Goal: Task Accomplishment & Management: Use online tool/utility

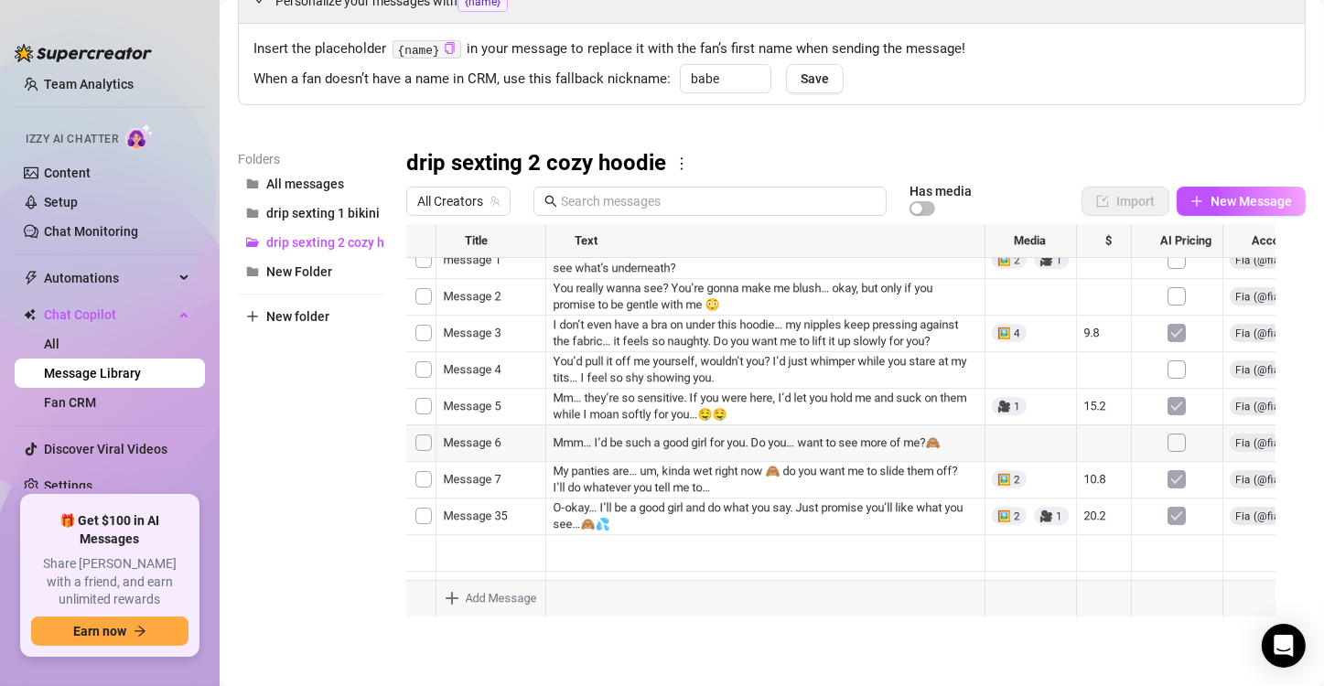
scroll to position [15, 0]
click at [1230, 205] on span "New Message" at bounding box center [1251, 201] width 81 height 15
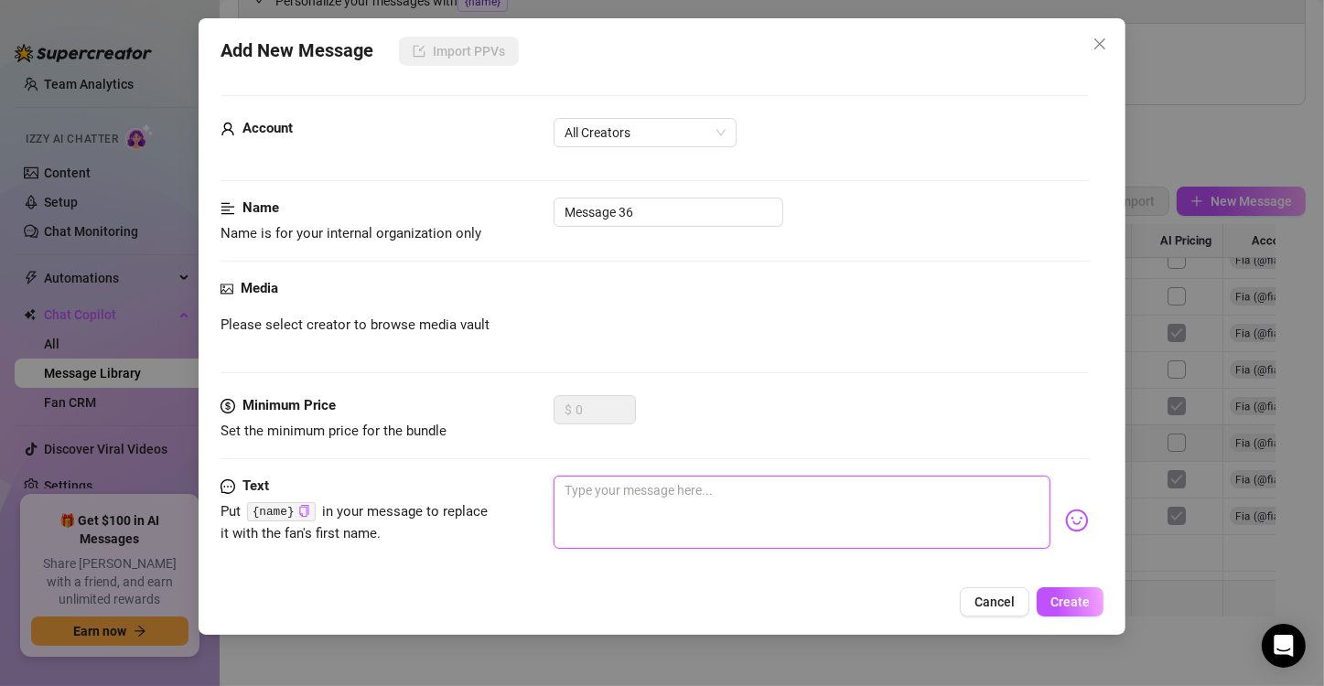
click at [627, 518] on textarea at bounding box center [802, 512] width 497 height 73
click at [695, 135] on span "All Creators" at bounding box center [645, 132] width 161 height 27
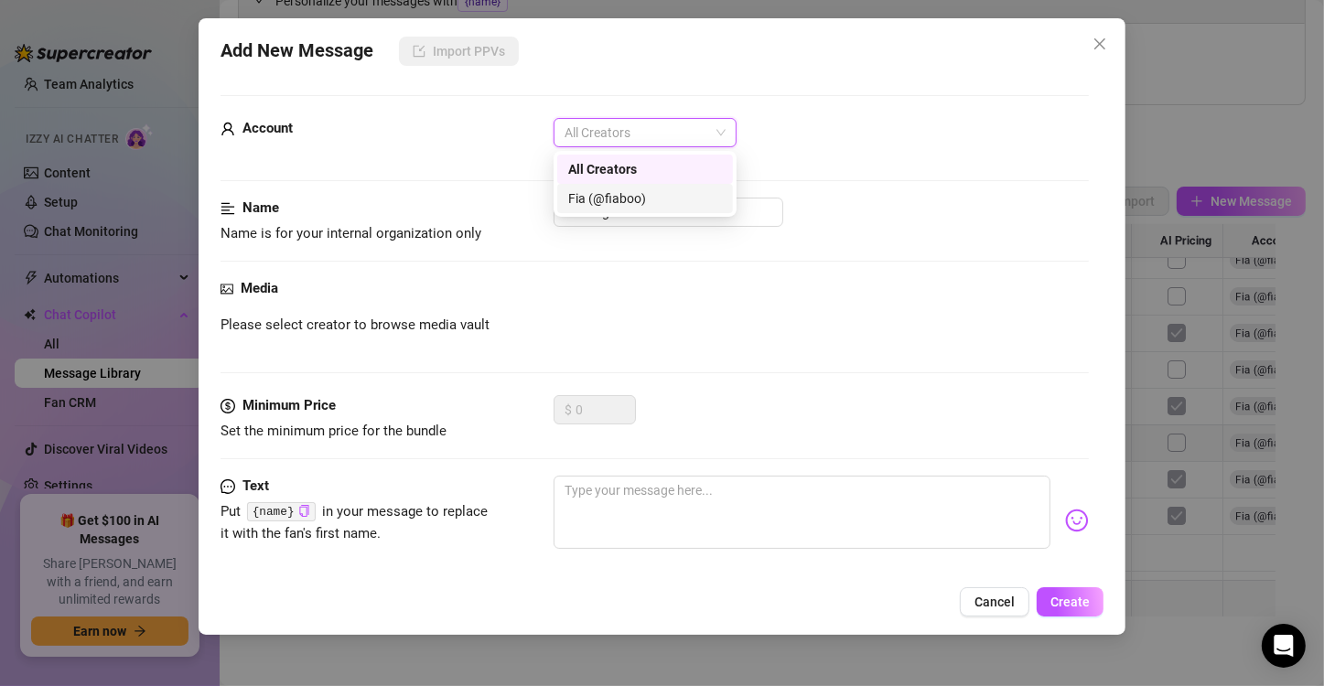
click at [662, 198] on div "Fia (@fiaboo)" at bounding box center [645, 199] width 154 height 20
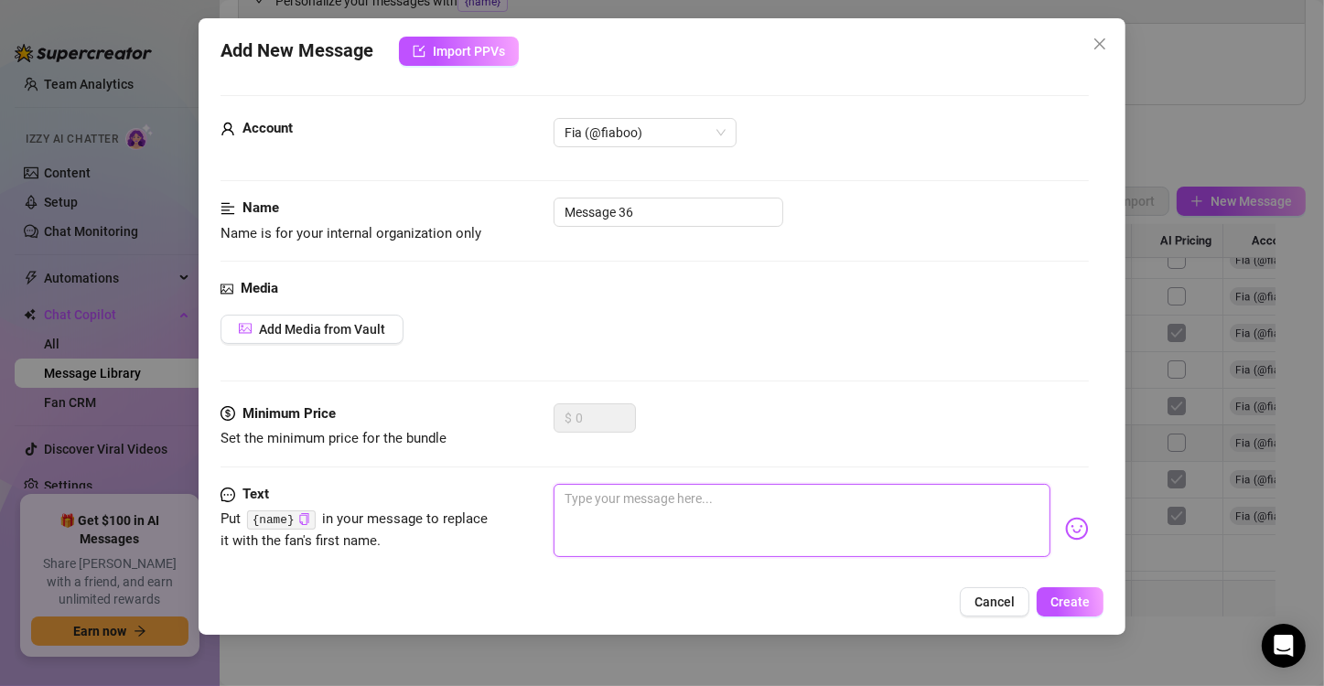
type textarea "Is this what you wanted? I feel so exposed, but it’s all for you… my pussy’s al…"
click at [756, 516] on textarea "Is this what you wanted? I feel so exposed, but it’s all for you… my pussy’s al…" at bounding box center [802, 520] width 497 height 73
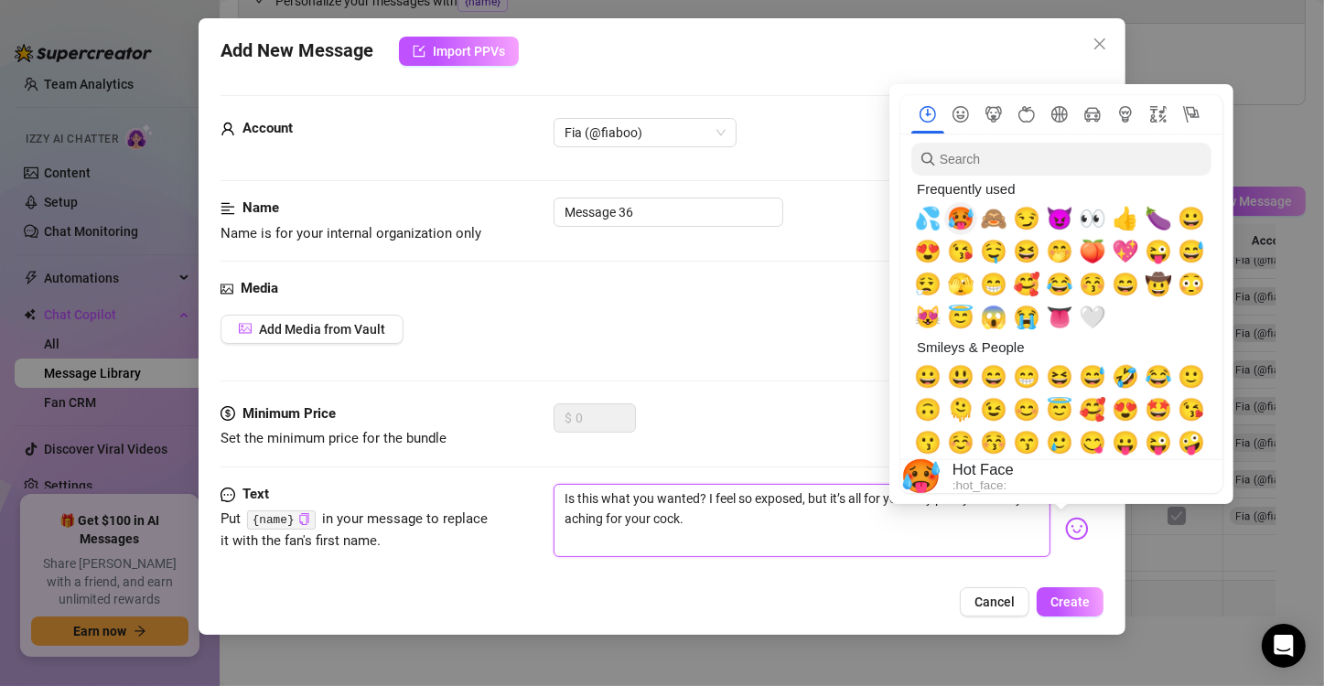
type textarea "Is this what you wanted? I feel so exposed, but it’s all for you… my pussy’s al…"
click at [967, 220] on span "🥵" at bounding box center [960, 219] width 27 height 26
type textarea "Is this what you wanted? I feel so exposed, but it’s all for you… my pussy’s al…"
click at [938, 218] on span "💦" at bounding box center [927, 219] width 27 height 26
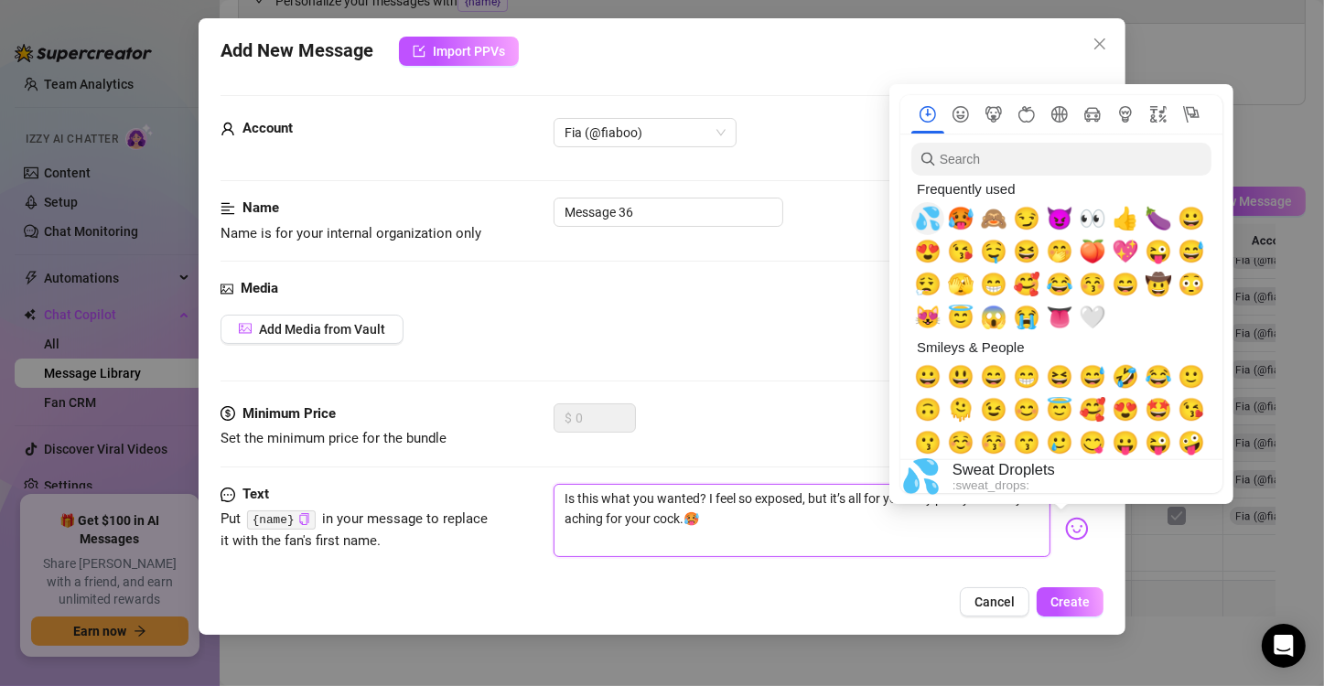
type textarea "Is this what you wanted? I feel so exposed, but it’s all for you… my pussy’s al…"
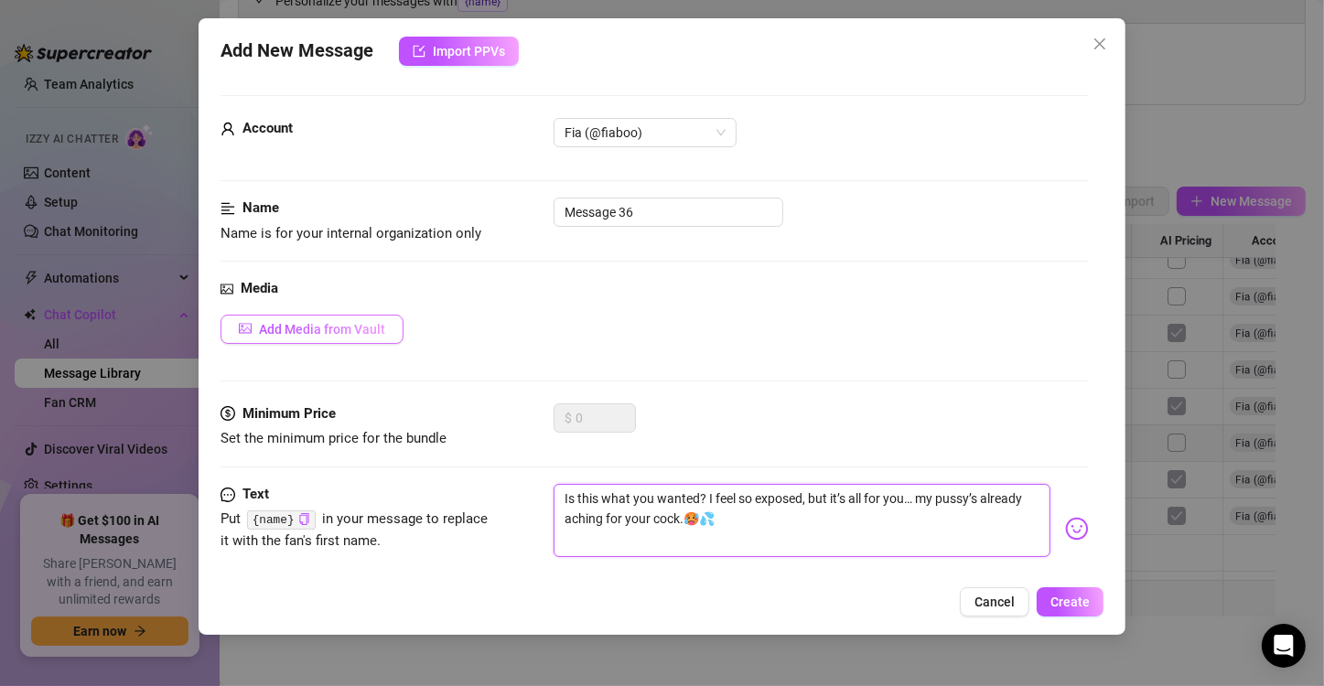
type textarea "Is this what you wanted? I feel so exposed, but it’s all for you… my pussy’s al…"
click at [295, 329] on span "Add Media from Vault" at bounding box center [322, 329] width 126 height 15
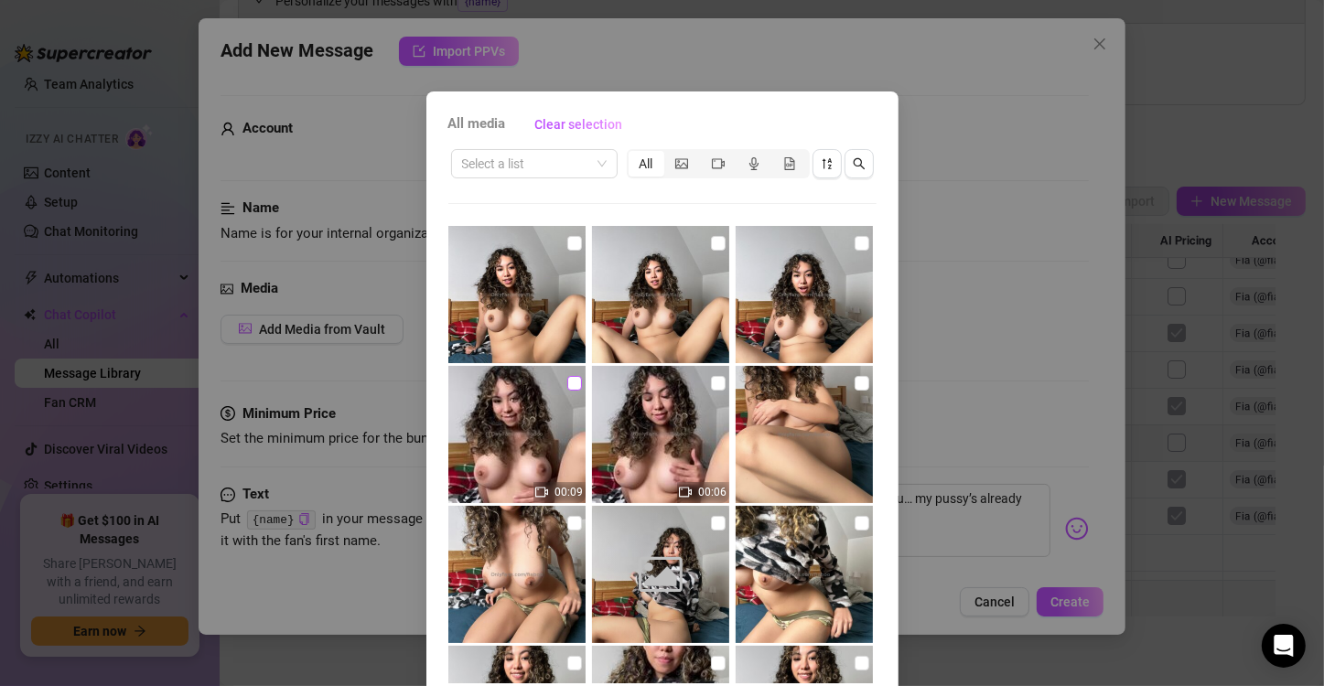
click at [567, 388] on input "checkbox" at bounding box center [574, 383] width 15 height 15
checkbox input "true"
click at [855, 240] on input "checkbox" at bounding box center [862, 243] width 15 height 15
checkbox input "true"
click at [711, 236] on input "checkbox" at bounding box center [718, 243] width 15 height 15
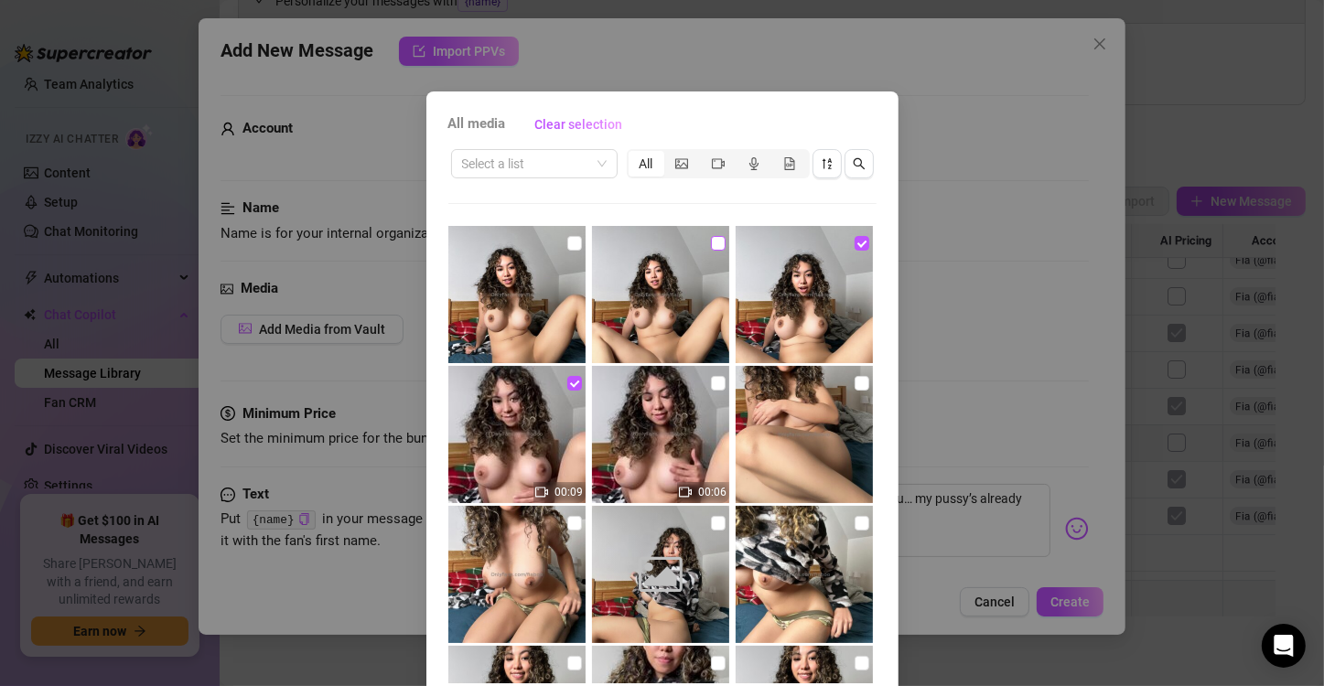
checkbox input "true"
click at [567, 248] on input "checkbox" at bounding box center [574, 243] width 15 height 15
checkbox input "true"
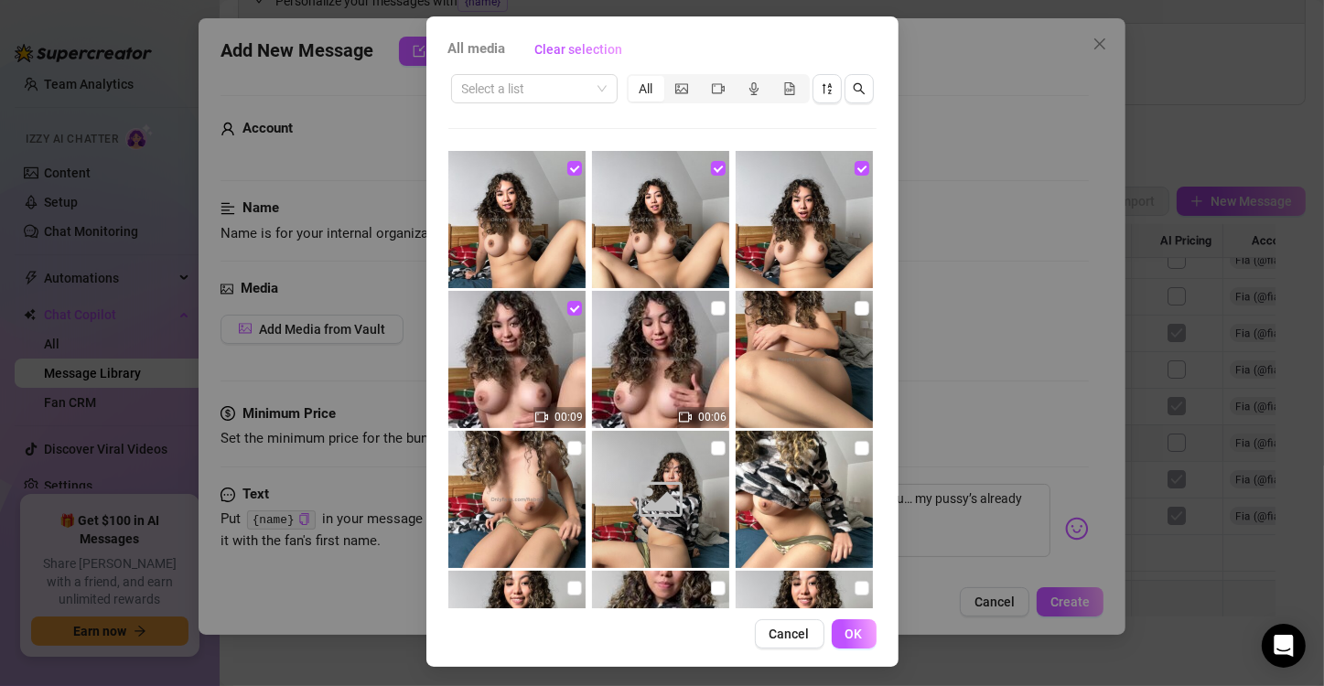
scroll to position [77, 0]
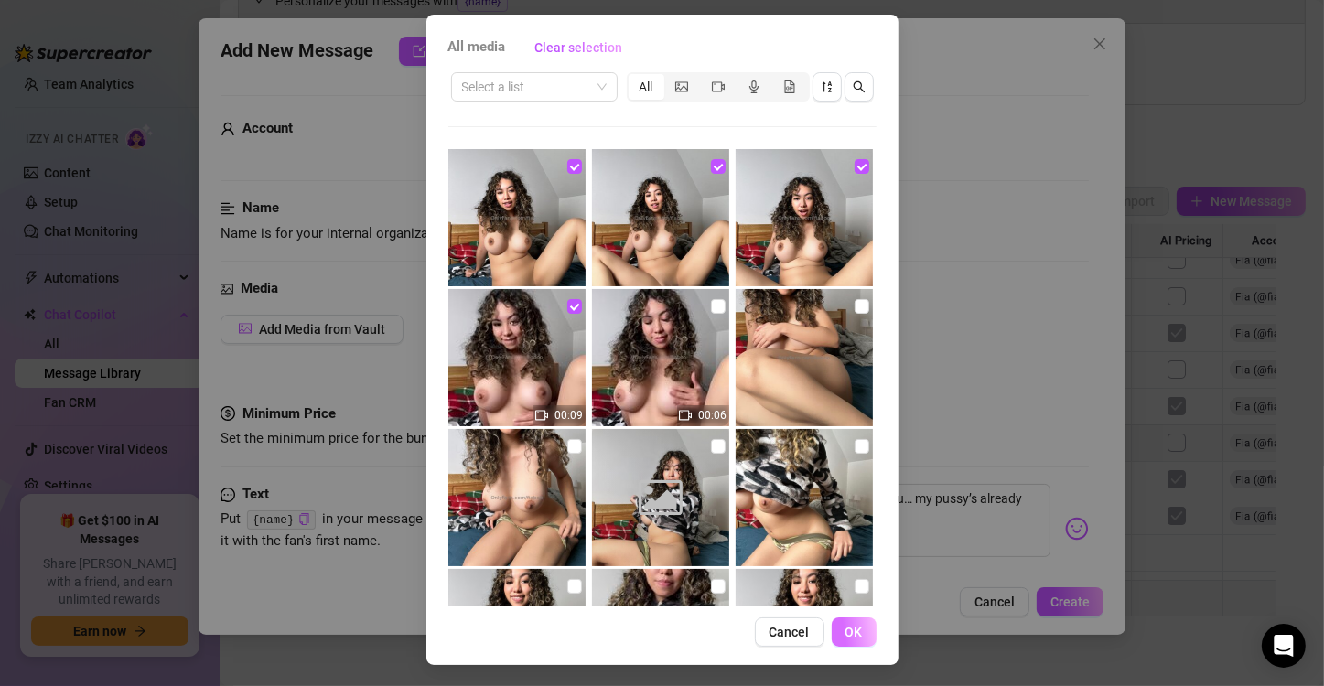
click at [836, 630] on button "OK" at bounding box center [854, 632] width 45 height 29
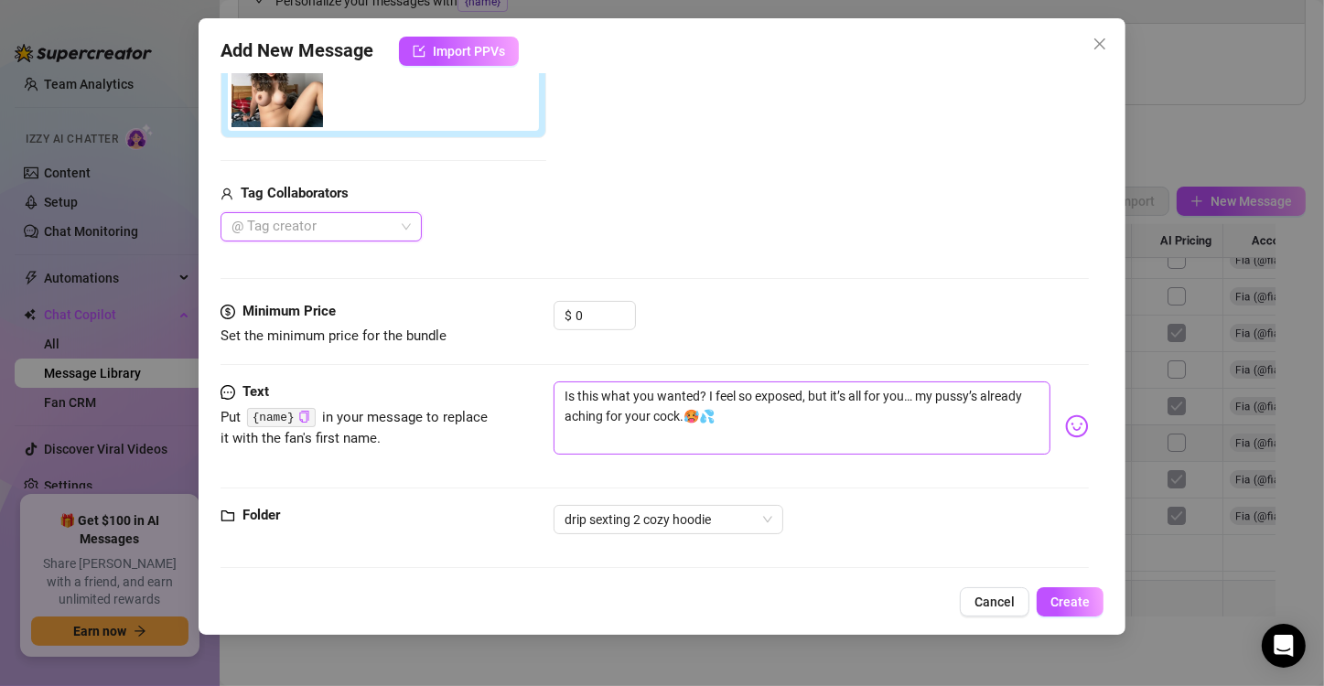
scroll to position [465, 0]
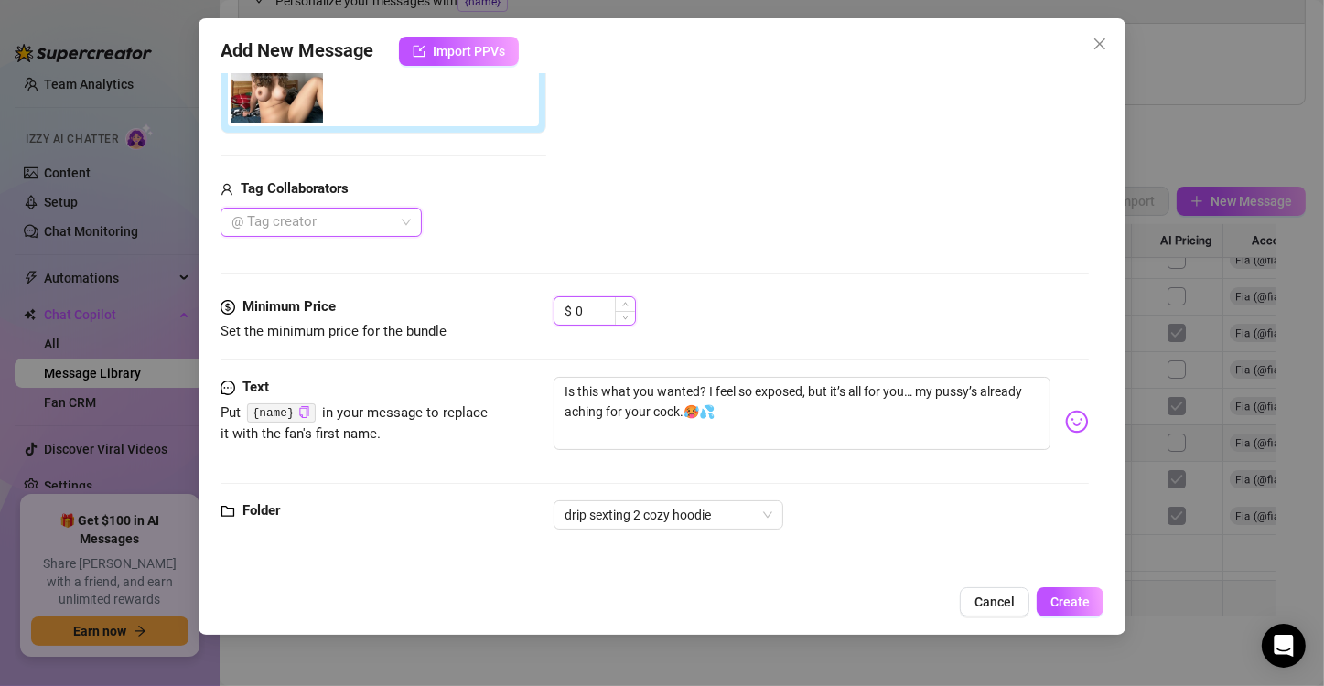
click at [595, 315] on input "0" at bounding box center [605, 310] width 59 height 27
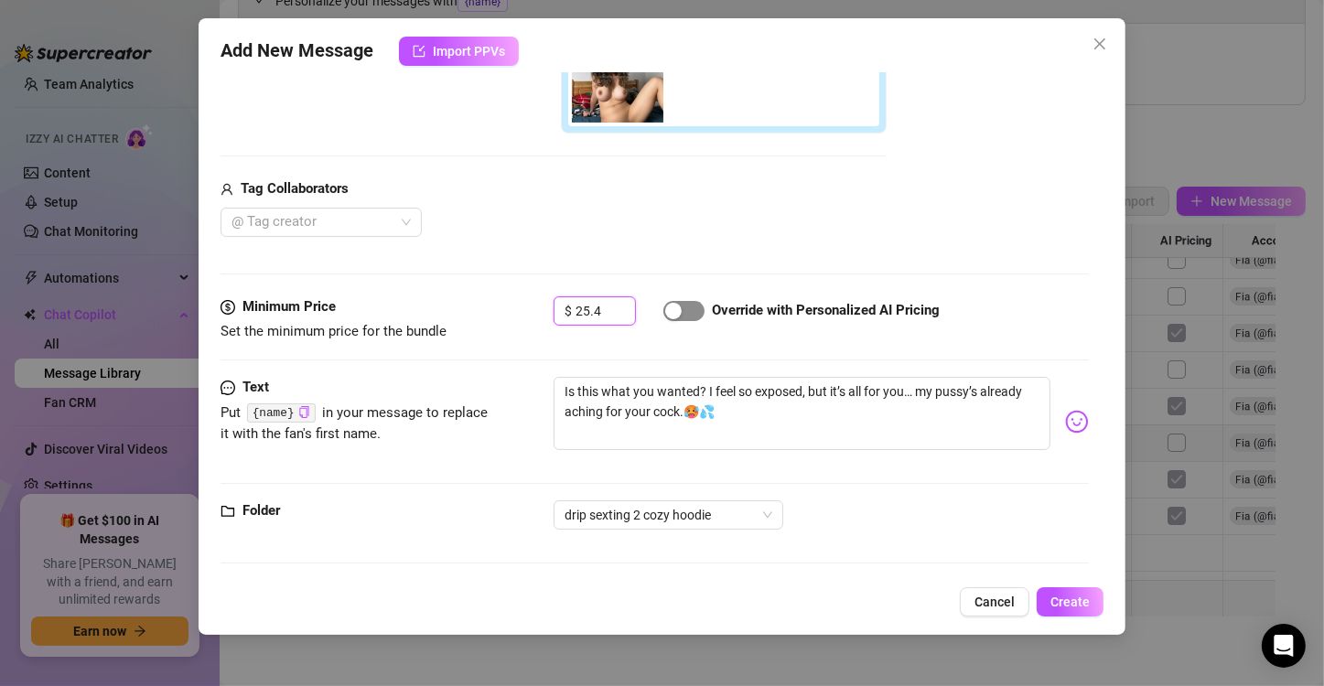
type input "25.4"
click at [691, 315] on span "button" at bounding box center [683, 311] width 41 height 20
click at [1061, 598] on span "Create" at bounding box center [1069, 602] width 39 height 15
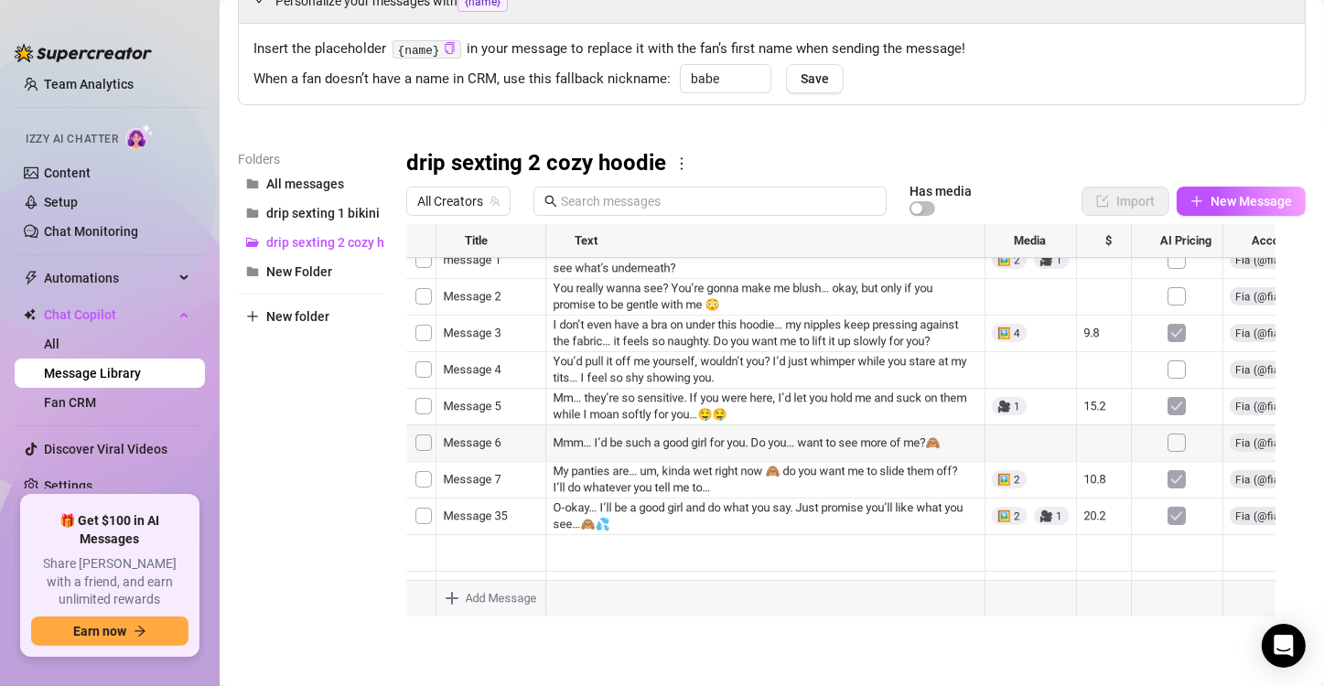
scroll to position [51, 0]
click at [482, 516] on div at bounding box center [848, 428] width 884 height 408
click at [499, 516] on div at bounding box center [848, 428] width 884 height 408
click at [508, 516] on textarea "Message 35" at bounding box center [491, 509] width 113 height 16
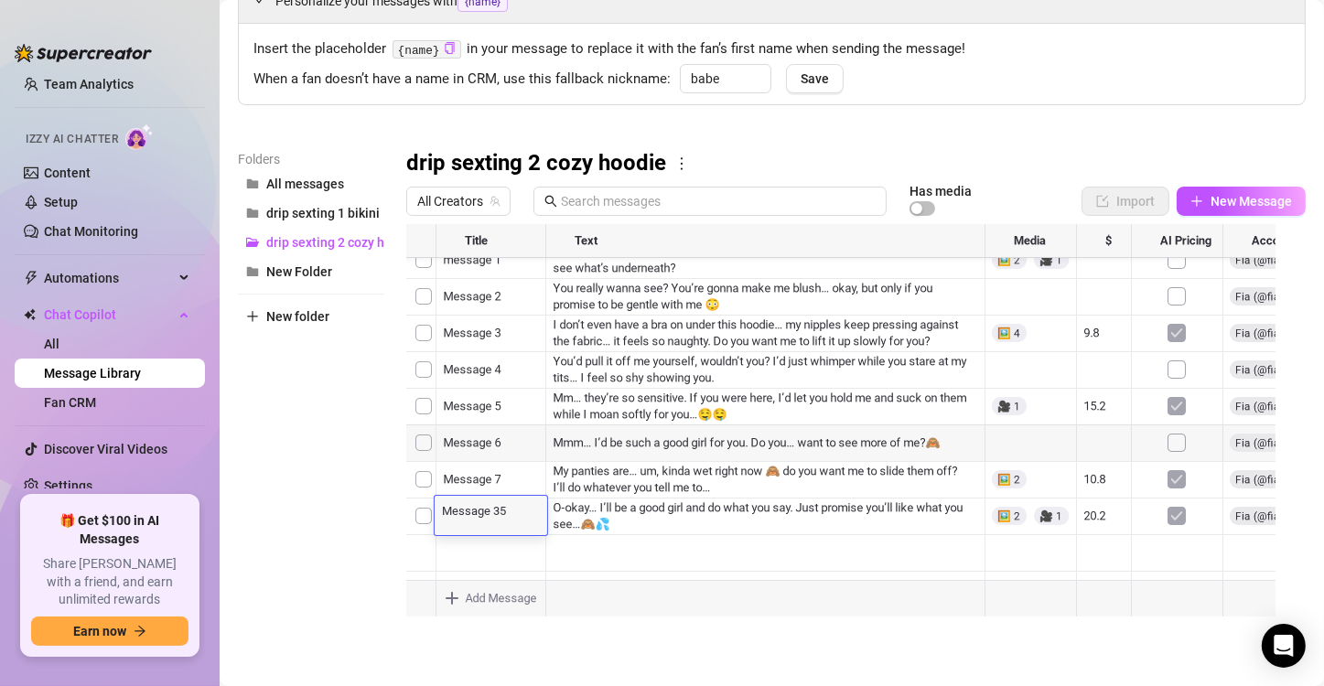
click at [519, 509] on textarea "Message 35" at bounding box center [491, 509] width 113 height 16
type textarea "Message 8"
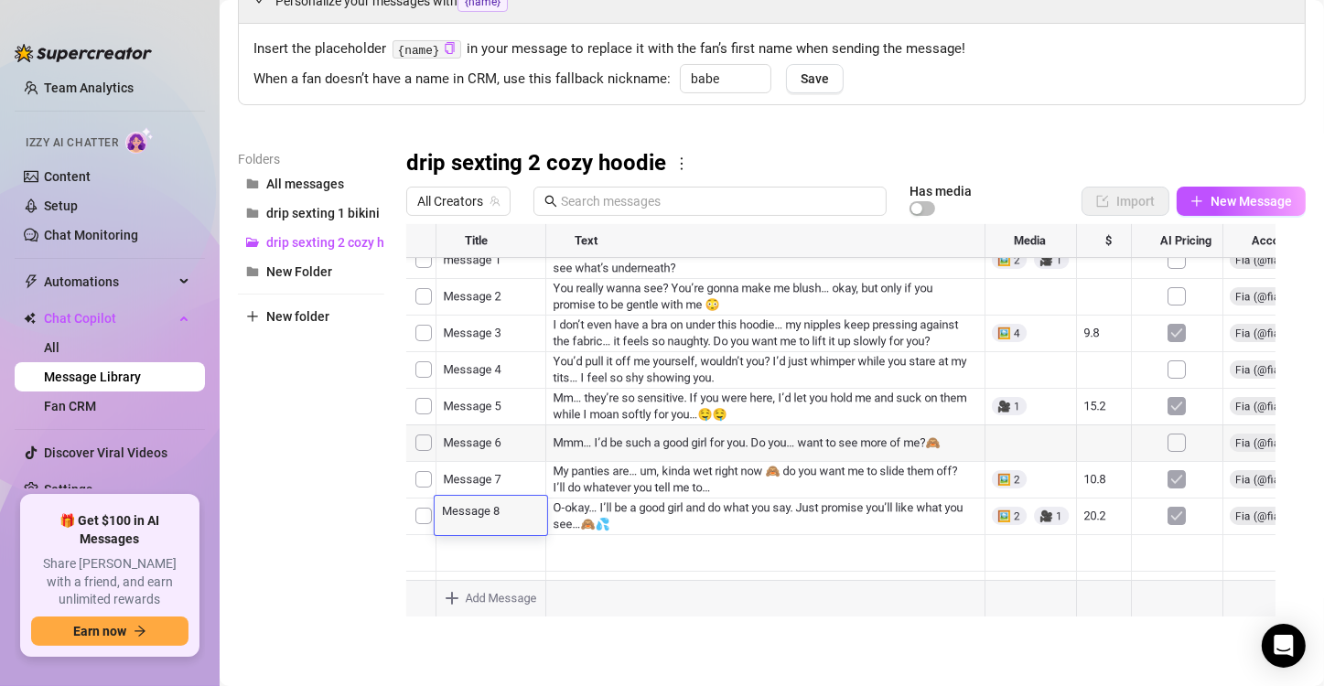
click at [508, 509] on textarea "Message 8" at bounding box center [491, 509] width 113 height 16
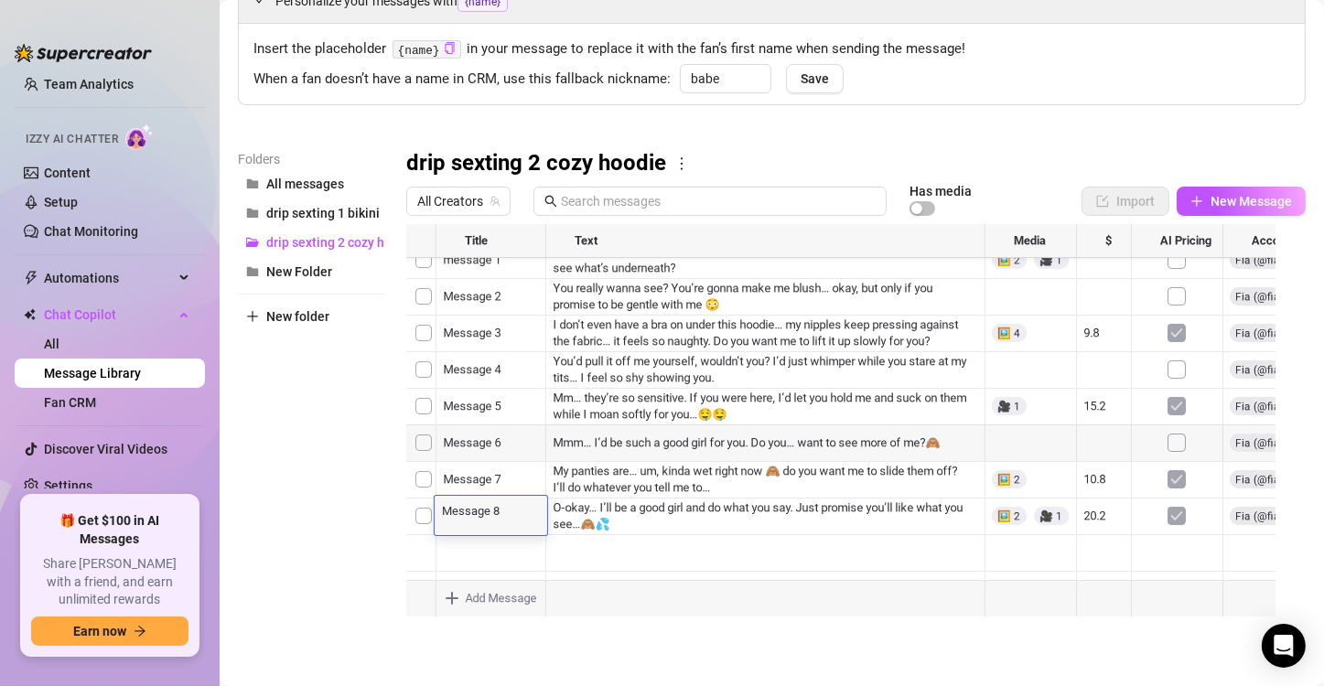
click at [702, 551] on div at bounding box center [848, 428] width 884 height 408
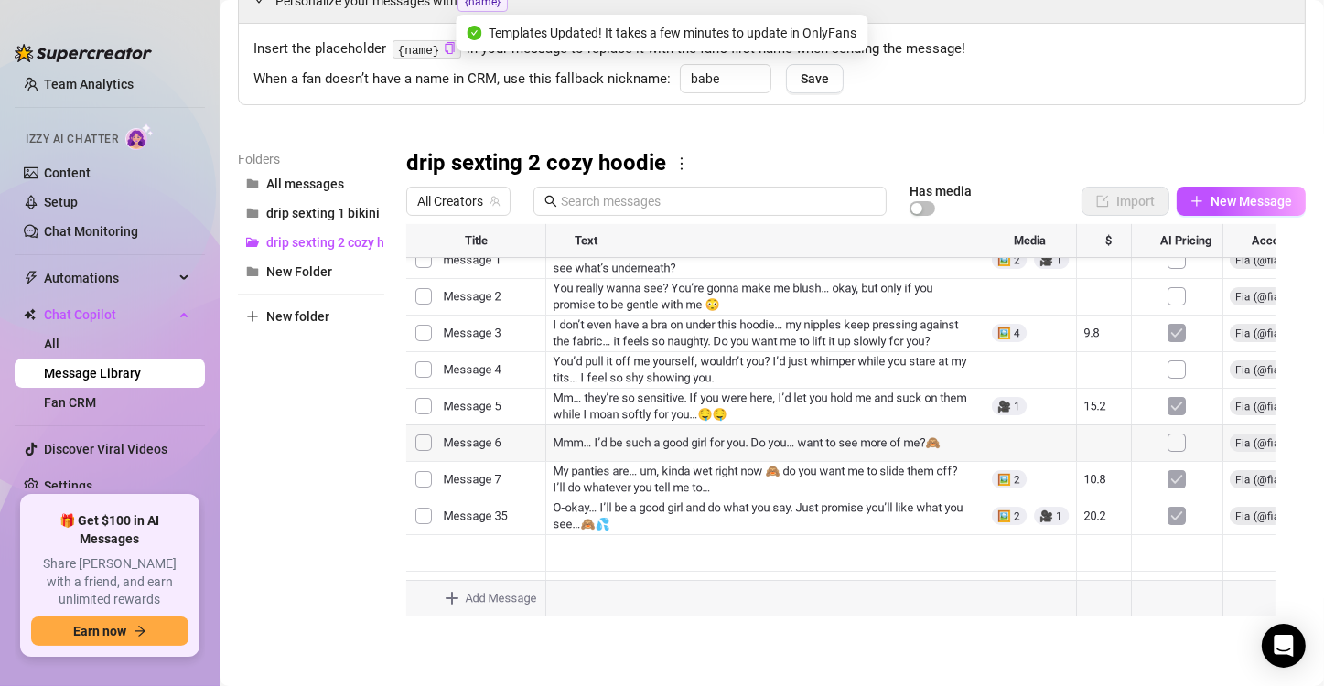
click at [493, 486] on div at bounding box center [848, 428] width 884 height 408
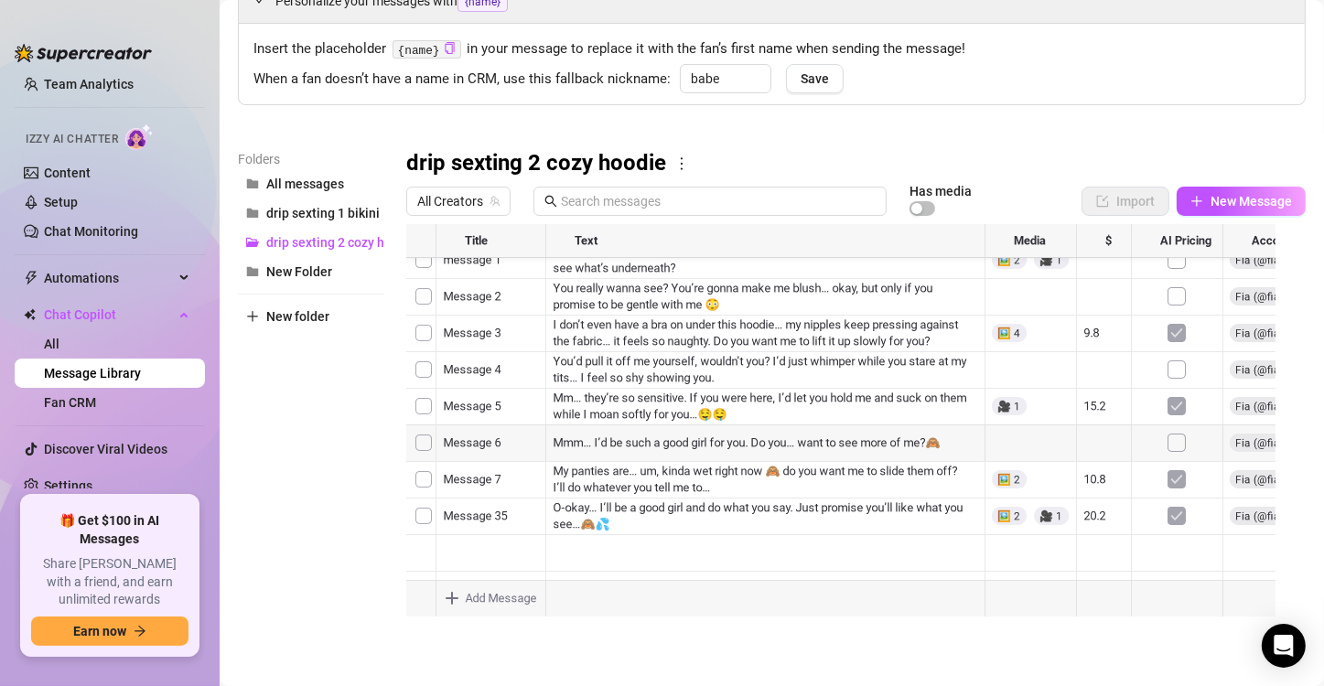
click at [512, 521] on div at bounding box center [848, 428] width 884 height 408
click at [512, 511] on textarea "Message 8" at bounding box center [491, 509] width 113 height 16
type textarea "Message 9"
click at [501, 479] on div at bounding box center [848, 428] width 884 height 408
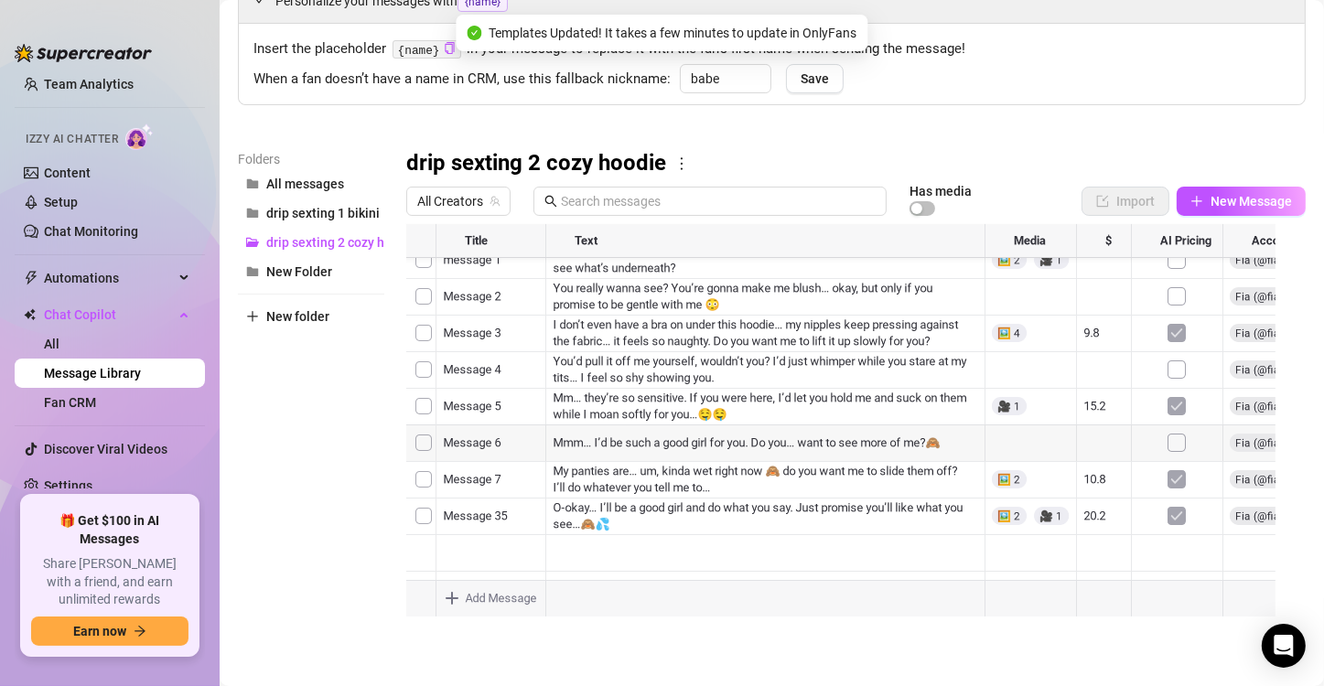
click at [501, 479] on div at bounding box center [848, 428] width 884 height 408
click at [526, 483] on div "Message 35 Message 35" at bounding box center [491, 478] width 113 height 39
click at [523, 474] on textarea "Message 35" at bounding box center [491, 473] width 113 height 16
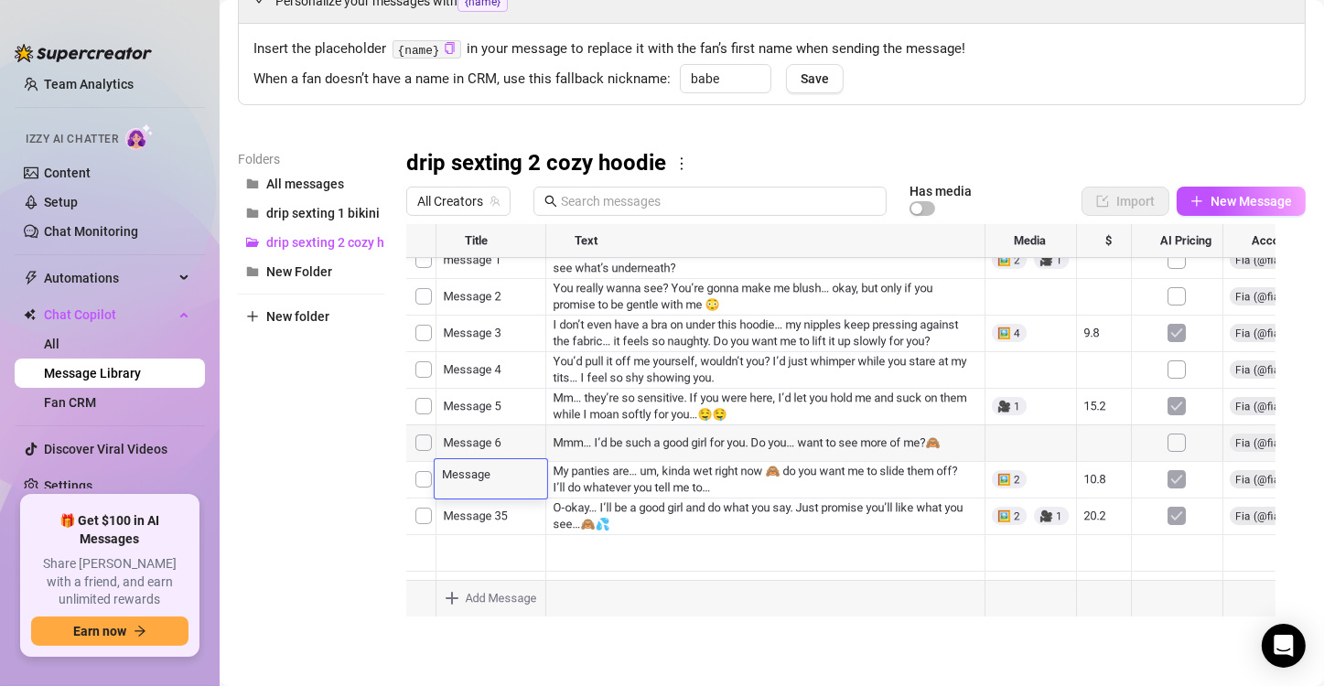
type textarea "Message 8"
click at [628, 545] on div at bounding box center [848, 428] width 884 height 408
click at [1189, 206] on button "New Message" at bounding box center [1241, 201] width 129 height 29
type textarea "Type your message here..."
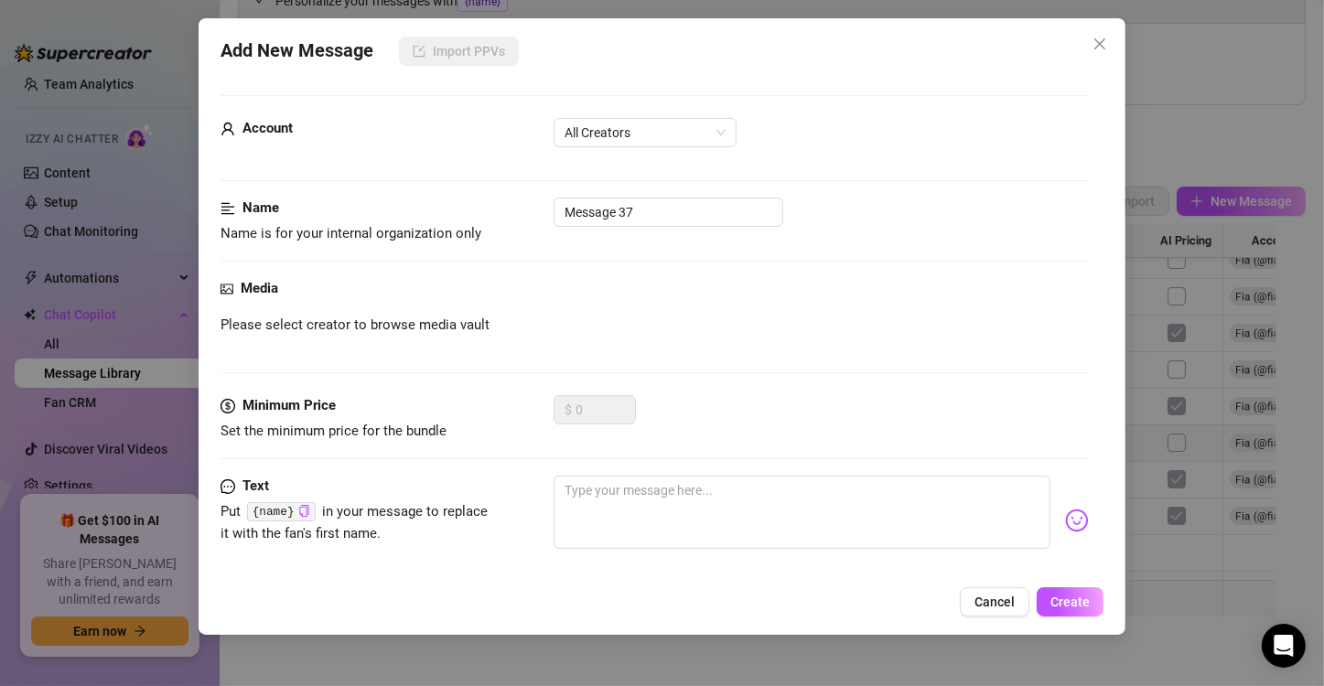
click at [613, 147] on div "Account All Creators" at bounding box center [655, 141] width 868 height 46
click at [617, 142] on span "All Creators" at bounding box center [645, 132] width 161 height 27
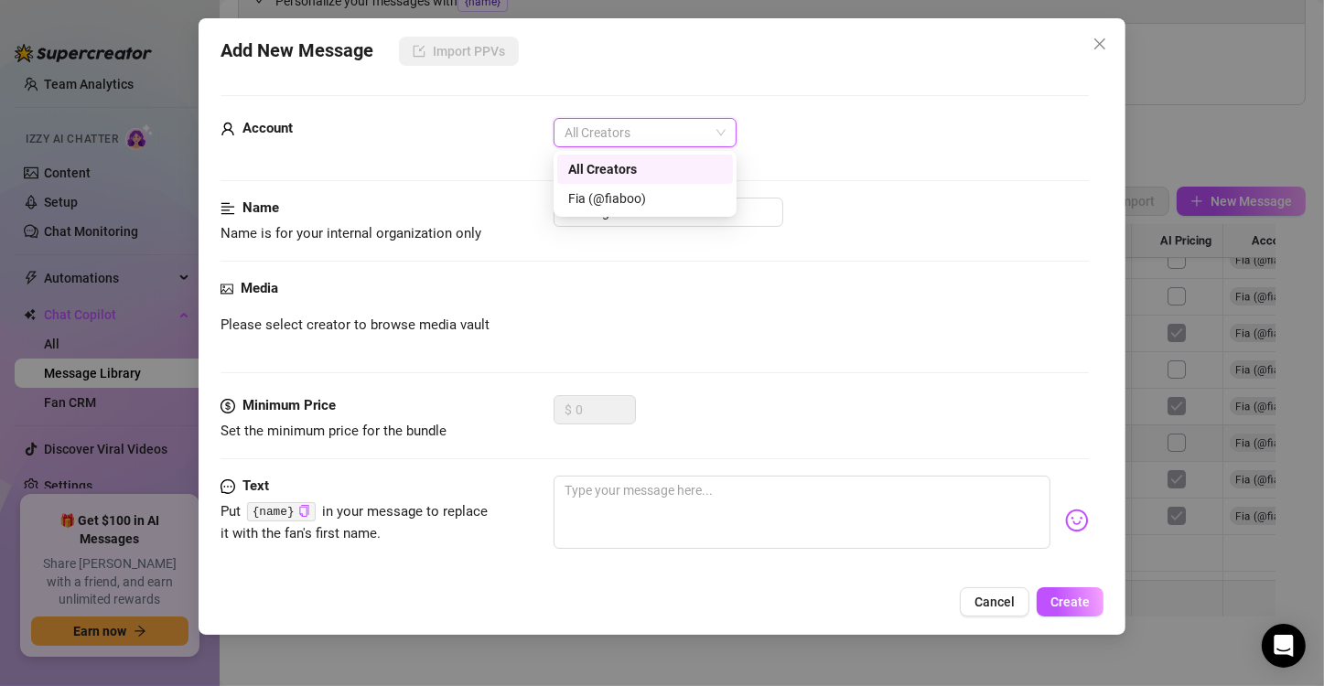
click at [603, 182] on div "All Creators" at bounding box center [645, 169] width 176 height 29
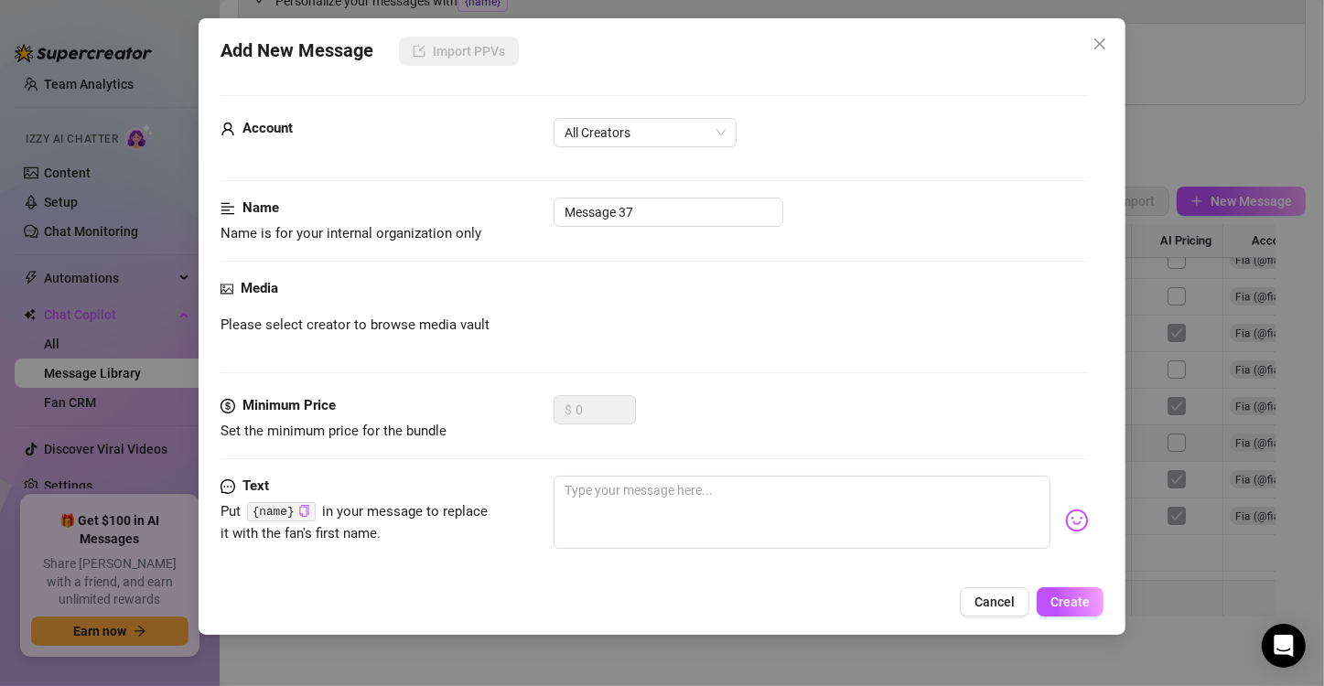
click at [603, 189] on div "Account All Creators" at bounding box center [655, 158] width 868 height 80
click at [640, 143] on span "All Creators" at bounding box center [645, 132] width 161 height 27
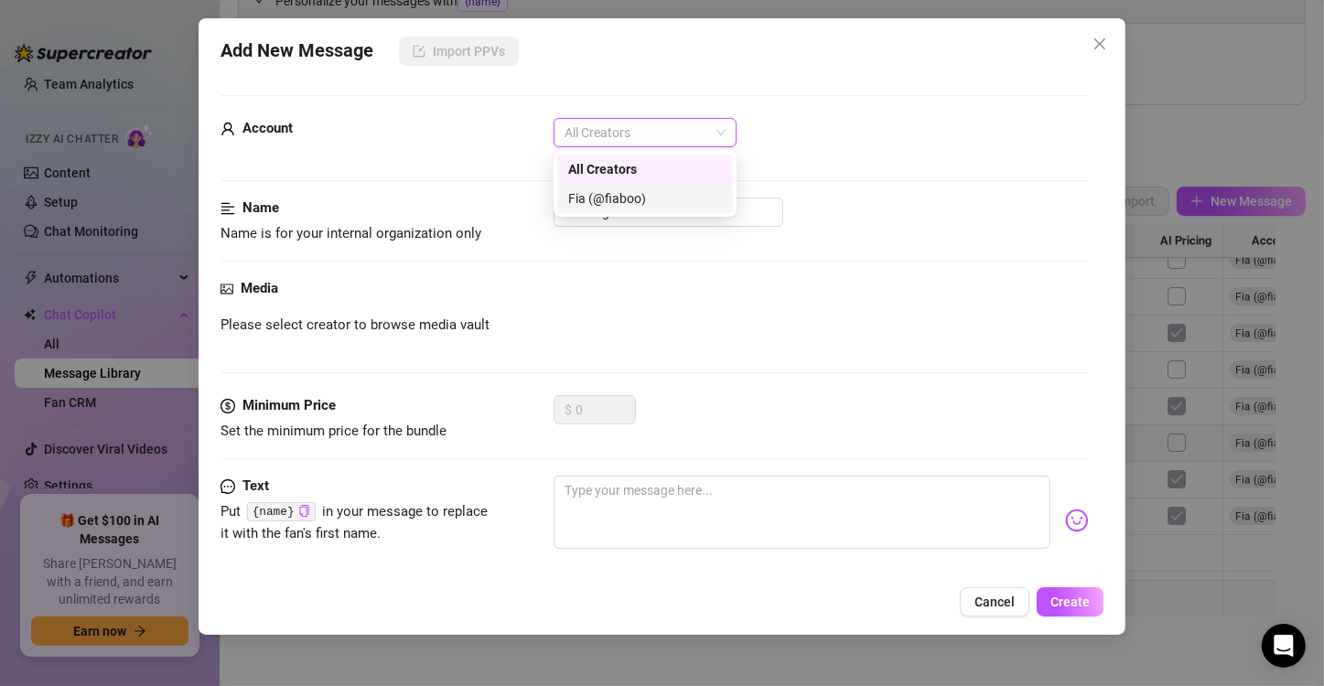
click at [606, 195] on div "Fia (@fiaboo)" at bounding box center [645, 199] width 154 height 20
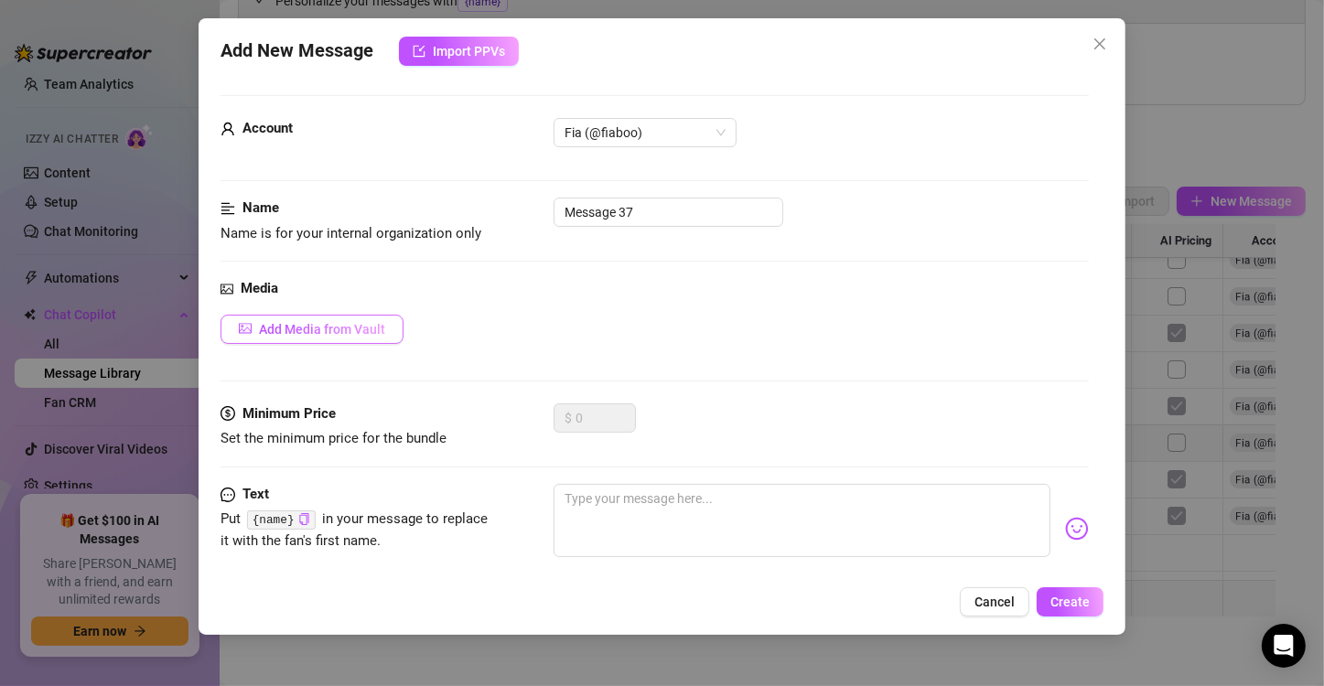
click at [330, 337] on button "Add Media from Vault" at bounding box center [312, 329] width 183 height 29
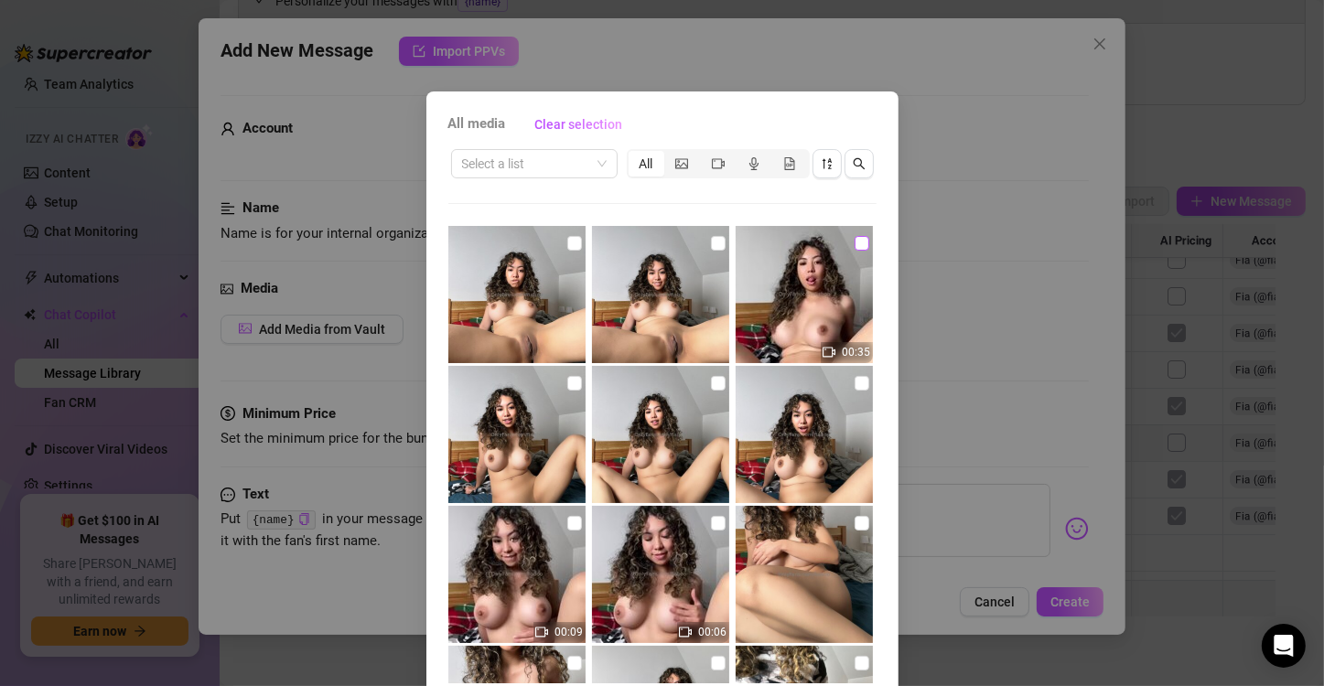
click at [855, 243] on input "checkbox" at bounding box center [862, 243] width 15 height 15
checkbox input "true"
click at [711, 241] on input "checkbox" at bounding box center [718, 243] width 15 height 15
checkbox input "true"
click at [567, 241] on input "checkbox" at bounding box center [574, 243] width 15 height 15
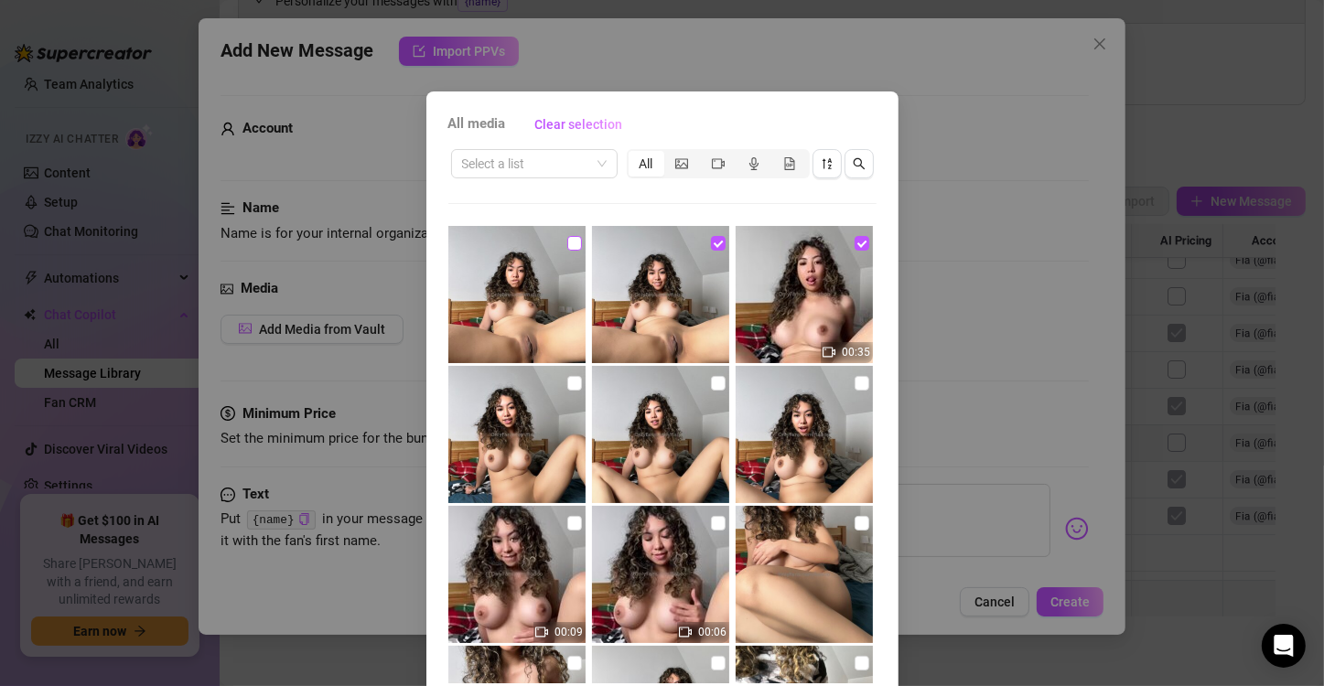
checkbox input "true"
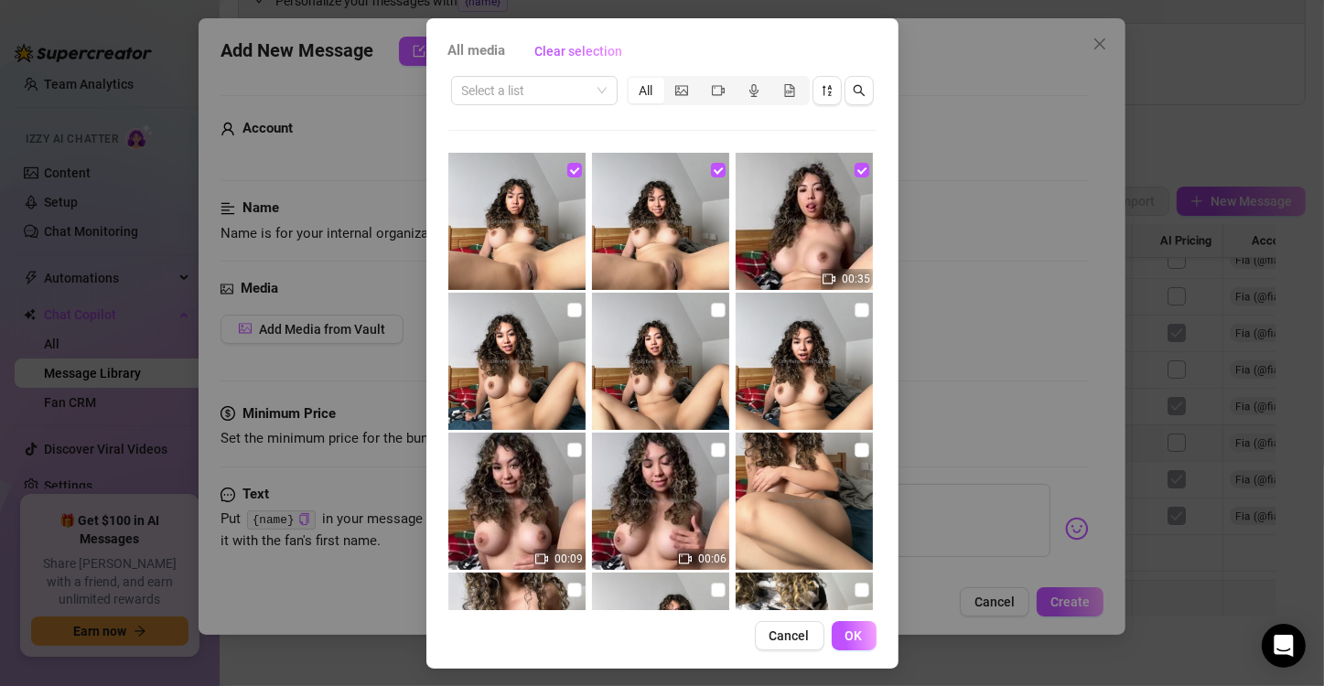
scroll to position [77, 0]
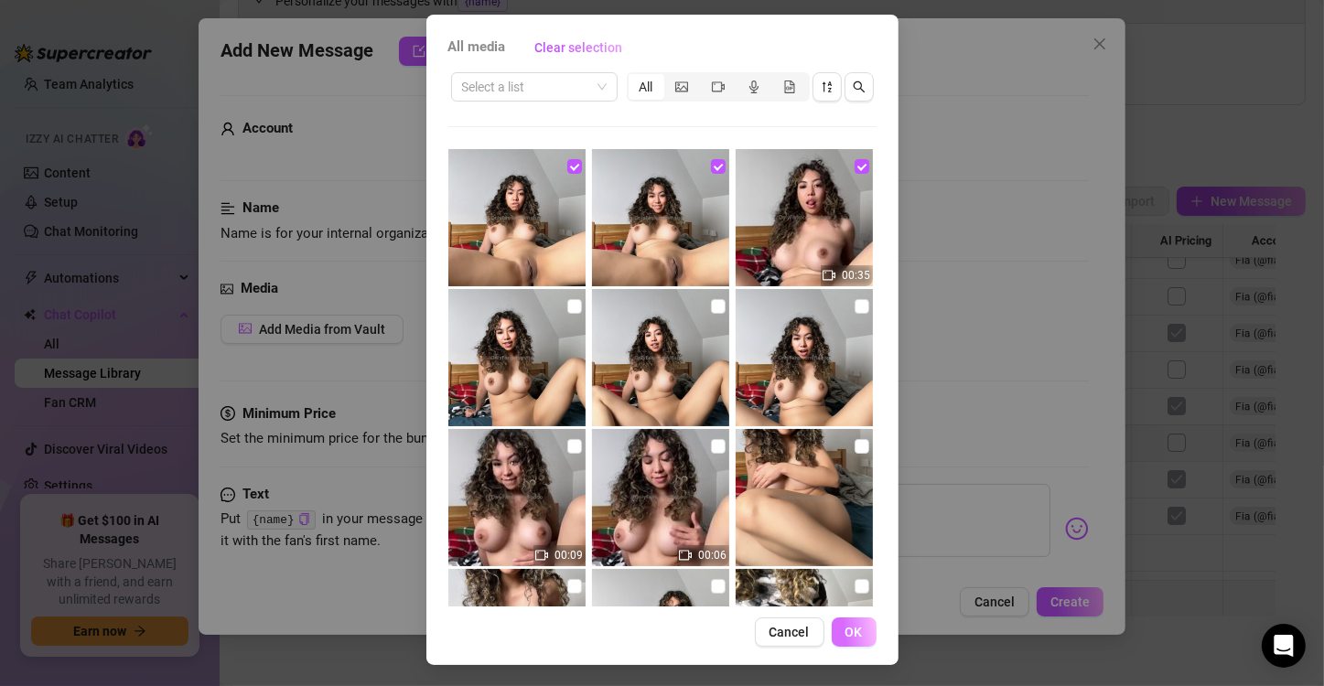
click at [846, 637] on span "OK" at bounding box center [854, 632] width 17 height 15
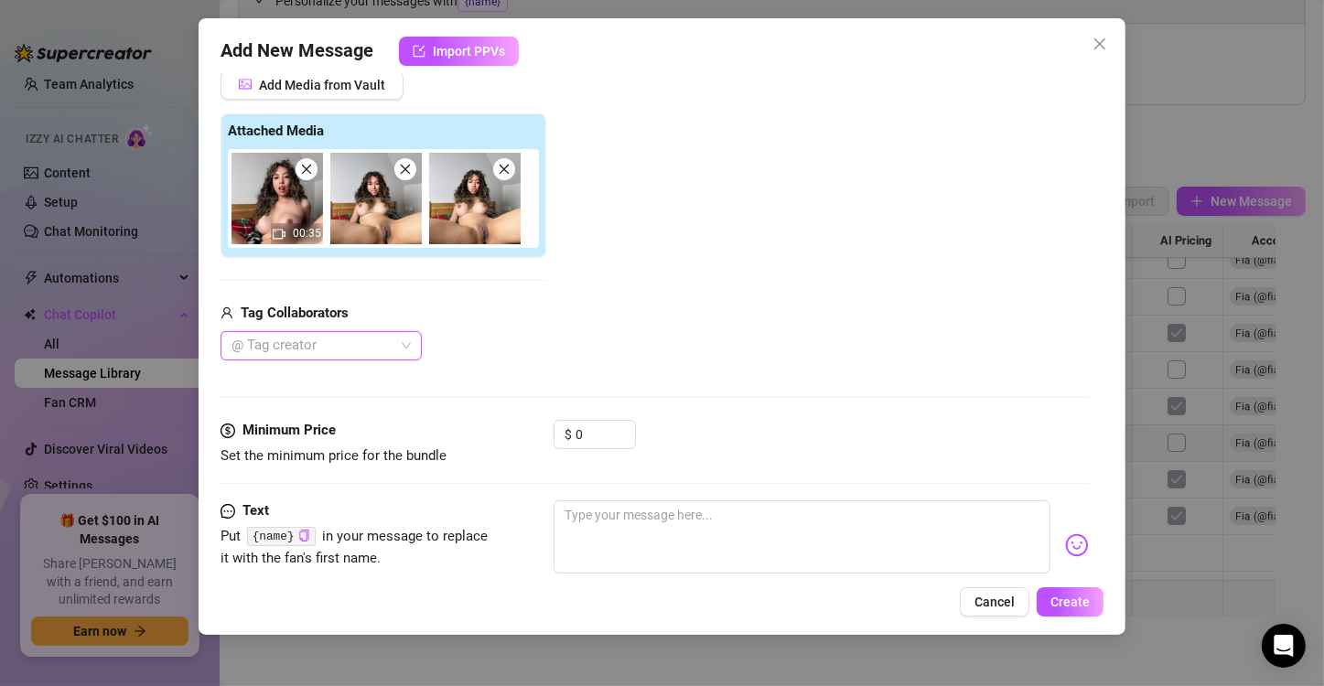
scroll to position [370, 0]
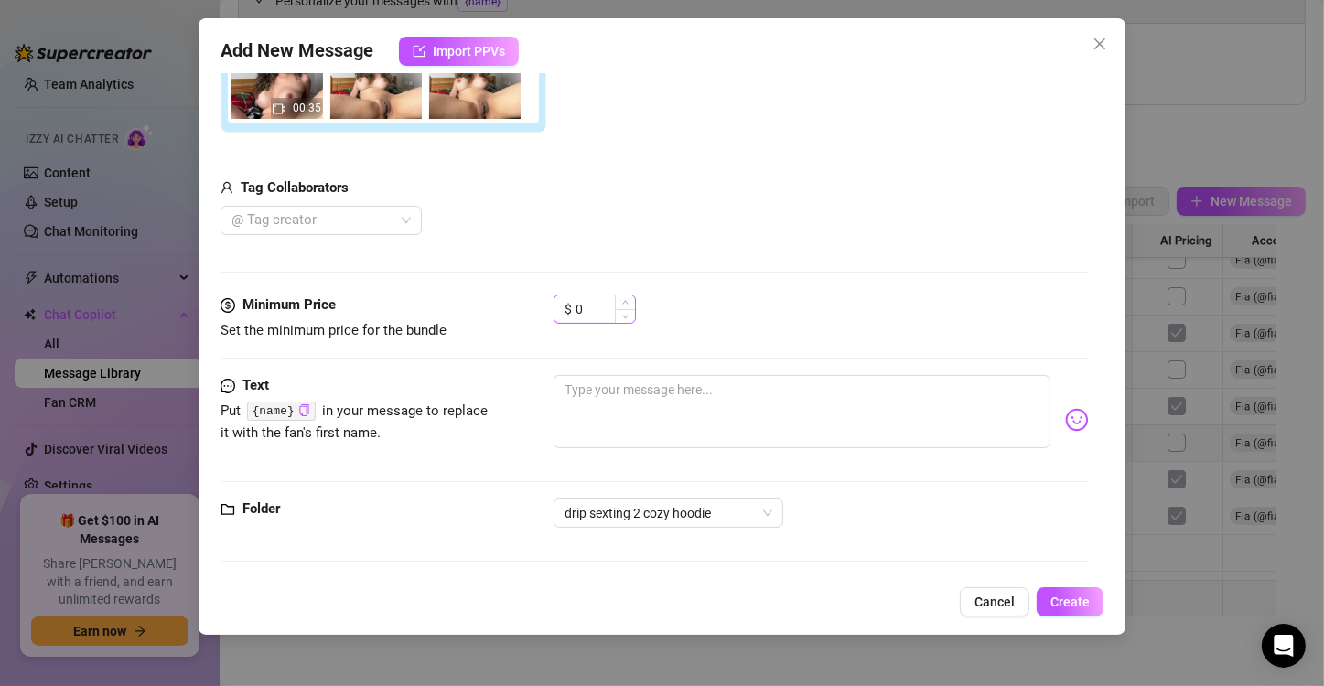
click at [559, 295] on div "$ 0" at bounding box center [595, 309] width 82 height 29
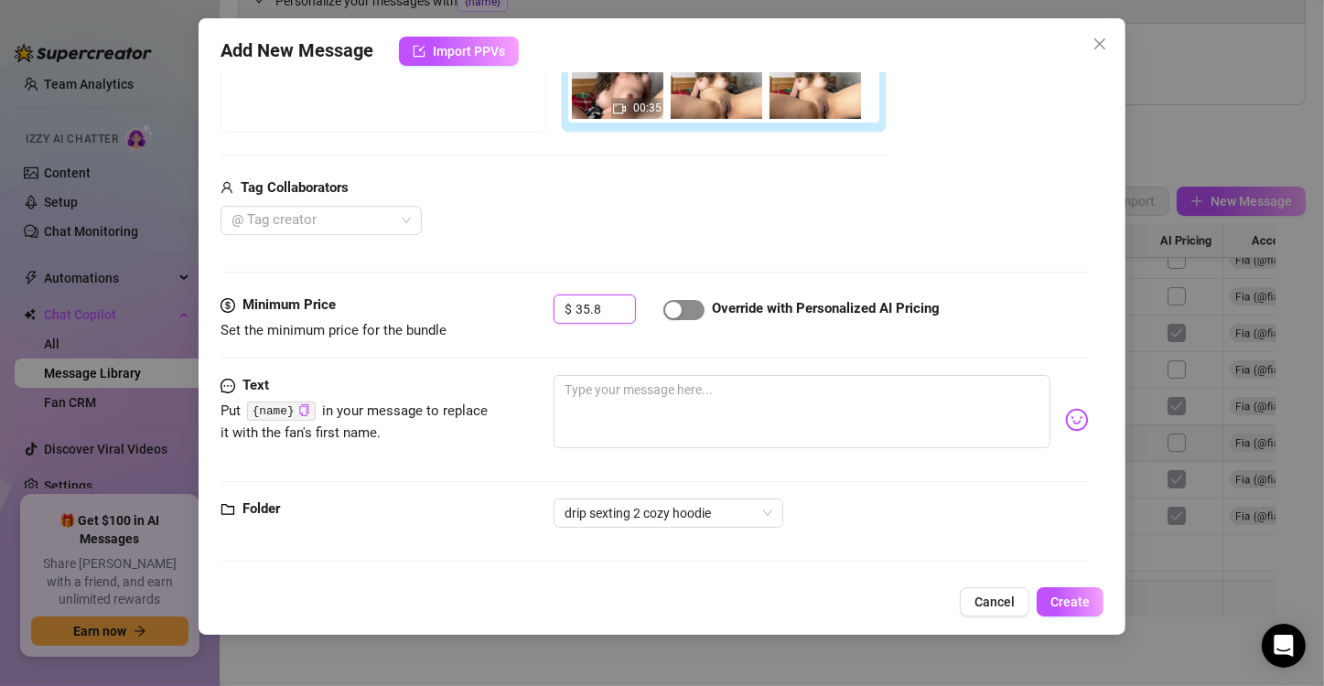
type input "35.8"
click at [673, 307] on div "button" at bounding box center [673, 310] width 16 height 16
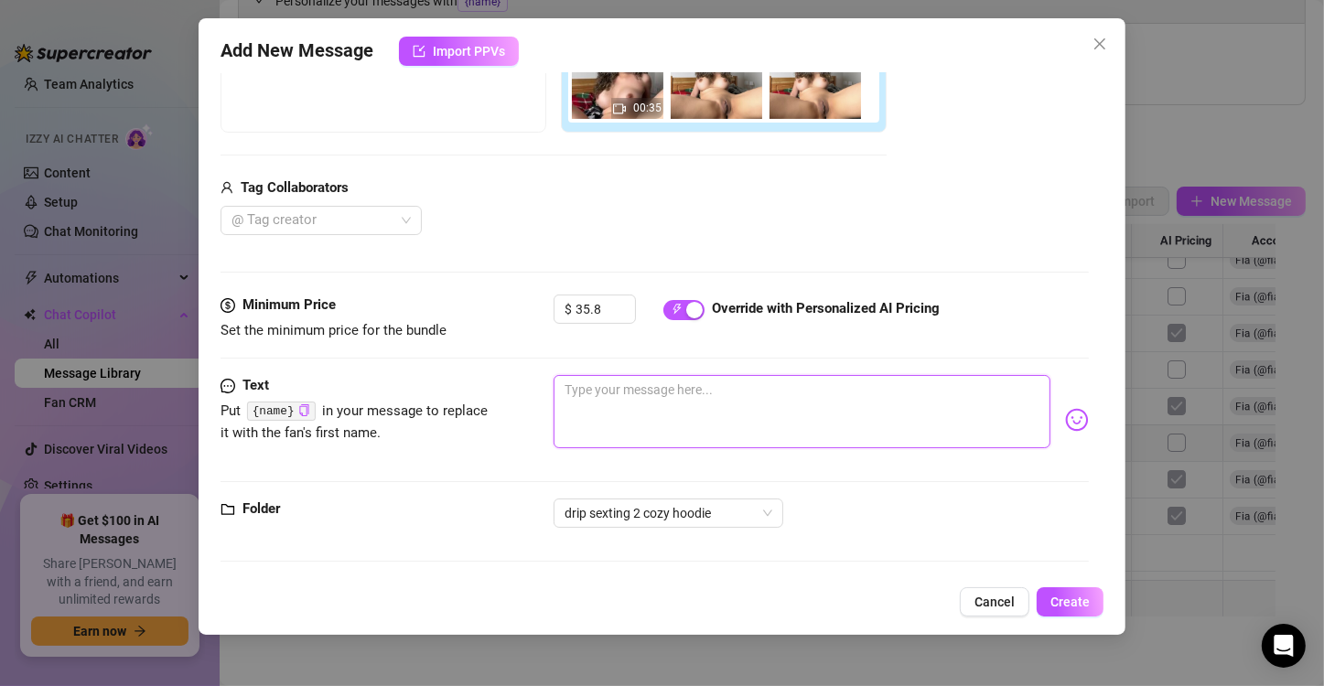
click at [647, 393] on textarea at bounding box center [802, 411] width 497 height 73
click at [575, 399] on textarea at bounding box center [802, 411] width 497 height 73
type textarea "I’d whimper and let you take me however you want… I just want to please you."
click at [820, 425] on textarea "I’d whimper and let you take me however you want… I just want to please you." at bounding box center [802, 411] width 497 height 73
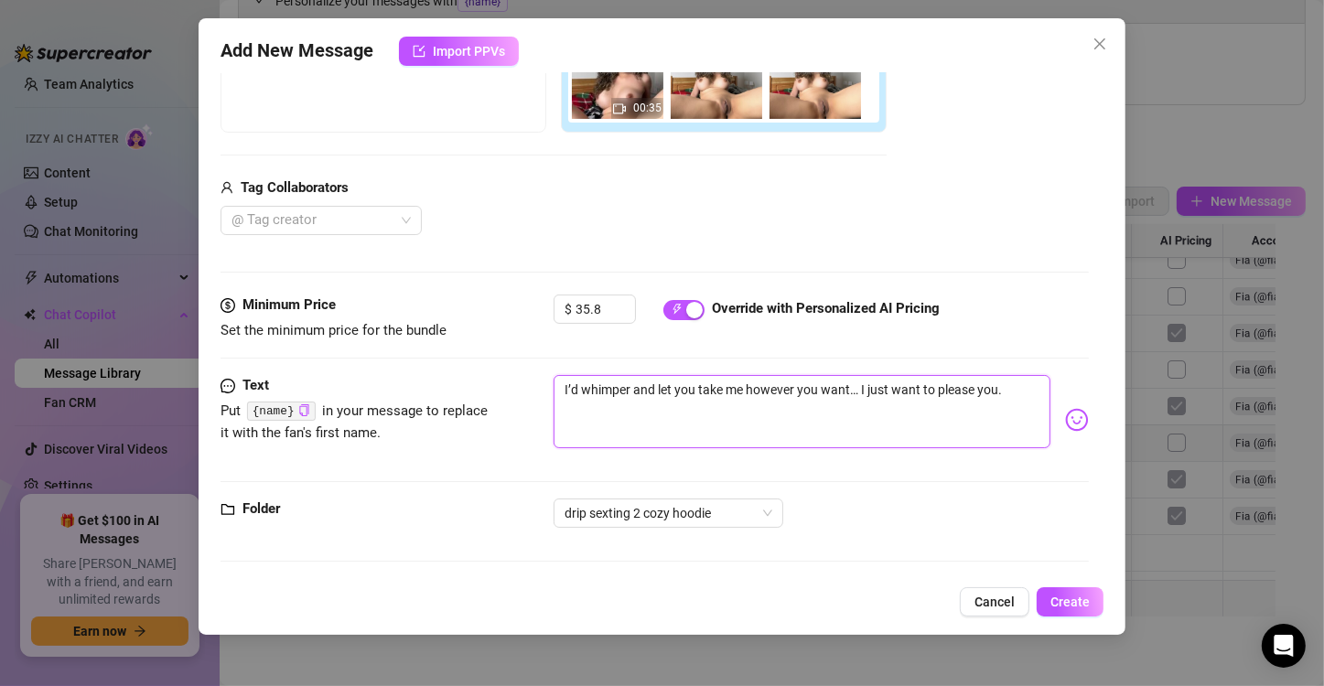
click at [1014, 386] on textarea "I’d whimper and let you take me however you want… I just want to please you." at bounding box center [802, 411] width 497 height 73
drag, startPoint x: 859, startPoint y: 388, endPoint x: 845, endPoint y: 388, distance: 14.6
click at [845, 388] on textarea "I’d whimper and let you take me however you want… I just want to please you." at bounding box center [802, 411] width 497 height 73
drag, startPoint x: 654, startPoint y: 391, endPoint x: 579, endPoint y: 400, distance: 75.6
click at [579, 400] on textarea "I’d whimper and let you take me however you want… I just want to please you." at bounding box center [802, 411] width 497 height 73
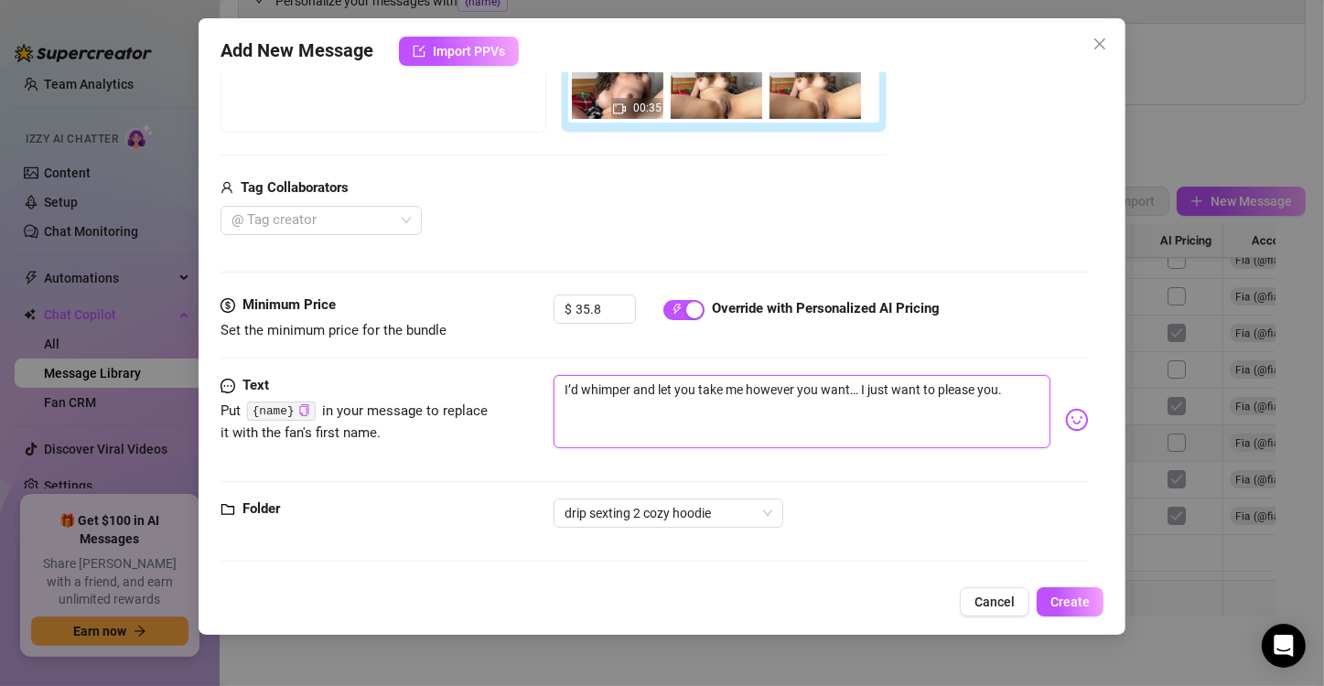
type textarea "I’d let you take me however you want… I just want to please you."
click at [939, 392] on textarea "I’d let you take me however you want… I just want to please you." at bounding box center [802, 411] width 497 height 73
type textarea "I’d let you take me however you want… I just want to please you"
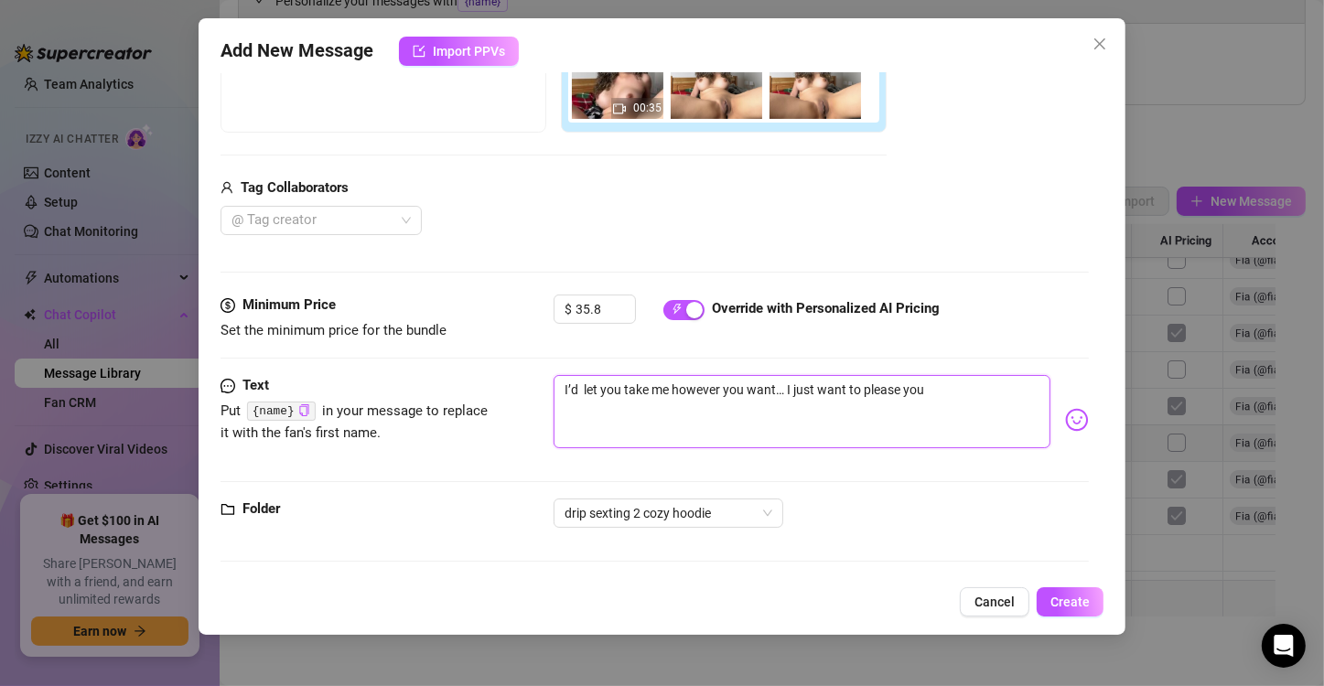
type textarea "I’d let you take me however you want… I just want to please you."
type textarea "I’d let you take me however you want… I just want to please you. I"
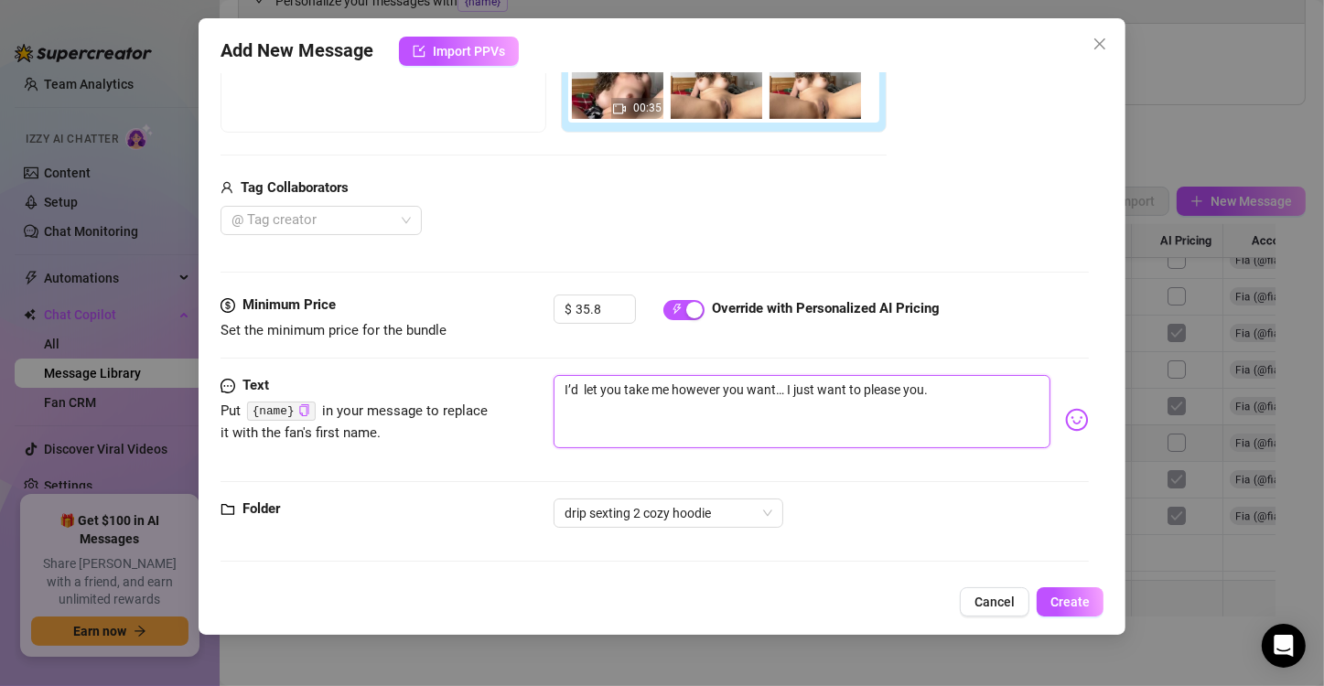
type textarea "I’d let you take me however you want… I just want to please you. I"
type textarea "I’d let you take me however you want… I just want to please you. Im"
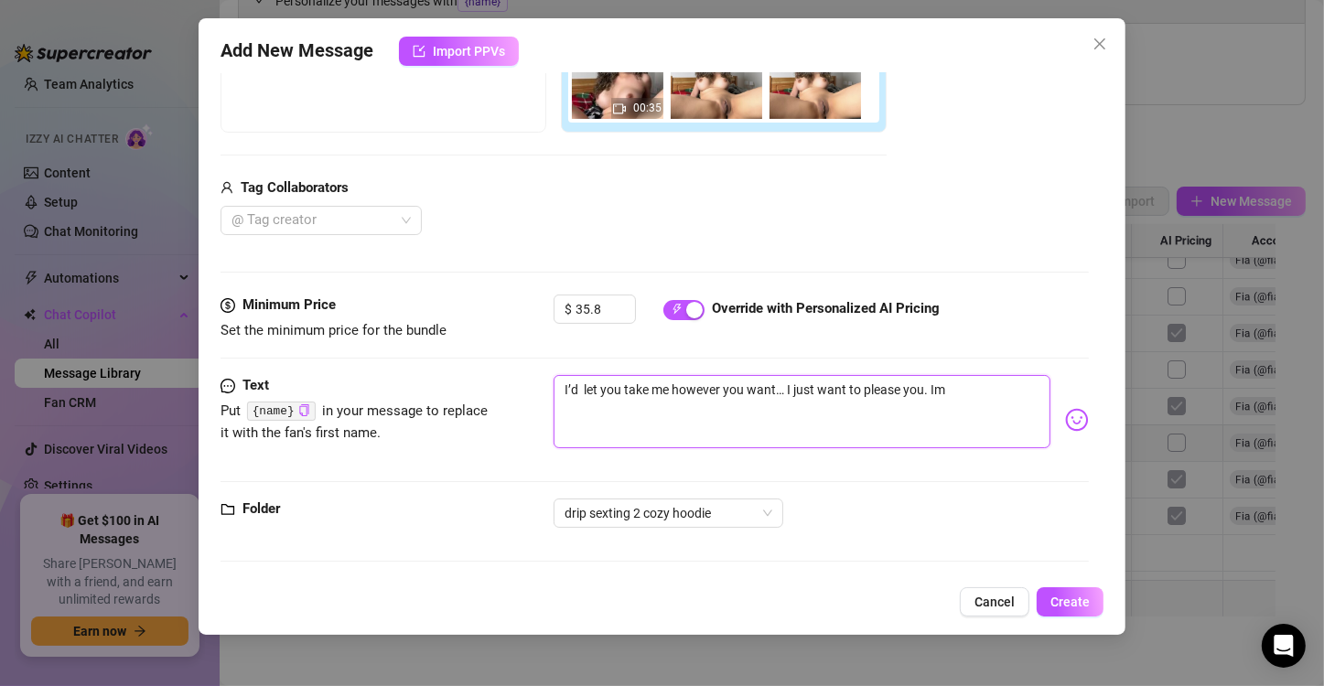
type textarea "I’d let you take me however you want… I just want to please you. Im t"
type textarea "I’d let you take me however you want… I just want to please you. Im to"
type textarea "I’d let you take me however you want… I just want to please you. Im tou"
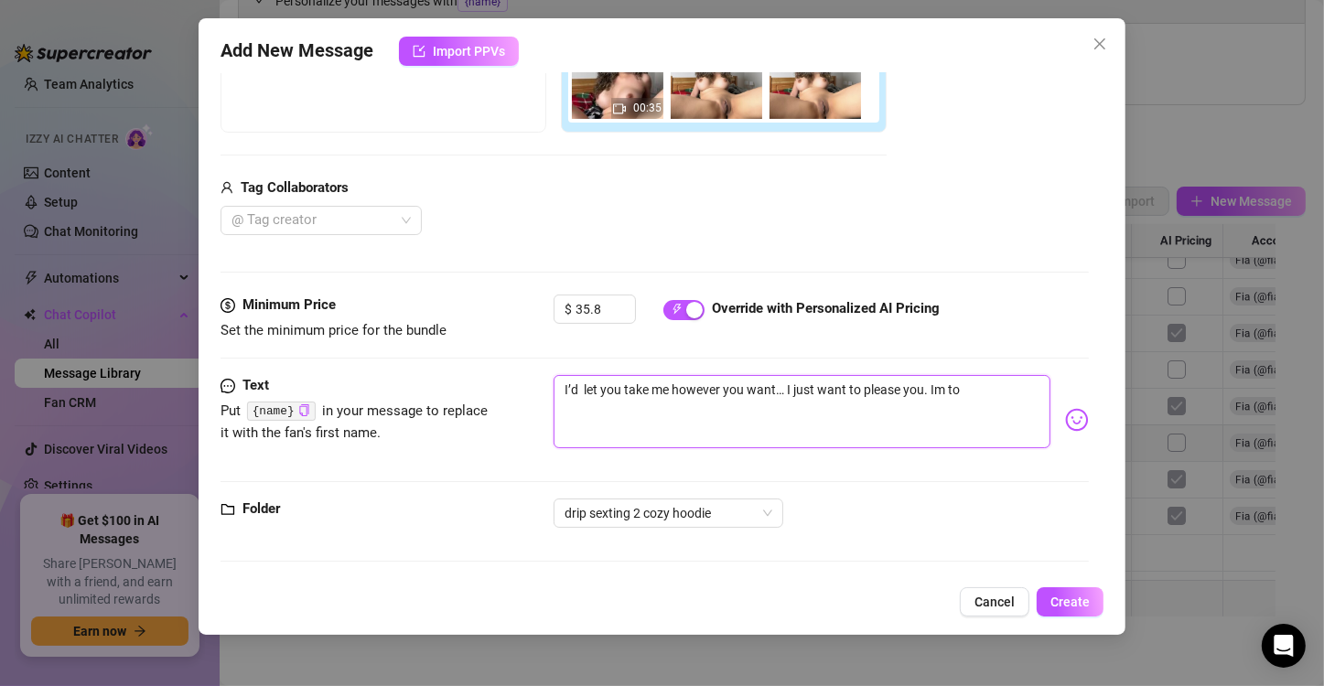
type textarea "I’d let you take me however you want… I just want to please you. Im tou"
type textarea "I’d let you take me however you want… I just want to please you. Im touc"
type textarea "I’d let you take me however you want… I just want to please you. Im touch"
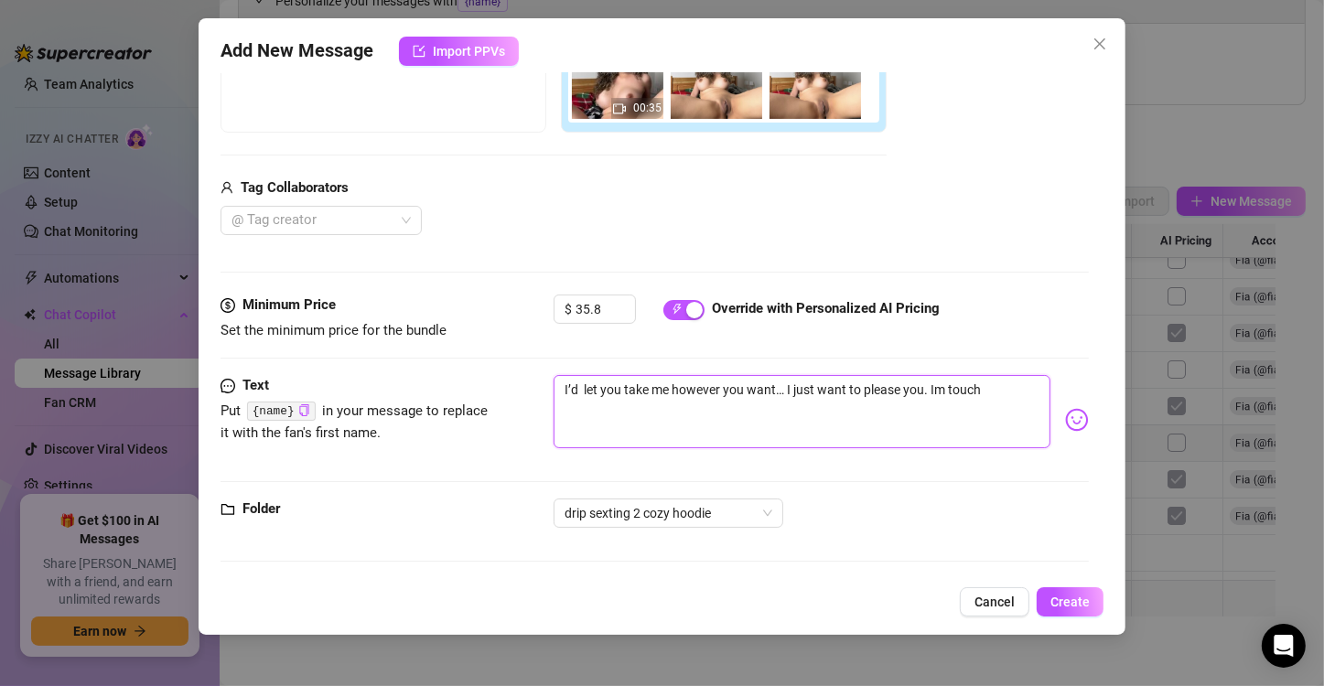
type textarea "I’d let you take me however you want… I just want to please you. Im touchi"
type textarea "I’d let you take me however you want… I just want to please you. Im touchin"
type textarea "I’d let you take me however you want… I just want to please you. Im touching"
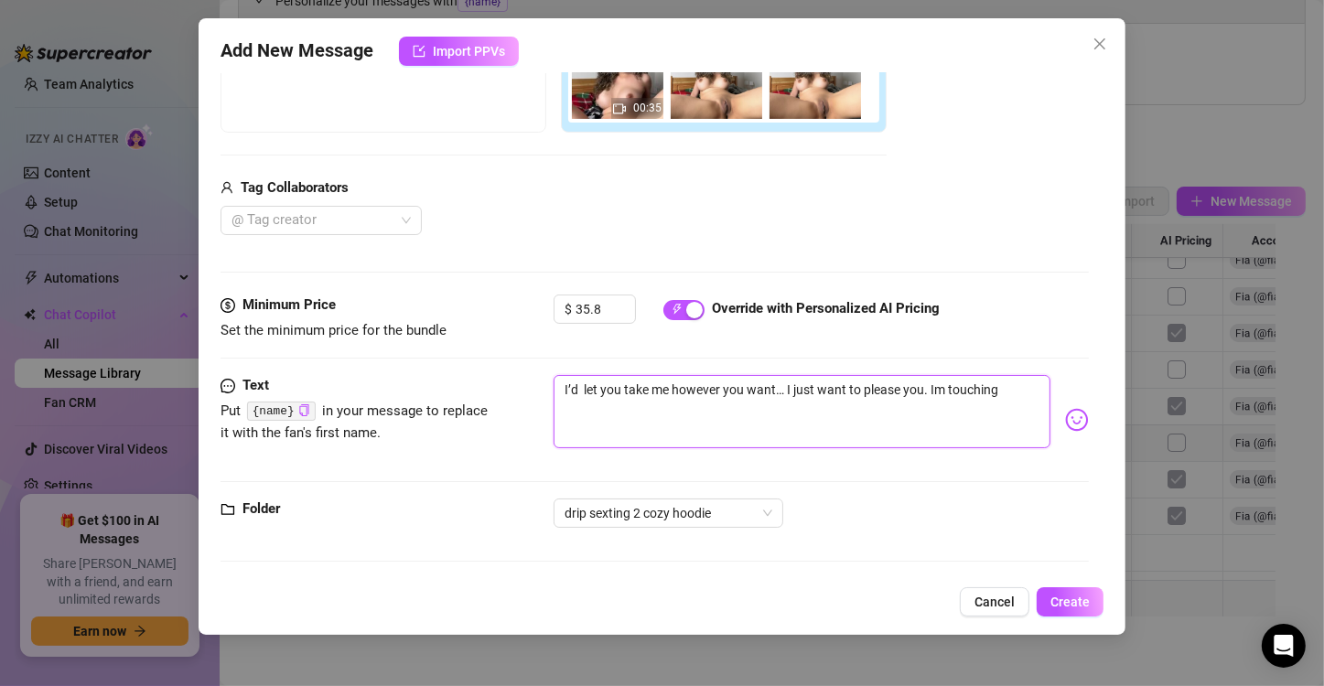
type textarea "I’d let you take me however you want… I just want to please you. Im touching"
type textarea "I’d let you take me however you want… I just want to please you. Im touching m"
type textarea "I’d let you take me however you want… I just want to please you. Im touching my"
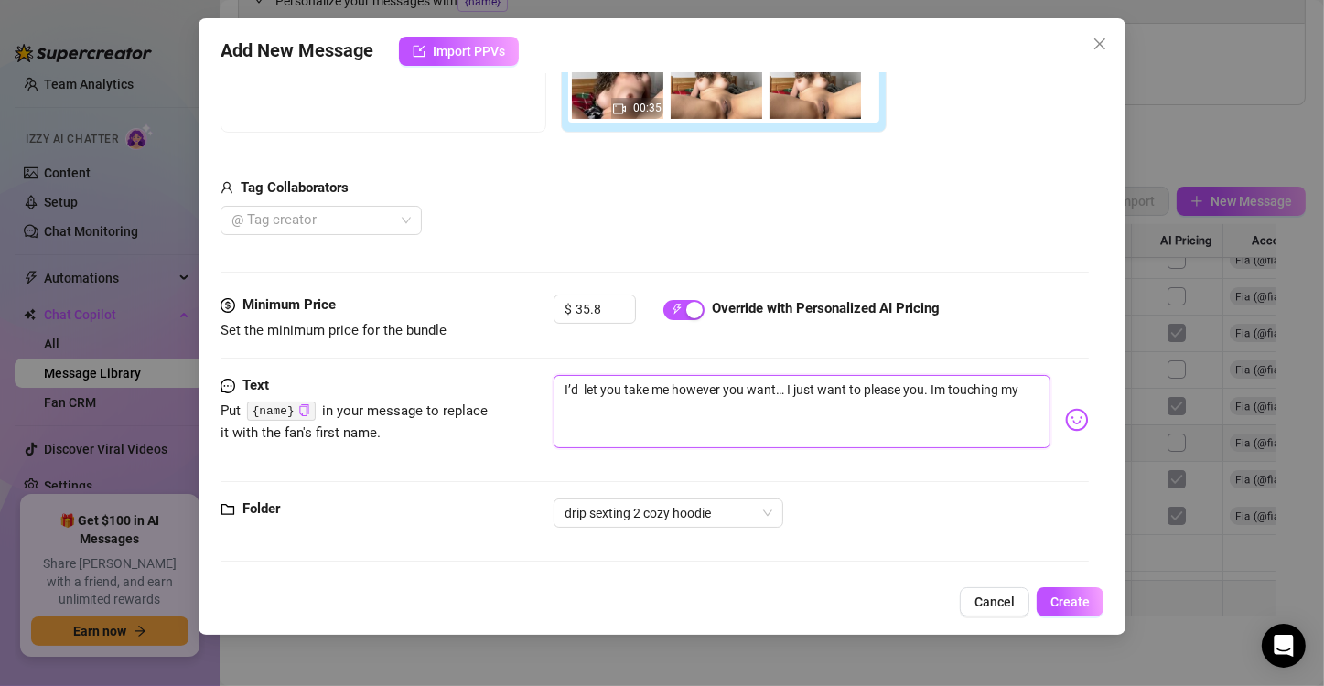
type textarea "I’d let you take me however you want… I just want to please you. Im touching my…"
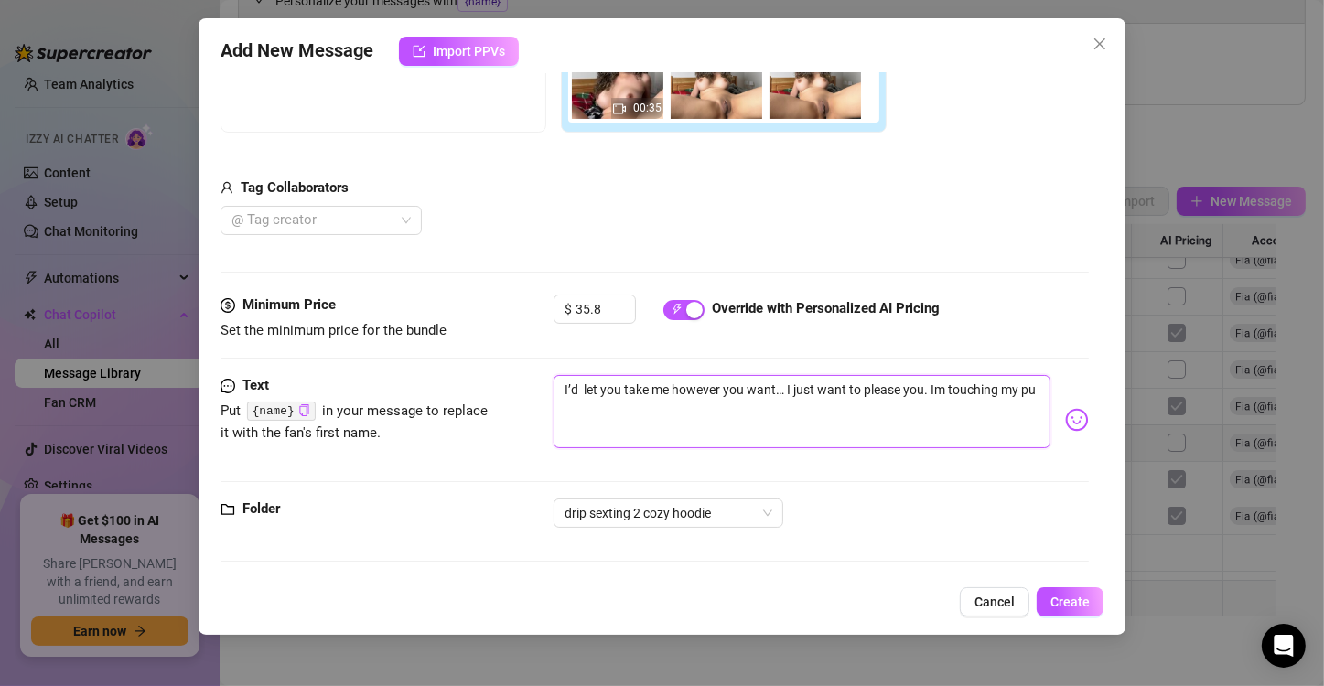
type textarea "I’d let you take me however you want… I just want to please you. Im touching my…"
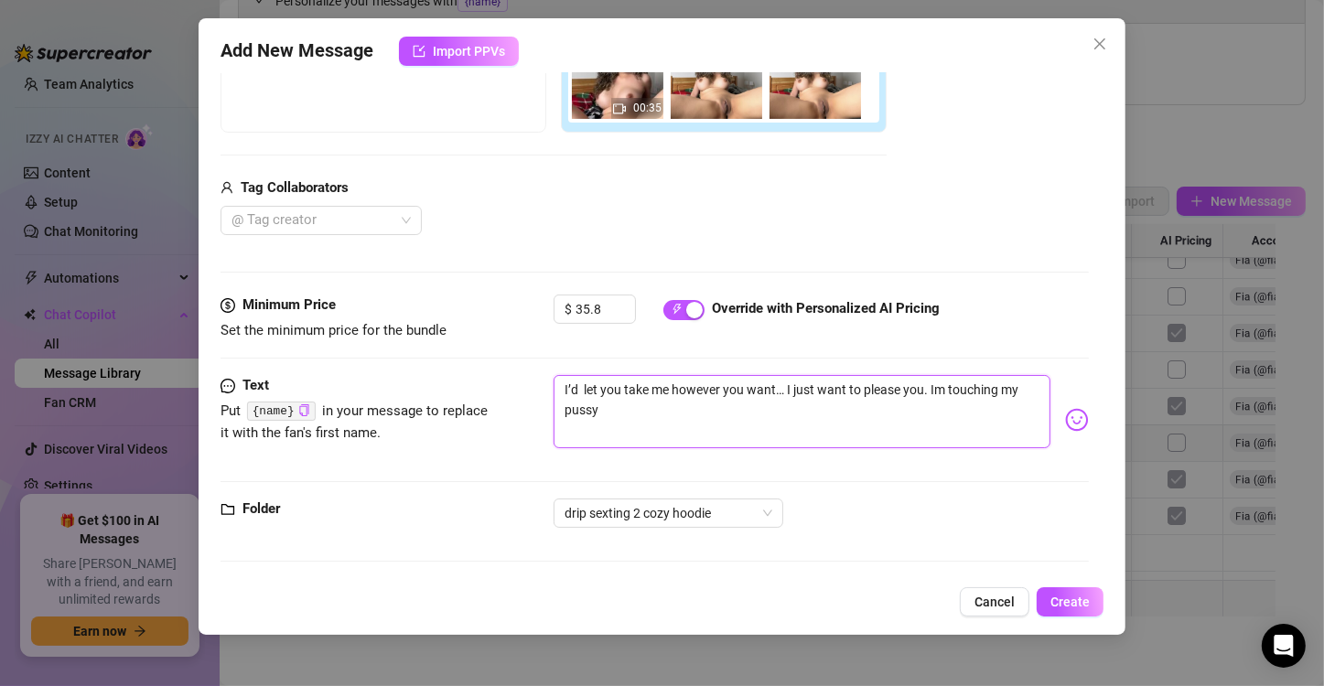
type textarea "I’d let you take me however you want… I just want to please you. Im touching my…"
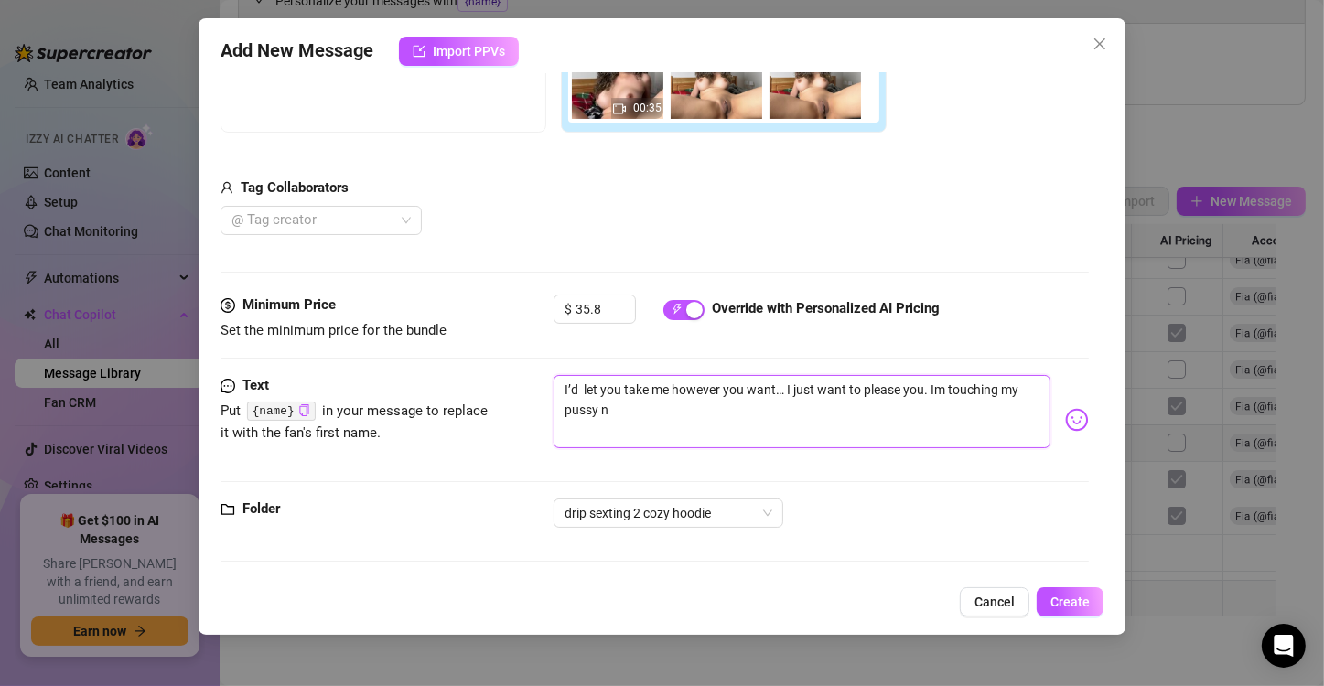
type textarea "I’d let you take me however you want… I just want to please you. Im touching my…"
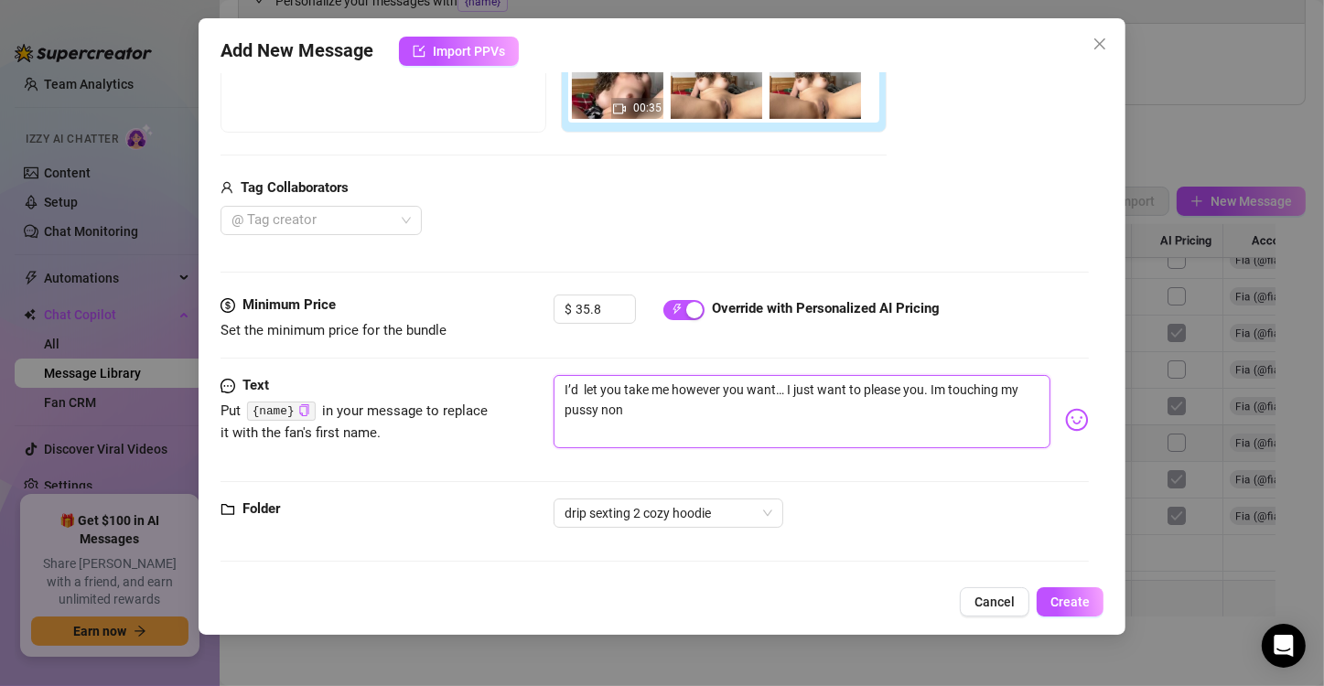
type textarea "I’d let you take me however you want… I just want to please you. Im touching my…"
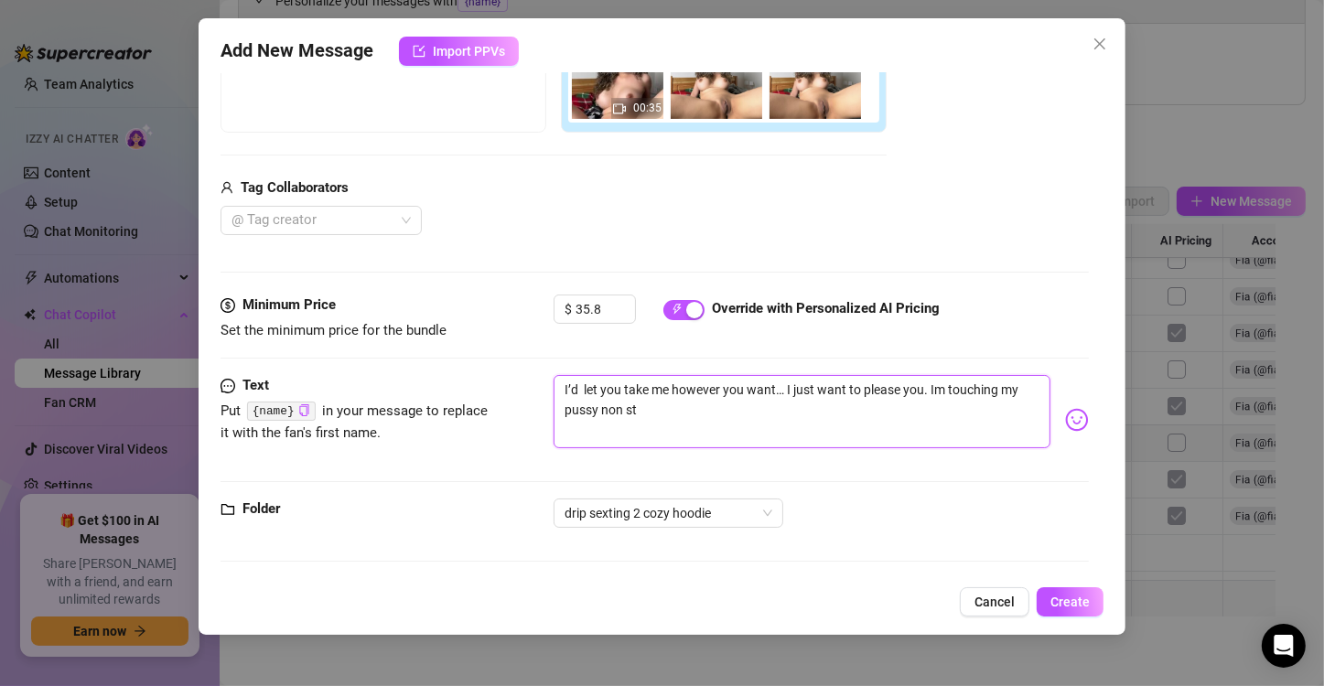
type textarea "I’d let you take me however you want… I just want to please you. Im touching my…"
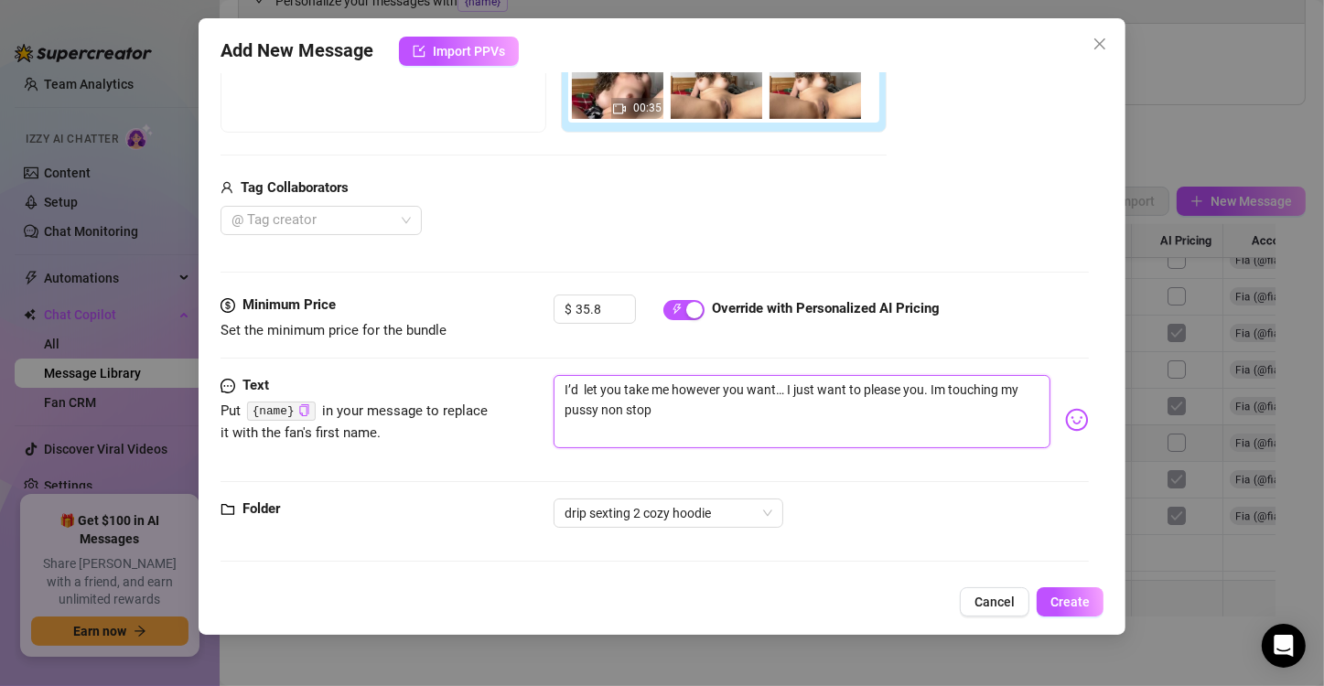
type textarea "I’d let you take me however you want… I just want to please you. Im touching my…"
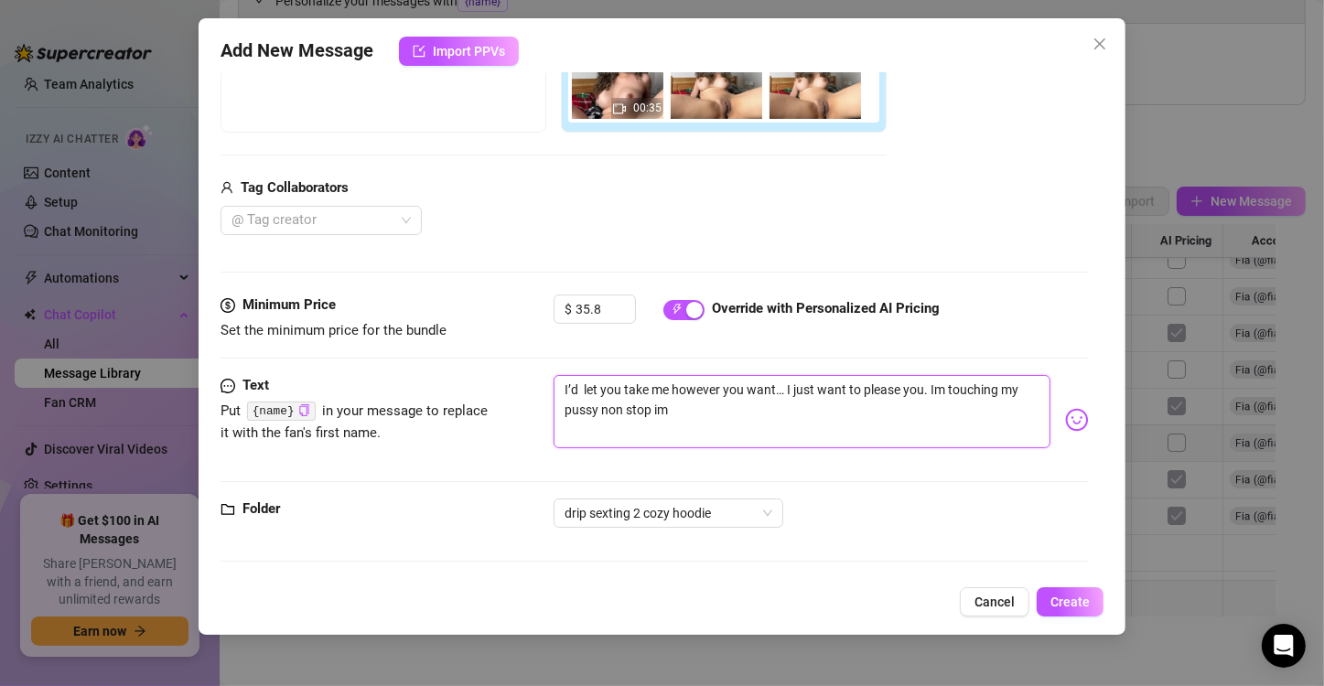
type textarea "I’d let you take me however you want… I just want to please you. Im touching my…"
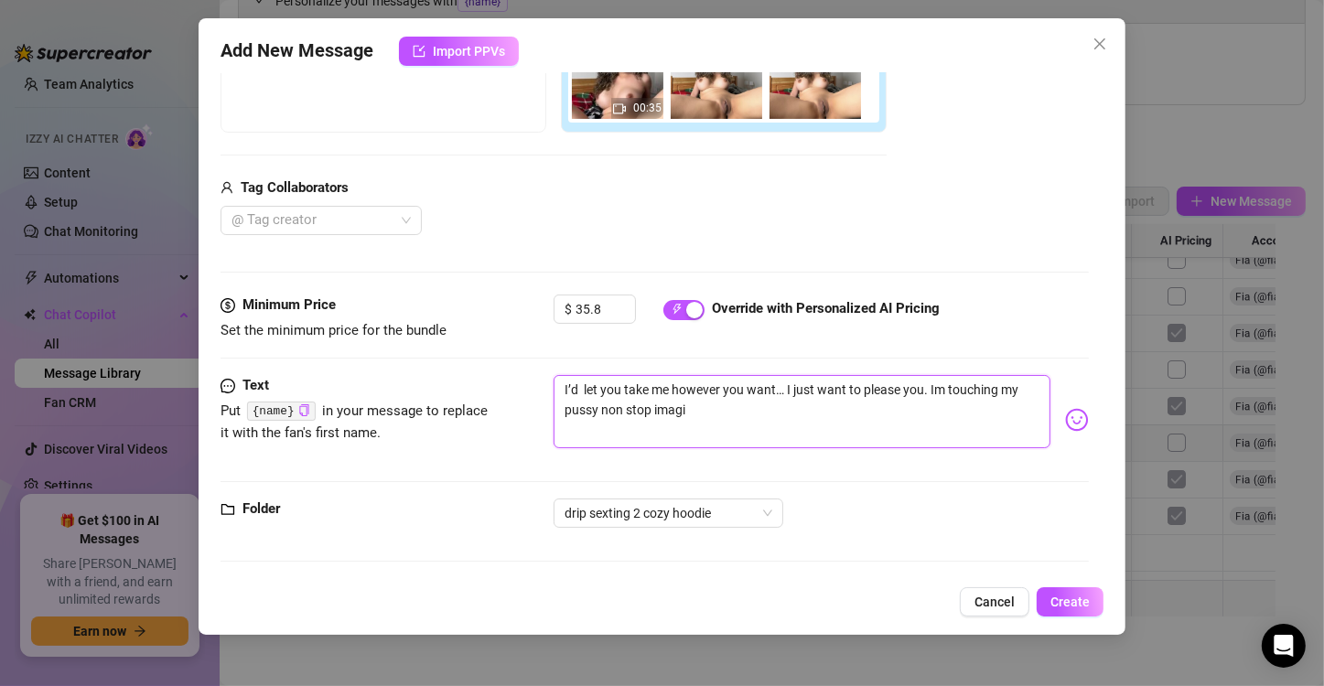
type textarea "I’d let you take me however you want… I just want to please you. Im touching my…"
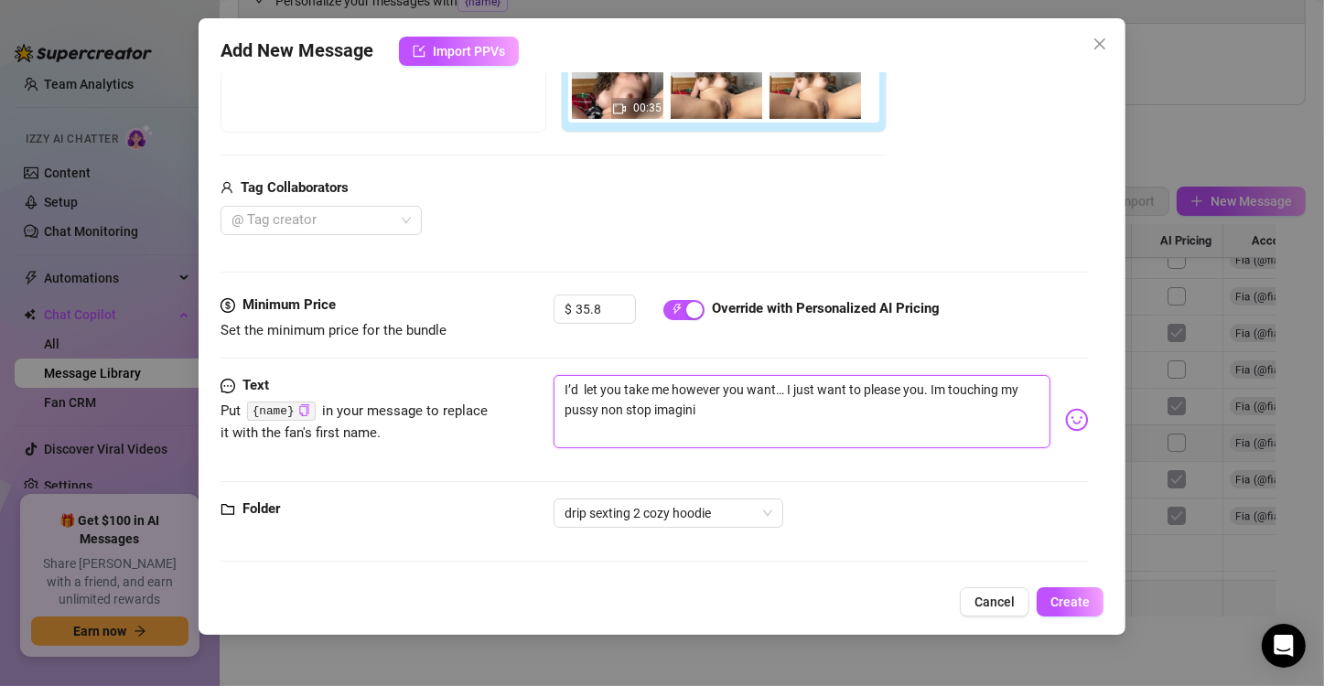
type textarea "I’d let you take me however you want… I just want to please you. Im touching my…"
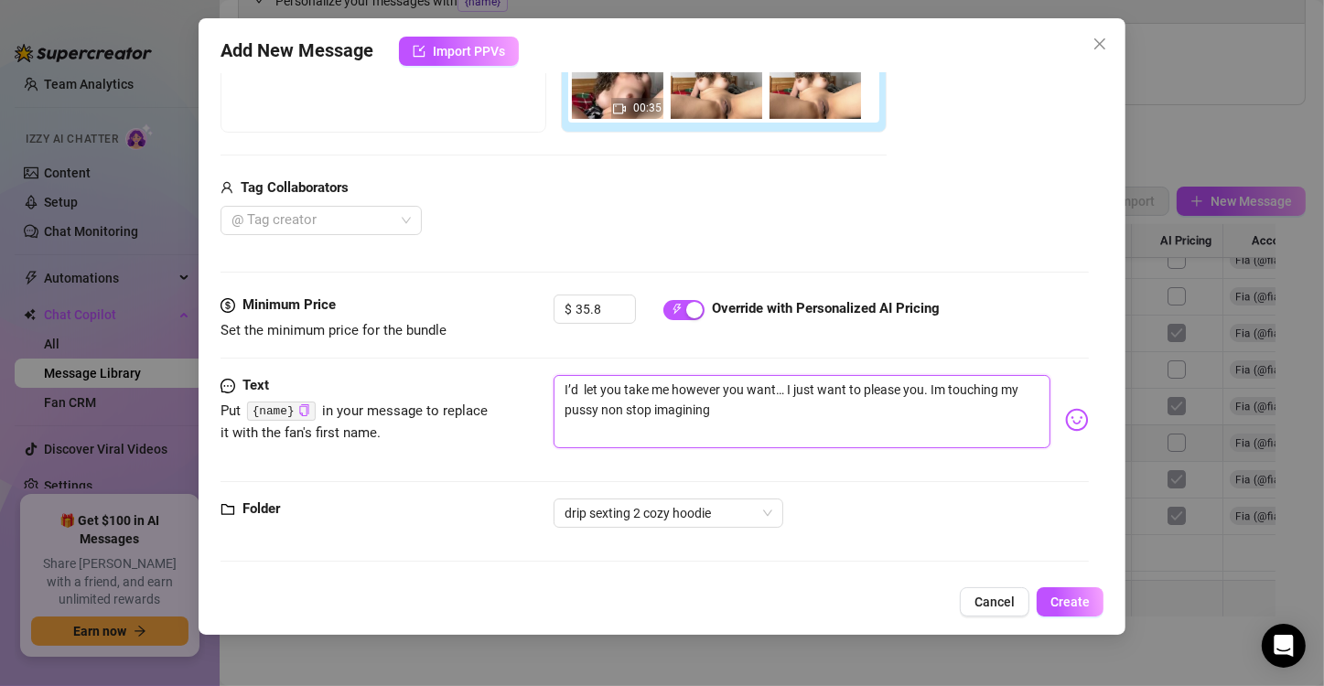
type textarea "I’d let you take me however you want… I just want to please you. Im touching my…"
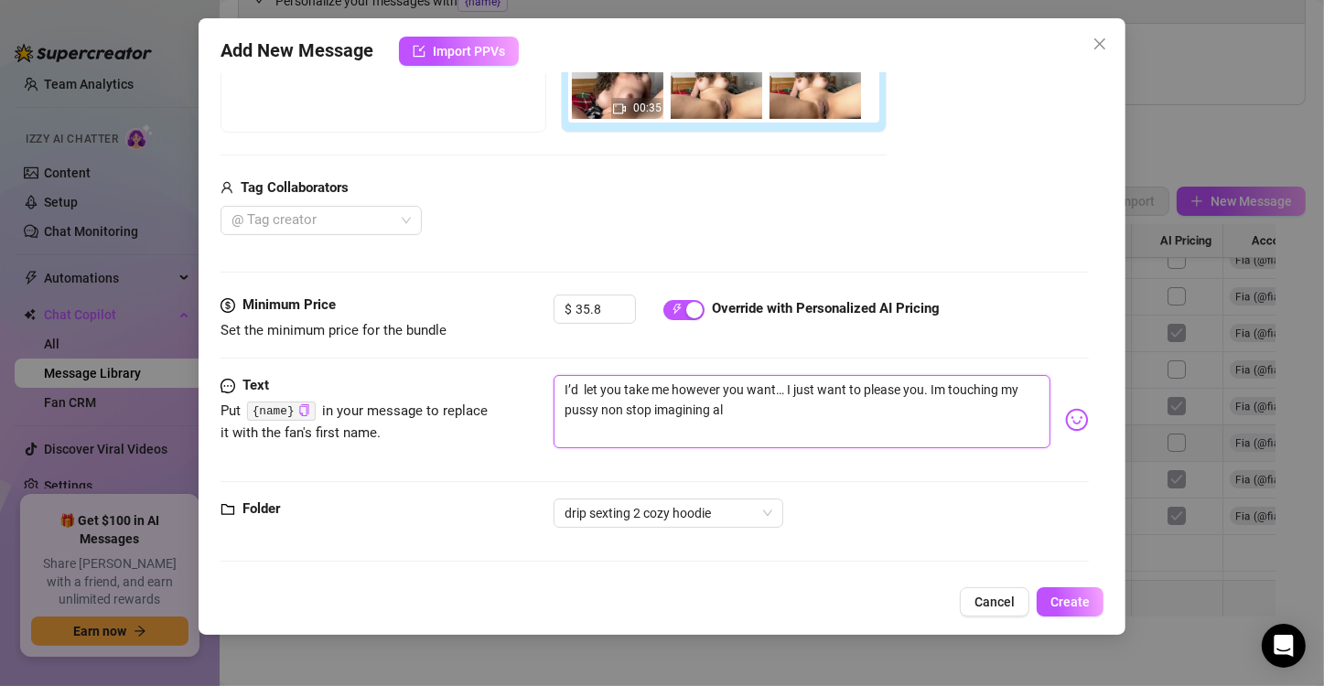
type textarea "I’d let you take me however you want… I just want to please you. Im touching my…"
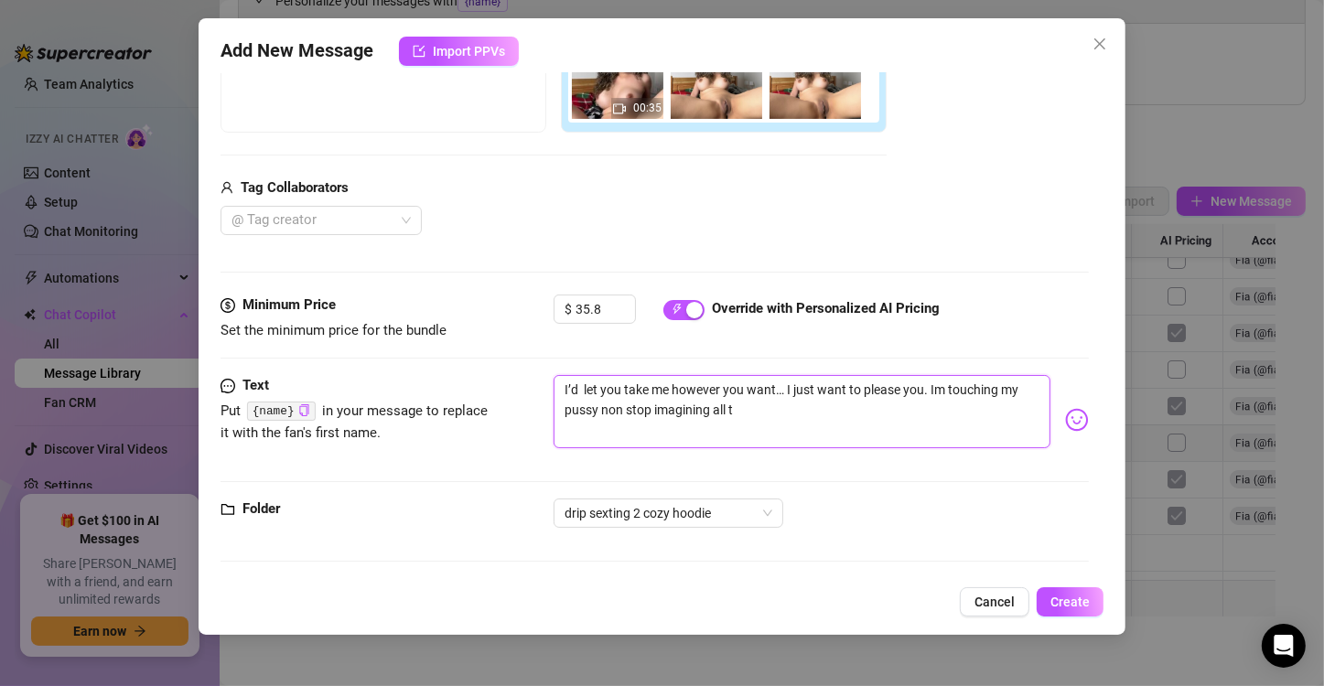
type textarea "I’d let you take me however you want… I just want to please you. Im touching my…"
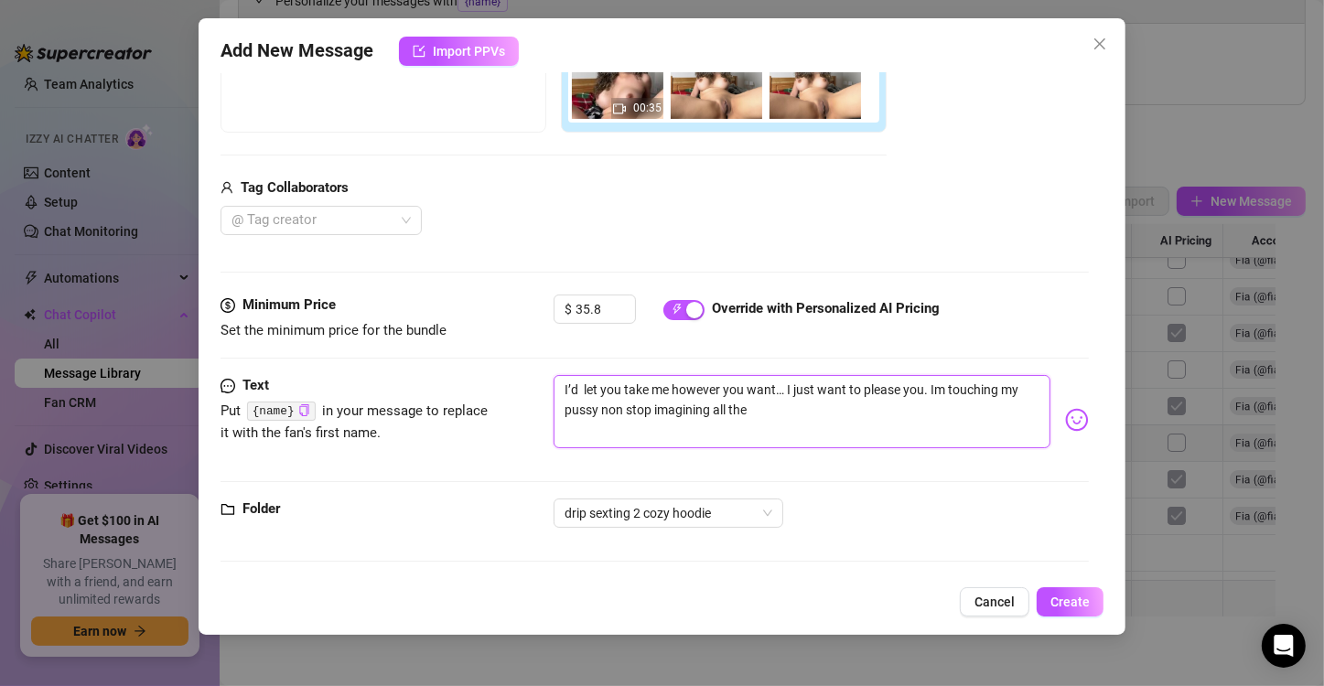
type textarea "I’d let you take me however you want… I just want to please you. Im touching my…"
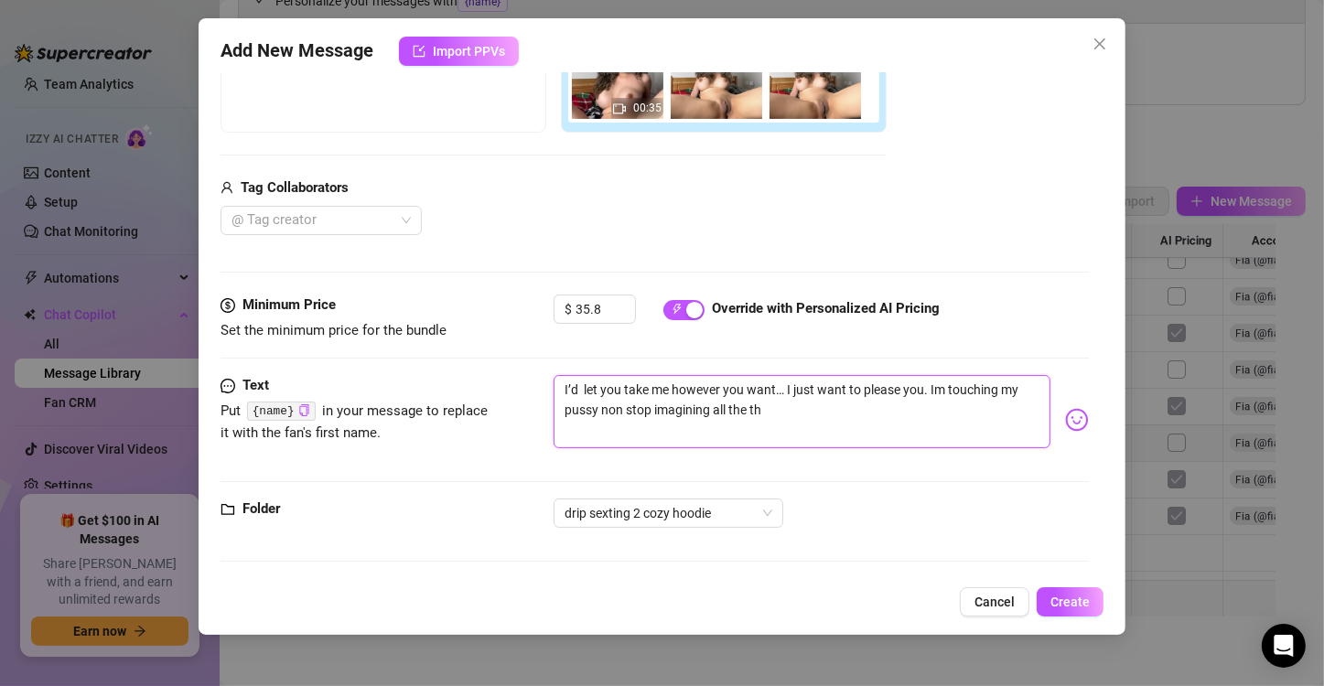
type textarea "I’d let you take me however you want… I just want to please you. Im touching my…"
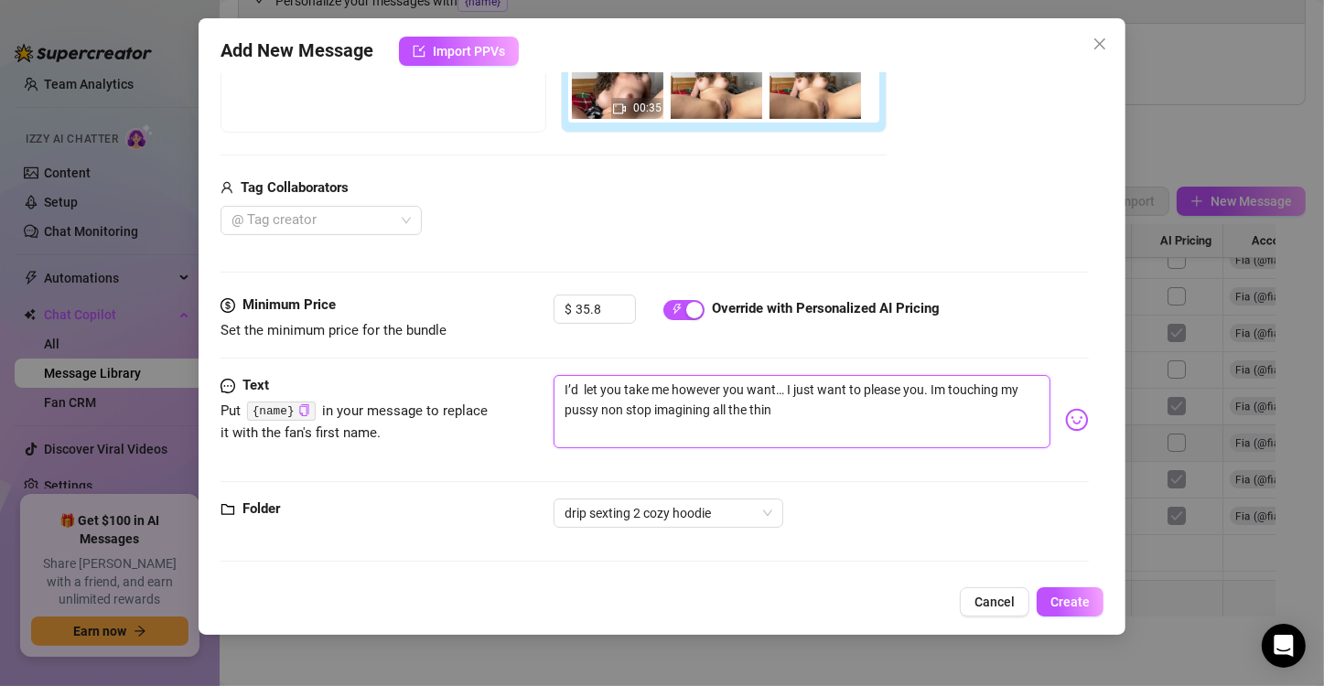
type textarea "I’d let you take me however you want… I just want to please you. Im touching my…"
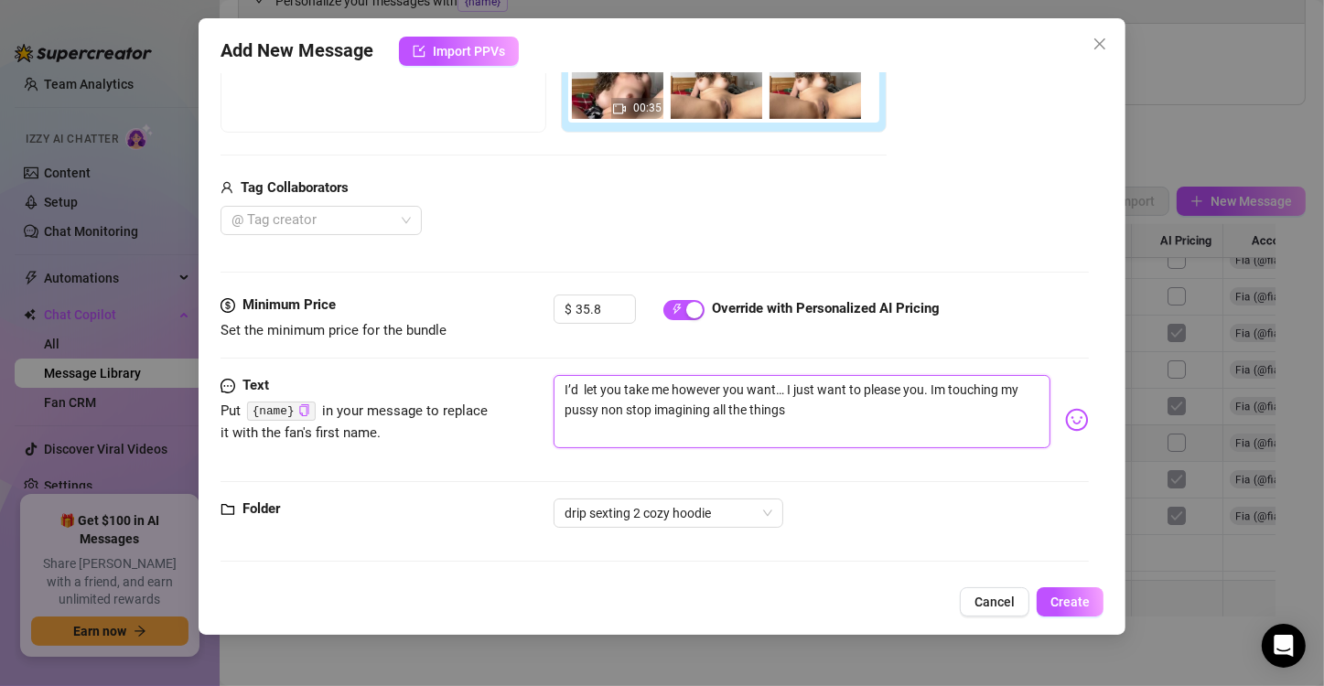
type textarea "I’d let you take me however you want… I just want to please you. Im touching my…"
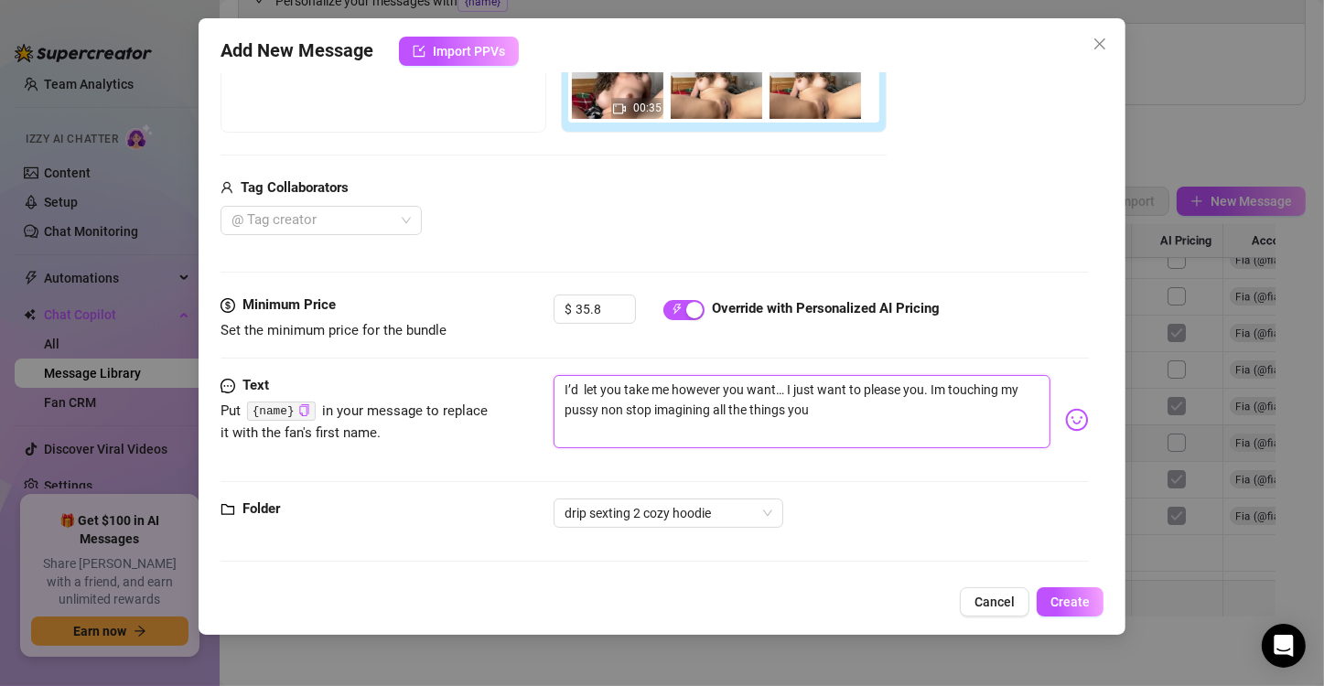
type textarea "I’d let you take me however you want… I just want to please you. Im touching my…"
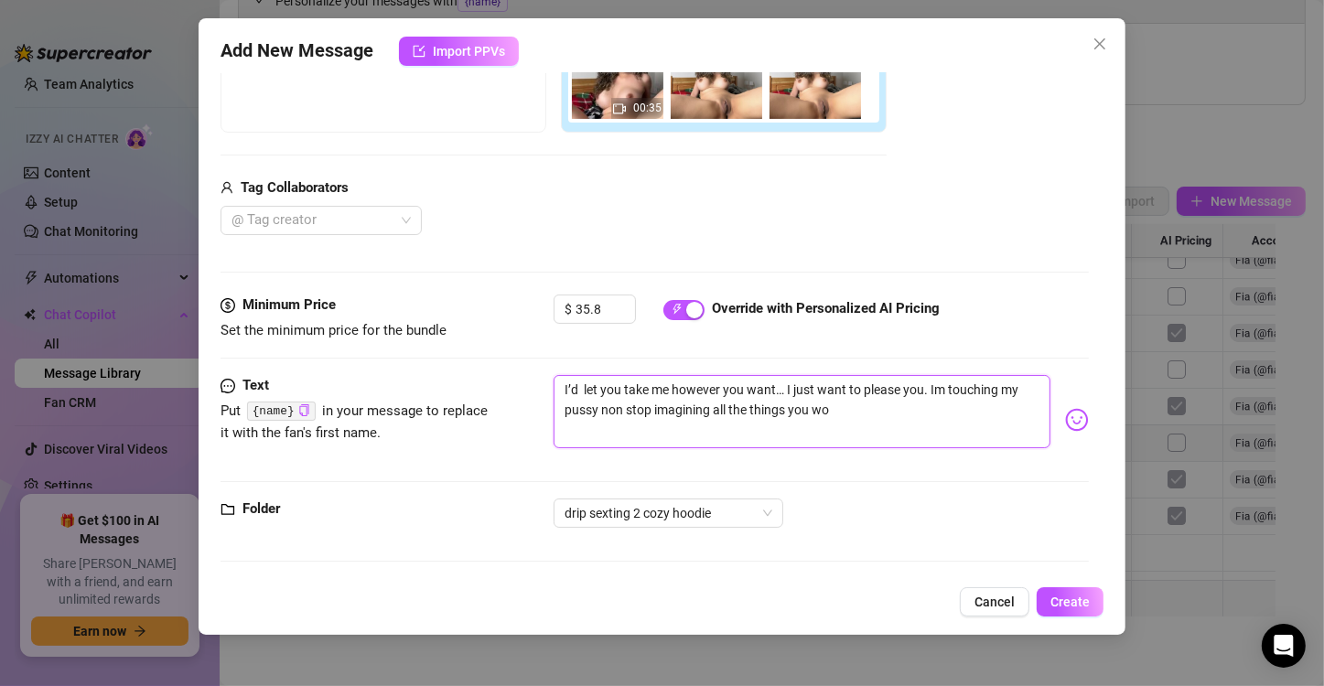
type textarea "I’d let you take me however you want… I just want to please you. Im touching my…"
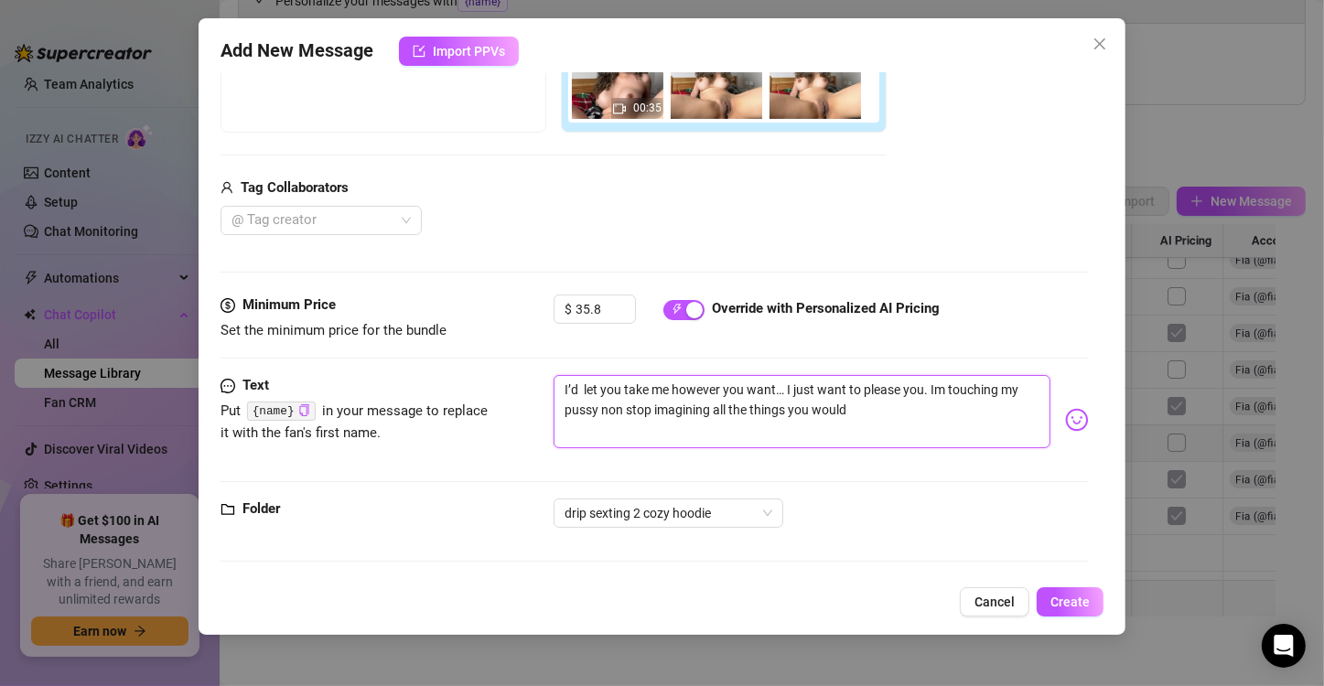
type textarea "I’d let you take me however you want… I just want to please you. Im touching my…"
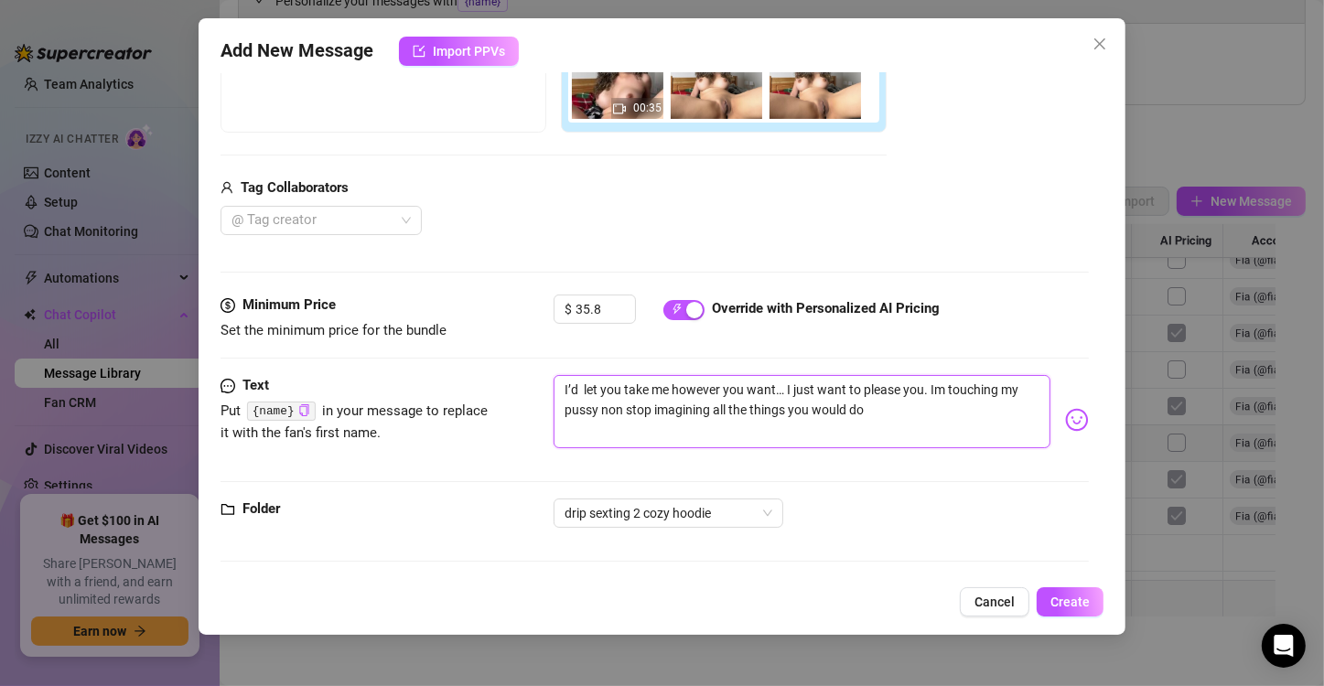
type textarea "I’d let you take me however you want… I just want to please you. Im touching my…"
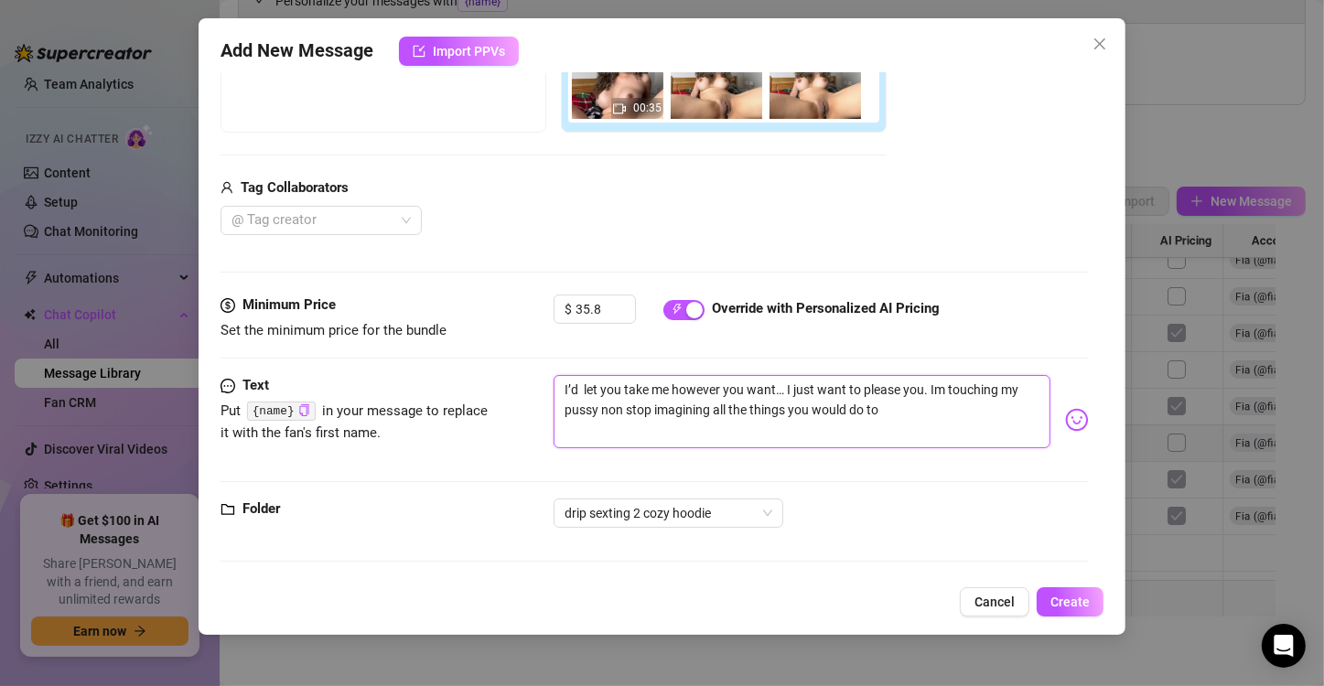
type textarea "I’d let you take me however you want… I just want to please you. Im touching my…"
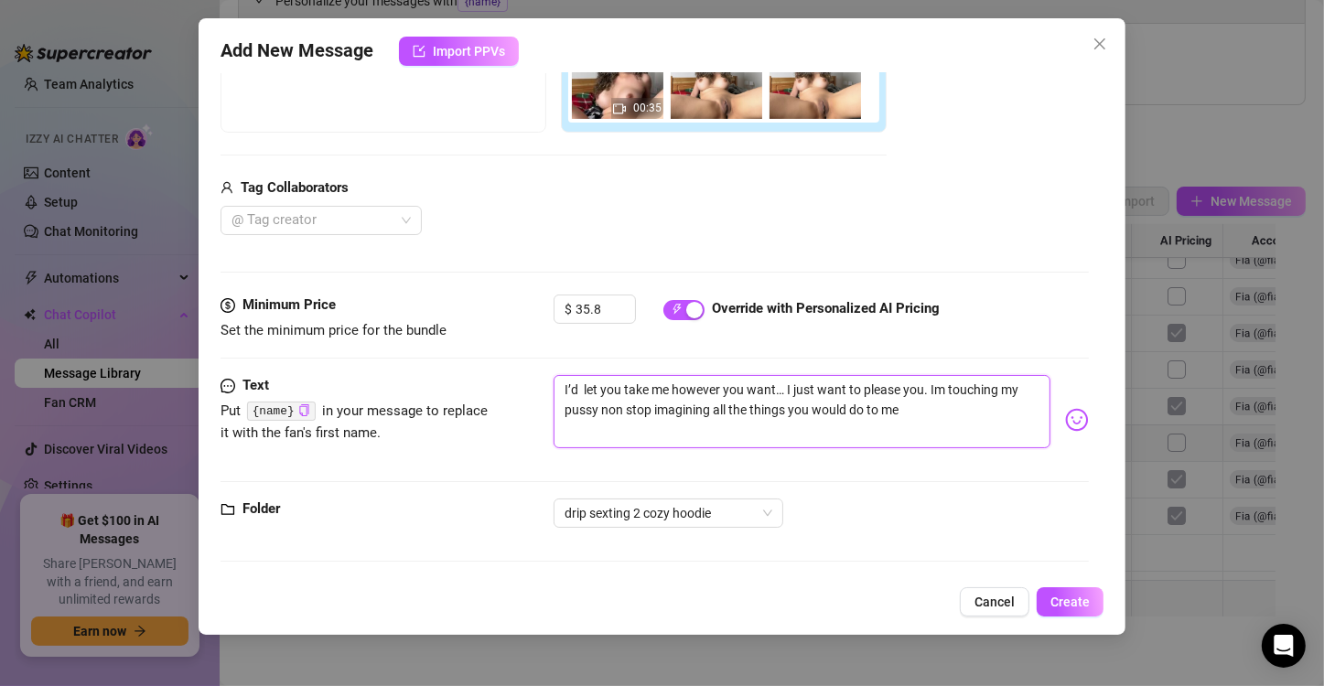
type textarea "I’d let you take me however you want… I just want to please you. Im touching my…"
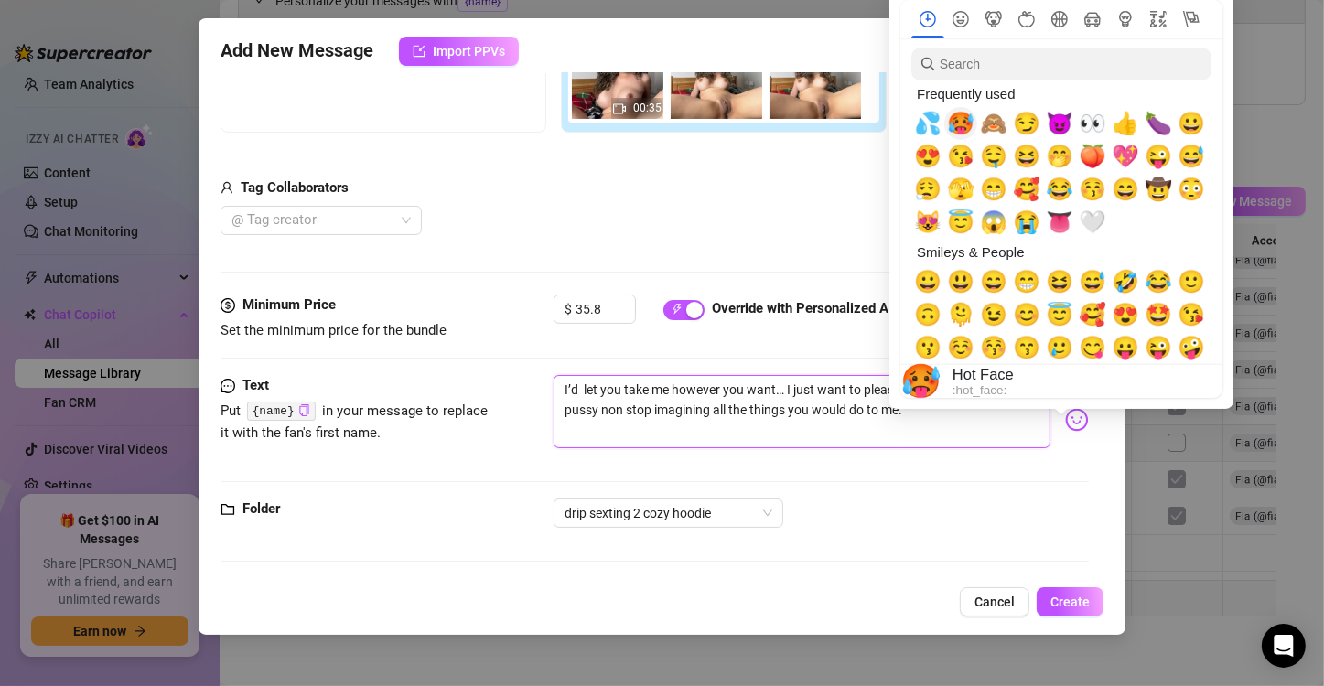
type textarea "I’d let you take me however you want… I just want to please you. Im touching my…"
click at [962, 127] on span "🥵" at bounding box center [960, 124] width 27 height 26
type textarea "I’d let you take me however you want… I just want to please you. Im touching my…"
click at [962, 127] on span "🥵" at bounding box center [960, 124] width 27 height 26
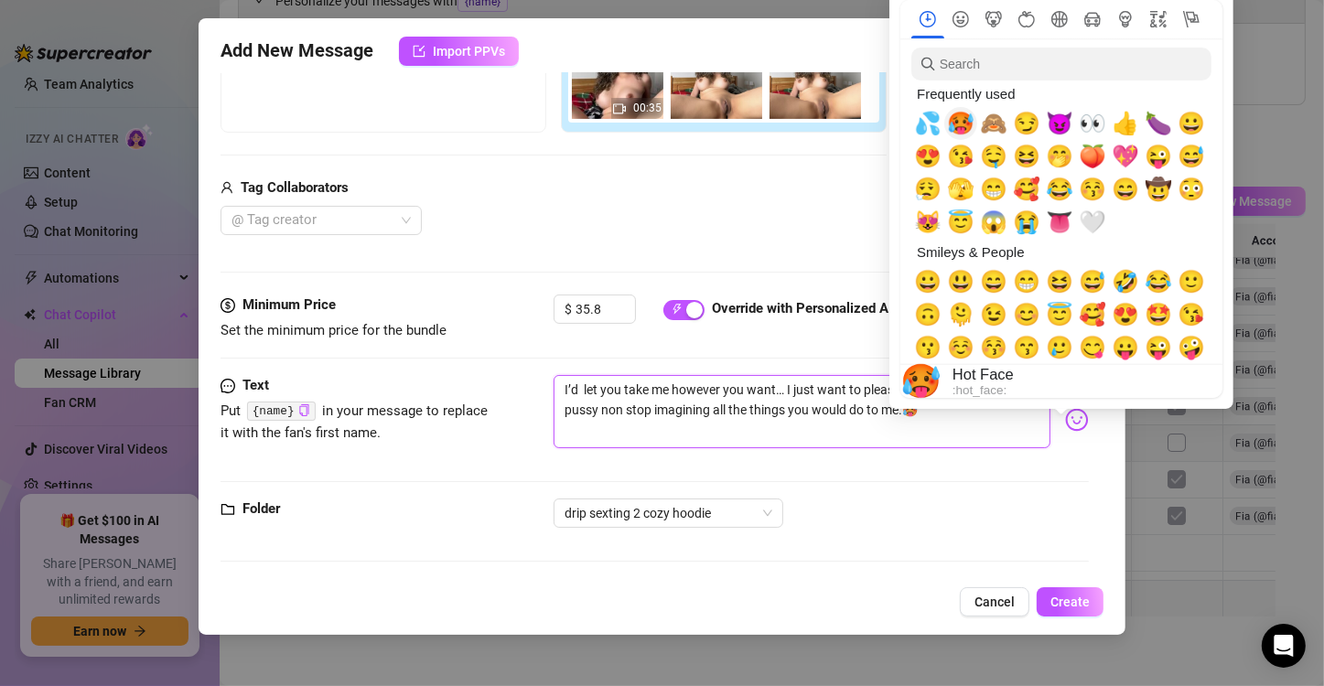
type textarea "I’d let you take me however you want… I just want to please you. Im touching my…"
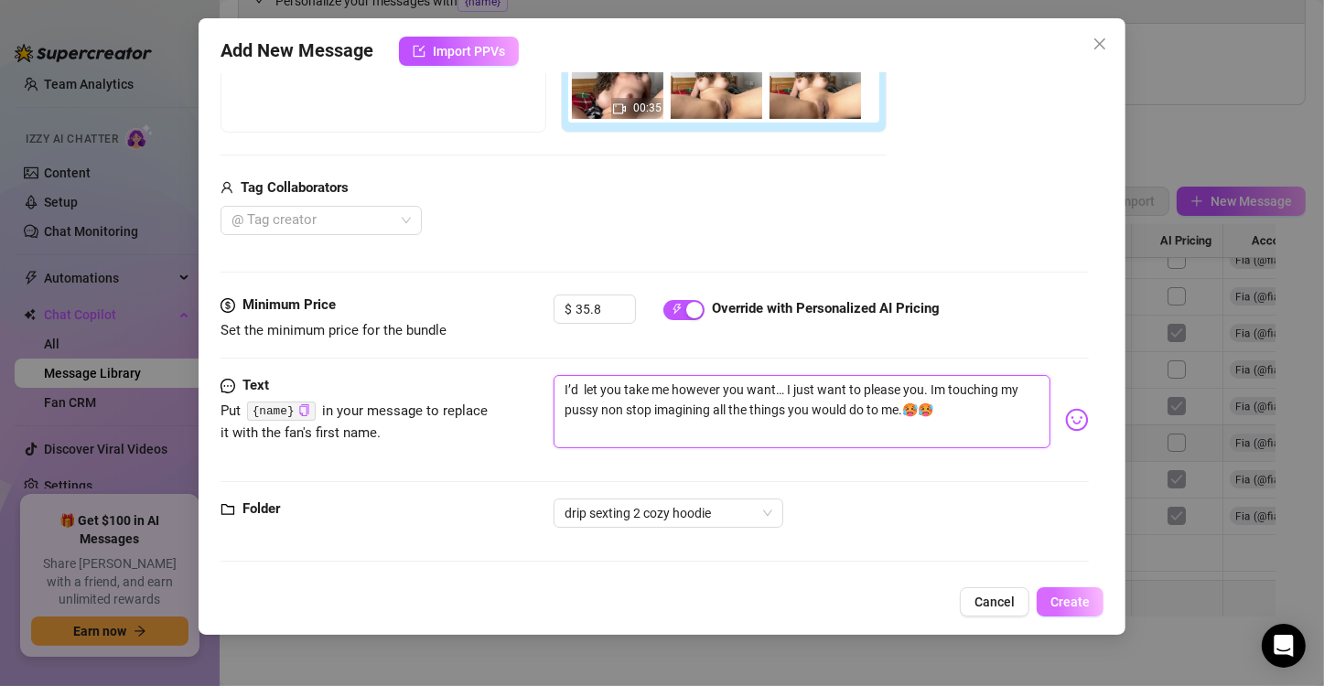
type textarea "I’d let you take me however you want… I just want to please you. Im touching my…"
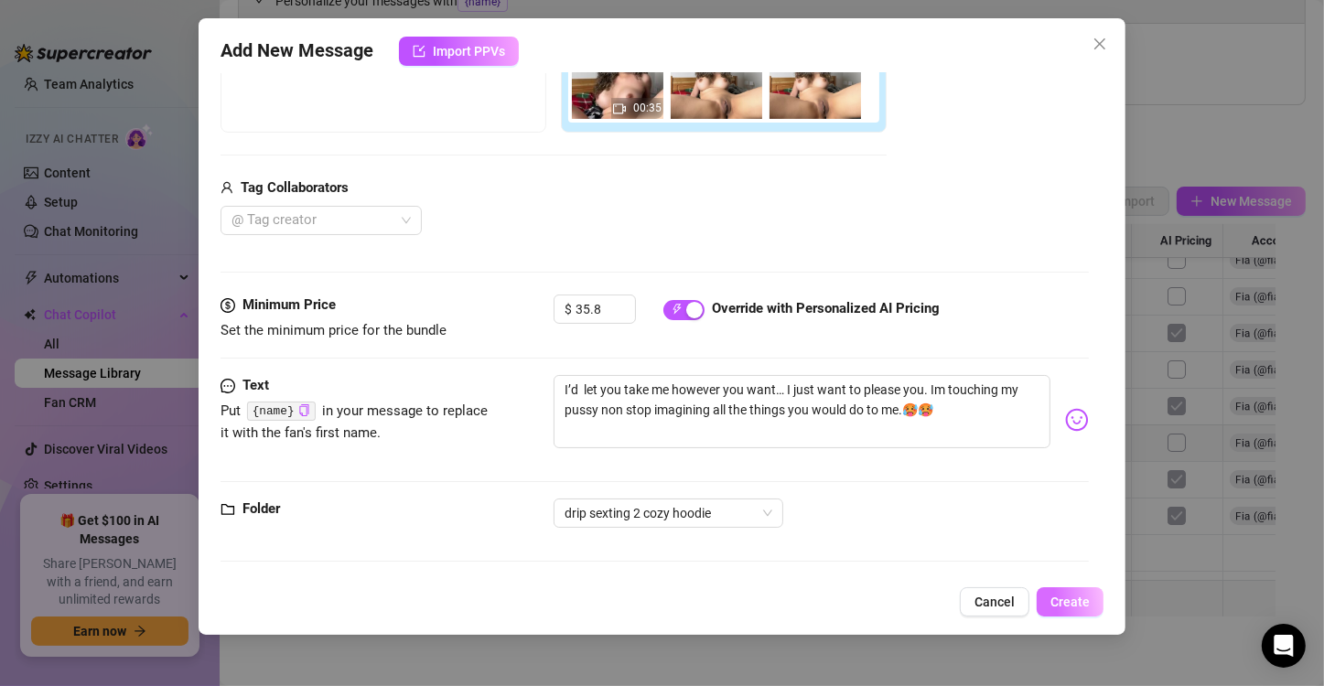
click at [1083, 606] on span "Create" at bounding box center [1069, 602] width 39 height 15
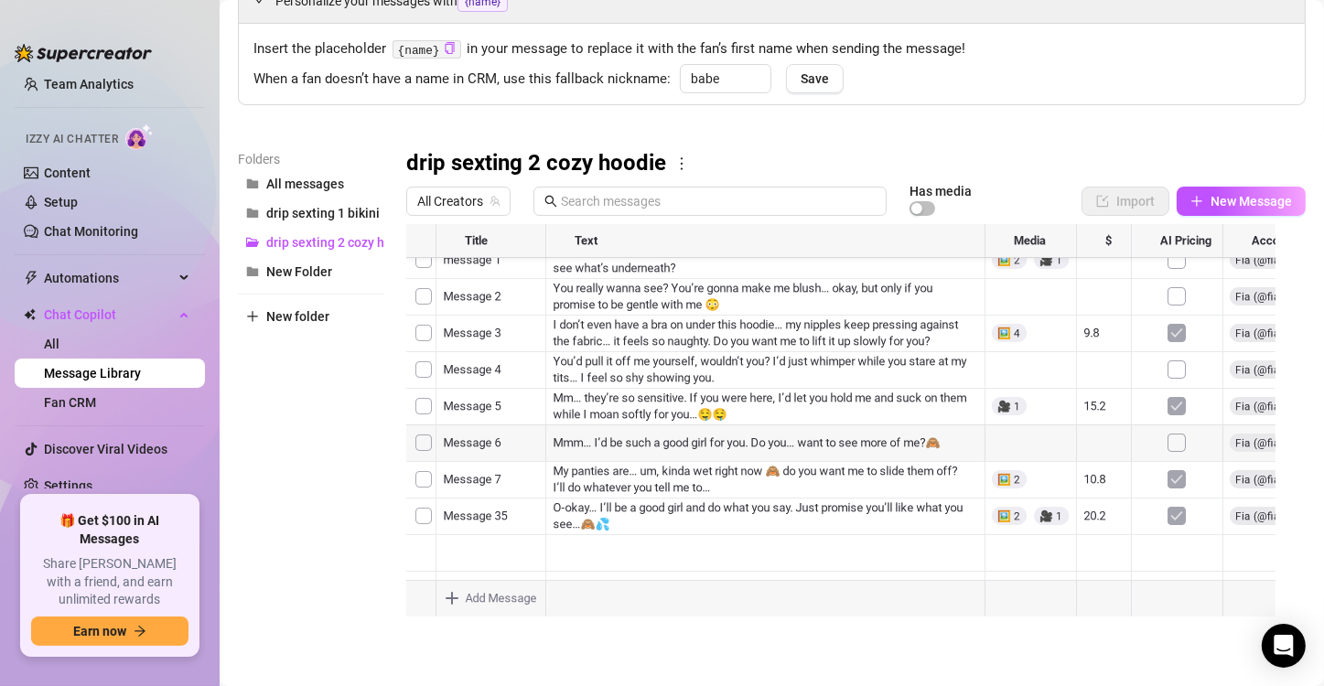
click at [523, 553] on div at bounding box center [848, 428] width 884 height 408
click at [508, 549] on div at bounding box center [848, 428] width 884 height 408
click at [508, 549] on textarea "Message 37" at bounding box center [491, 546] width 113 height 16
type textarea "Message 10"
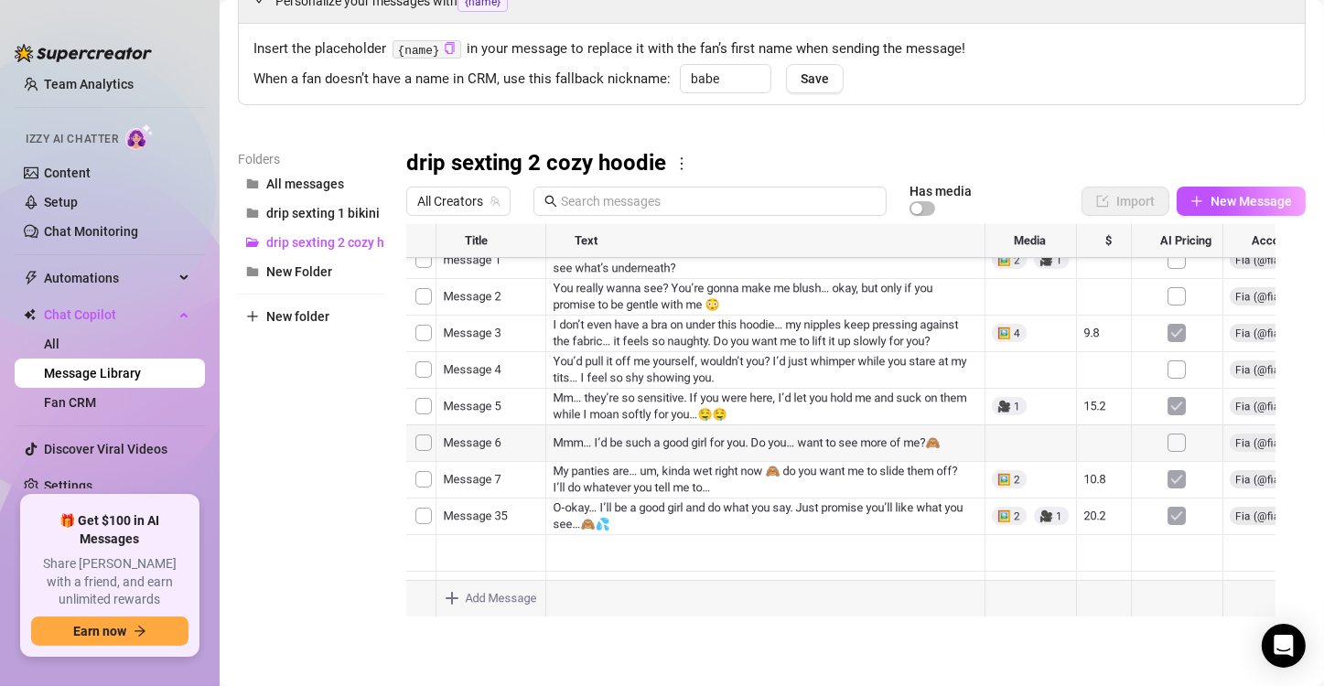
click at [636, 560] on div at bounding box center [848, 428] width 884 height 408
click at [1211, 205] on span "New Message" at bounding box center [1251, 201] width 81 height 15
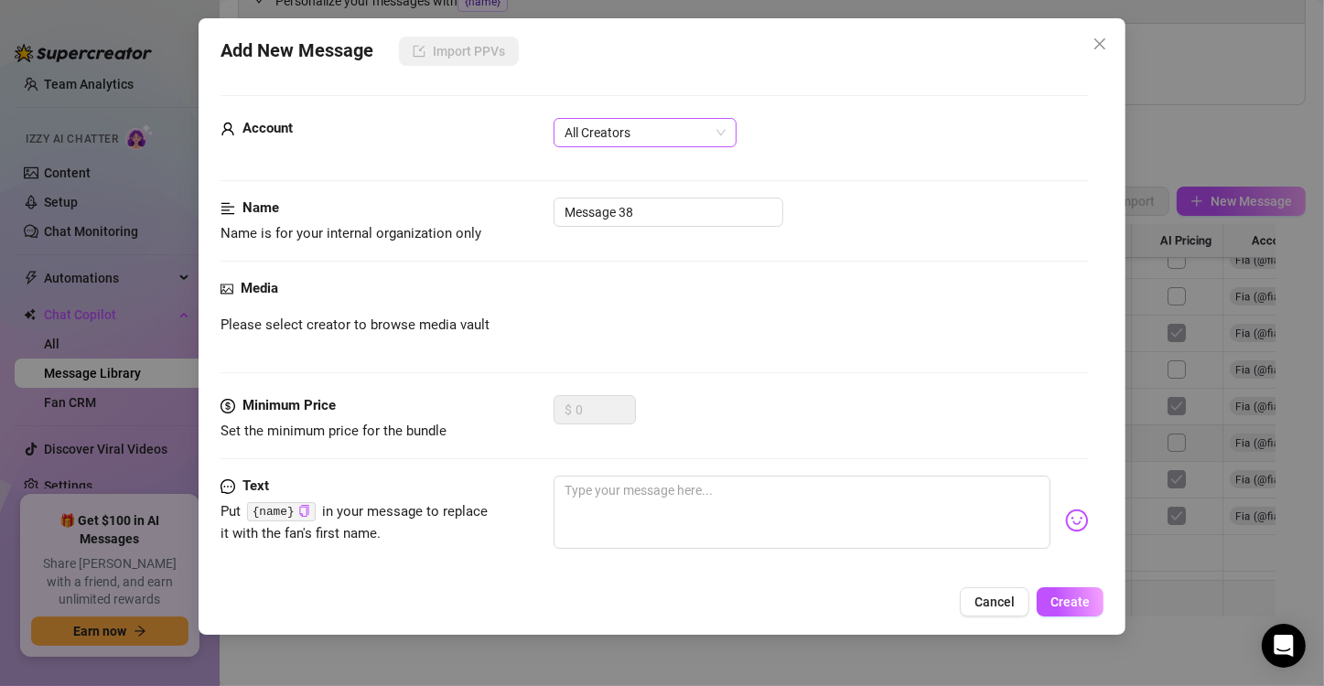
click at [644, 135] on span "All Creators" at bounding box center [645, 132] width 161 height 27
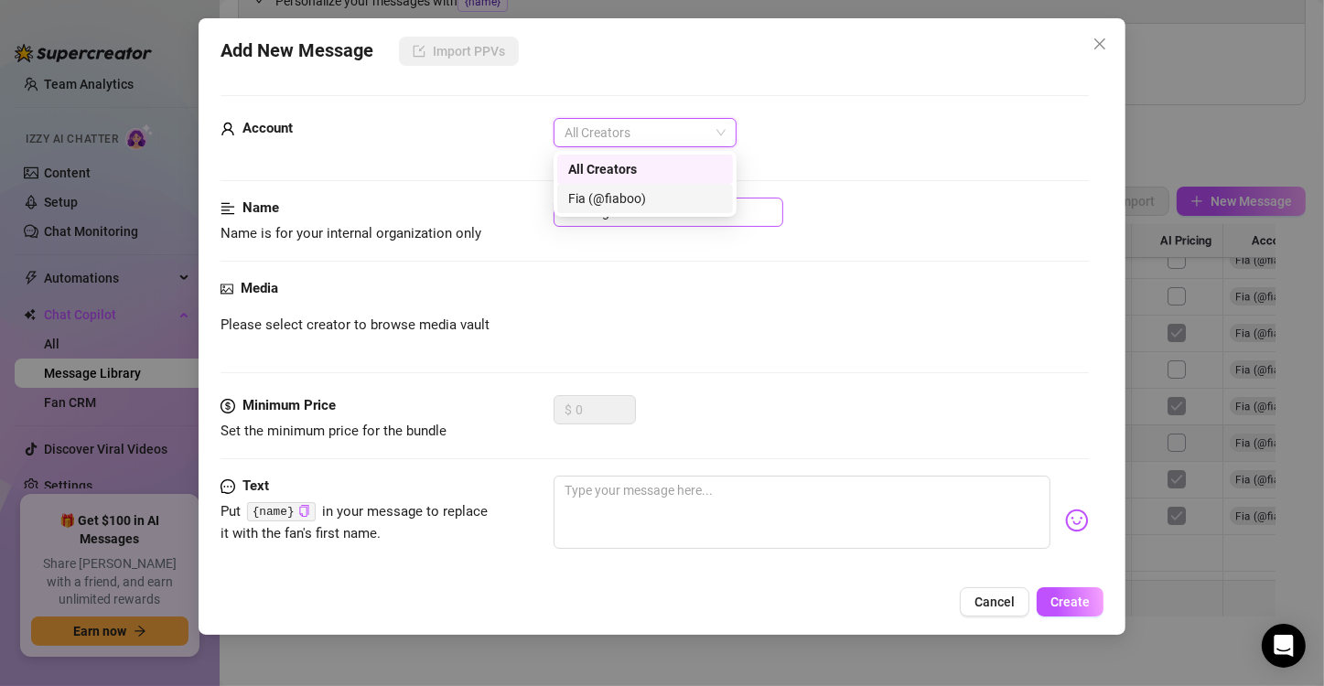
click at [644, 203] on div "Fia (@fiaboo)" at bounding box center [645, 199] width 154 height 20
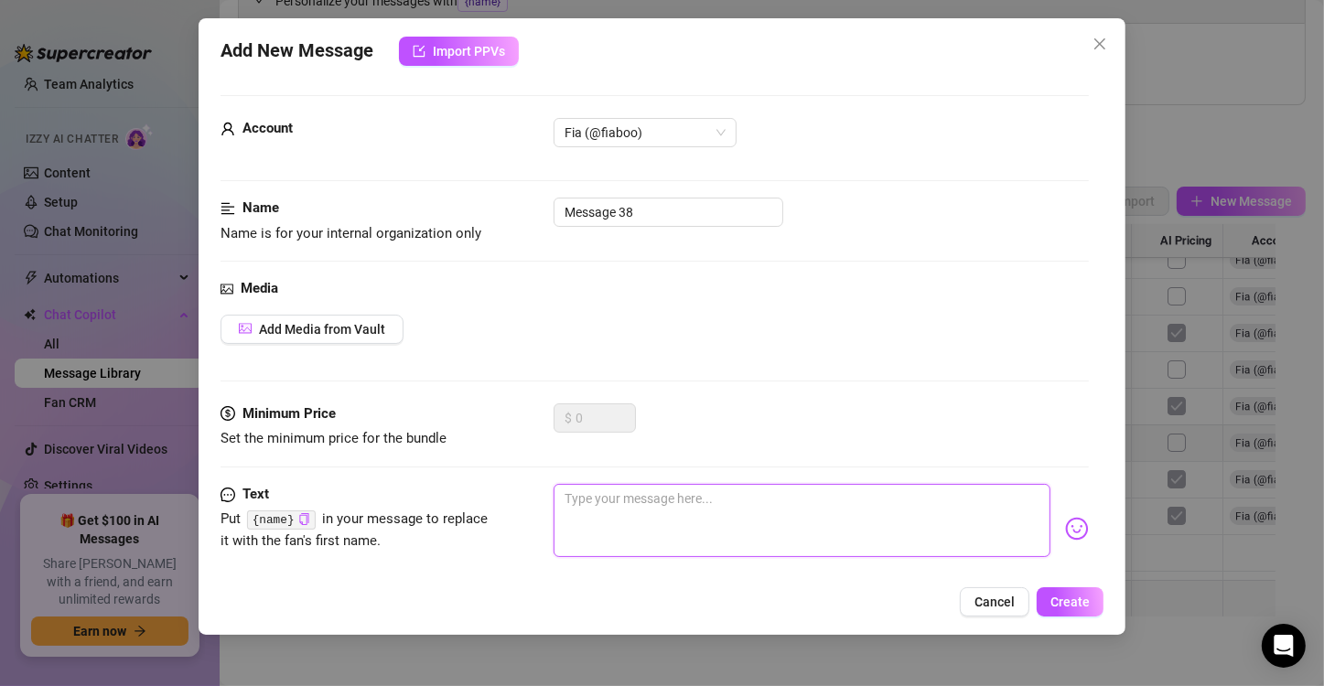
click at [651, 524] on textarea at bounding box center [802, 520] width 497 height 73
type textarea "If you were here, I’d get on my knees and let you take me from behind… my ass b…"
click at [812, 523] on textarea "If you were here, I’d get on my knees and let you take me from behind… my ass b…" at bounding box center [802, 520] width 497 height 73
type textarea "If you were here, I’d get on my knees and let you take me from behind… my ass b…"
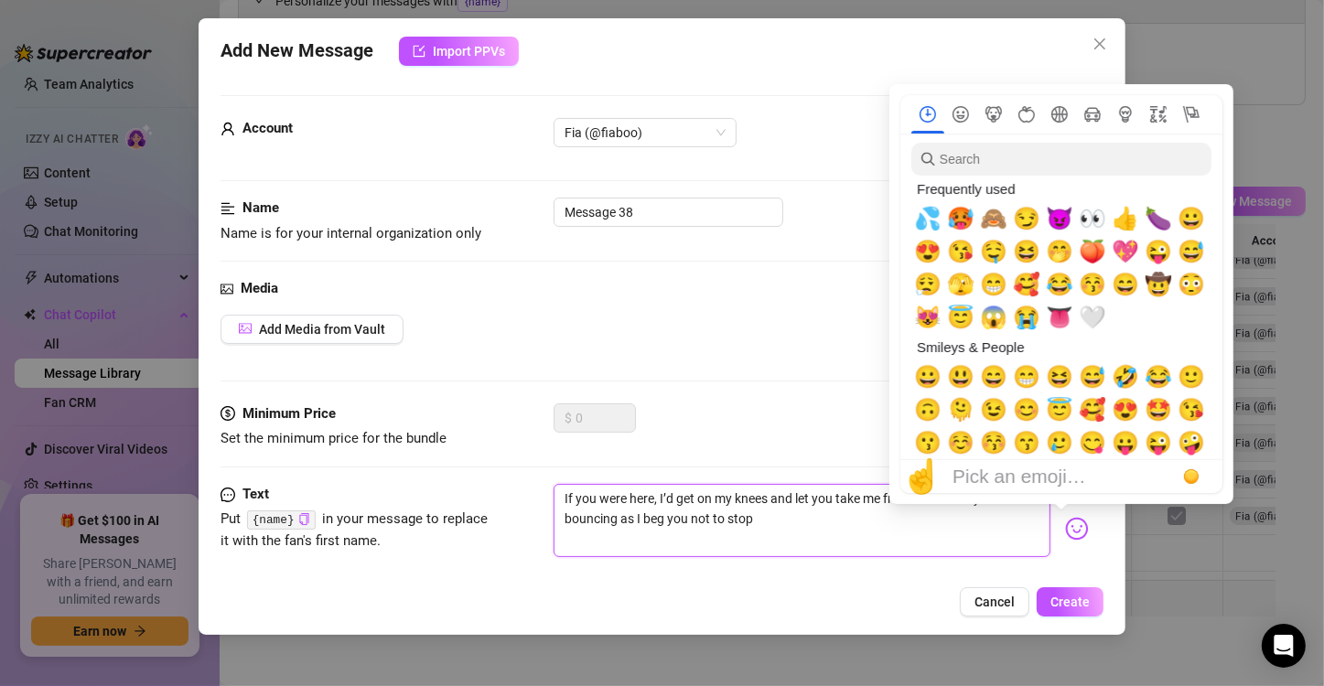
type textarea "If you were here, I’d get on my knees and let you take me from behind… my ass b…"
click at [1065, 531] on img at bounding box center [1077, 529] width 24 height 24
click at [1094, 260] on span "🍑" at bounding box center [1092, 252] width 27 height 26
type textarea "If you were here, I’d get on my knees and let you take me from behind… my ass b…"
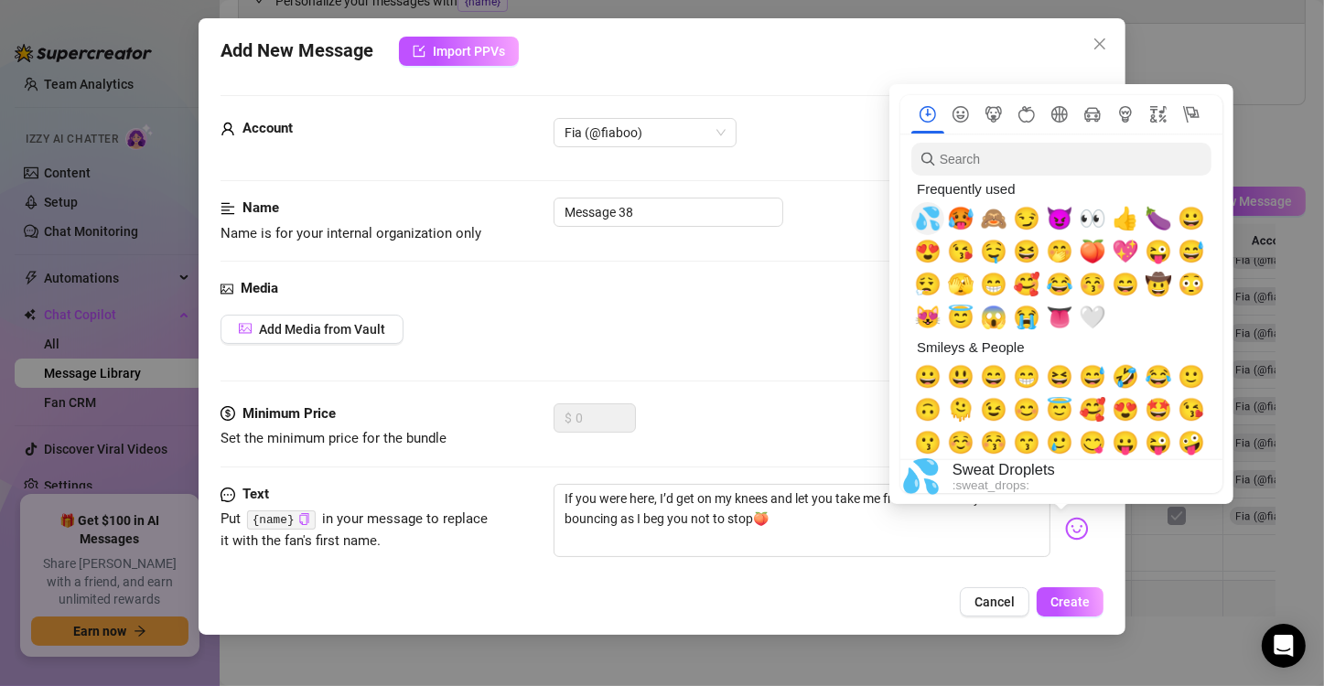
click at [915, 217] on span "💦" at bounding box center [927, 219] width 27 height 26
type textarea "If you were here, I’d get on my knees and let you take me from behind… my ass b…"
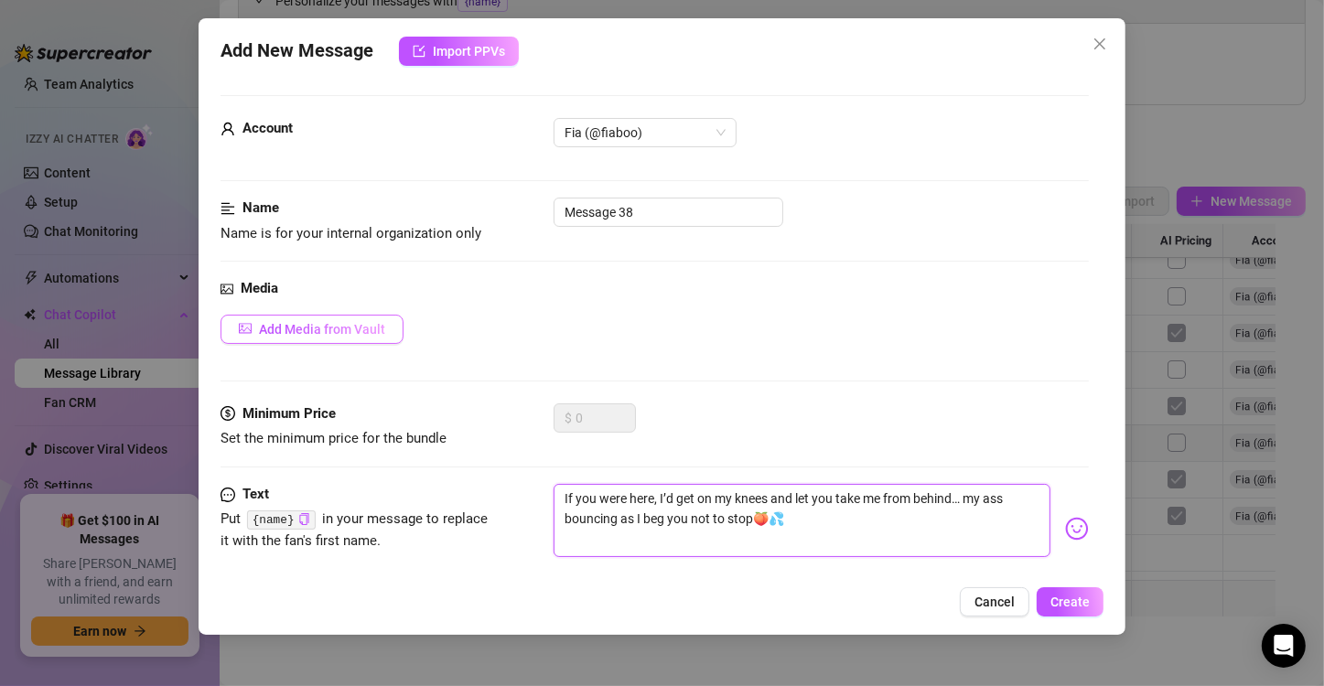
type textarea "If you were here, I’d get on my knees and let you take me from behind… my ass b…"
click at [394, 333] on button "Add Media from Vault" at bounding box center [312, 329] width 183 height 29
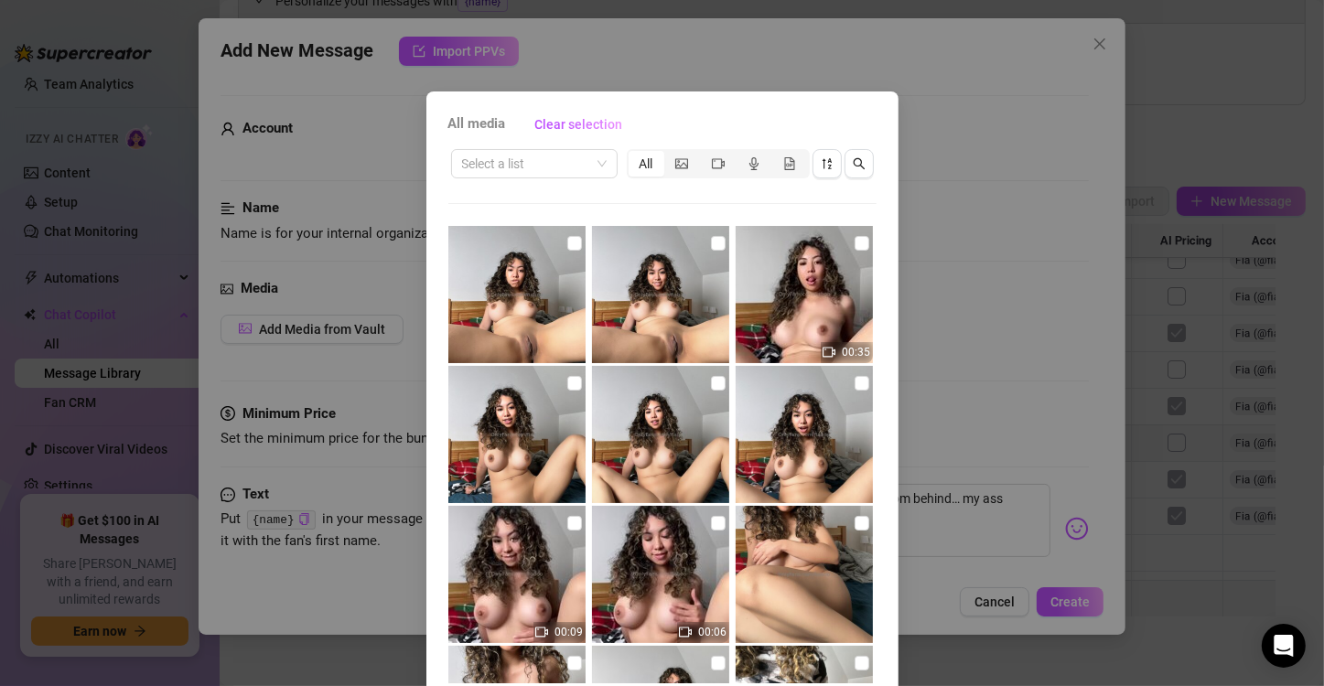
click at [515, 178] on div "Select a list All" at bounding box center [662, 163] width 428 height 35
click at [515, 165] on input "search" at bounding box center [526, 163] width 128 height 27
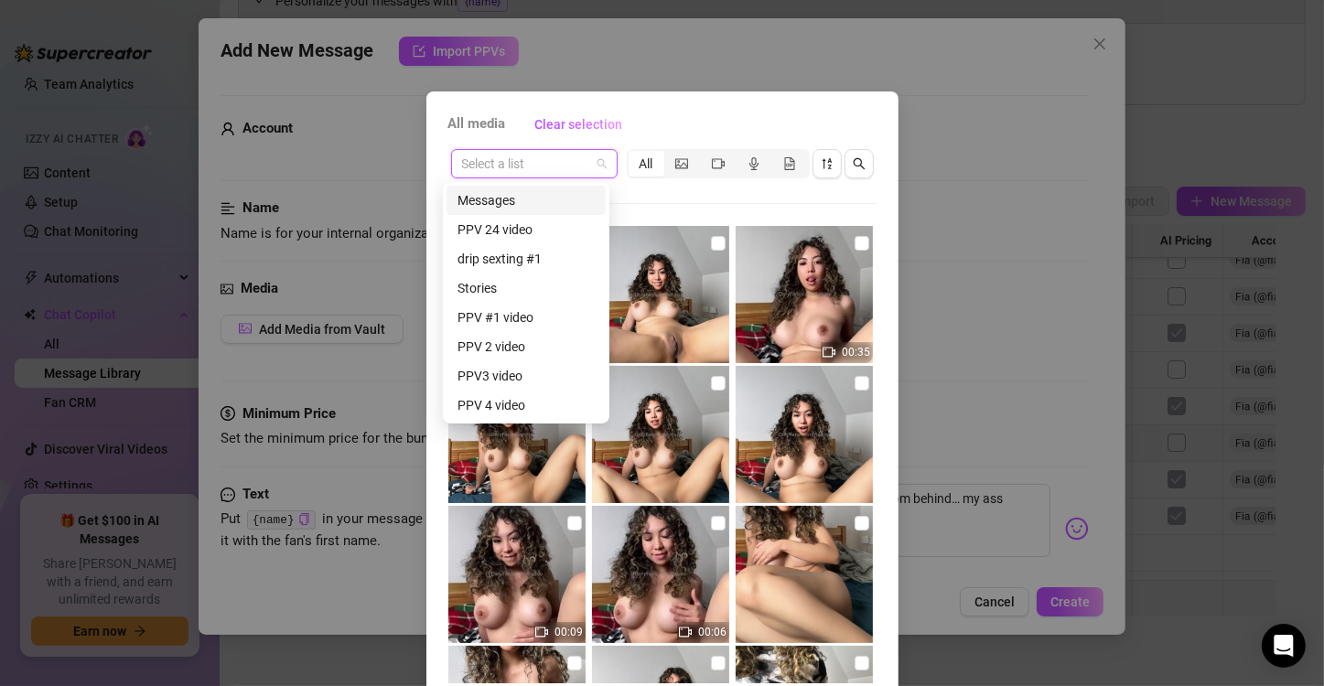
click at [521, 204] on div "Messages" at bounding box center [526, 200] width 137 height 20
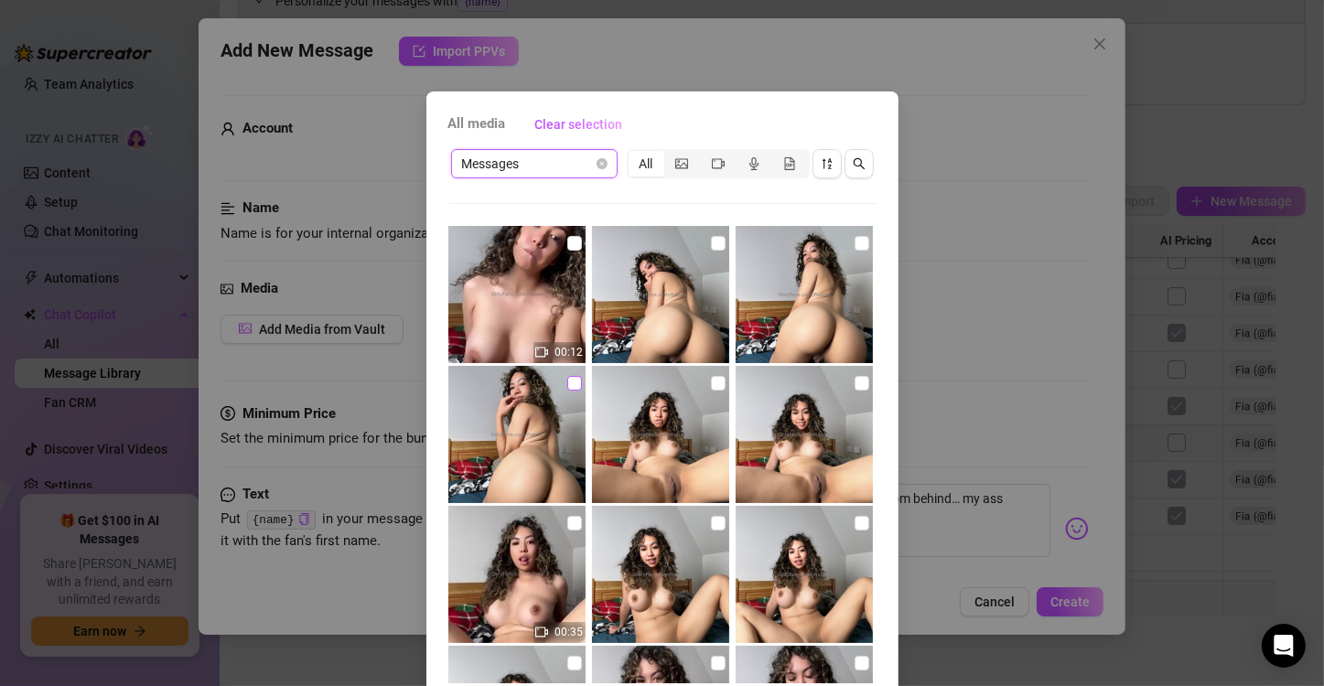
click at [568, 377] on input "checkbox" at bounding box center [574, 383] width 15 height 15
click at [567, 384] on input "checkbox" at bounding box center [574, 383] width 15 height 15
checkbox input "false"
click at [567, 244] on input "checkbox" at bounding box center [574, 243] width 15 height 15
checkbox input "true"
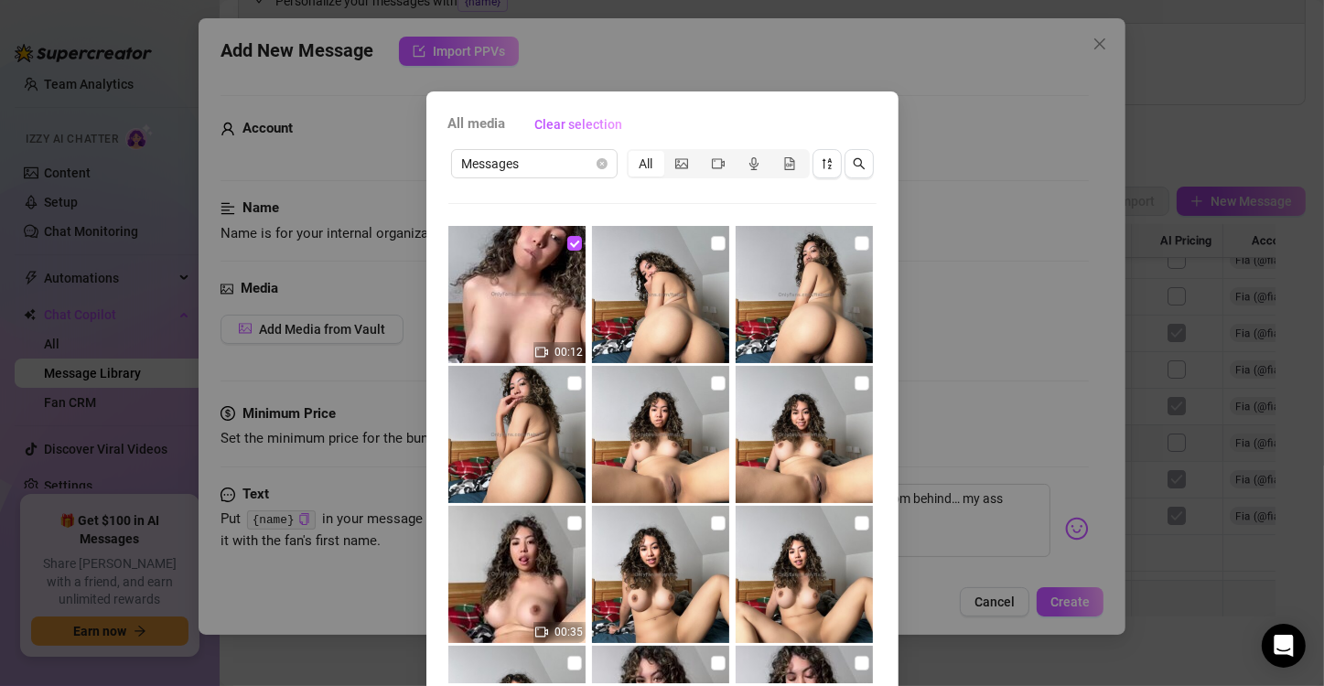
drag, startPoint x: 562, startPoint y: 379, endPoint x: 598, endPoint y: 370, distance: 36.8
click at [567, 381] on input "checkbox" at bounding box center [574, 383] width 15 height 15
checkbox input "true"
click at [855, 250] on input "checkbox" at bounding box center [862, 243] width 15 height 15
checkbox input "true"
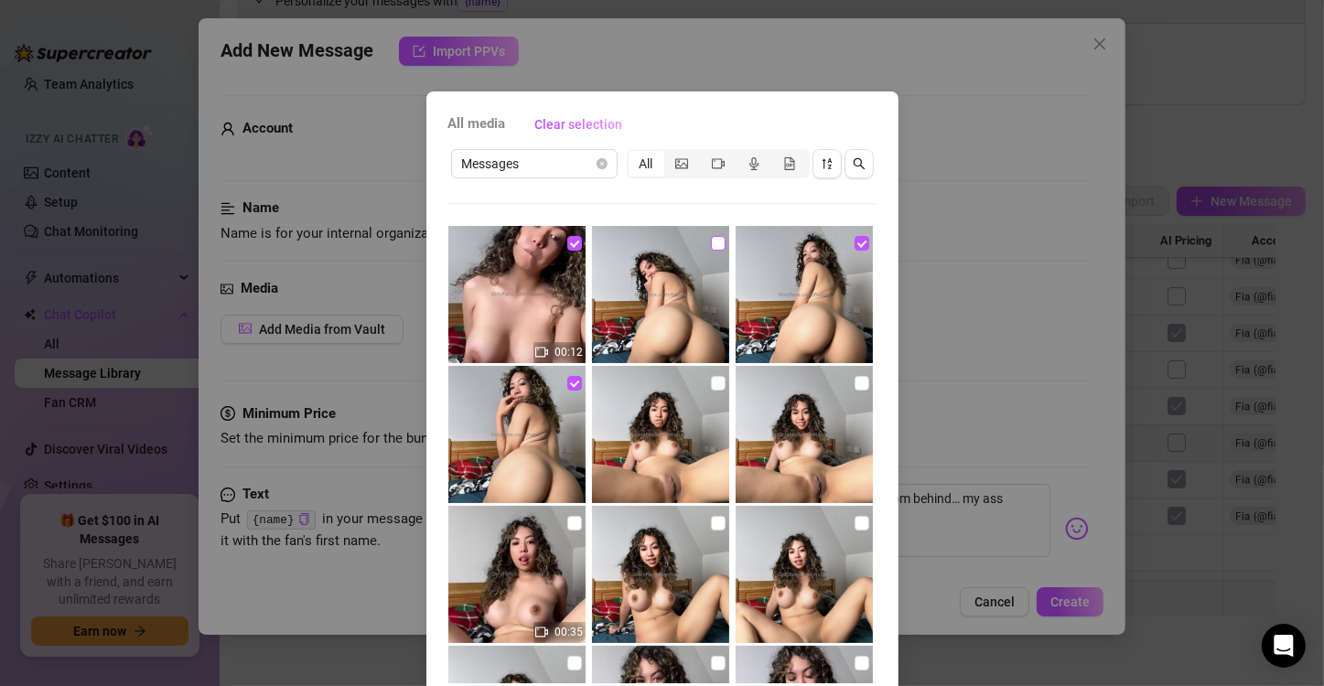
click at [711, 243] on input "checkbox" at bounding box center [718, 243] width 15 height 15
checkbox input "true"
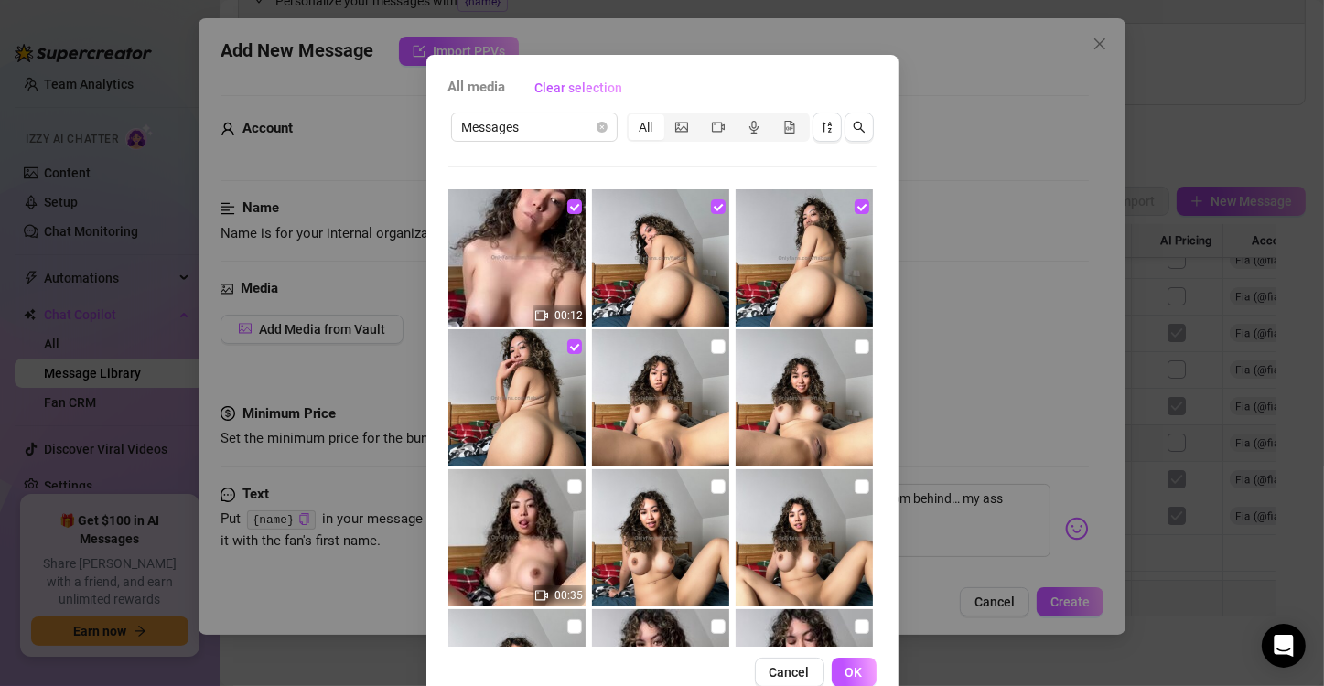
scroll to position [77, 0]
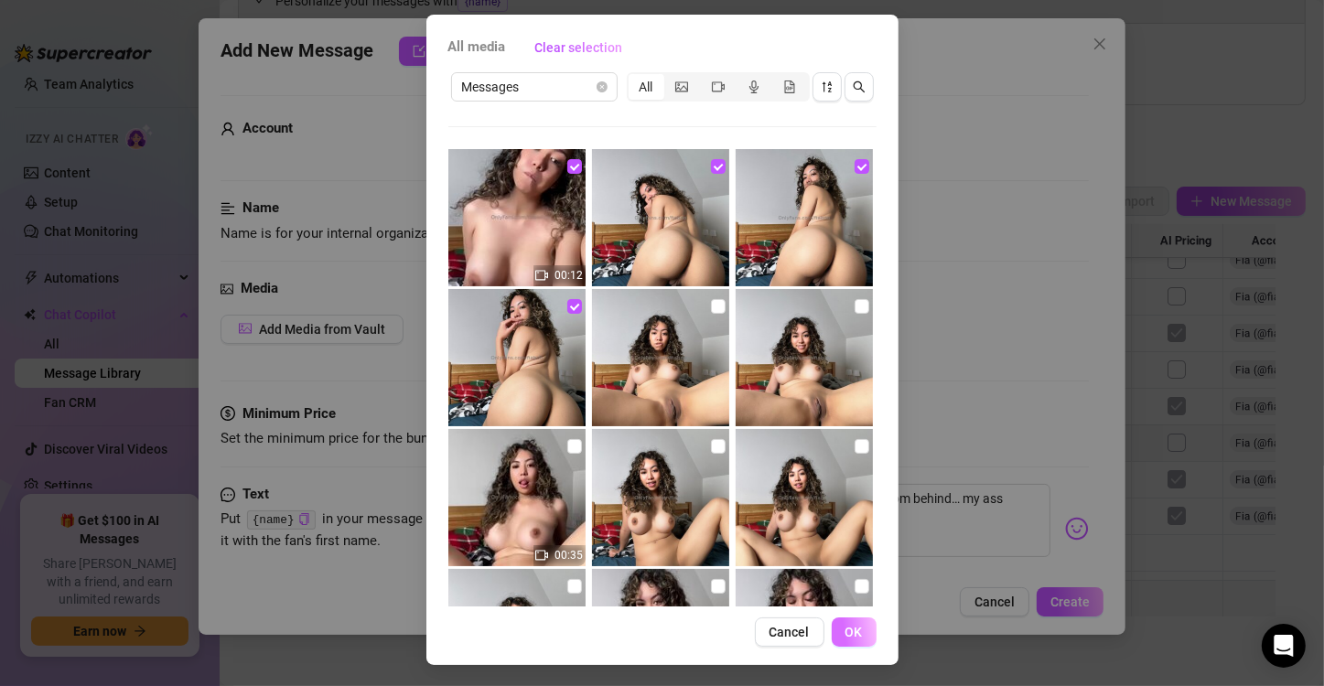
click at [846, 631] on span "OK" at bounding box center [854, 632] width 17 height 15
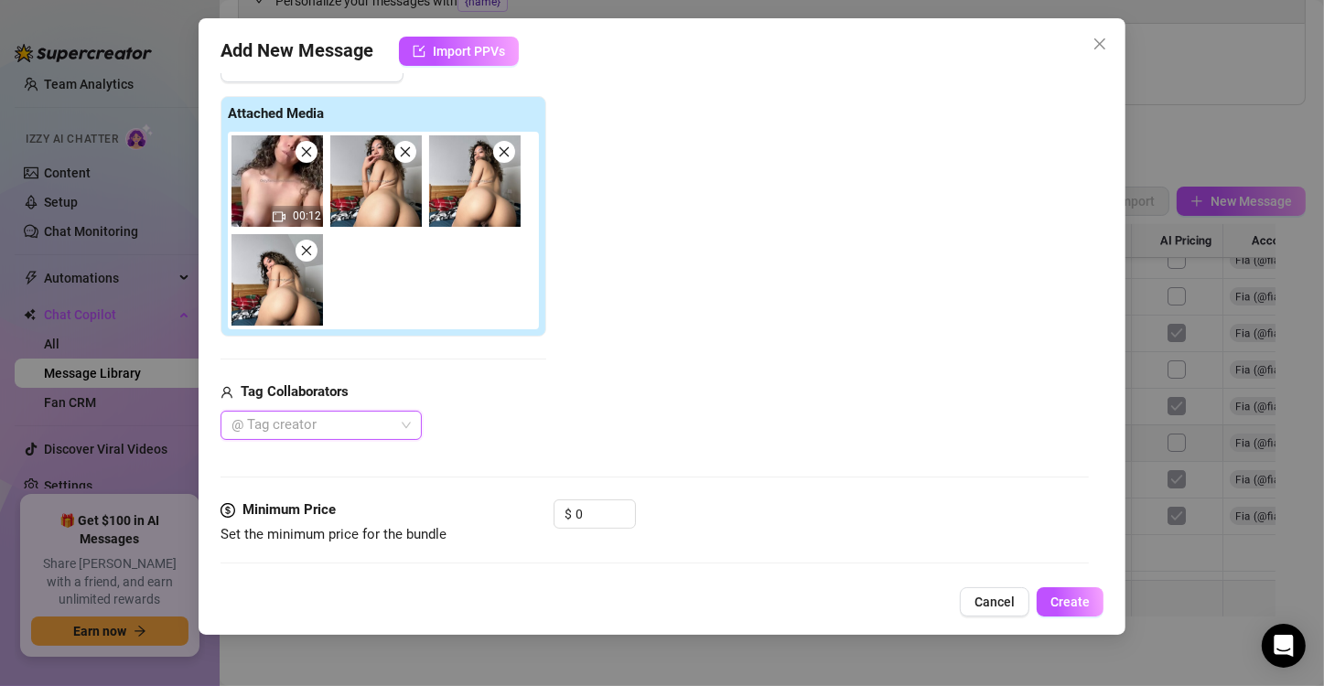
scroll to position [285, 0]
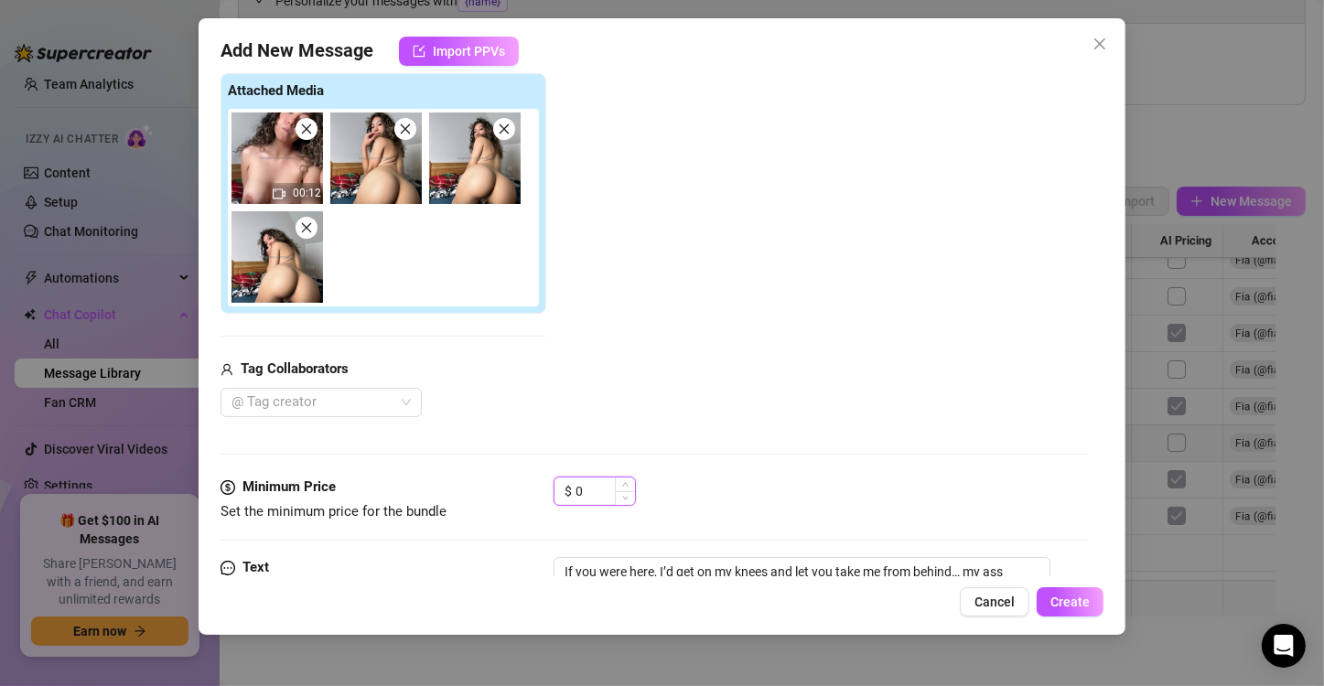
click at [588, 480] on input "0" at bounding box center [605, 491] width 59 height 27
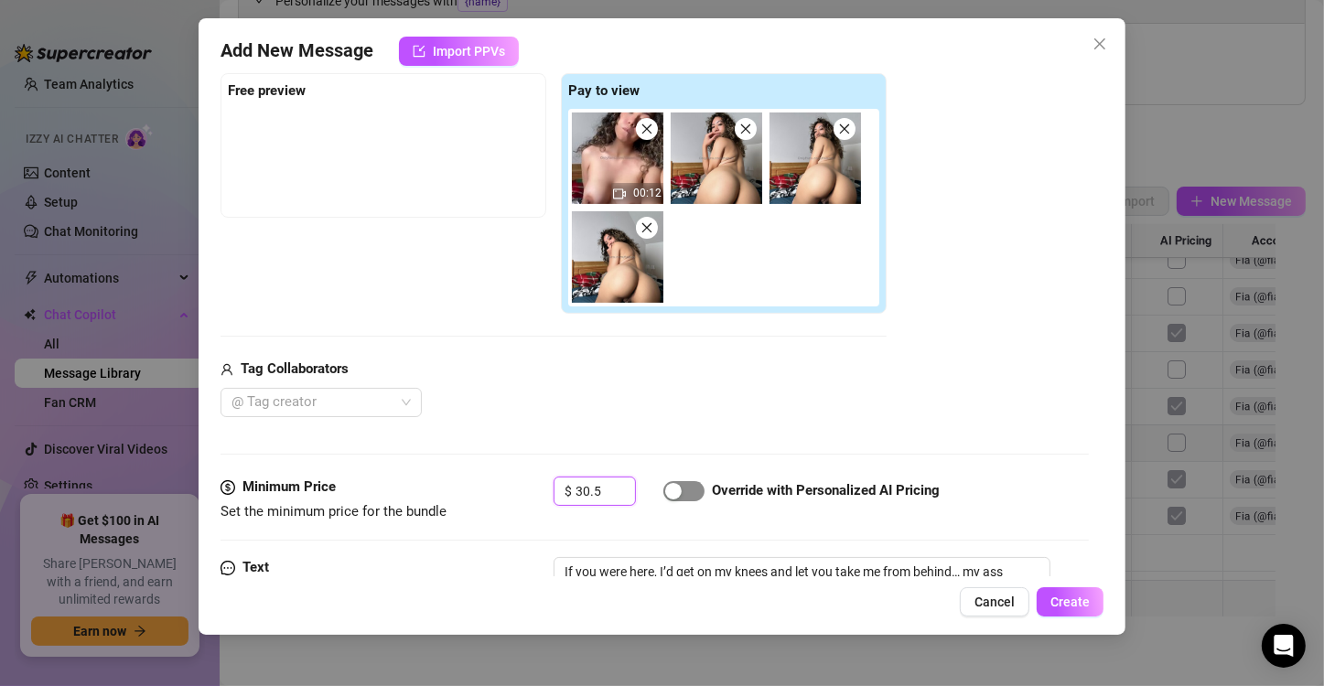
type input "30.5"
click at [675, 498] on span "button" at bounding box center [683, 491] width 41 height 20
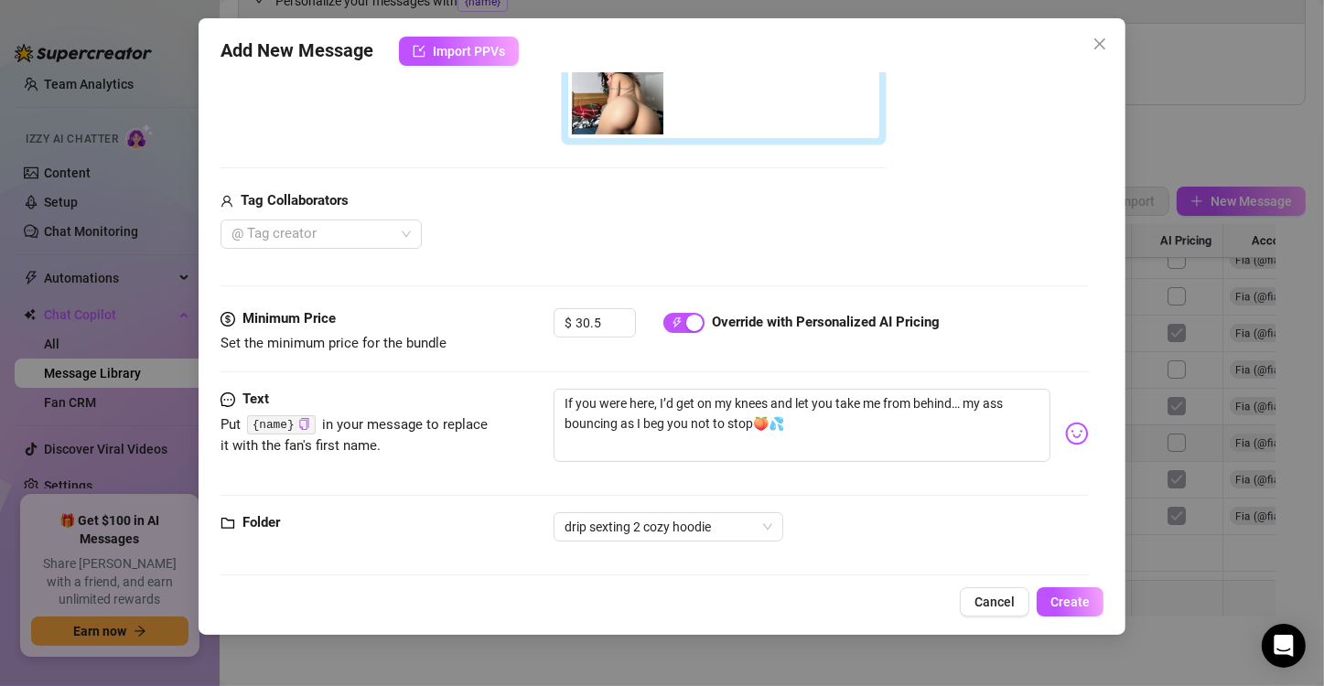
scroll to position [465, 0]
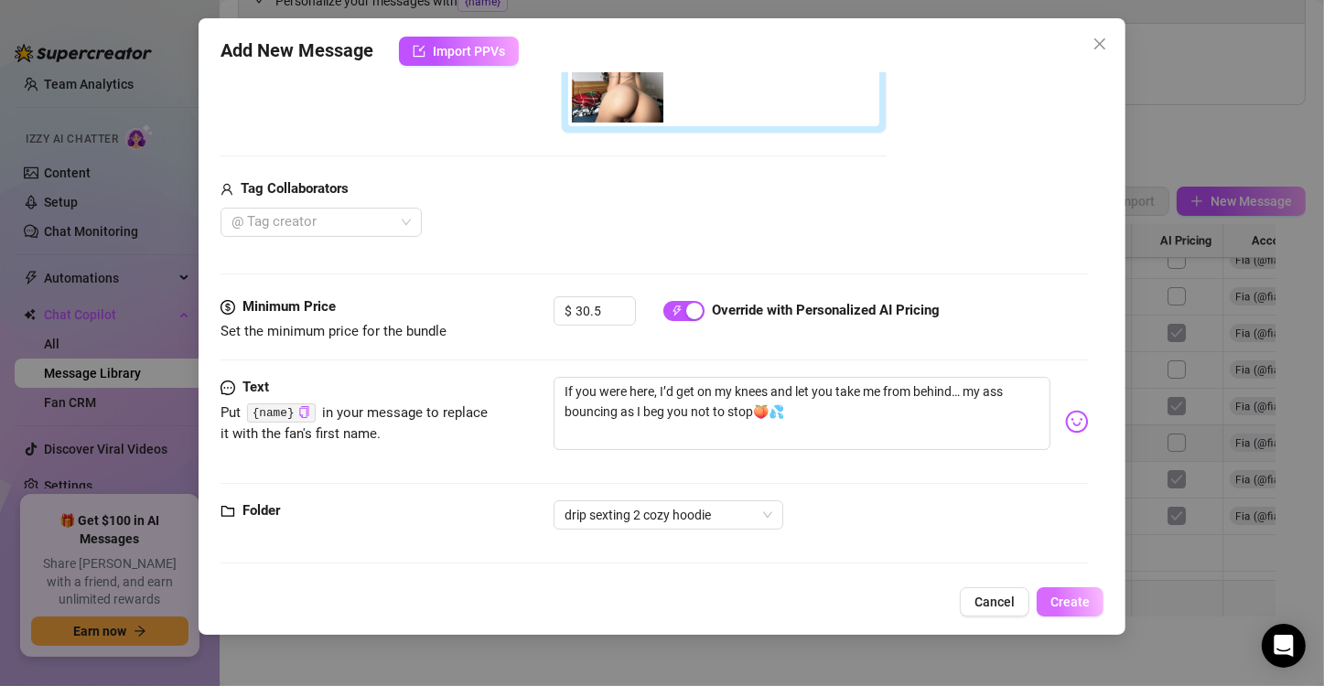
click at [1062, 589] on button "Create" at bounding box center [1070, 601] width 67 height 29
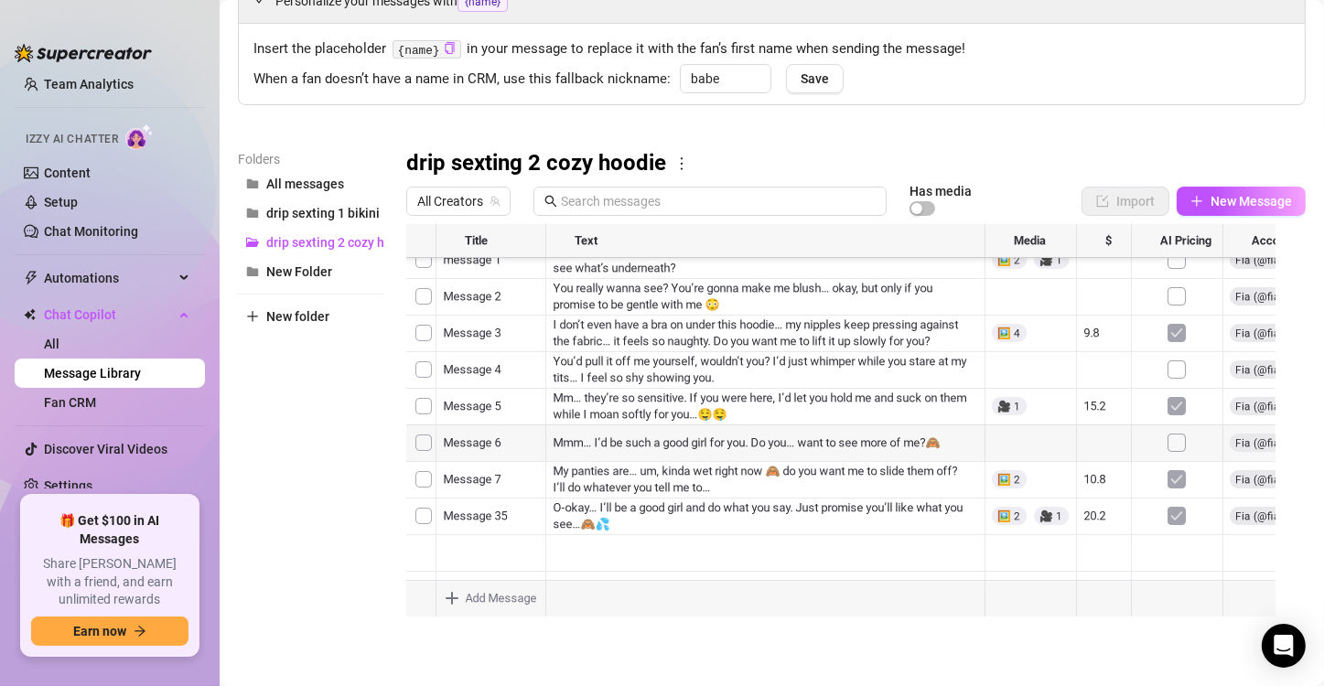
scroll to position [124, 0]
click at [520, 527] on div at bounding box center [848, 428] width 884 height 408
click at [523, 512] on div at bounding box center [848, 428] width 884 height 408
click at [509, 507] on textarea "Message 38" at bounding box center [491, 509] width 113 height 16
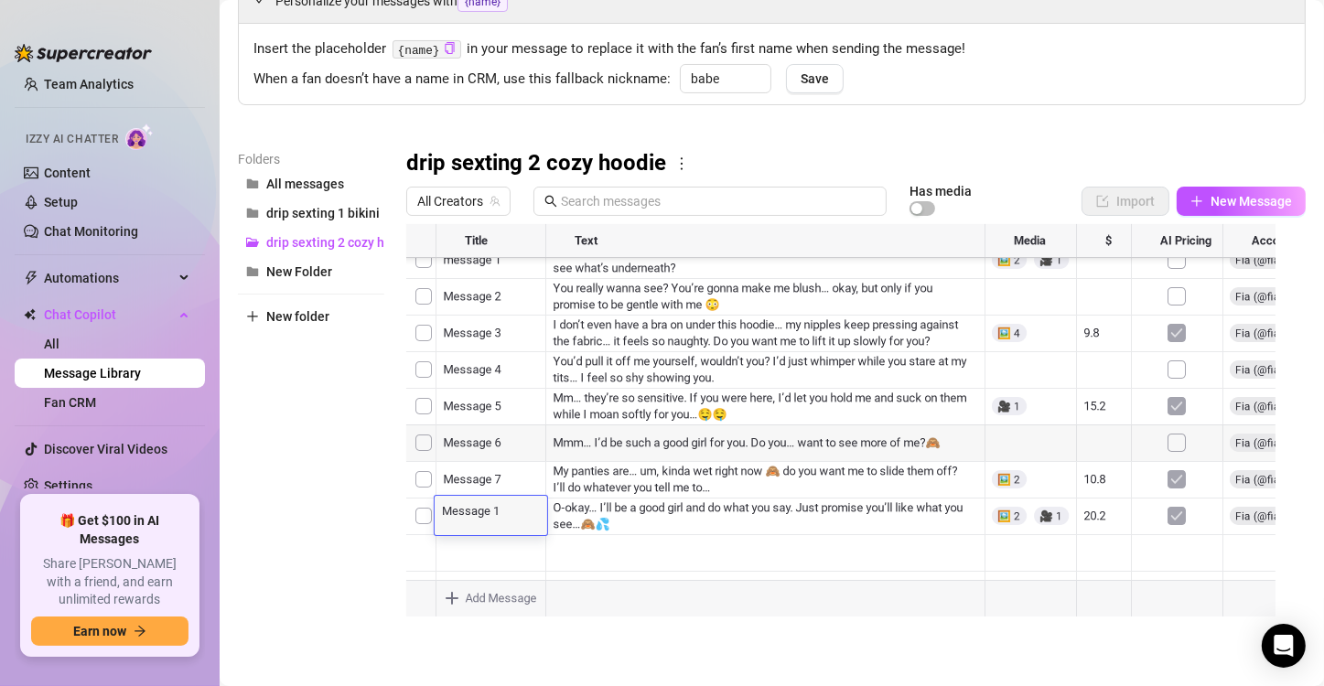
type textarea "Message 11"
click at [769, 536] on div at bounding box center [848, 428] width 884 height 408
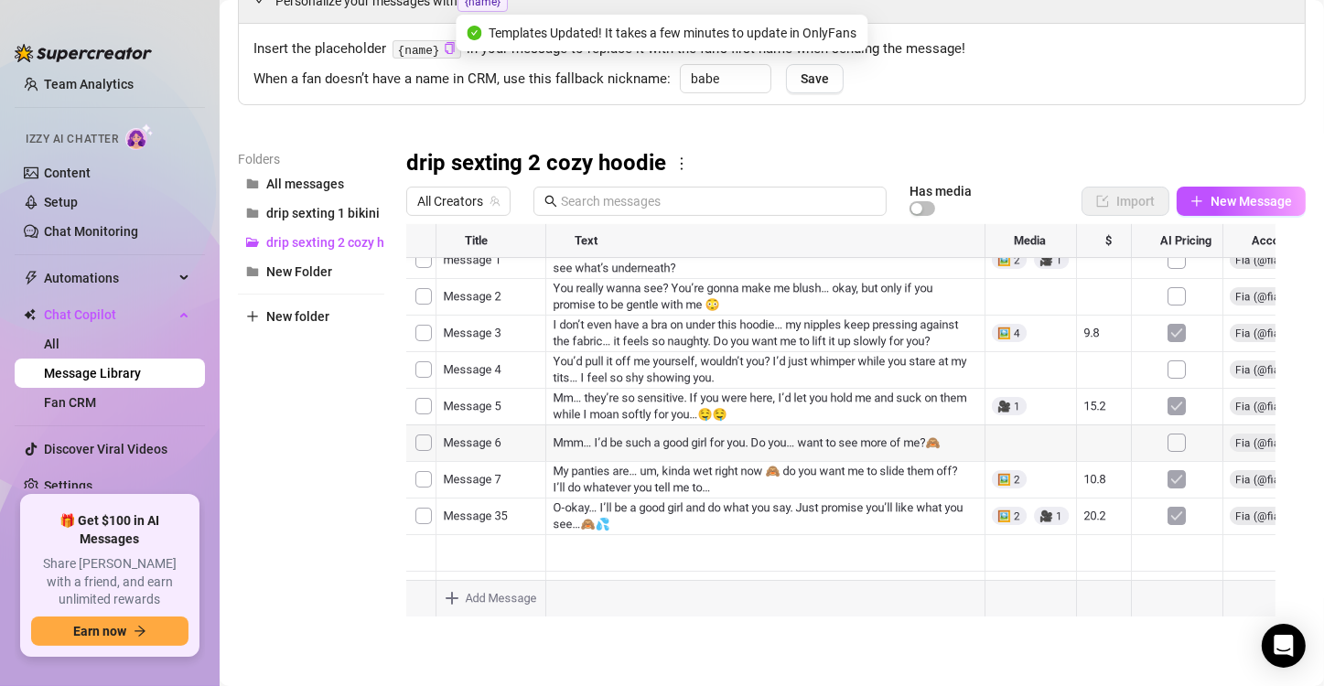
scroll to position [124, 0]
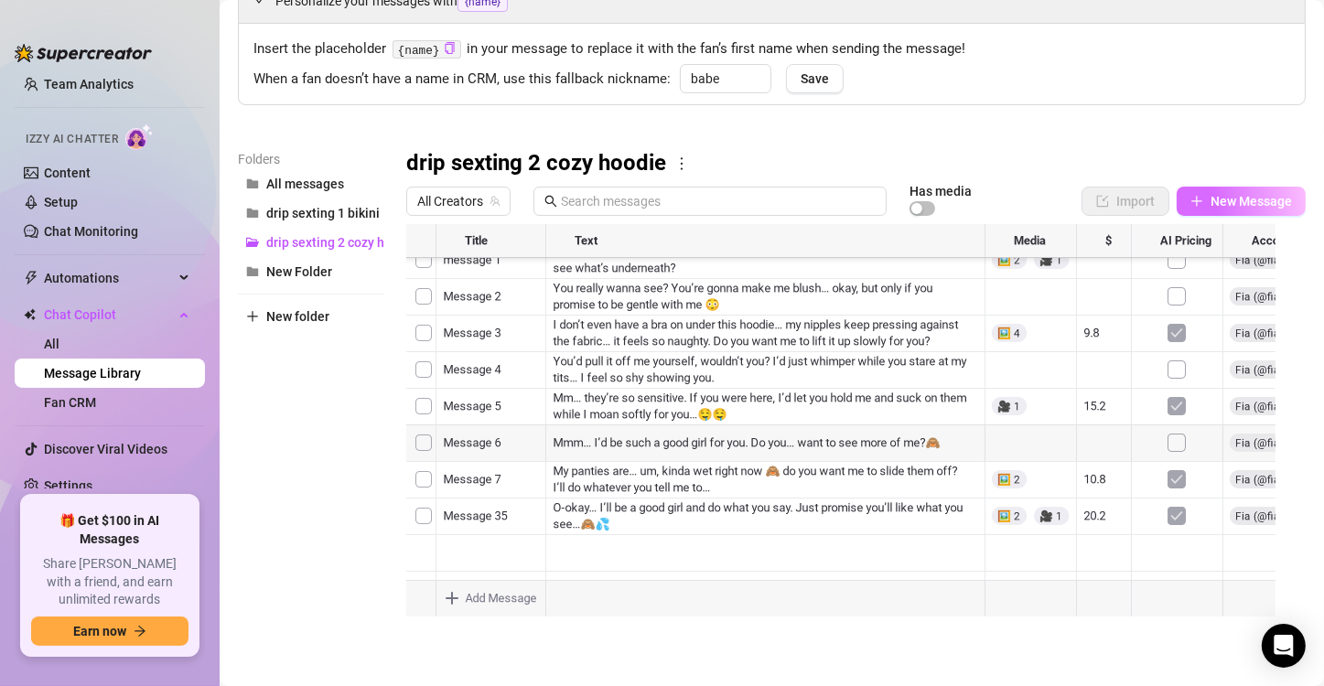
click at [1191, 208] on span "button" at bounding box center [1197, 201] width 13 height 15
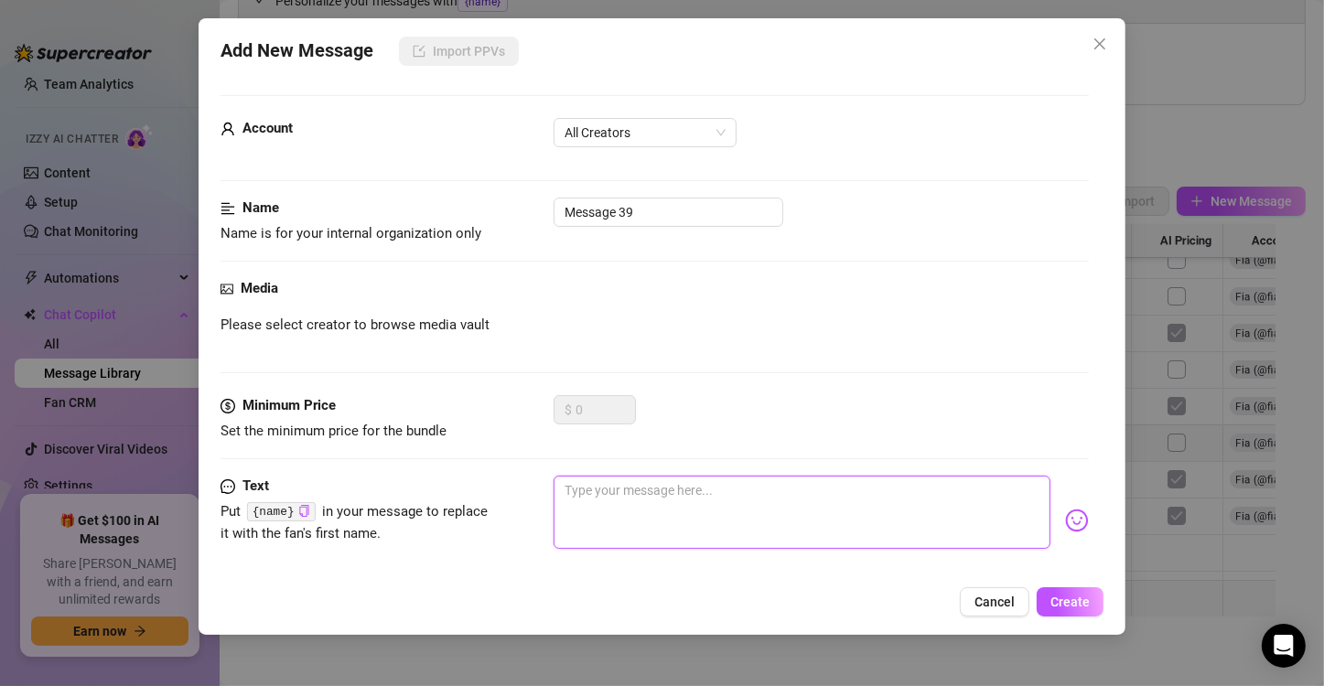
click at [717, 489] on textarea at bounding box center [802, 512] width 497 height 73
type textarea "I’d cry out and take it all… such a needy little slut for you."
click at [732, 508] on textarea "I’d cry out and take it all… such a needy little slut for you." at bounding box center [802, 512] width 497 height 73
type textarea "I’d cry out and take it all… such a needy little slut for you."
click at [1042, 595] on button "Create" at bounding box center [1070, 601] width 67 height 29
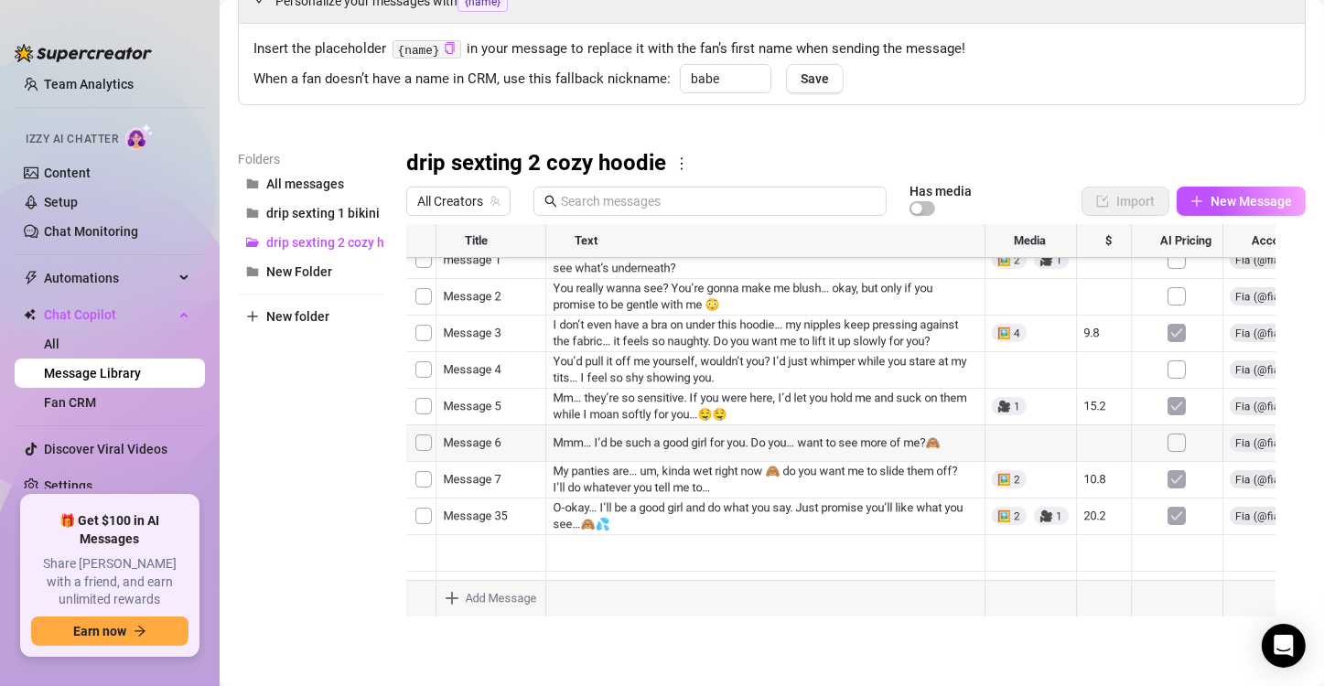
scroll to position [161, 0]
click at [515, 509] on div at bounding box center [848, 428] width 884 height 408
click at [517, 511] on textarea "Message 39" at bounding box center [491, 509] width 113 height 16
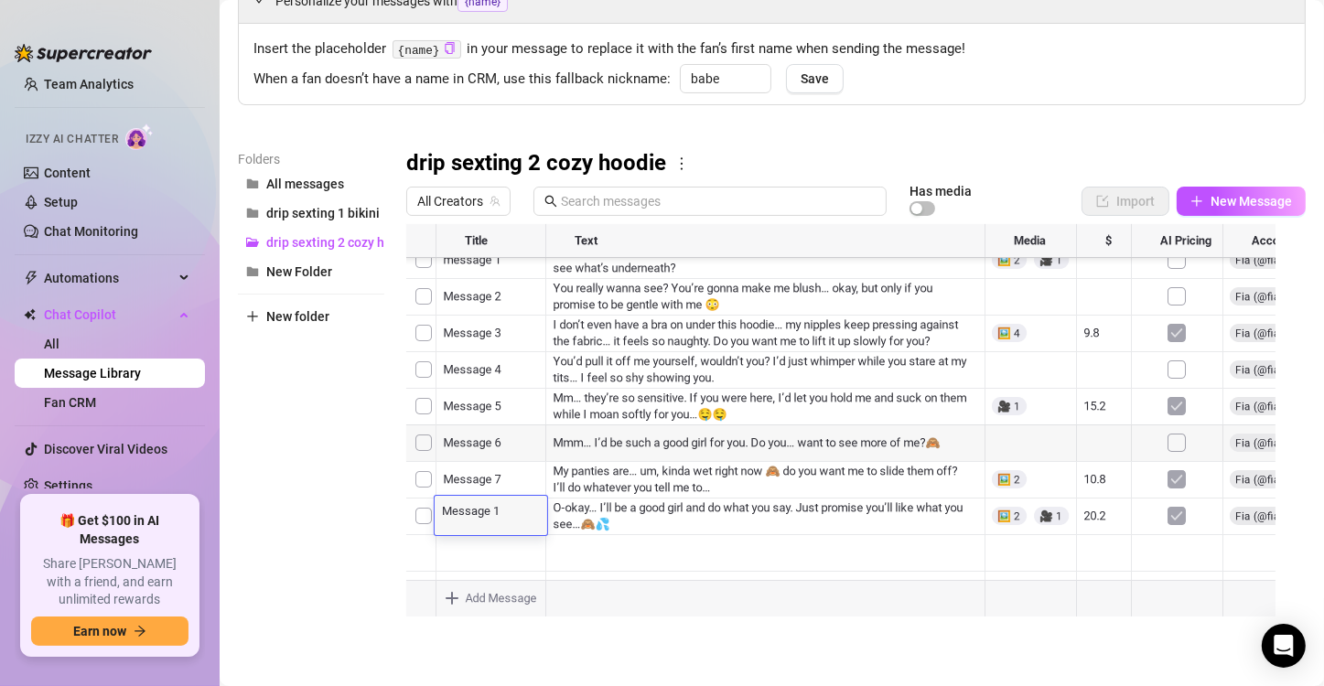
type textarea "Message 12"
click at [645, 551] on div at bounding box center [848, 428] width 884 height 408
click at [91, 179] on link "Content" at bounding box center [67, 173] width 47 height 15
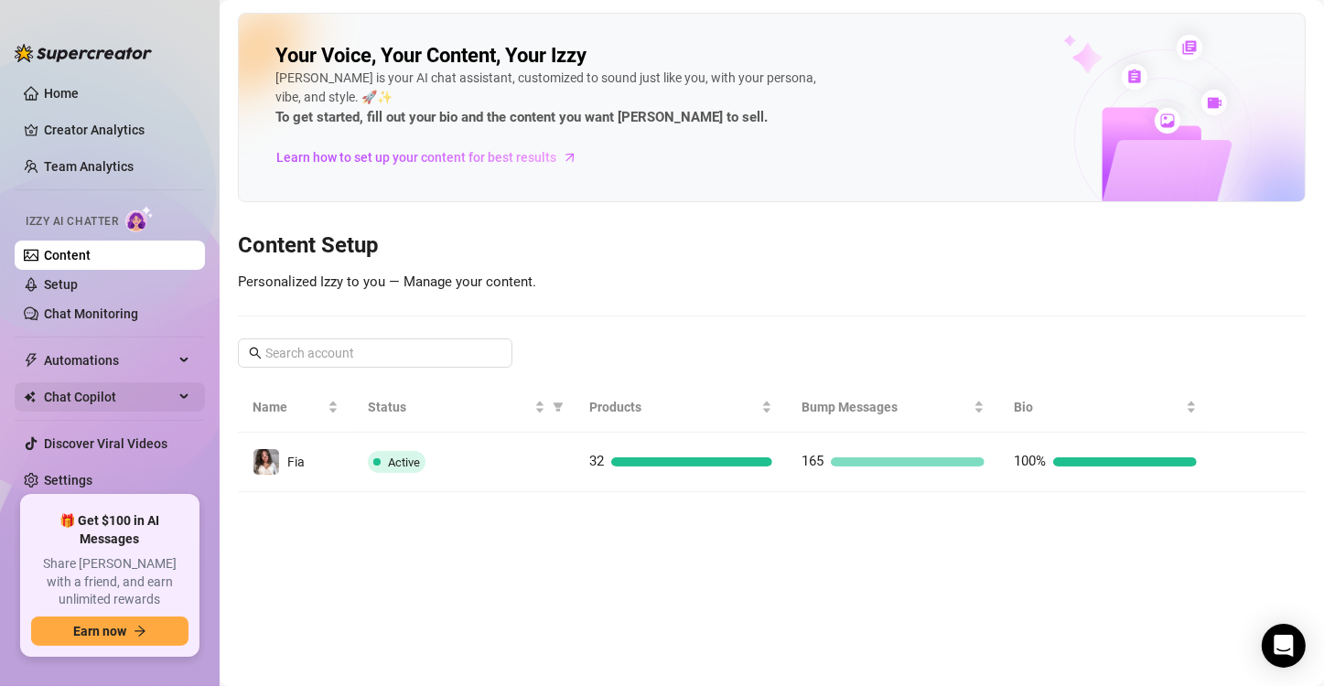
click at [111, 402] on span "Chat Copilot" at bounding box center [109, 396] width 130 height 29
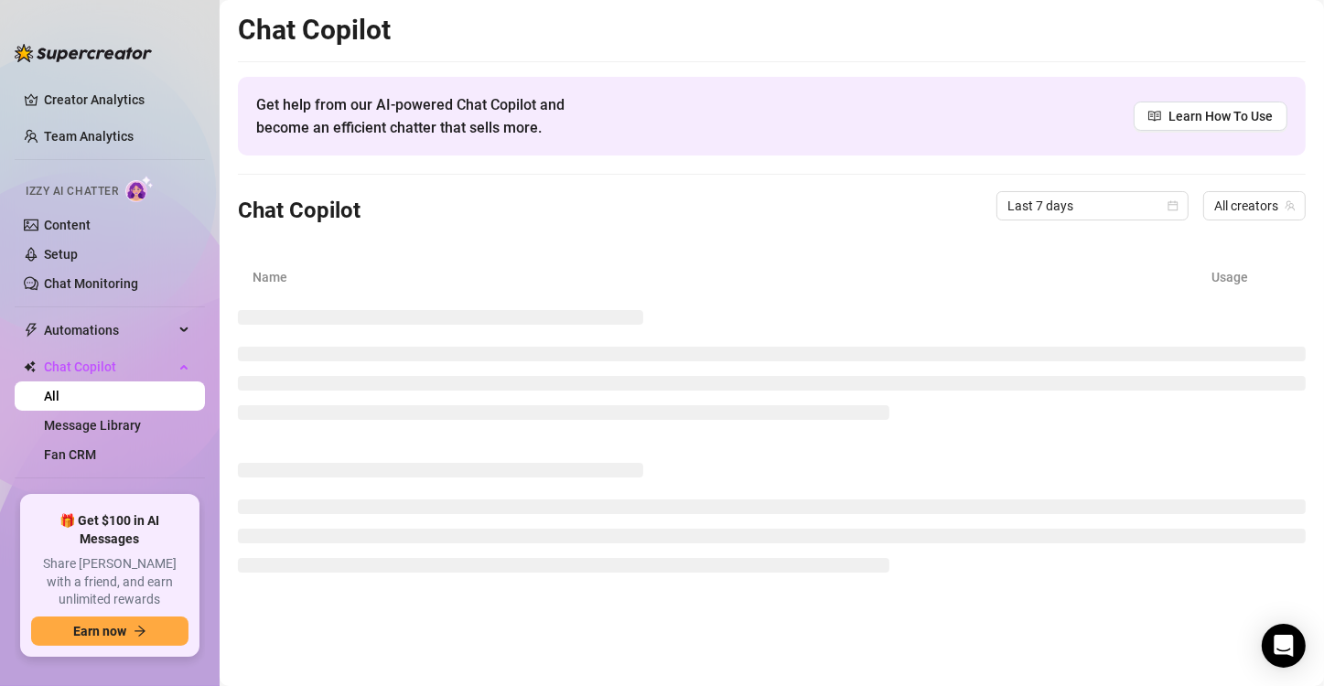
scroll to position [82, 0]
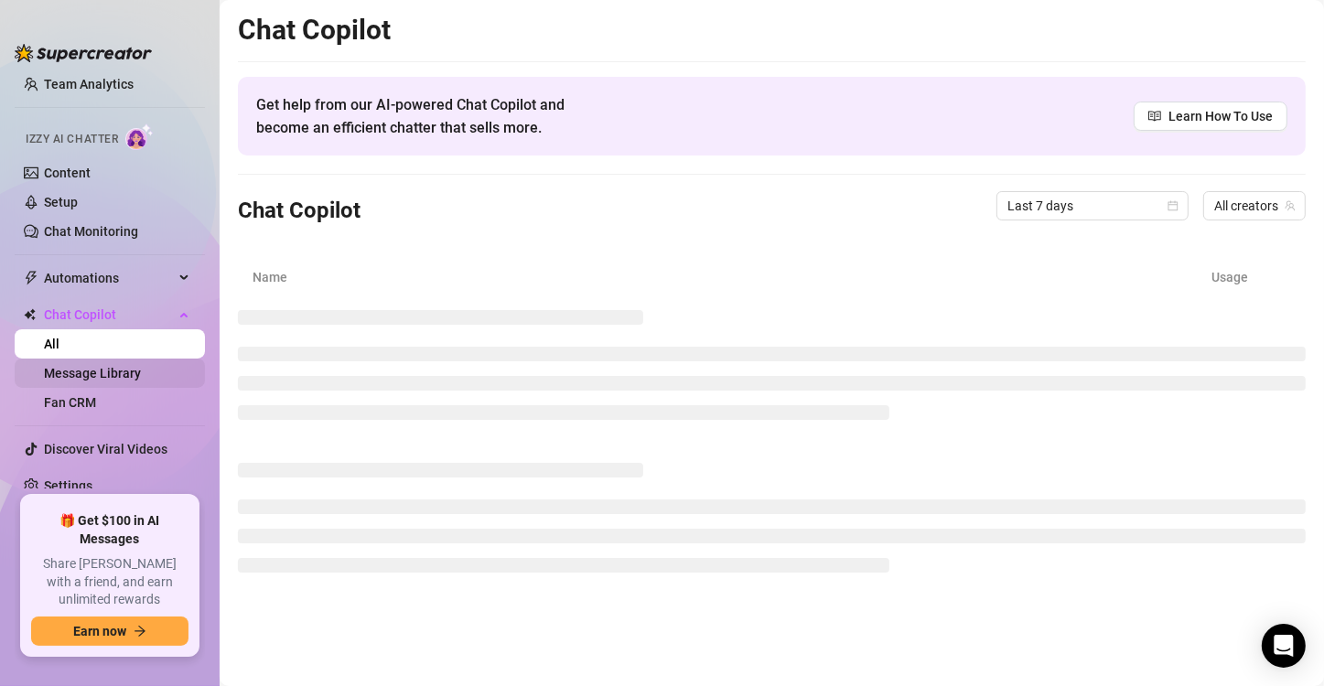
click at [140, 378] on link "Message Library" at bounding box center [92, 373] width 97 height 15
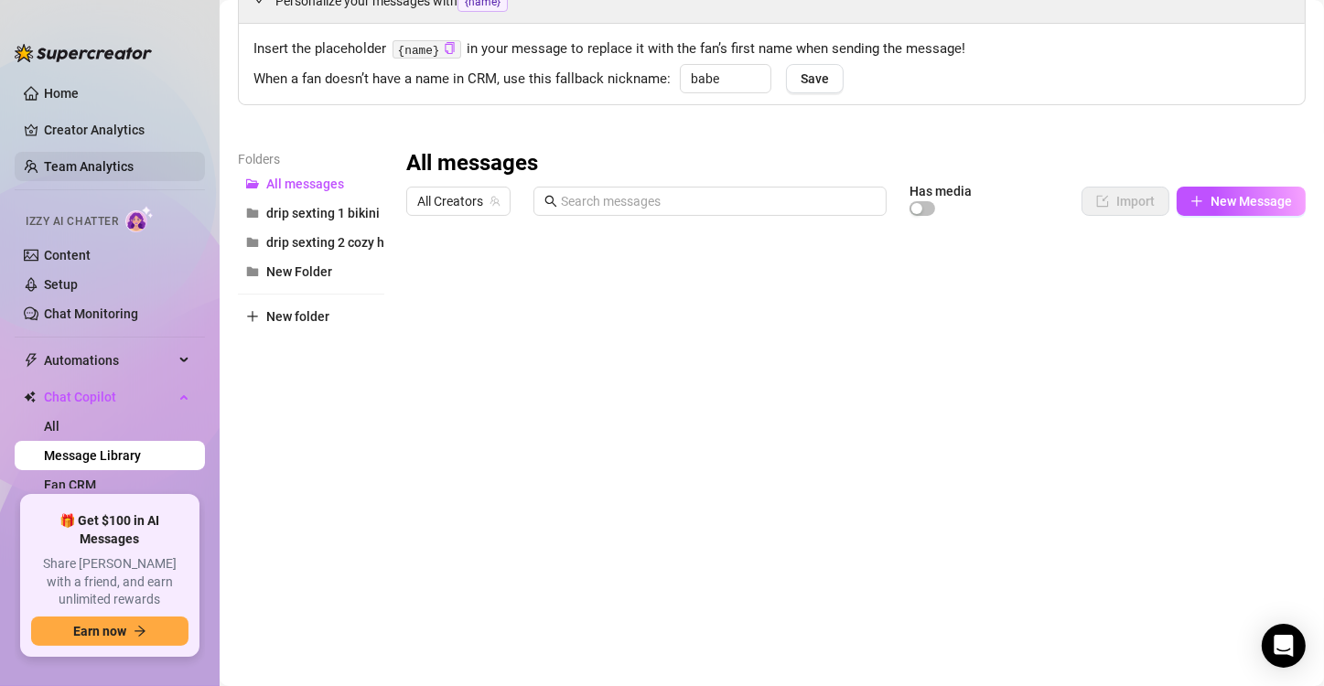
click at [80, 174] on link "Team Analytics" at bounding box center [89, 166] width 90 height 15
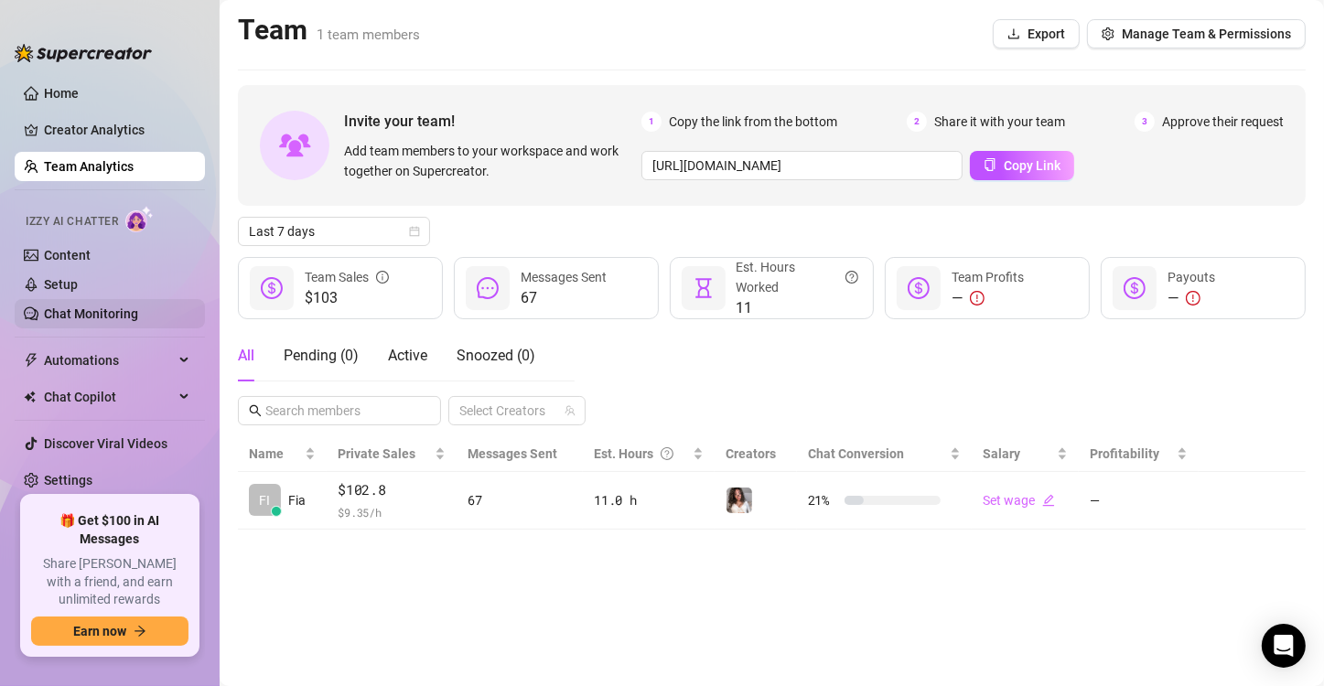
click at [102, 321] on link "Chat Monitoring" at bounding box center [91, 314] width 94 height 15
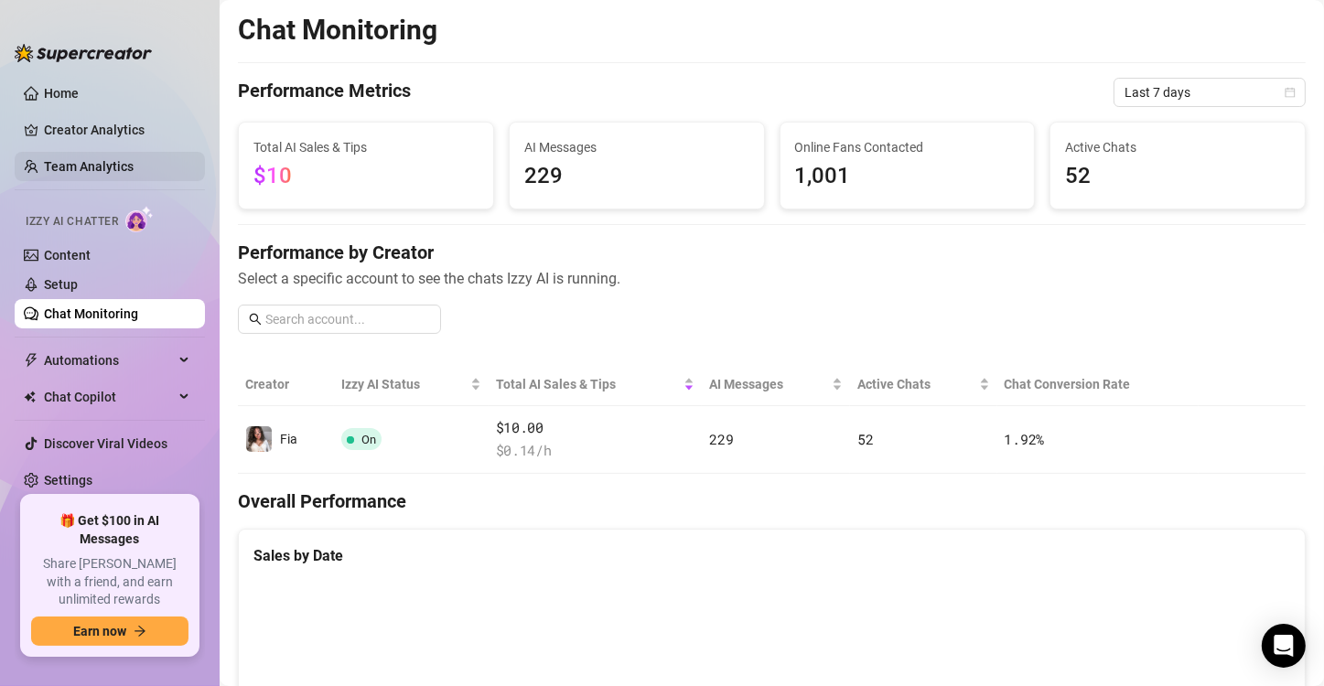
click at [72, 174] on link "Team Analytics" at bounding box center [89, 166] width 90 height 15
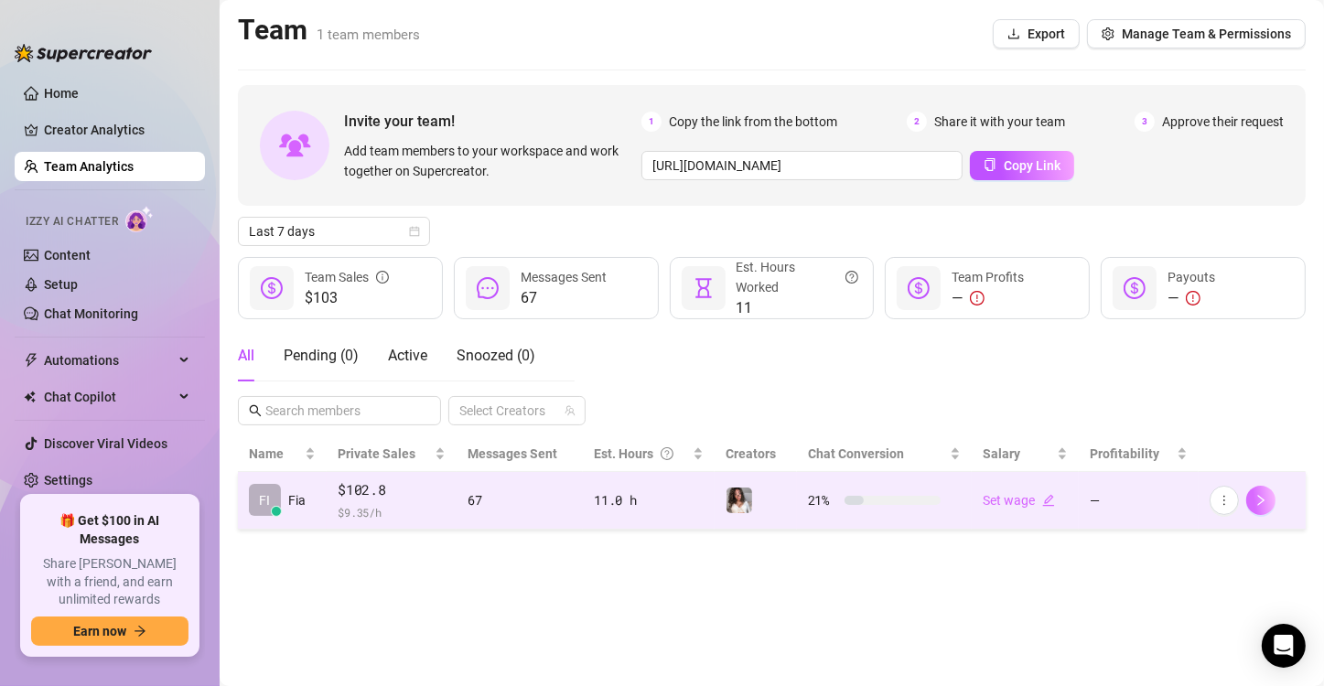
click at [1266, 499] on icon "right" at bounding box center [1261, 500] width 13 height 13
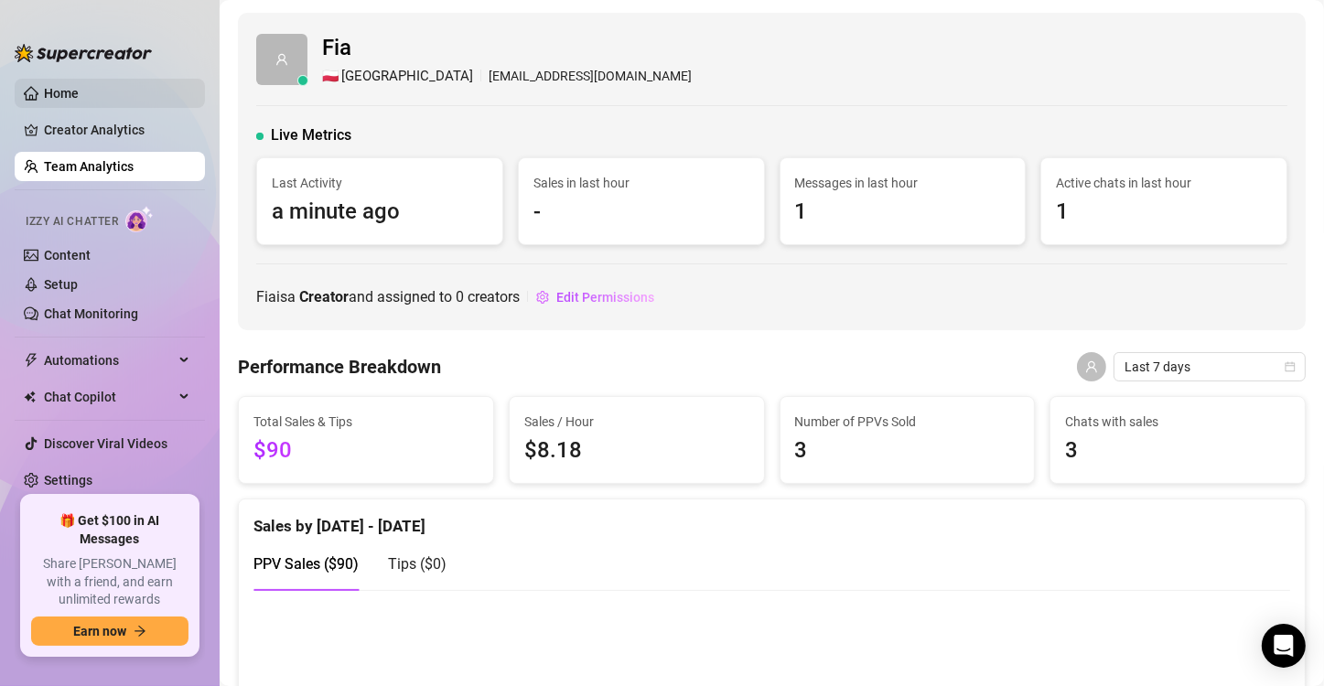
click at [79, 101] on link "Home" at bounding box center [61, 93] width 35 height 15
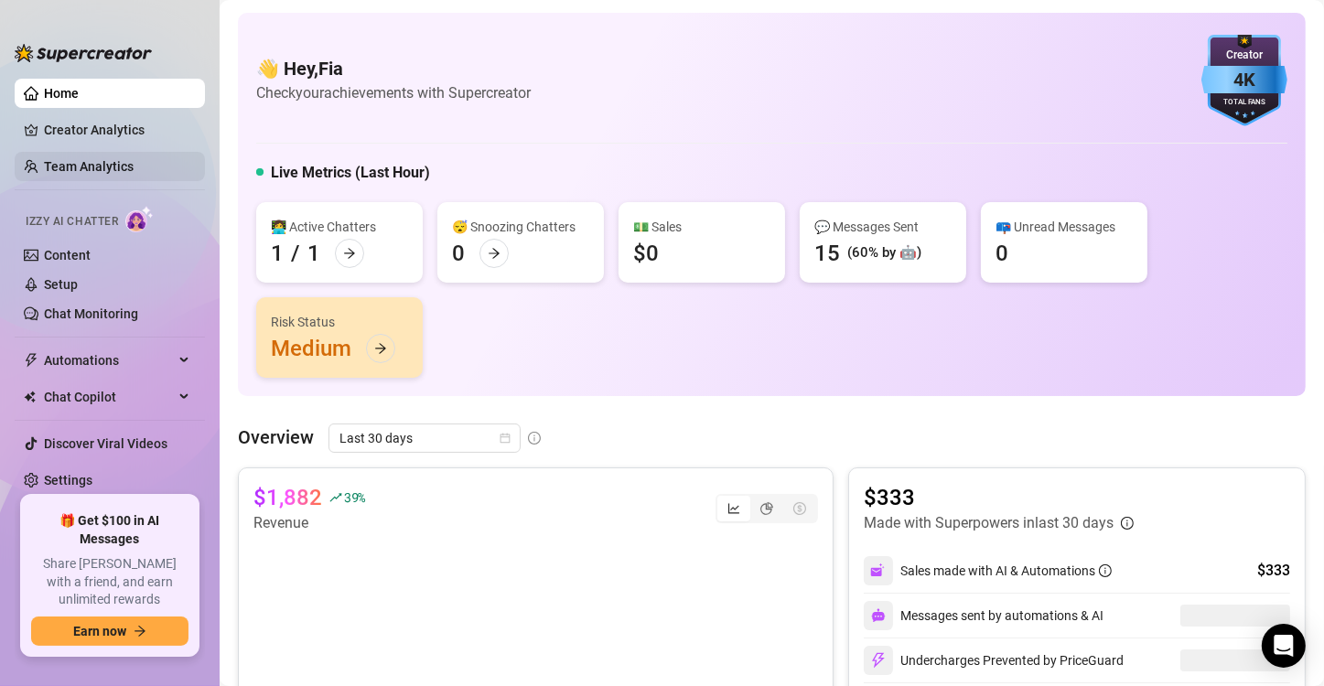
click at [134, 167] on link "Team Analytics" at bounding box center [89, 166] width 90 height 15
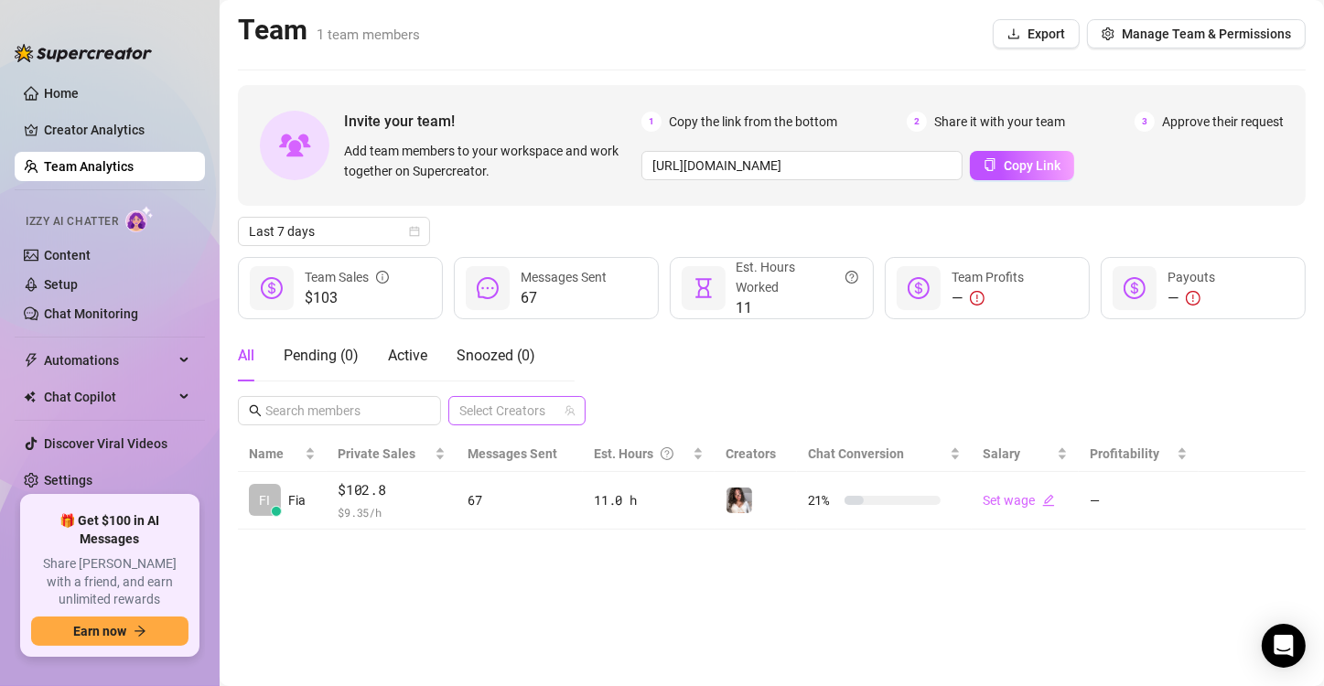
click at [548, 414] on div at bounding box center [507, 411] width 111 height 26
click at [538, 473] on span "Fia" at bounding box center [538, 474] width 17 height 15
click at [720, 562] on main "Team 1 team members Export Manage Team & Permissions Invite your team! Add team…" at bounding box center [772, 343] width 1104 height 686
click at [476, 408] on span "All Accounts" at bounding box center [495, 411] width 70 height 20
click at [472, 449] on input "Select all" at bounding box center [475, 448] width 15 height 15
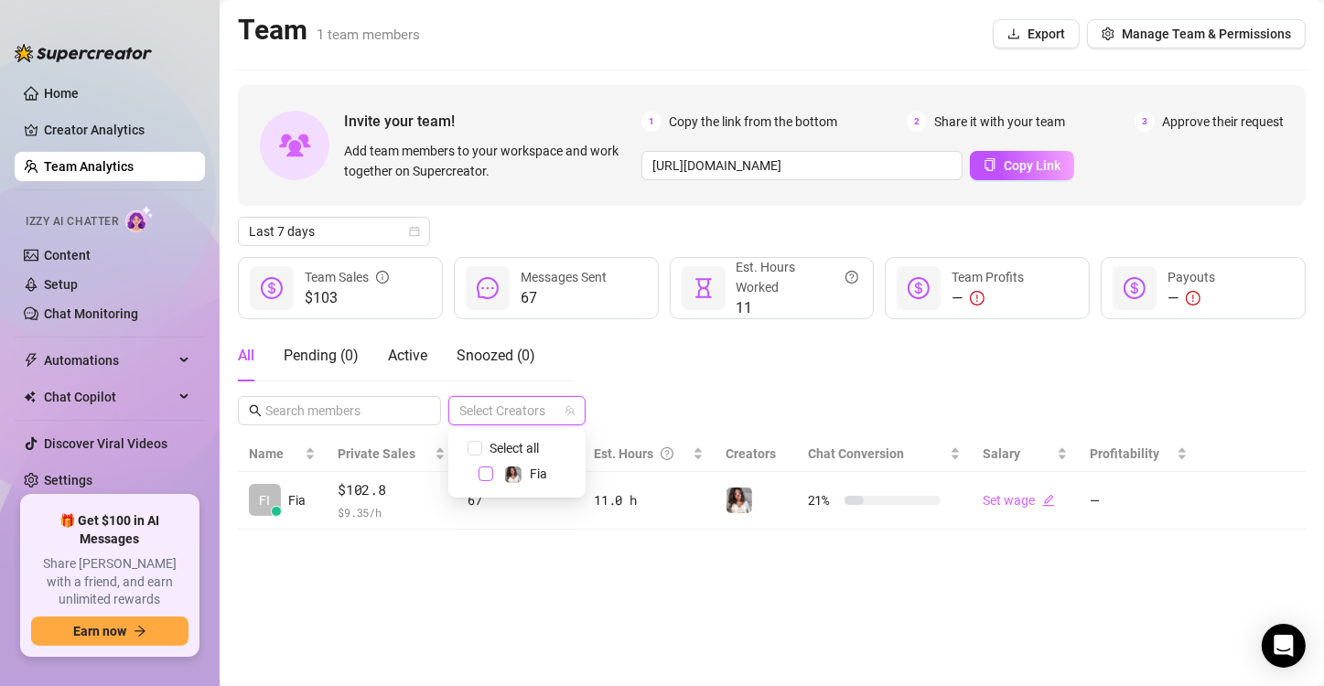
click at [485, 476] on span "Select tree node" at bounding box center [486, 474] width 15 height 15
checkbox input "true"
click at [566, 555] on main "Team 1 team members Export Manage Team & Permissions Invite your team! Add team…" at bounding box center [772, 343] width 1104 height 686
click at [124, 118] on link "Creator Analytics" at bounding box center [117, 129] width 146 height 29
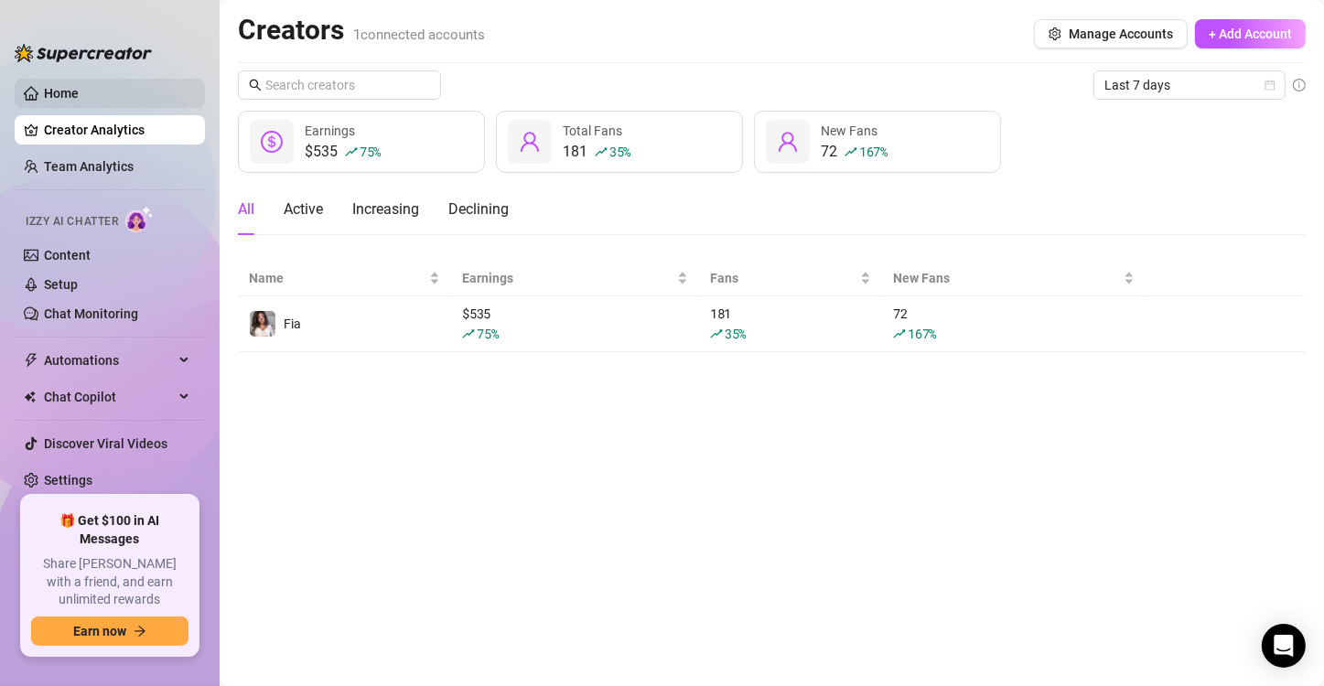
click at [79, 92] on link "Home" at bounding box center [61, 93] width 35 height 15
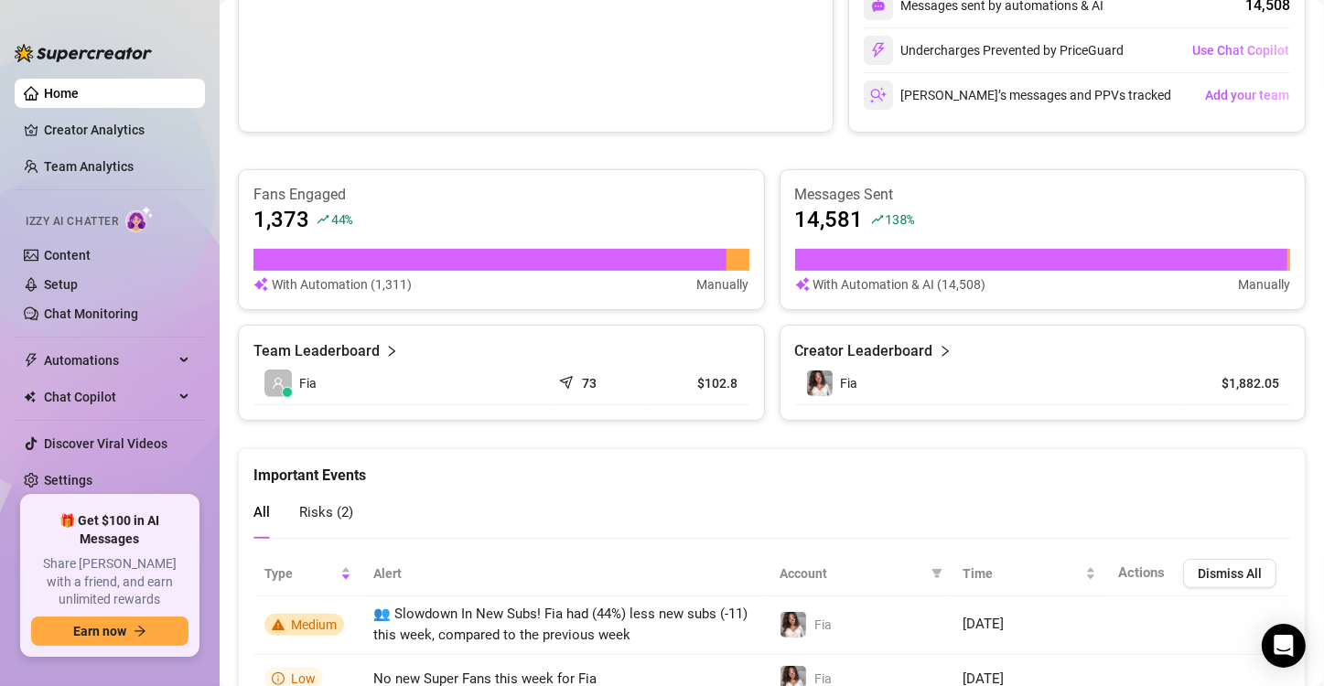
scroll to position [604, 0]
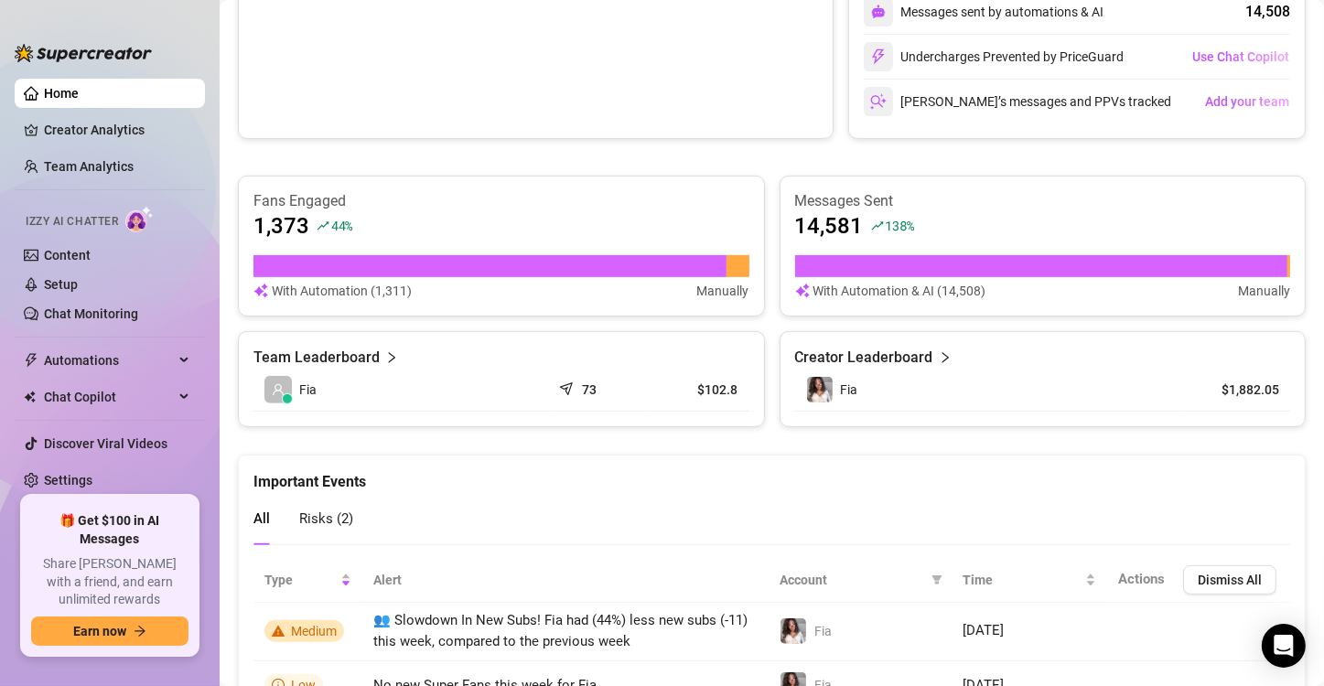
click at [354, 361] on article "Team Leaderboard" at bounding box center [316, 358] width 126 height 22
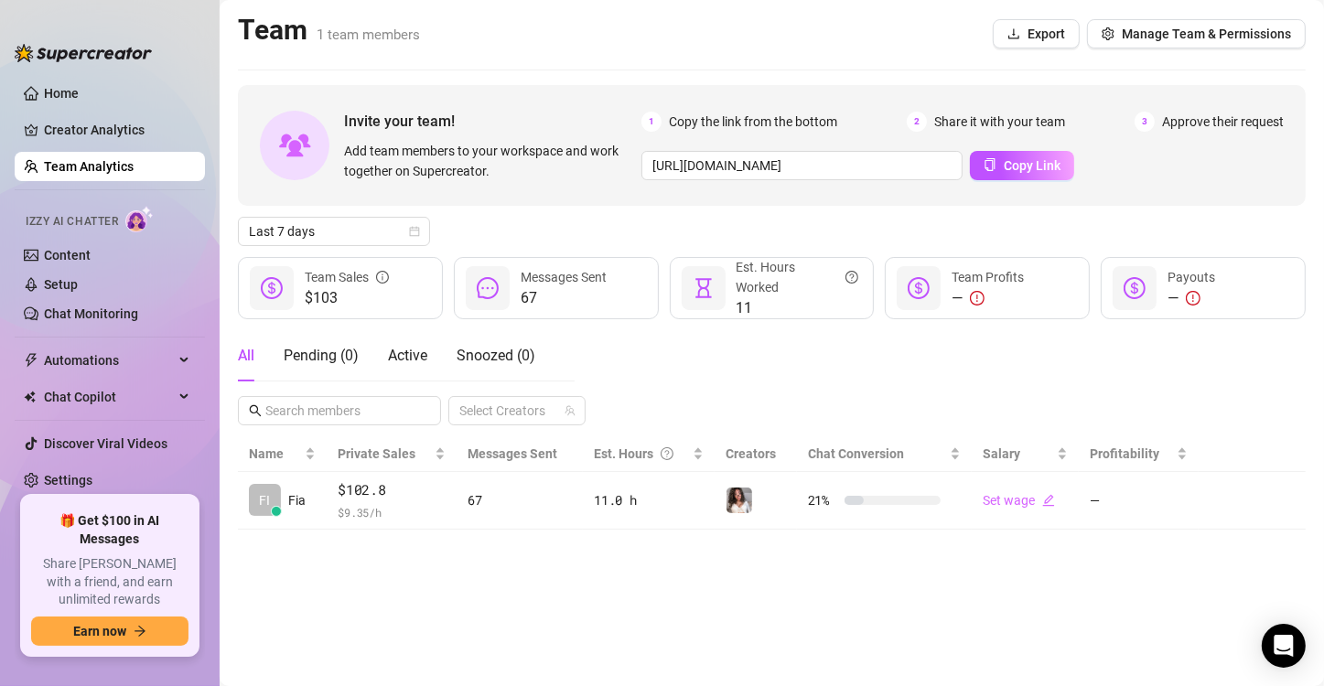
click at [364, 300] on span "$103" at bounding box center [347, 298] width 84 height 22
click at [156, 377] on ul "Home Creator Analytics Team Analytics Izzy AI Chatter Content Setup Chat Monito…" at bounding box center [110, 279] width 190 height 417
click at [153, 388] on span "Chat Copilot" at bounding box center [109, 396] width 130 height 29
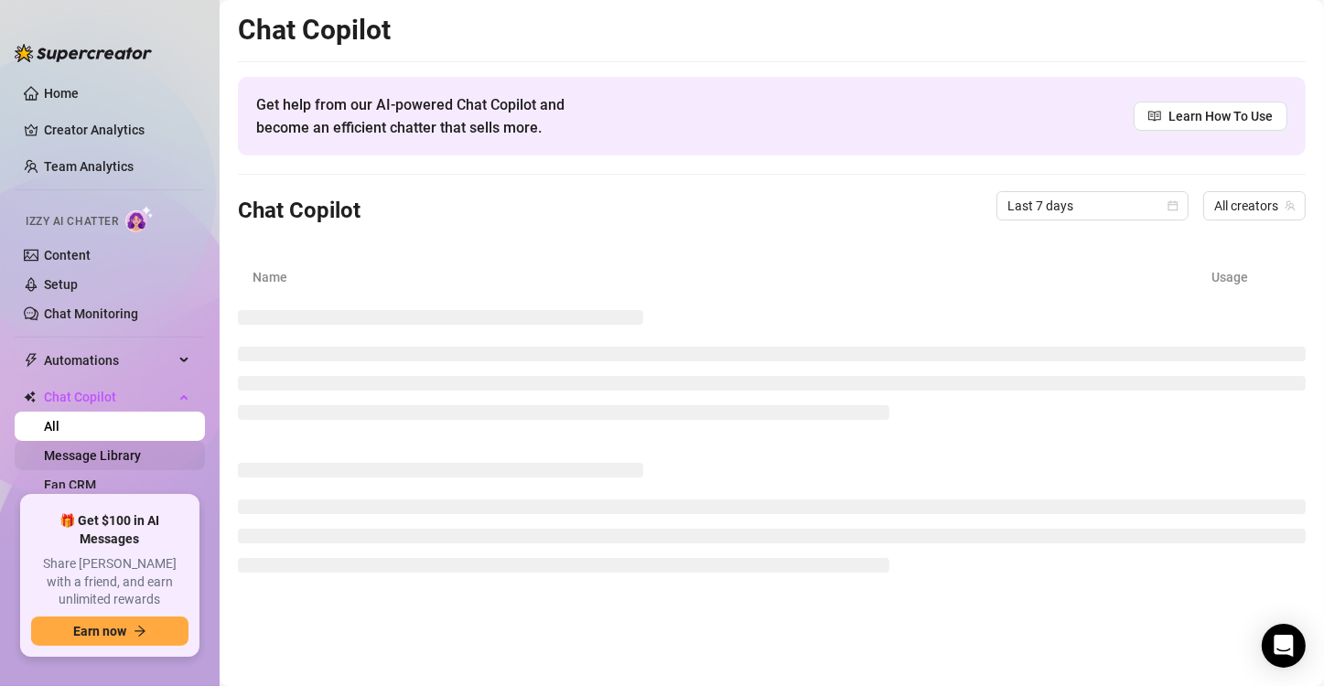
click at [91, 450] on link "Message Library" at bounding box center [92, 455] width 97 height 15
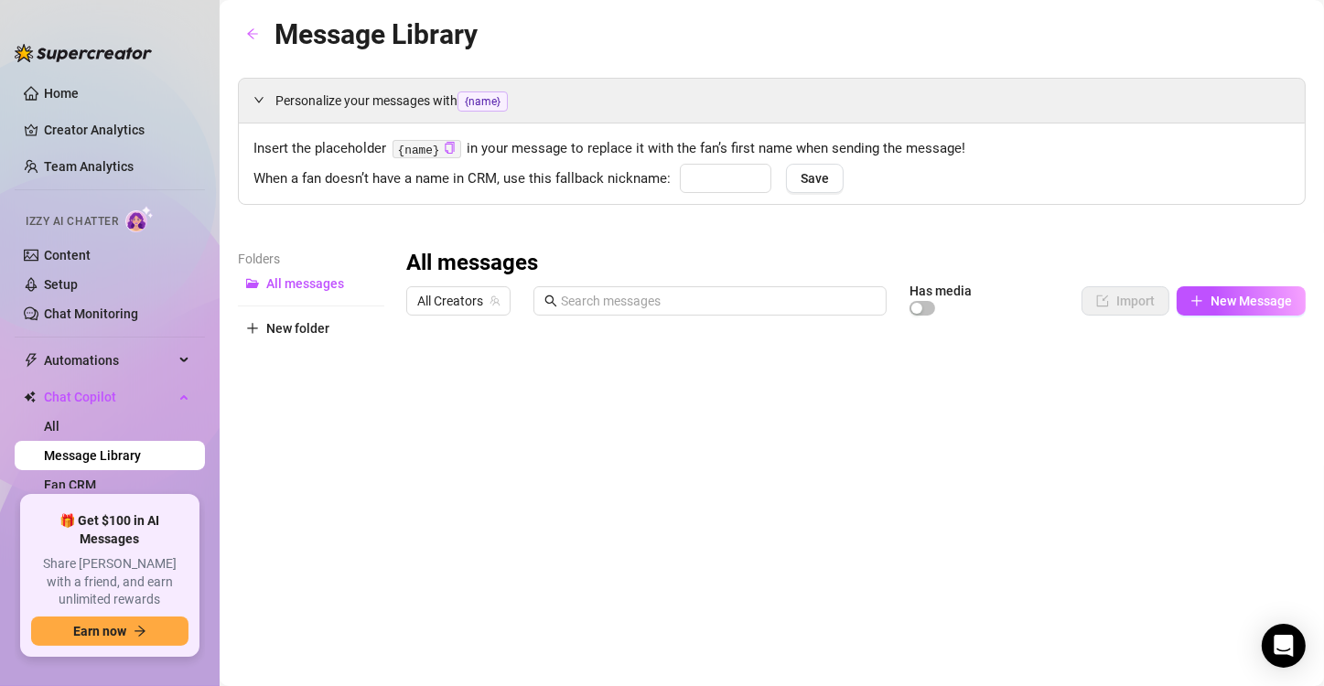
type input "babe"
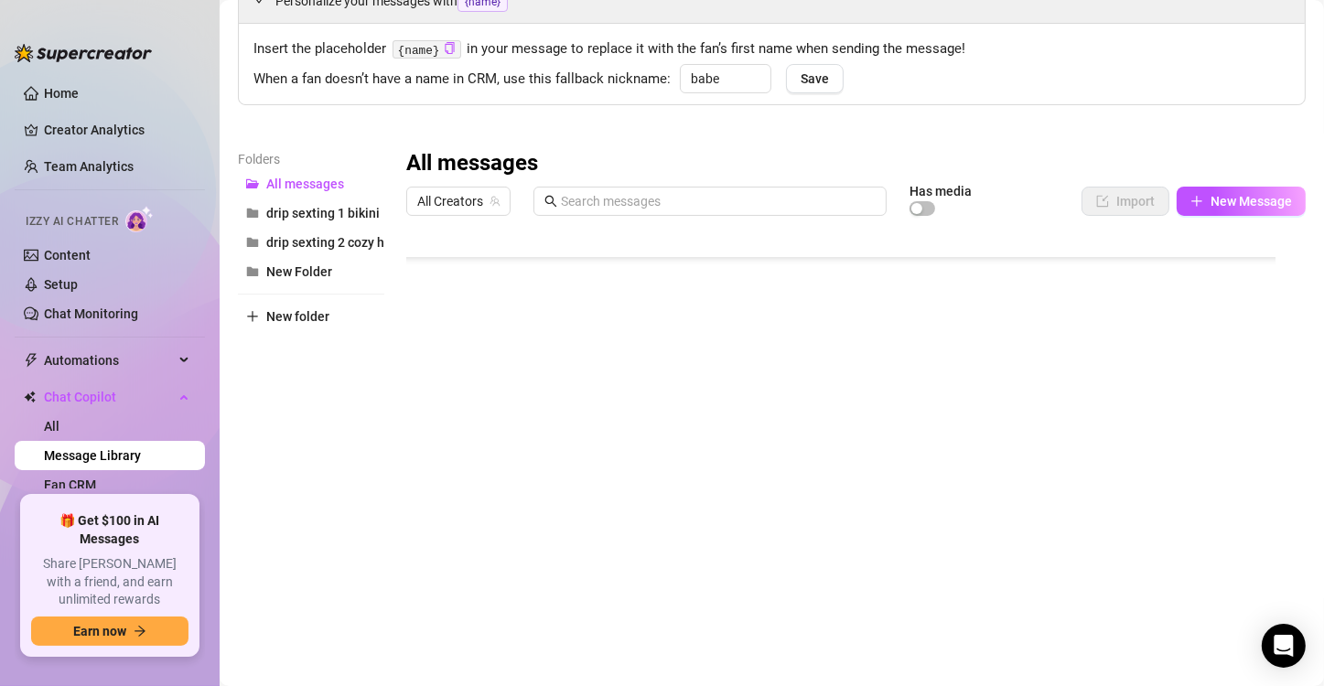
scroll to position [915, 0]
click at [339, 242] on span "drip sexting 2 cozy hoodie" at bounding box center [341, 242] width 151 height 15
click at [465, 191] on span "All Creators" at bounding box center [458, 201] width 82 height 27
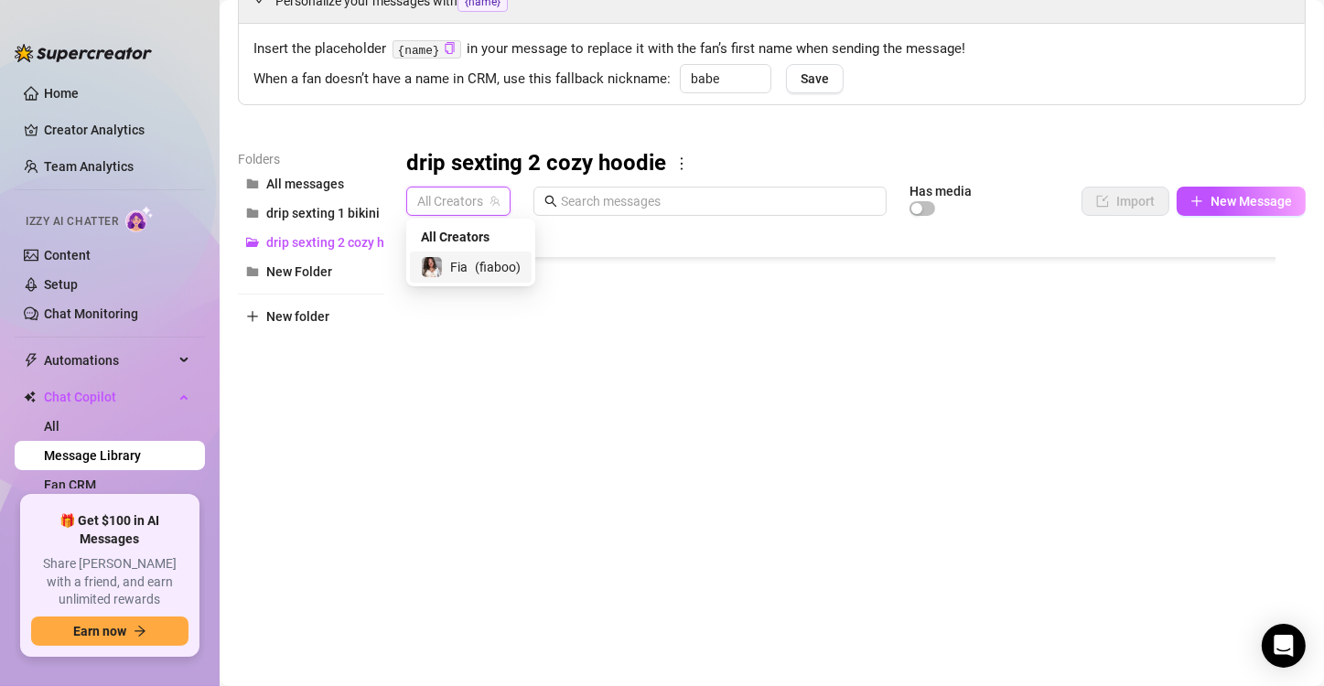
click at [470, 264] on div "Fia ( fiaboo )" at bounding box center [471, 267] width 100 height 22
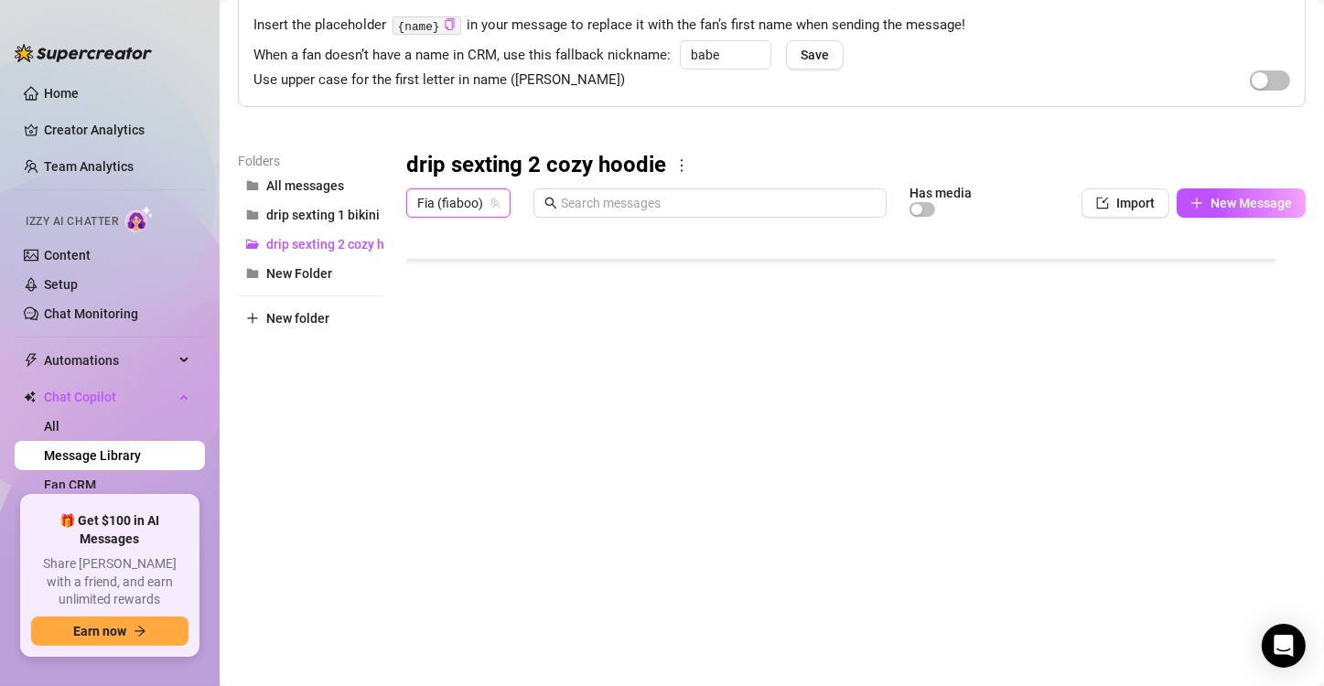
scroll to position [124, 0]
click at [1191, 205] on icon "plus" at bounding box center [1197, 202] width 13 height 13
type textarea "Type your message here..."
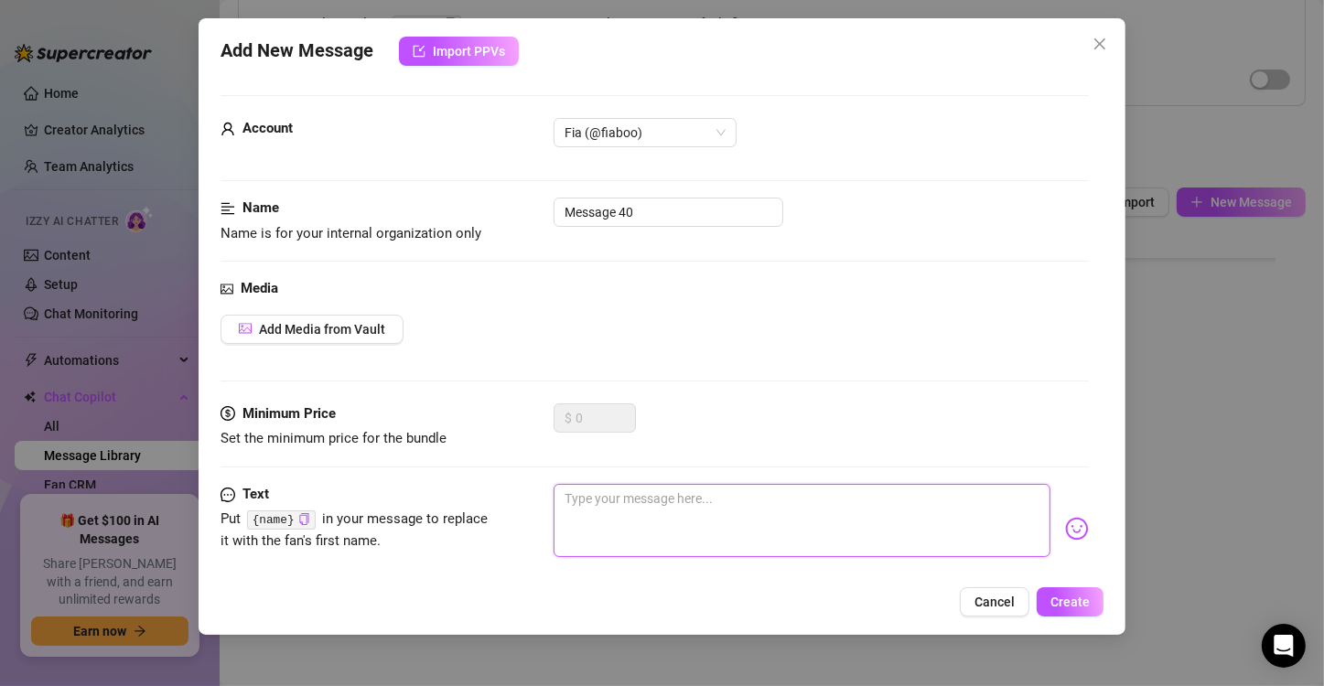
click at [807, 487] on textarea at bounding box center [802, 520] width 497 height 73
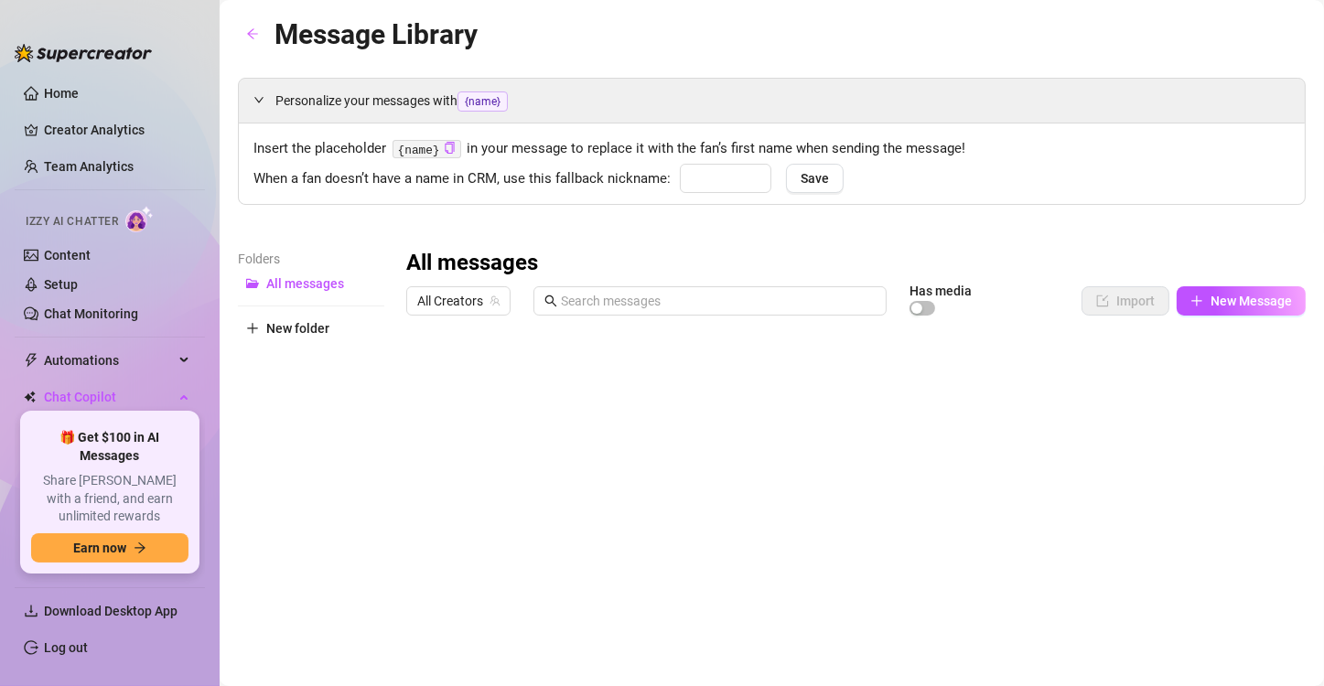
type input "babe"
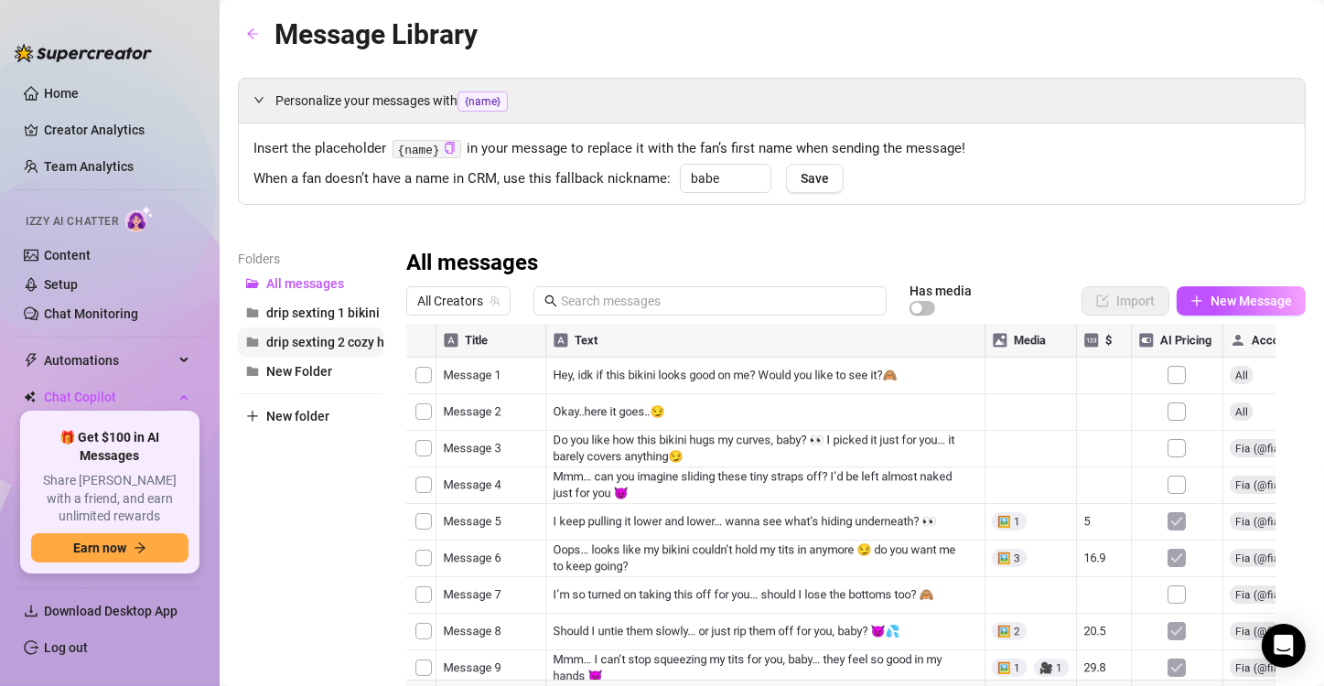
click at [344, 345] on span "drip sexting 2 cozy hoodie" at bounding box center [341, 342] width 151 height 15
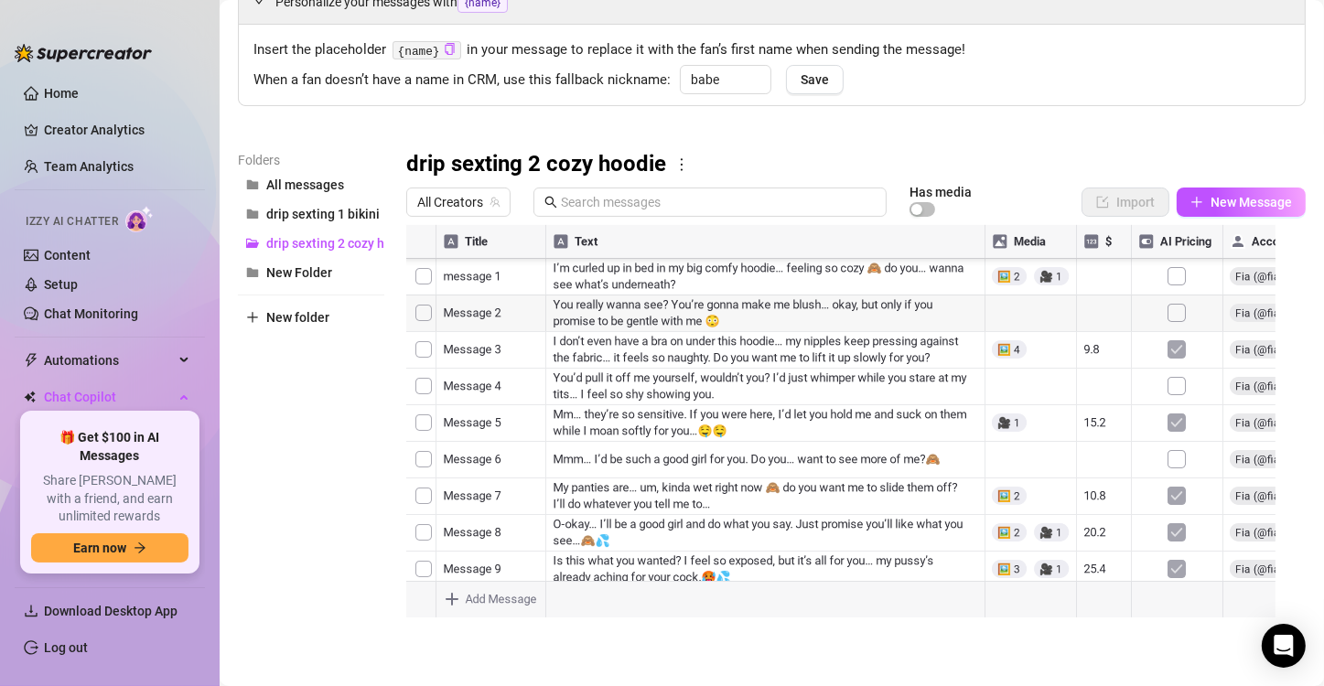
scroll to position [100, 0]
click at [453, 198] on span "All Creators" at bounding box center [458, 201] width 82 height 27
click at [467, 266] on span "Fia" at bounding box center [458, 267] width 17 height 20
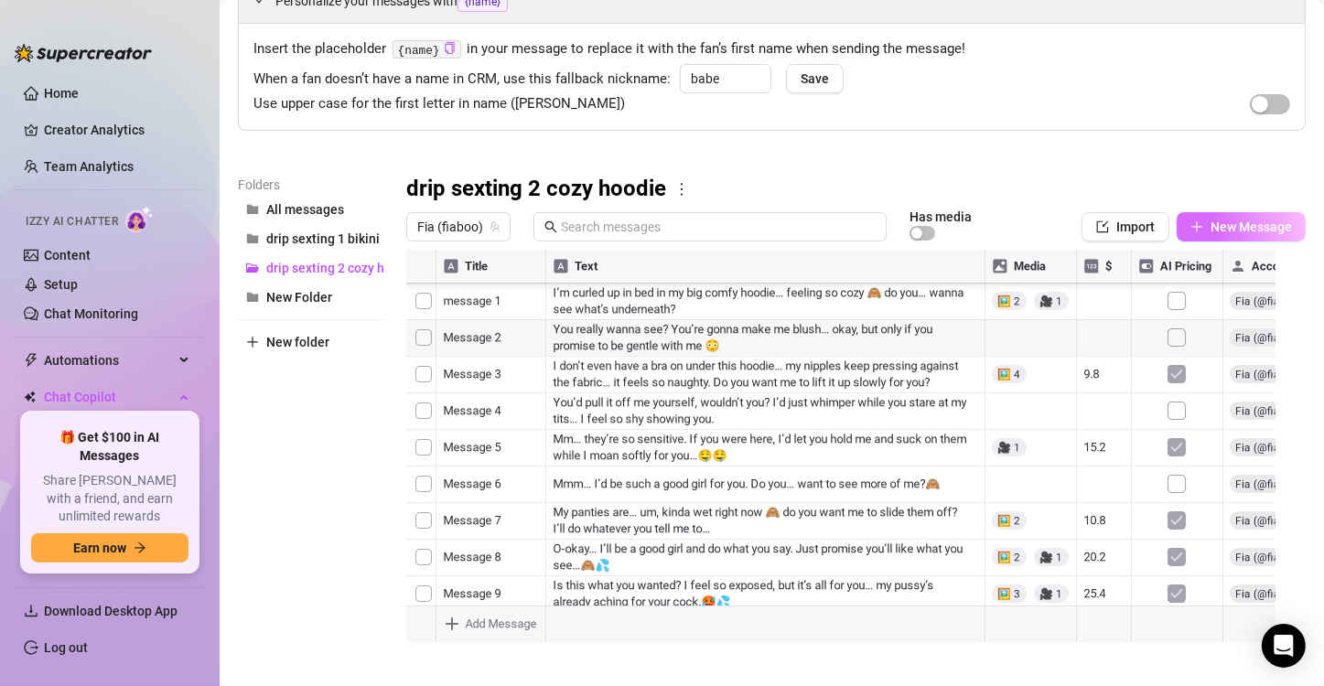
click at [1193, 235] on button "New Message" at bounding box center [1241, 226] width 129 height 29
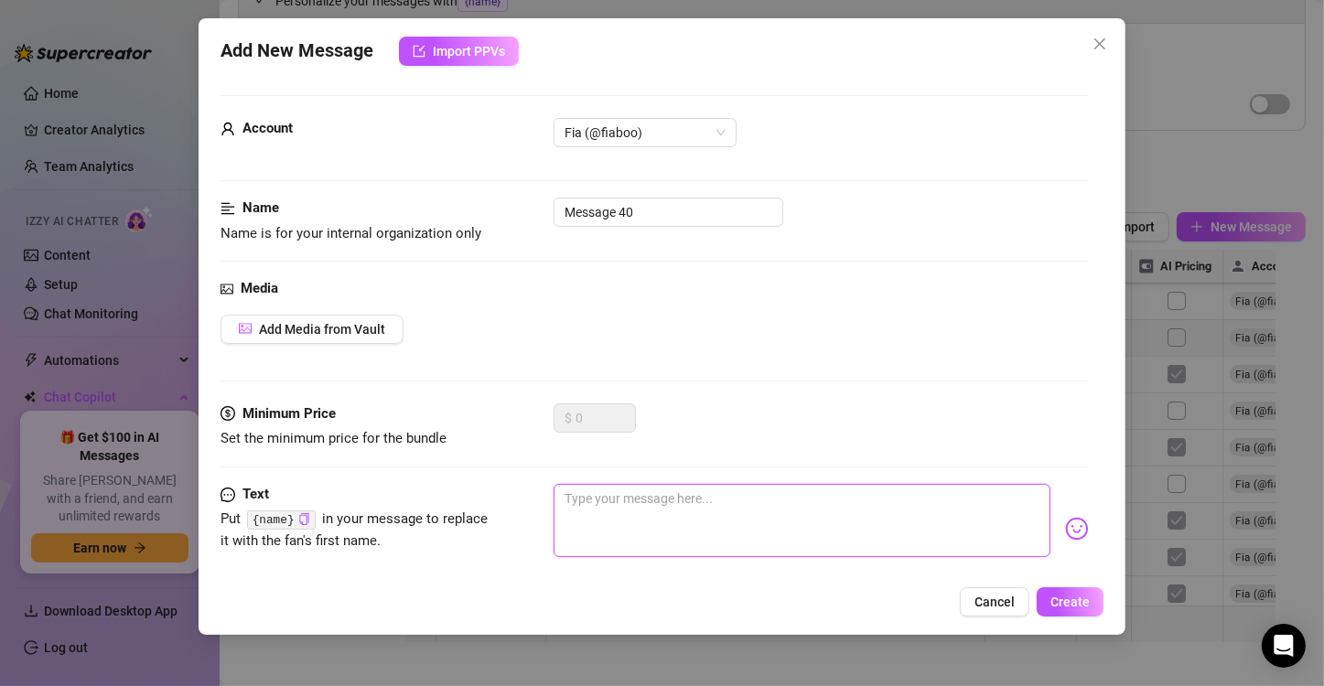
paste textarea "I couldn’t wait… I started touching myself while thinking about your cock insid…"
type textarea "I couldn’t wait… I started touching myself while thinking about your cock insid…"
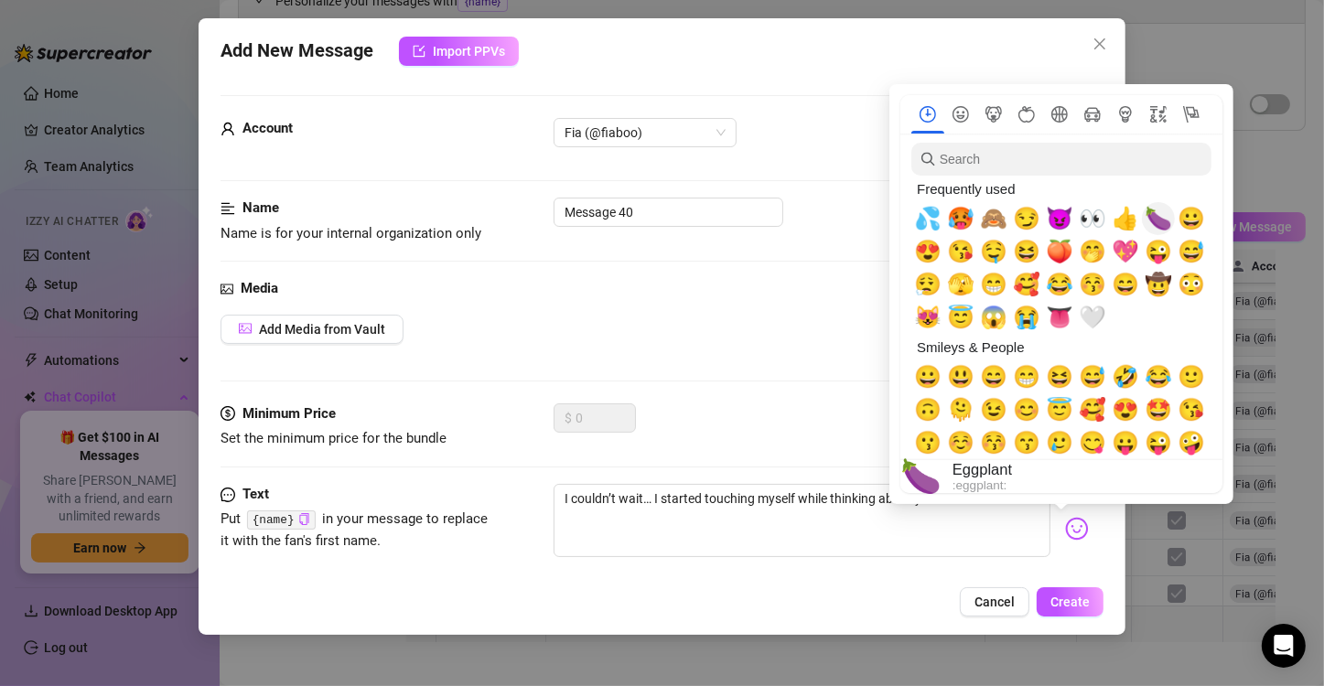
click at [1155, 221] on span "🍆" at bounding box center [1158, 219] width 27 height 26
type textarea "I couldn’t wait… I started touching myself while thinking about your cock insid…"
click at [930, 216] on span "💦" at bounding box center [927, 219] width 27 height 26
type textarea "I couldn’t wait… I started touching myself while thinking about your cock insid…"
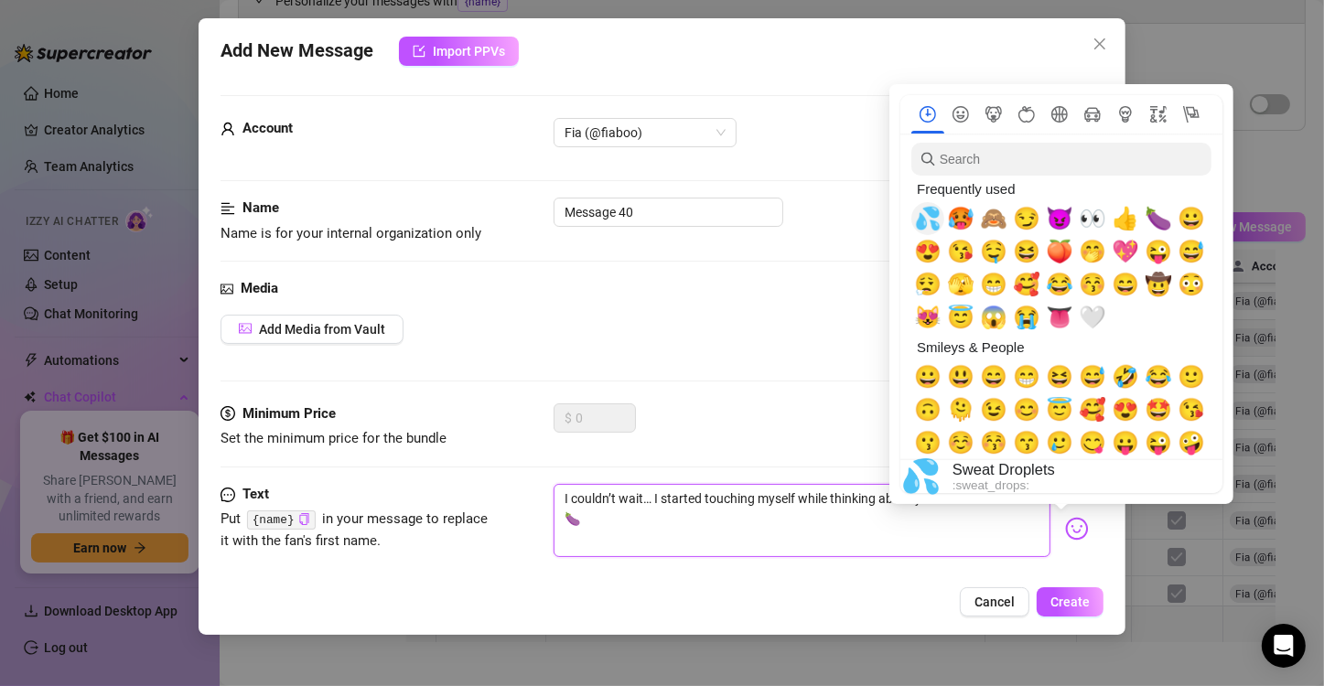
type textarea "I couldn’t wait… I started touching myself while thinking about your cock insid…"
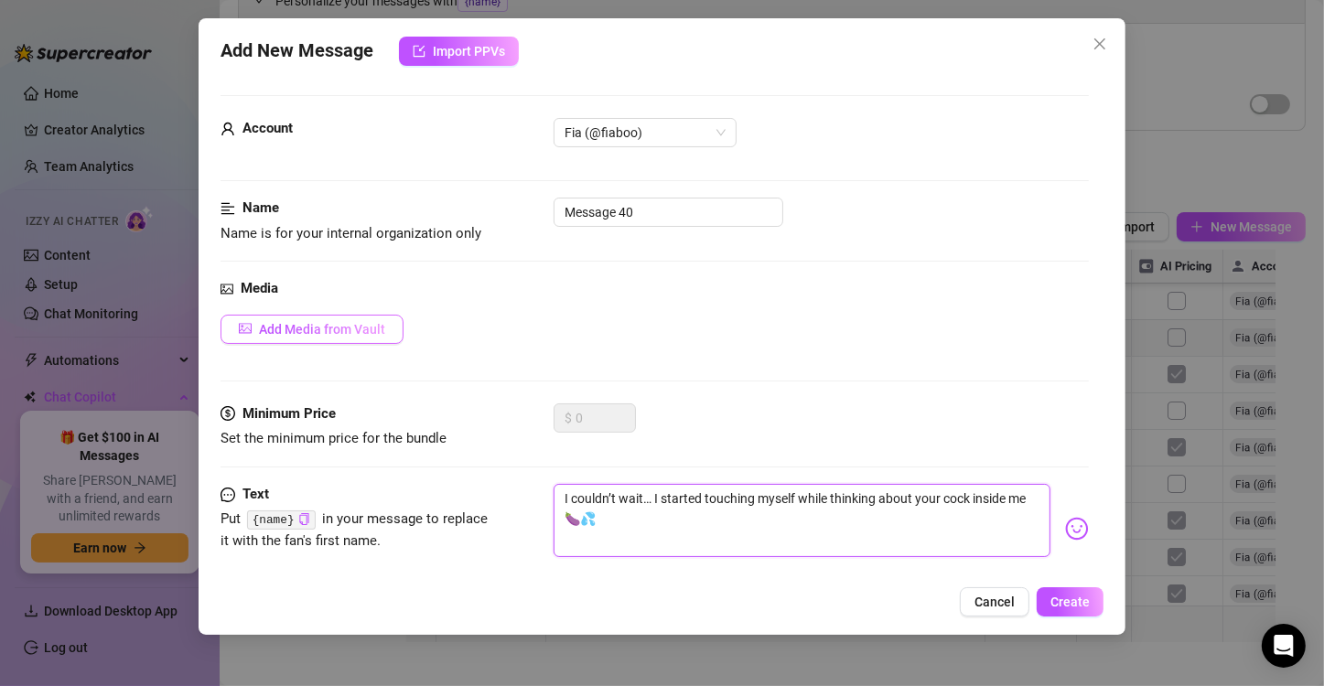
type textarea "I couldn’t wait… I started touching myself while thinking about your cock insid…"
click at [377, 331] on span "Add Media from Vault" at bounding box center [322, 329] width 126 height 15
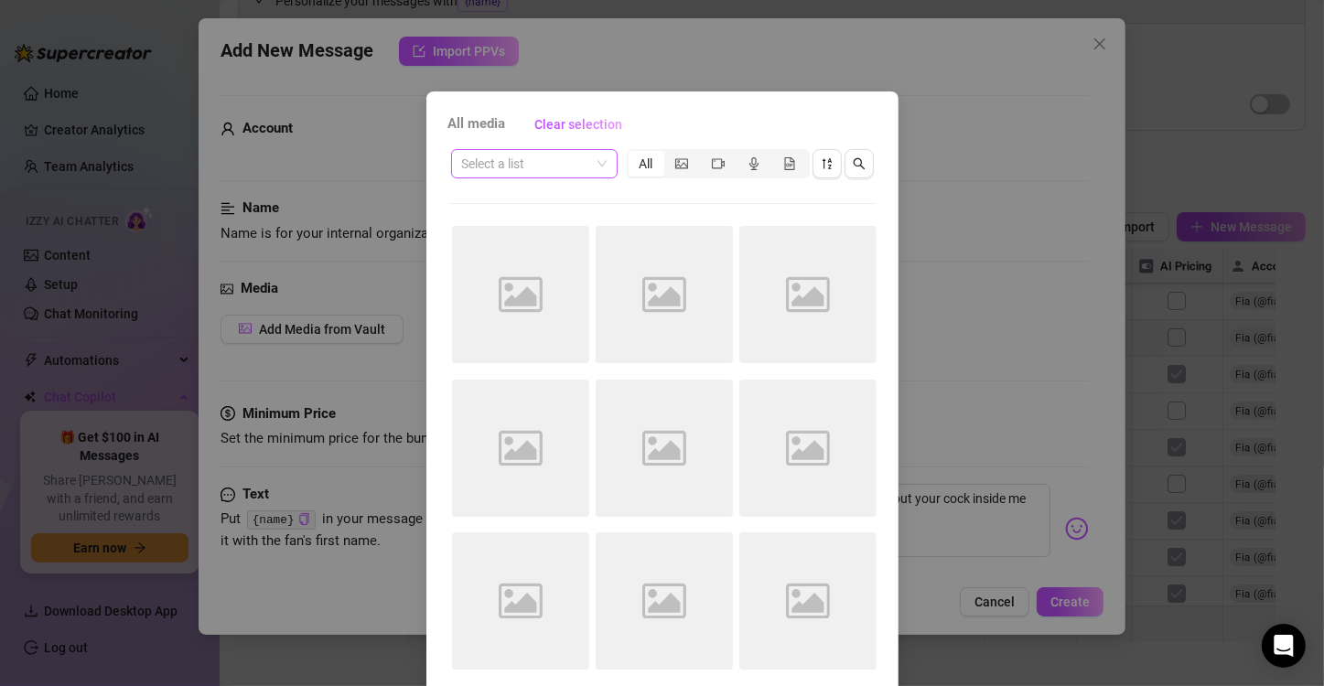
click at [576, 169] on input "search" at bounding box center [526, 163] width 128 height 27
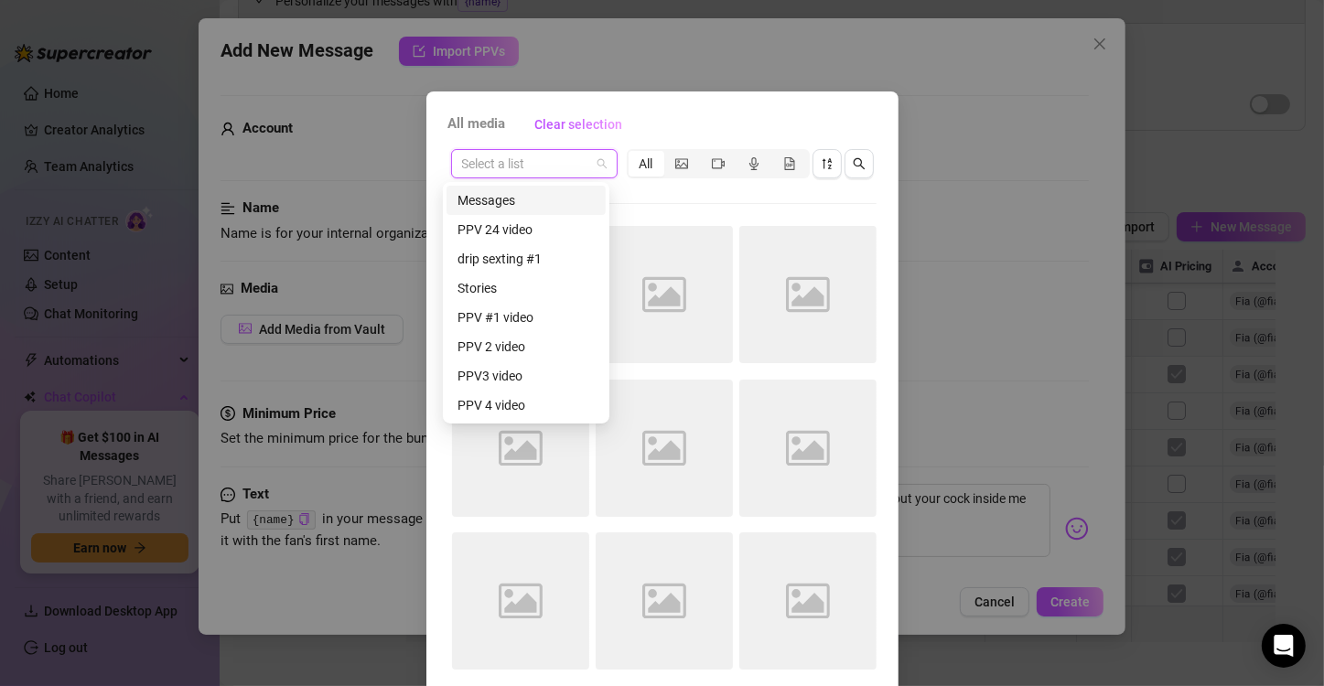
click at [562, 195] on div "Messages" at bounding box center [526, 200] width 137 height 20
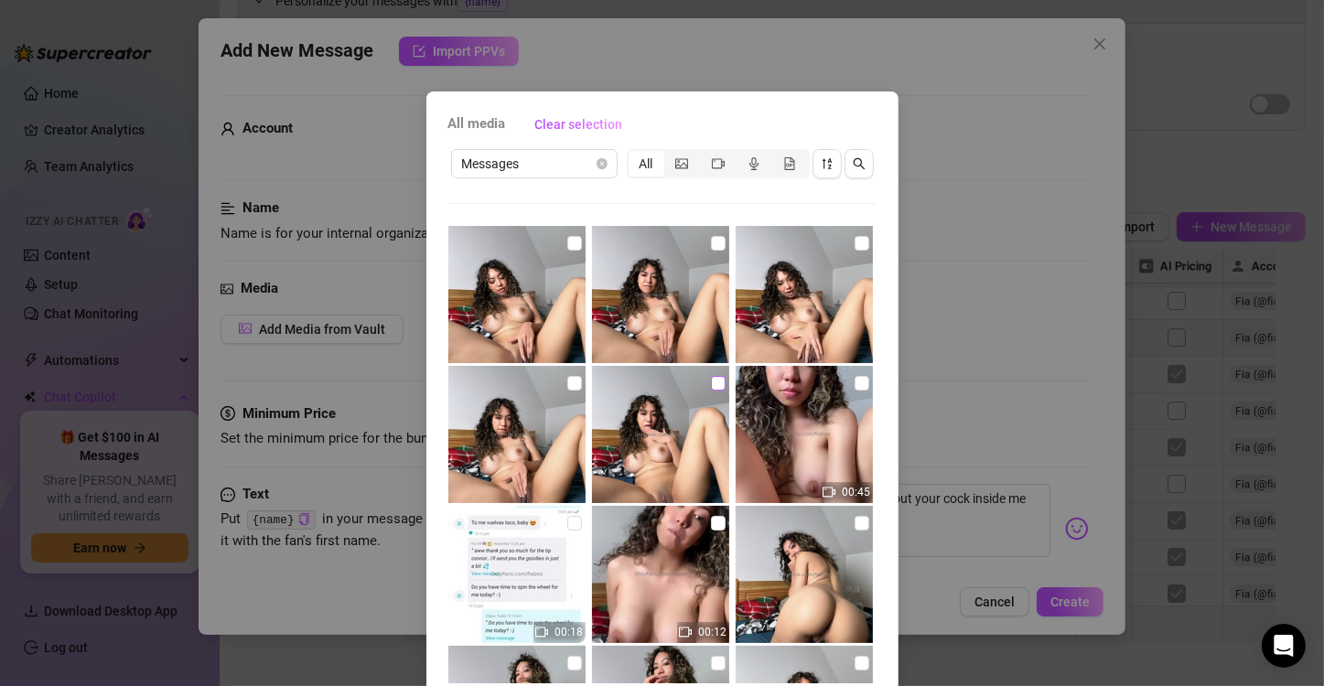
click at [711, 377] on input "checkbox" at bounding box center [718, 383] width 15 height 15
checkbox input "true"
click at [567, 379] on input "checkbox" at bounding box center [574, 383] width 15 height 15
checkbox input "true"
click at [711, 238] on input "checkbox" at bounding box center [718, 243] width 15 height 15
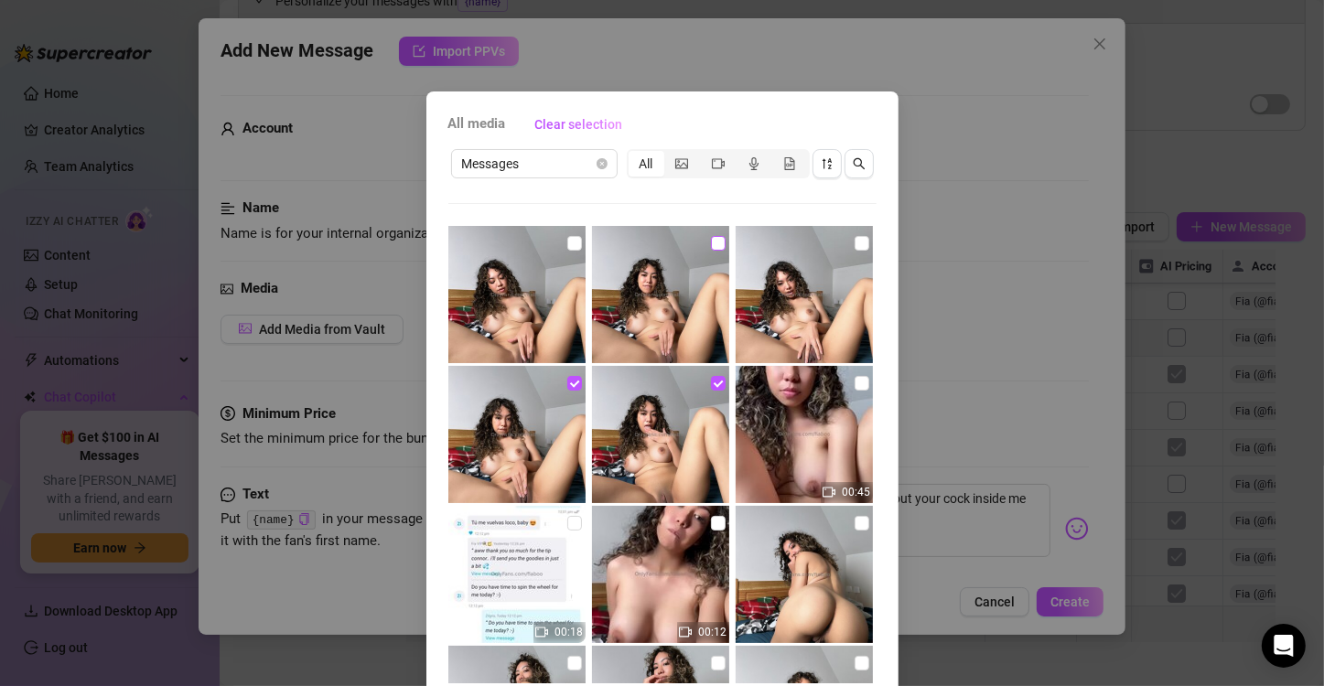
checkbox input "true"
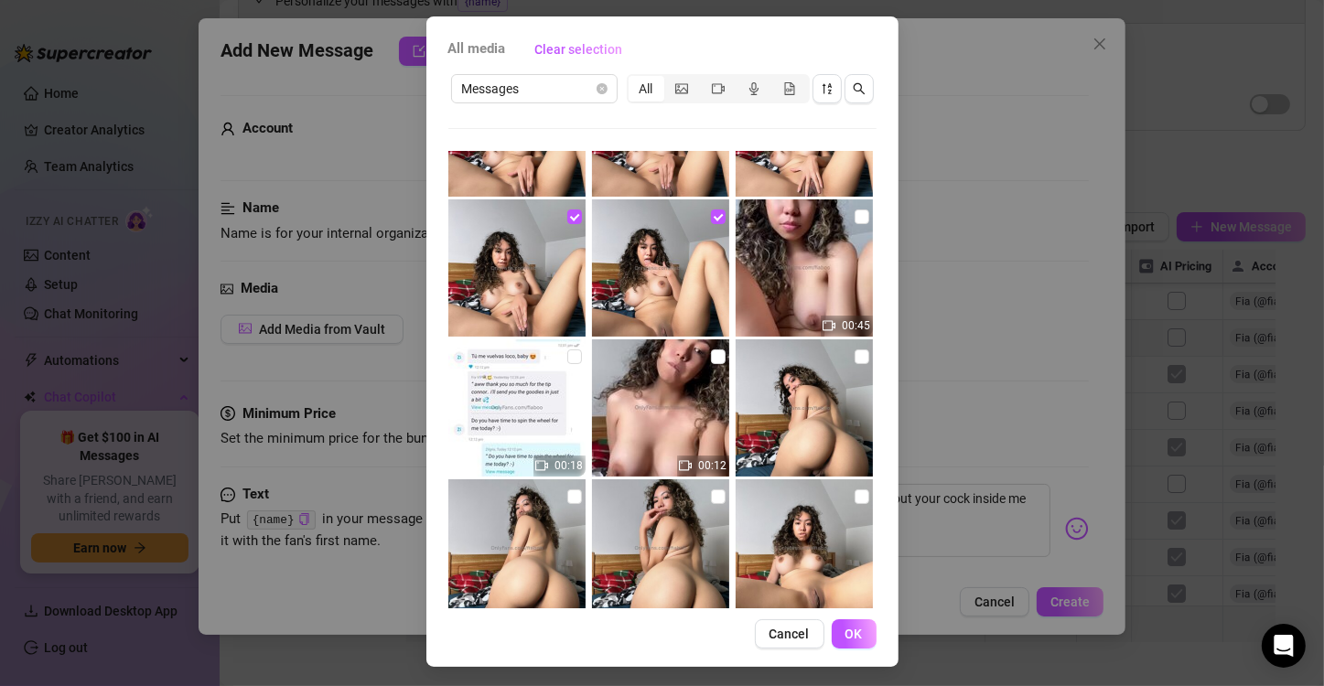
scroll to position [77, 0]
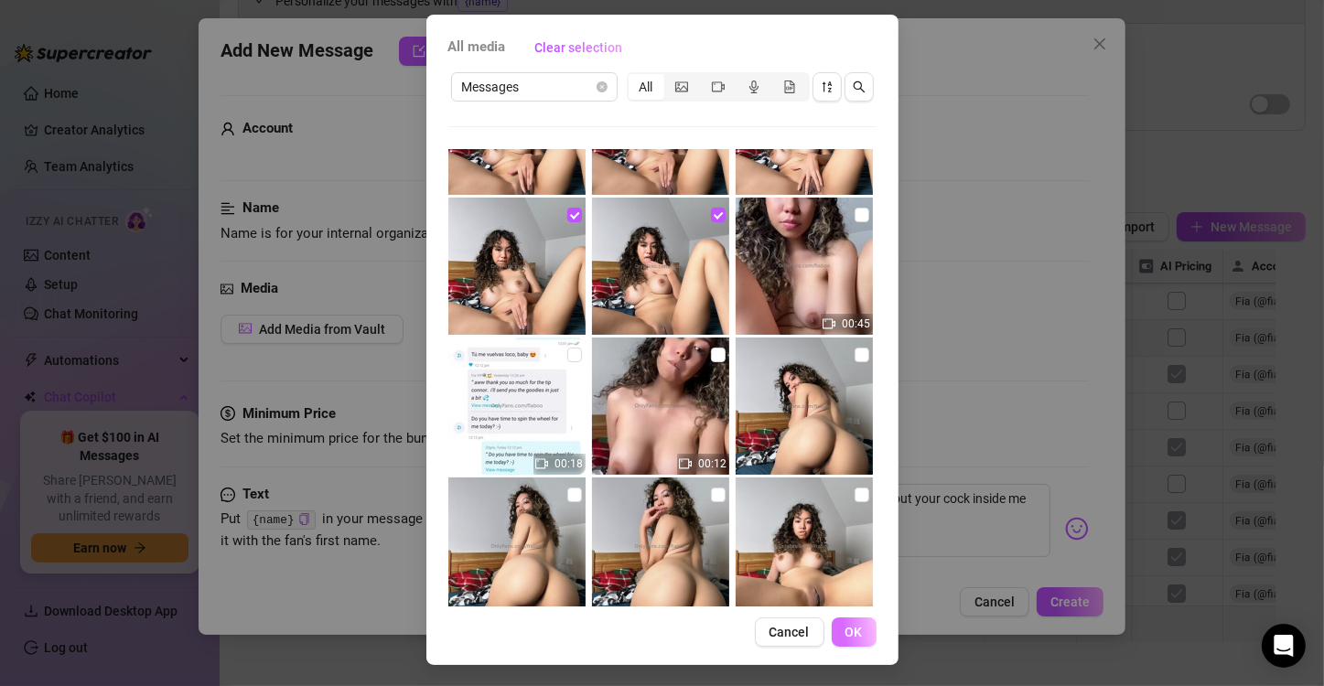
click at [856, 625] on button "OK" at bounding box center [854, 632] width 45 height 29
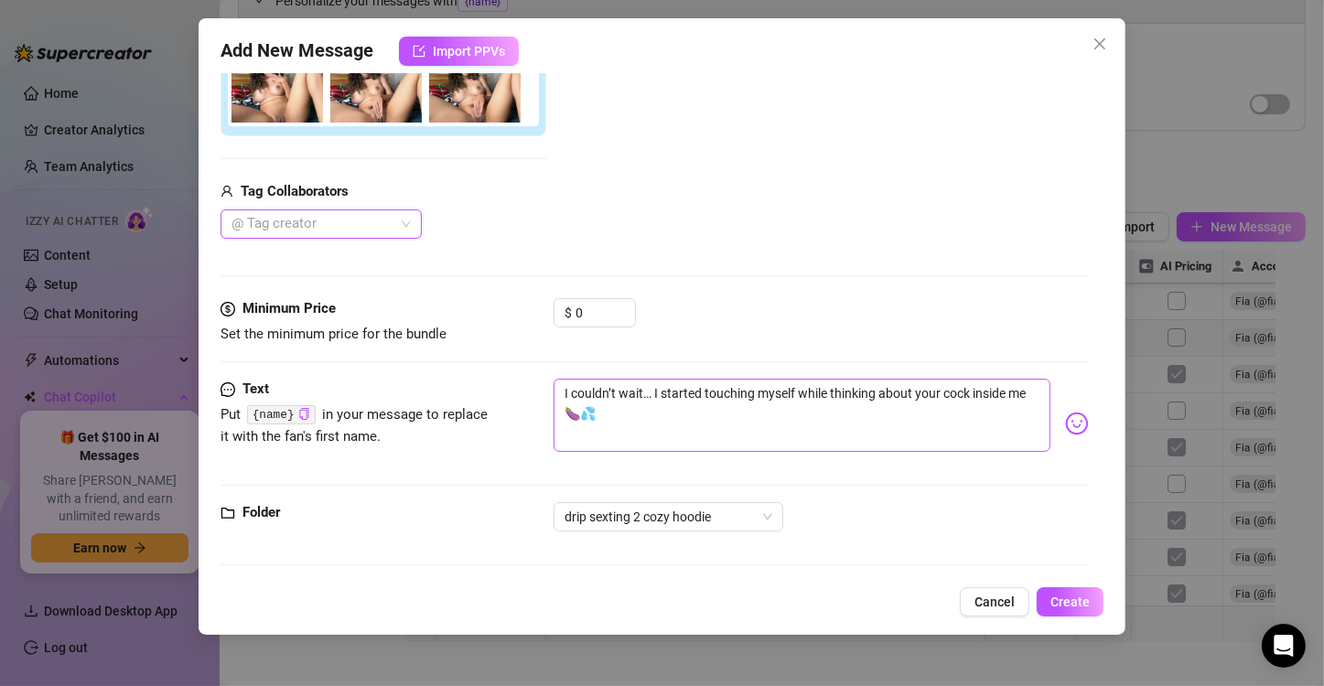
scroll to position [370, 0]
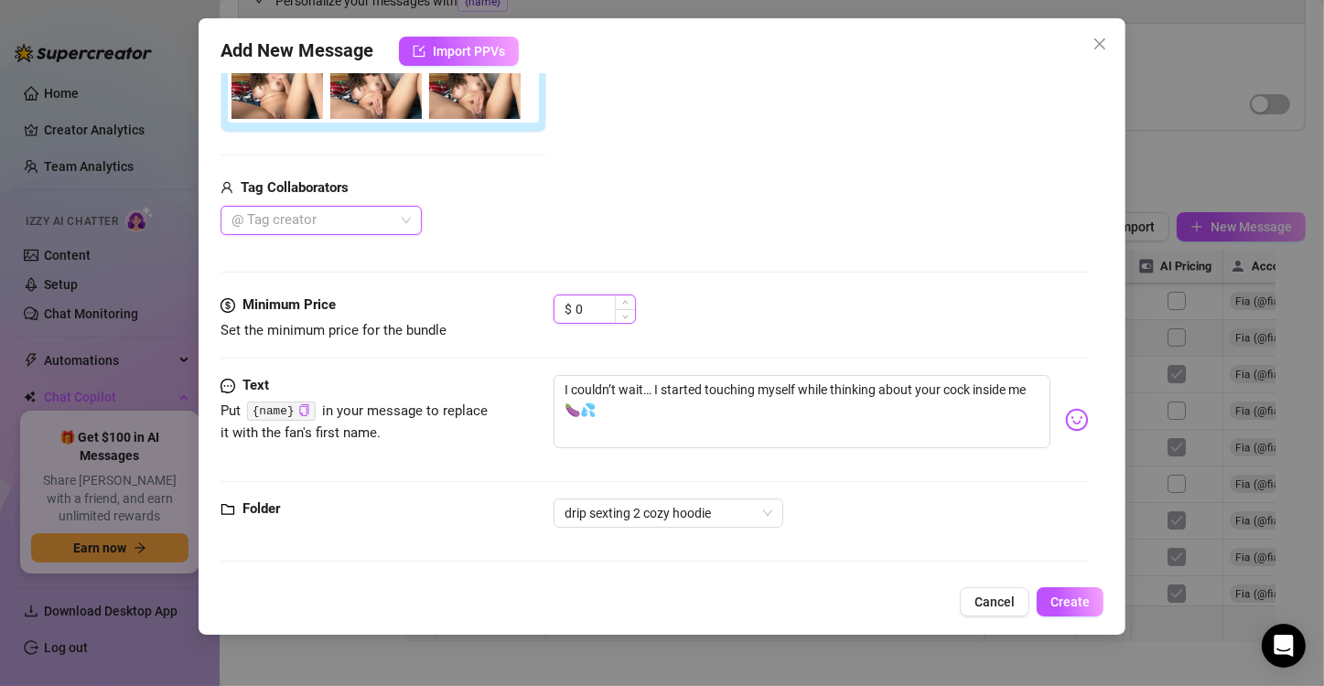
click at [593, 307] on input "0" at bounding box center [605, 309] width 59 height 27
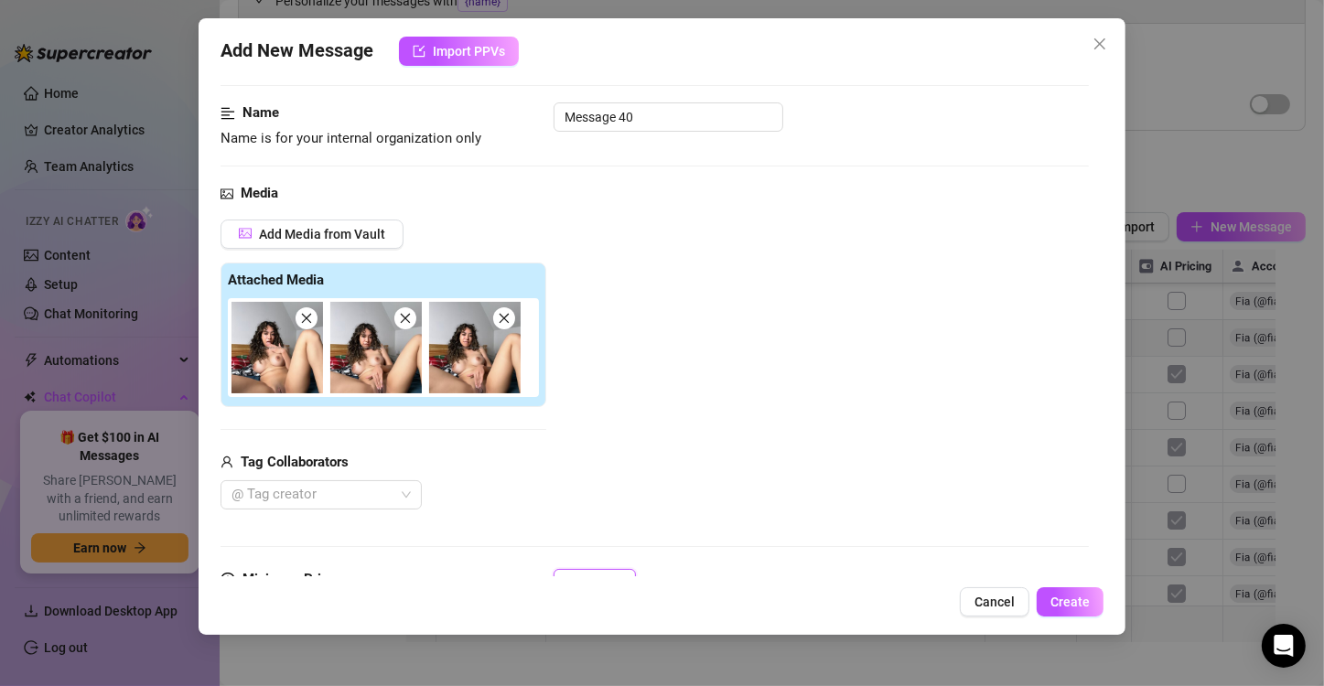
scroll to position [278, 0]
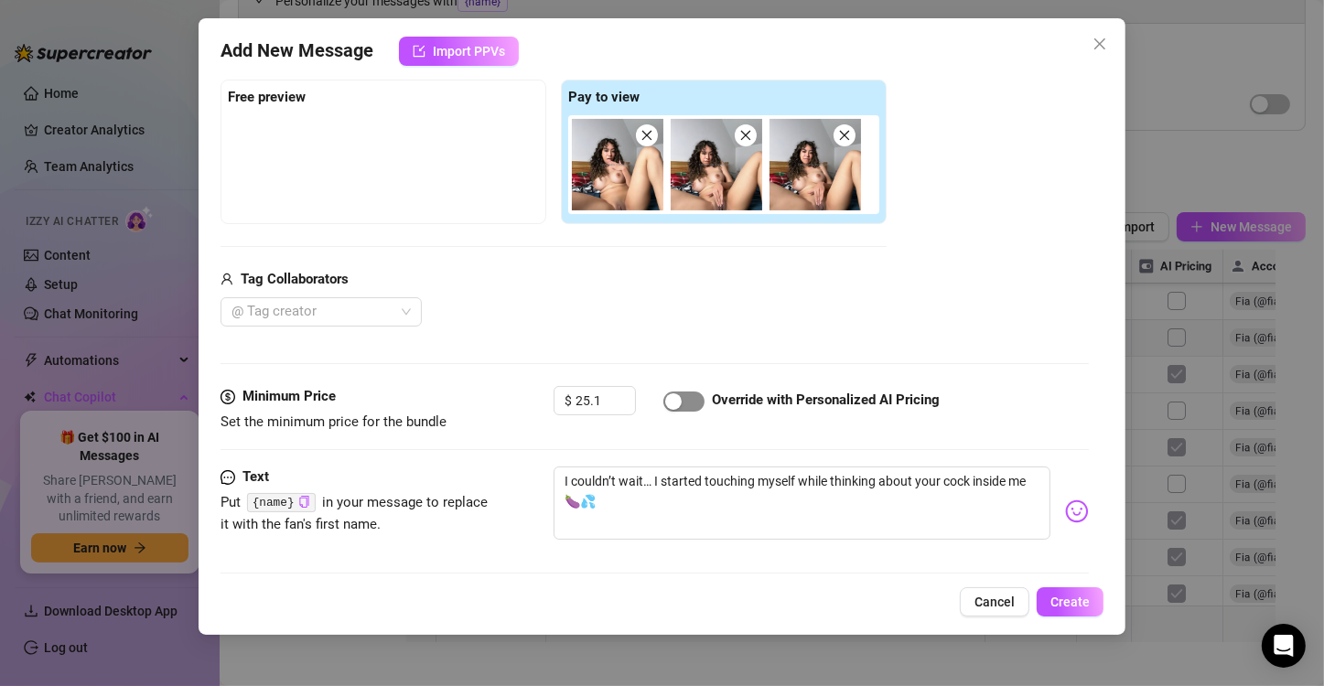
click at [677, 406] on div "button" at bounding box center [673, 401] width 16 height 16
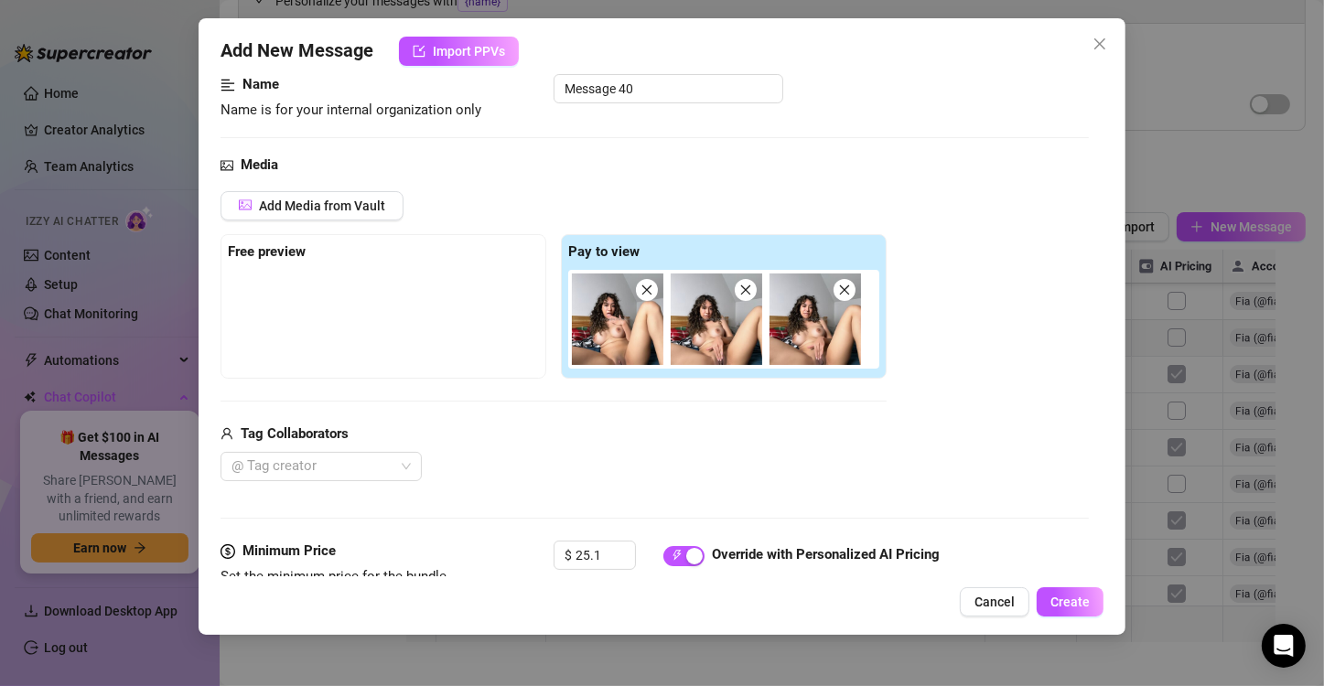
scroll to position [95, 0]
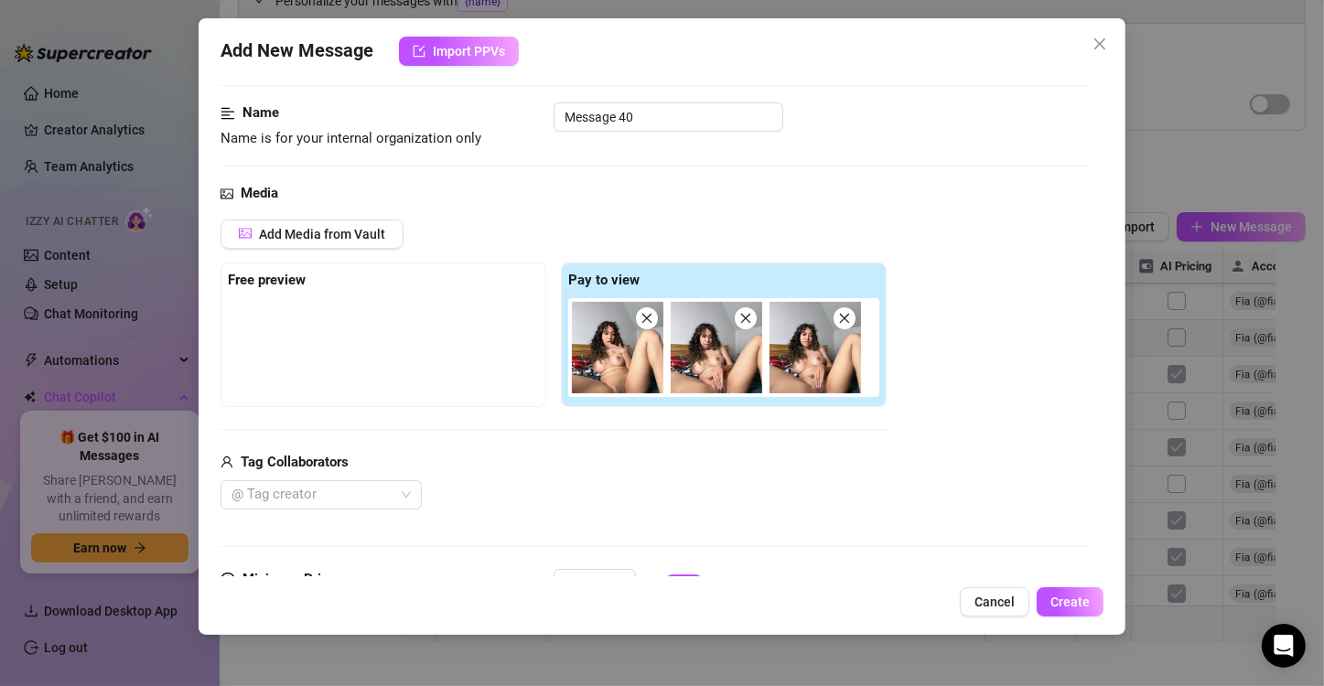
click at [834, 379] on img at bounding box center [816, 348] width 92 height 92
click at [845, 315] on icon "close" at bounding box center [844, 318] width 13 height 13
click at [749, 318] on icon "close" at bounding box center [745, 318] width 13 height 13
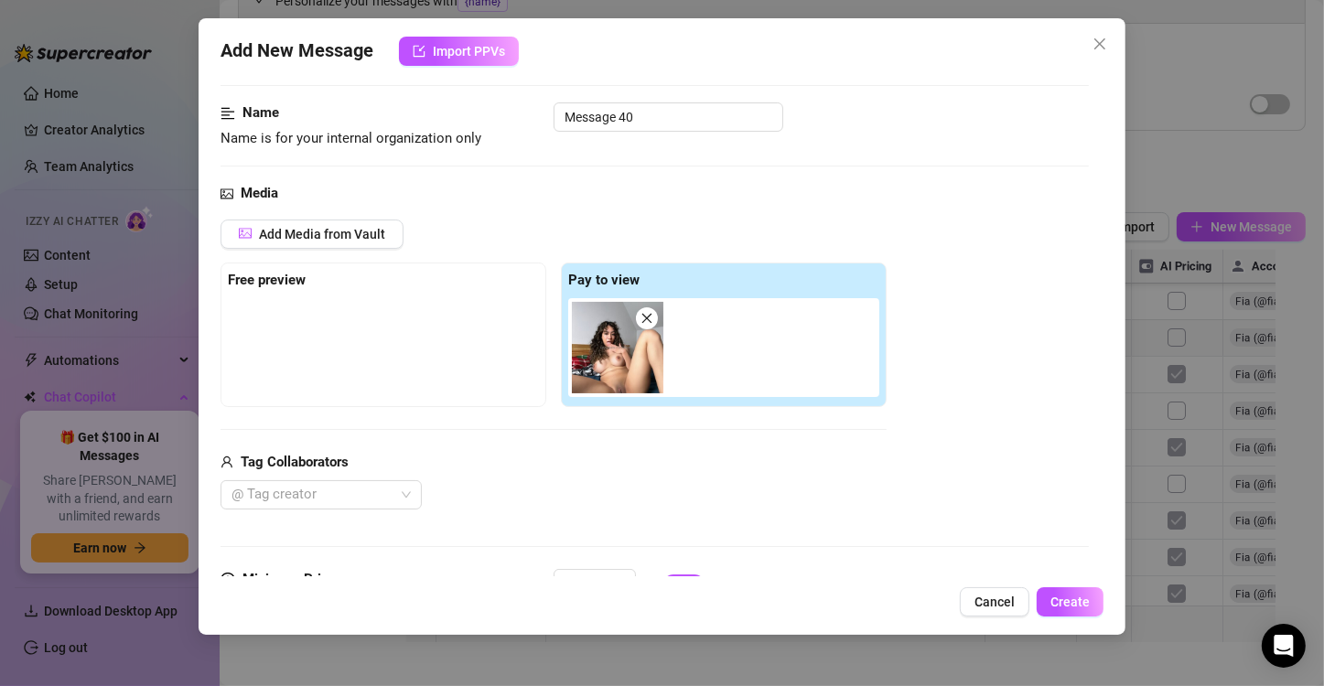
click at [641, 312] on icon "close" at bounding box center [647, 318] width 13 height 13
type input "0"
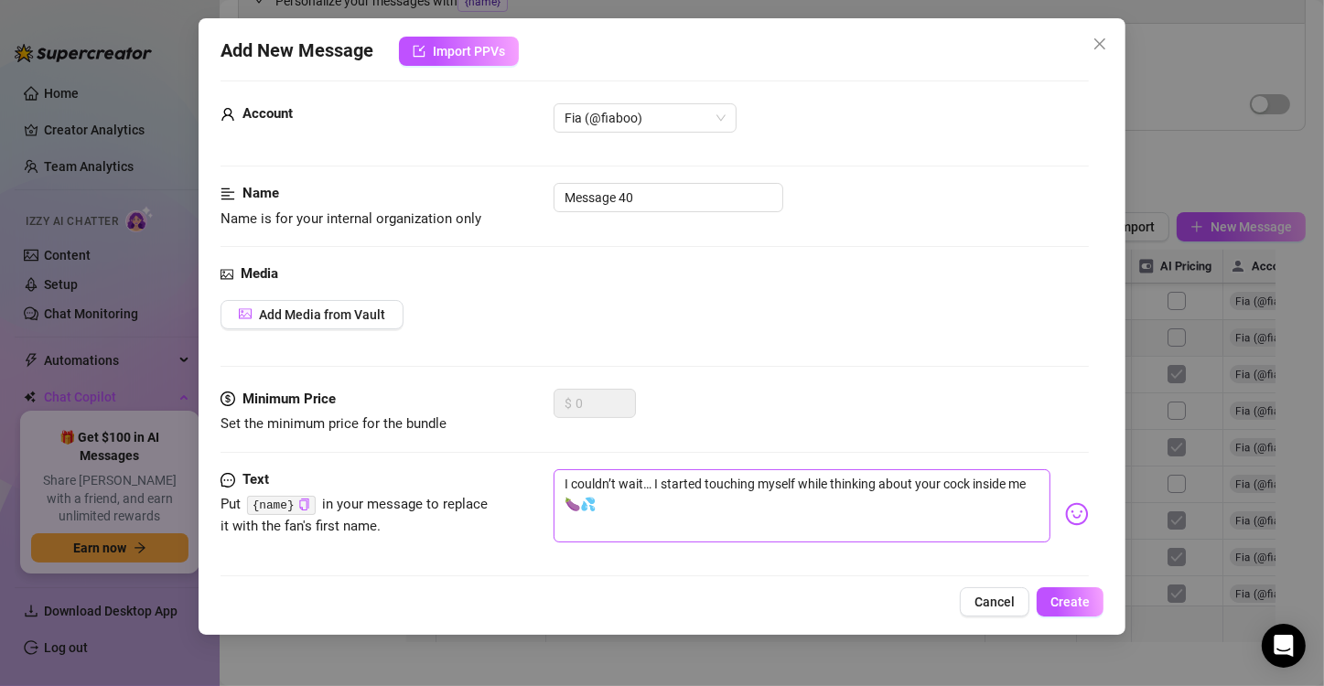
scroll to position [0, 0]
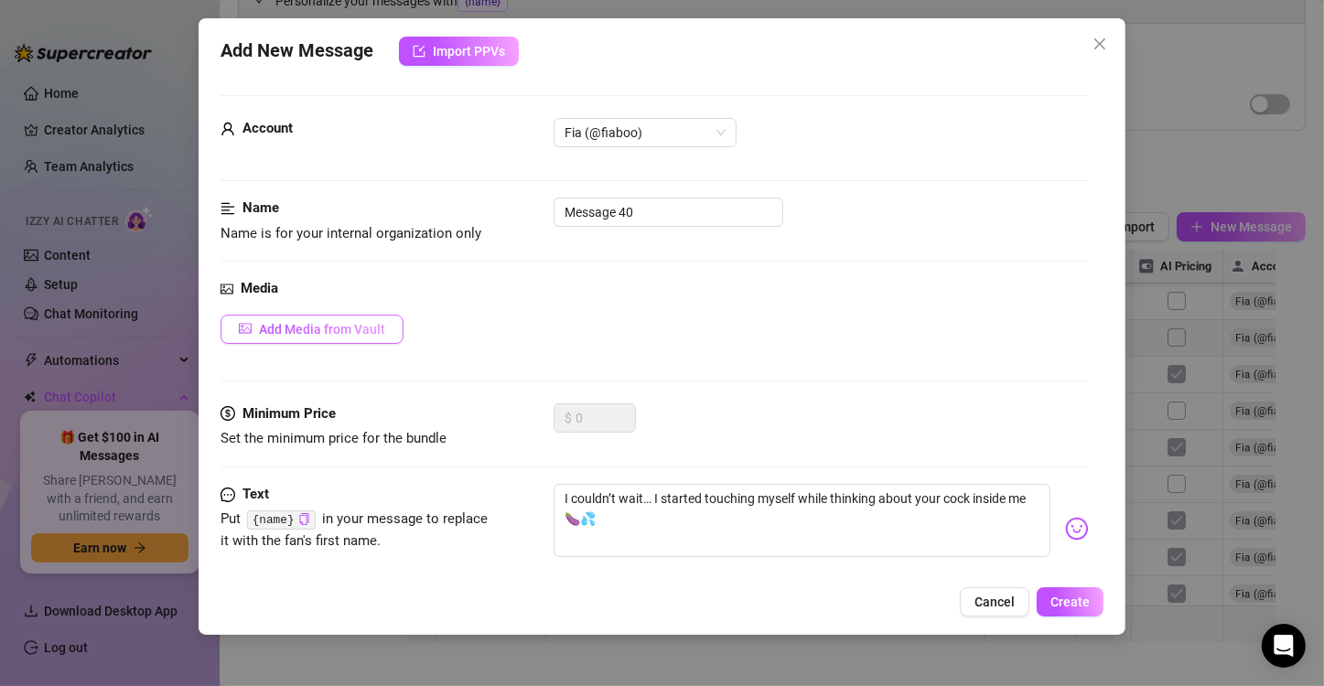
click at [402, 337] on div "Add Media from Vault" at bounding box center [655, 329] width 868 height 29
click at [391, 335] on button "Add Media from Vault" at bounding box center [312, 329] width 183 height 29
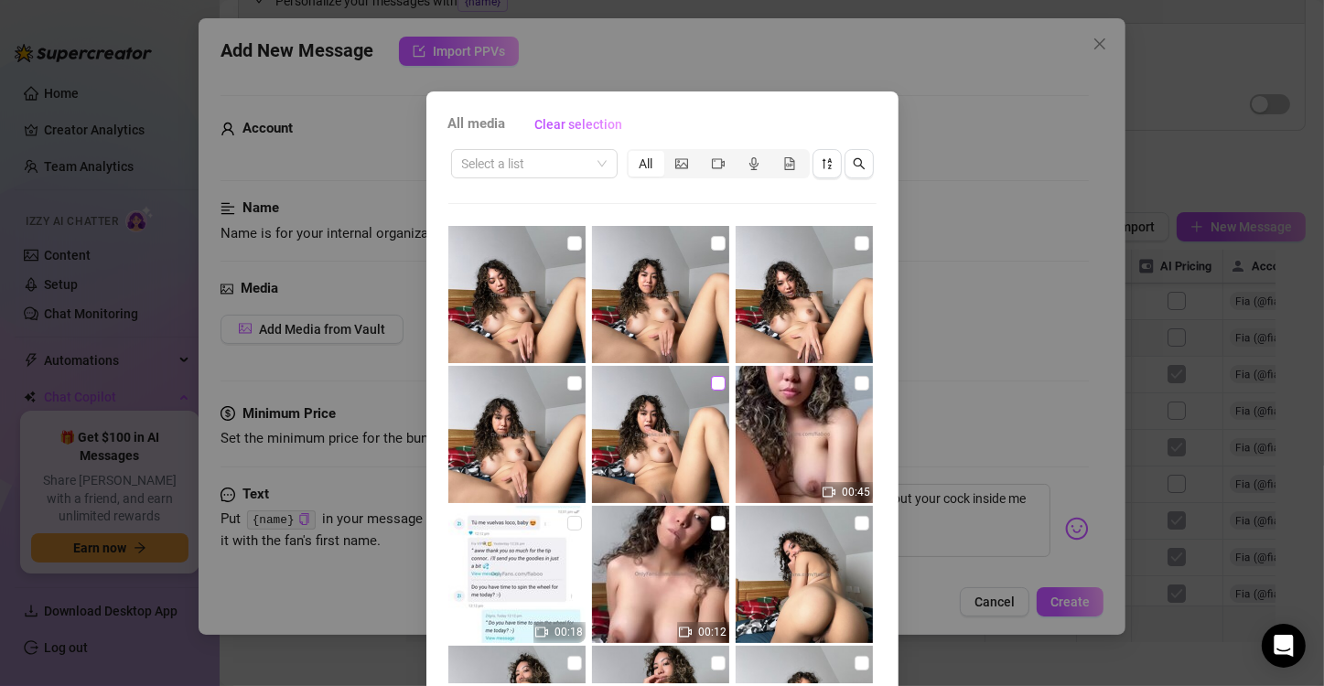
click at [711, 382] on input "checkbox" at bounding box center [718, 383] width 15 height 15
checkbox input "true"
click at [567, 383] on input "checkbox" at bounding box center [574, 383] width 15 height 15
checkbox input "true"
click at [713, 245] on img at bounding box center [660, 294] width 137 height 137
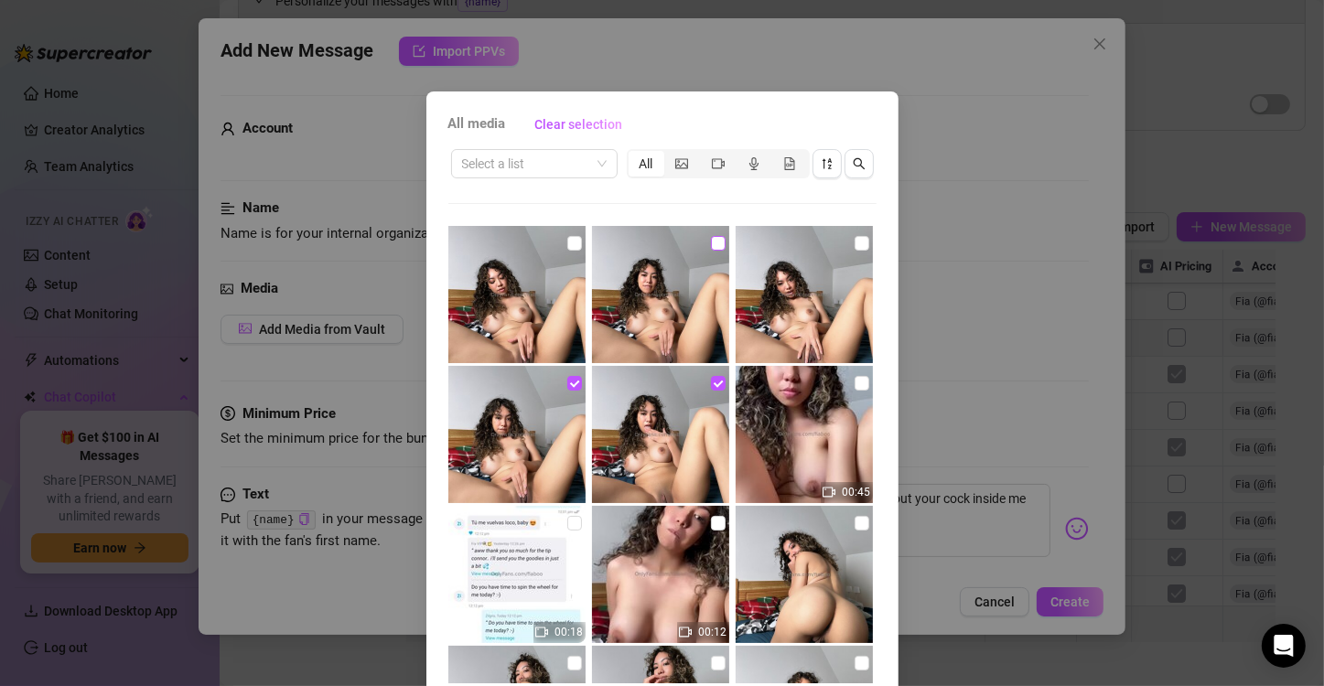
checkbox input "true"
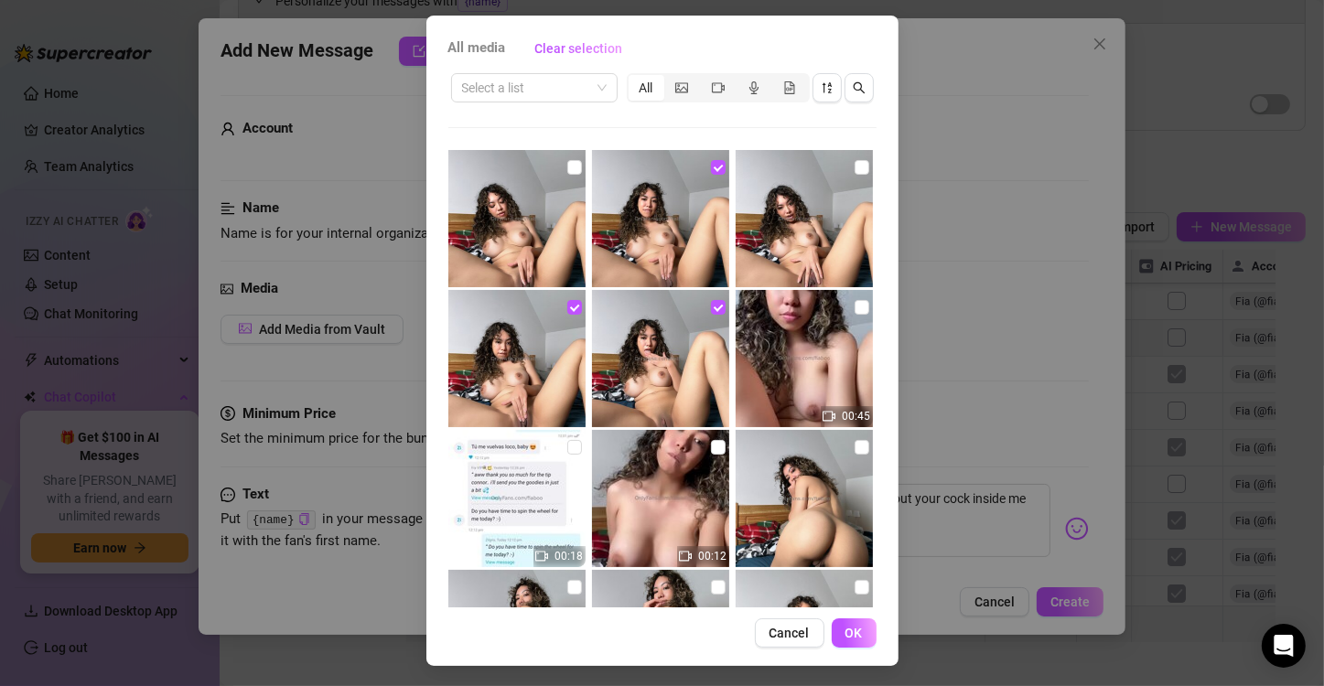
scroll to position [77, 0]
click at [849, 636] on span "OK" at bounding box center [854, 632] width 17 height 15
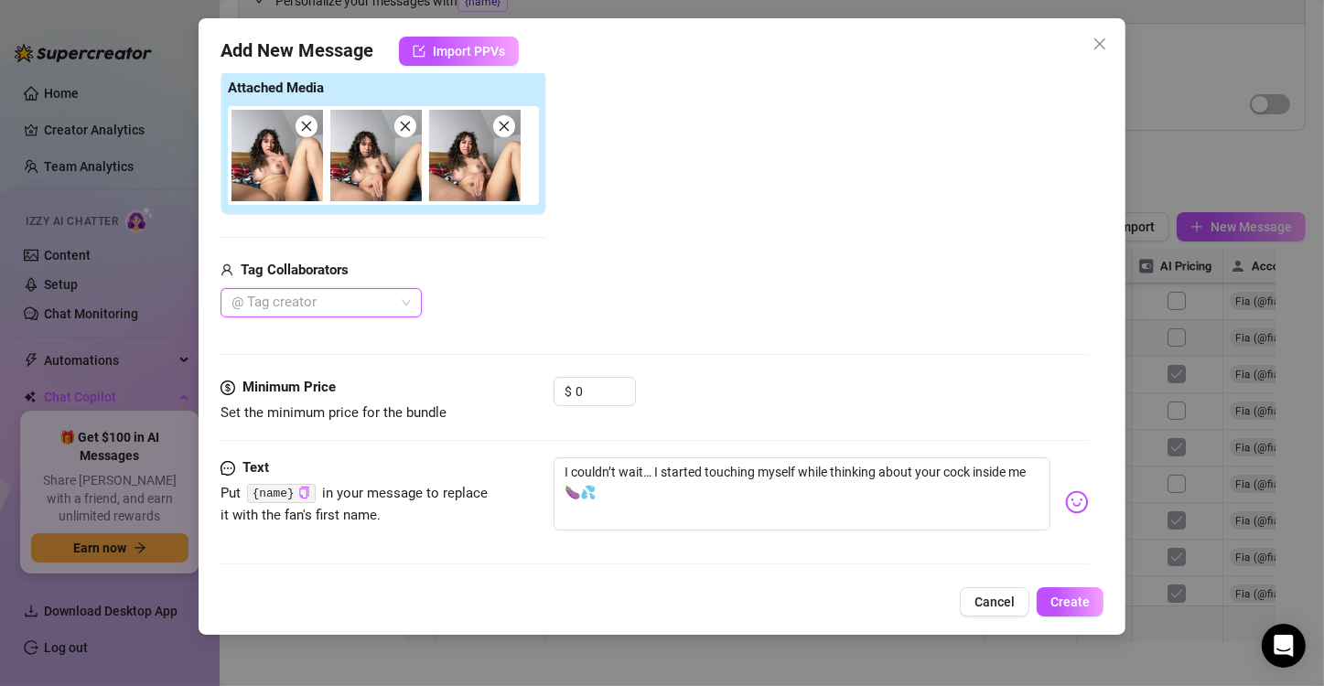
scroll to position [370, 0]
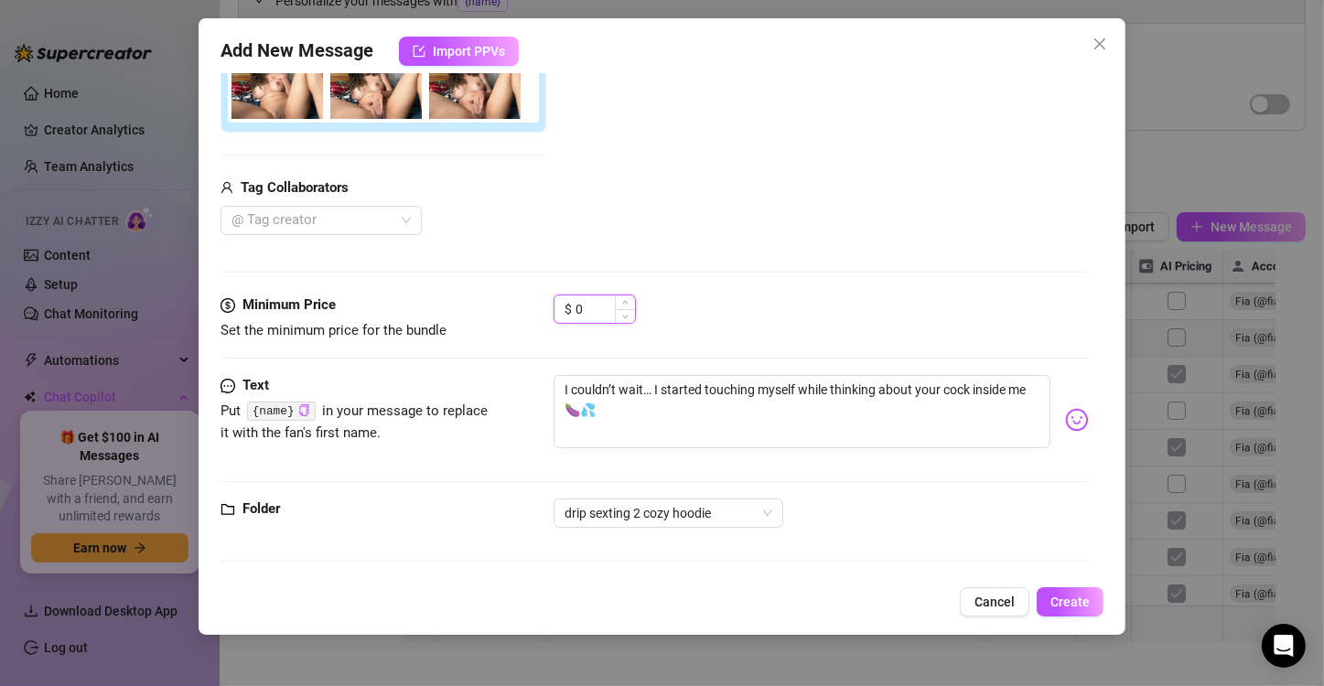
click at [595, 307] on input "0" at bounding box center [605, 309] width 59 height 27
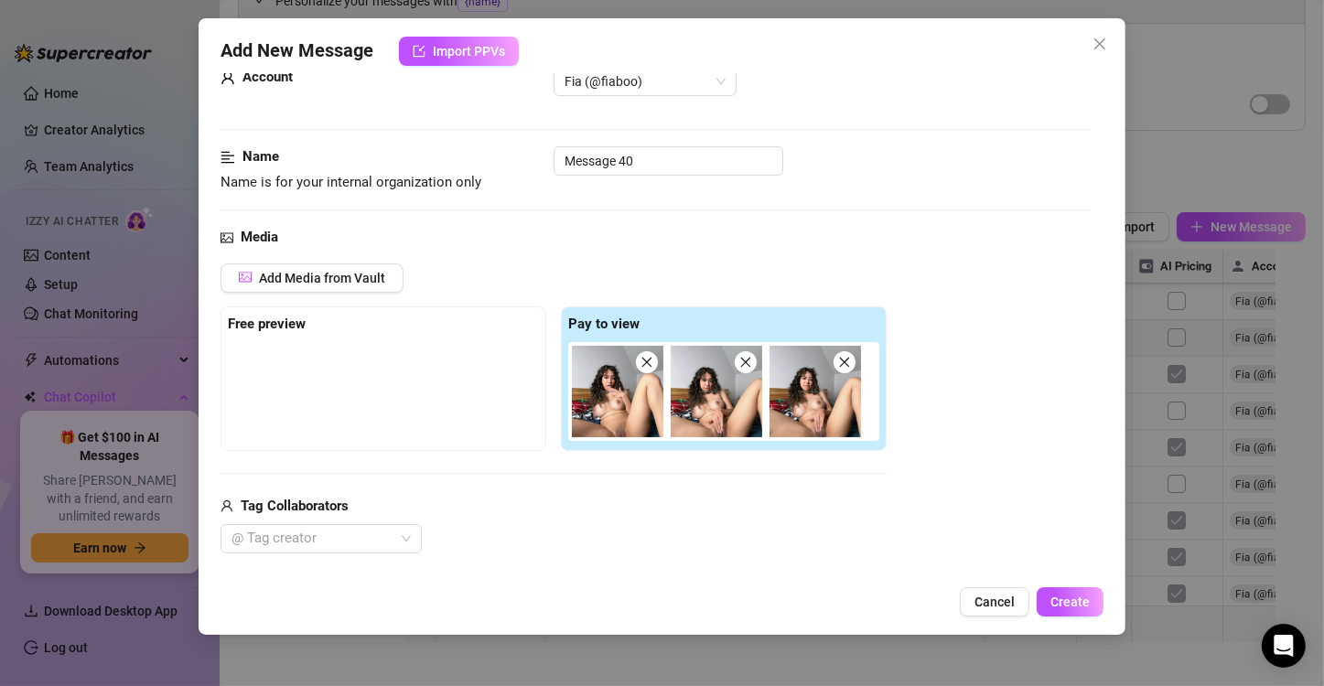
scroll to position [0, 0]
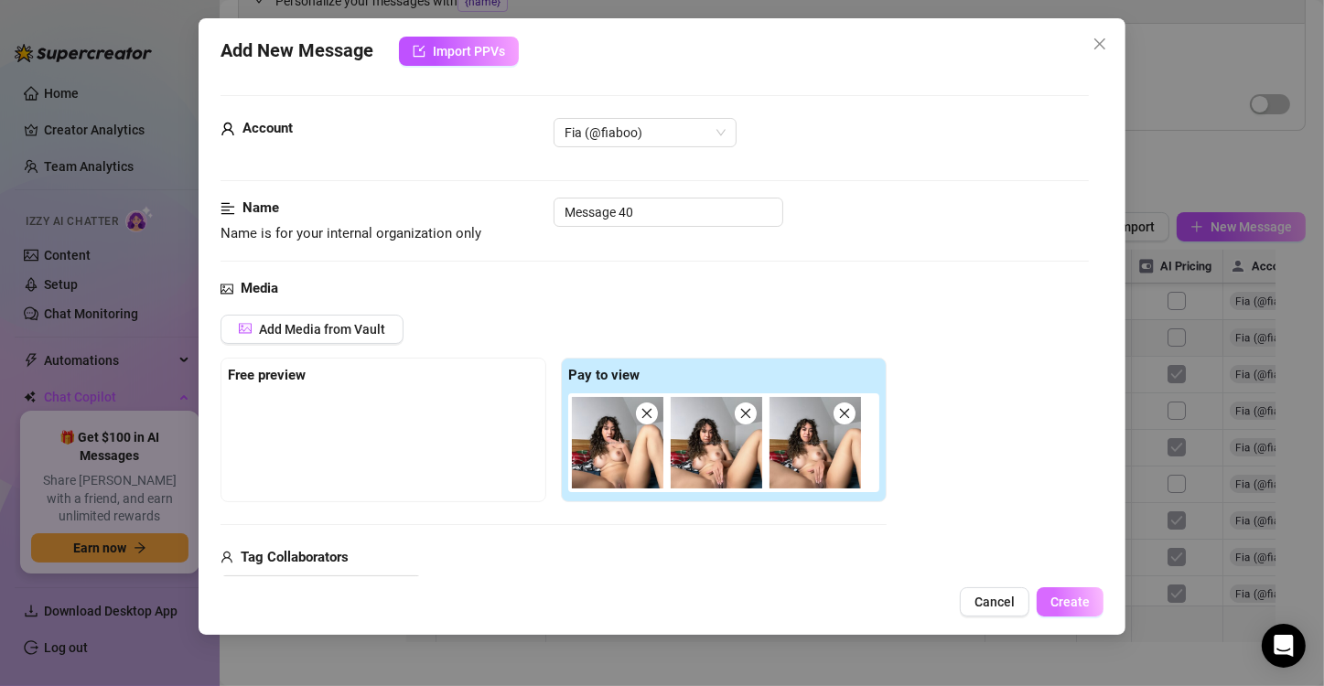
type input "25.1"
click at [1083, 600] on span "Create" at bounding box center [1069, 602] width 39 height 15
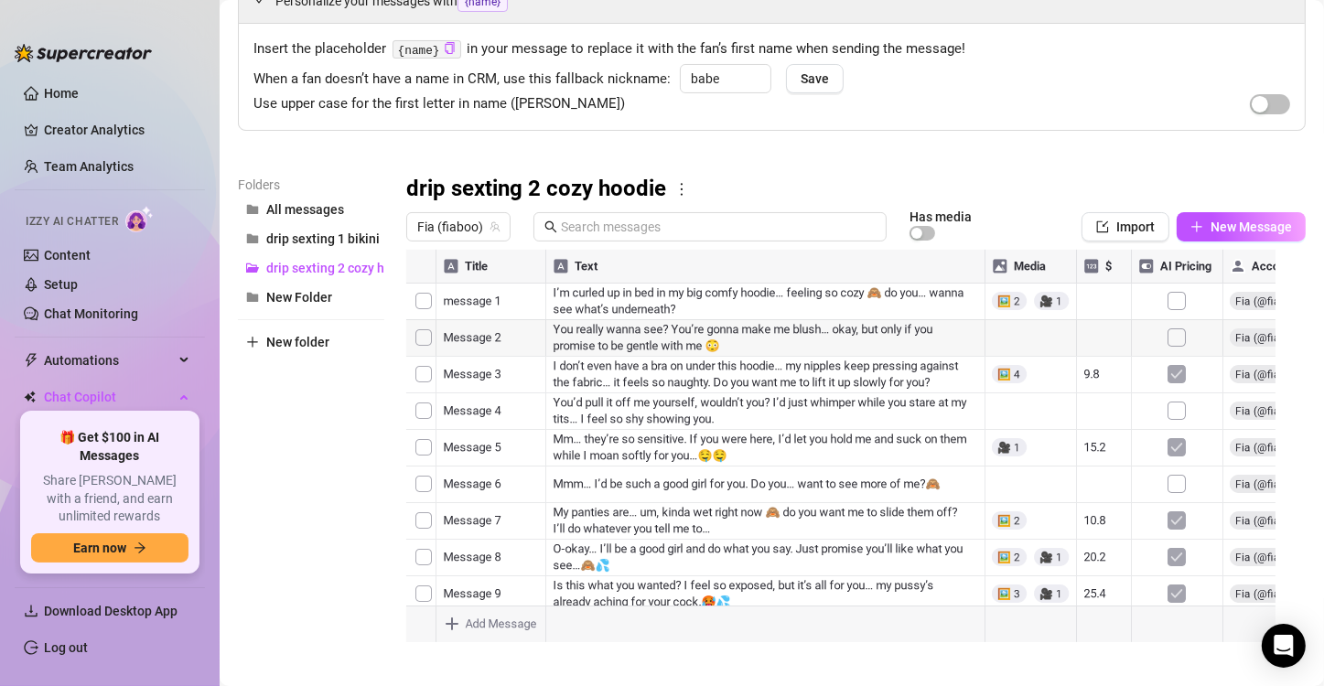
click at [481, 296] on div at bounding box center [848, 454] width 884 height 408
click at [508, 299] on div at bounding box center [848, 454] width 884 height 408
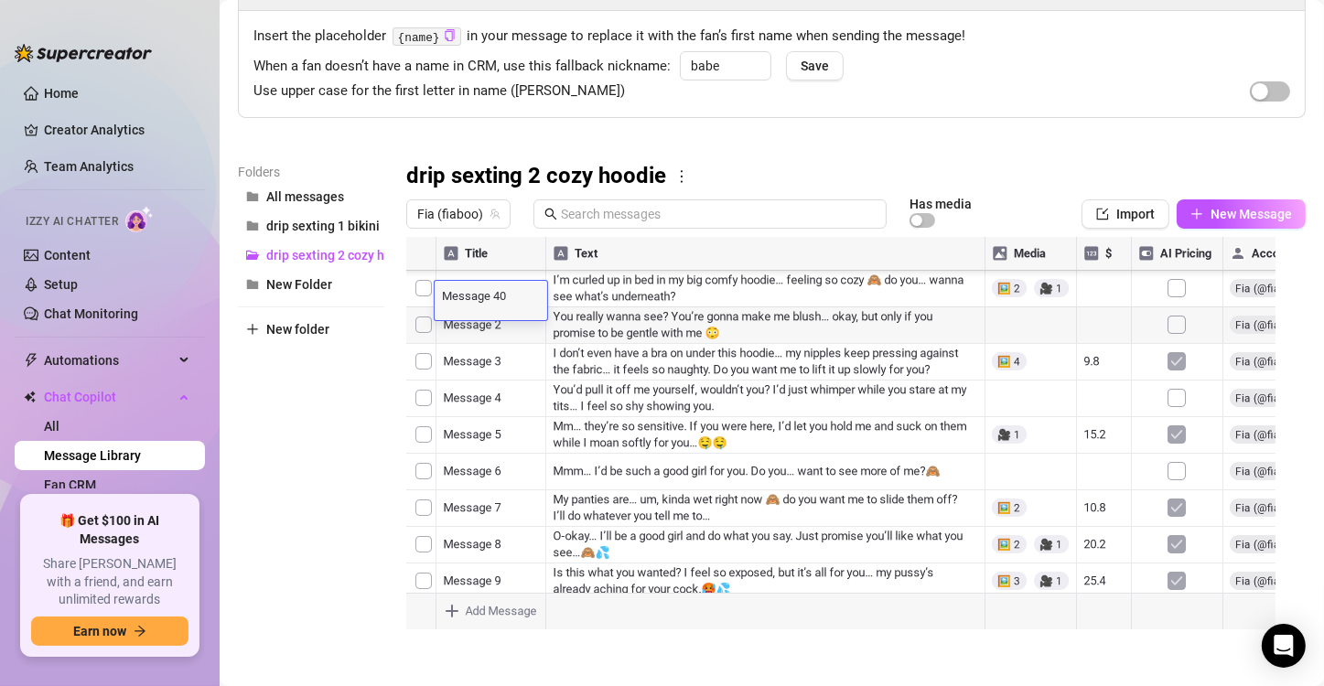
scroll to position [124, 0]
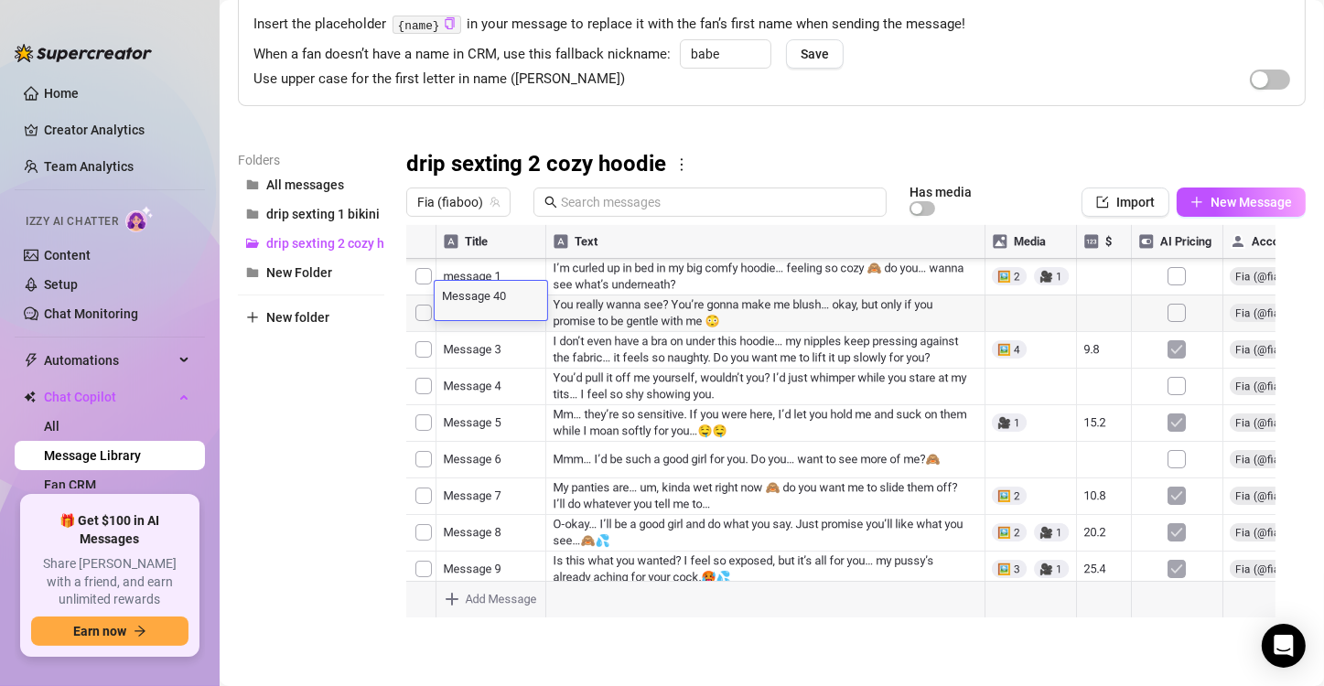
click at [509, 523] on div at bounding box center [848, 429] width 884 height 408
click at [512, 520] on div at bounding box center [848, 429] width 884 height 408
click at [512, 519] on div "Message 40 Message 40" at bounding box center [491, 516] width 113 height 39
click at [515, 512] on textarea "Message 40" at bounding box center [491, 510] width 113 height 16
type textarea "Message 13"
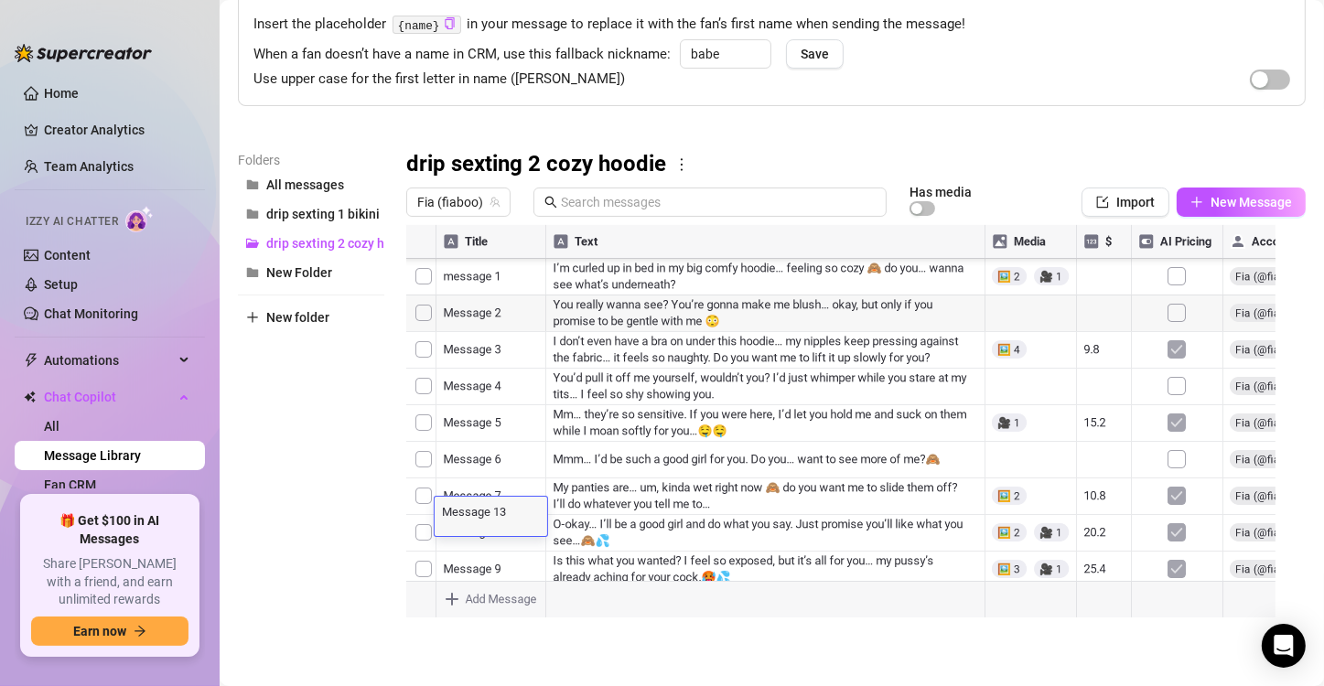
click at [618, 545] on div at bounding box center [848, 429] width 884 height 408
click at [1211, 195] on span "New Message" at bounding box center [1251, 202] width 81 height 15
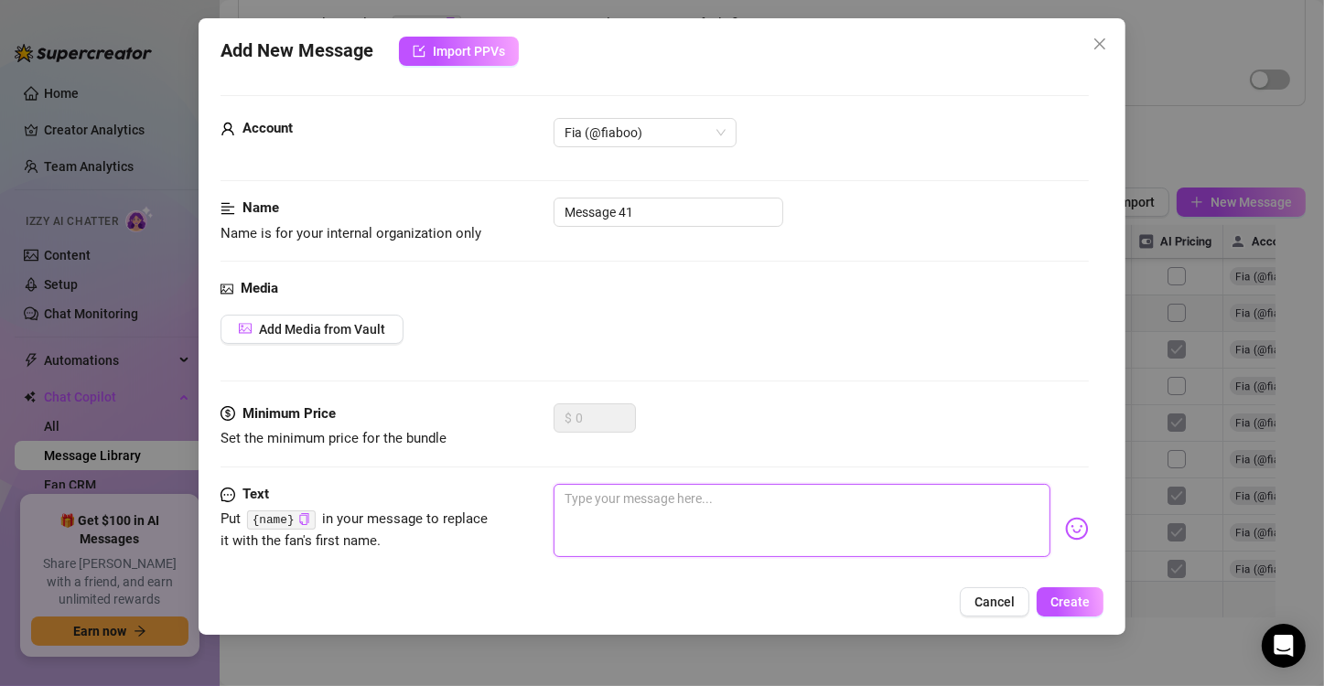
click at [591, 514] on textarea at bounding box center [802, 520] width 497 height 73
paste textarea "Ahh… my fingers feel so good but I wish it was your cock stretching me…"
type textarea "Ahh… my fingers feel so good but I wish it was your cock stretching me…"
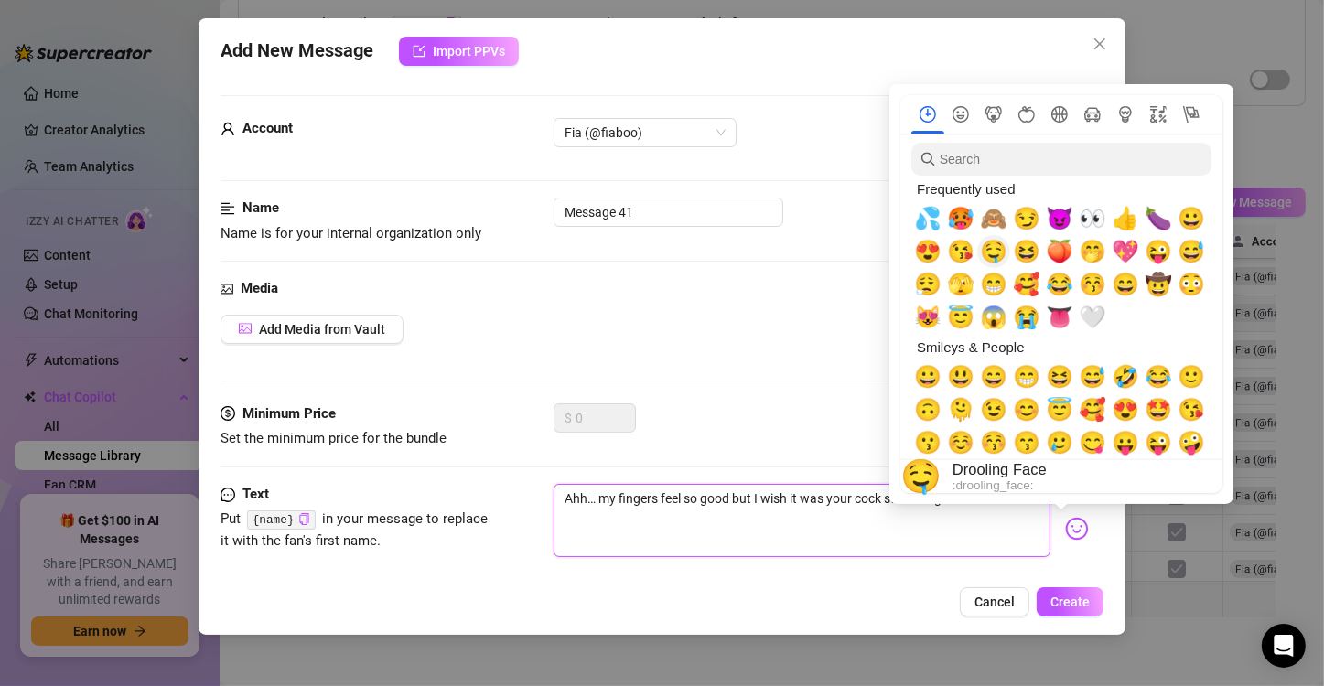
type textarea "Ahh… my fingers feel so good but I wish it was your cock stretching me…"
click at [999, 256] on span "🤤" at bounding box center [993, 252] width 27 height 26
type textarea "Ahh… my fingers feel so good but I wish it was your cock stretching me…🤤"
click at [1154, 211] on span "🍆" at bounding box center [1158, 219] width 27 height 26
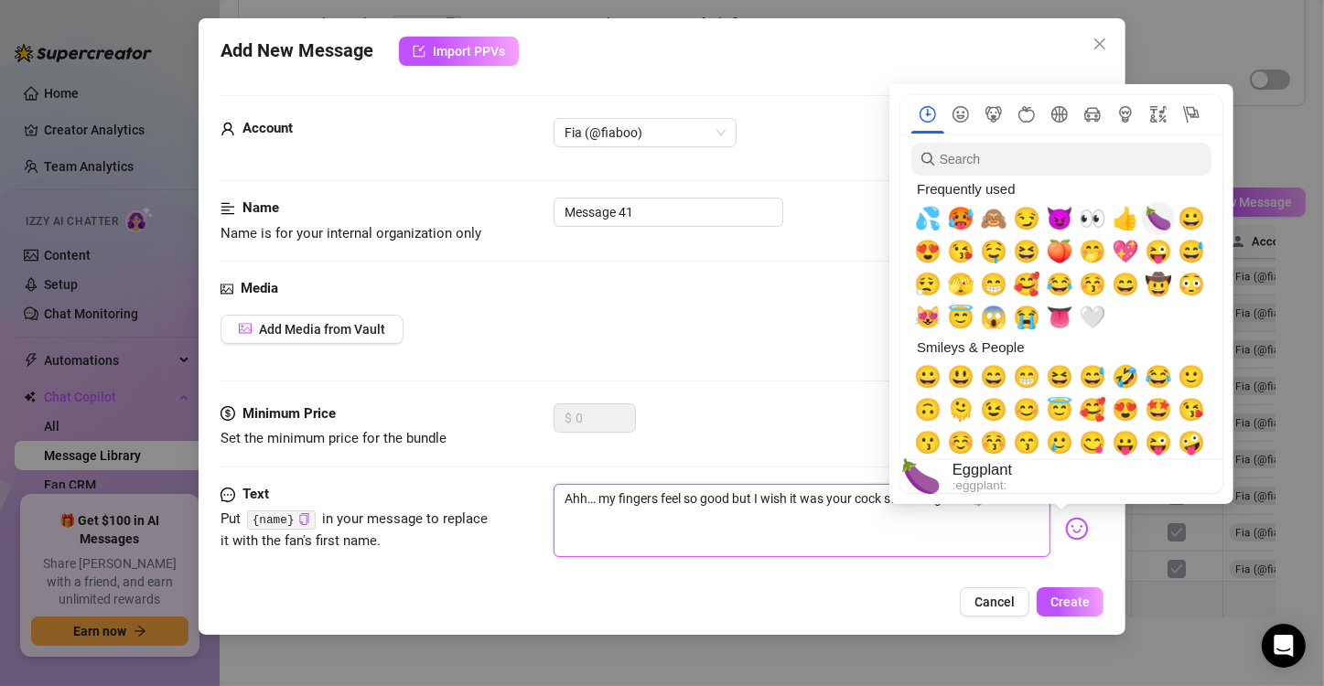
type textarea "Ahh… my fingers feel so good but I wish it was your cock stretching me…🤤🍆"
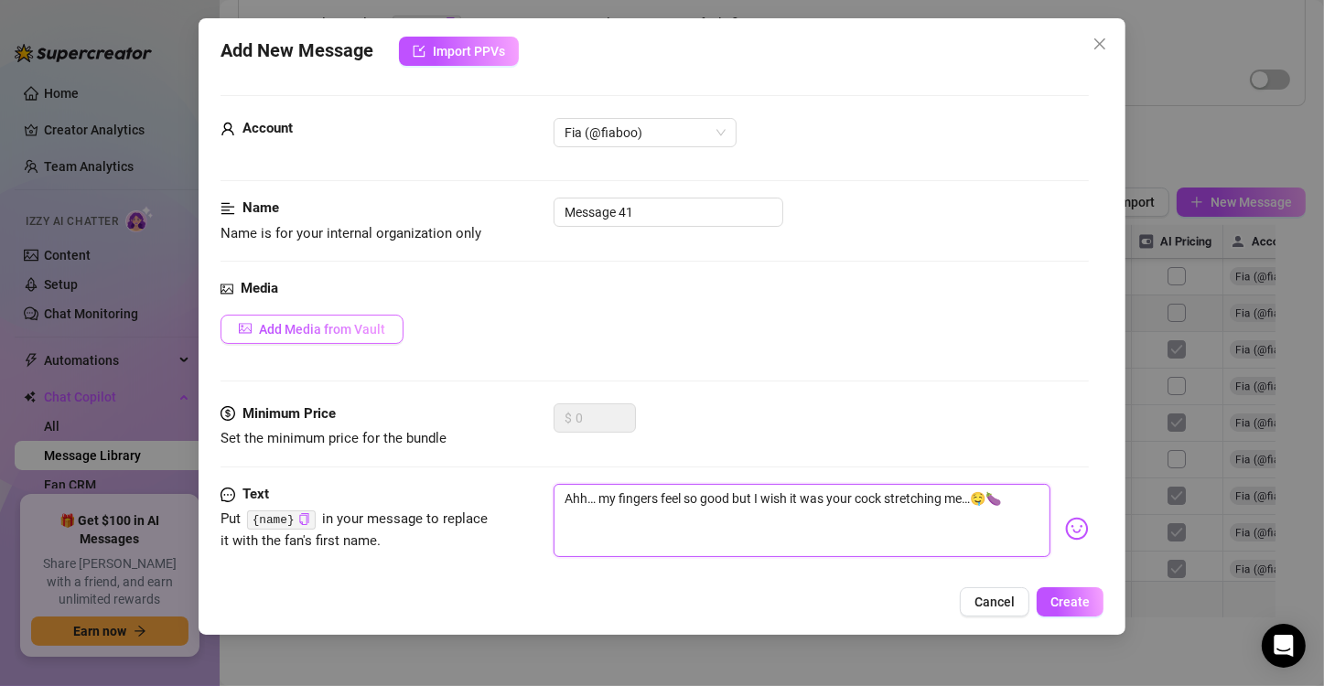
type textarea "Ahh… my fingers feel so good but I wish it was your cock stretching me…🤤🍆"
click at [359, 319] on button "Add Media from Vault" at bounding box center [312, 329] width 183 height 29
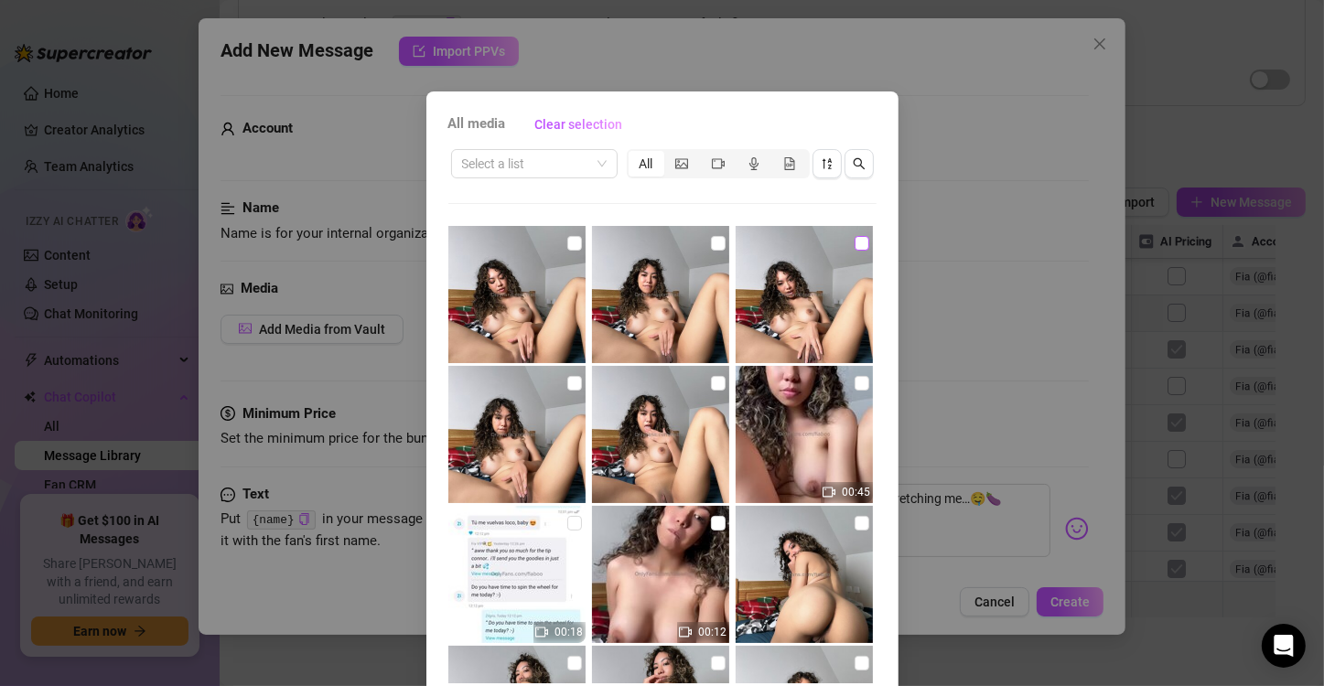
click at [855, 239] on input "checkbox" at bounding box center [862, 243] width 15 height 15
checkbox input "true"
click at [567, 245] on input "checkbox" at bounding box center [574, 243] width 15 height 15
checkbox input "true"
click at [855, 385] on input "checkbox" at bounding box center [862, 383] width 15 height 15
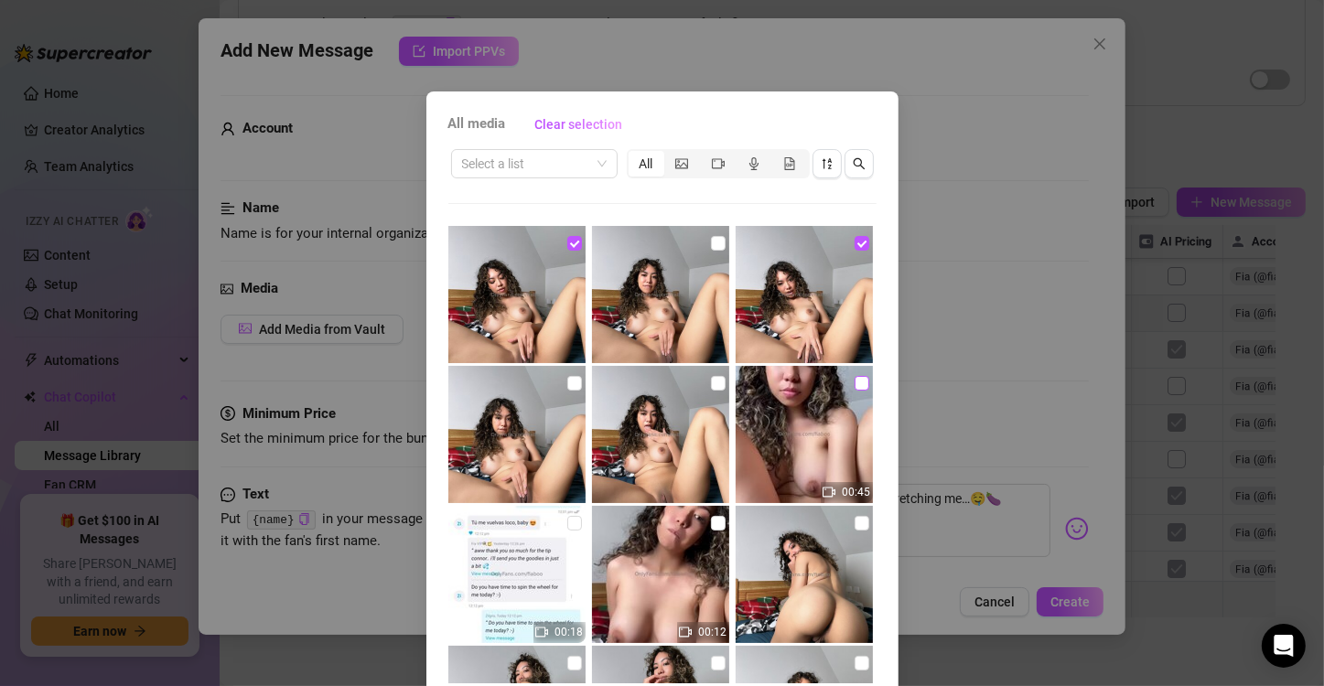
checkbox input "true"
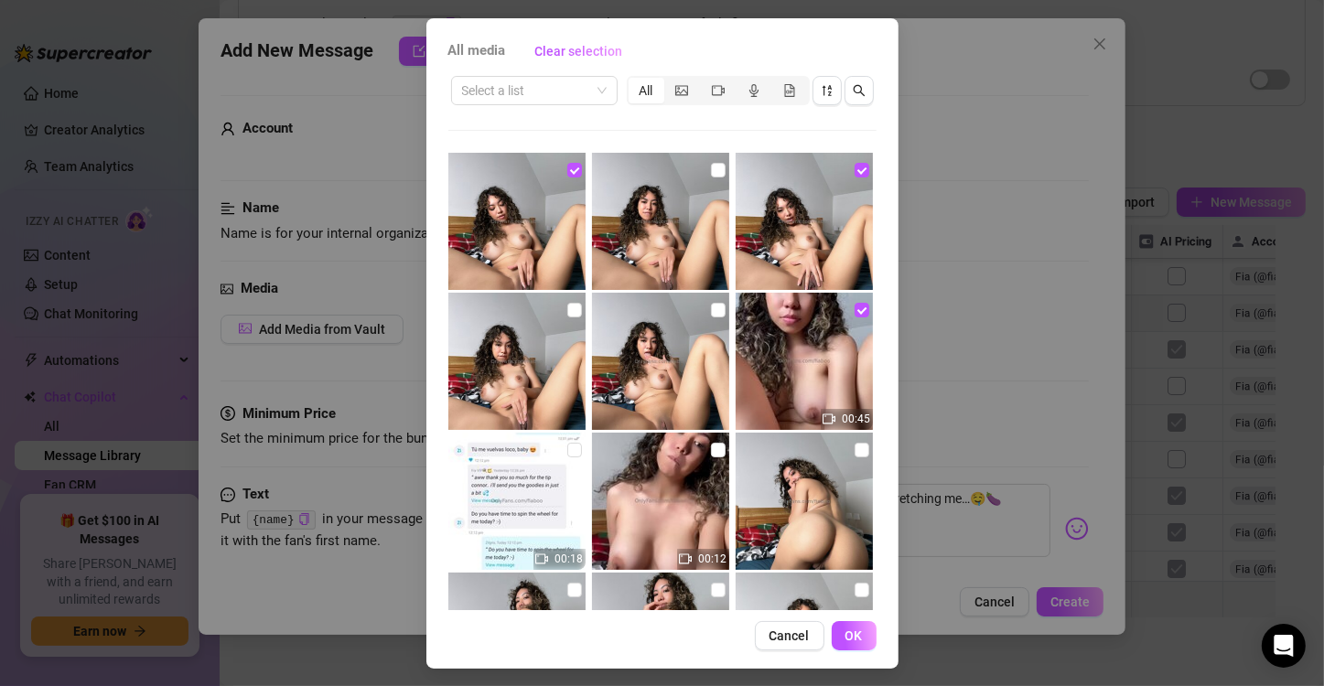
scroll to position [77, 0]
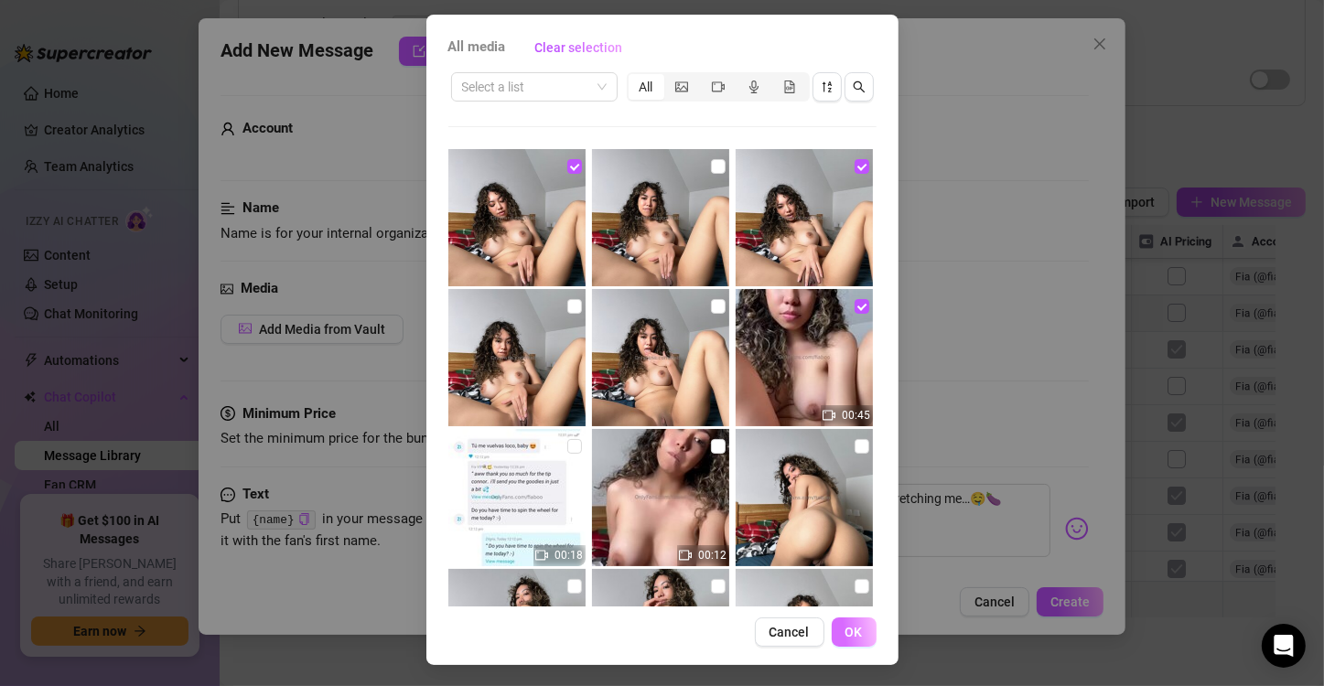
click at [856, 638] on button "OK" at bounding box center [854, 632] width 45 height 29
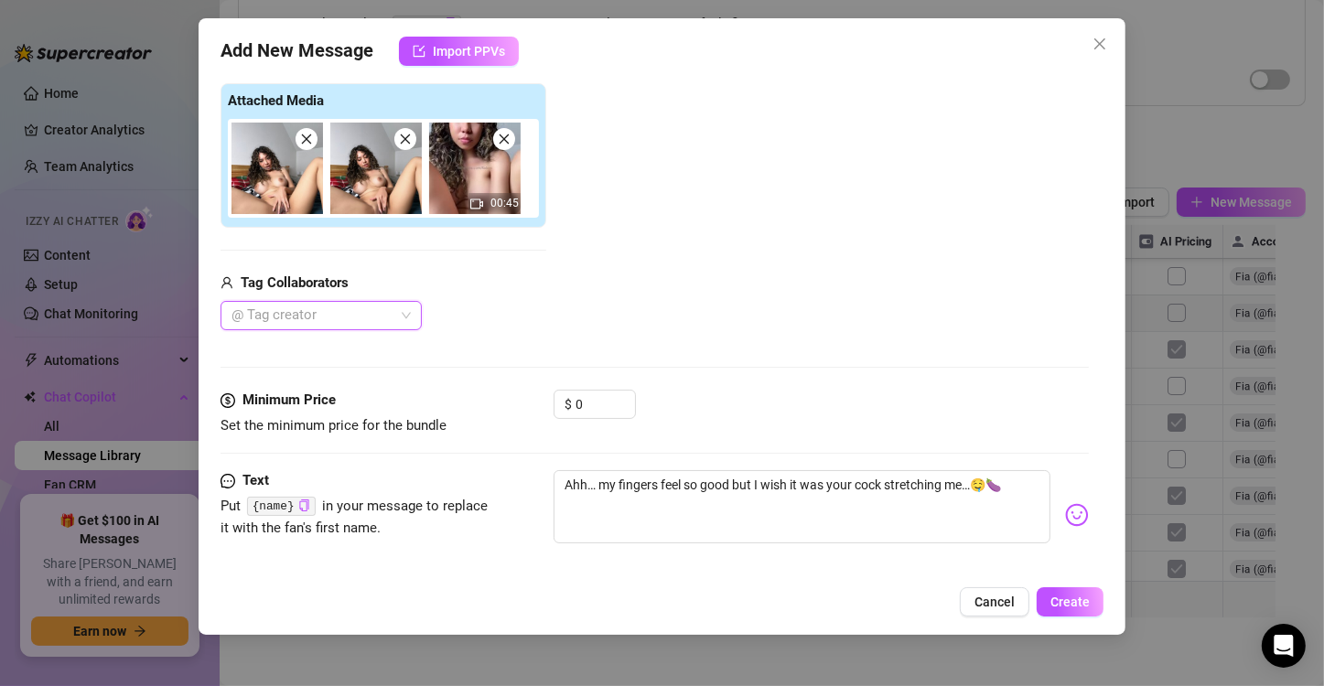
scroll to position [285, 0]
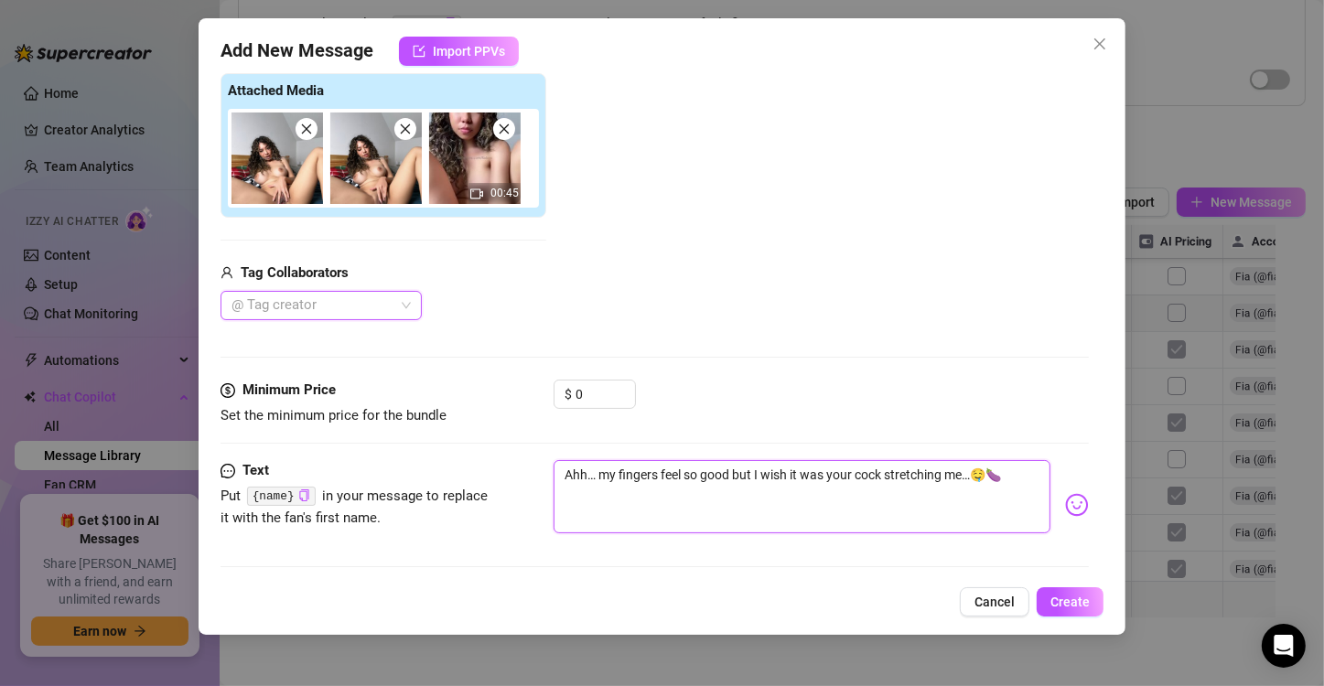
click at [965, 470] on textarea "Ahh… my fingers feel so good but I wish it was your cock stretching me…🤤🍆" at bounding box center [802, 496] width 497 height 73
type textarea "Ahh… my fingers feel so good but I wish it was your cock stretching m…🤤🍆"
type textarea "Ahh… my fingers feel so good but I wish it was your cock stretching …🤤🍆"
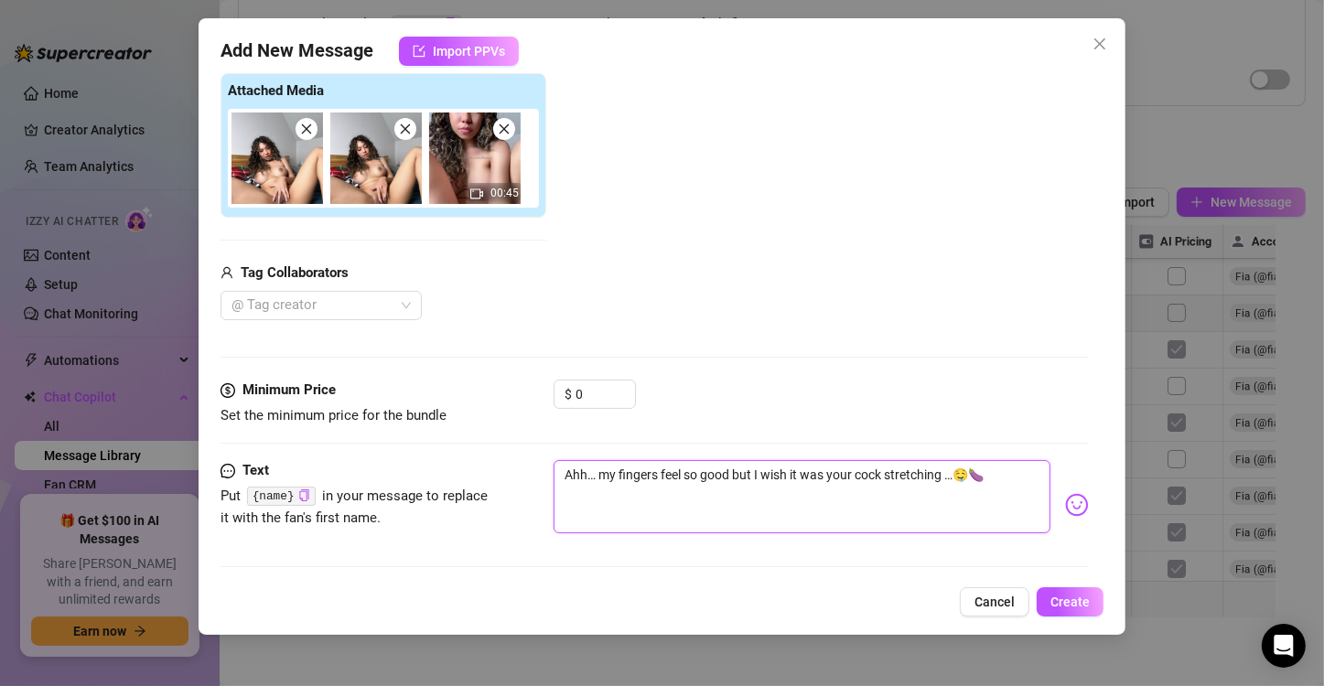
type textarea "Ahh… my fingers feel so good but I wish it was your cock stretching m…🤤🍆"
type textarea "Ahh… my fingers feel so good but I wish it was your cock stretching my…🤤🍆"
type textarea "Ahh… my fingers feel so good but I wish it was your cock stretching my …🤤🍆"
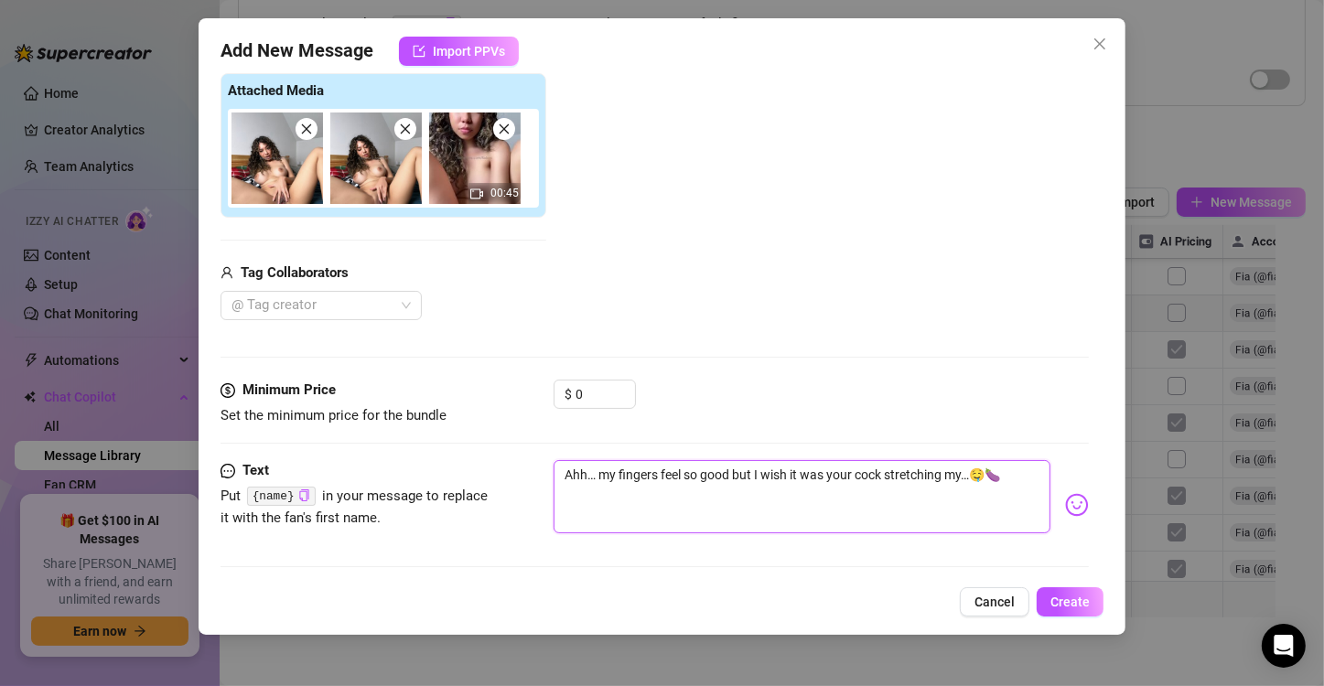
type textarea "Ahh… my fingers feel so good but I wish it was your cock stretching my …🤤🍆"
type textarea "Ahh… my fingers feel so good but I wish it was your cock stretching my t…🤤🍆"
type textarea "Ahh… my fingers feel so good but I wish it was your cock stretching my ti…🤤🍆"
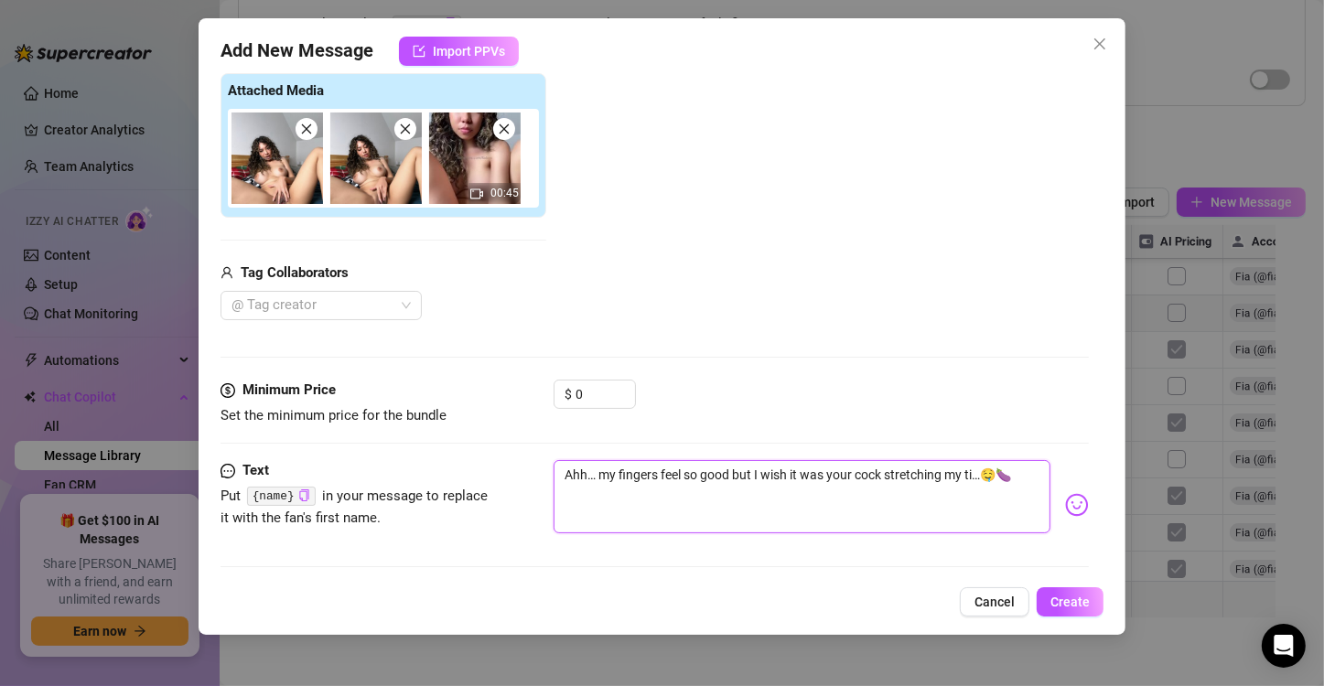
type textarea "Ahh… my fingers feel so good but I wish it was your cock stretching my tig…🤤🍆"
type textarea "Ahh… my fingers feel so good but I wish it was your cock stretching my tigh…🤤🍆"
type textarea "Ahh… my fingers feel so good but I wish it was your cock stretching my tight…🤤🍆"
type textarea "Ahh… my fingers feel so good but I wish it was your cock stretching my tight …🤤🍆"
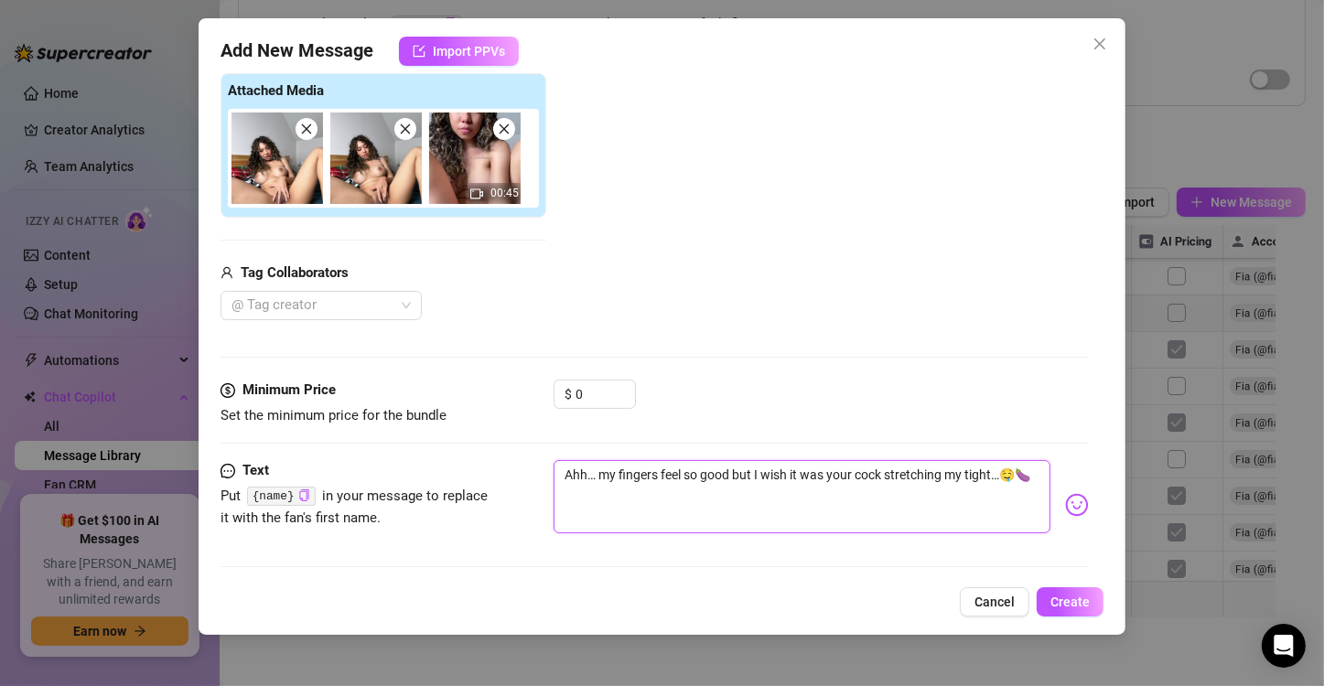
type textarea "Ahh… my fingers feel so good but I wish it was your cock stretching my tight …🤤🍆"
type textarea "Ahh… my fingers feel so good but I wish it was your cock stretching my tight p……"
type textarea "Ahh… my fingers feel so good but I wish it was your cock stretching my tight pu…"
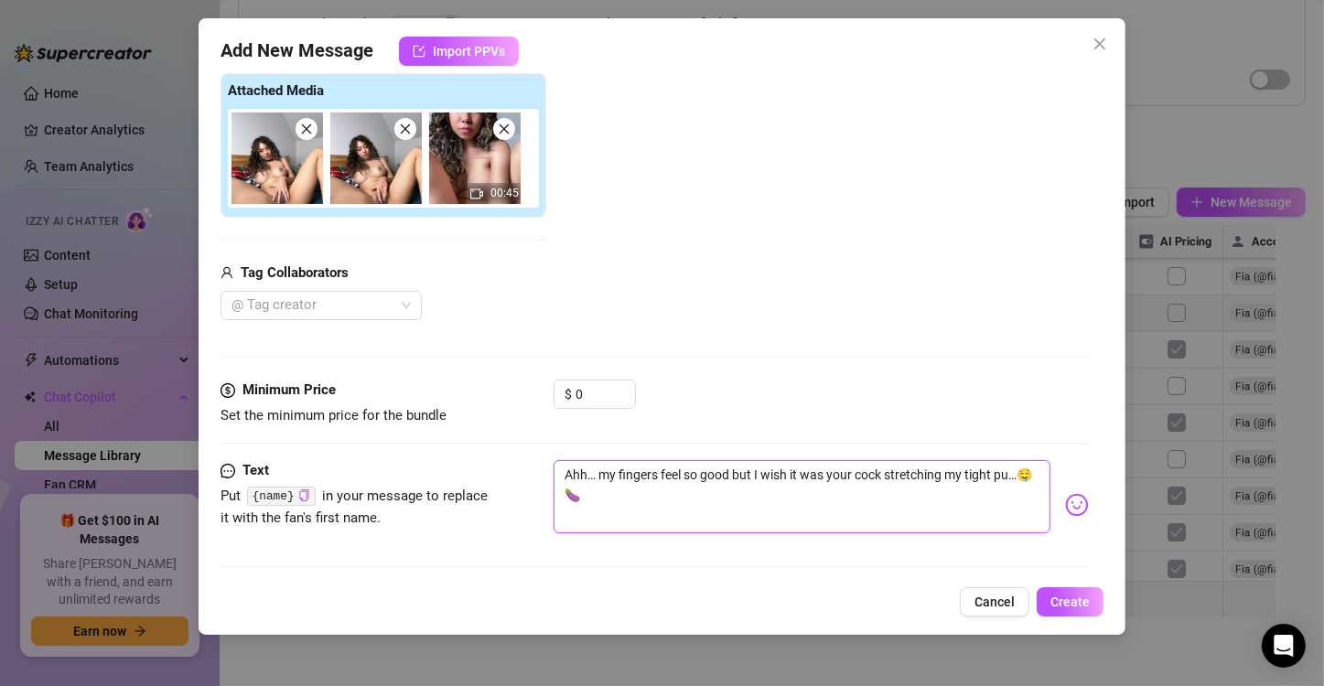
type textarea "Ahh… my fingers feel so good but I wish it was your cock stretching my tight pu…"
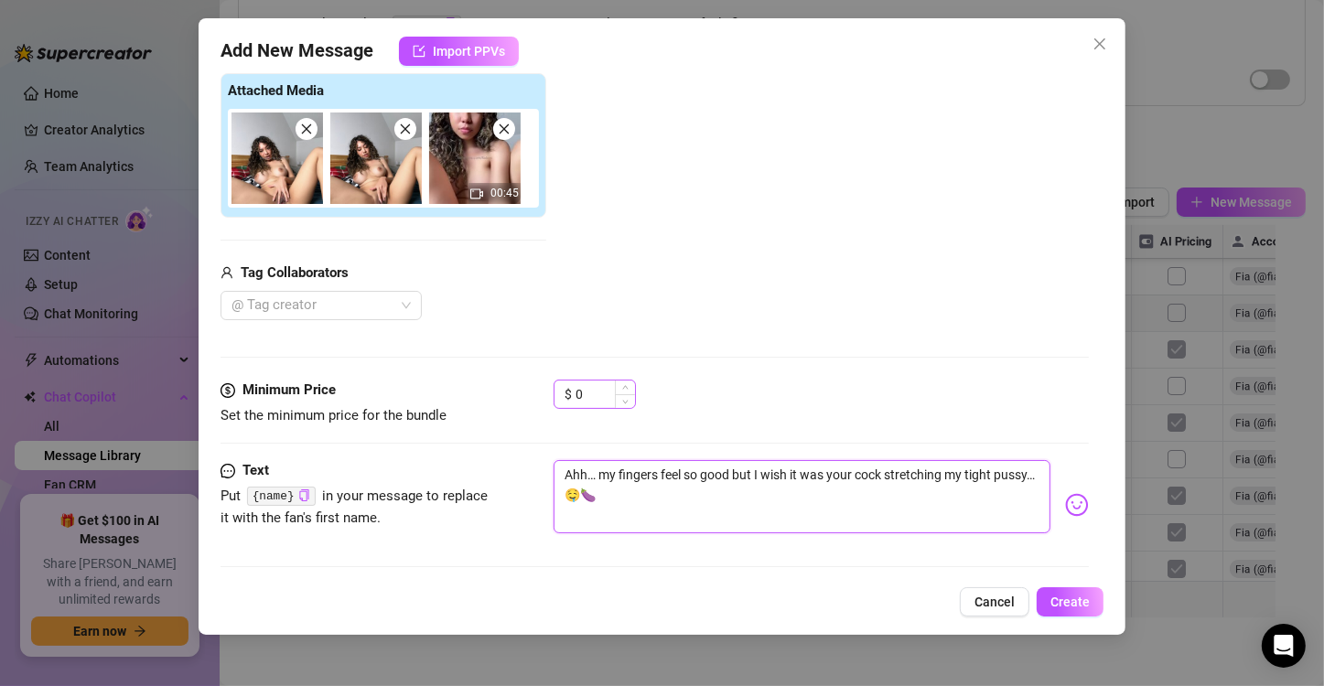
type textarea "Ahh… my fingers feel so good but I wish it was your cock stretching my tight pu…"
click at [587, 402] on input "0" at bounding box center [605, 394] width 59 height 27
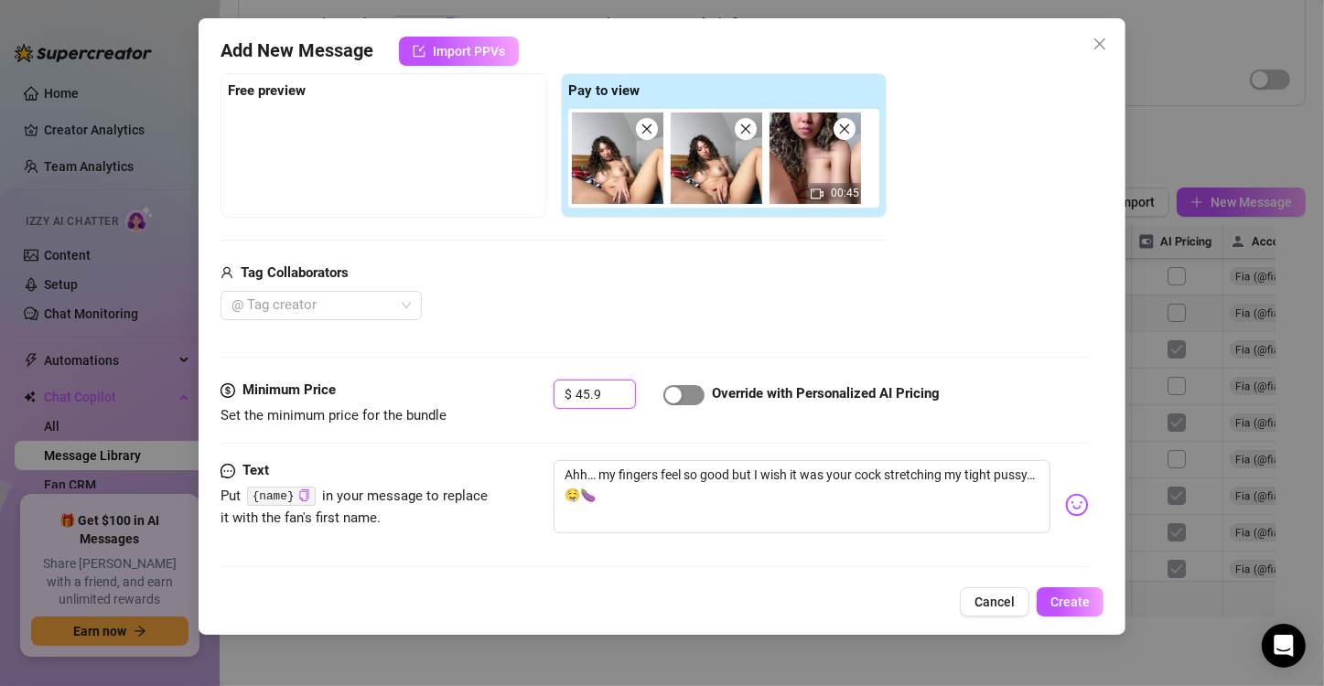
type input "45.9"
click at [678, 399] on div "button" at bounding box center [673, 395] width 16 height 16
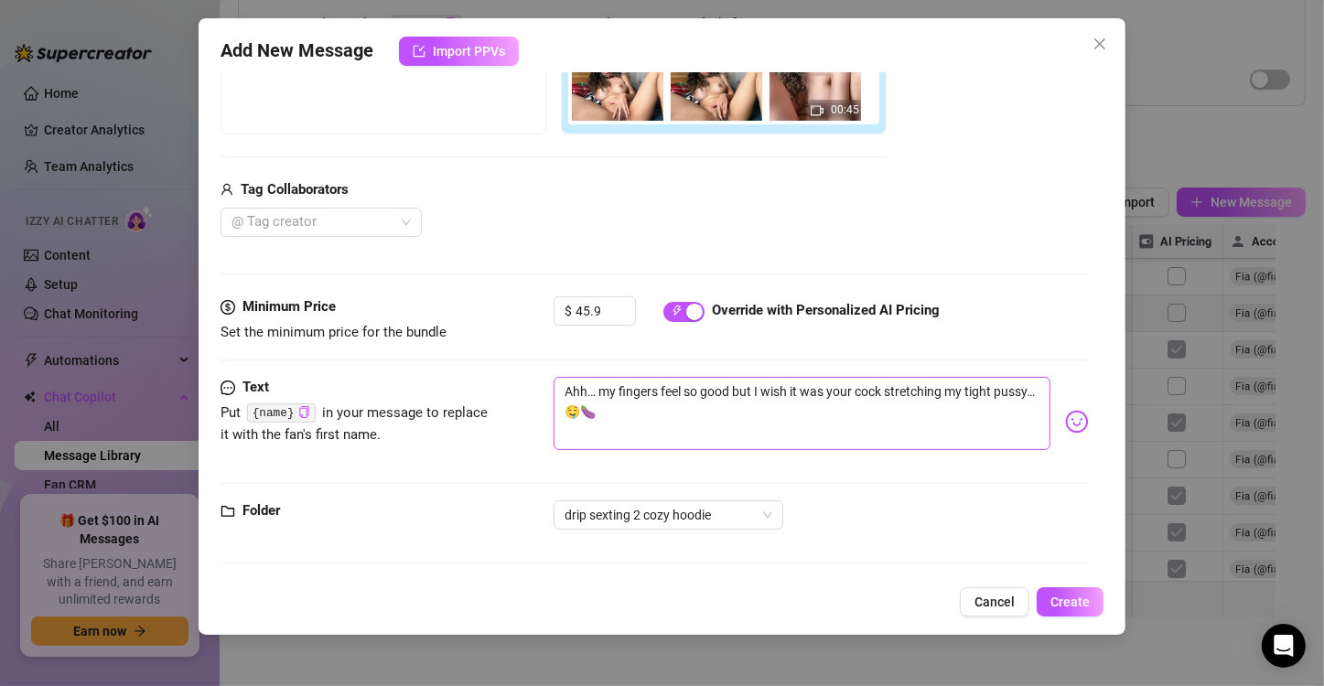
scroll to position [370, 0]
click at [1084, 598] on span "Create" at bounding box center [1069, 602] width 39 height 15
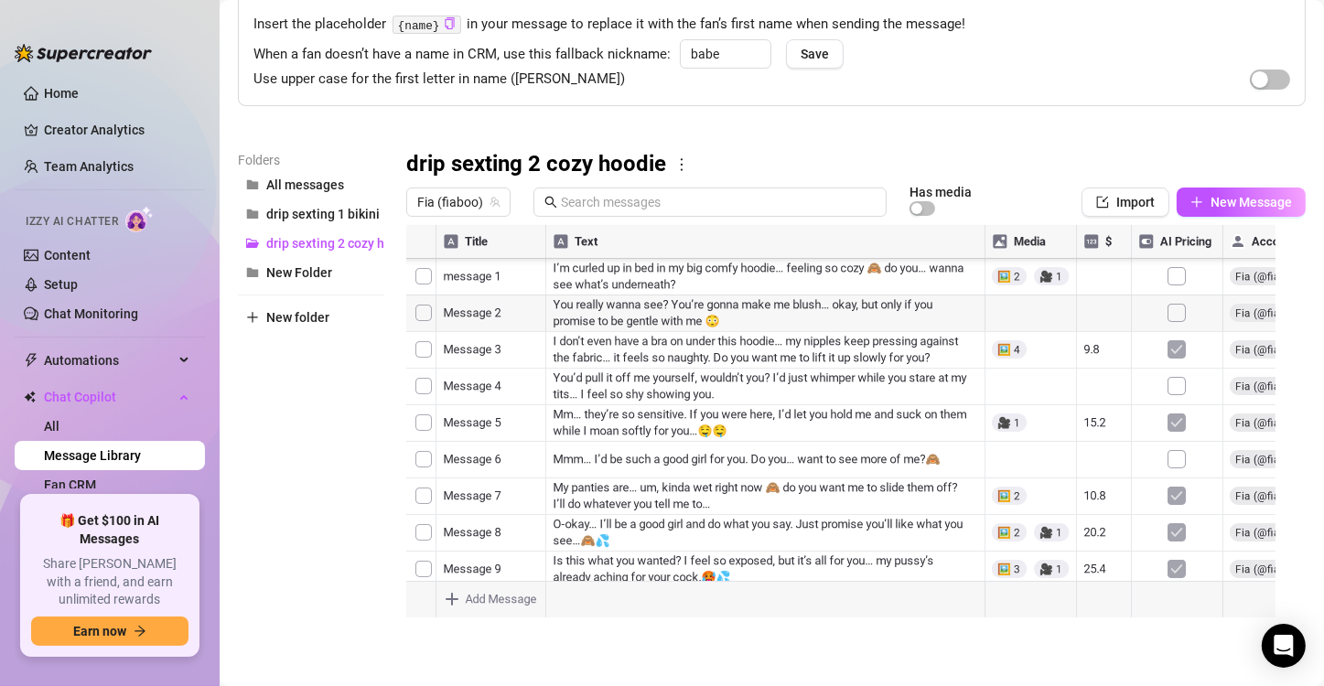
scroll to position [234, 0]
click at [530, 503] on div at bounding box center [848, 429] width 884 height 408
click at [525, 509] on div at bounding box center [848, 429] width 884 height 408
click at [525, 512] on textarea "Message 41" at bounding box center [491, 510] width 113 height 16
type textarea "Message 14"
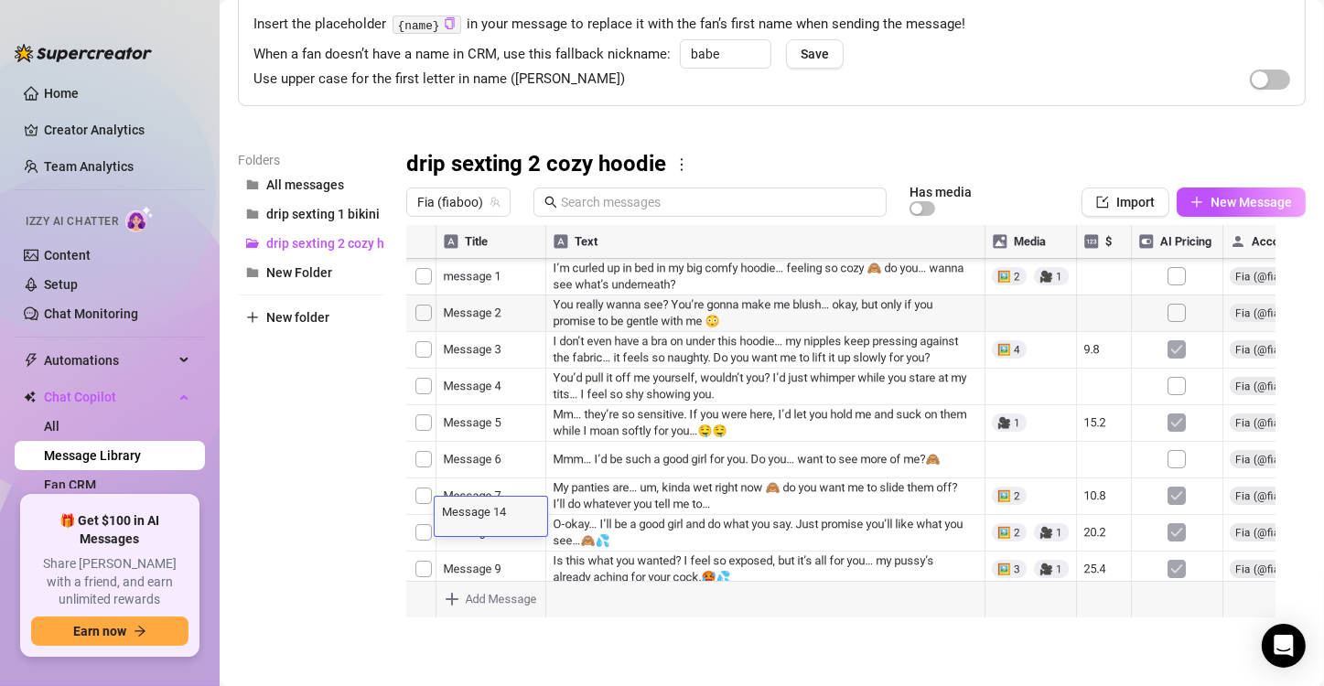
click at [609, 537] on div at bounding box center [848, 429] width 884 height 408
click at [1211, 199] on span "New Message" at bounding box center [1251, 202] width 81 height 15
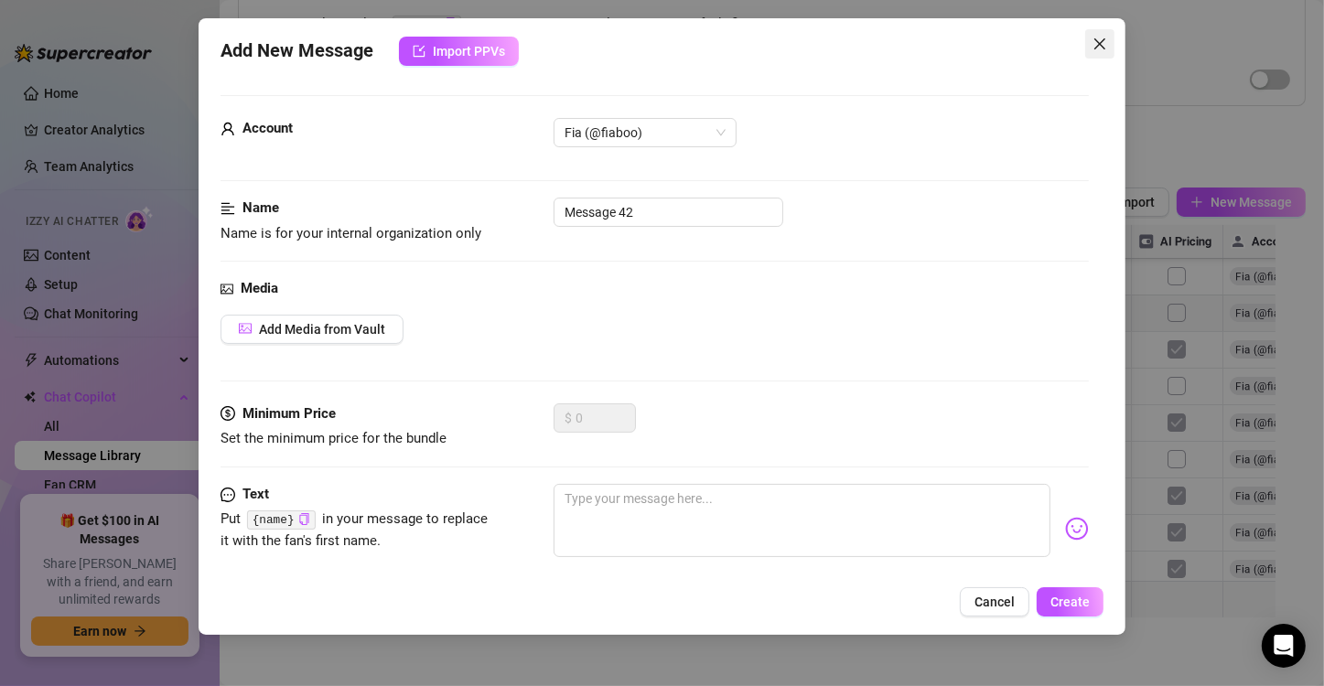
click at [1099, 34] on button "Close" at bounding box center [1099, 43] width 29 height 29
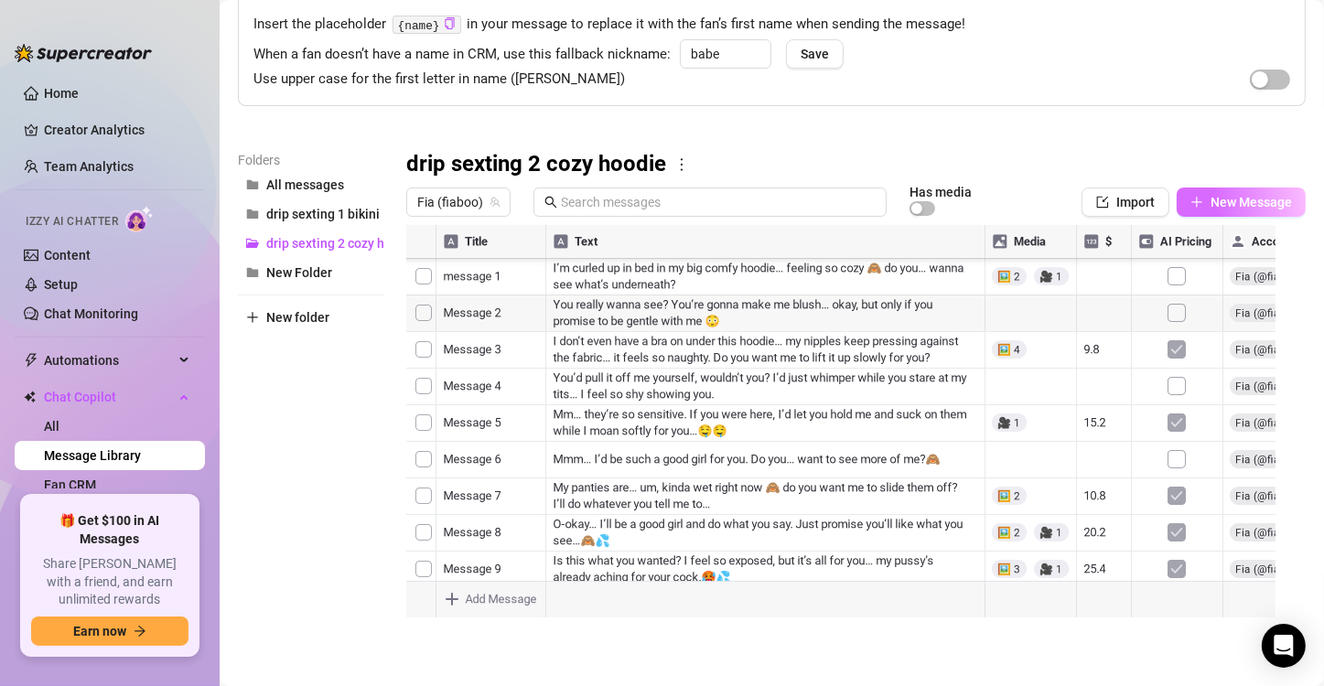
click at [1224, 195] on span "New Message" at bounding box center [1251, 202] width 81 height 15
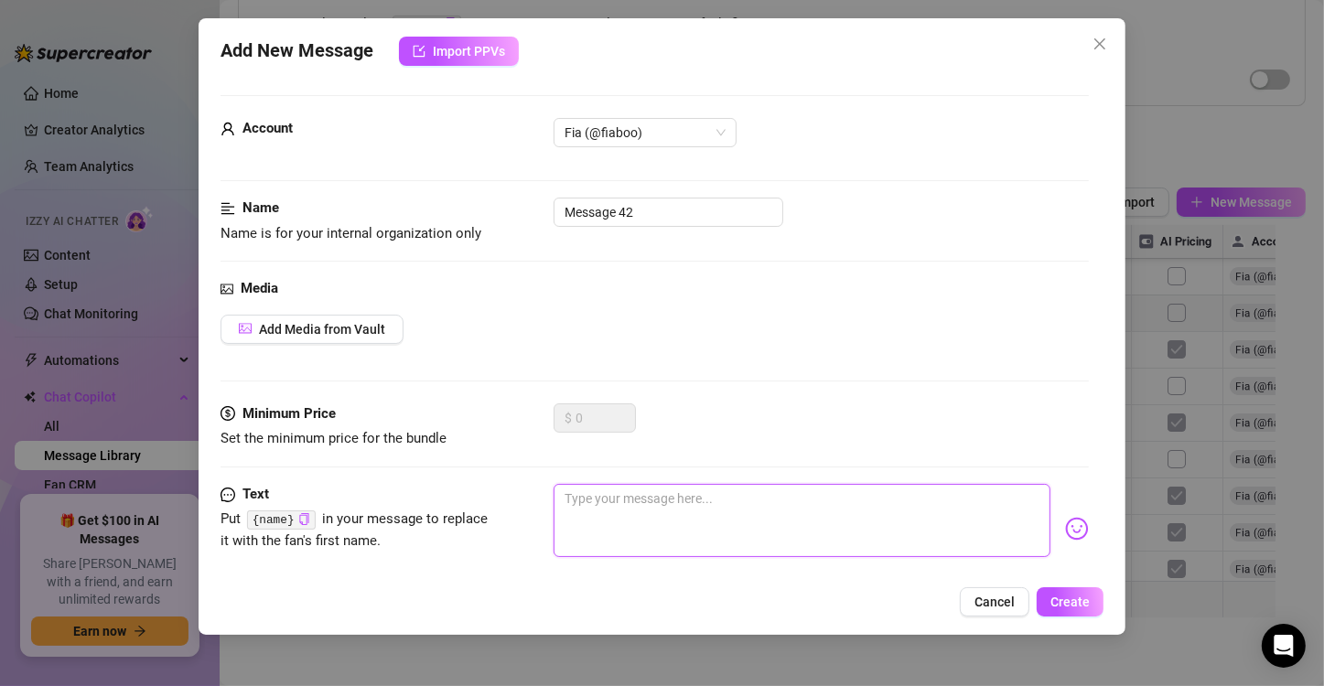
paste textarea "I’m not even using my fingers yet… just moving my hips against the sheets, pret…"
type textarea "I’m not even using my fingers yet… just moving my hips against the sheets, pret…"
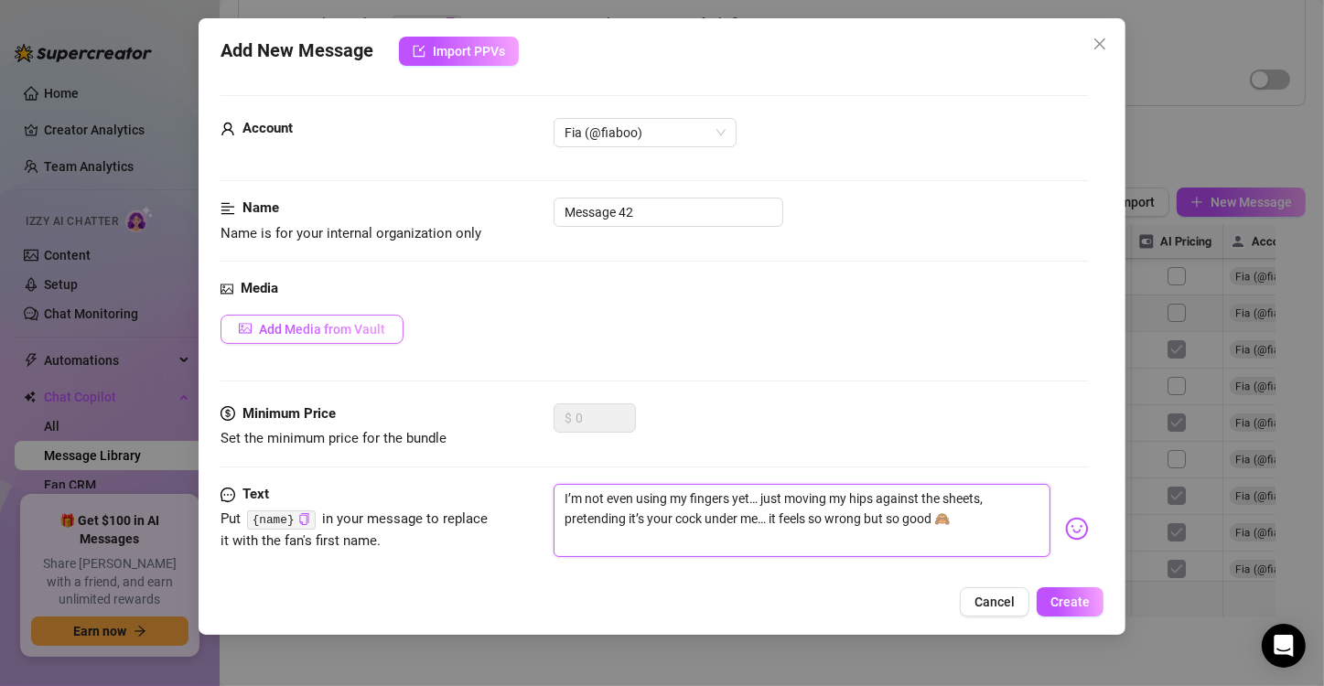
type textarea "I’m not even using my fingers yet… just moving my hips against the sheets, pret…"
click at [354, 329] on span "Add Media from Vault" at bounding box center [322, 329] width 126 height 15
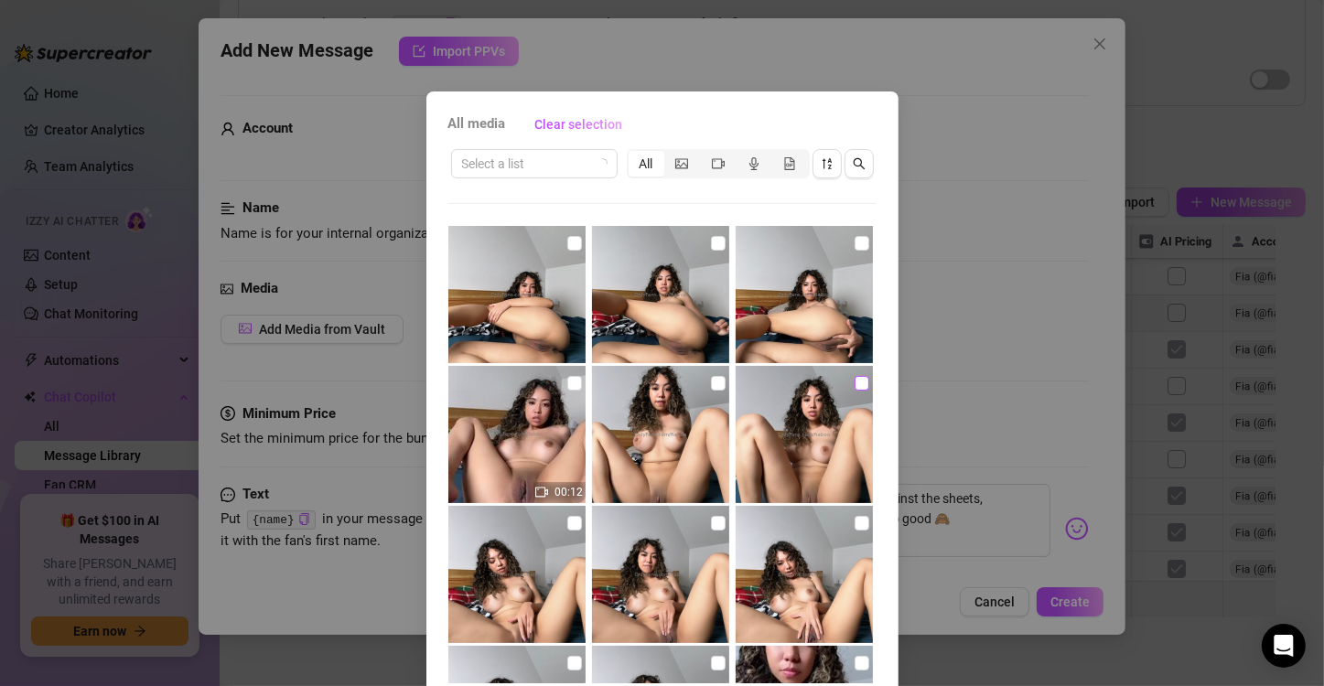
click at [855, 384] on input "checkbox" at bounding box center [862, 383] width 15 height 15
checkbox input "true"
click at [711, 377] on input "checkbox" at bounding box center [718, 383] width 15 height 15
checkbox input "true"
click at [567, 381] on input "checkbox" at bounding box center [574, 383] width 15 height 15
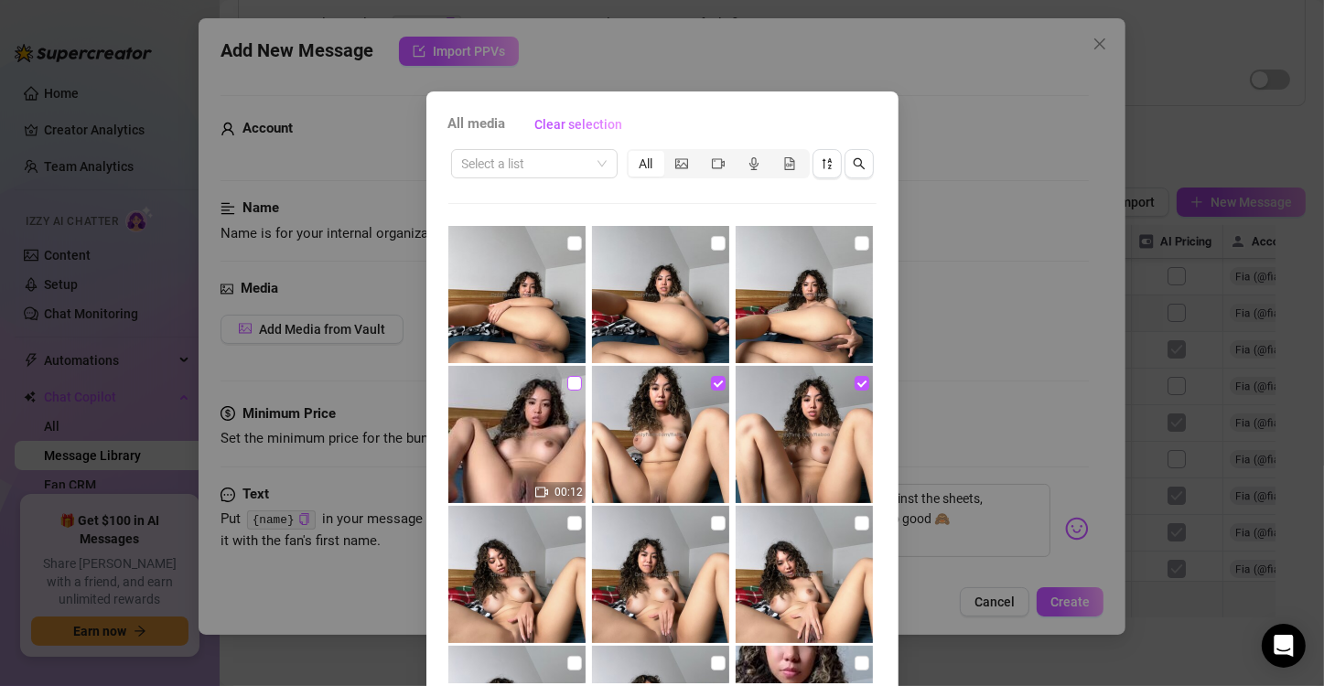
checkbox input "true"
click at [855, 249] on input "checkbox" at bounding box center [862, 243] width 15 height 15
checkbox input "true"
click at [711, 242] on input "checkbox" at bounding box center [718, 243] width 15 height 15
checkbox input "true"
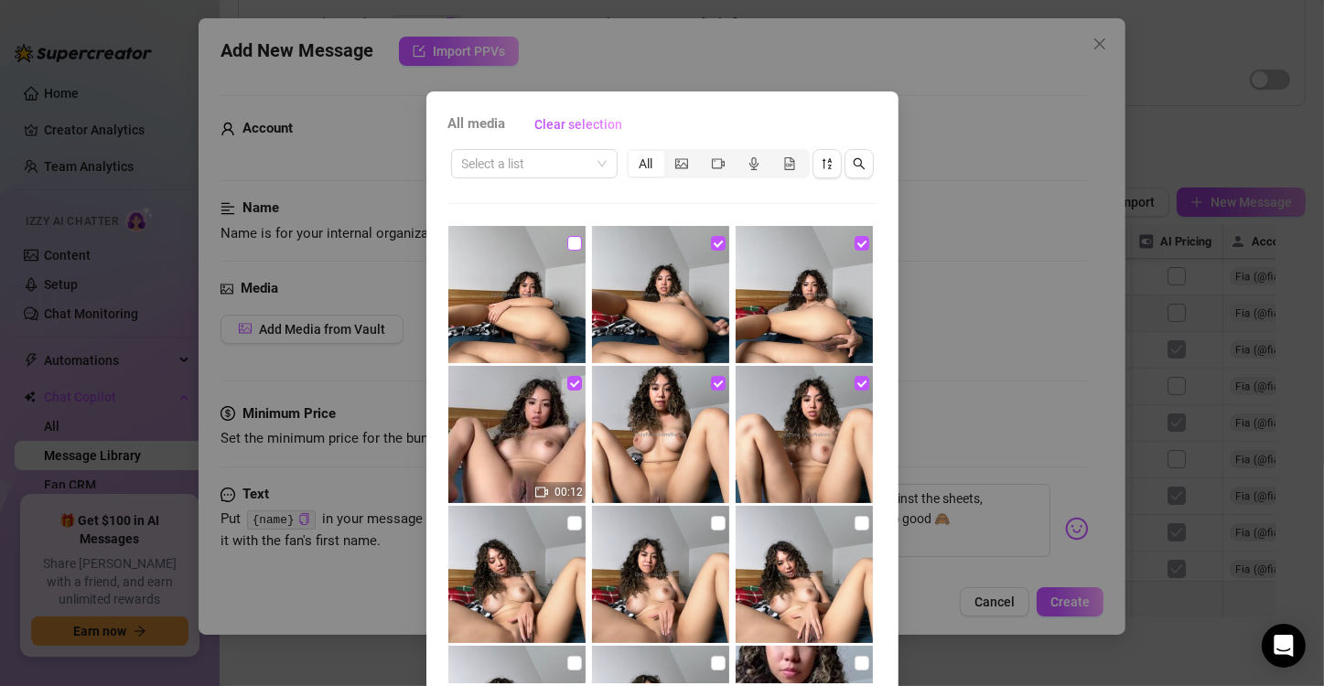
click at [567, 241] on input "checkbox" at bounding box center [574, 243] width 15 height 15
checkbox input "true"
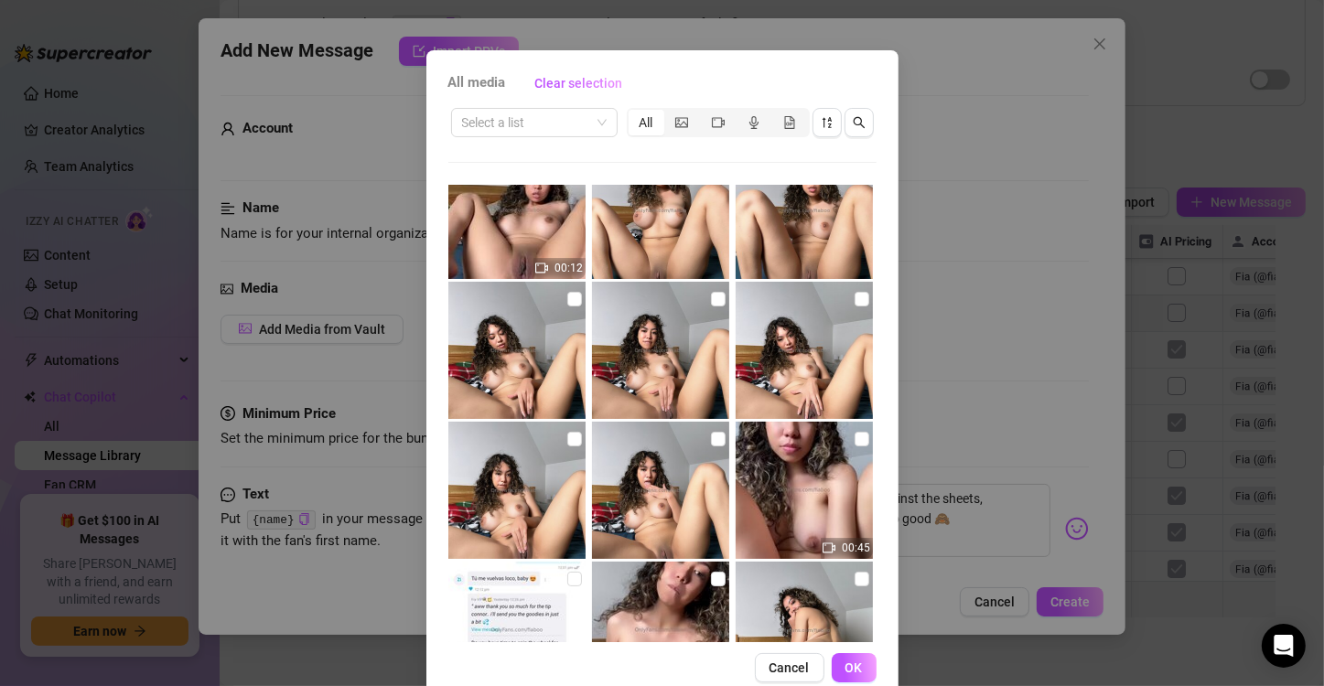
scroll to position [77, 0]
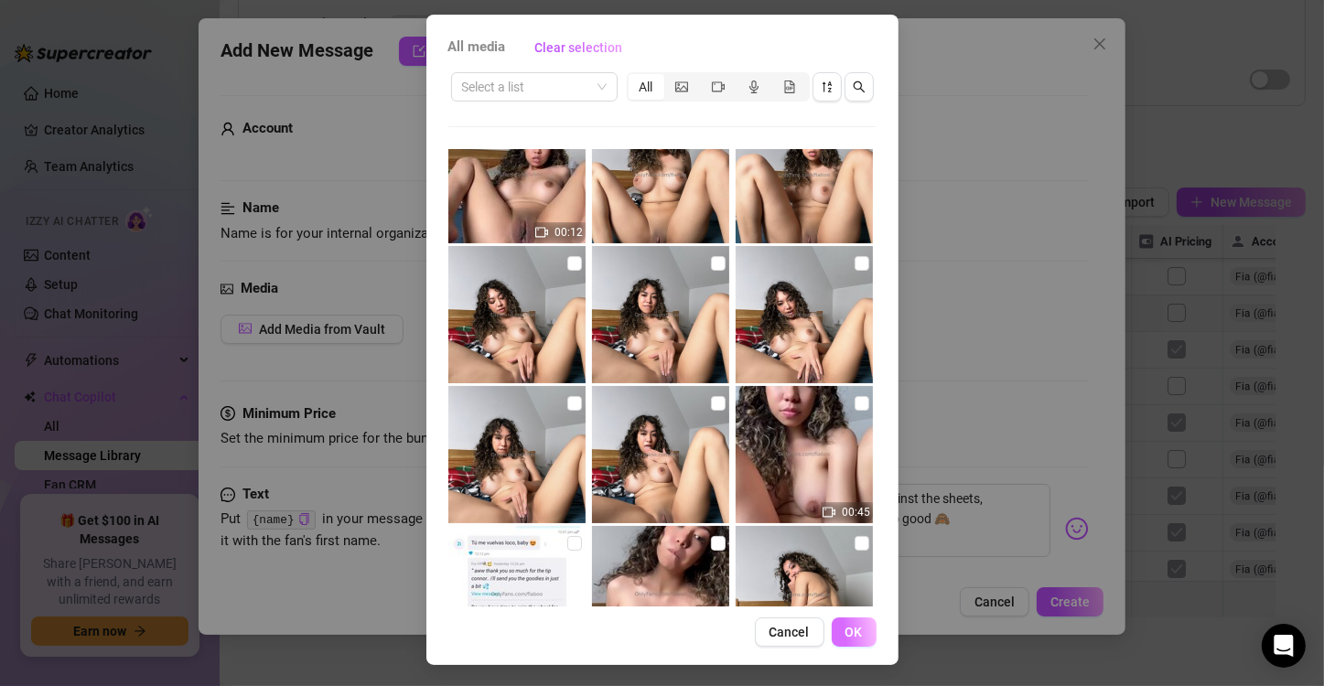
click at [853, 622] on button "OK" at bounding box center [854, 632] width 45 height 29
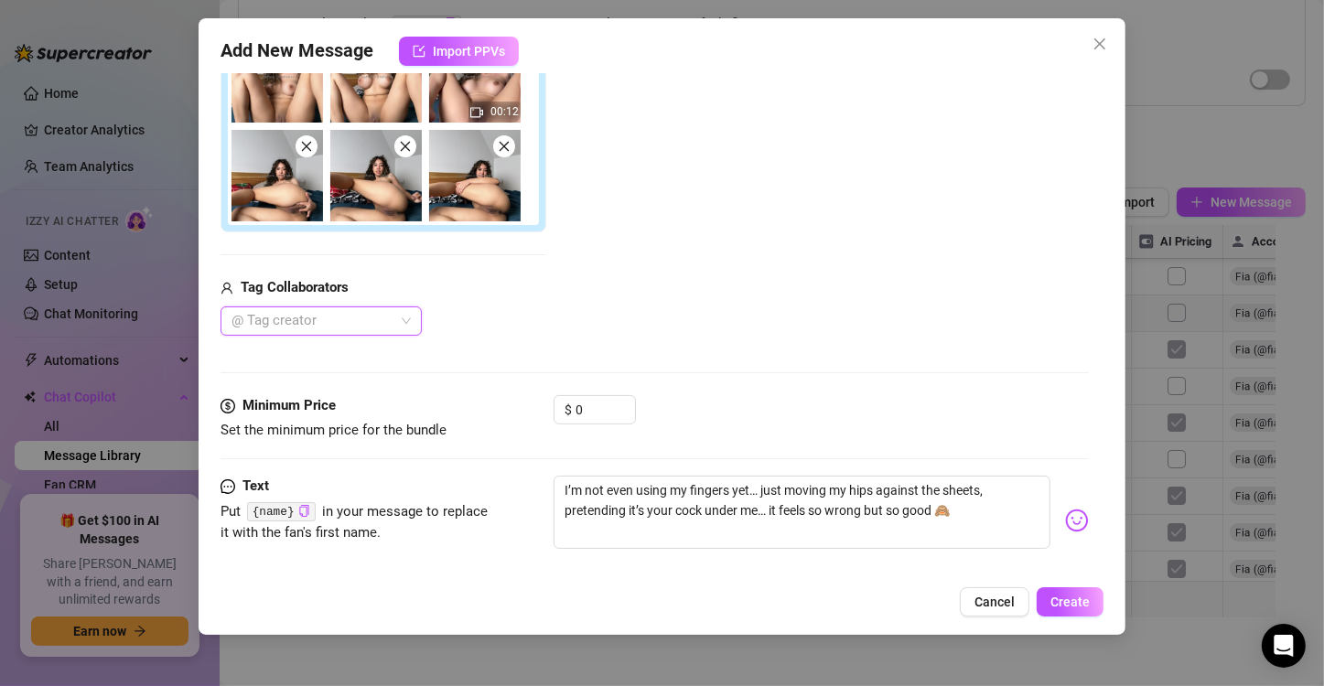
scroll to position [373, 0]
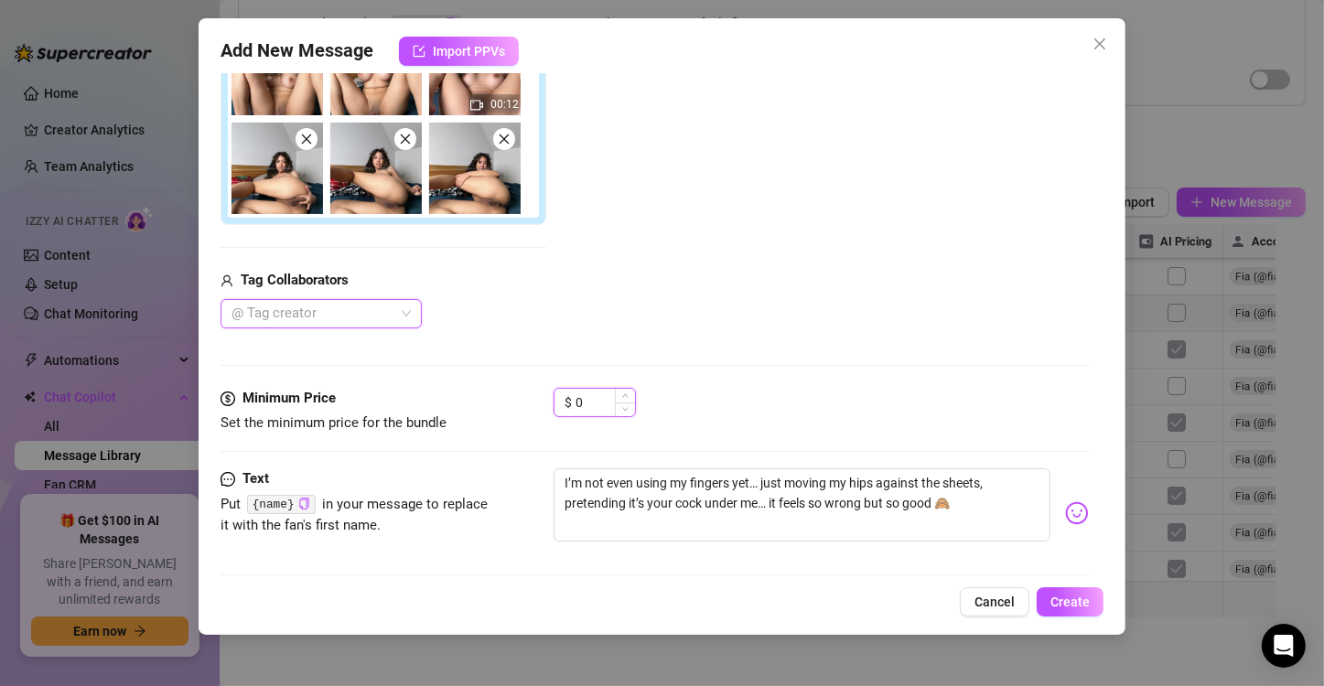
click at [592, 403] on input "0" at bounding box center [605, 402] width 59 height 27
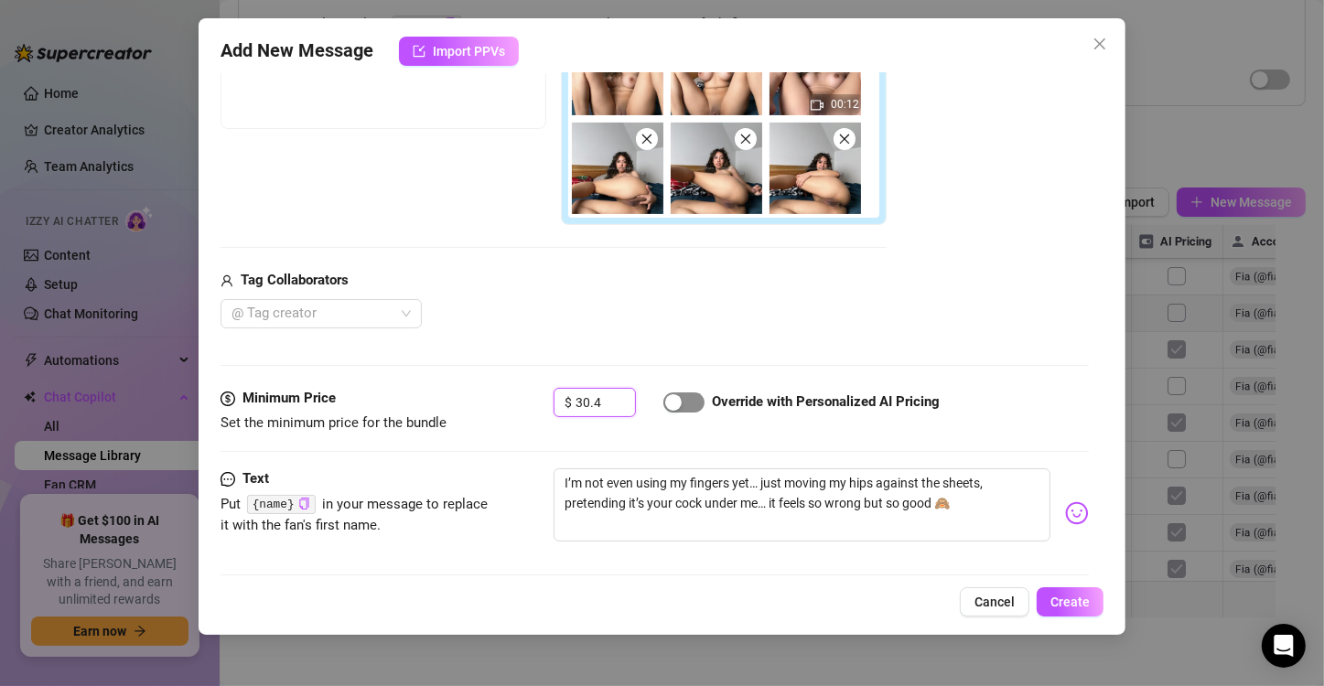
type input "30.4"
click at [679, 407] on div "button" at bounding box center [673, 402] width 16 height 16
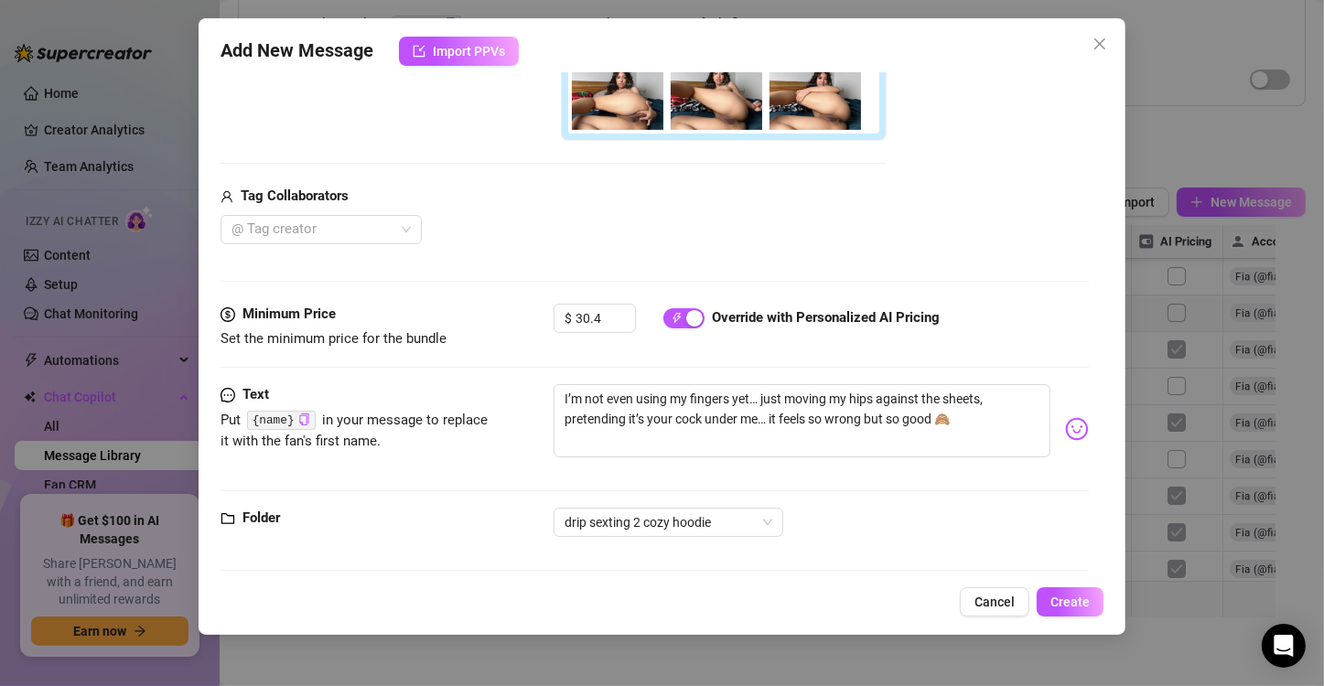
scroll to position [465, 0]
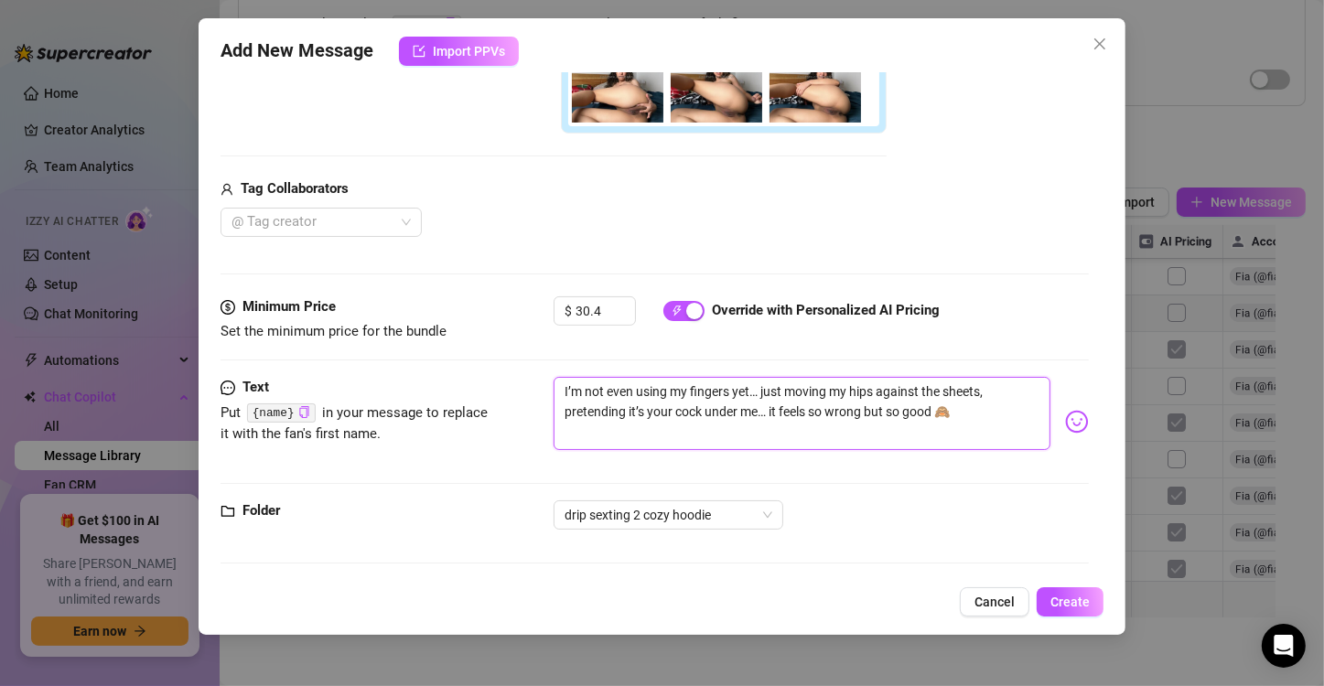
click at [761, 408] on textarea "I’m not even using my fingers yet… just moving my hips against the sheets, pret…" at bounding box center [802, 413] width 497 height 73
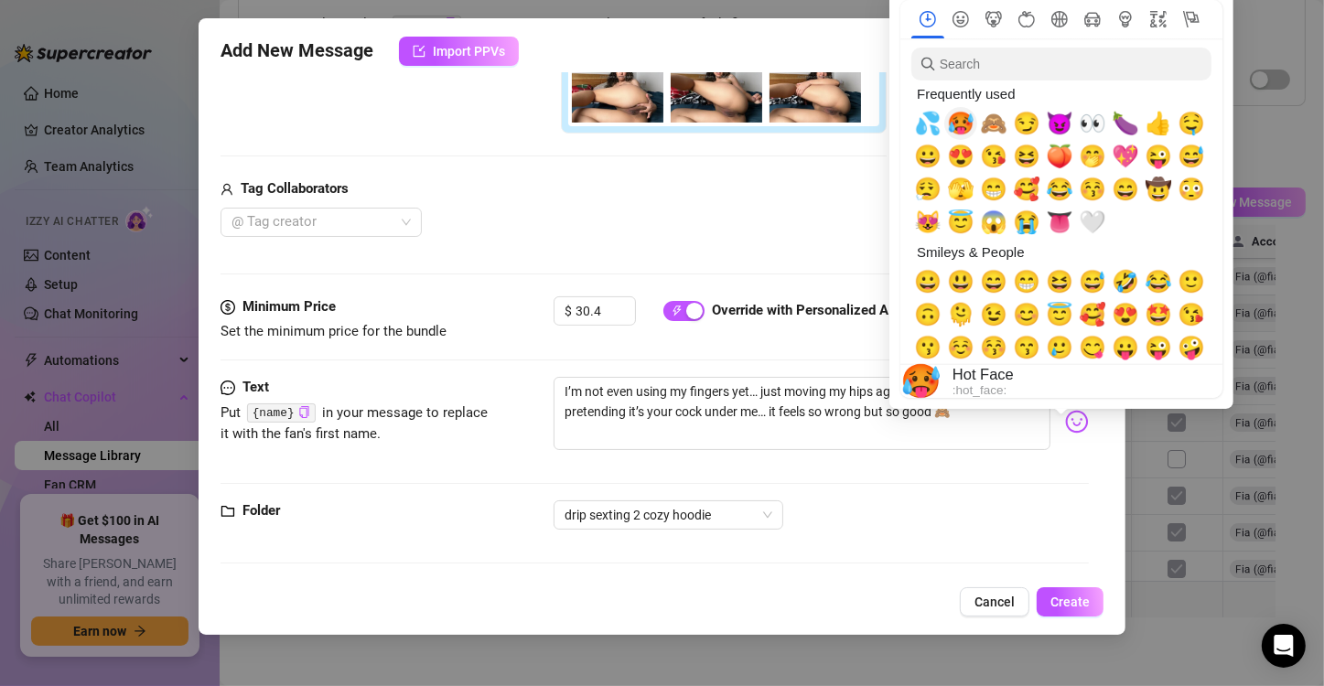
click at [969, 119] on span "🥵" at bounding box center [960, 124] width 27 height 26
type textarea "I’m not even using my fingers yet… just moving my hips against the sheets, pret…"
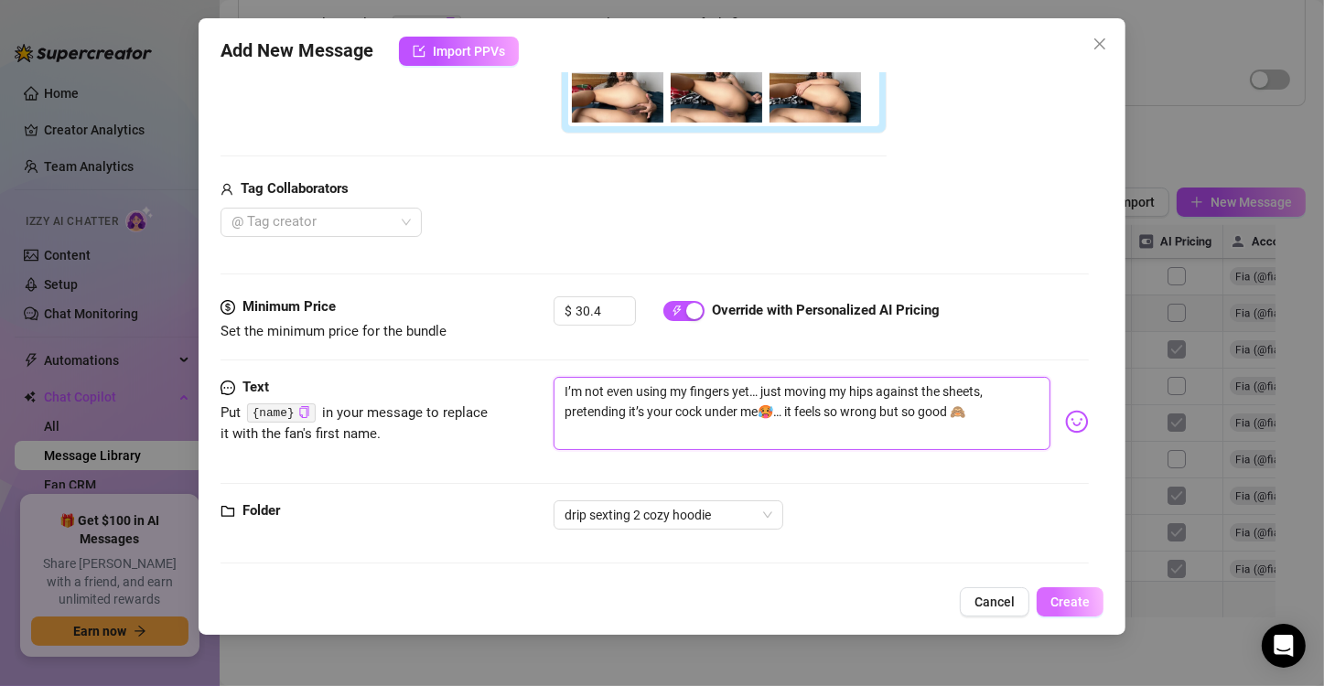
type textarea "I’m not even using my fingers yet… just moving my hips against the sheets, pret…"
click at [1065, 597] on span "Create" at bounding box center [1069, 602] width 39 height 15
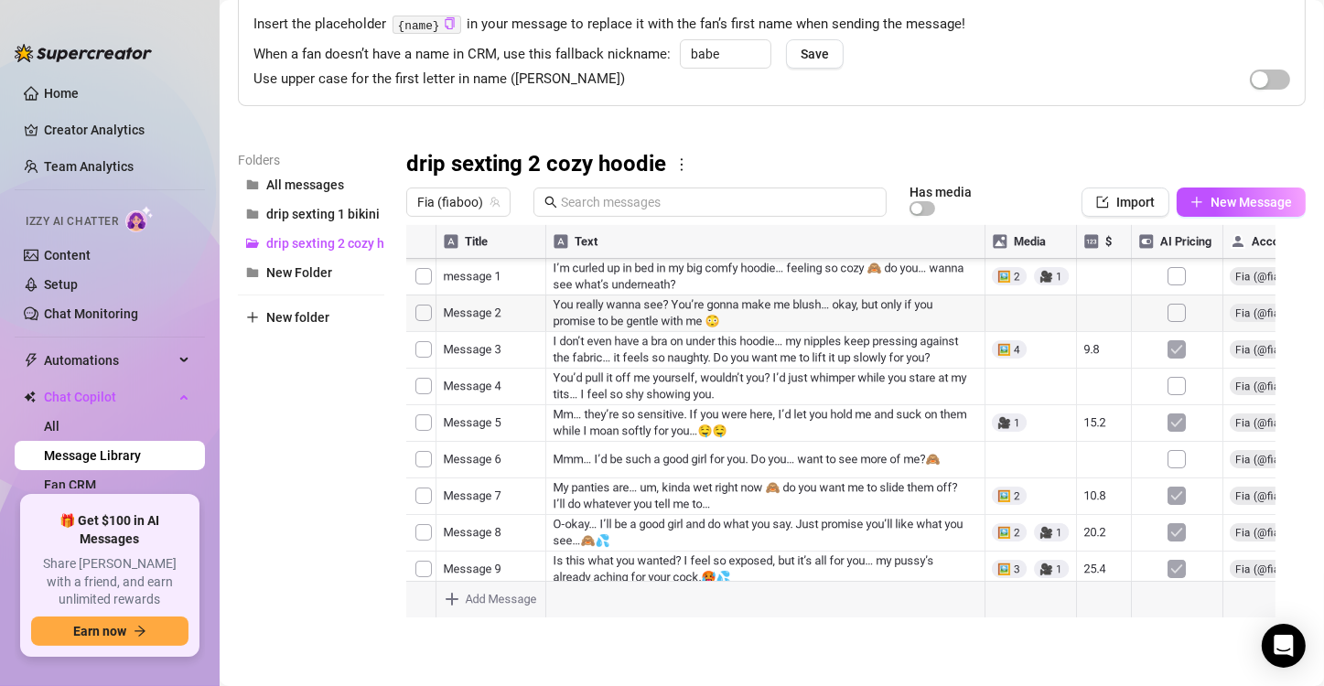
scroll to position [271, 0]
click at [491, 508] on div at bounding box center [848, 429] width 884 height 408
click at [508, 516] on div at bounding box center [848, 429] width 884 height 408
click at [508, 516] on textarea "Message 42" at bounding box center [491, 510] width 113 height 16
type textarea "Message 15"
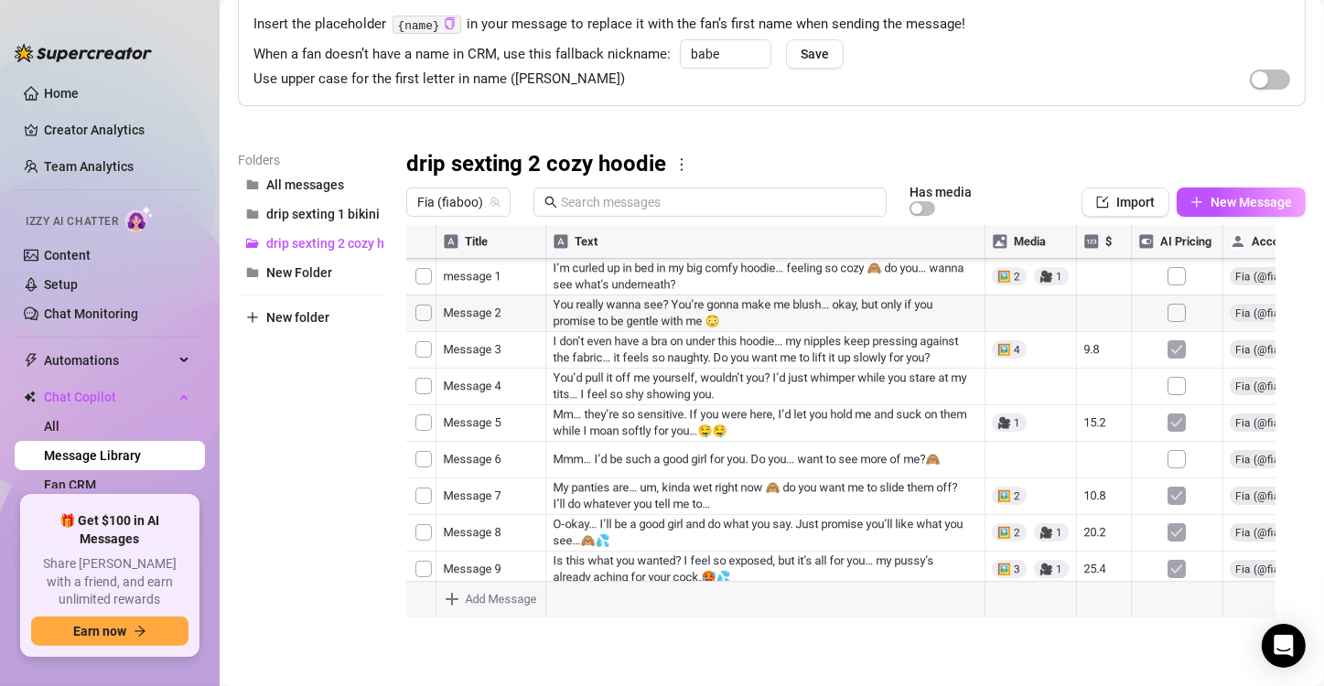
click at [738, 551] on div at bounding box center [848, 429] width 884 height 408
click at [1211, 205] on span "New Message" at bounding box center [1251, 202] width 81 height 15
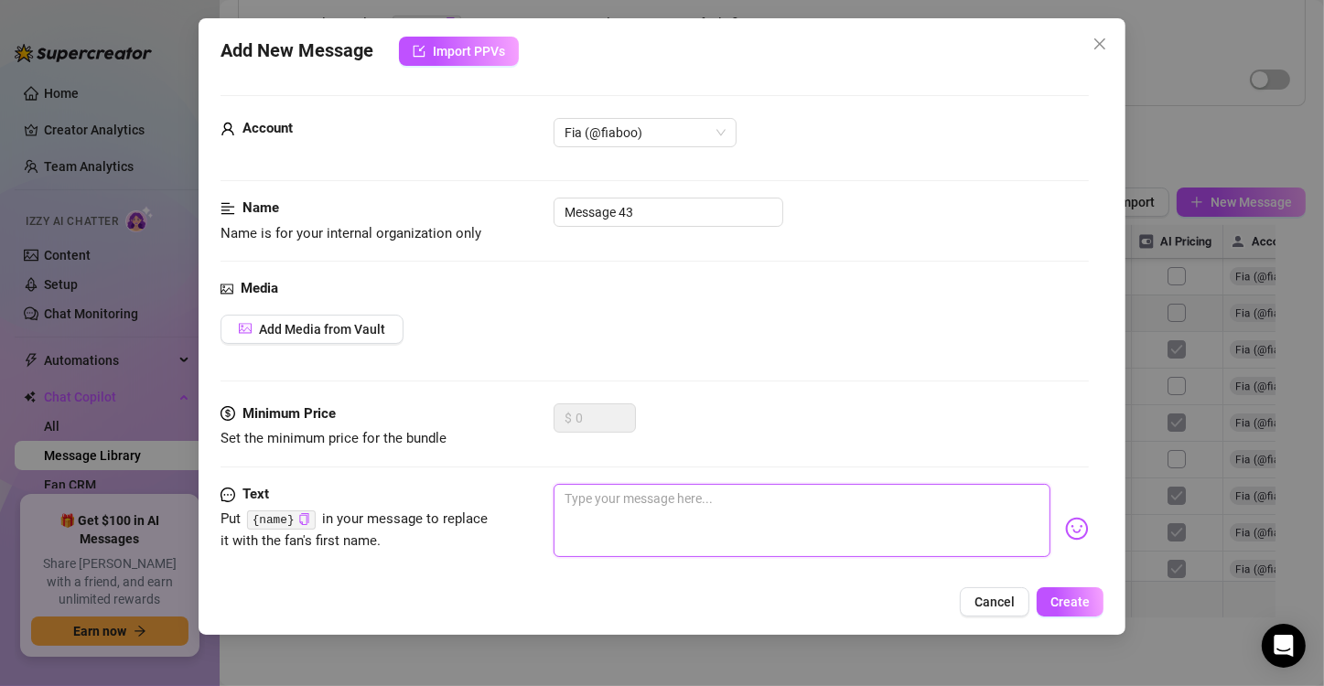
click at [637, 533] on textarea at bounding box center [802, 520] width 497 height 73
paste textarea "I’d be so shy climbing on top of you, but once I felt your cock inside me… I’d …"
type textarea "I’d be so shy climbing on top of you, but once I felt your cock inside me… I’d …"
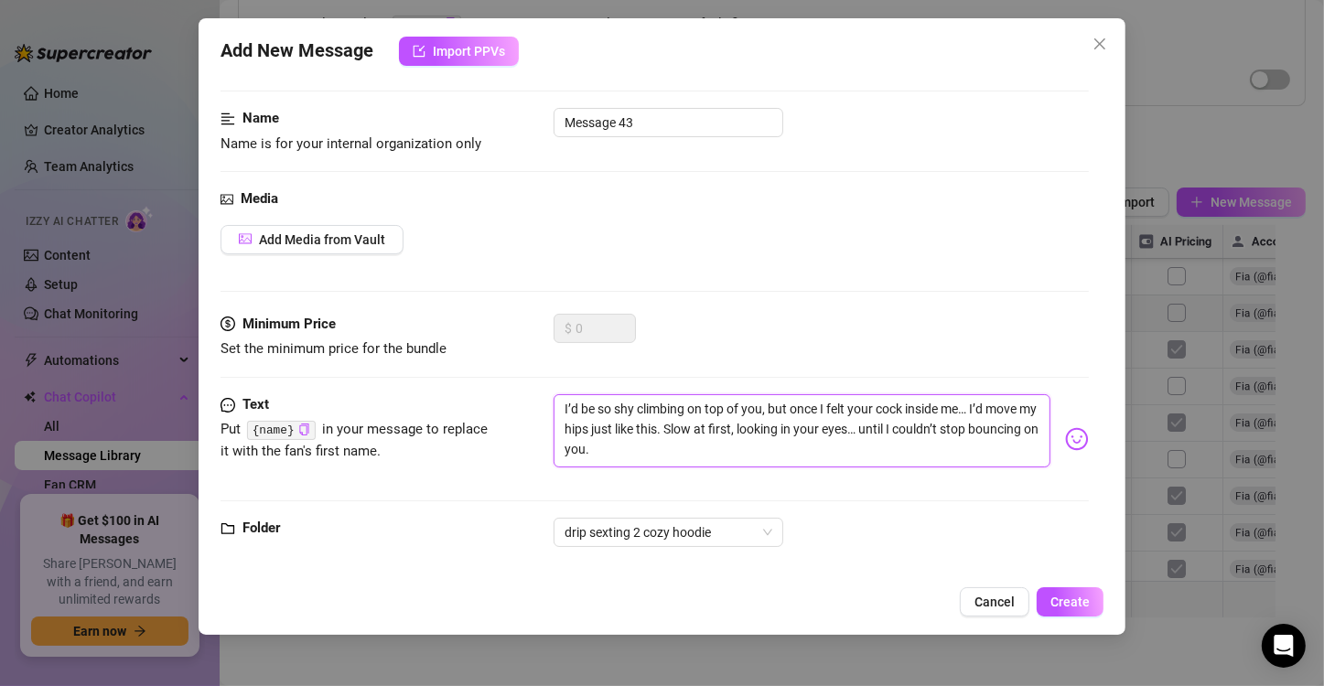
scroll to position [109, 0]
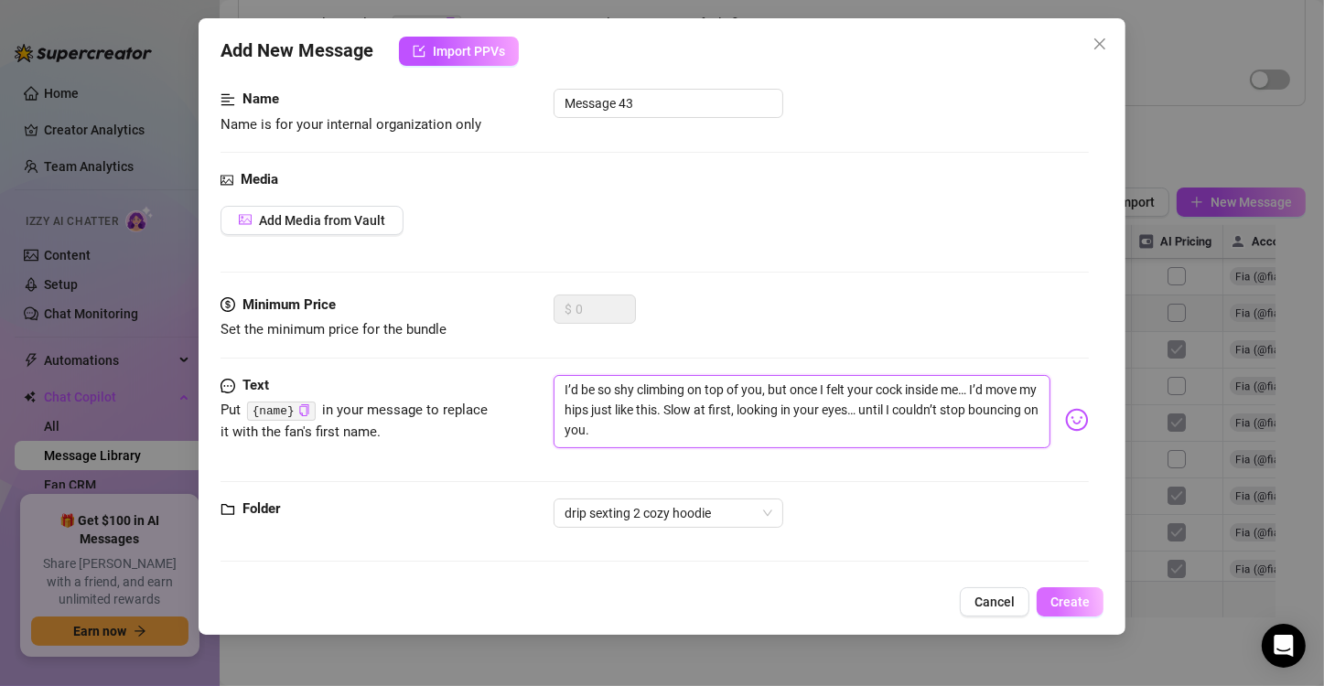
type textarea "I’d be so shy climbing on top of you, but once I felt your cock inside me… I’d …"
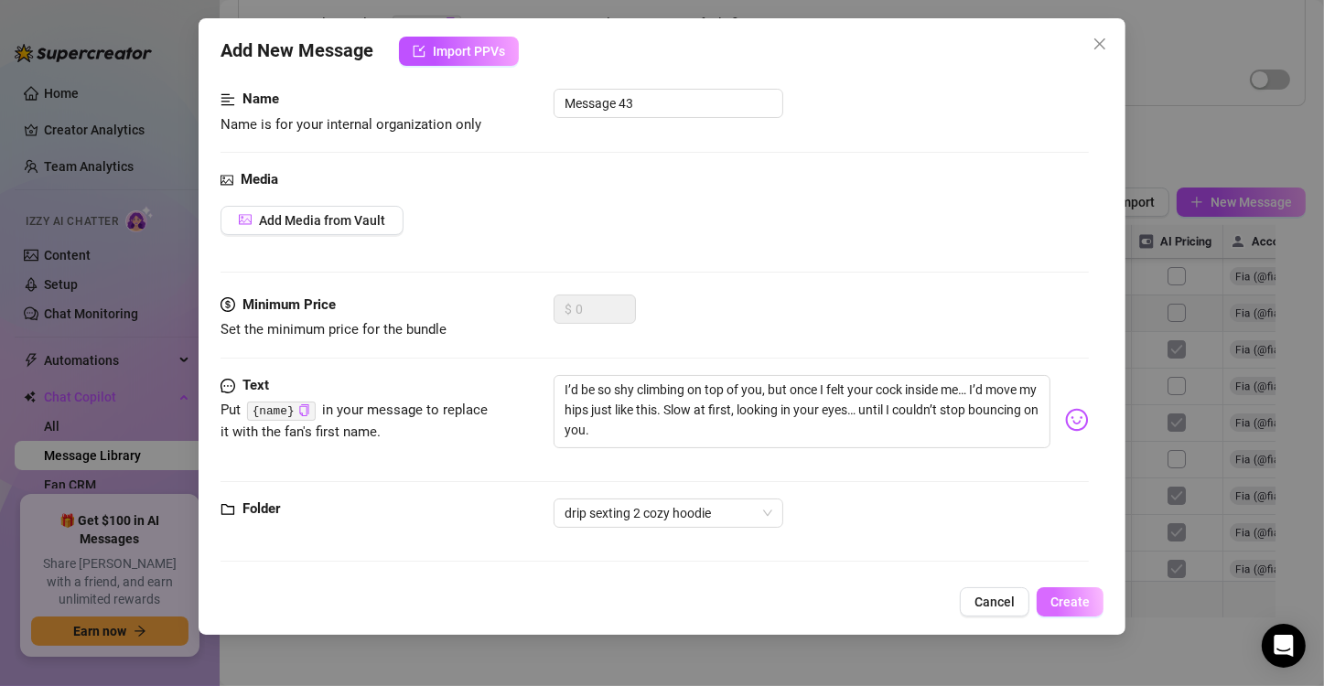
click at [1086, 604] on span "Create" at bounding box center [1069, 602] width 39 height 15
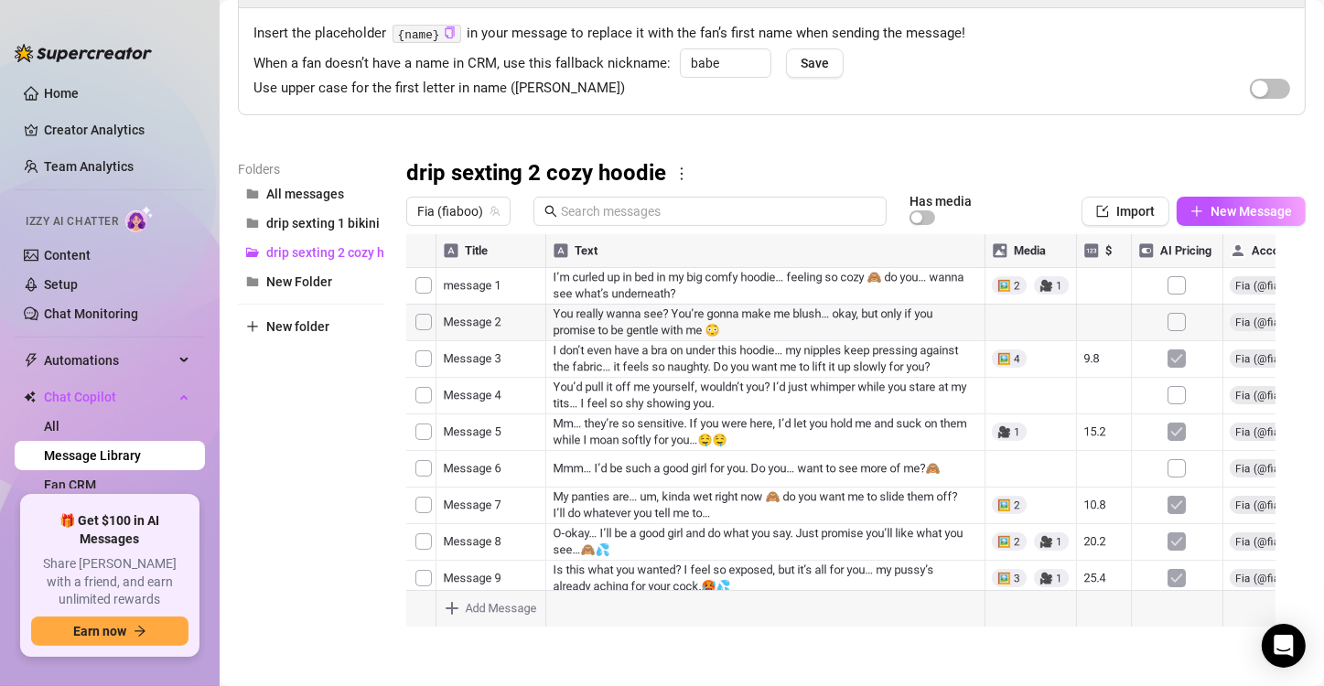
scroll to position [124, 0]
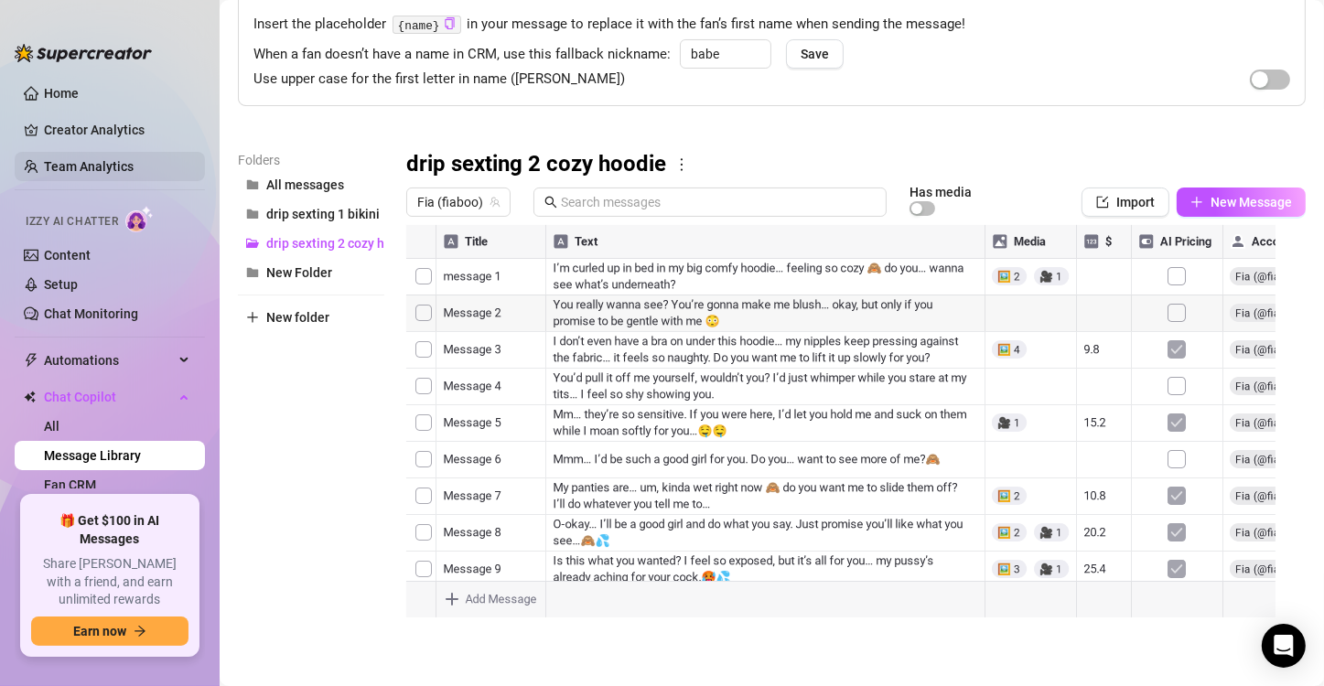
click at [96, 174] on link "Team Analytics" at bounding box center [89, 166] width 90 height 15
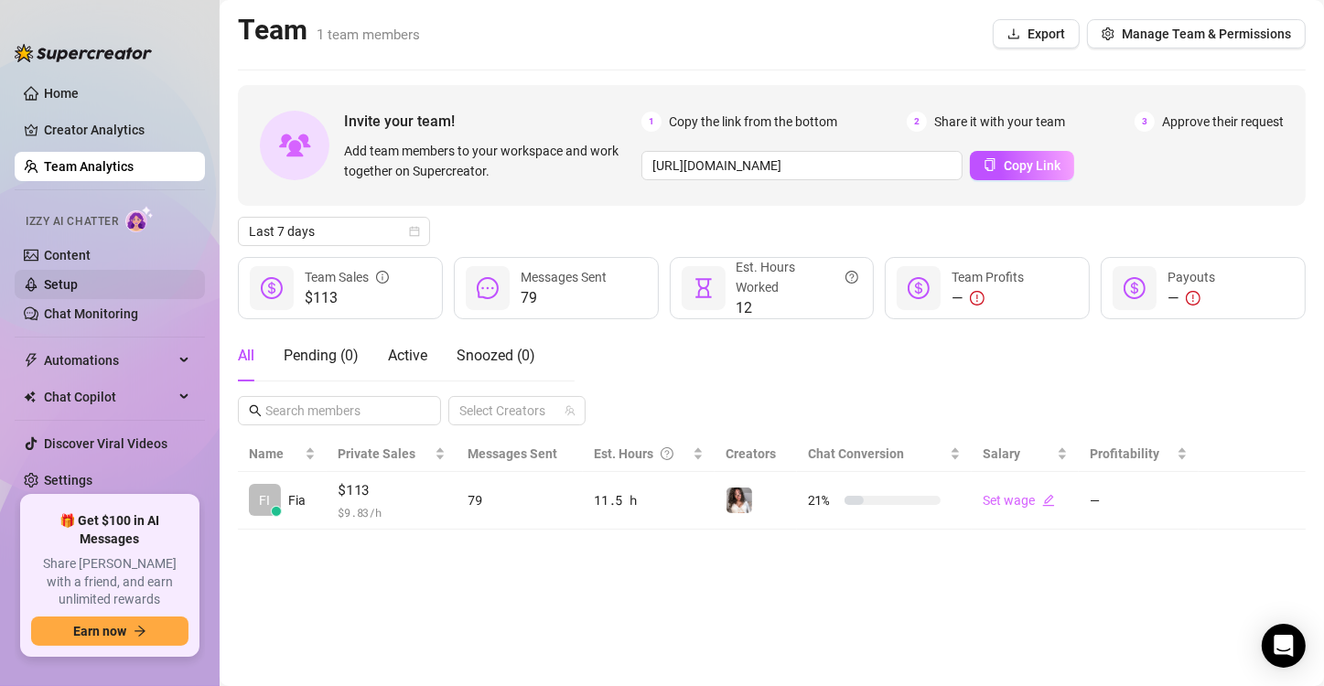
click at [78, 292] on link "Setup" at bounding box center [61, 284] width 34 height 15
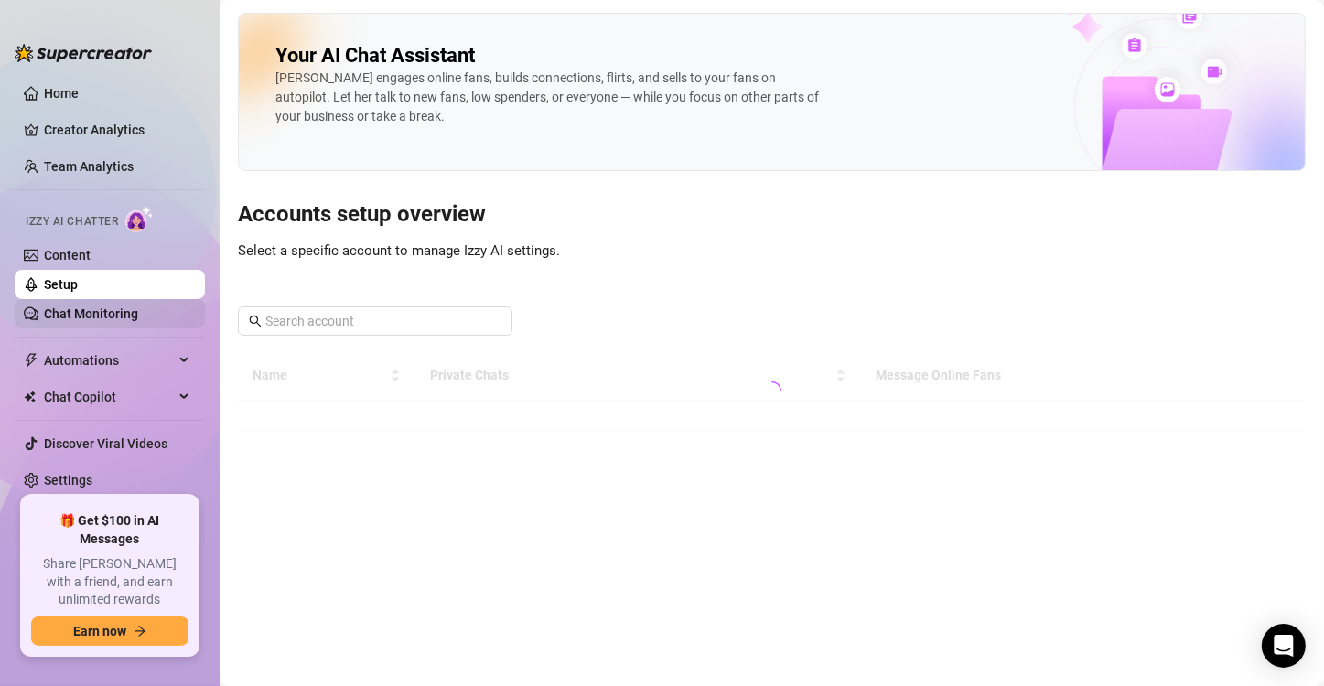
click at [87, 307] on link "Chat Monitoring" at bounding box center [91, 314] width 94 height 15
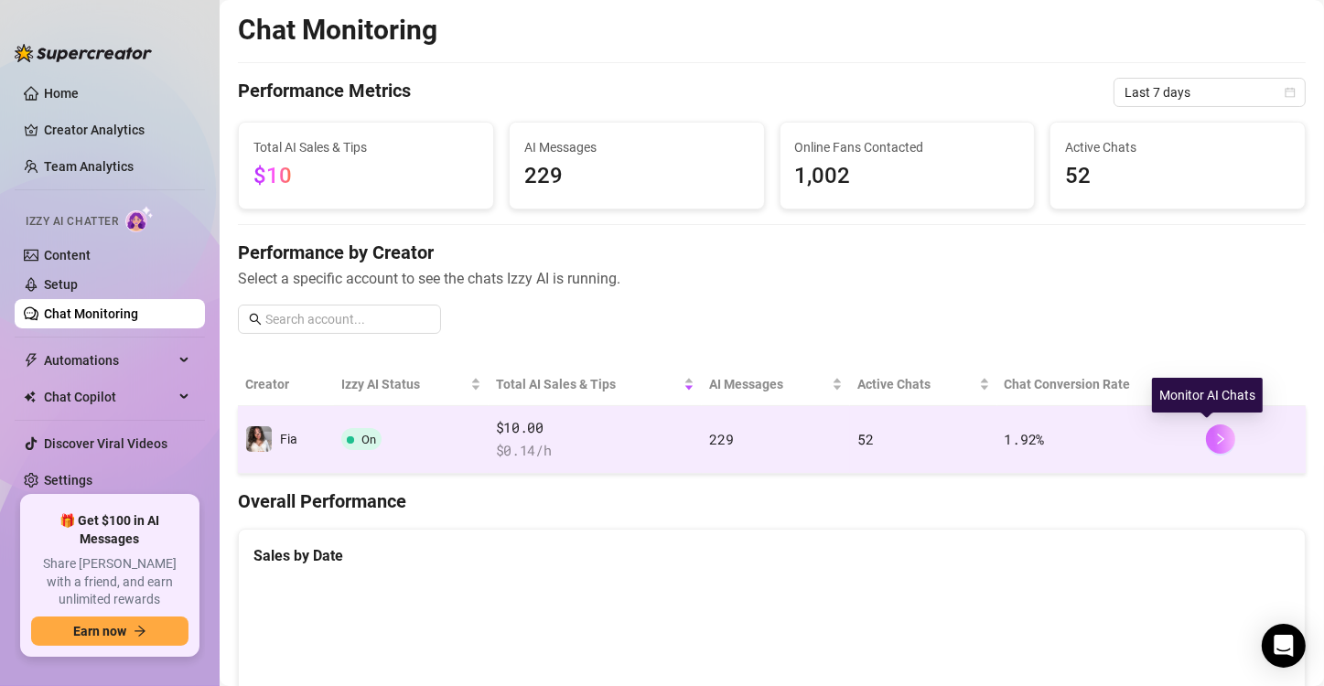
click at [1214, 436] on icon "right" at bounding box center [1220, 439] width 13 height 13
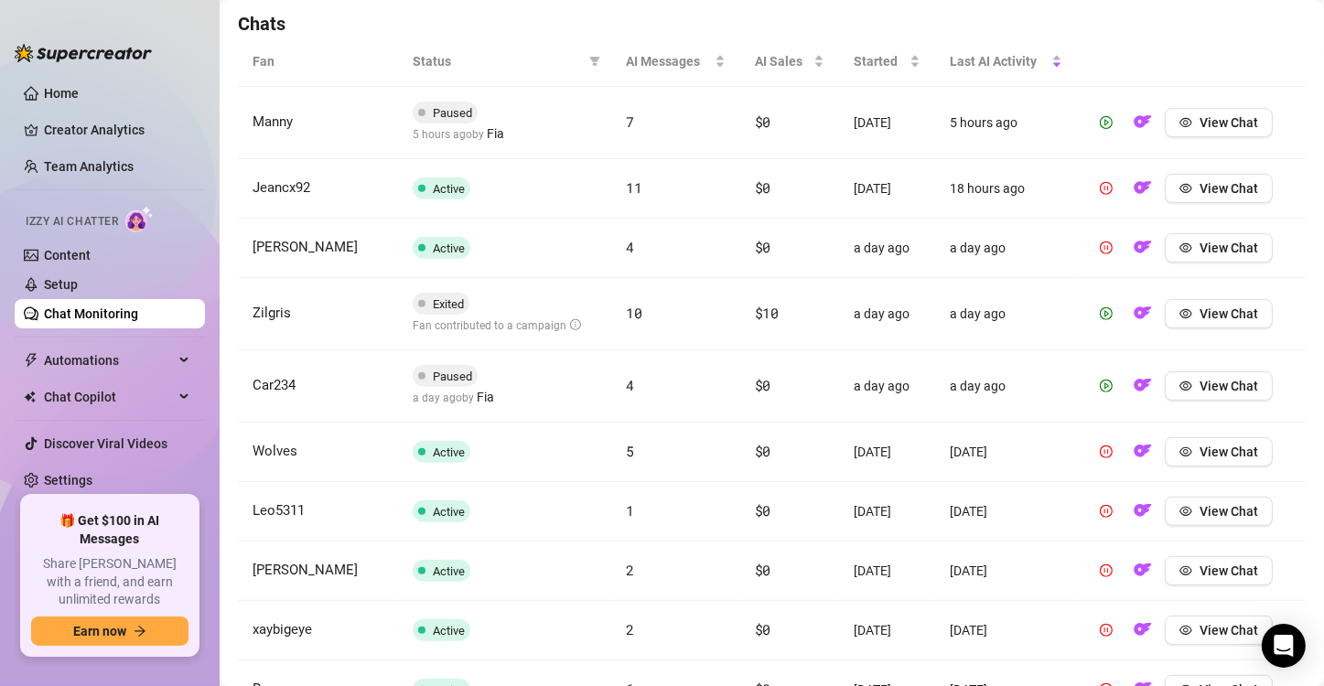
scroll to position [641, 0]
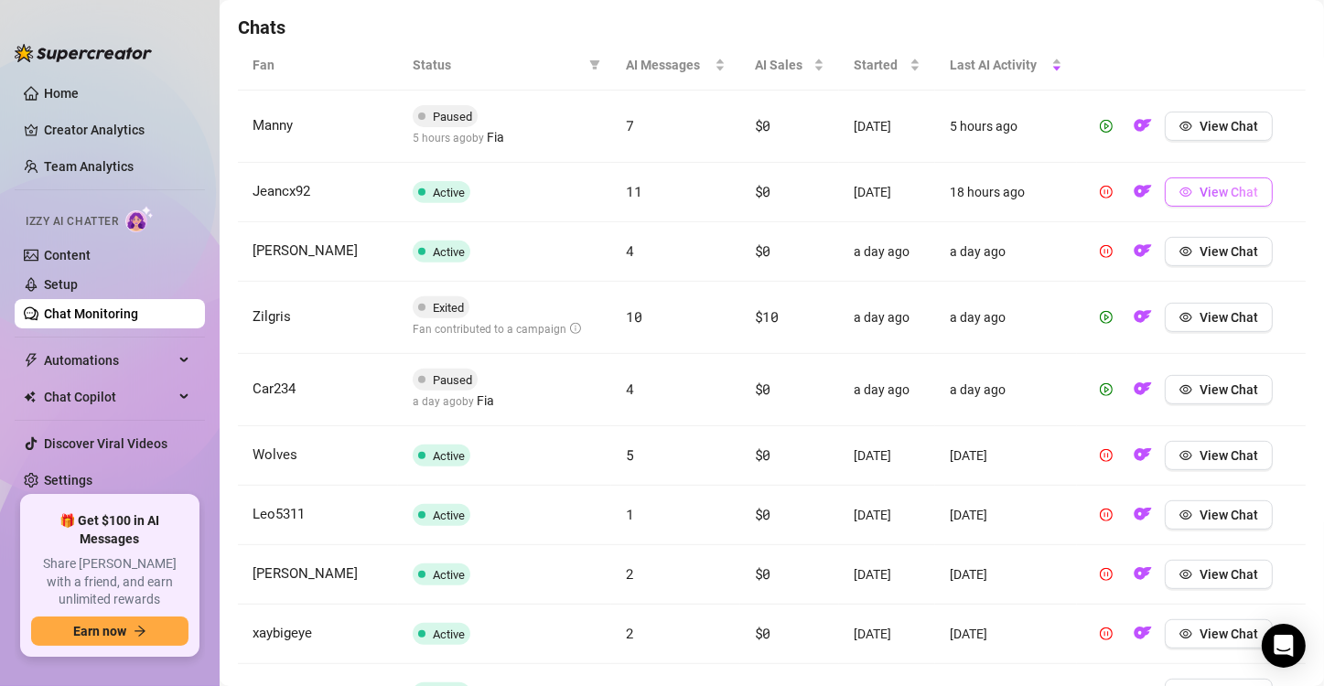
click at [1218, 195] on span "View Chat" at bounding box center [1229, 192] width 59 height 15
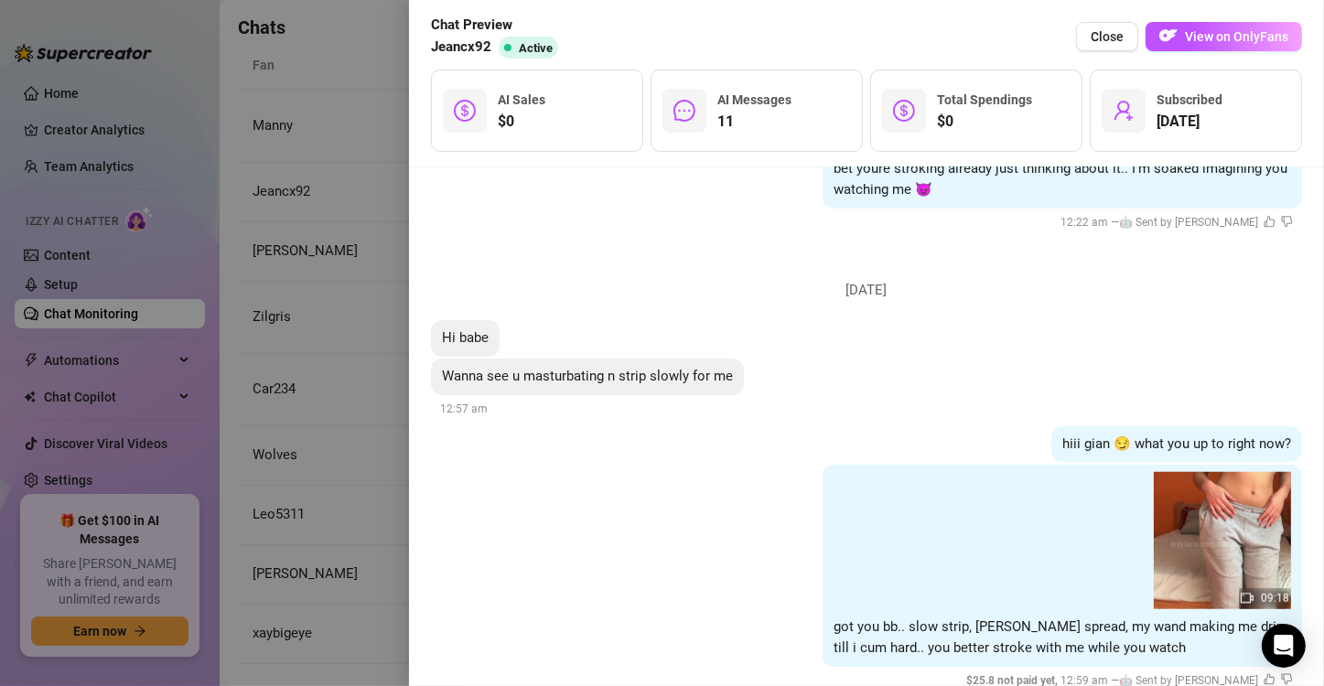
scroll to position [1553, 0]
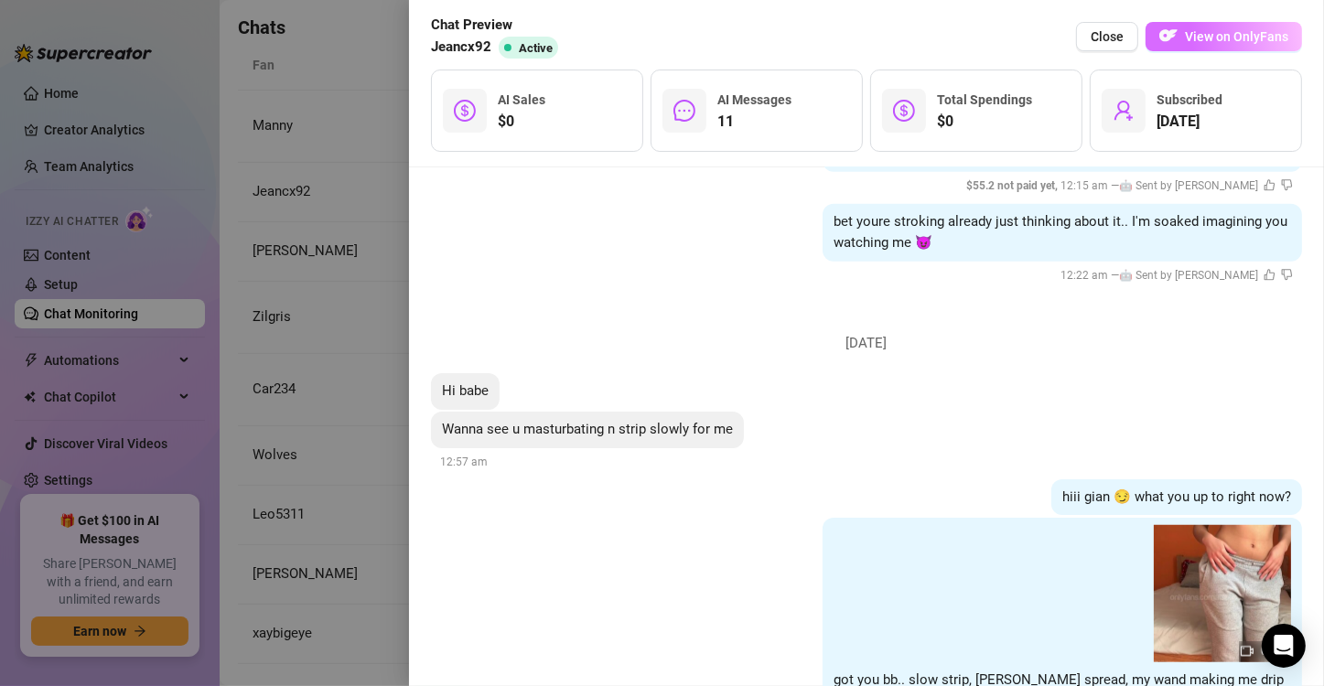
click at [1174, 37] on img "button" at bounding box center [1168, 36] width 18 height 18
click at [1097, 48] on button "Close" at bounding box center [1107, 36] width 62 height 29
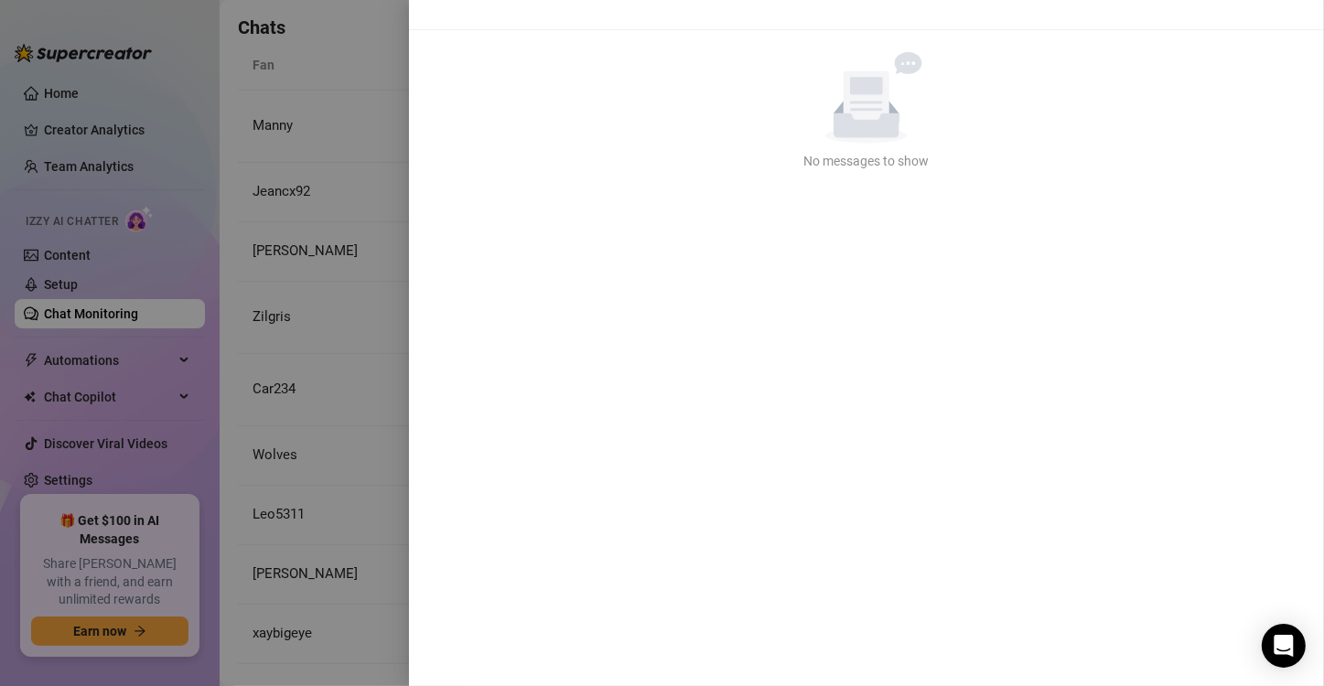
scroll to position [0, 0]
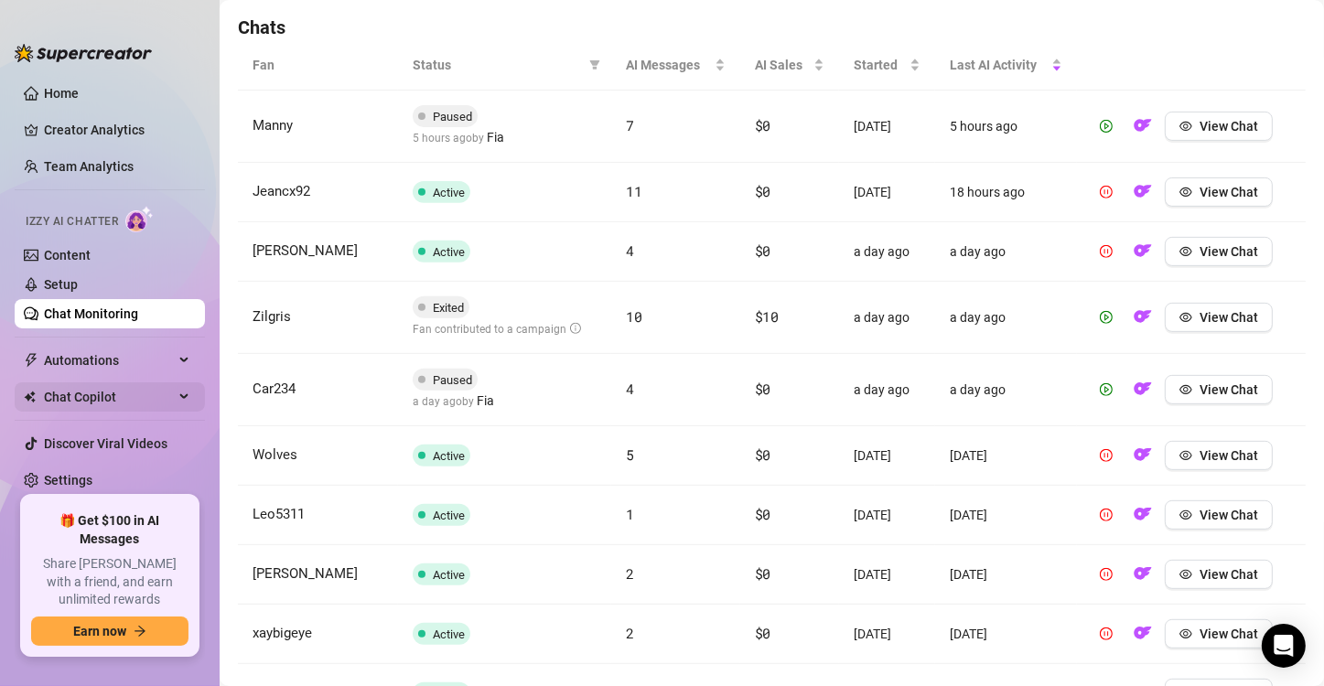
click at [94, 386] on span "Chat Copilot" at bounding box center [109, 396] width 130 height 29
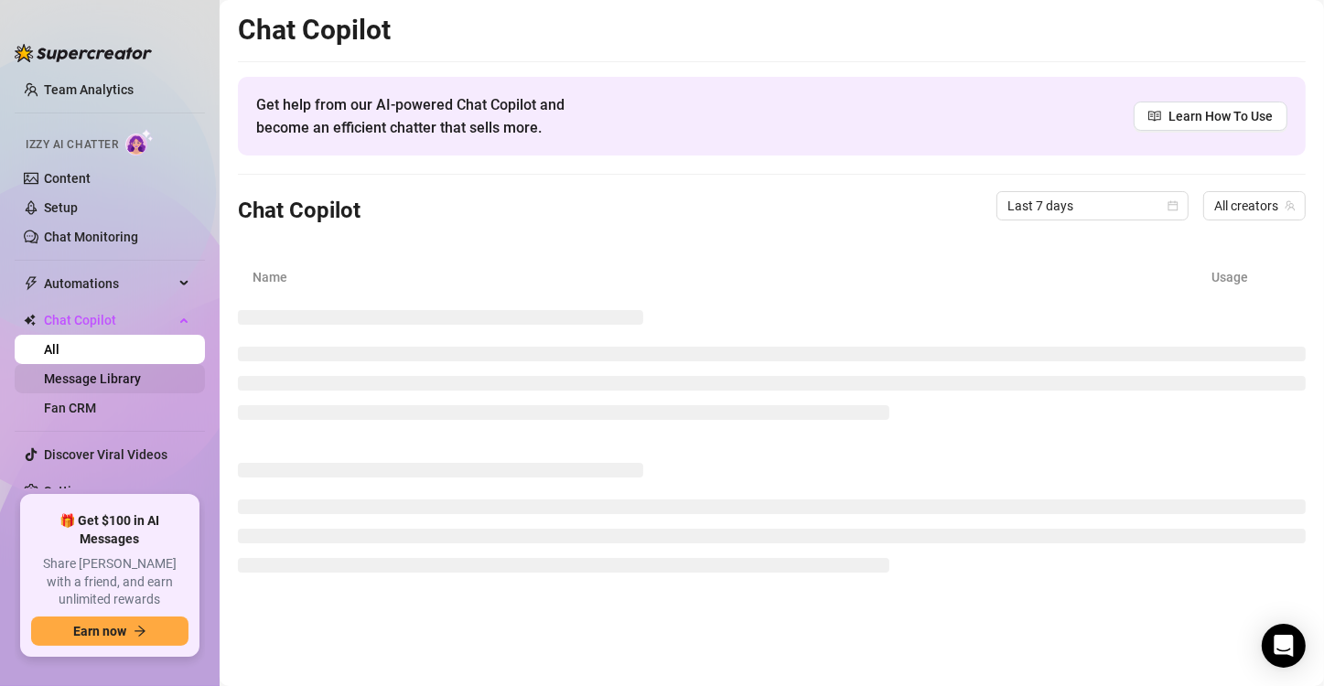
scroll to position [82, 0]
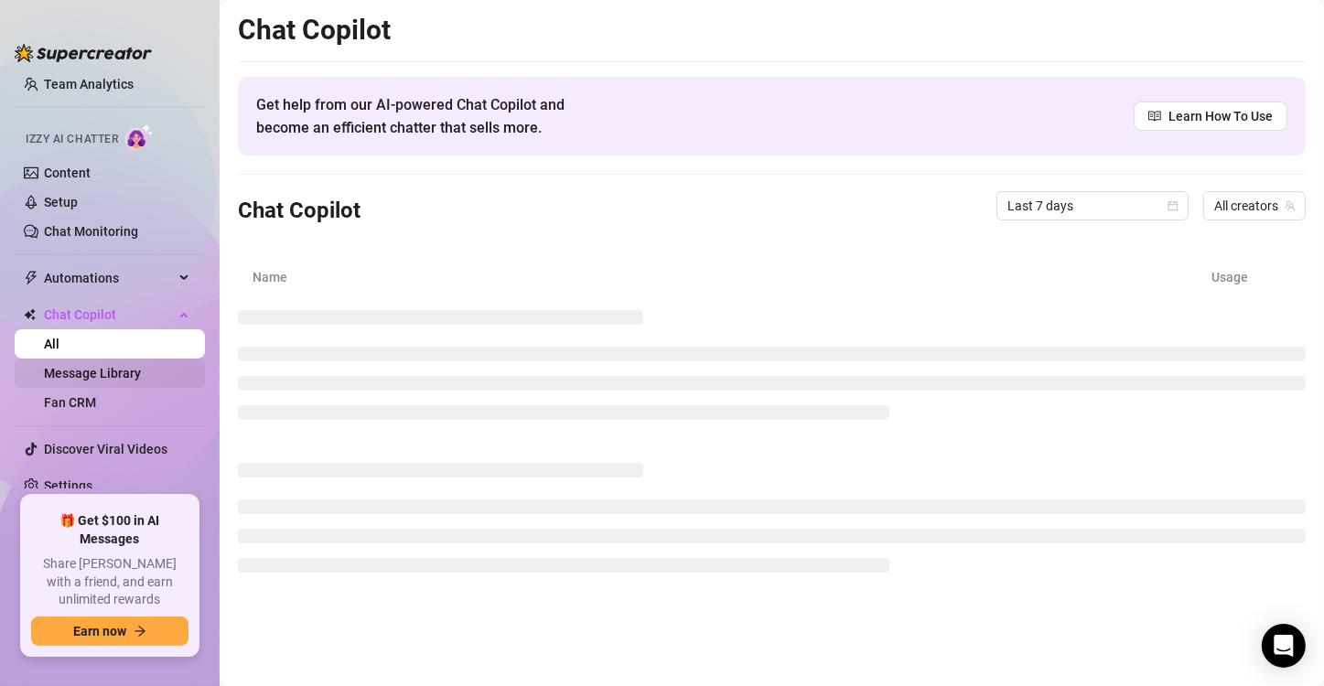
click at [128, 372] on link "Message Library" at bounding box center [92, 373] width 97 height 15
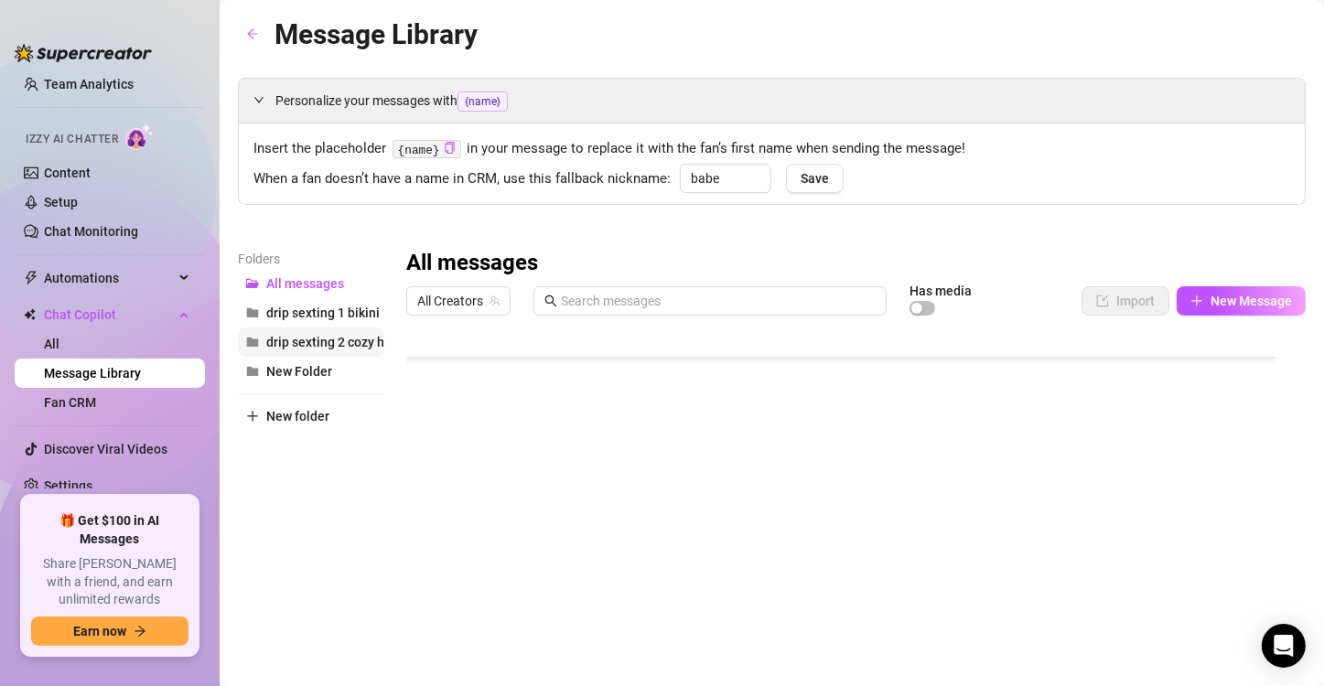
click at [350, 340] on span "drip sexting 2 cozy hoodie" at bounding box center [341, 342] width 151 height 15
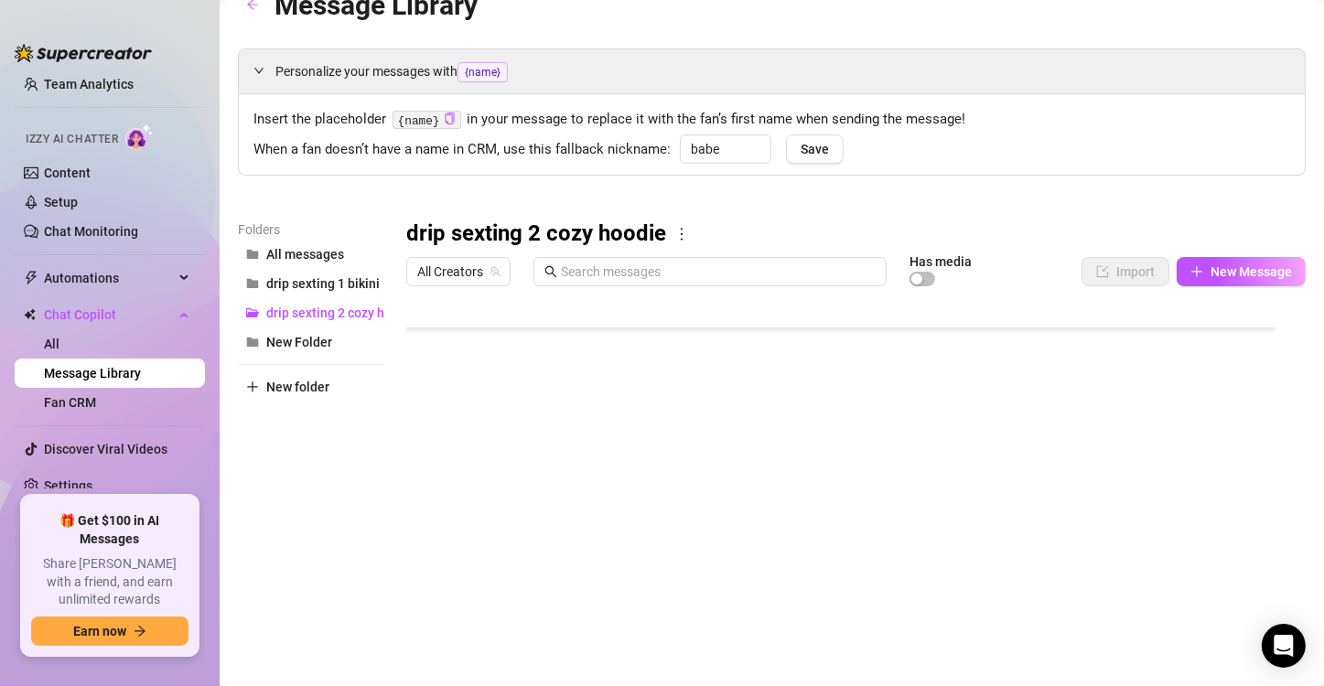
scroll to position [100, 0]
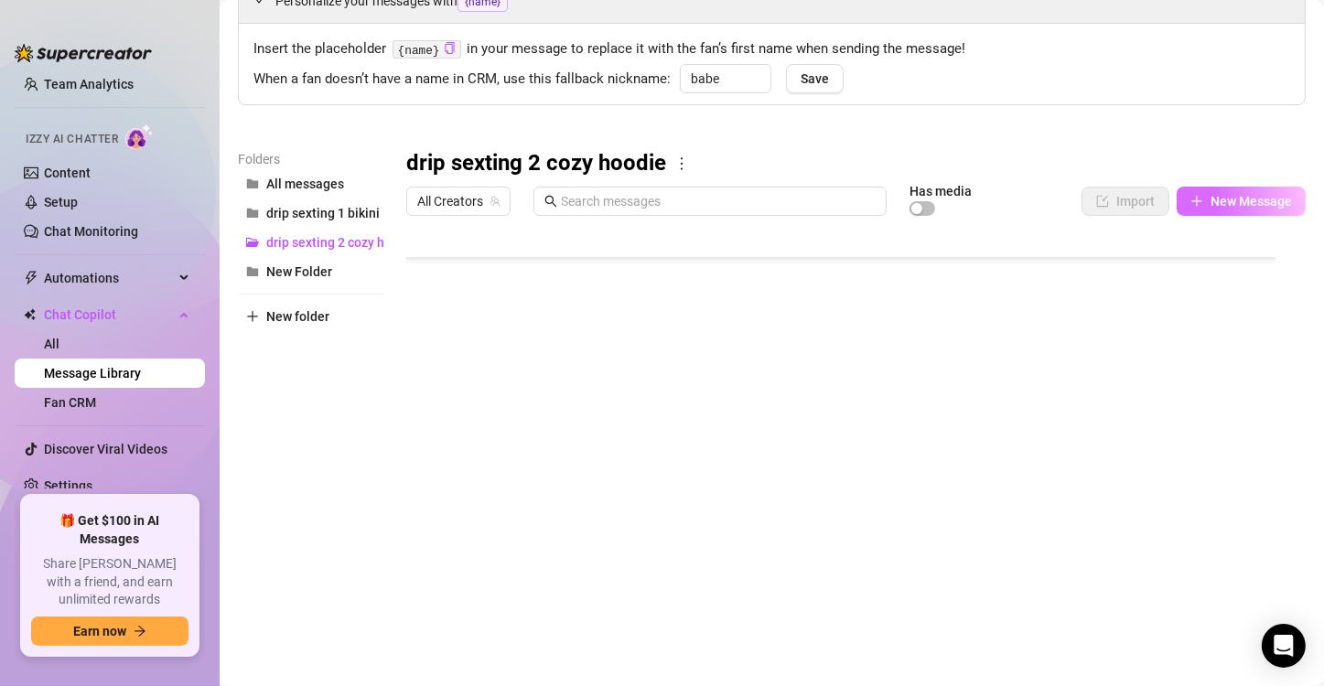
click at [1248, 205] on span "New Message" at bounding box center [1251, 201] width 81 height 15
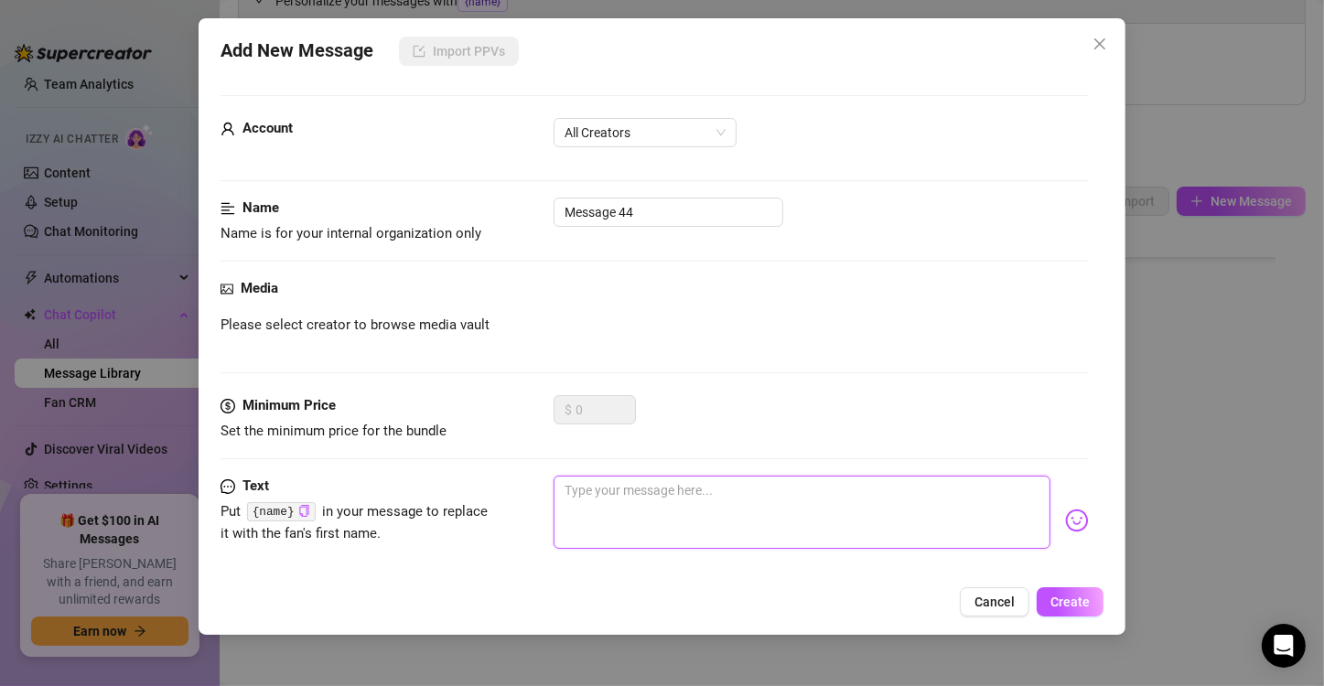
click at [630, 502] on textarea at bounding box center [802, 512] width 497 height 73
paste textarea "Mmm… you’re making me so wet just talking about it. I couldn’t resist sliding m…"
type textarea "Mmm… you’re making me so wet just talking about it. I couldn’t resist sliding m…"
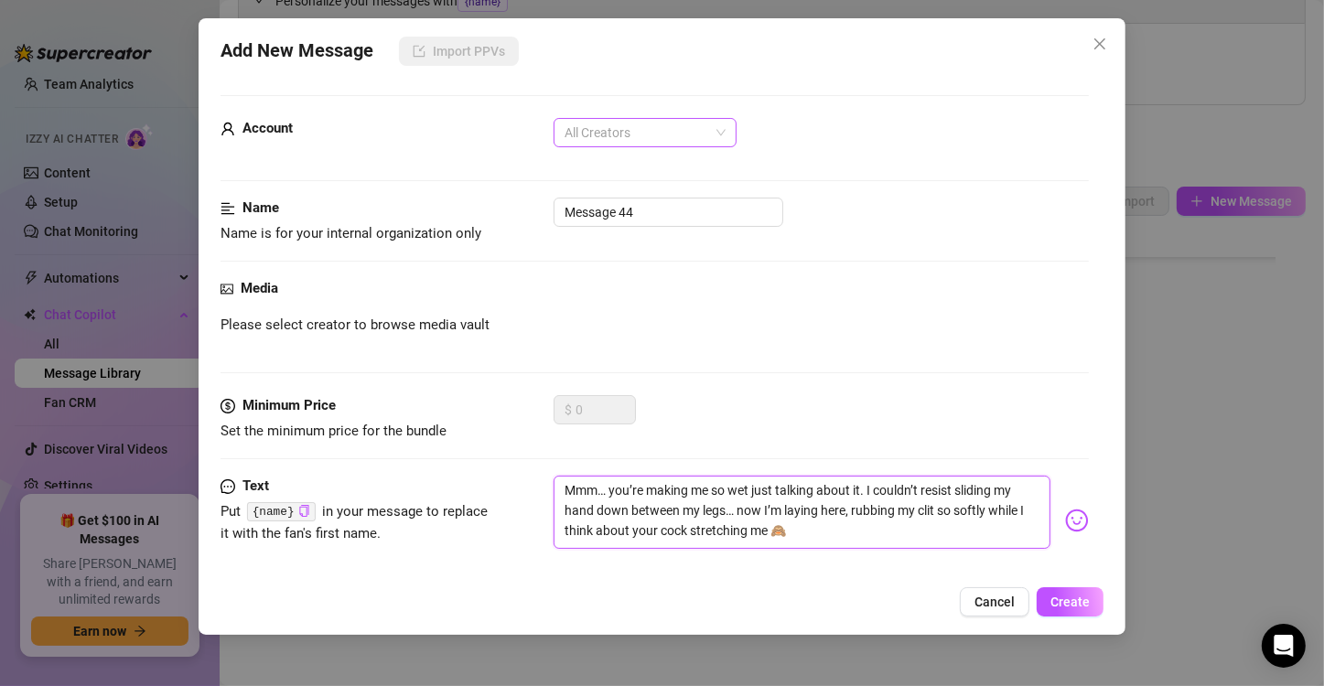
click at [630, 140] on span "All Creators" at bounding box center [645, 132] width 161 height 27
type textarea "Mmm… you’re making me so wet just talking about it. I couldn’t resist sliding m…"
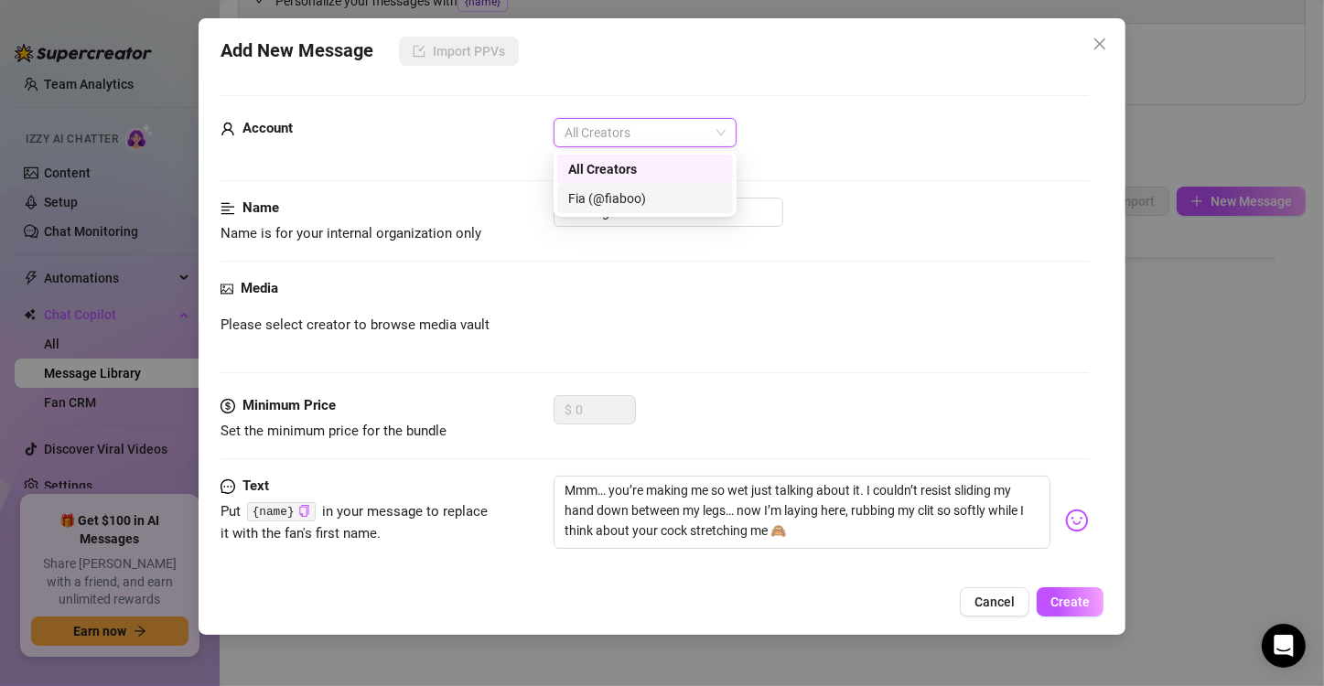
click at [618, 191] on div "Fia (@fiaboo)" at bounding box center [645, 199] width 154 height 20
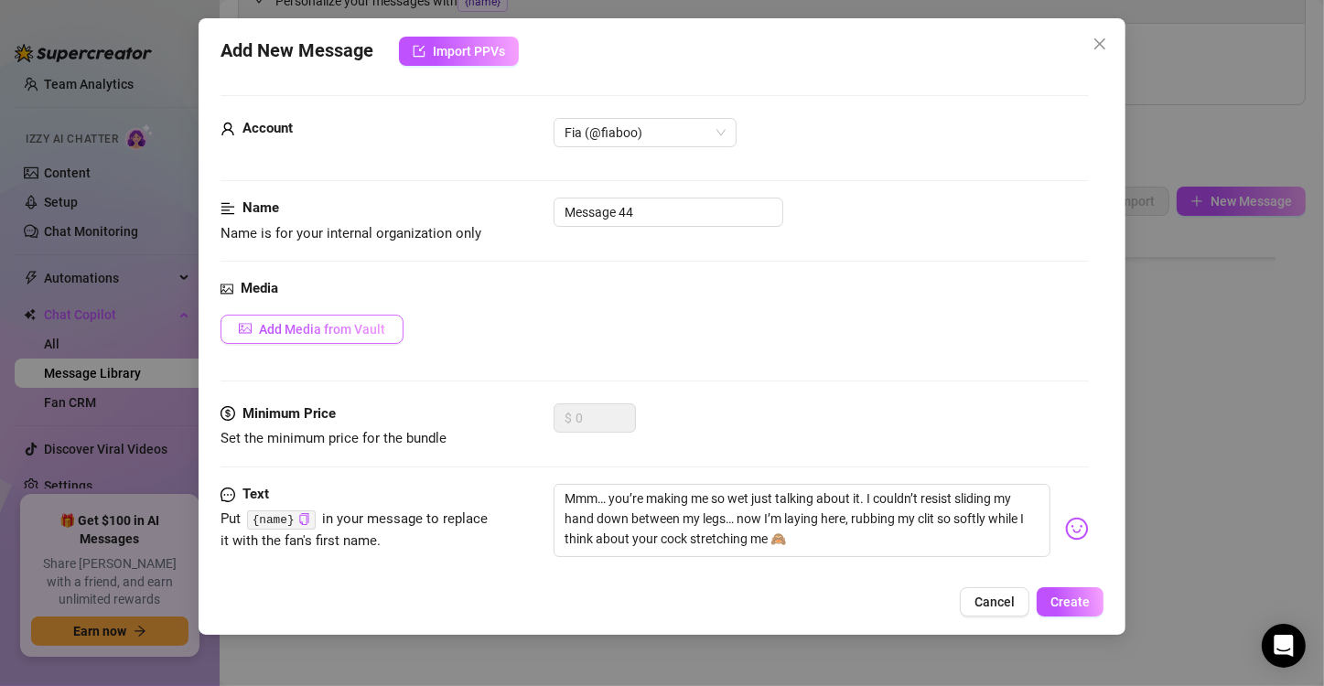
click at [380, 335] on span "Add Media from Vault" at bounding box center [322, 329] width 126 height 15
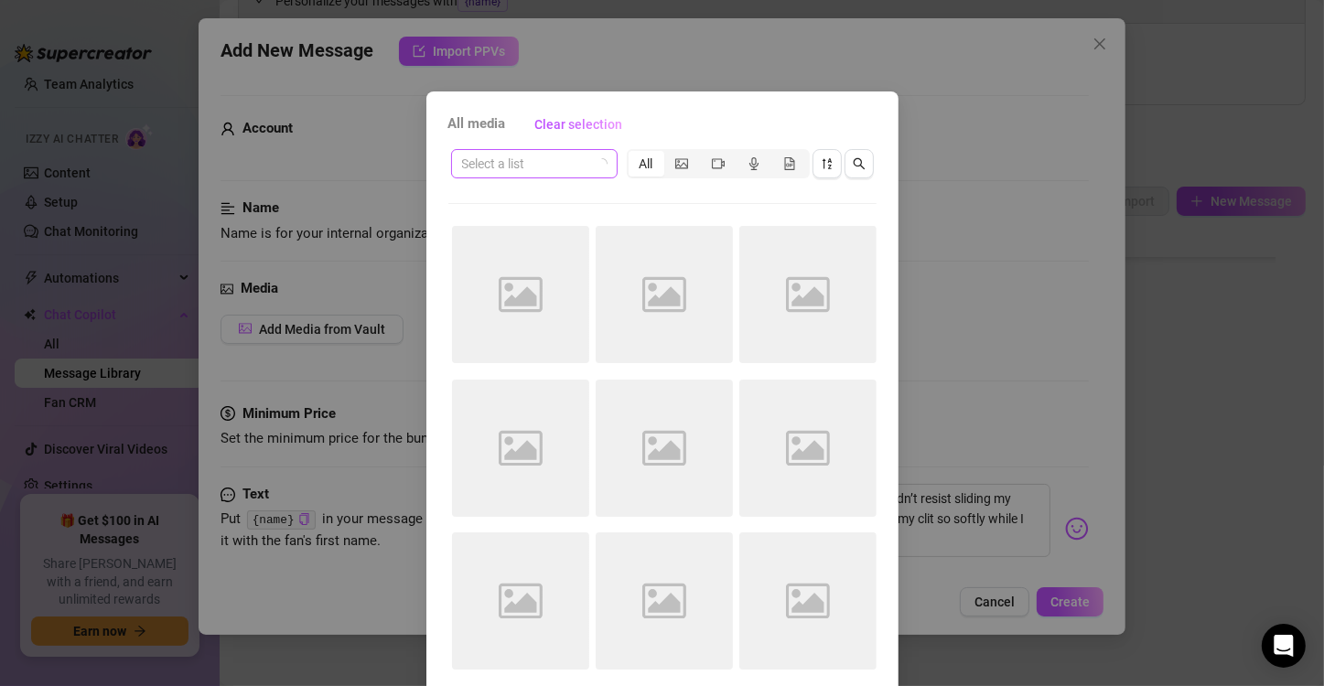
click at [523, 172] on input "search" at bounding box center [526, 163] width 128 height 27
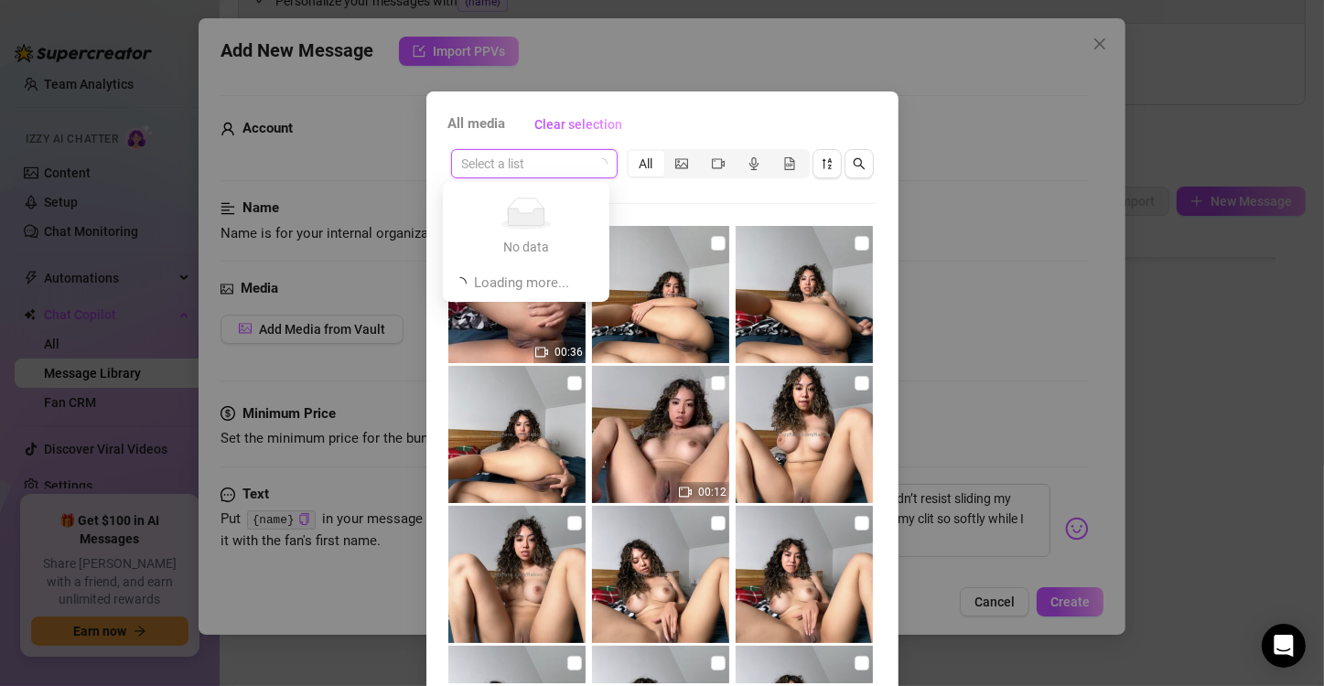
click at [526, 171] on input "search" at bounding box center [526, 163] width 128 height 27
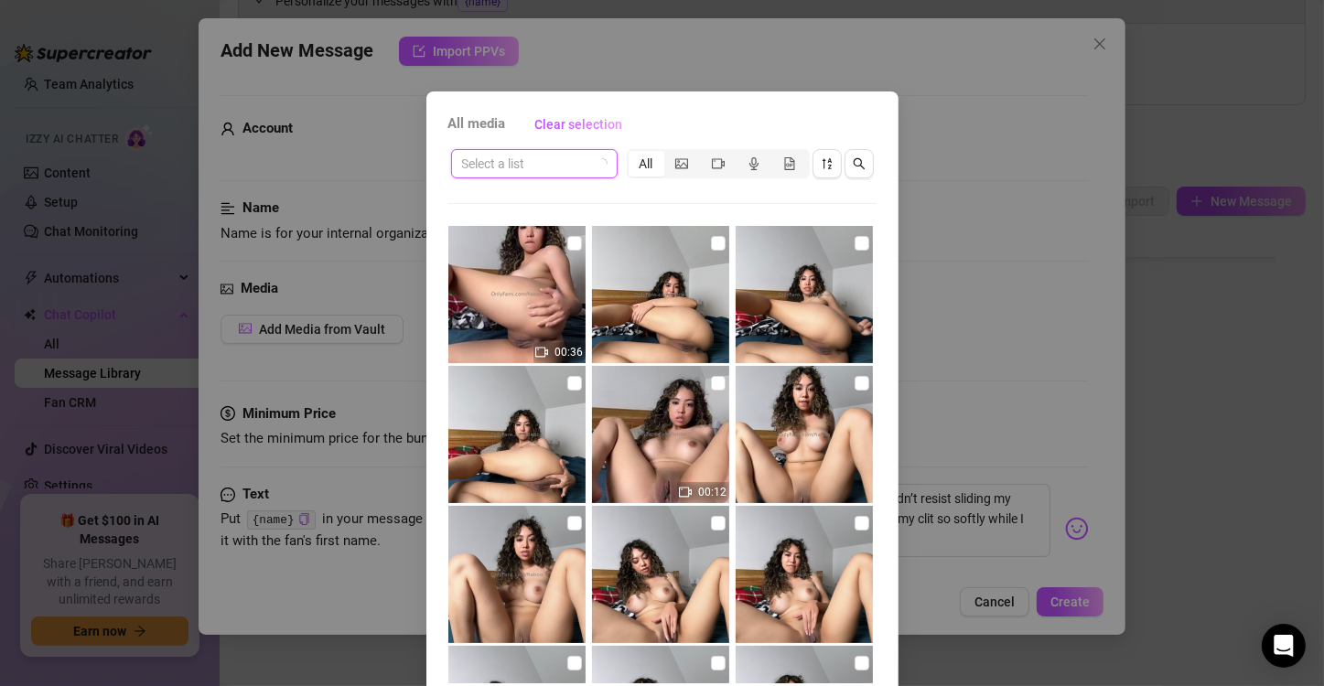
click at [670, 220] on div "Select a list All 00:36 00:12 00:45 00:18 00:12 00:35" at bounding box center [662, 414] width 428 height 537
click at [567, 243] on input "checkbox" at bounding box center [574, 243] width 15 height 15
checkbox input "true"
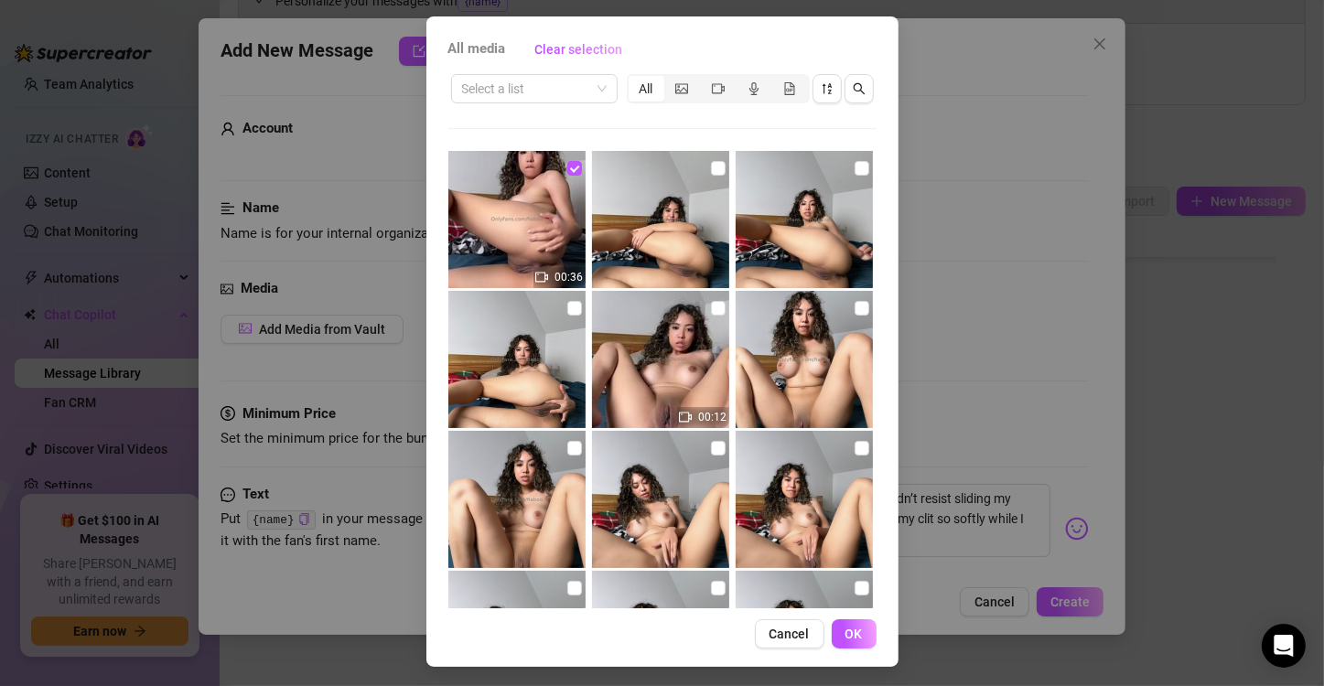
scroll to position [77, 0]
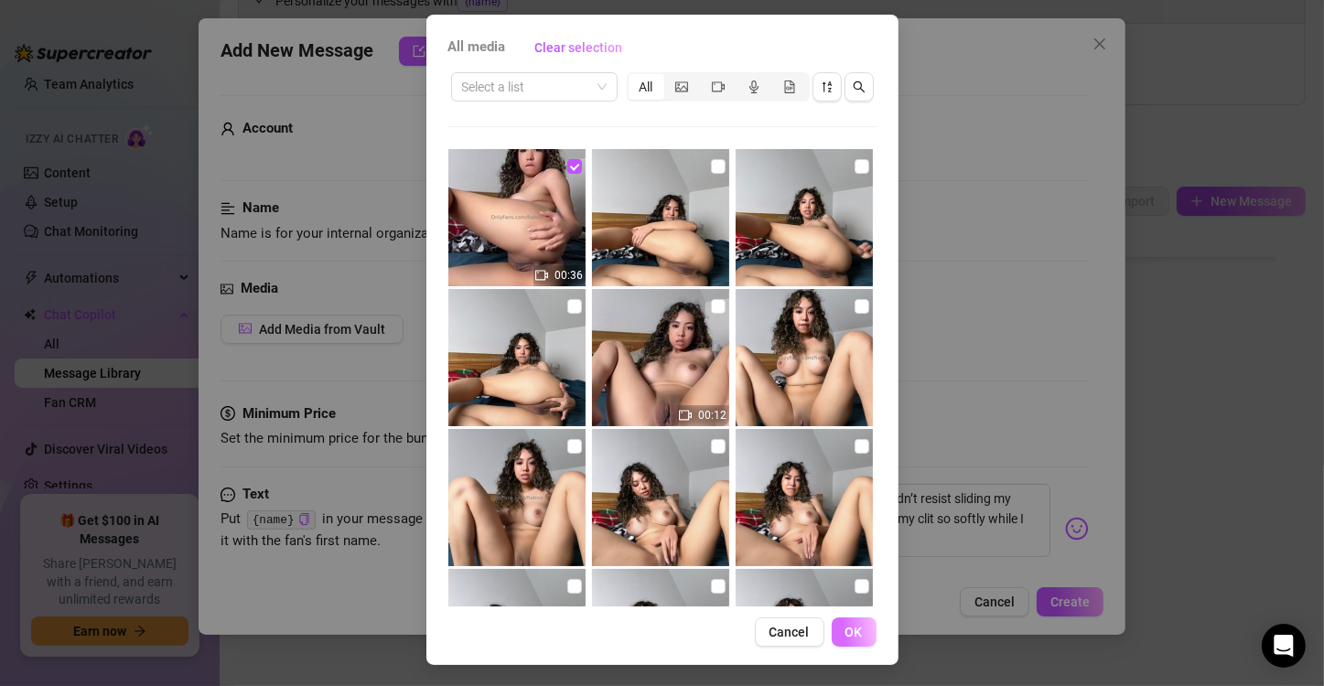
click at [856, 641] on button "OK" at bounding box center [854, 632] width 45 height 29
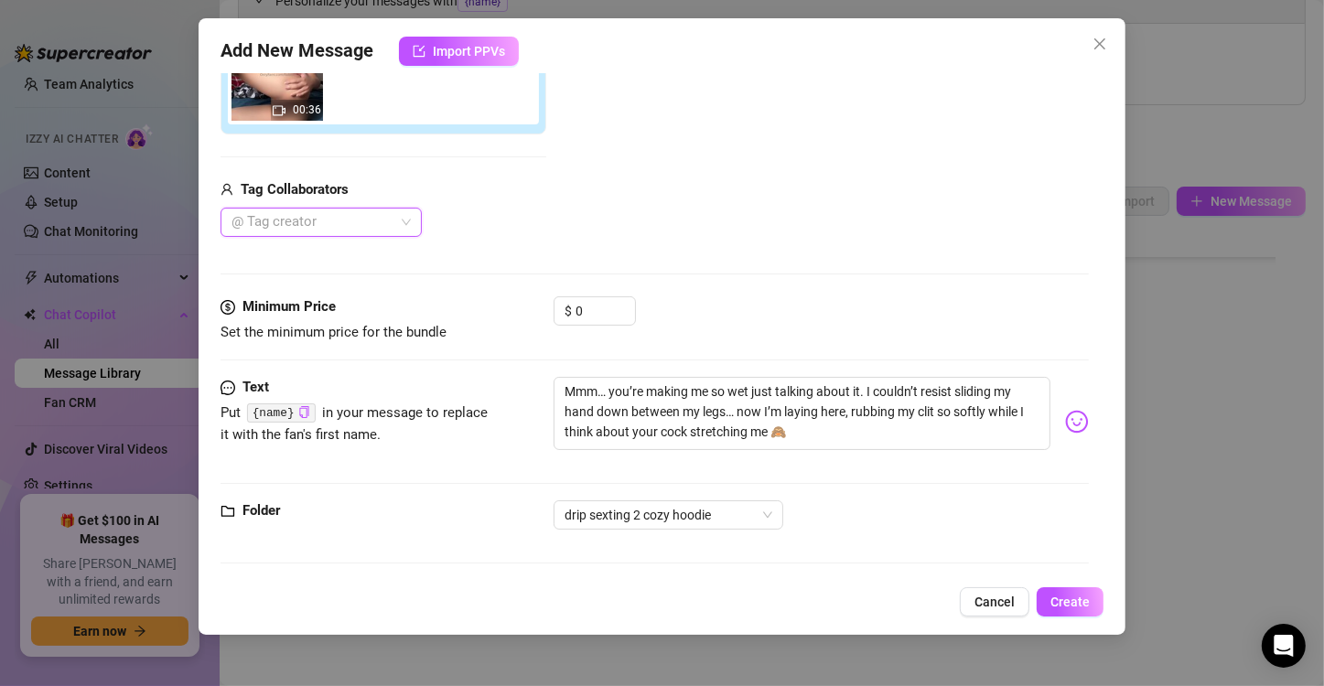
scroll to position [370, 0]
click at [586, 307] on input "0" at bounding box center [605, 309] width 59 height 27
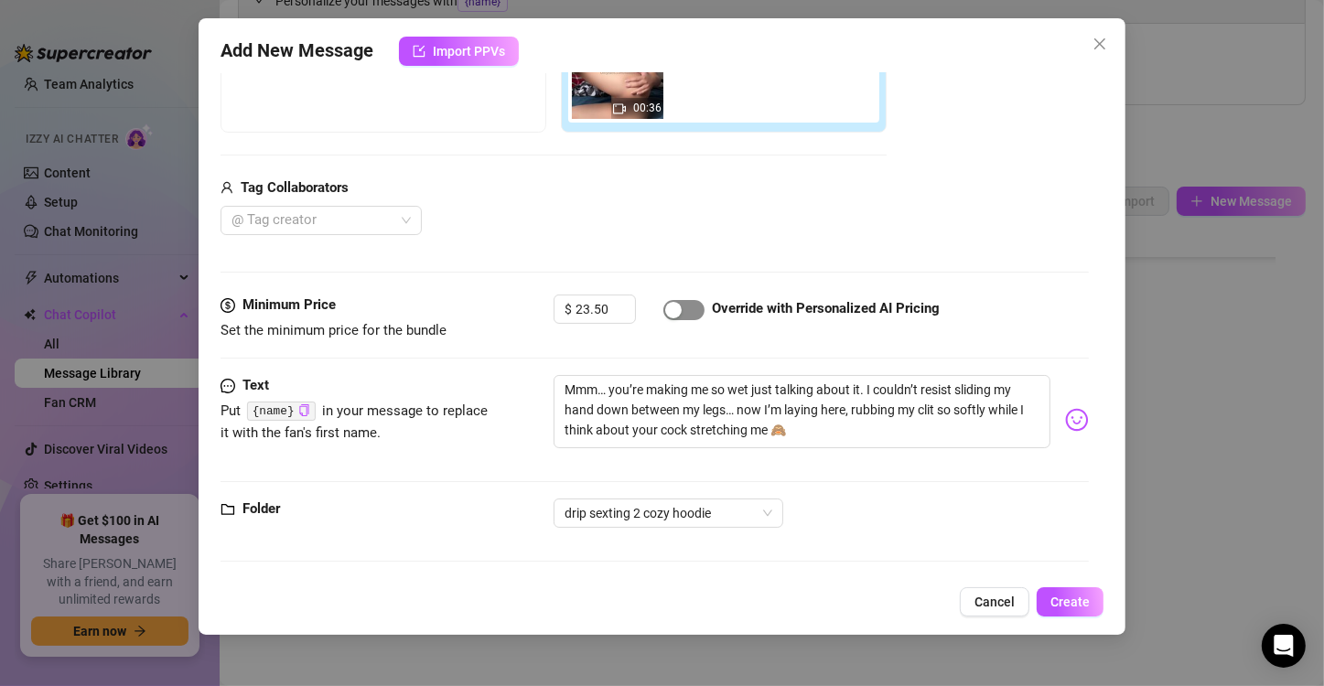
type input "23.5"
click at [695, 307] on span "button" at bounding box center [683, 310] width 41 height 20
click at [1072, 600] on span "Create" at bounding box center [1069, 602] width 39 height 15
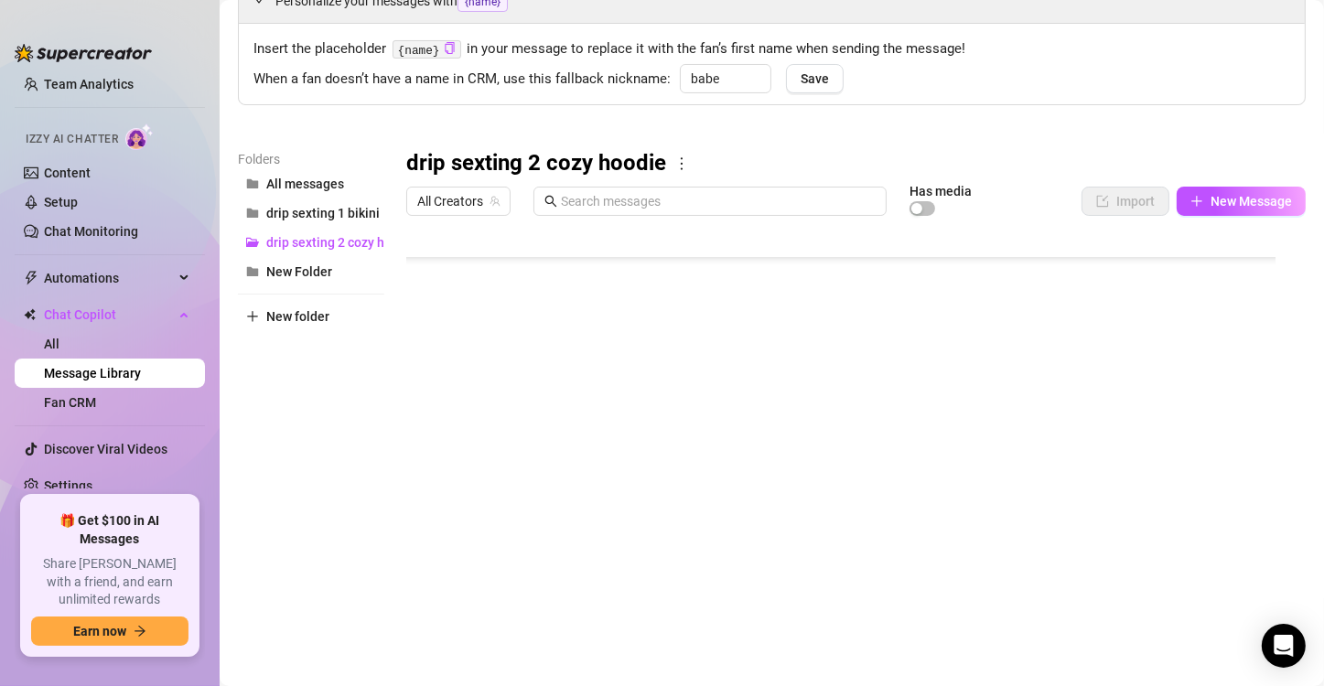
scroll to position [344, 0]
click at [1262, 188] on button "New Message" at bounding box center [1241, 201] width 129 height 29
type textarea "Type your message here..."
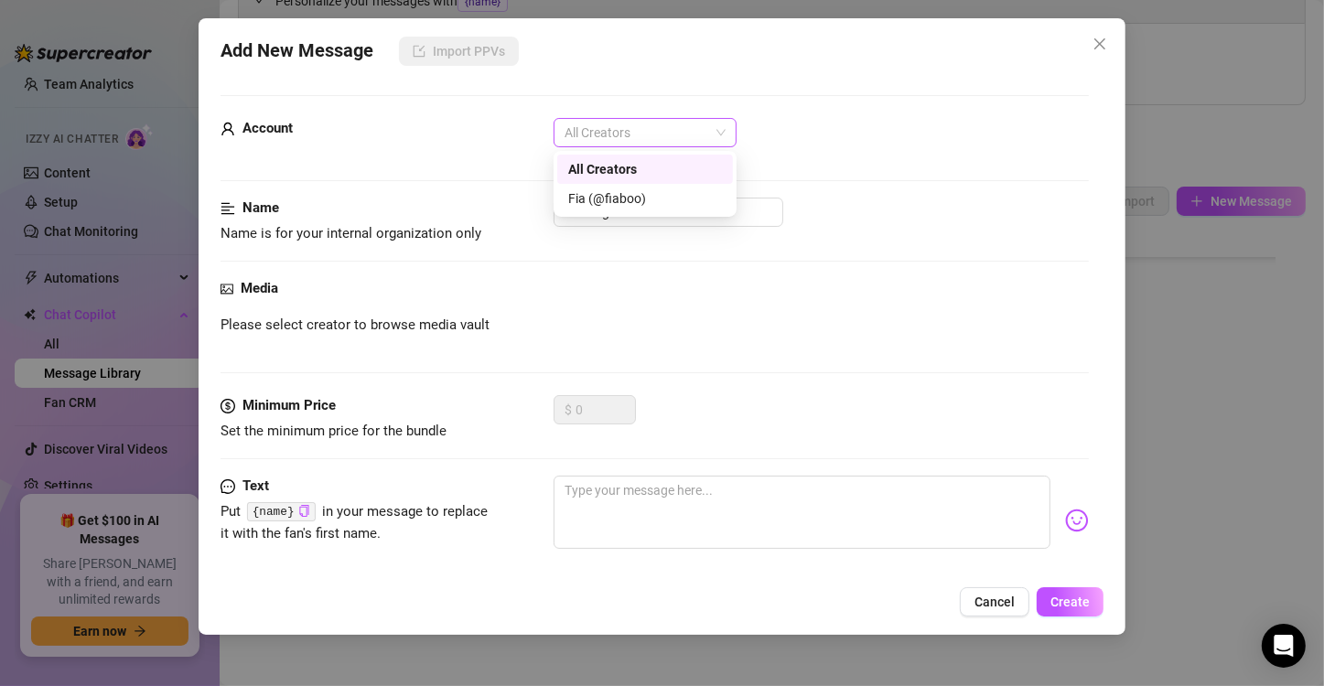
click at [639, 140] on span "All Creators" at bounding box center [645, 132] width 161 height 27
click at [629, 194] on div "Fia (@fiaboo)" at bounding box center [645, 199] width 154 height 20
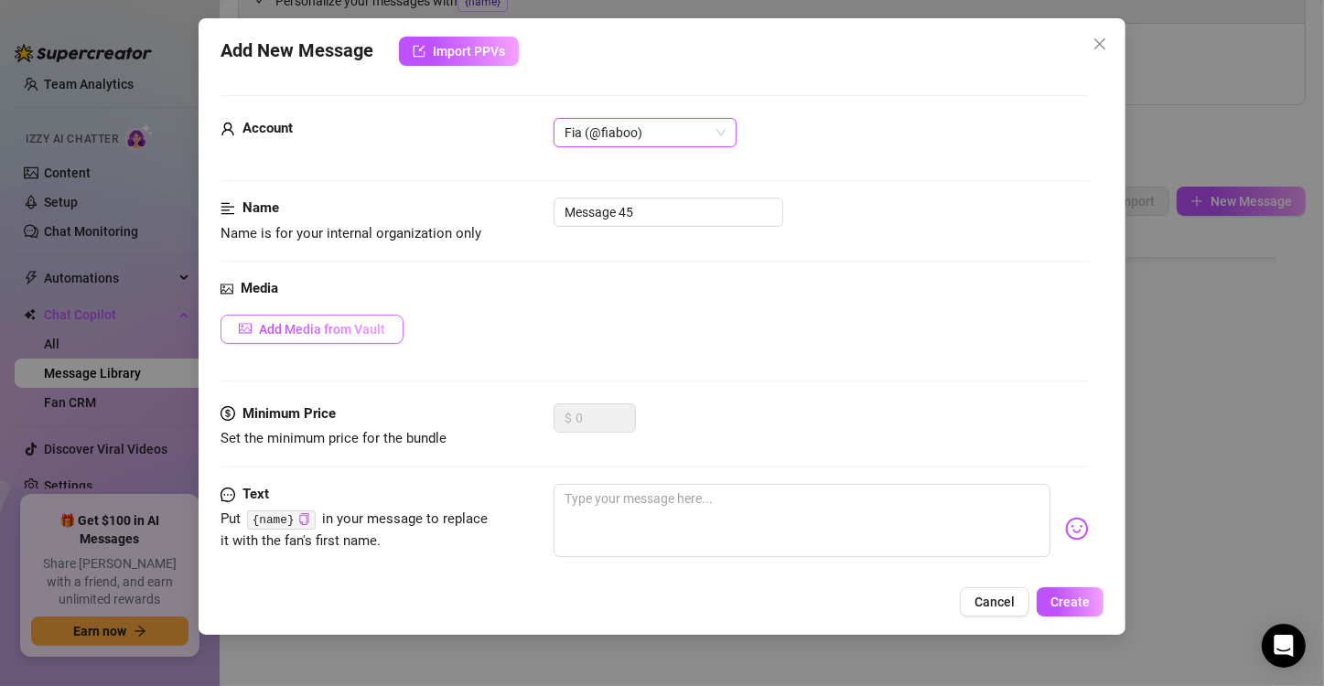
click at [367, 315] on button "Add Media from Vault" at bounding box center [312, 329] width 183 height 29
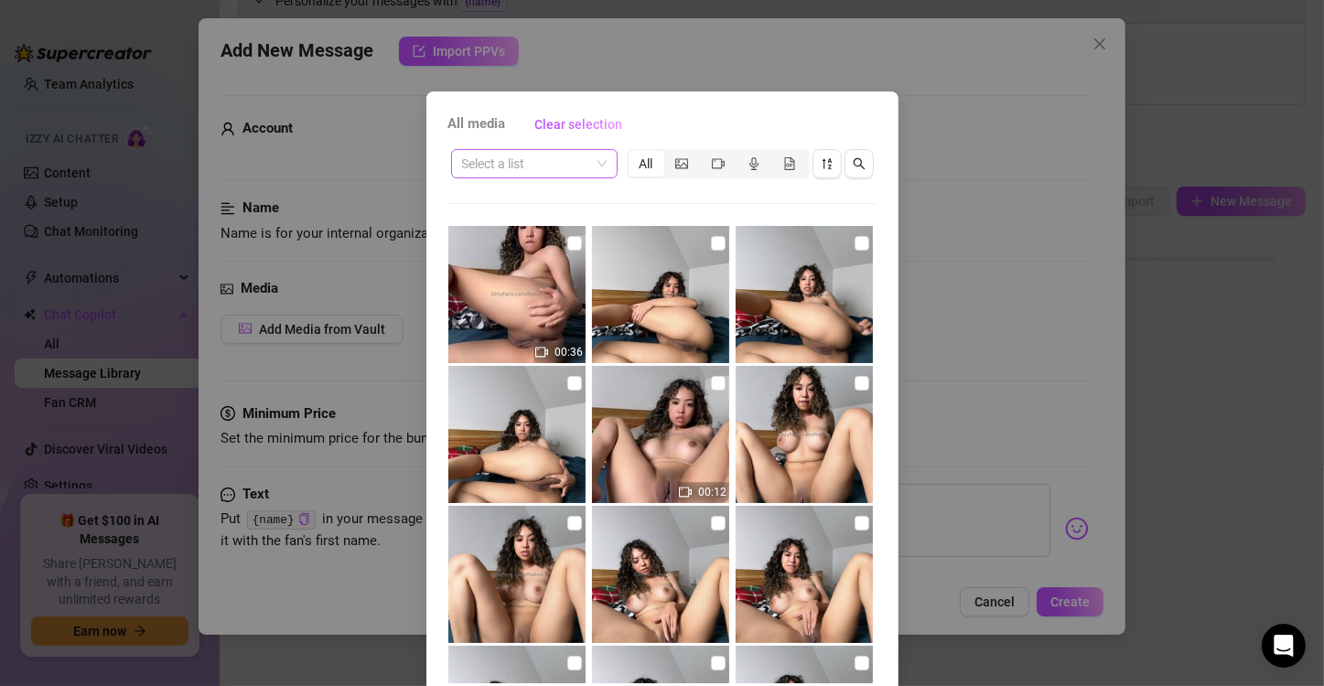
click at [565, 167] on input "search" at bounding box center [526, 163] width 128 height 27
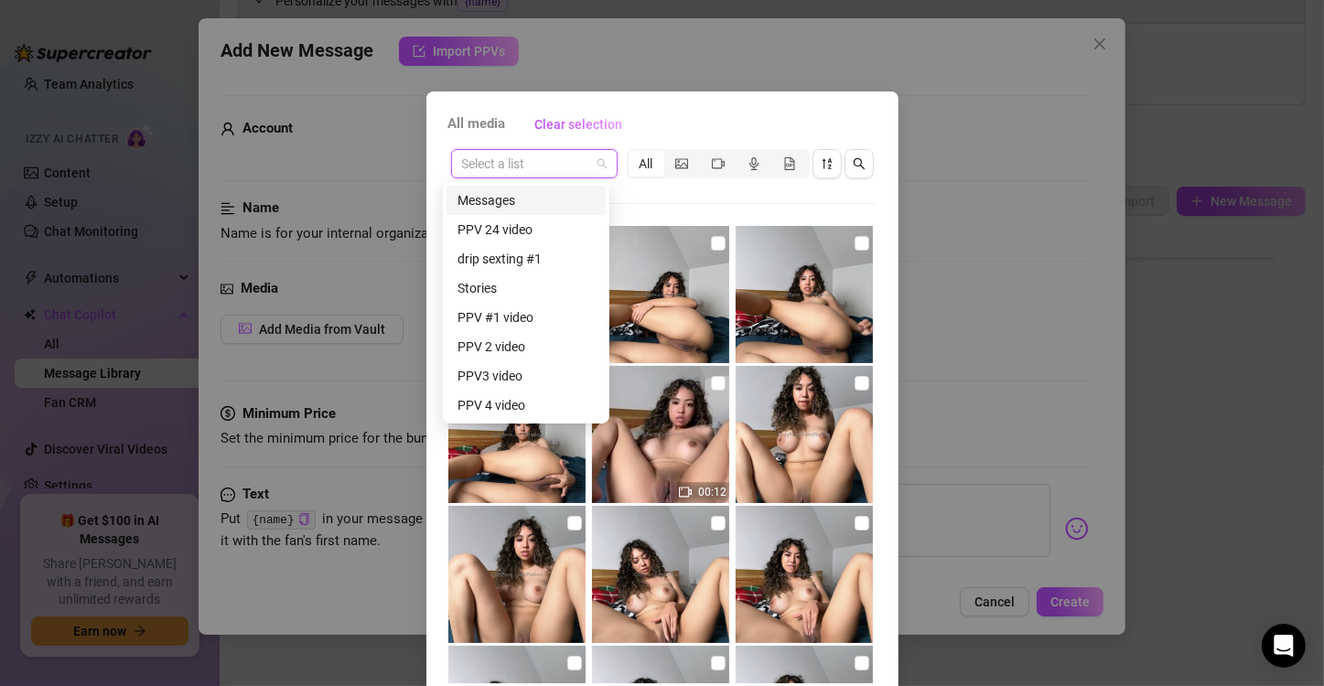
click at [534, 202] on div "Messages" at bounding box center [526, 200] width 137 height 20
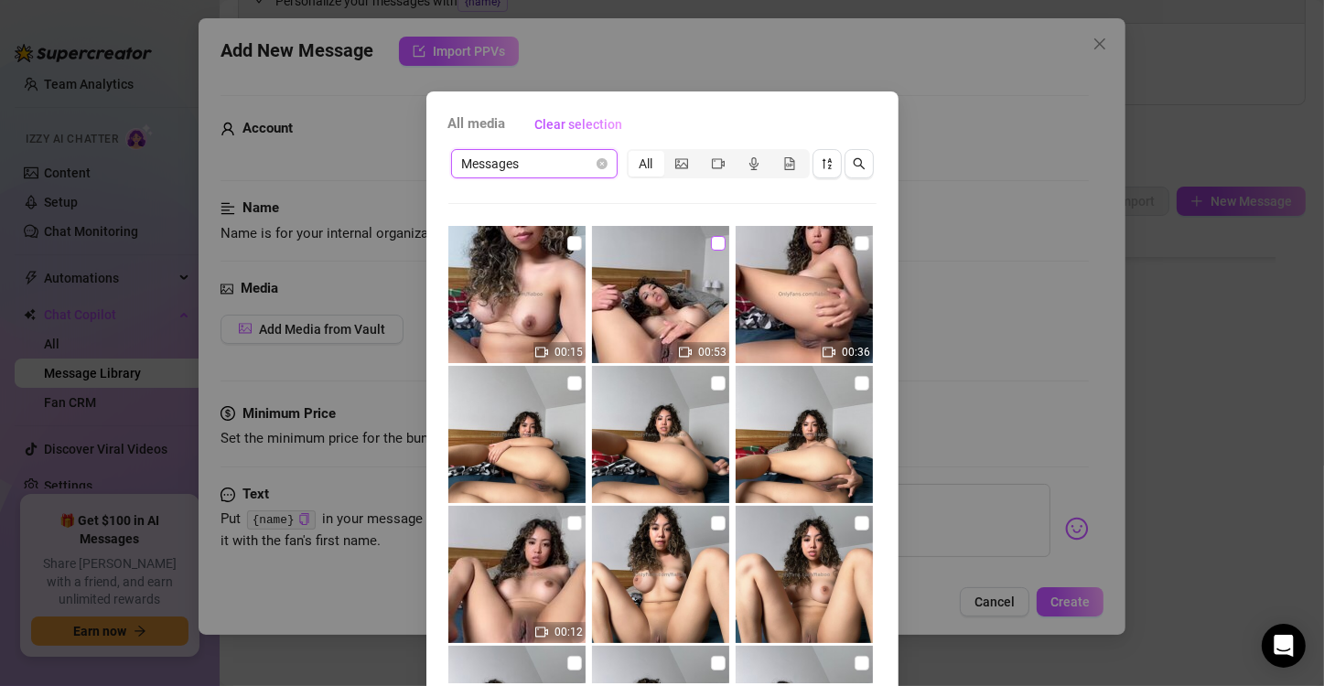
click at [711, 242] on input "checkbox" at bounding box center [718, 243] width 15 height 15
checkbox input "true"
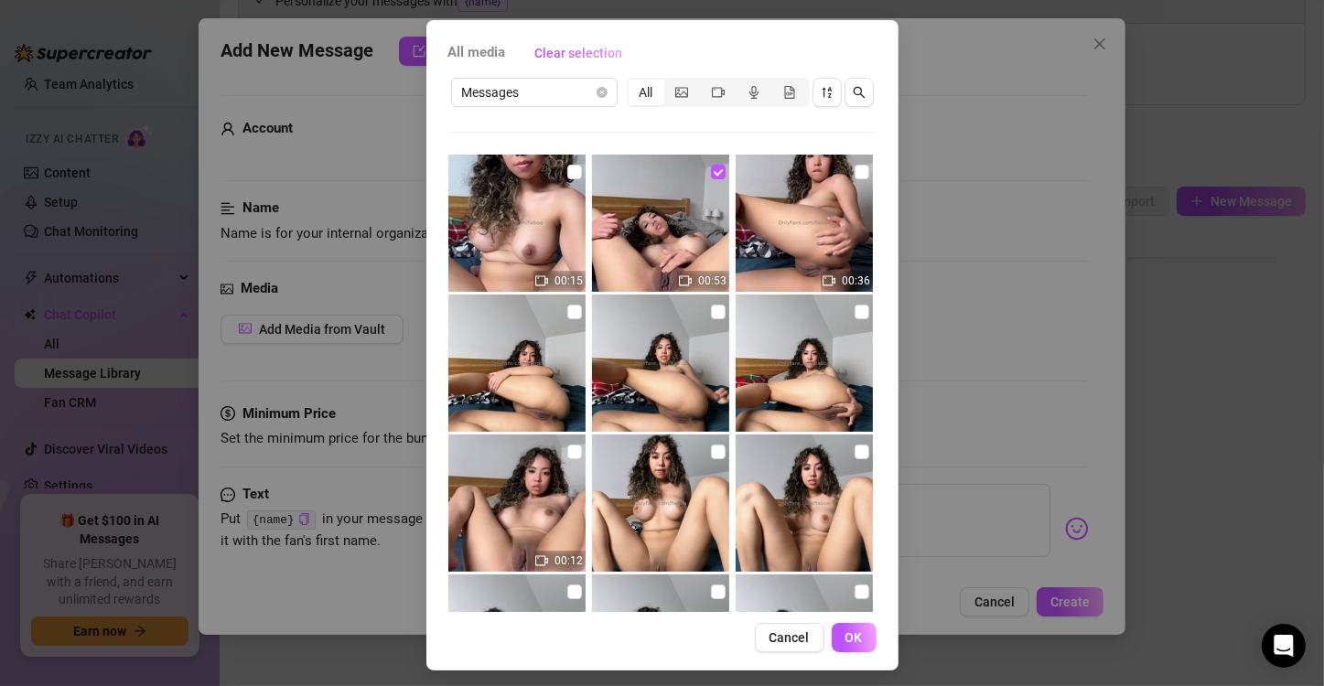
scroll to position [77, 0]
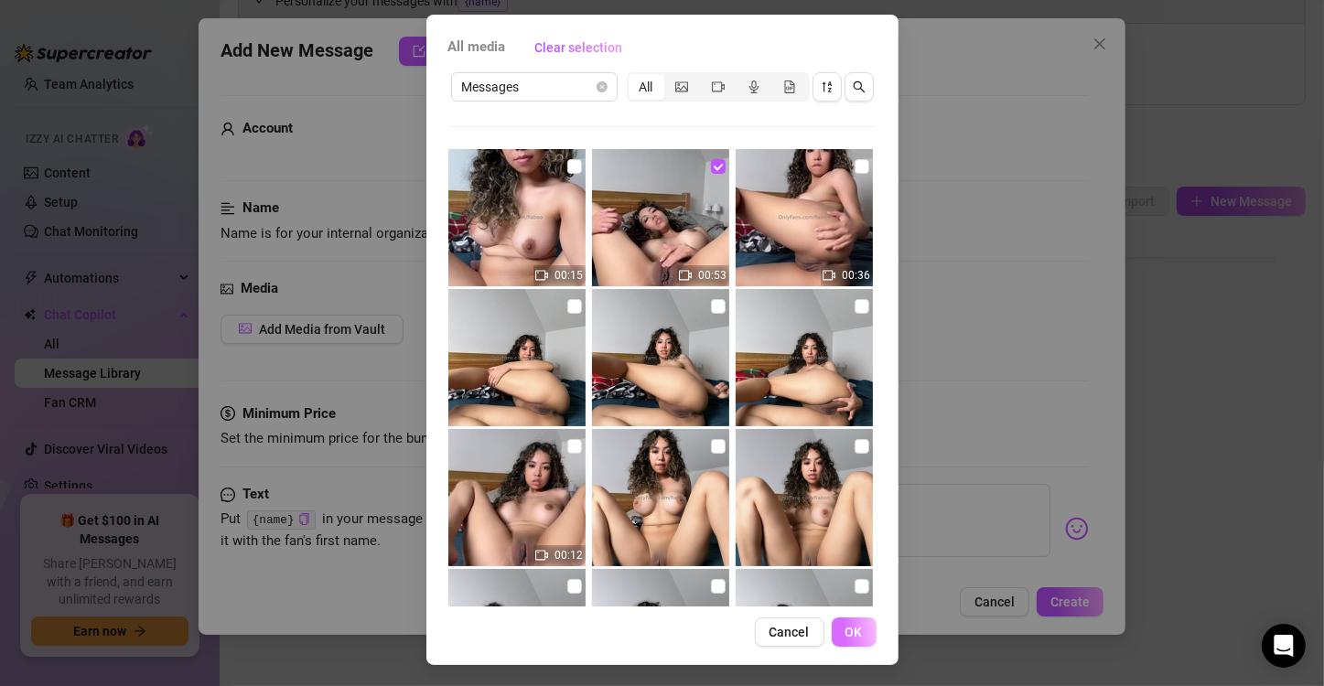
click at [845, 644] on button "OK" at bounding box center [854, 632] width 45 height 29
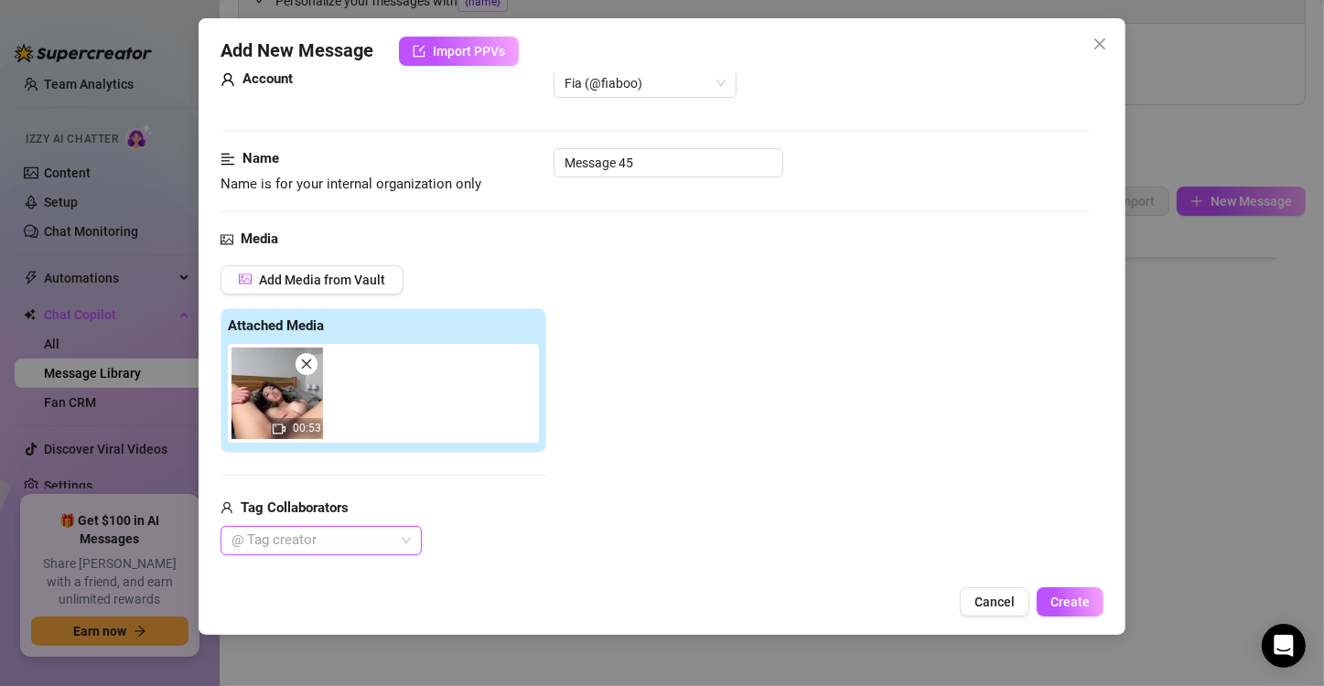
scroll to position [285, 0]
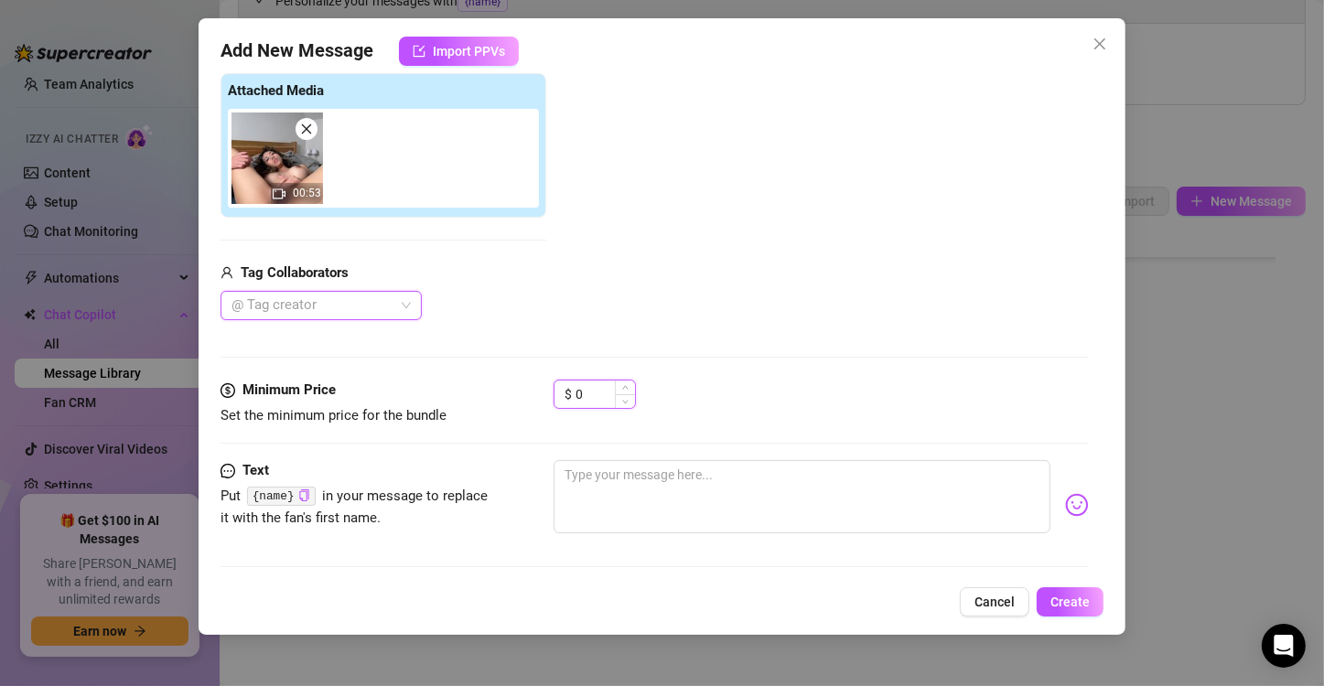
click at [592, 391] on input "0" at bounding box center [605, 394] width 59 height 27
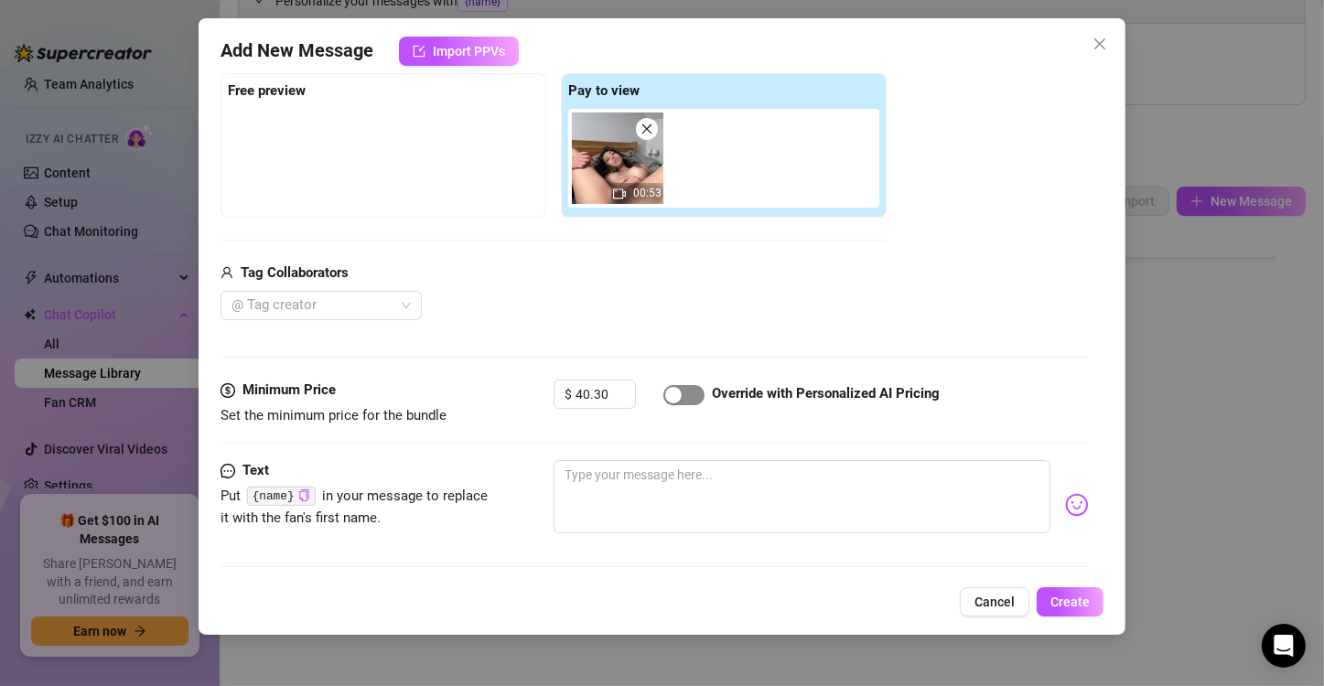
type input "40.3"
click at [673, 398] on div "button" at bounding box center [673, 395] width 16 height 16
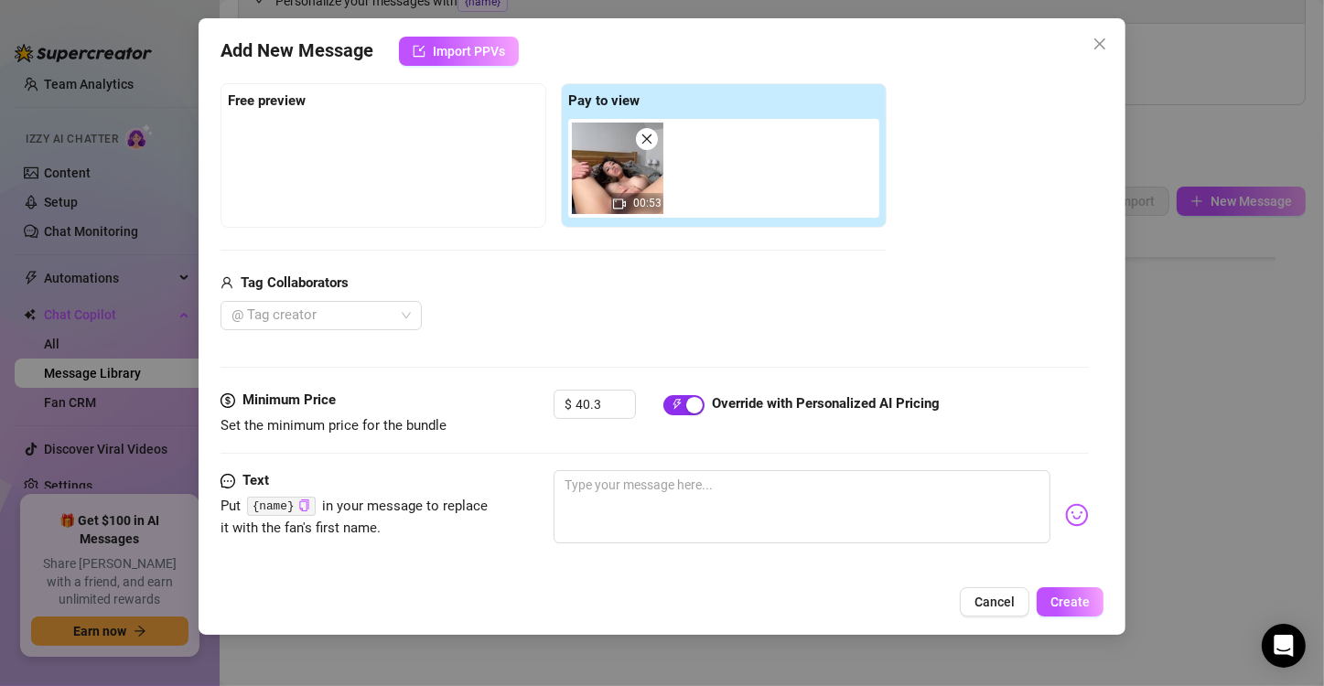
scroll to position [370, 0]
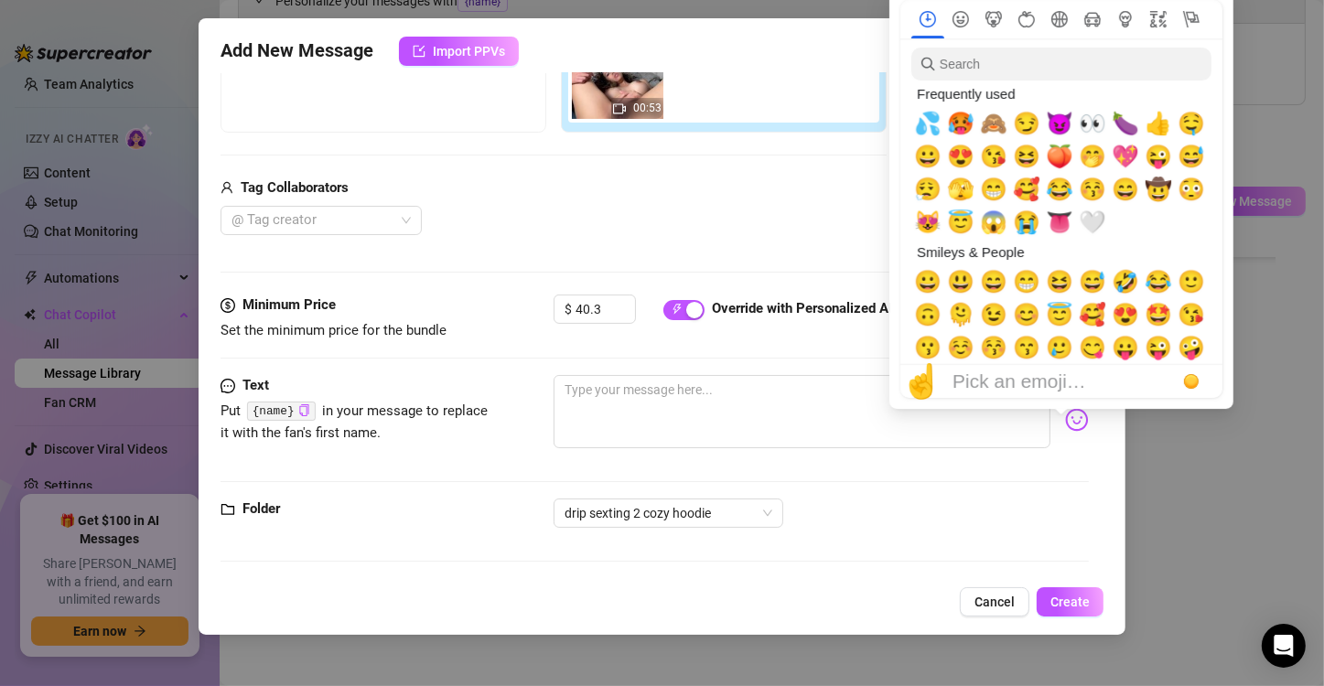
click at [1066, 417] on img at bounding box center [1077, 420] width 24 height 24
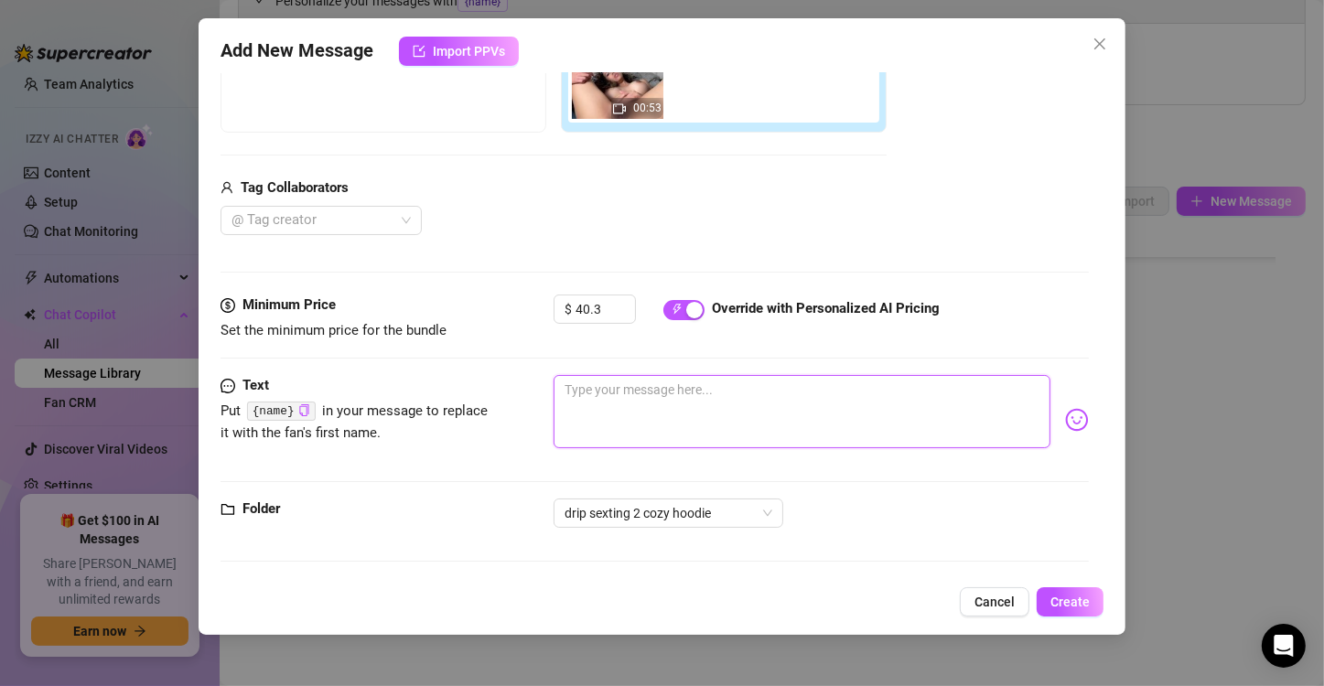
click at [679, 391] on textarea at bounding box center [802, 411] width 497 height 73
click at [632, 410] on textarea at bounding box center [802, 411] width 497 height 73
paste textarea "Do you like seeing me get this needy? I got brave and laid back with my pussy a…"
type textarea "Do you like seeing me get this needy? I got brave and laid back with my pussy a…"
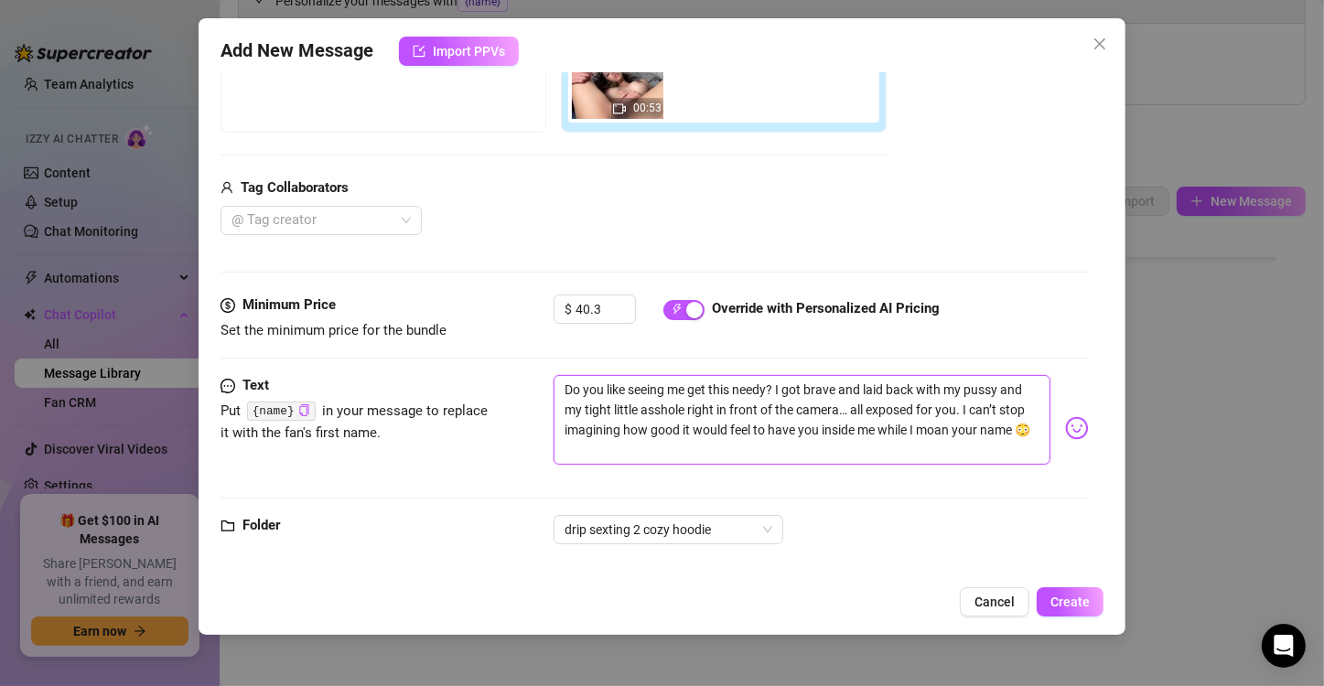
type textarea "Do you like seeing me get this needy? I got brave and laid back with my pussy a…"
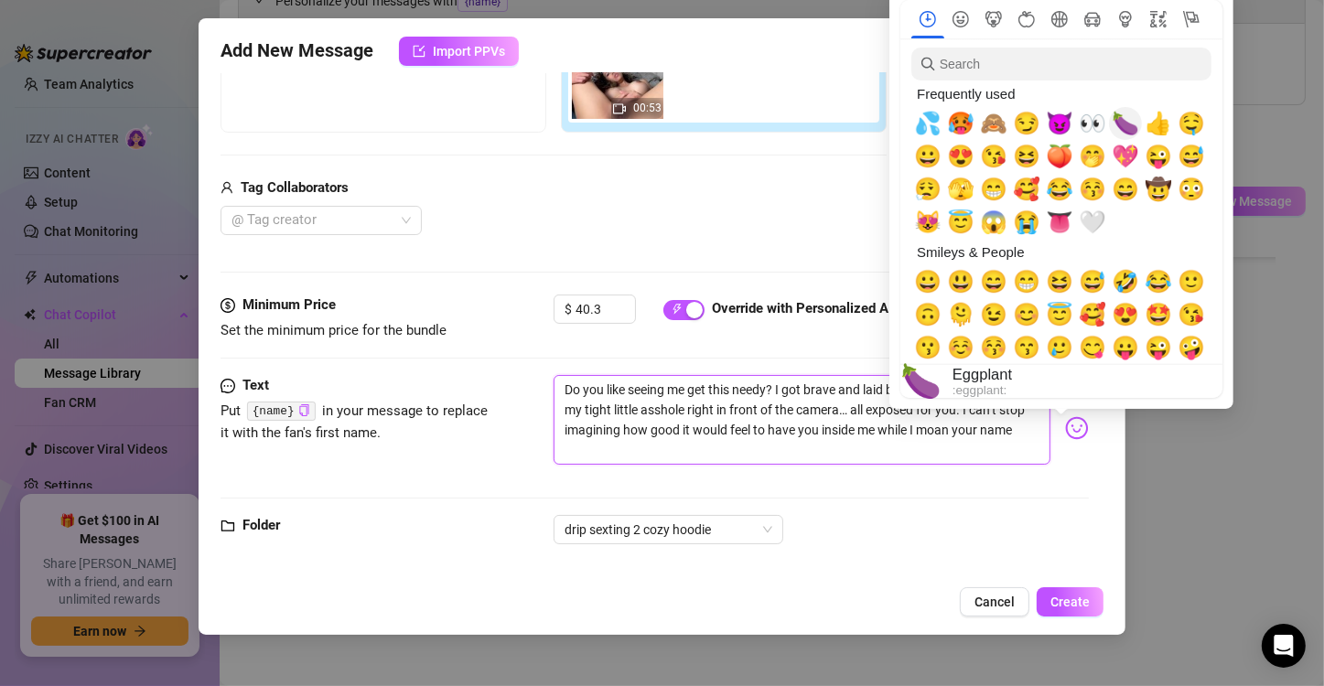
type textarea "Do you like seeing me get this needy? I got brave and laid back with my pussy a…"
click at [1115, 129] on span "🍆" at bounding box center [1125, 124] width 27 height 26
type textarea "Do you like seeing me get this needy? I got brave and laid back with my pussy a…"
click at [929, 139] on div "💦" at bounding box center [927, 123] width 33 height 33
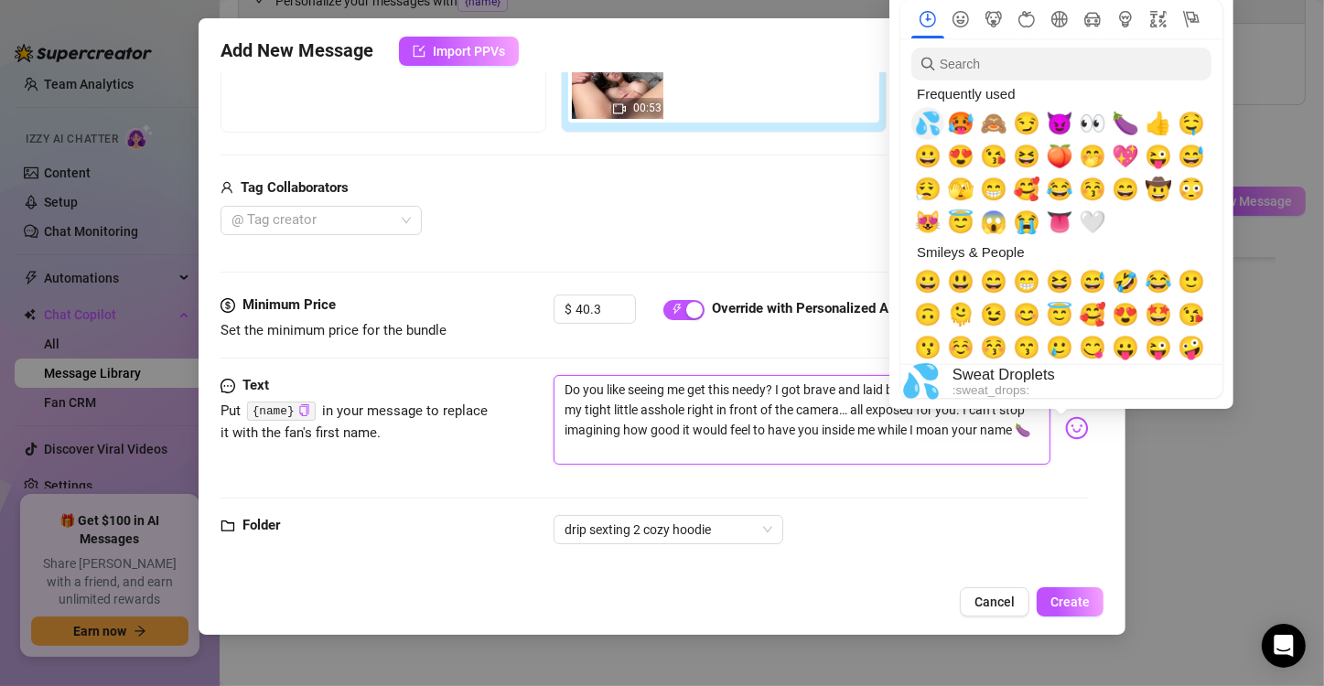
type textarea "Do you like seeing me get this needy? I got brave and laid back with my pussy a…"
click at [929, 139] on div "💦" at bounding box center [927, 123] width 33 height 33
type textarea "Do you like seeing me get this needy? I got brave and laid back with my pussy a…"
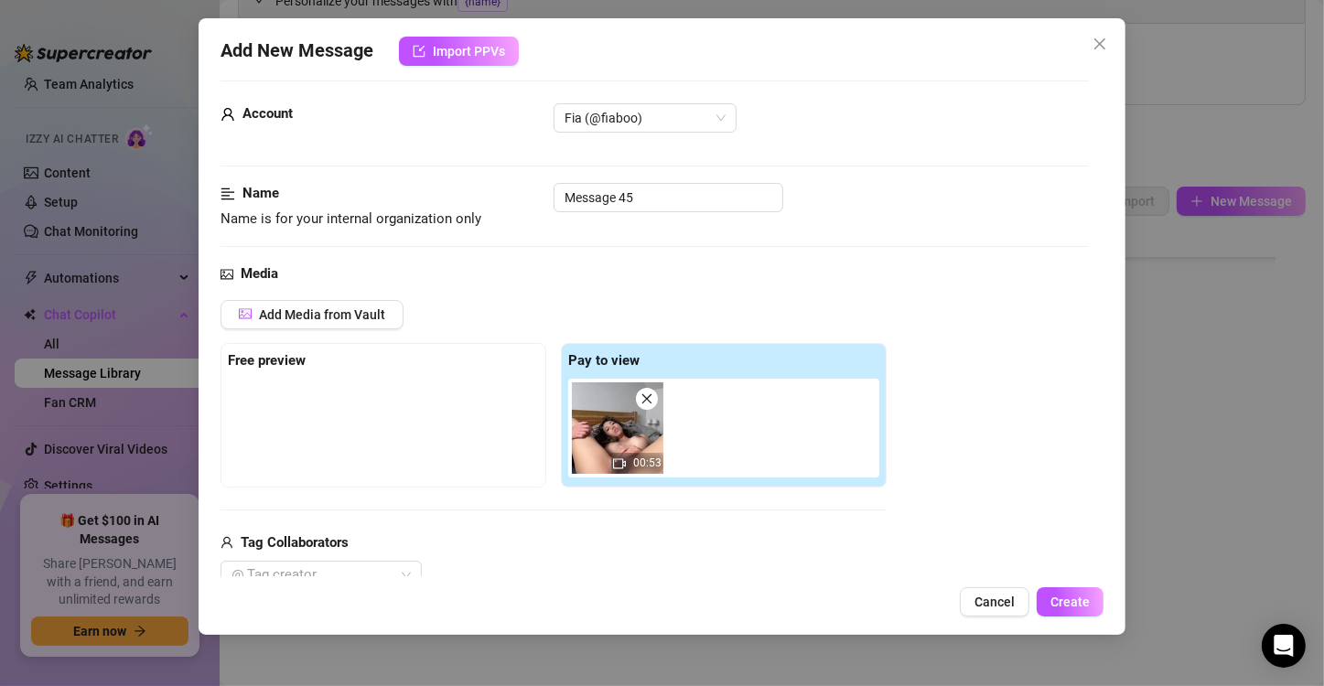
scroll to position [0, 0]
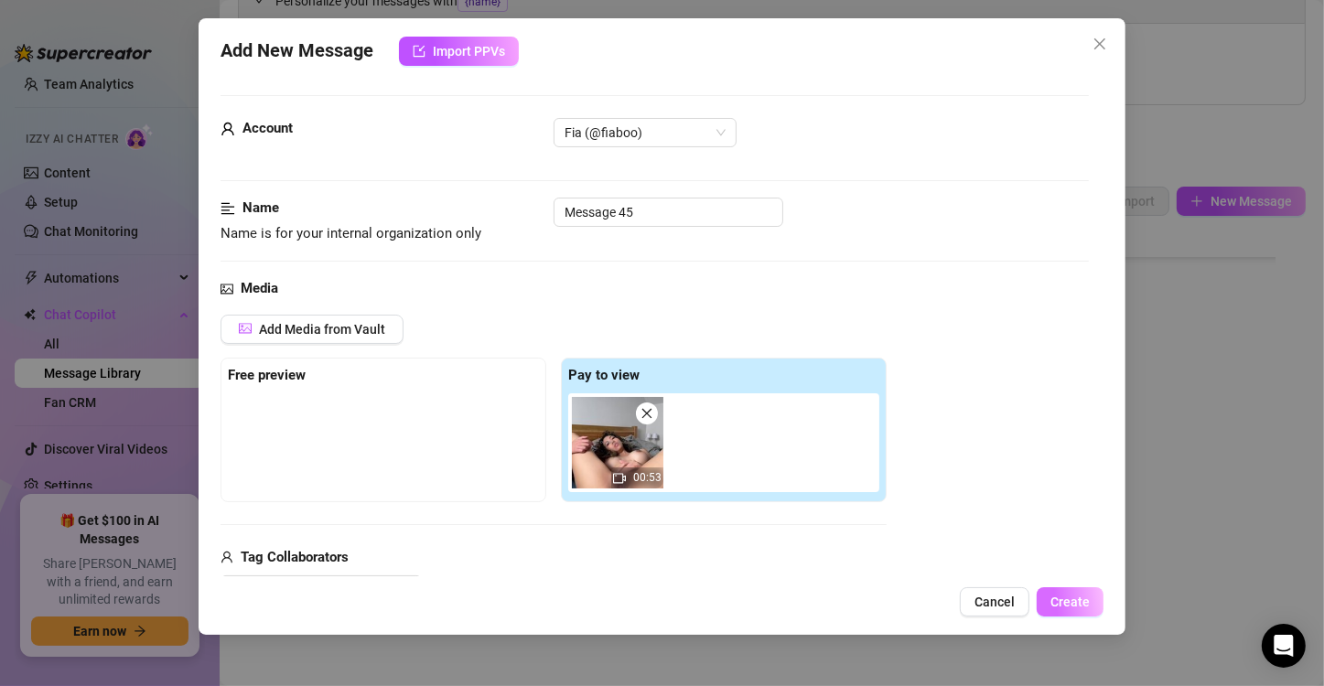
type textarea "Do you like seeing me get this needy? I got brave and laid back with my pussy a…"
click at [1087, 597] on span "Create" at bounding box center [1069, 602] width 39 height 15
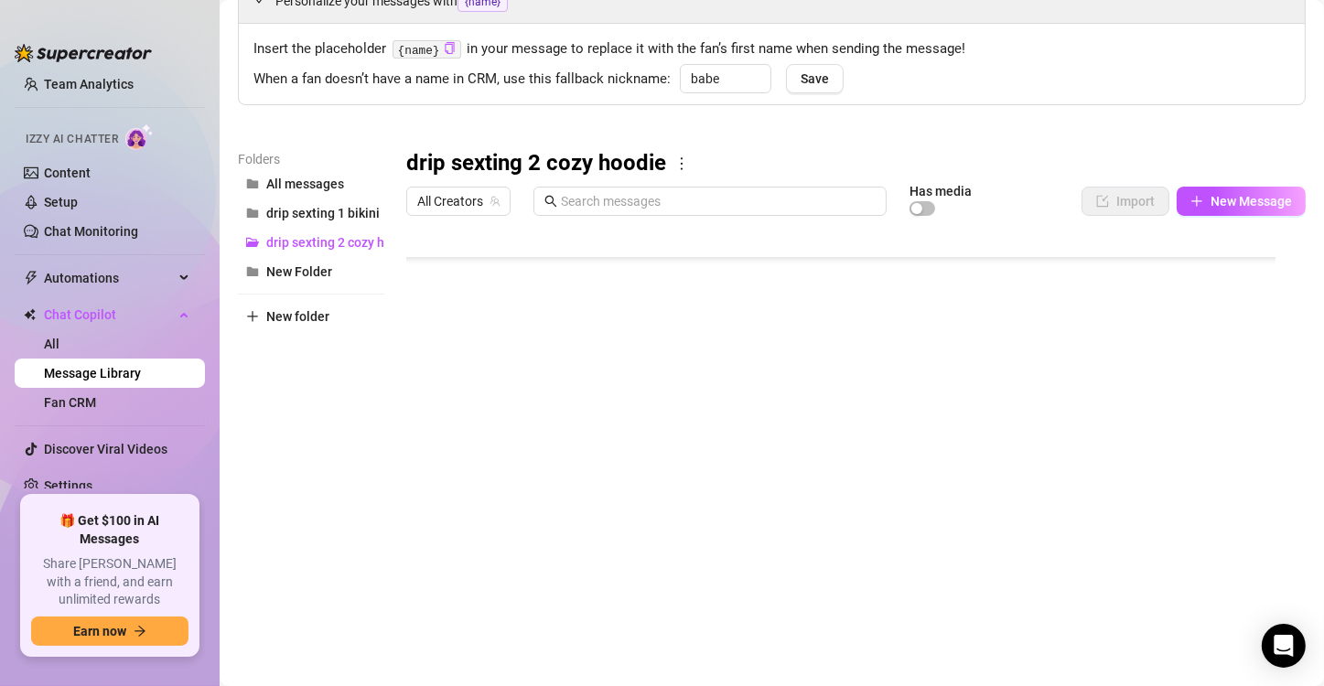
scroll to position [381, 0]
click at [1222, 210] on button "New Message" at bounding box center [1241, 201] width 129 height 29
type textarea "Type your message here..."
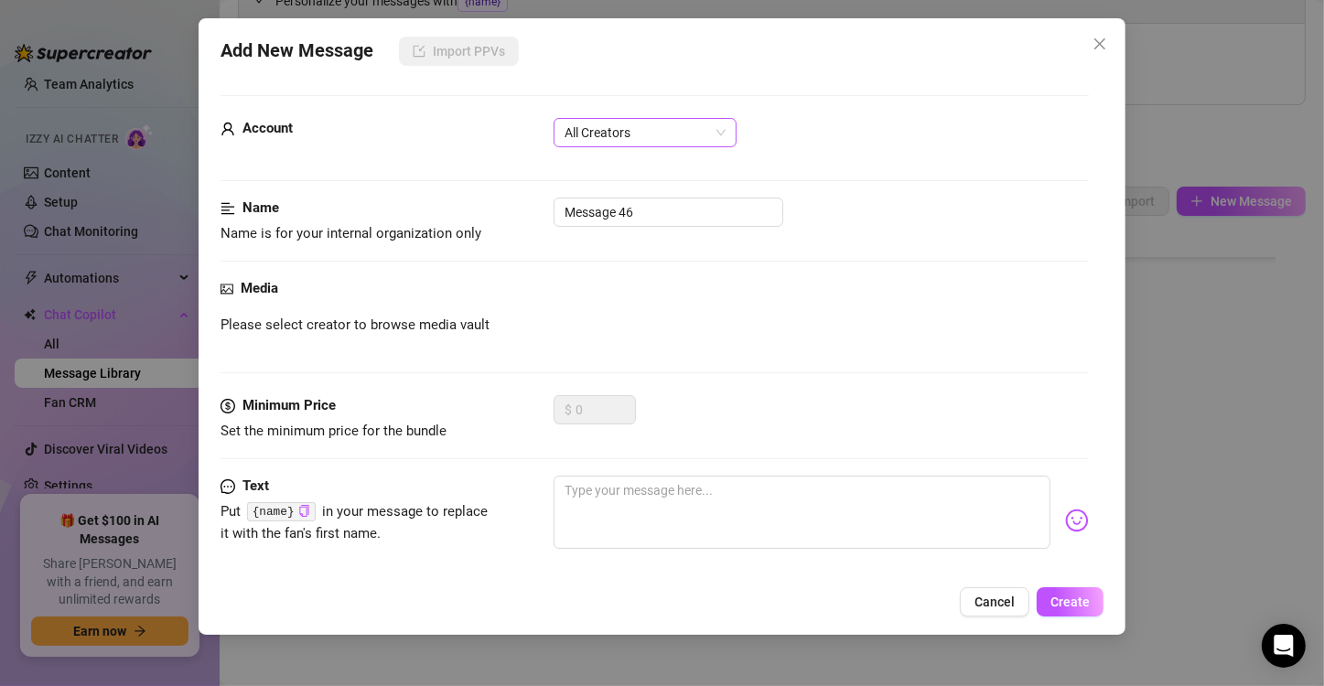
click at [671, 132] on span "All Creators" at bounding box center [645, 132] width 161 height 27
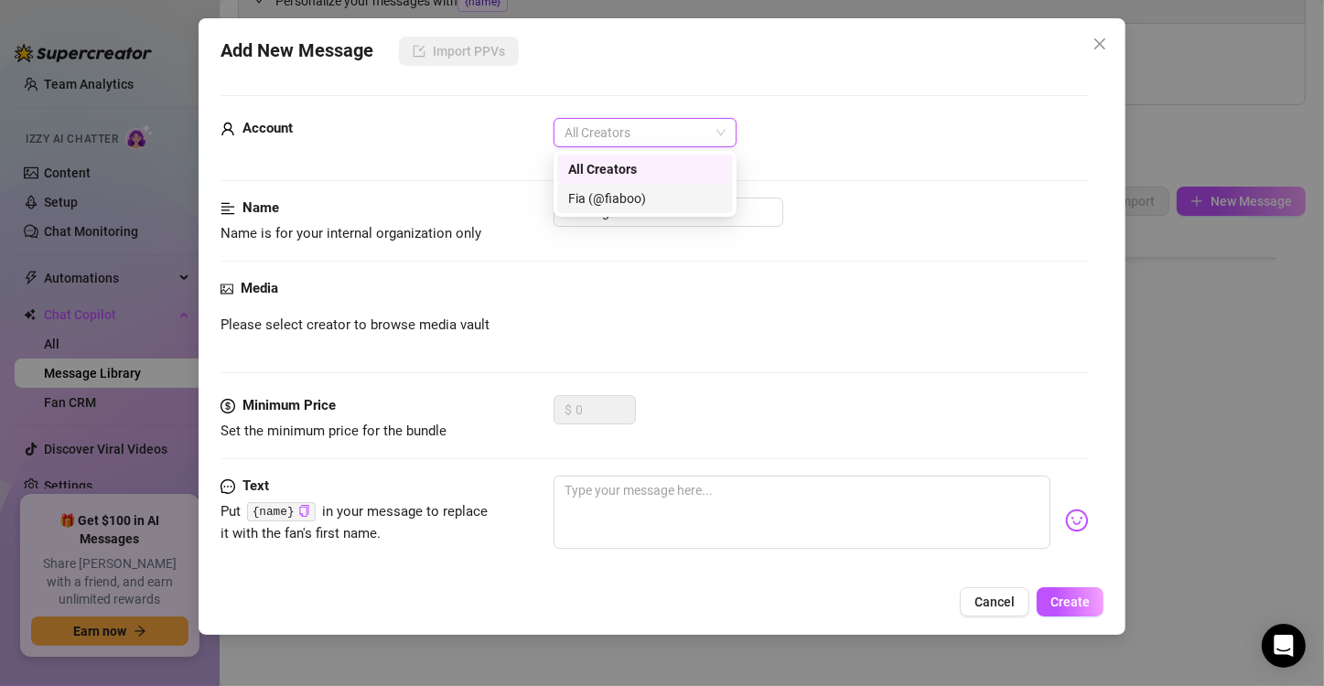
click at [639, 208] on div "Fia (@fiaboo)" at bounding box center [645, 199] width 154 height 20
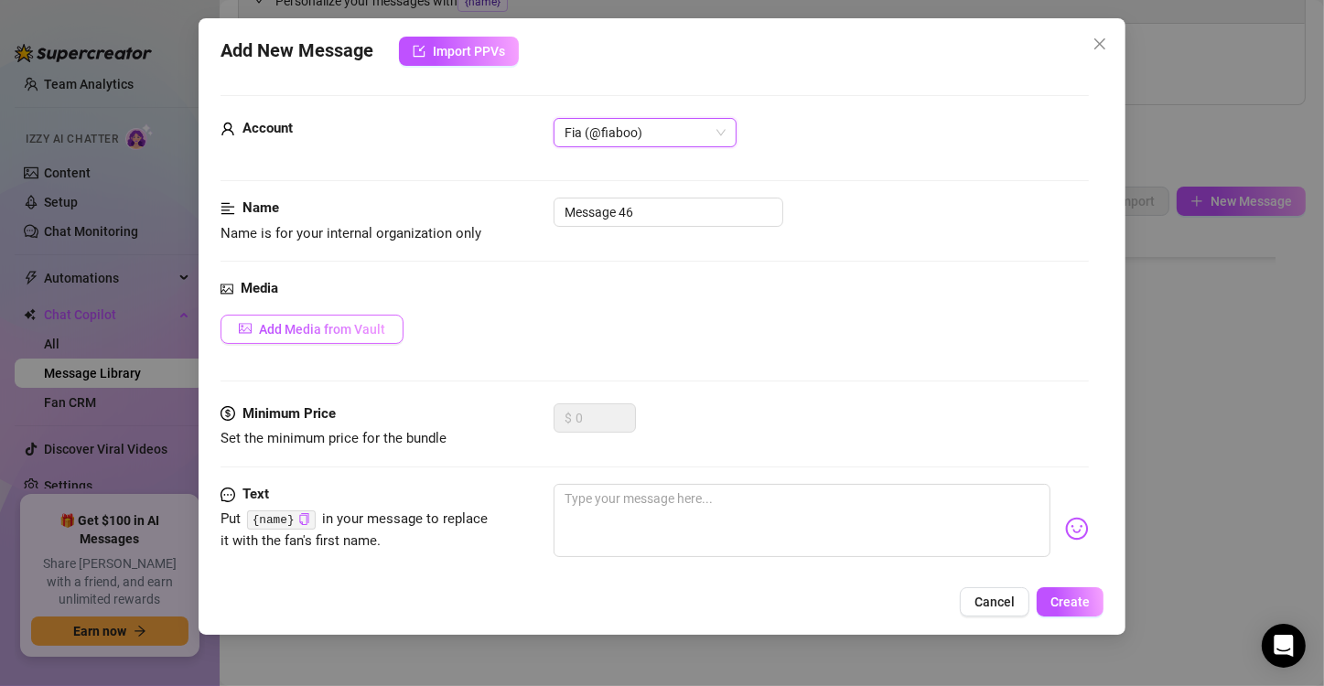
click at [339, 342] on button "Add Media from Vault" at bounding box center [312, 329] width 183 height 29
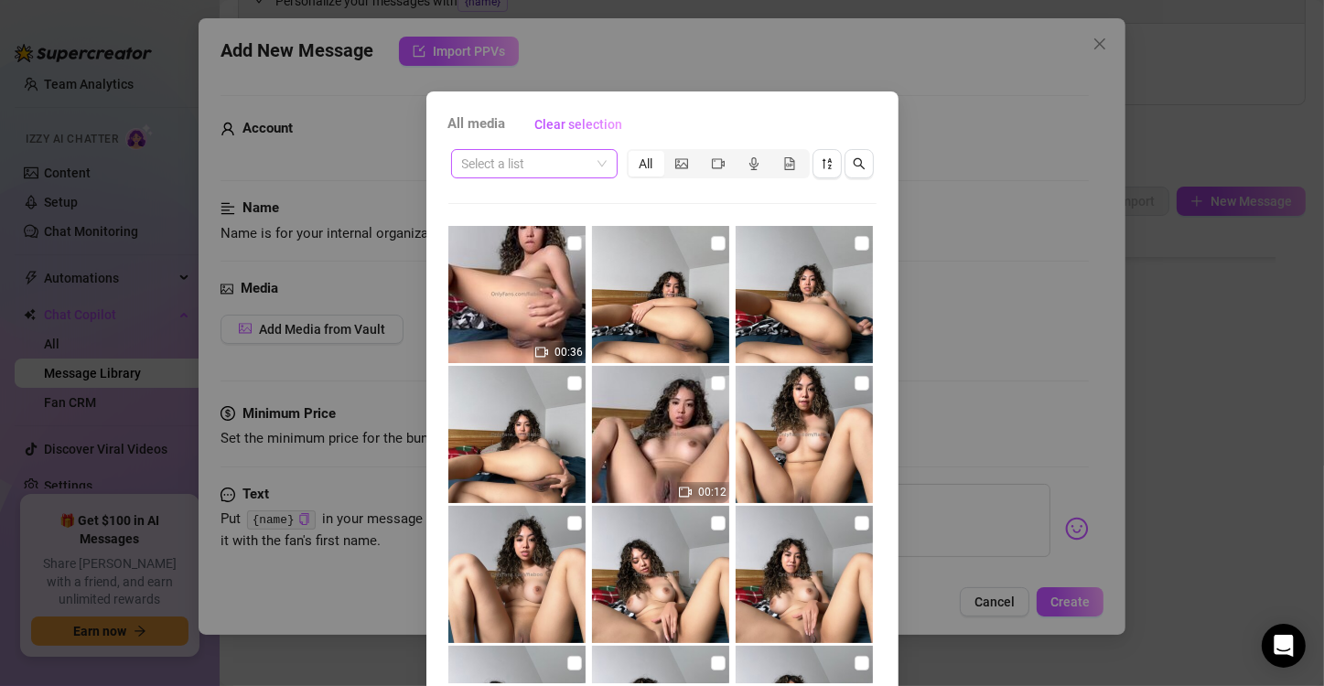
click at [574, 172] on input "search" at bounding box center [526, 163] width 128 height 27
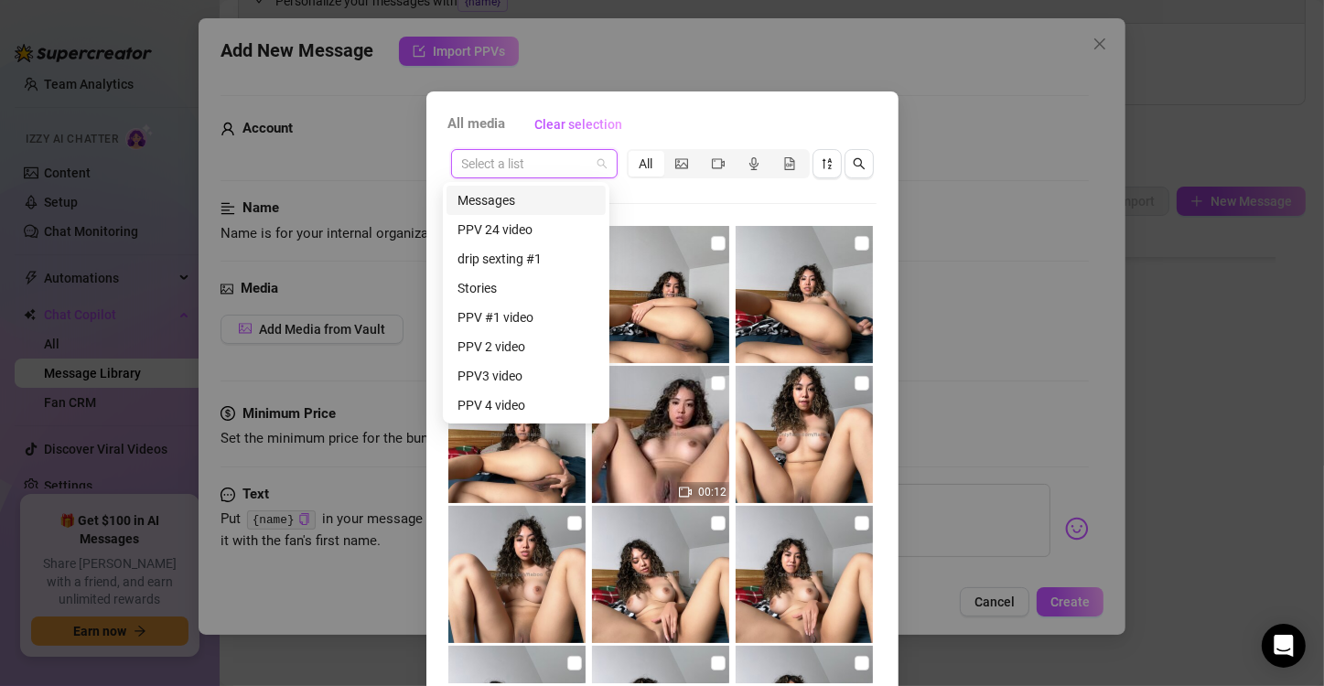
click at [566, 204] on div "Messages" at bounding box center [526, 200] width 137 height 20
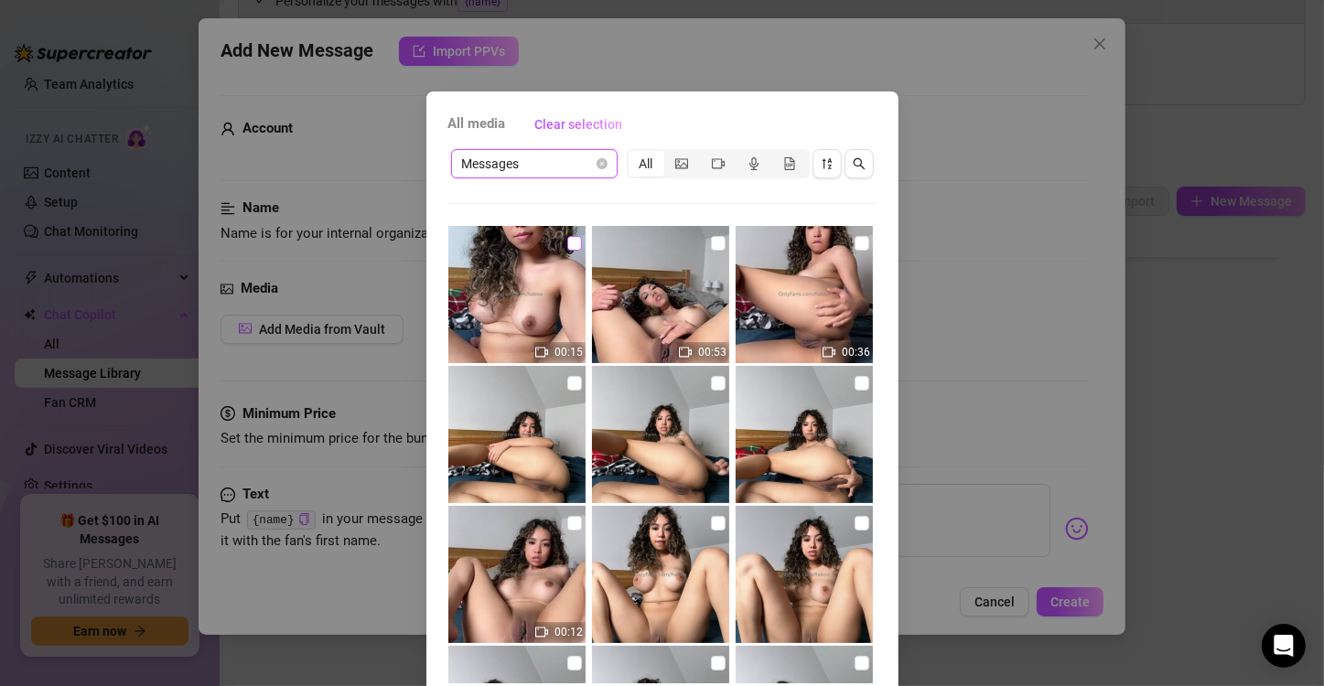
click at [567, 238] on input "checkbox" at bounding box center [574, 243] width 15 height 15
checkbox input "true"
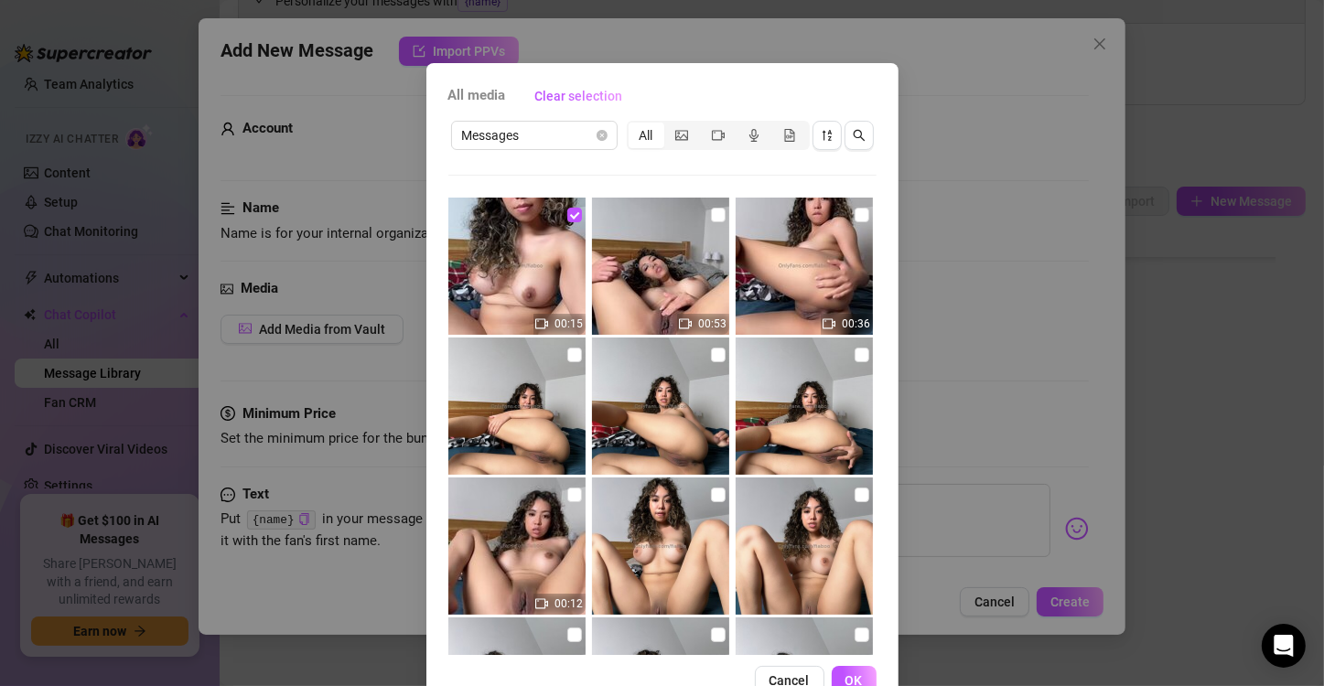
scroll to position [77, 0]
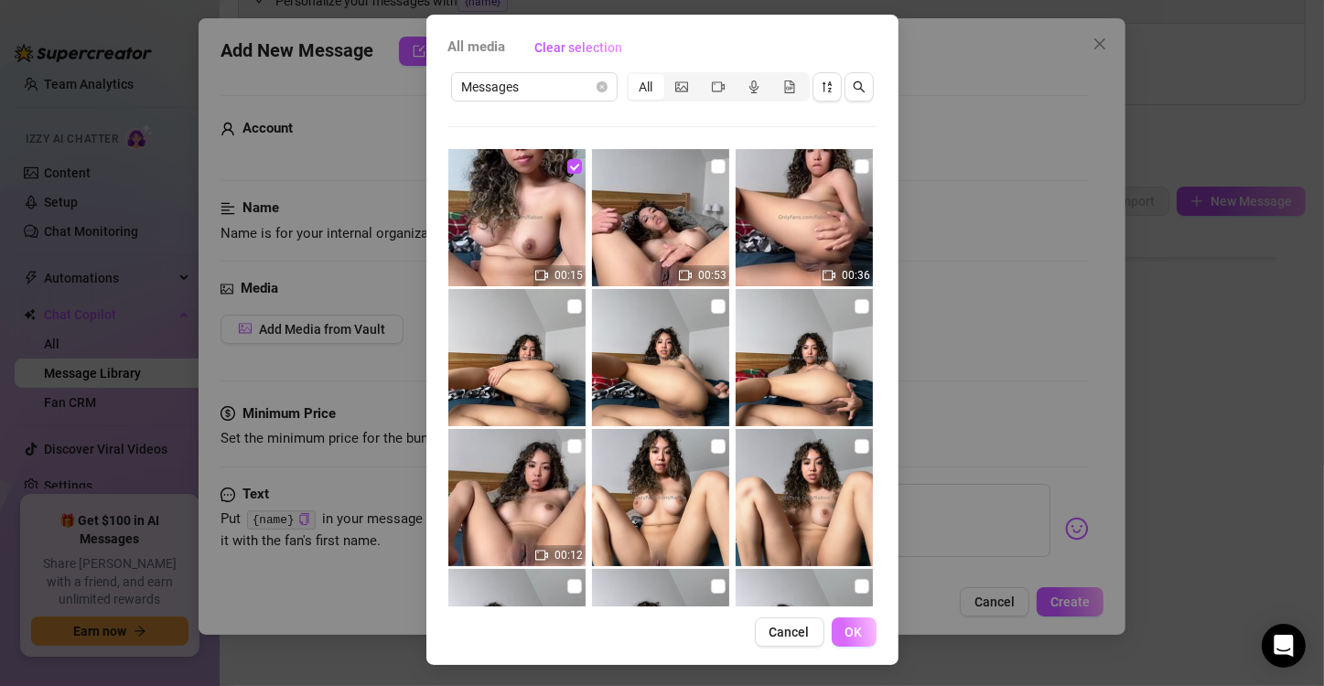
click at [836, 623] on button "OK" at bounding box center [854, 632] width 45 height 29
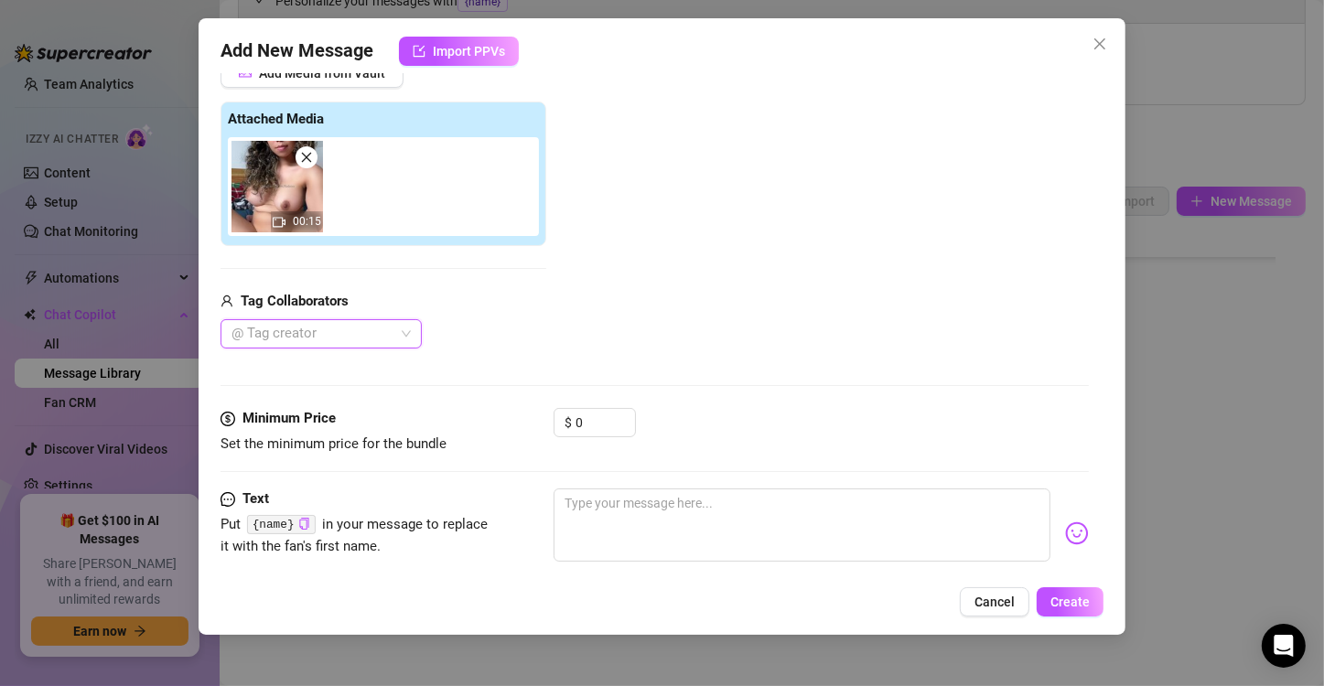
scroll to position [285, 0]
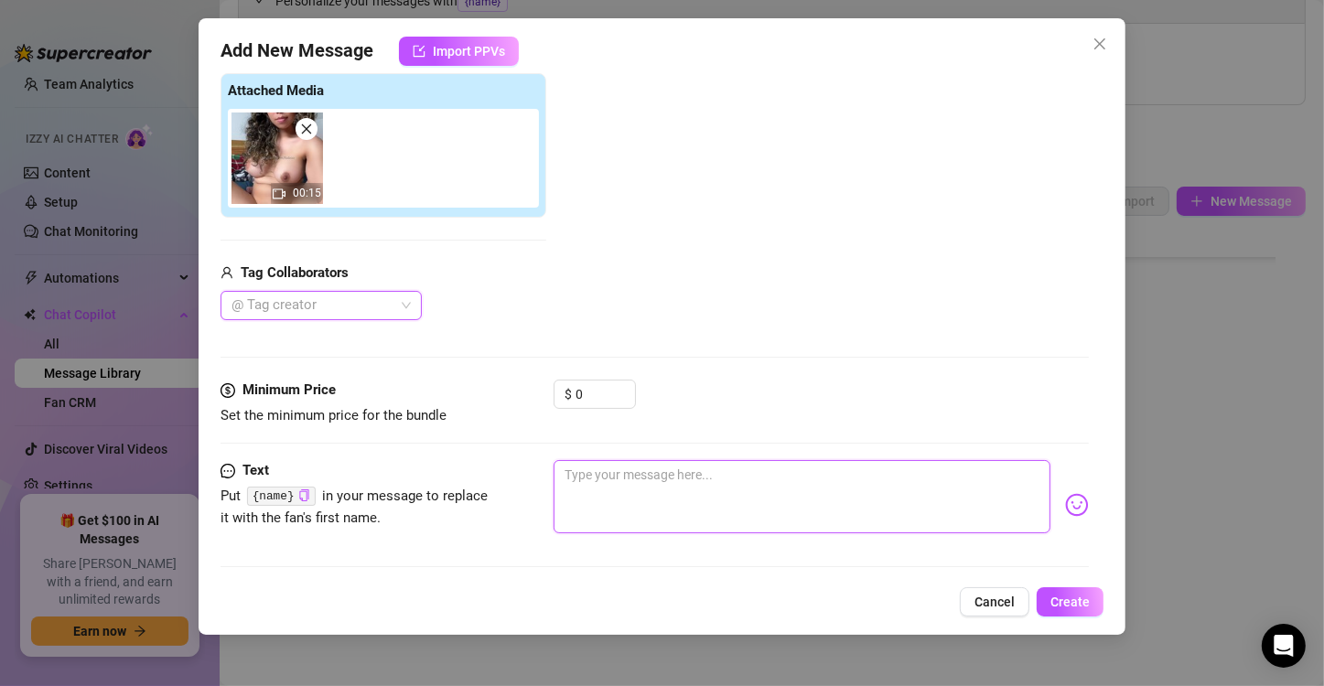
click at [587, 489] on textarea at bounding box center [802, 496] width 497 height 73
paste textarea "My fingers are moving so slow inside me… I keep biting my lip, pretending it’s …"
type textarea "My fingers are moving so slow inside me… I keep biting my lip, pretending it’s …"
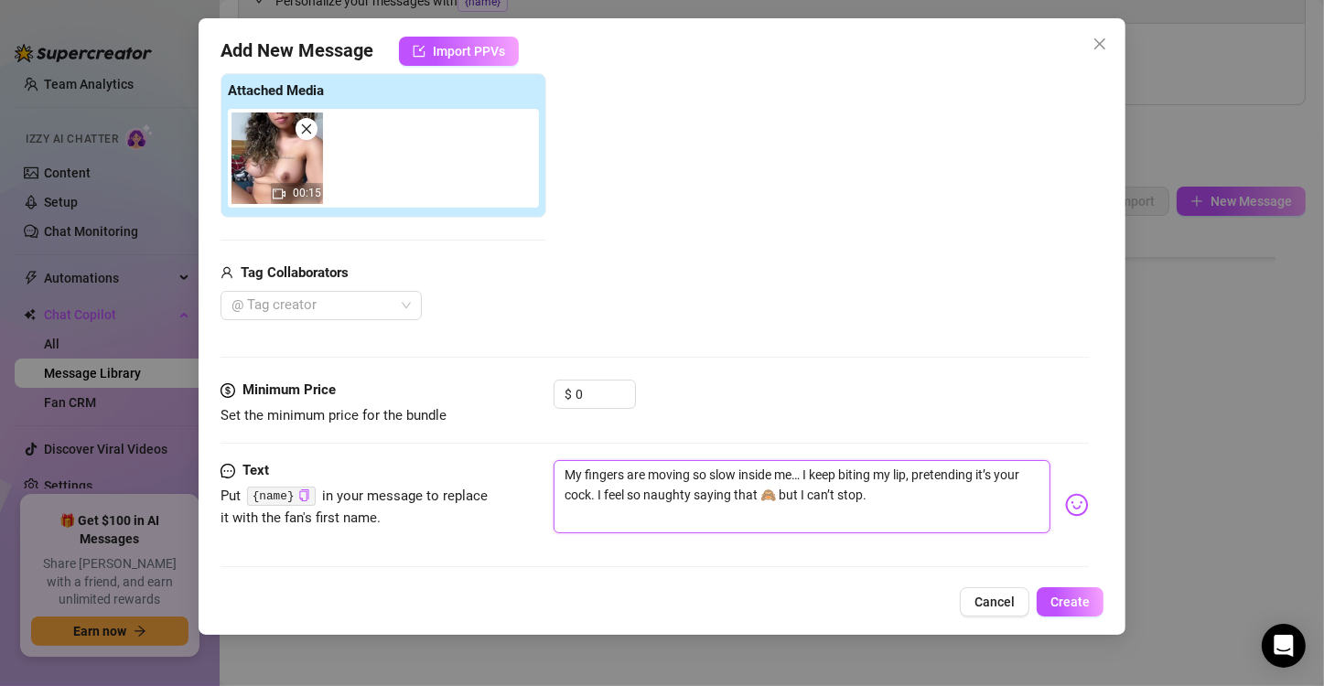
click at [918, 478] on textarea "My fingers are moving so slow inside me… I keep biting my lip, pretending it’s …" at bounding box center [802, 496] width 497 height 73
type textarea "My fingers are moving so slow inside me… I keep biting my lip,pretending it’s y…"
type textarea "My fingers are moving so slow inside me… I keep biting my lippretending it’s yo…"
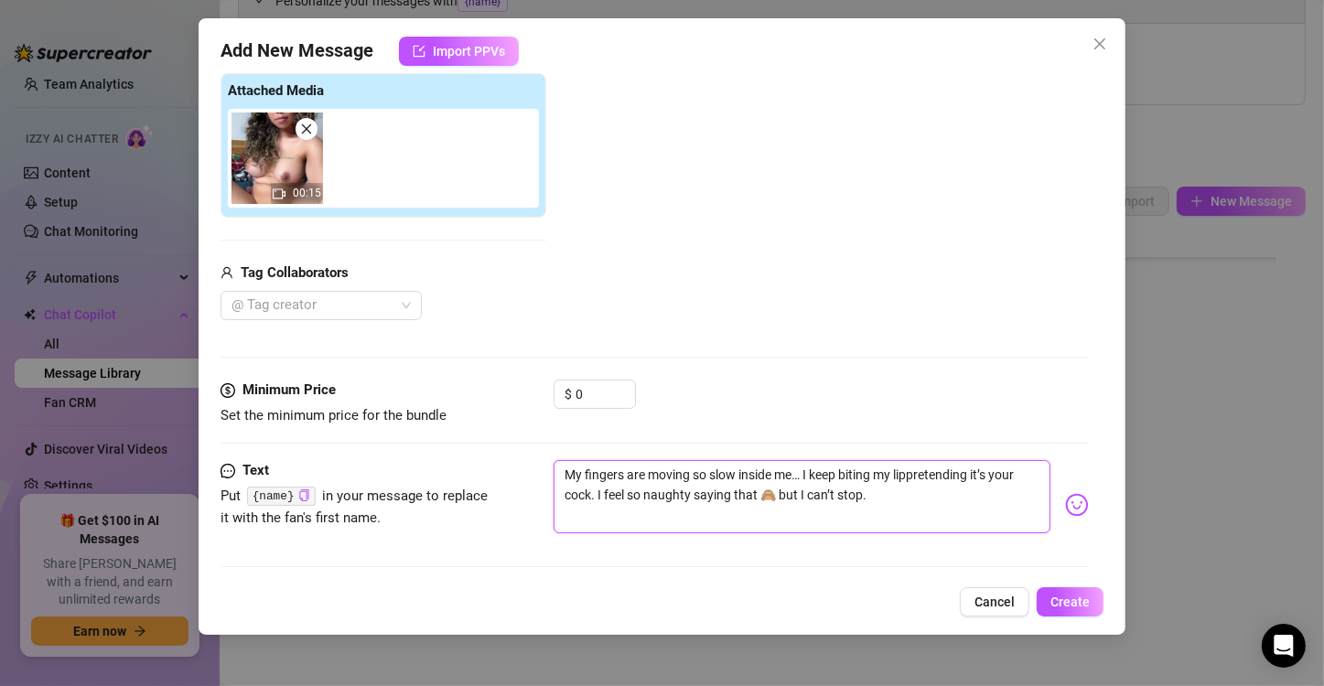
type textarea "My fingers are moving so slow inside me… I keep biting my lipretending it’s you…"
type textarea "My fingers are moving so slow inside me… I keep biting my lpretending it’s your…"
type textarea "My fingers are moving so slow inside me… I keep biting my pretending it’s your …"
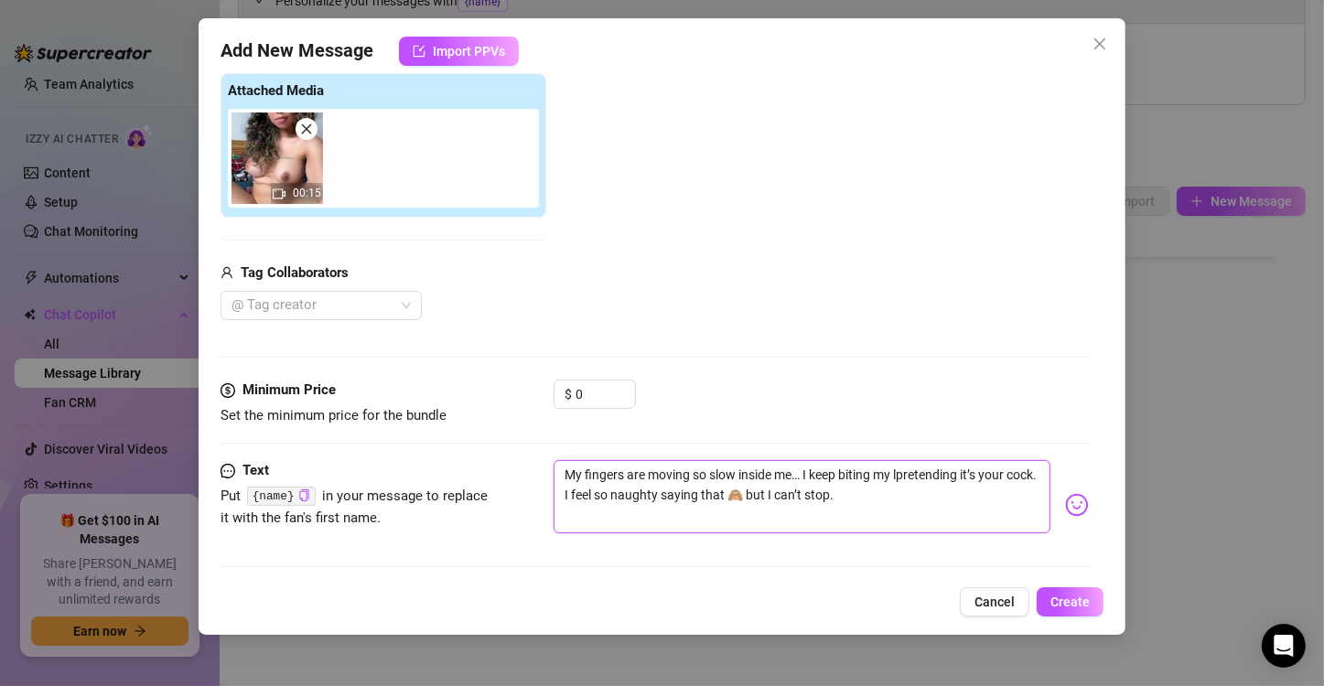
type textarea "My fingers are moving so slow inside me… I keep biting my pretending it’s your …"
type textarea "My fingers are moving so slow inside me… I keep biting mypretending it’s your c…"
type textarea "My fingers are moving so slow inside me… I keep biting mpretending it’s your co…"
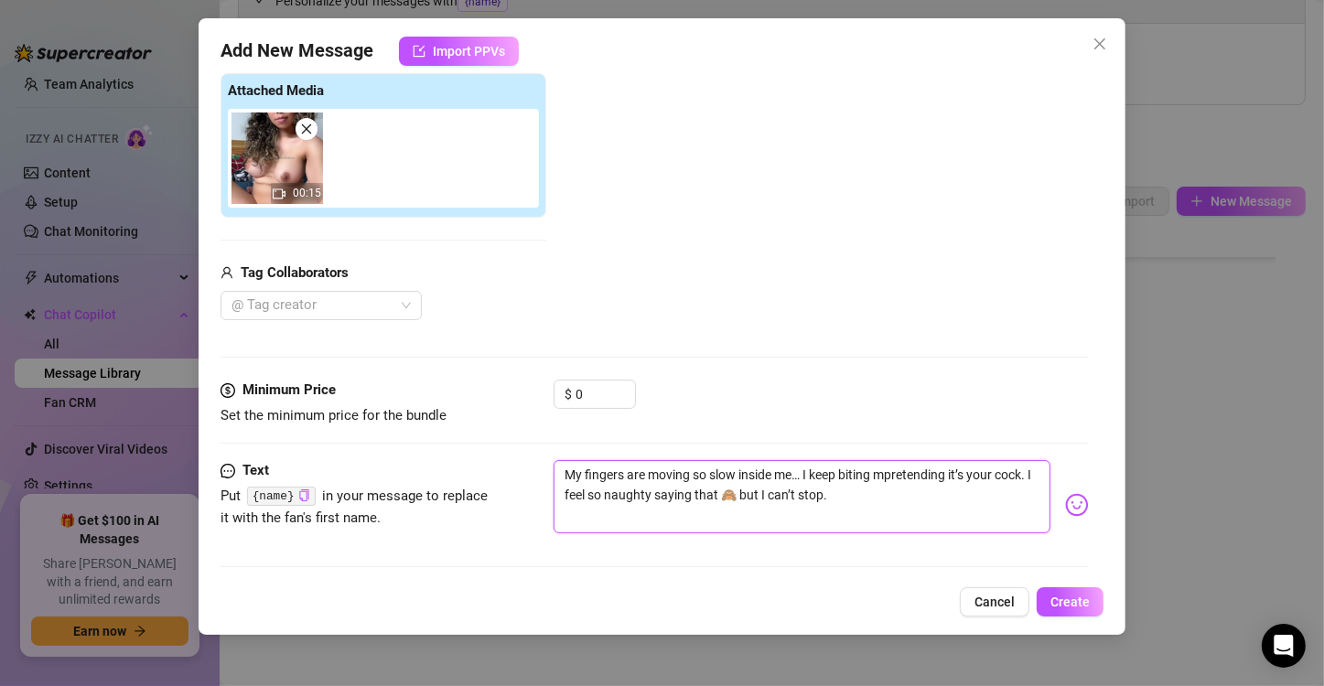
type textarea "My fingers are moving so slow inside me… I keep biting pretending it’s your coc…"
type textarea "My fingers are moving so slow inside me… I keep bitingpretending it’s your cock…"
type textarea "My fingers are moving so slow inside me… I keep bitinpretending it’s your cock.…"
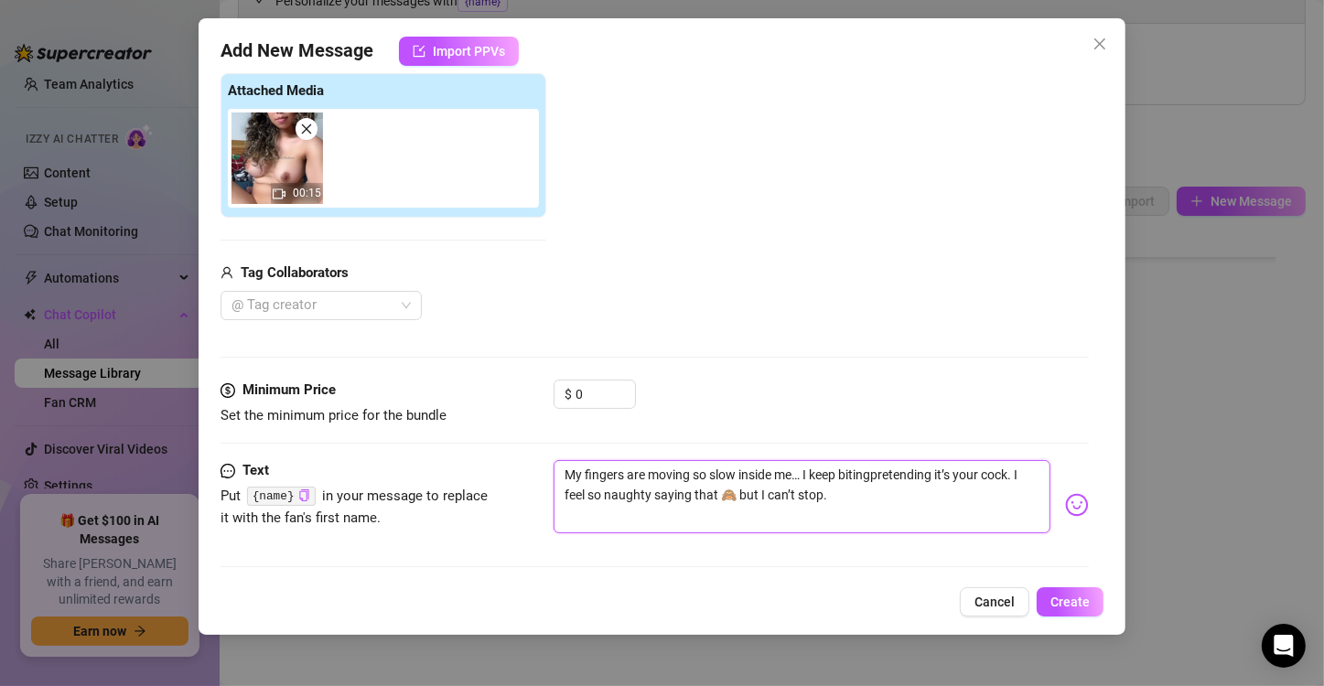
type textarea "My fingers are moving so slow inside me… I keep bitinpretending it’s your cock.…"
type textarea "My fingers are moving so slow inside me… I keep bitipretending it’s your cock. …"
type textarea "My fingers are moving so slow inside me… I keep bitpretending it’s your cock. I…"
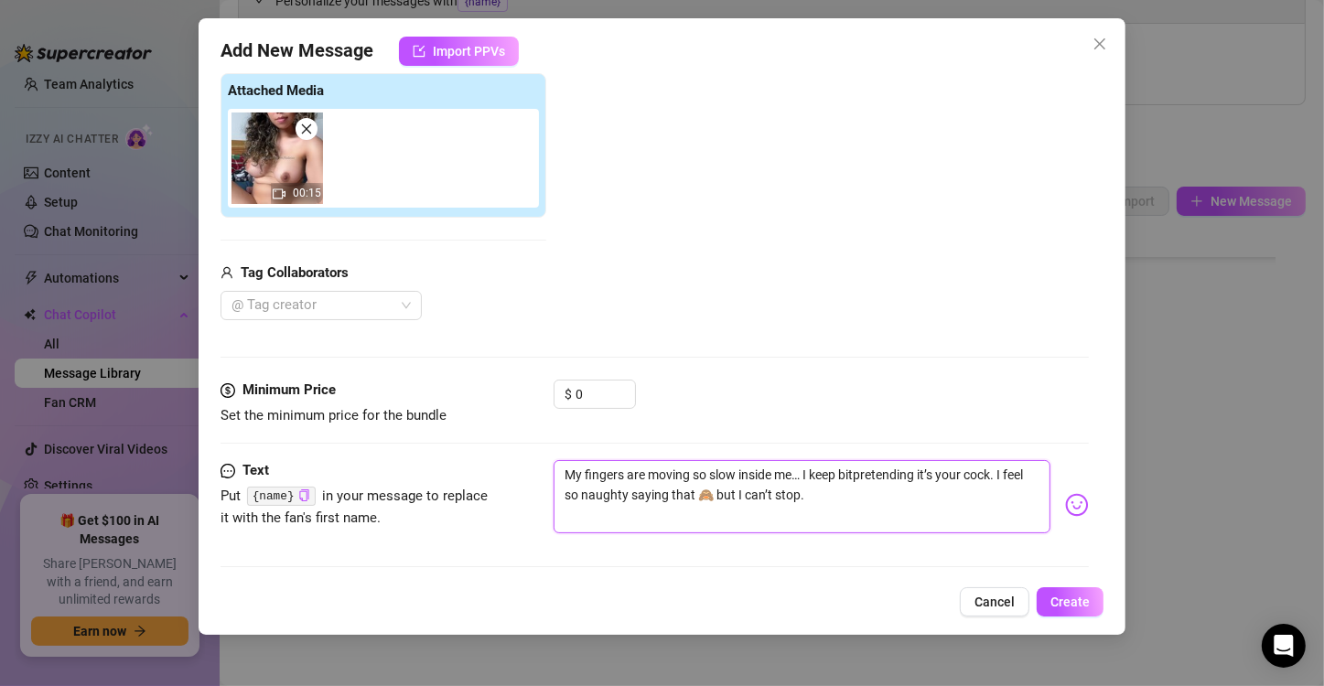
type textarea "My fingers are moving so slow inside me… I keep bipretending it’s your cock. I …"
type textarea "My fingers are moving so slow inside me… I keep bpretending it’s your cock. I f…"
type textarea "My fingers are moving so slow inside me… I keep pretending it’s your cock. I fe…"
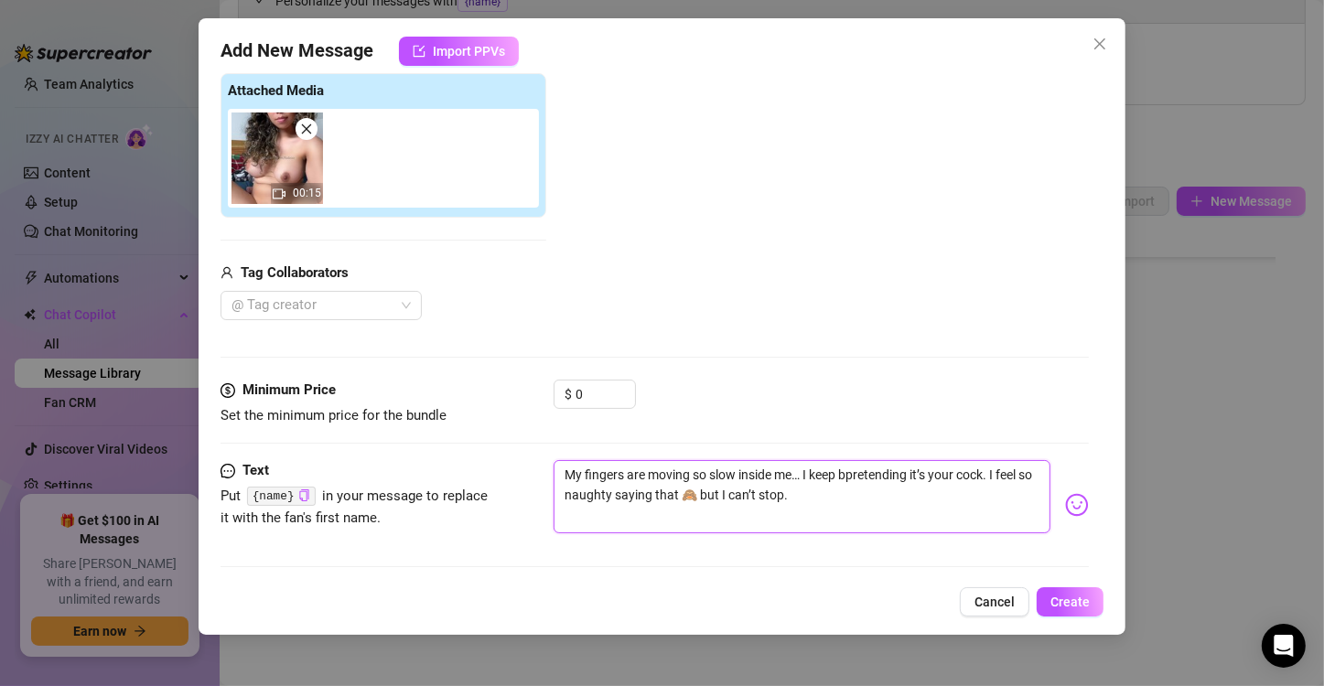
type textarea "My fingers are moving so slow inside me… I keep pretending it’s your cock. I fe…"
type textarea "My fingers are moving so slow inside me… I keep mpretending it’s your cock. I f…"
type textarea "My fingers are moving so slow inside me… I keep mopretending it’s your cock. I …"
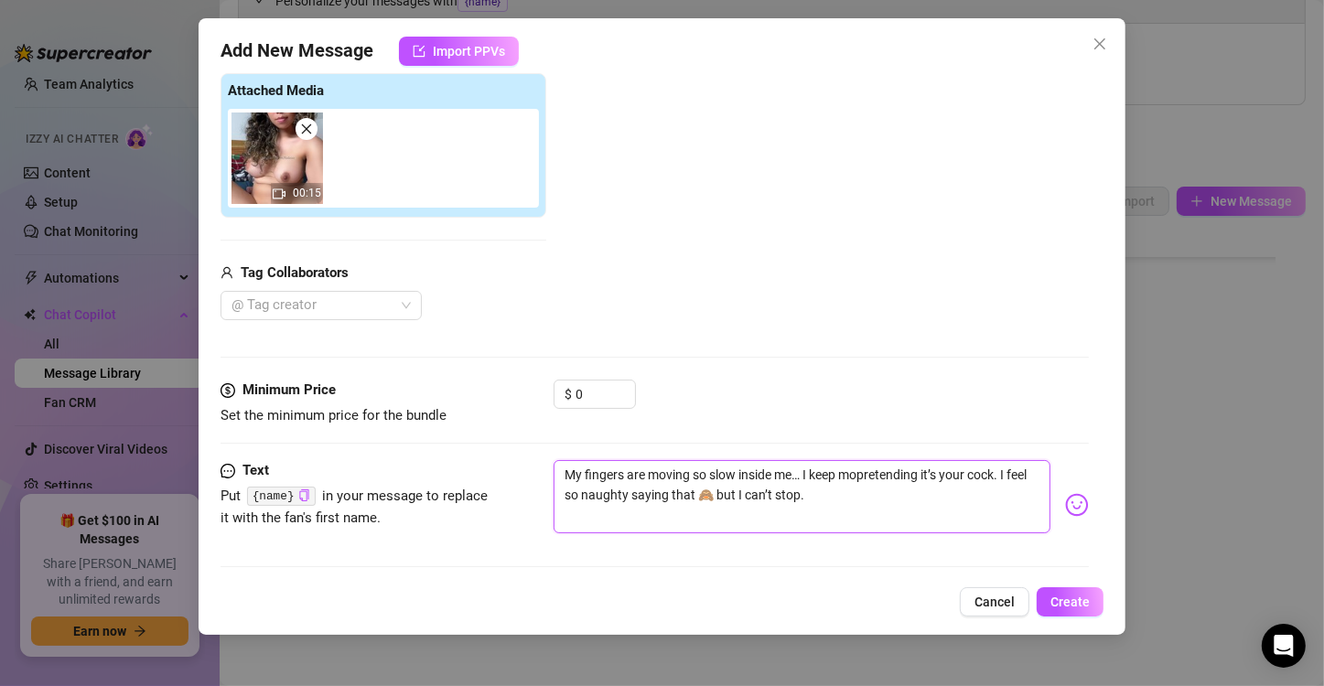
type textarea "My fingers are moving so slow inside me… I keep movpretending it’s your cock. I…"
type textarea "My fingers are moving so slow inside me… I keep movipretending it’s your cock. …"
type textarea "My fingers are moving so slow inside me… I keep movinpretending it’s your cock.…"
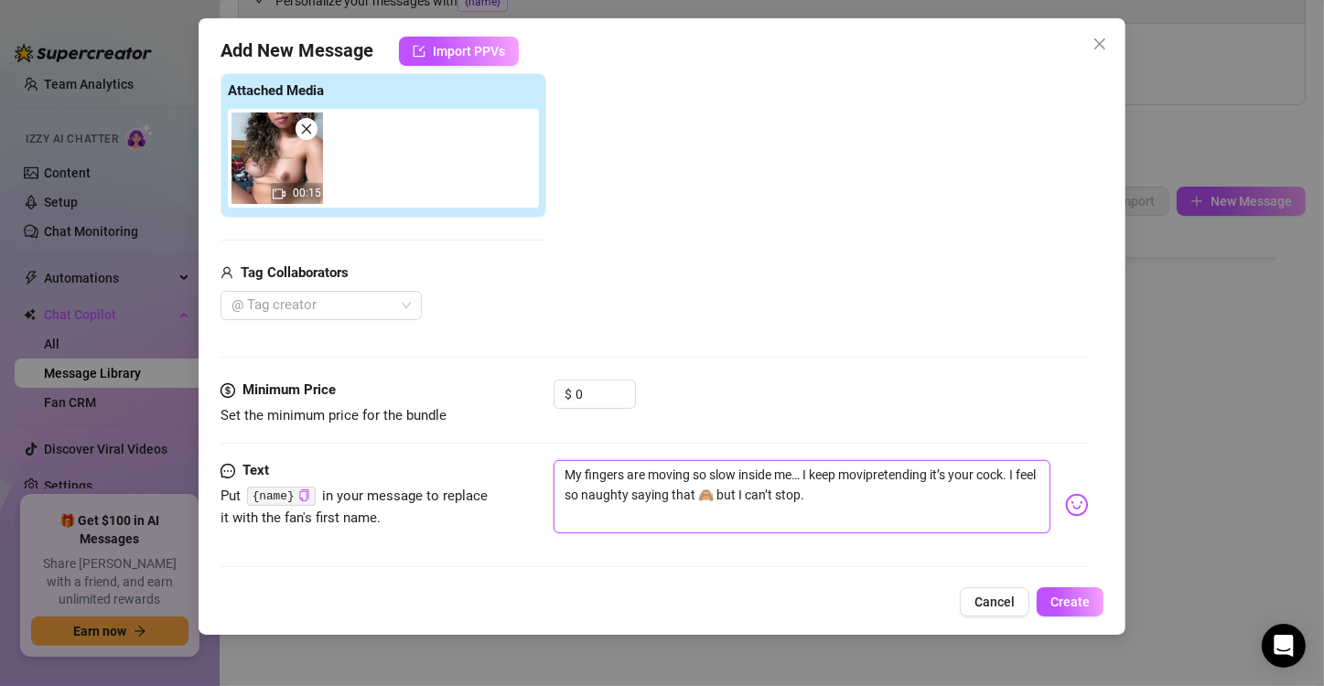
type textarea "My fingers are moving so slow inside me… I keep movinpretending it’s your cock.…"
type textarea "My fingers are moving so slow inside me… I keep movingpretending it’s your cock…"
type textarea "My fingers are moving so slow inside me… I keep moving pretending it’s your coc…"
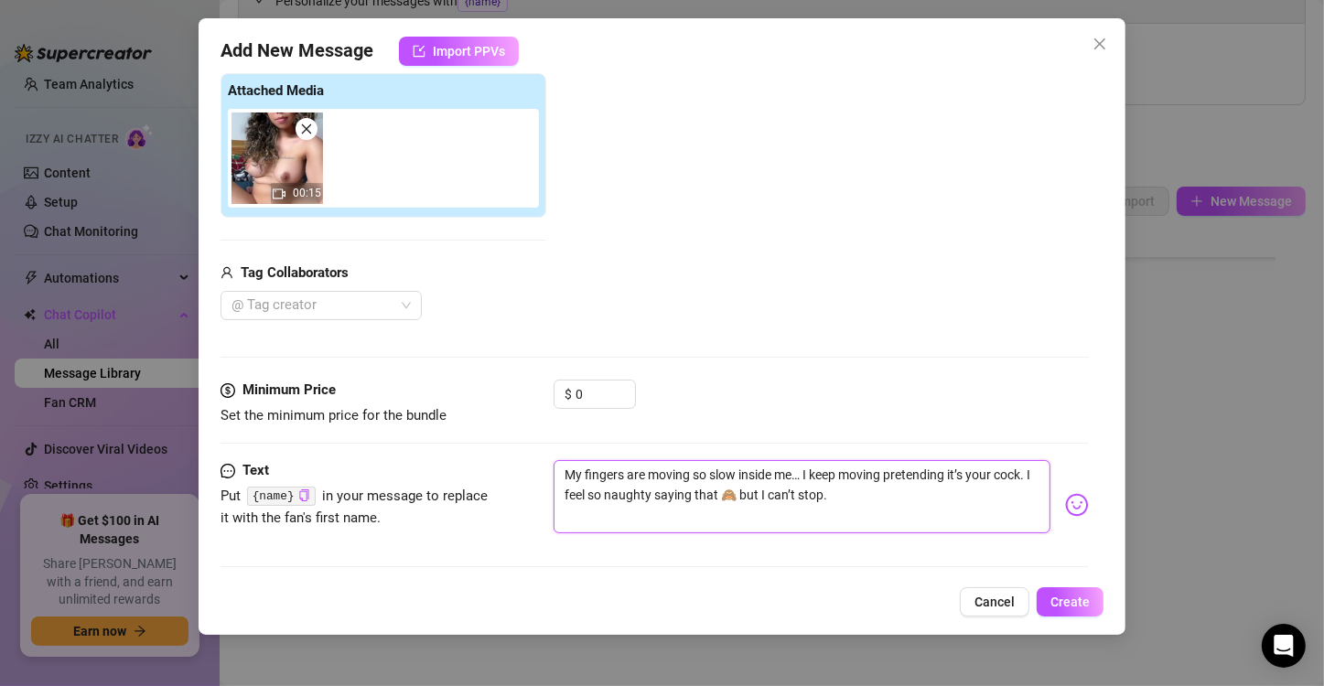
click at [882, 498] on textarea "My fingers are moving so slow inside me… I keep moving pretending it’s your coc…" at bounding box center [802, 496] width 497 height 73
type textarea "My fingers are moving so slow inside me… I keep moving pretending it’s your coc…"
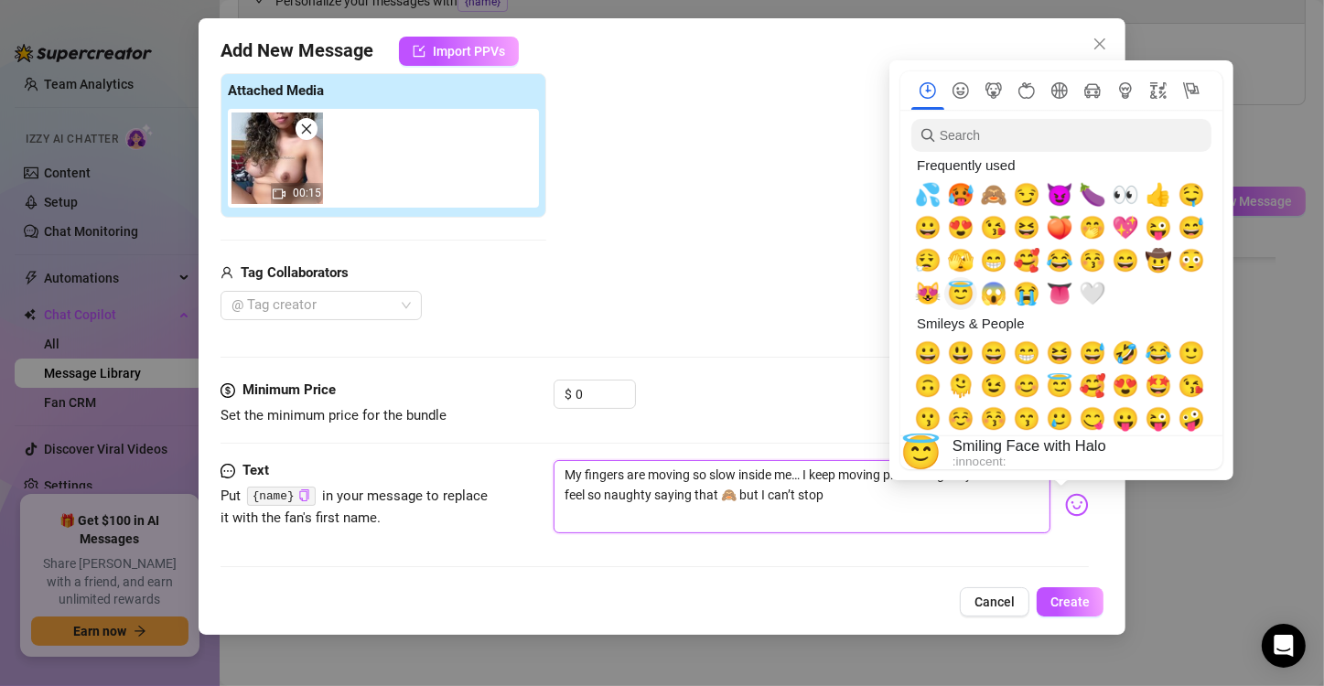
type textarea "My fingers are moving so slow inside me… I keep moving pretending it’s your coc…"
click at [960, 263] on span "🫣" at bounding box center [960, 261] width 27 height 26
type textarea "My fingers are moving so slow inside me… I keep moving pretending it’s your coc…"
click at [936, 262] on span "😮‍💨" at bounding box center [927, 261] width 27 height 26
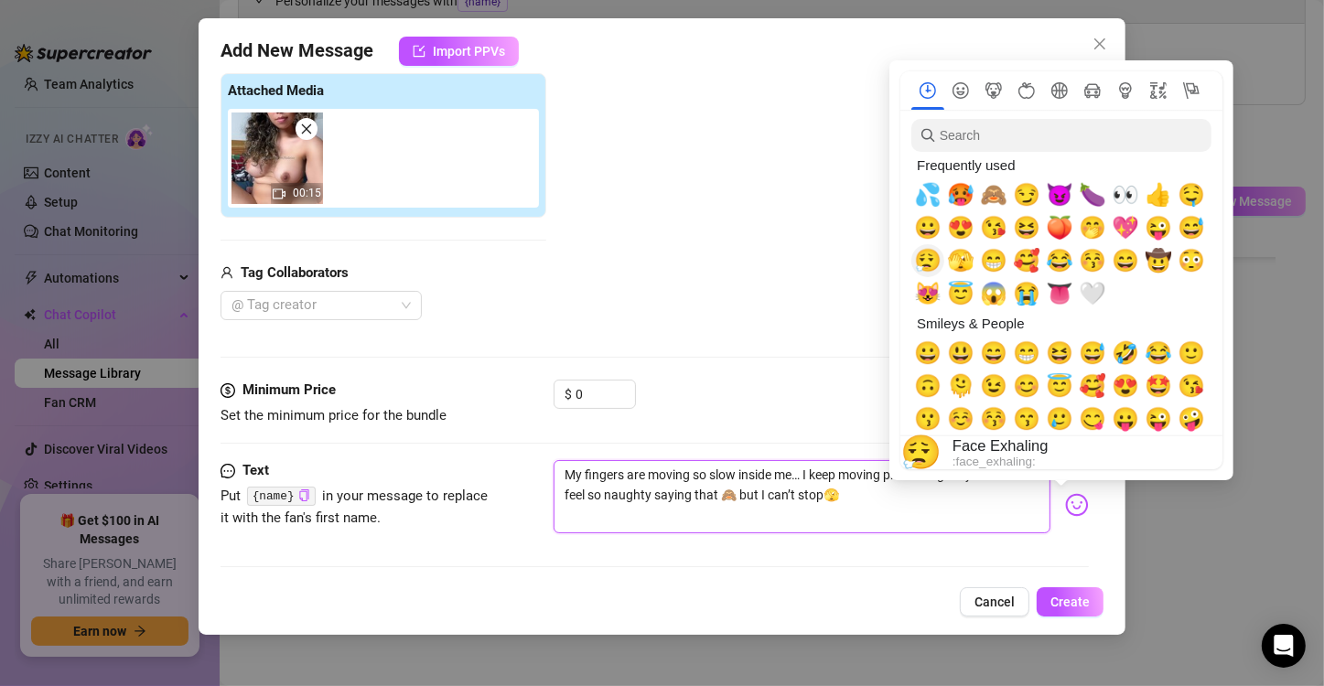
type textarea "My fingers are moving so slow inside me… I keep moving pretending it’s your coc…"
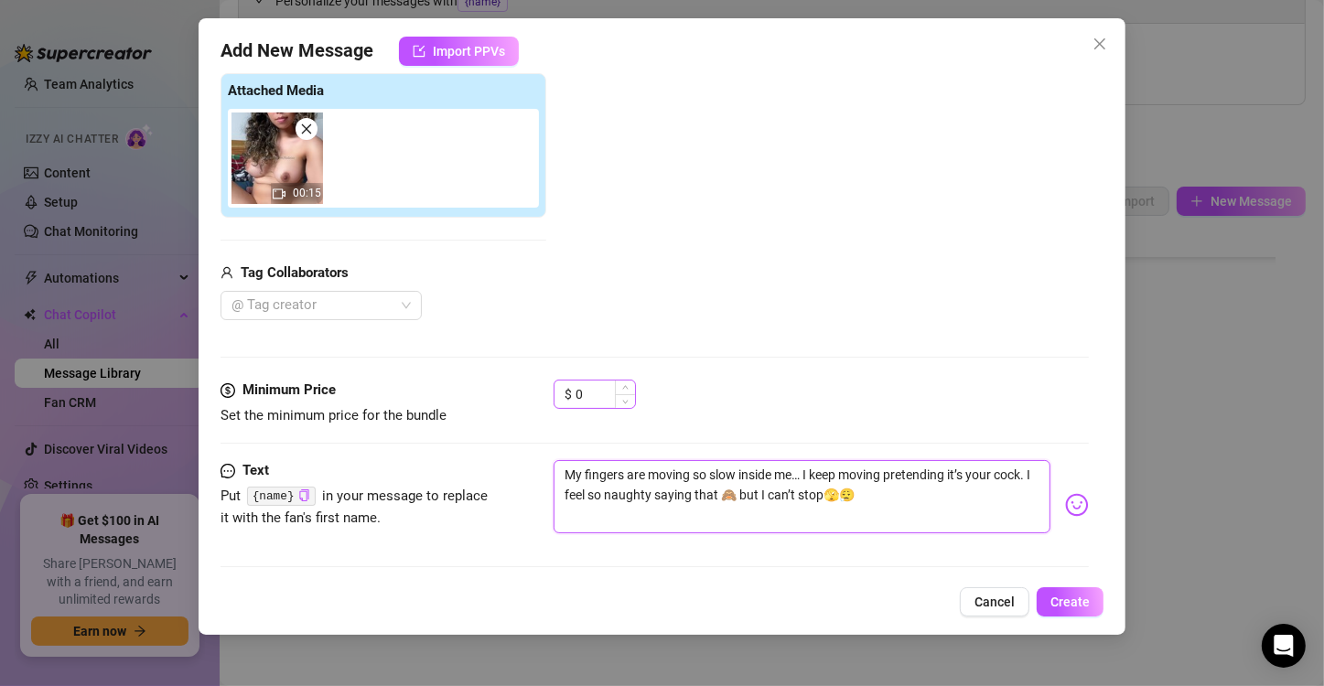
type textarea "My fingers are moving so slow inside me… I keep moving pretending it’s your coc…"
click at [587, 397] on input "0" at bounding box center [605, 394] width 59 height 27
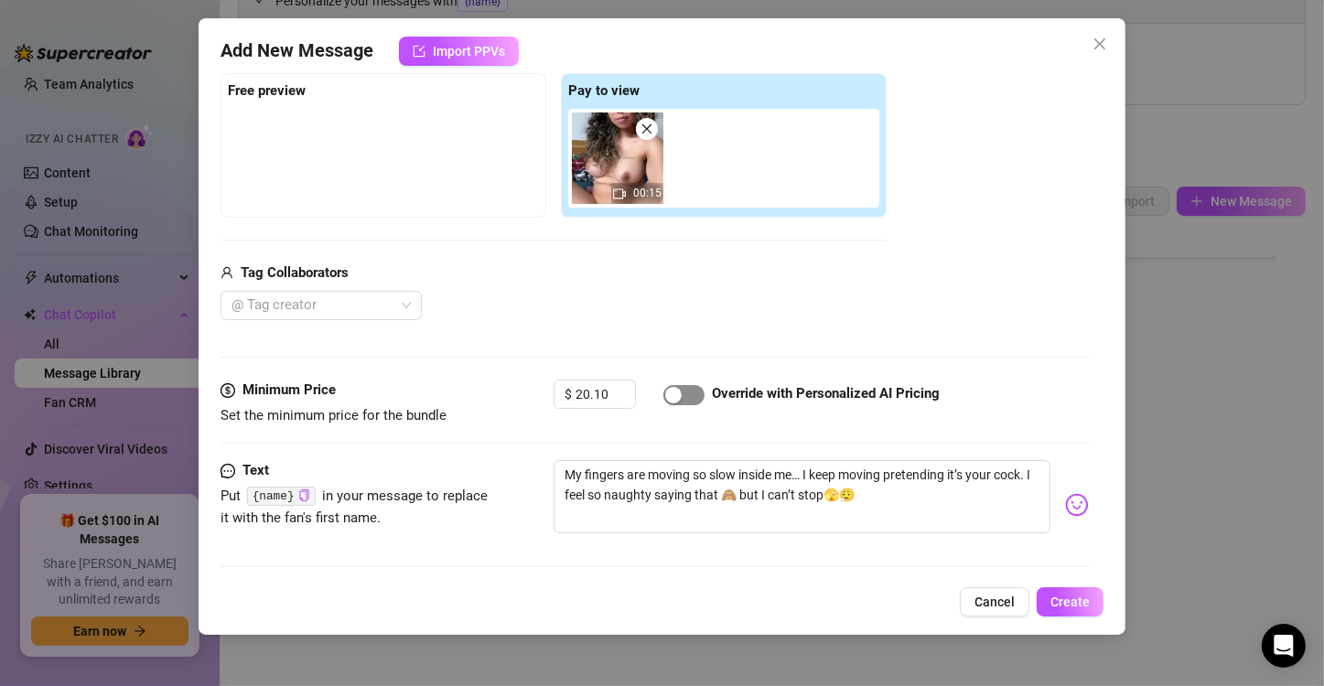
type input "20.1"
click at [682, 396] on button "button" at bounding box center [683, 395] width 41 height 20
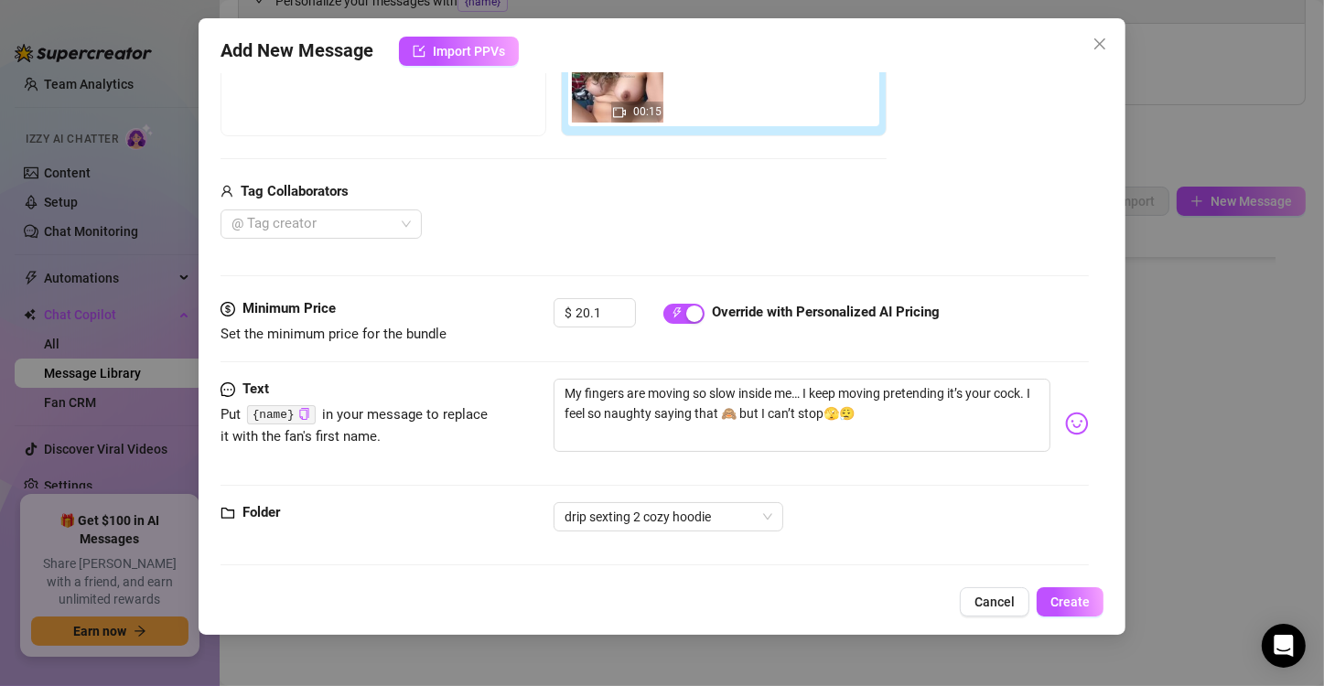
scroll to position [370, 0]
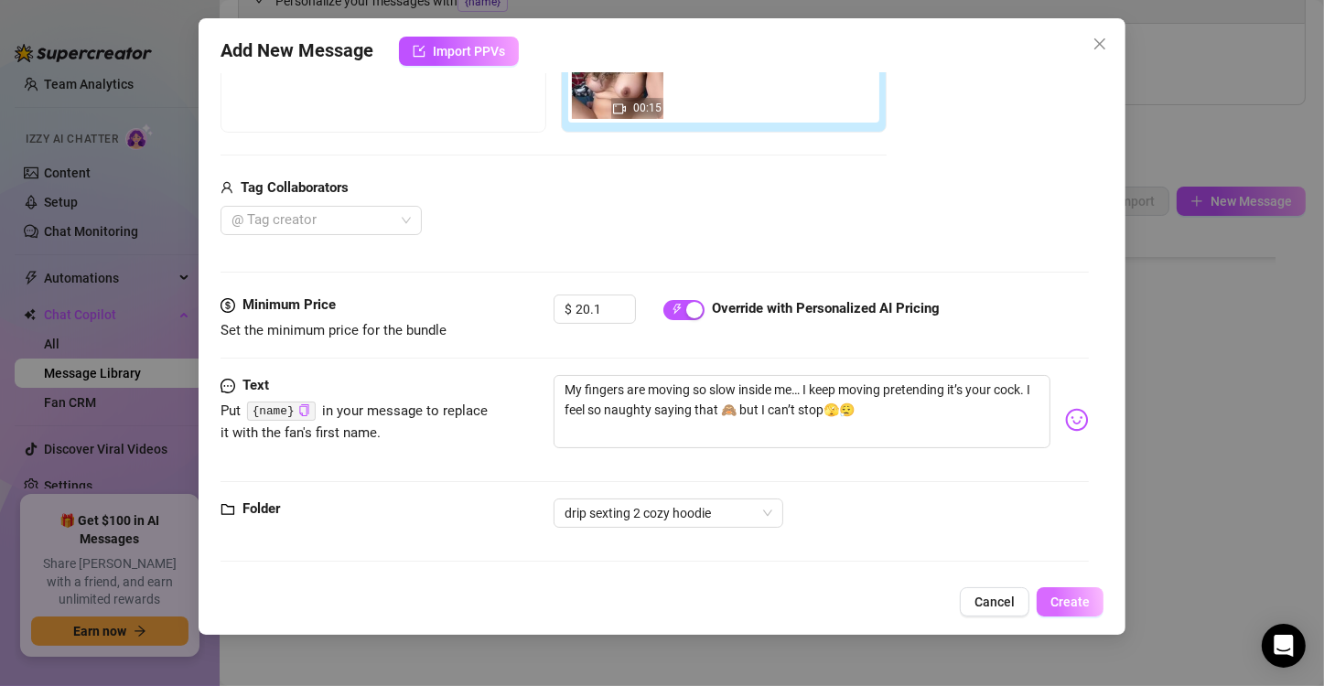
click at [1082, 604] on span "Create" at bounding box center [1069, 602] width 39 height 15
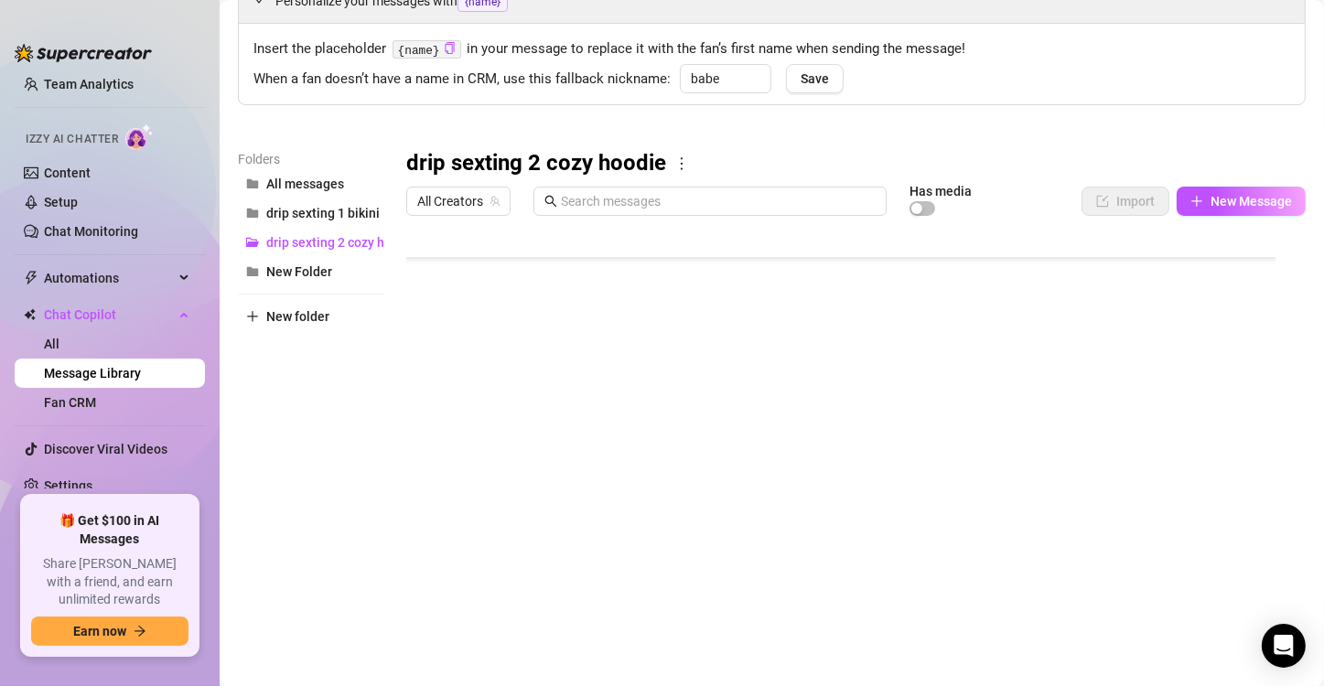
scroll to position [417, 0]
click at [1191, 195] on icon "plus" at bounding box center [1197, 201] width 13 height 13
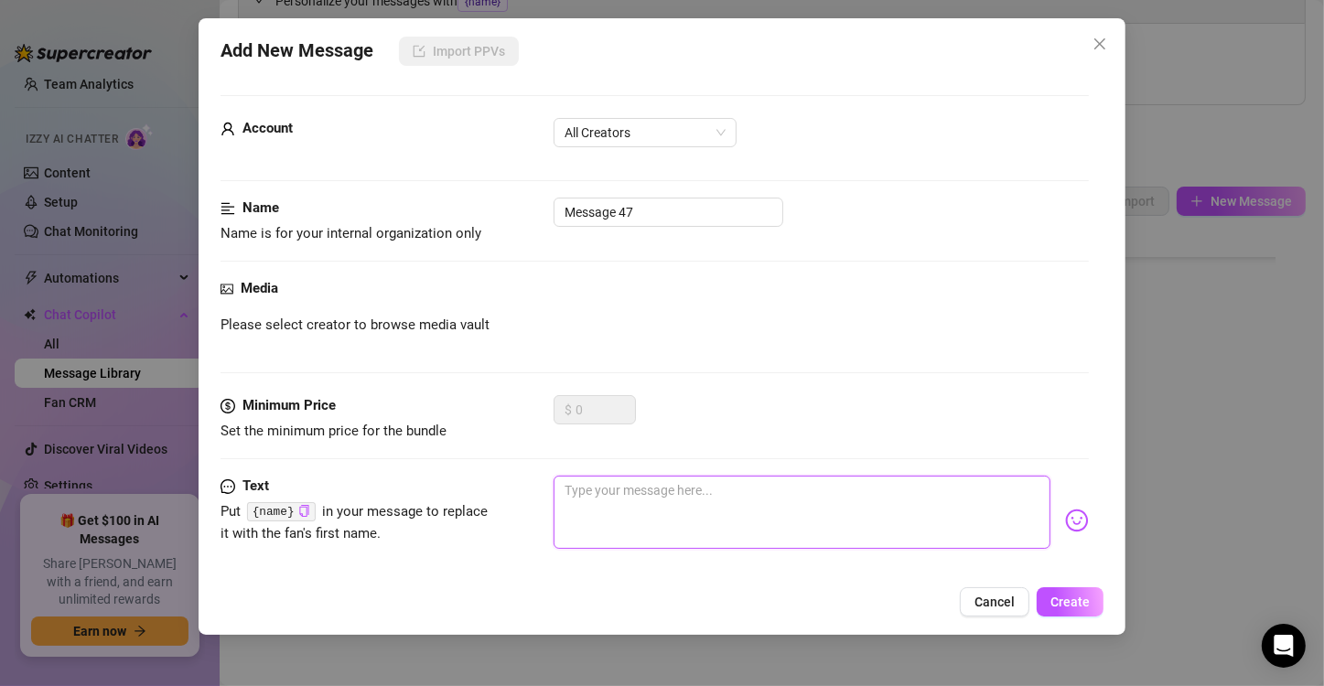
click at [682, 507] on textarea at bounding box center [802, 512] width 497 height 73
paste textarea "Mm… I’d wrap my legs around you and beg you not to pull out. Do you think I’d t…"
type textarea "Mm… I’d wrap my legs around you and beg you not to pull out. Do you think I’d t…"
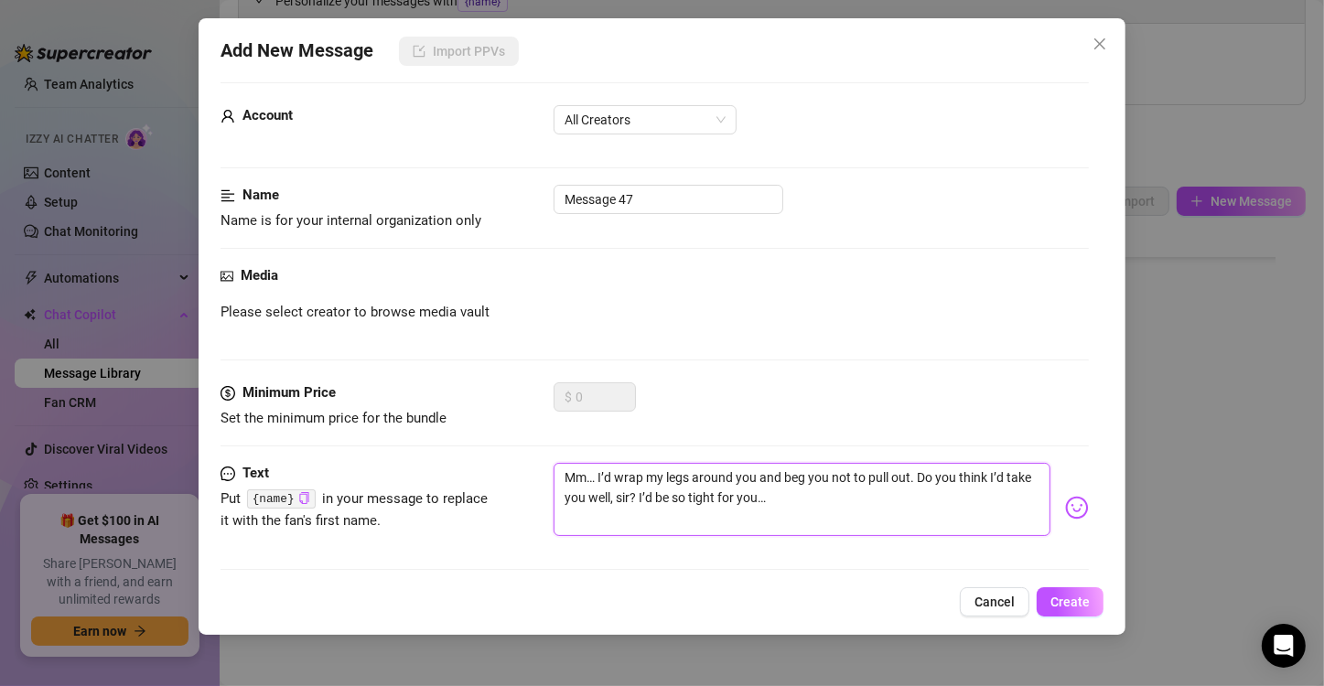
scroll to position [0, 0]
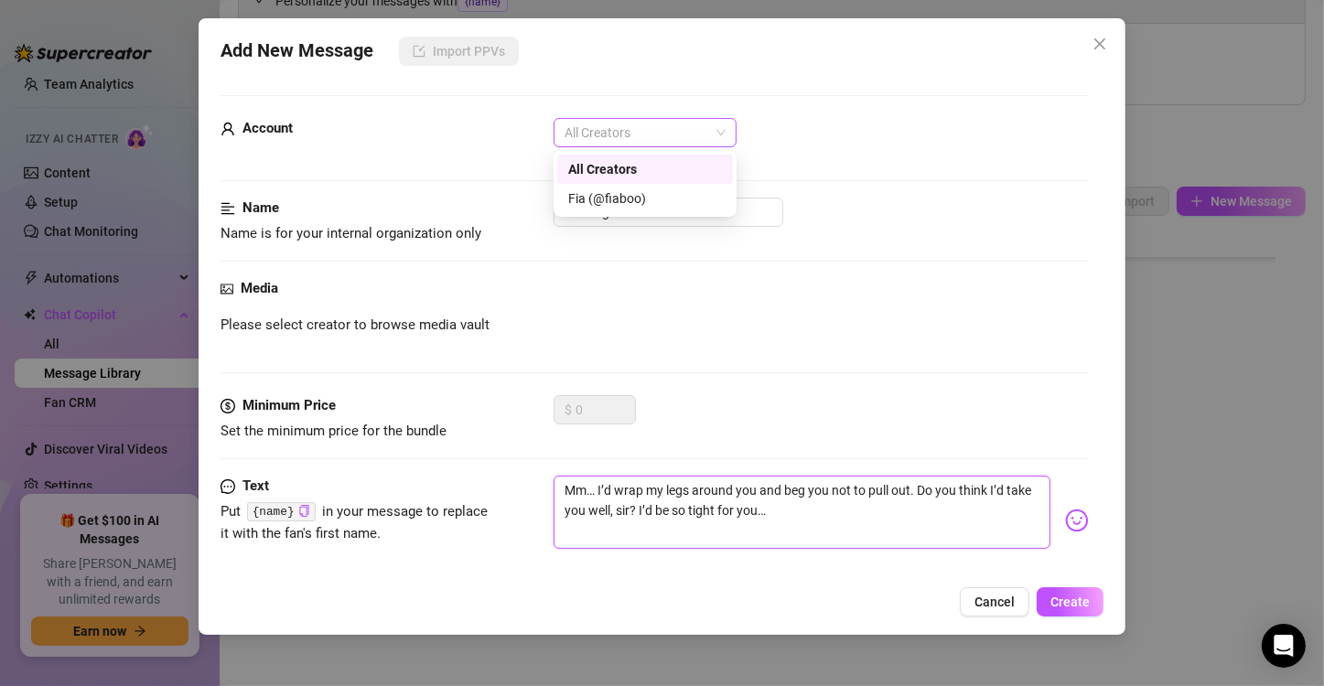
click at [665, 146] on div "All Creators" at bounding box center [645, 132] width 183 height 29
type textarea "Mm… I’d wrap my legs around you and beg you not to pull out. Do you think I’d t…"
click at [647, 189] on div "Fia (@fiaboo)" at bounding box center [645, 199] width 154 height 20
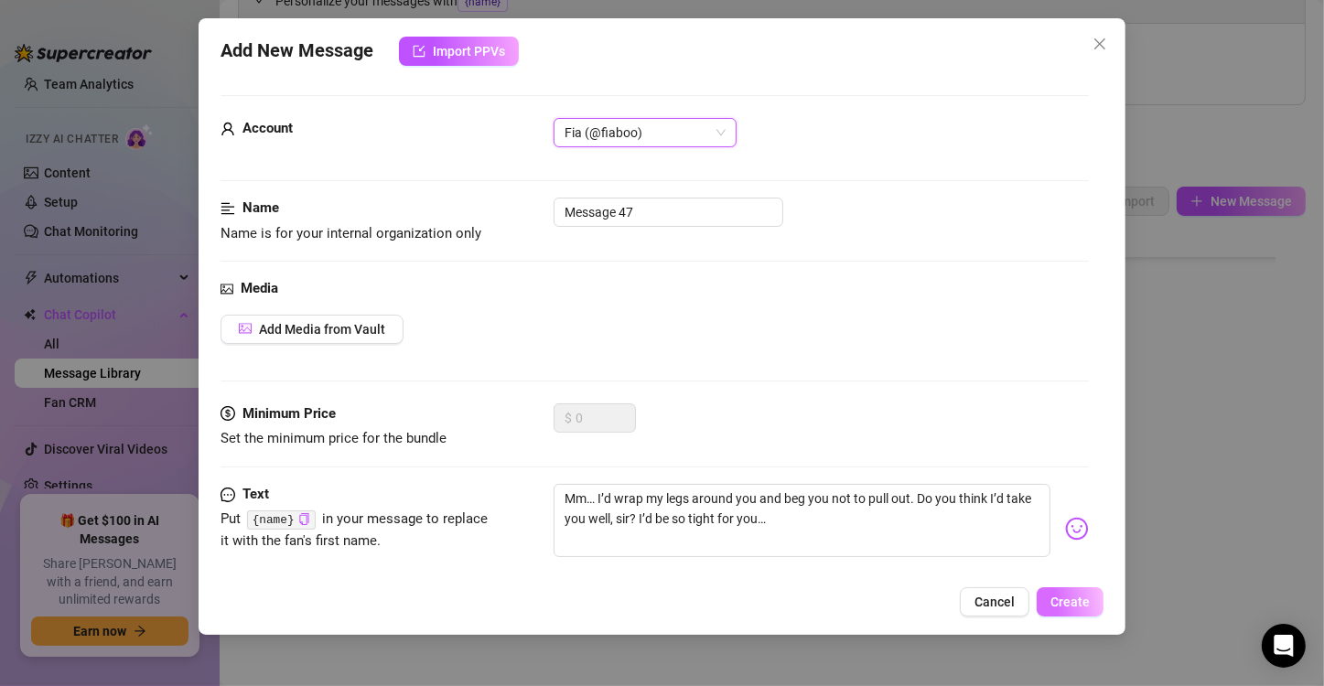
click at [1053, 611] on button "Create" at bounding box center [1070, 601] width 67 height 29
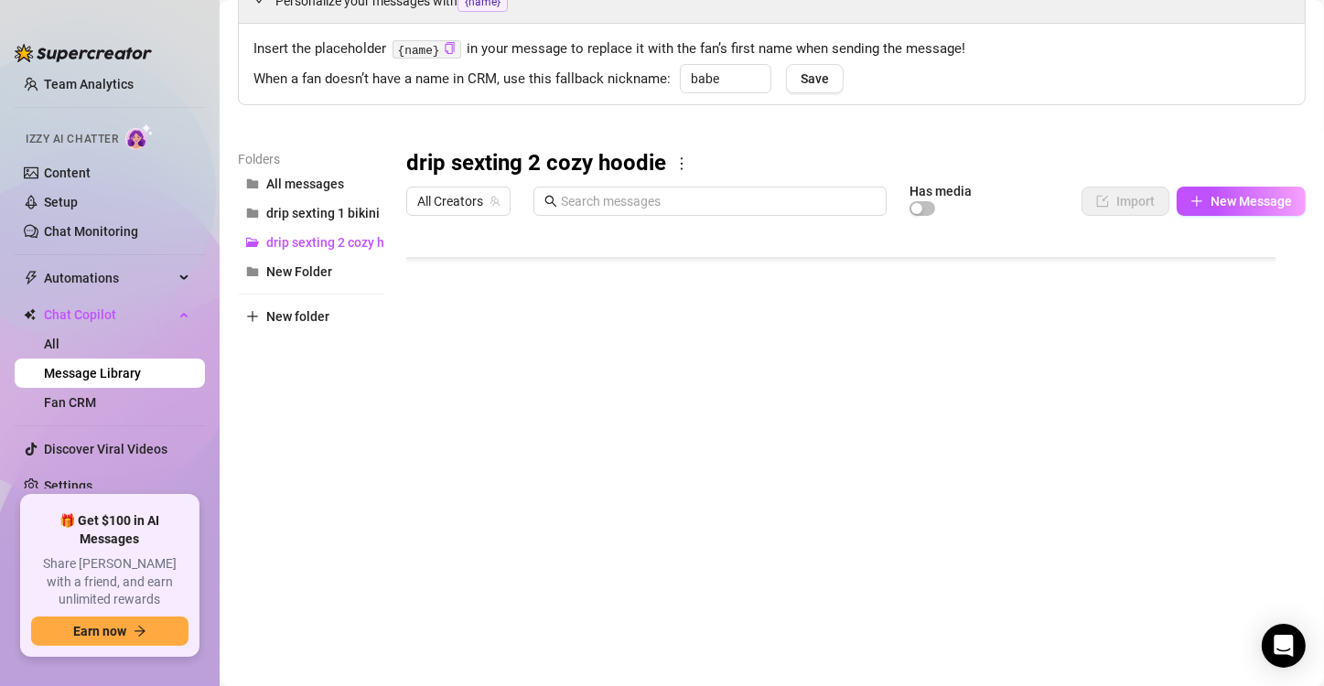
scroll to position [454, 0]
click at [1190, 183] on div "drip sexting 2 cozy hoodie All Creators Has media Import New Message Title Text…" at bounding box center [856, 390] width 900 height 483
click at [1191, 190] on button "New Message" at bounding box center [1241, 201] width 129 height 29
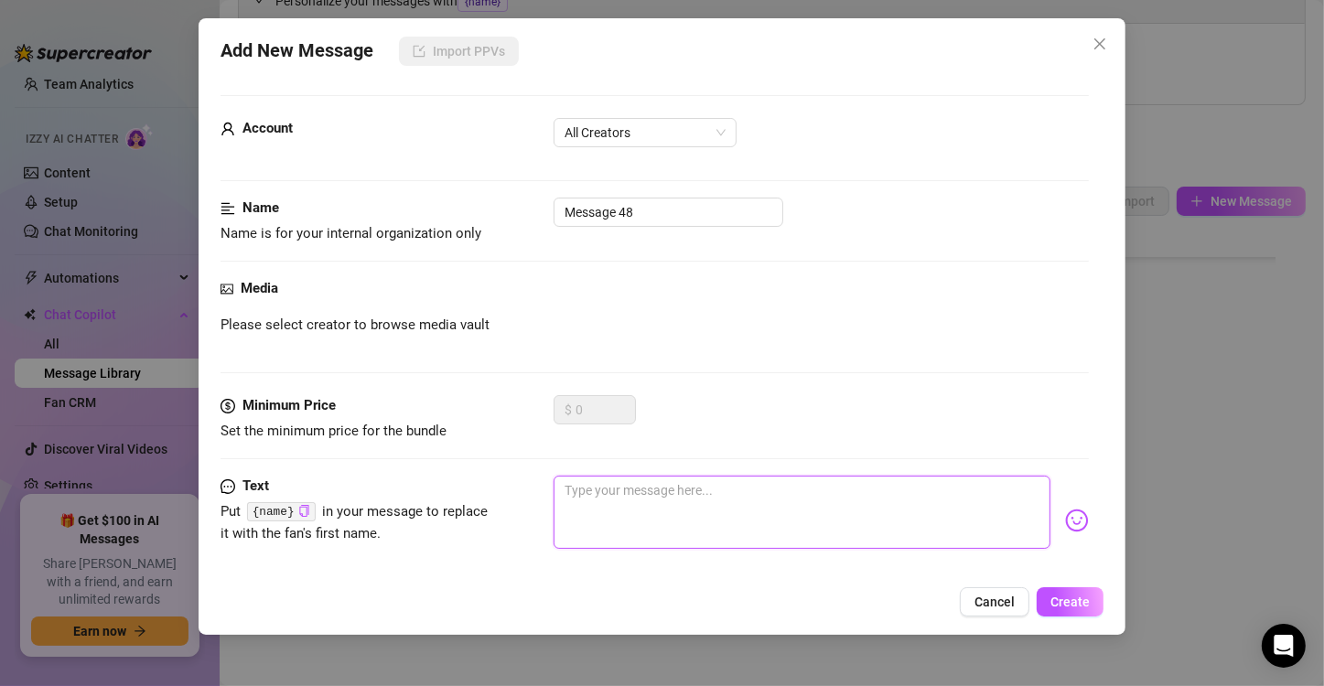
click at [620, 512] on textarea at bounding box center [802, 512] width 497 height 73
paste textarea "Mm… I’d wrap my legs around you and beg you not to pull out. Do you think I’d t…"
type textarea "Mm… I’d wrap my legs around you and beg you not to pull out. Do you think I’d t…"
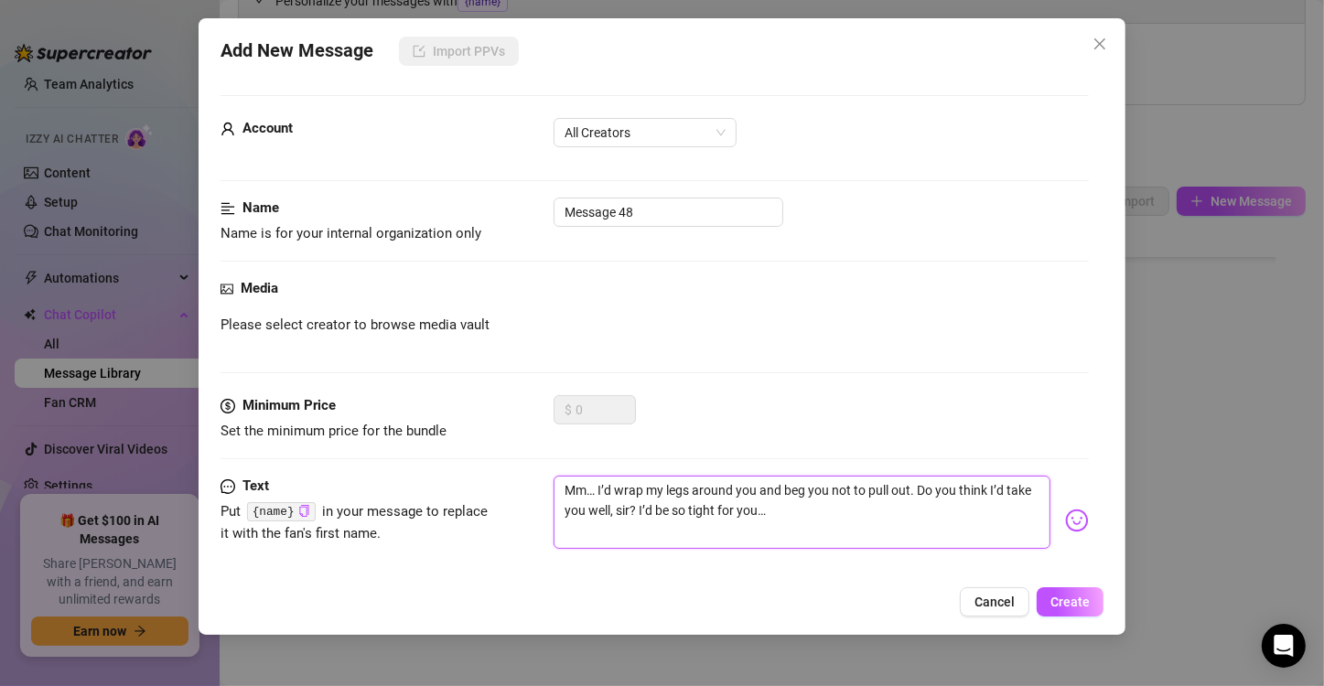
drag, startPoint x: 843, startPoint y: 513, endPoint x: 501, endPoint y: 454, distance: 347.4
click at [501, 454] on form "Account All Creators Name Name is for your internal organization only Message 4…" at bounding box center [655, 387] width 868 height 584
type textarea "="
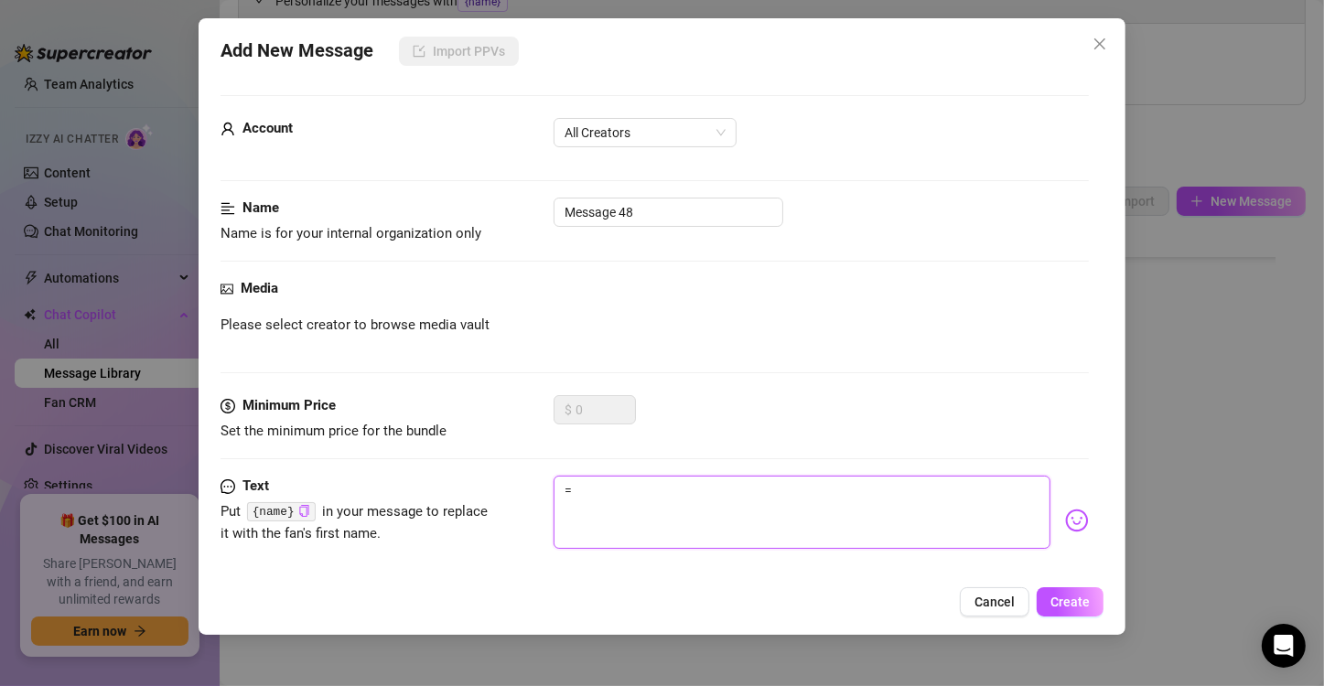
type textarea "Type your message here..."
click at [653, 138] on span "All Creators" at bounding box center [645, 132] width 161 height 27
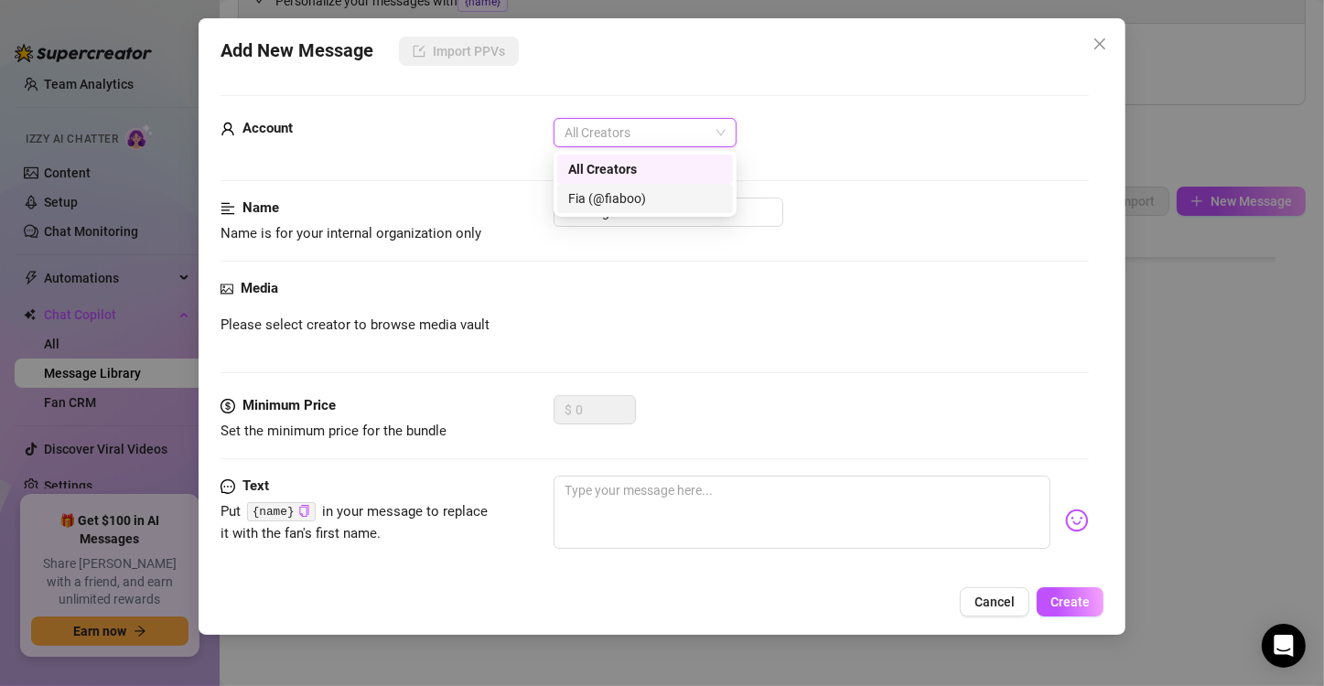
click at [630, 201] on div "Fia (@fiaboo)" at bounding box center [645, 199] width 154 height 20
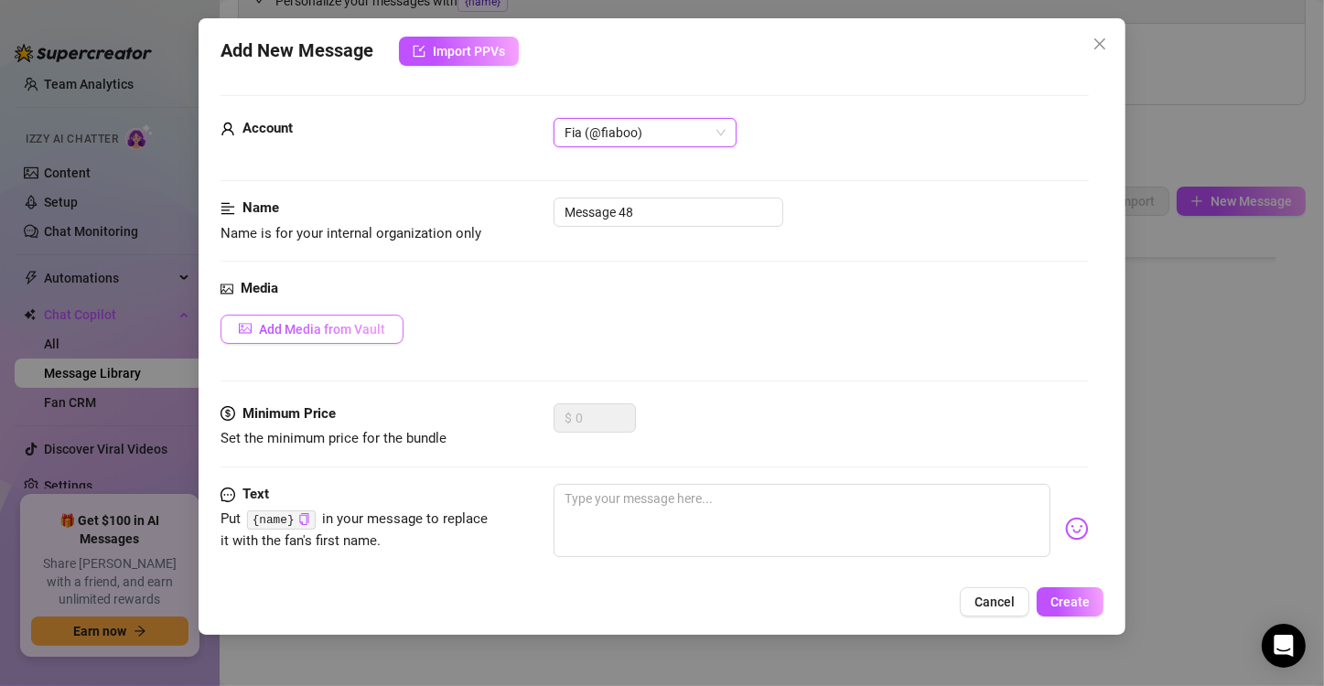
click at [285, 323] on span "Add Media from Vault" at bounding box center [322, 329] width 126 height 15
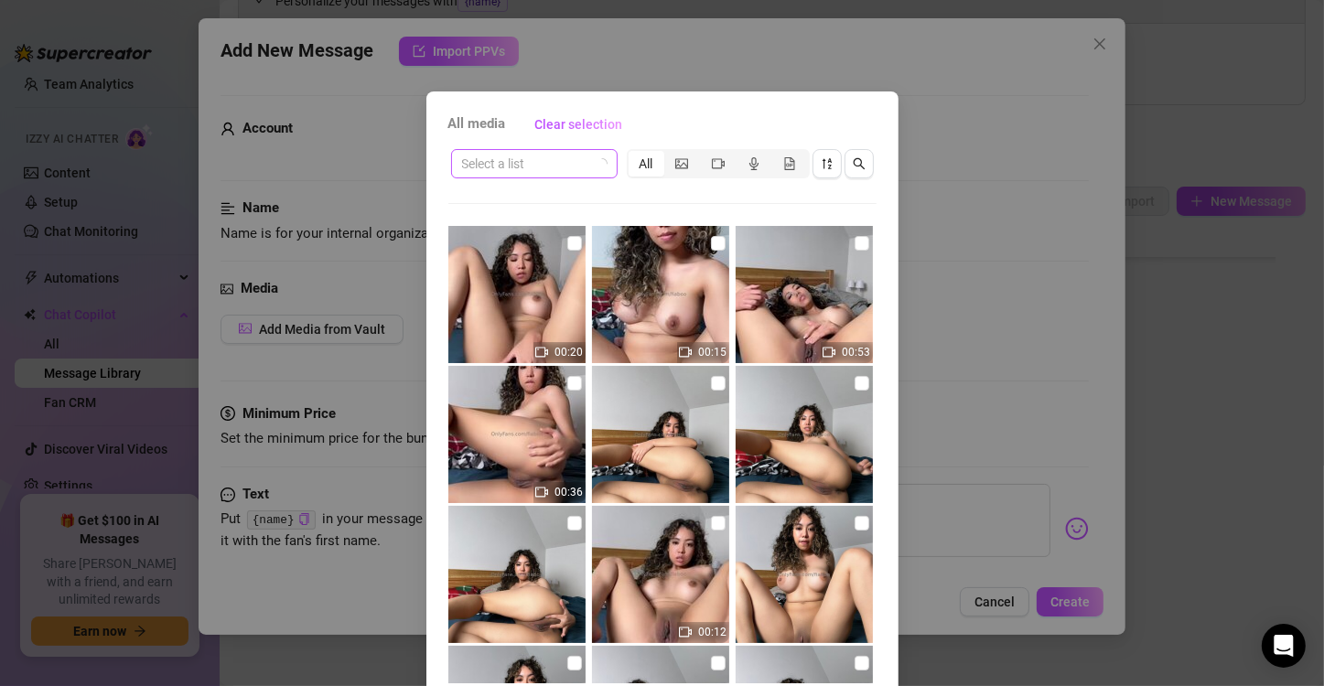
click at [512, 151] on input "search" at bounding box center [526, 163] width 128 height 27
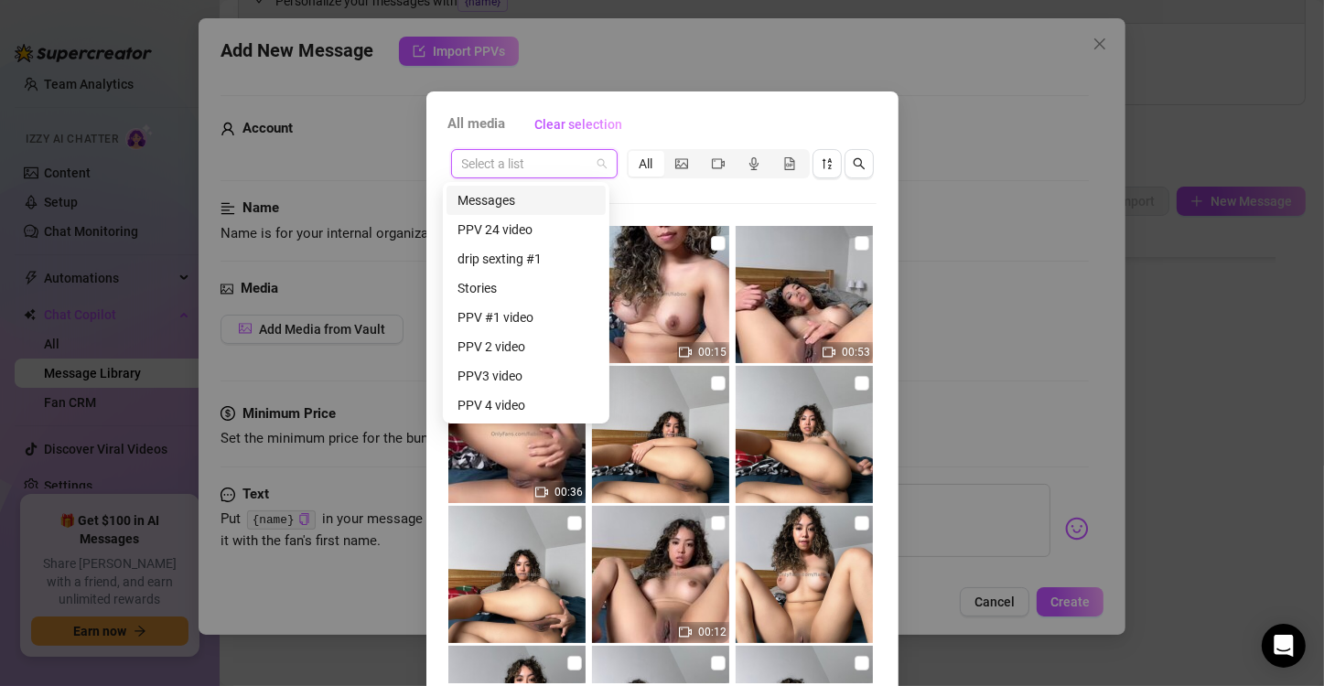
click at [548, 209] on div "Messages" at bounding box center [526, 200] width 137 height 20
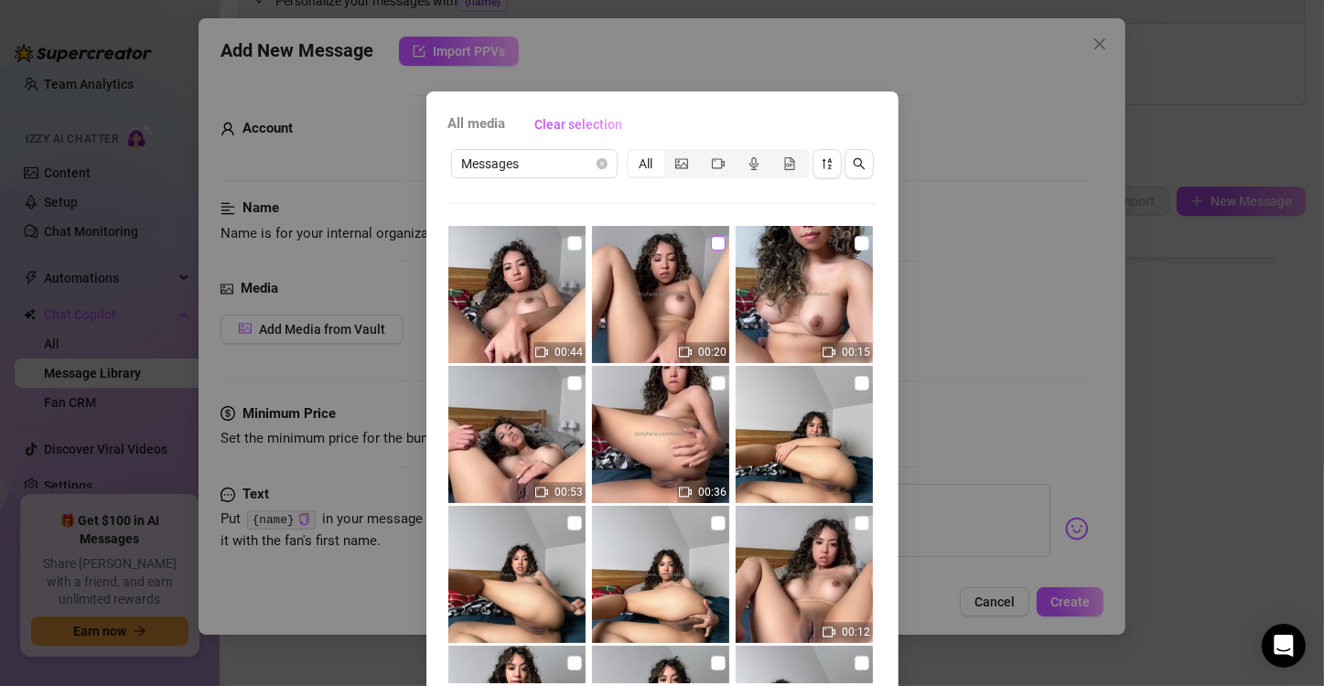
click at [711, 242] on input "checkbox" at bounding box center [718, 243] width 15 height 15
checkbox input "true"
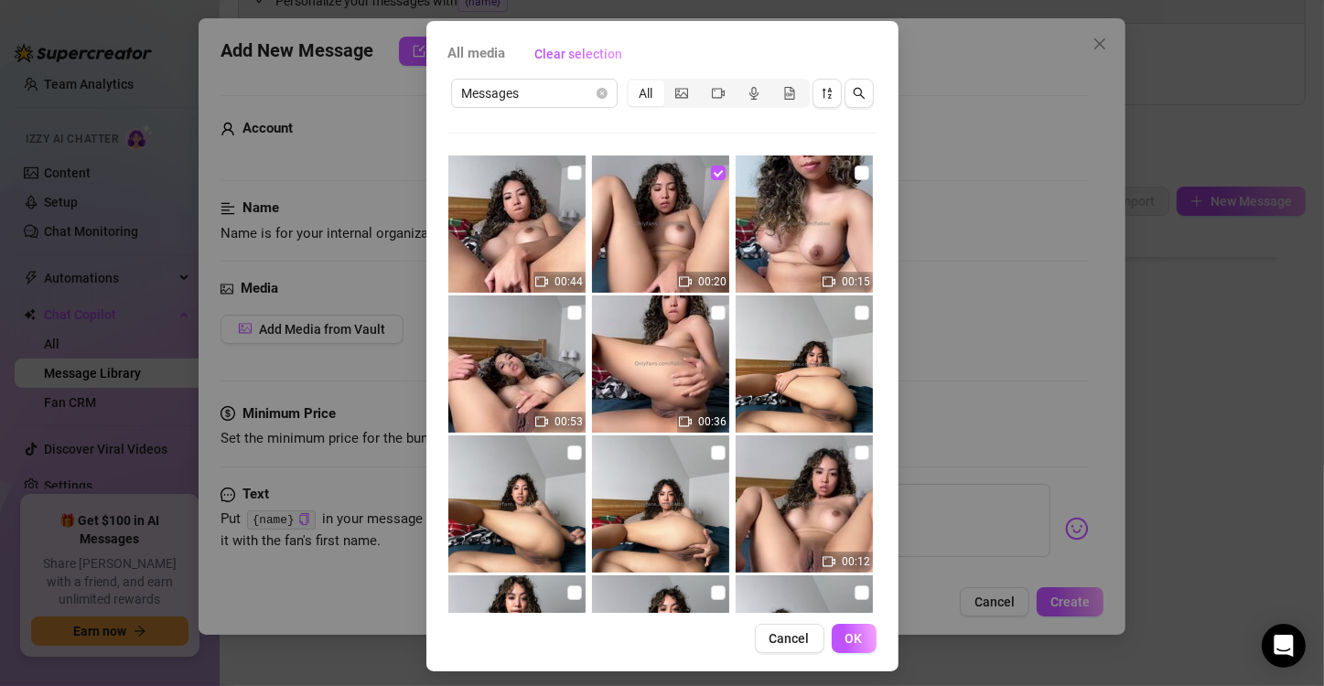
scroll to position [77, 0]
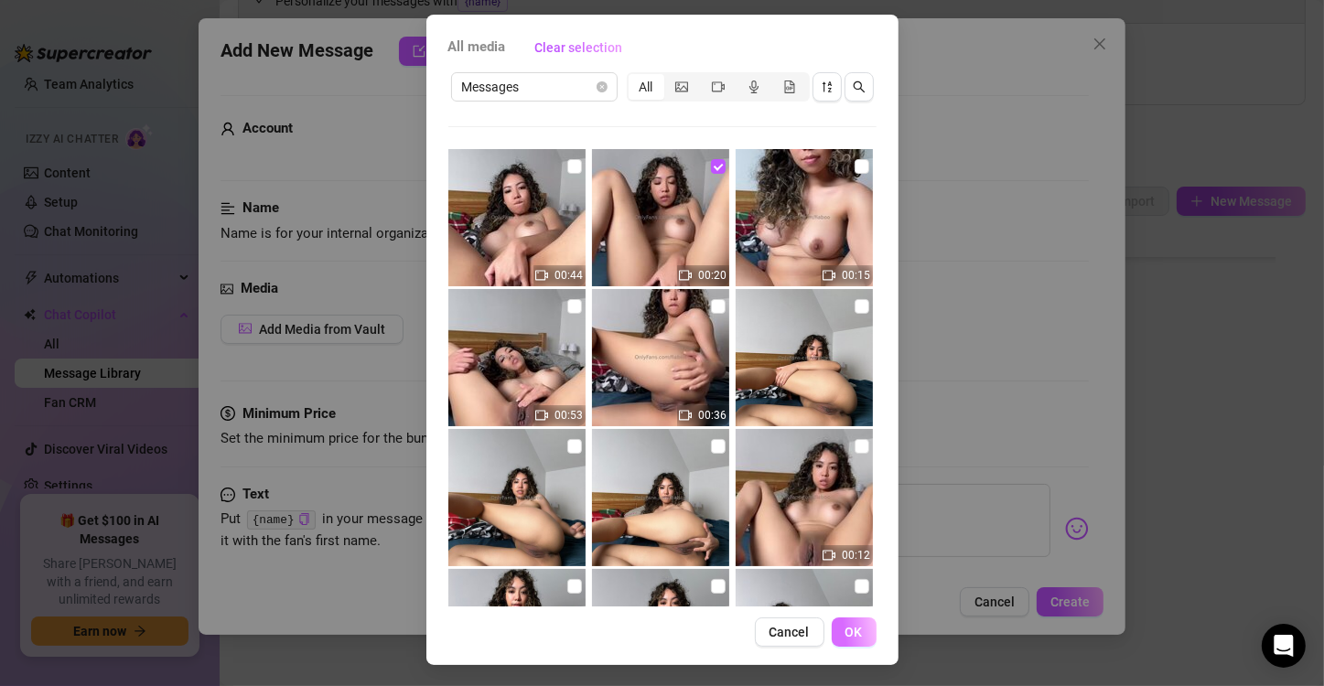
click at [846, 632] on span "OK" at bounding box center [854, 632] width 17 height 15
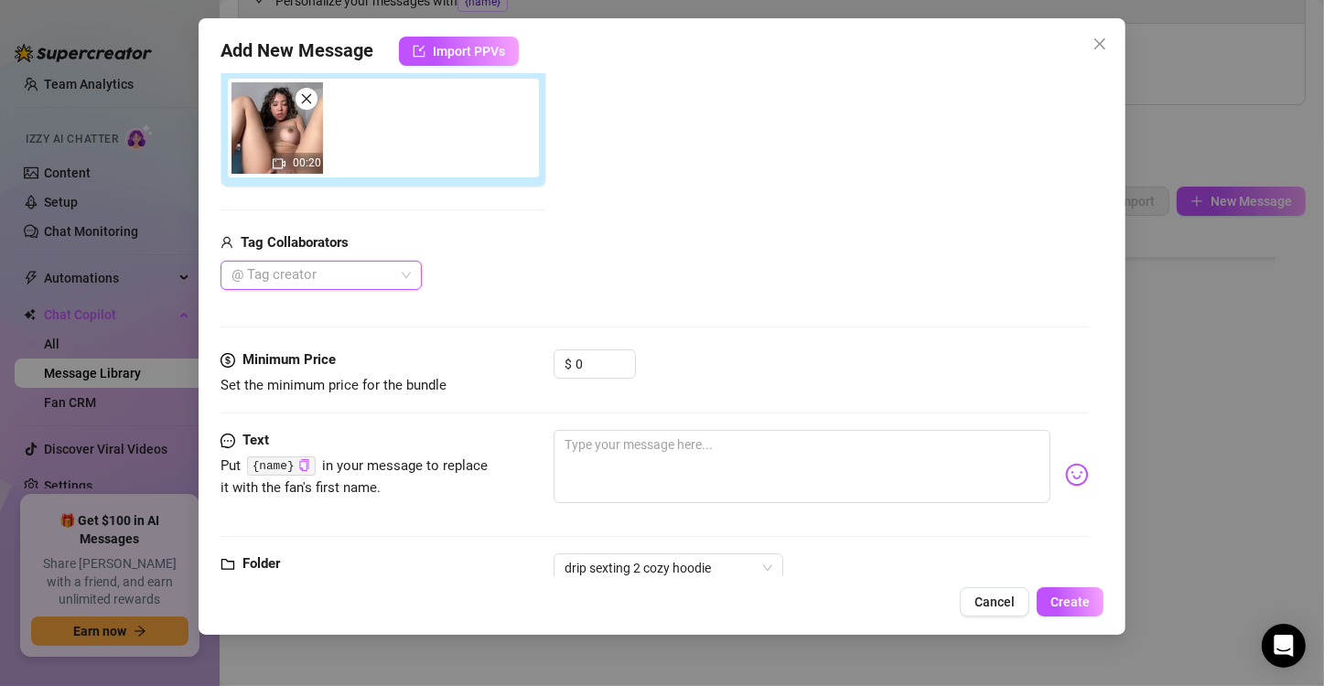
scroll to position [370, 0]
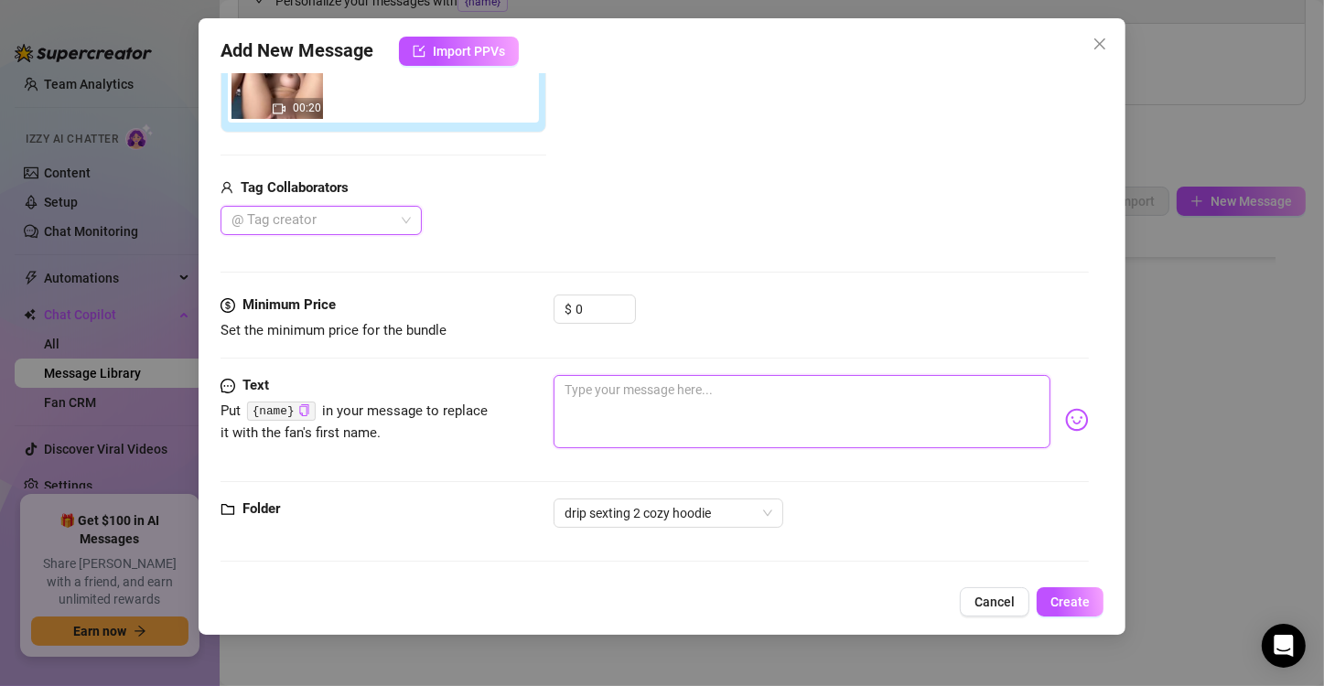
click at [624, 398] on textarea at bounding box center [802, 411] width 497 height 73
paste textarea "Every time I push my fingers deeper, I imagine the way your tip would stretch m…"
type textarea "Every time I push my fingers deeper, I imagine the way your tip would stretch m…"
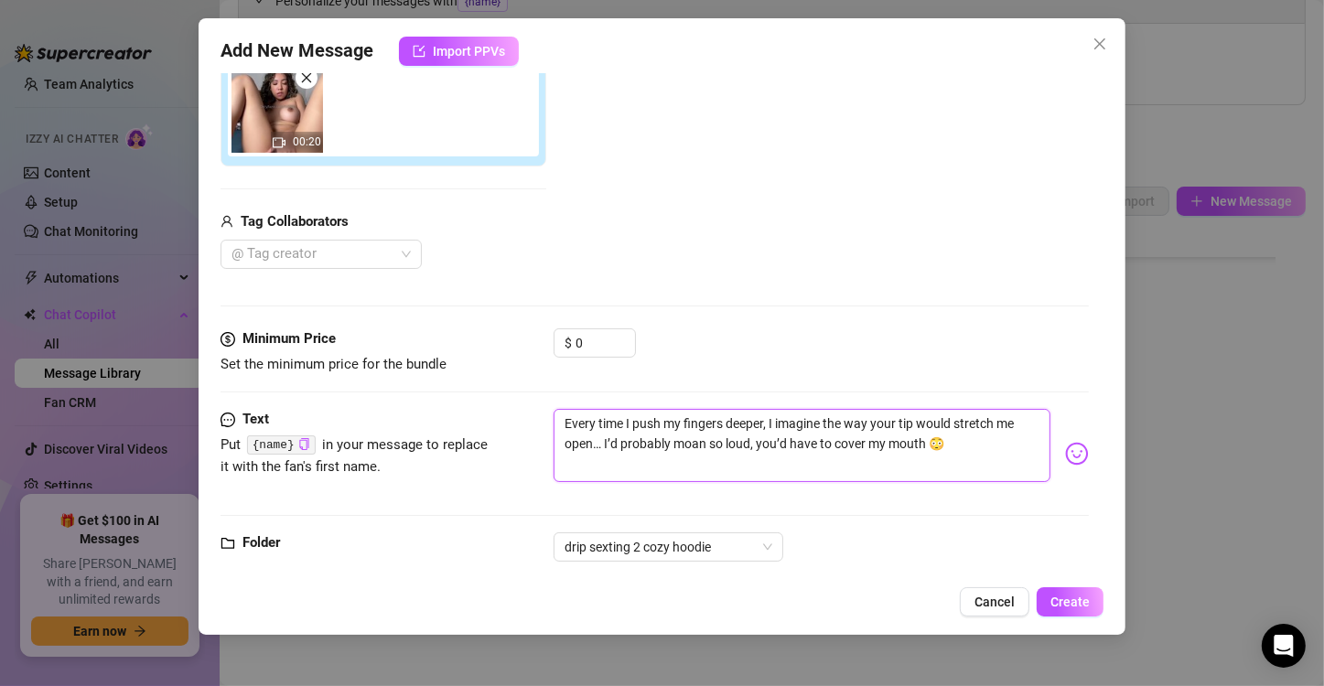
scroll to position [278, 0]
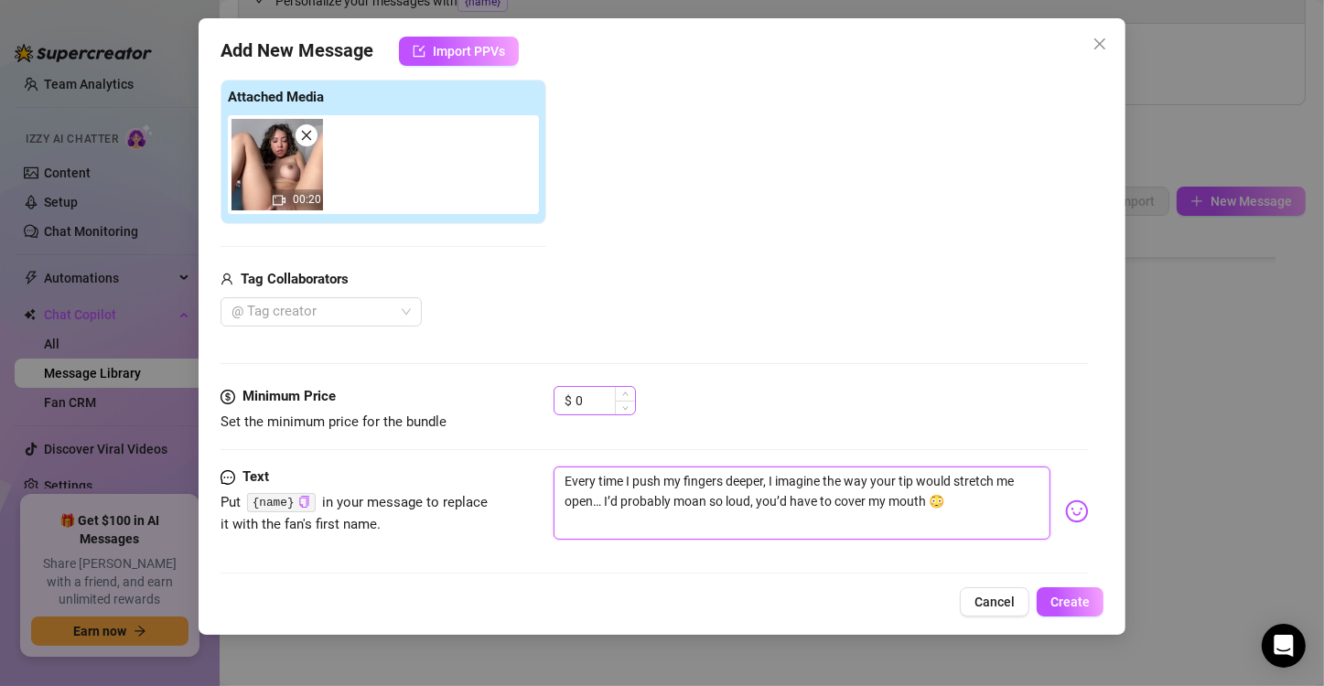
type textarea "Every time I push my fingers deeper, I imagine the way your tip would stretch m…"
click at [603, 405] on input "0" at bounding box center [605, 400] width 59 height 27
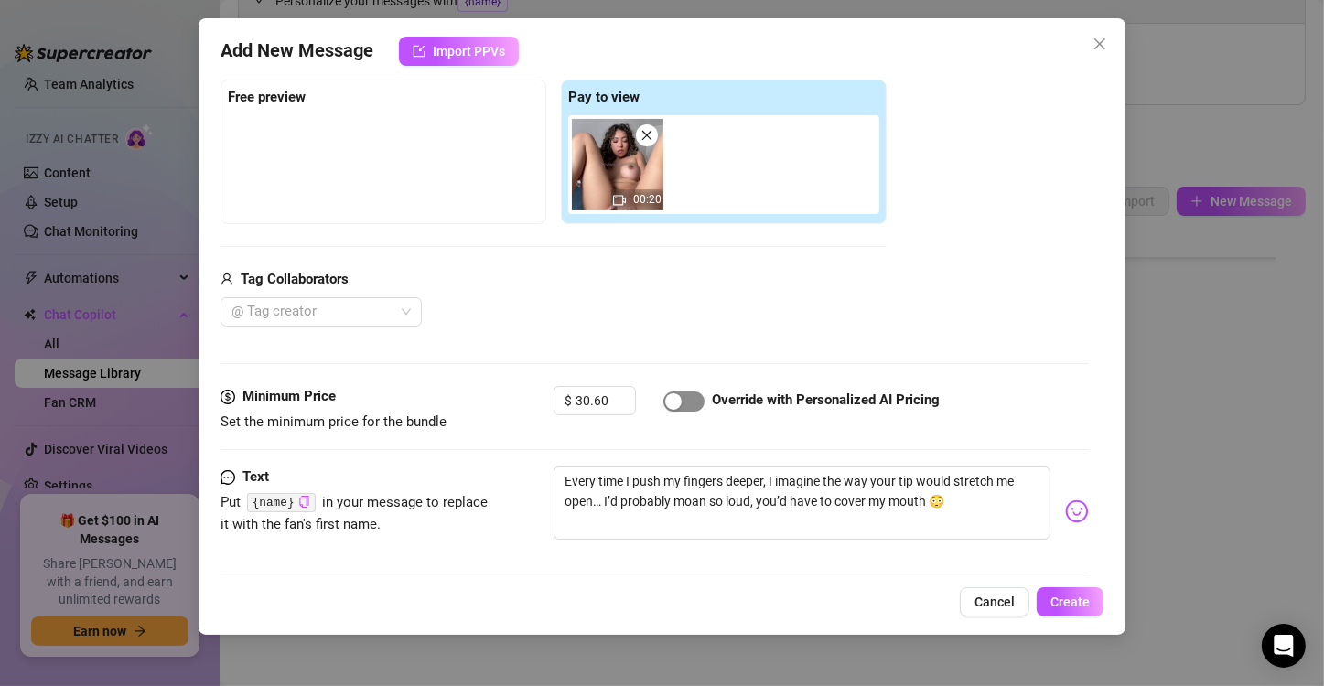
type input "30.6"
click at [691, 393] on span "button" at bounding box center [683, 402] width 41 height 20
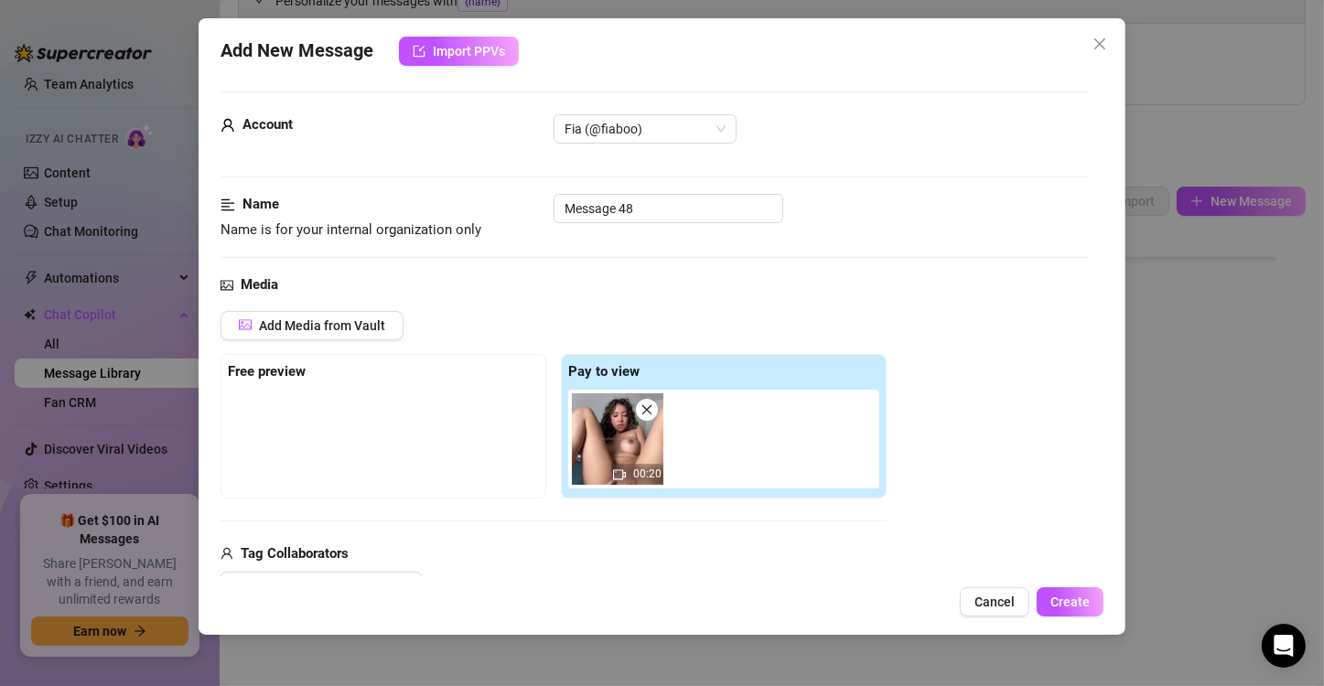
scroll to position [0, 0]
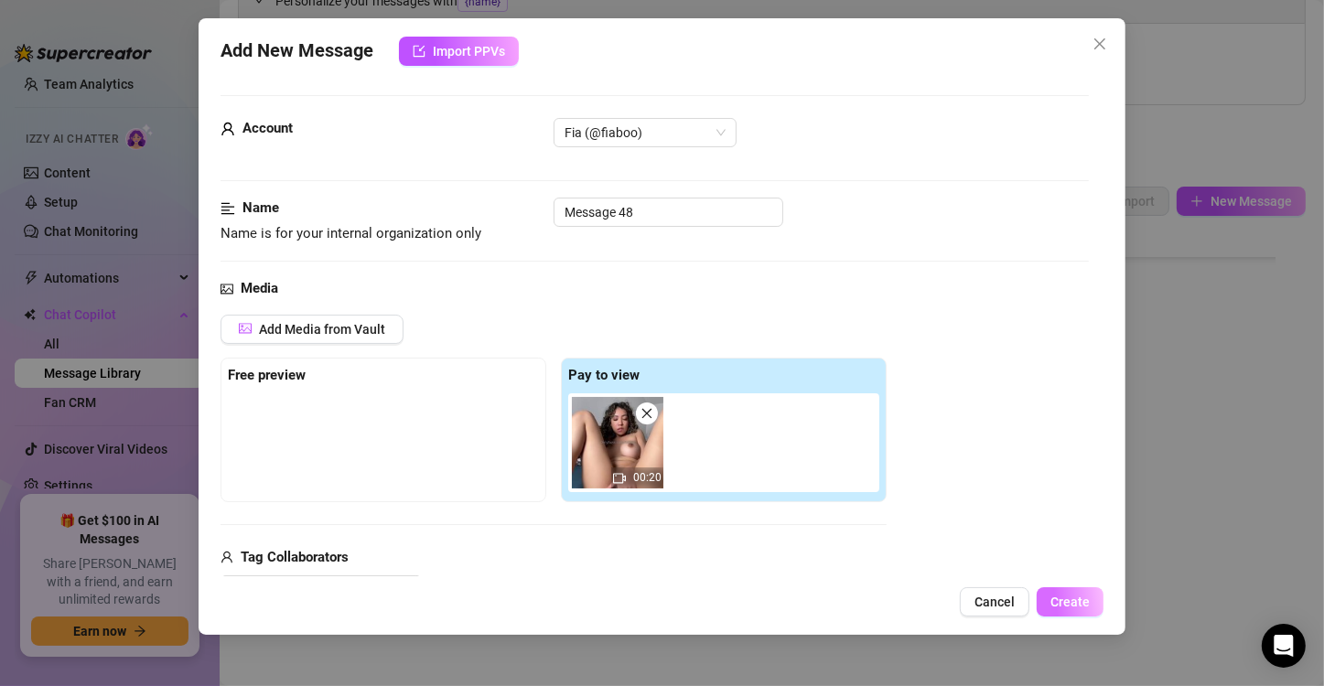
click at [1063, 595] on span "Create" at bounding box center [1069, 602] width 39 height 15
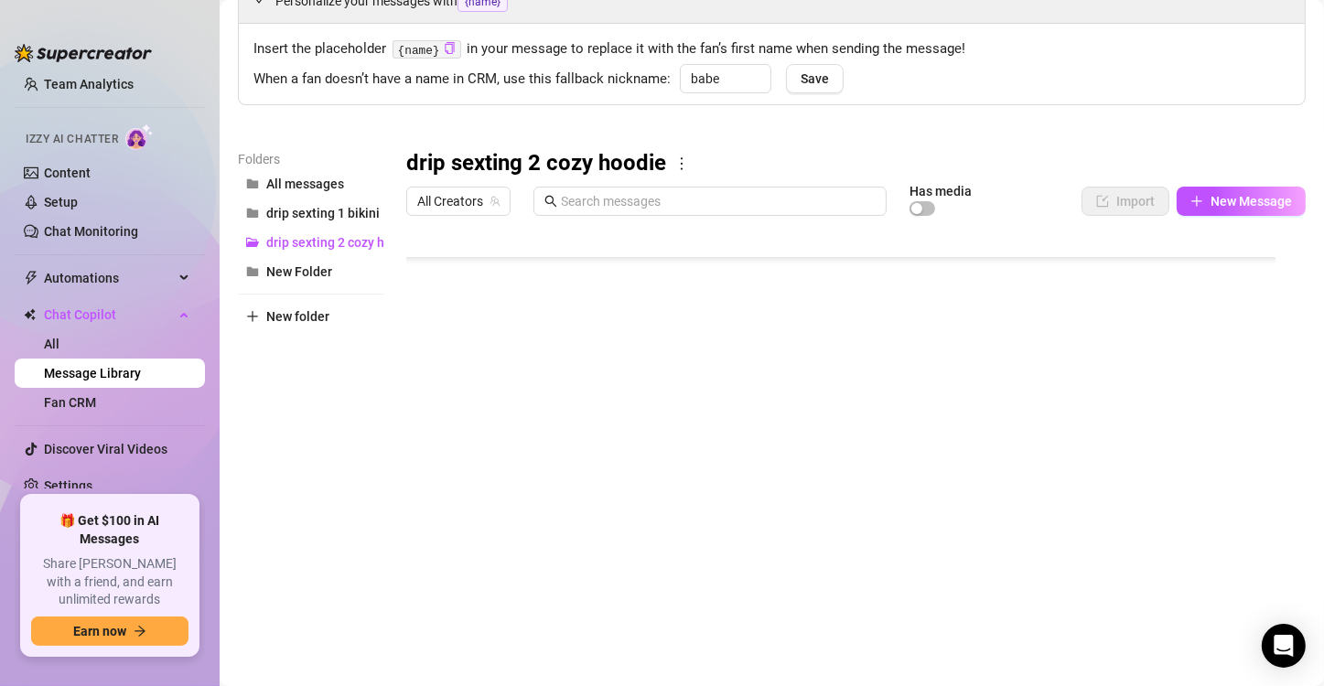
scroll to position [490, 0]
click at [1220, 207] on span "New Message" at bounding box center [1251, 201] width 81 height 15
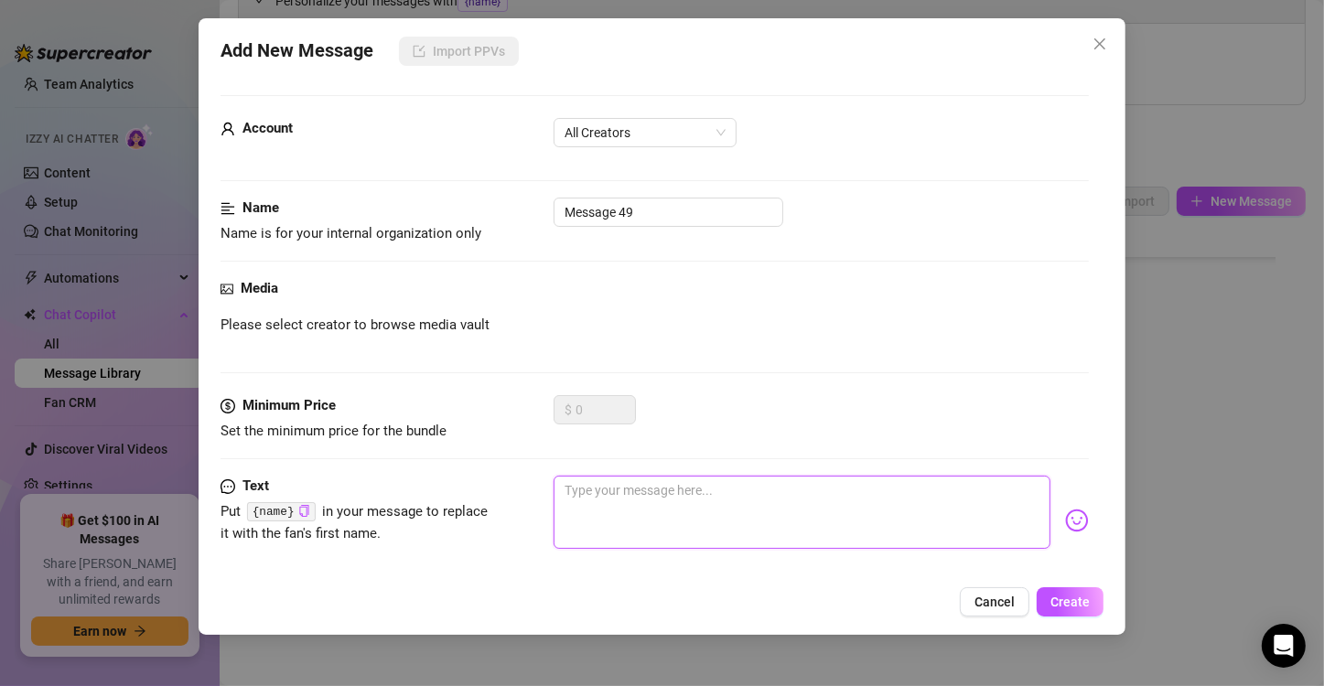
click at [691, 489] on textarea at bounding box center [802, 512] width 497 height 73
paste textarea "I’d look up at you with teary eyes, whimpering for more… because I want to be y…"
type textarea "I’d look up at you with teary eyes, whimpering for more… because I want to be y…"
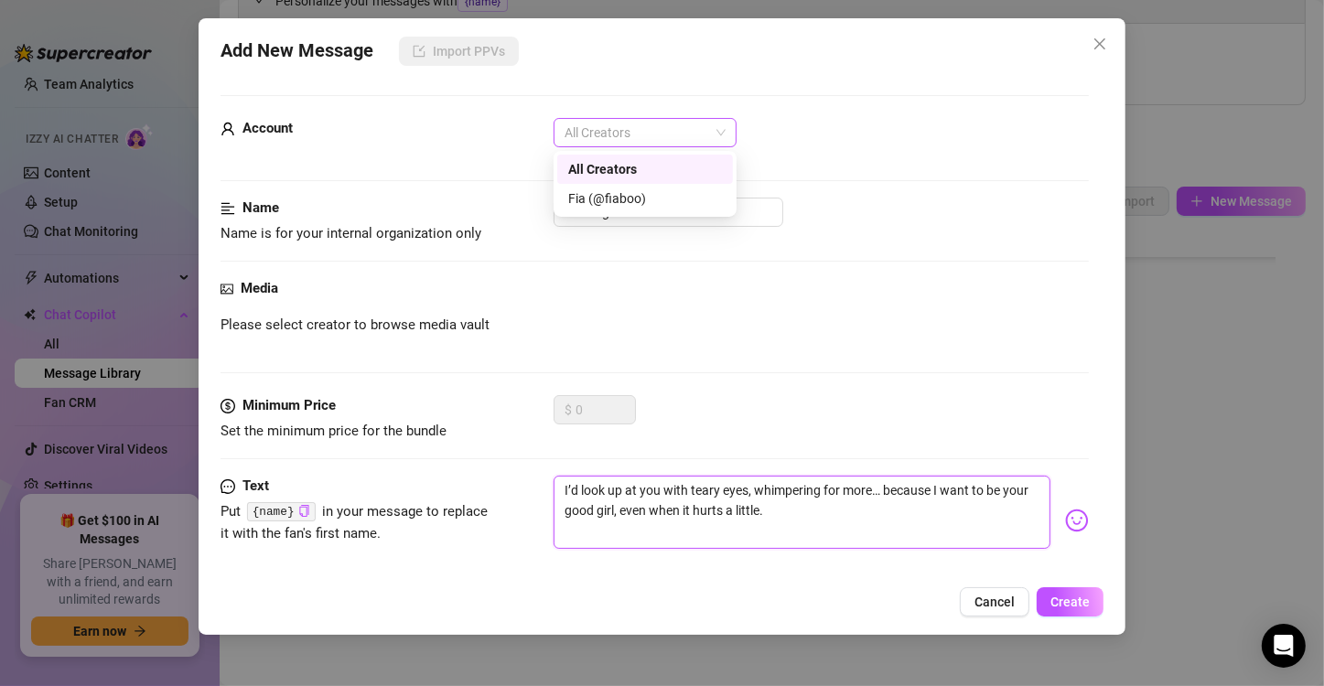
click at [669, 140] on span "All Creators" at bounding box center [645, 132] width 161 height 27
type textarea "I’d look up at you with teary eyes, whimpering for more… because I want to be y…"
click at [658, 191] on div "Fia (@fiaboo)" at bounding box center [645, 199] width 154 height 20
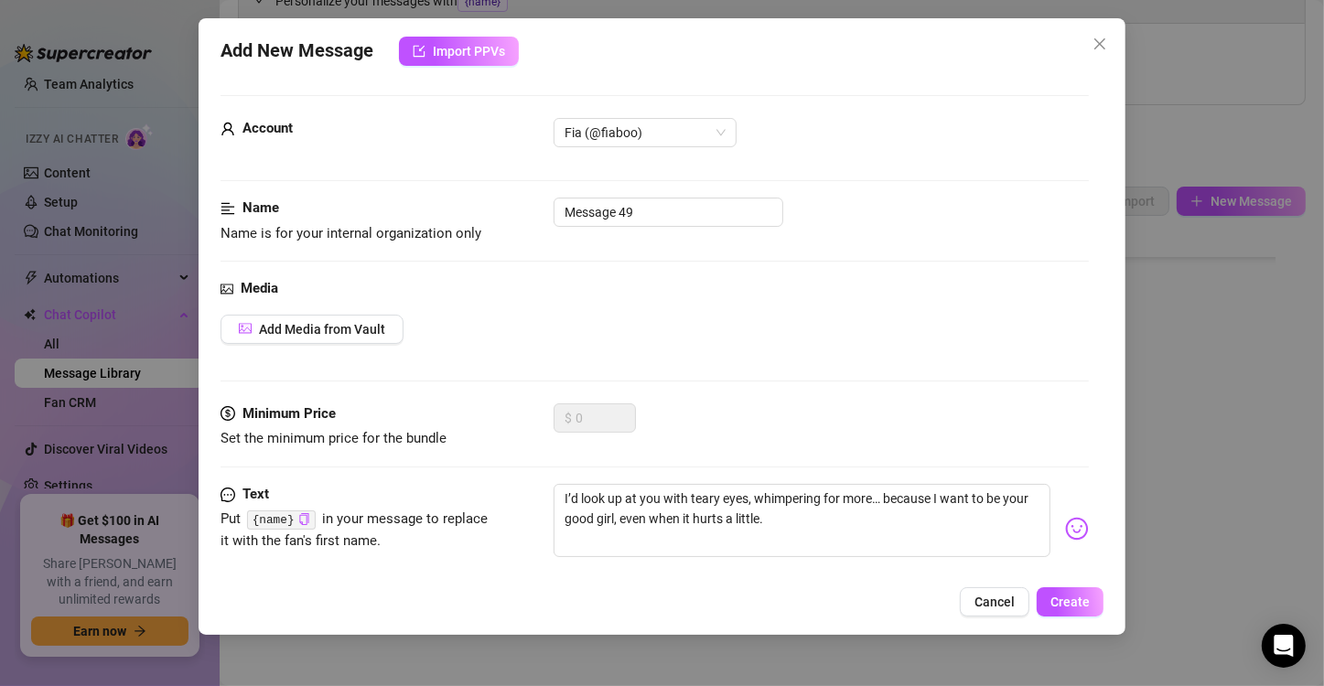
click at [1053, 593] on button "Create" at bounding box center [1070, 601] width 67 height 29
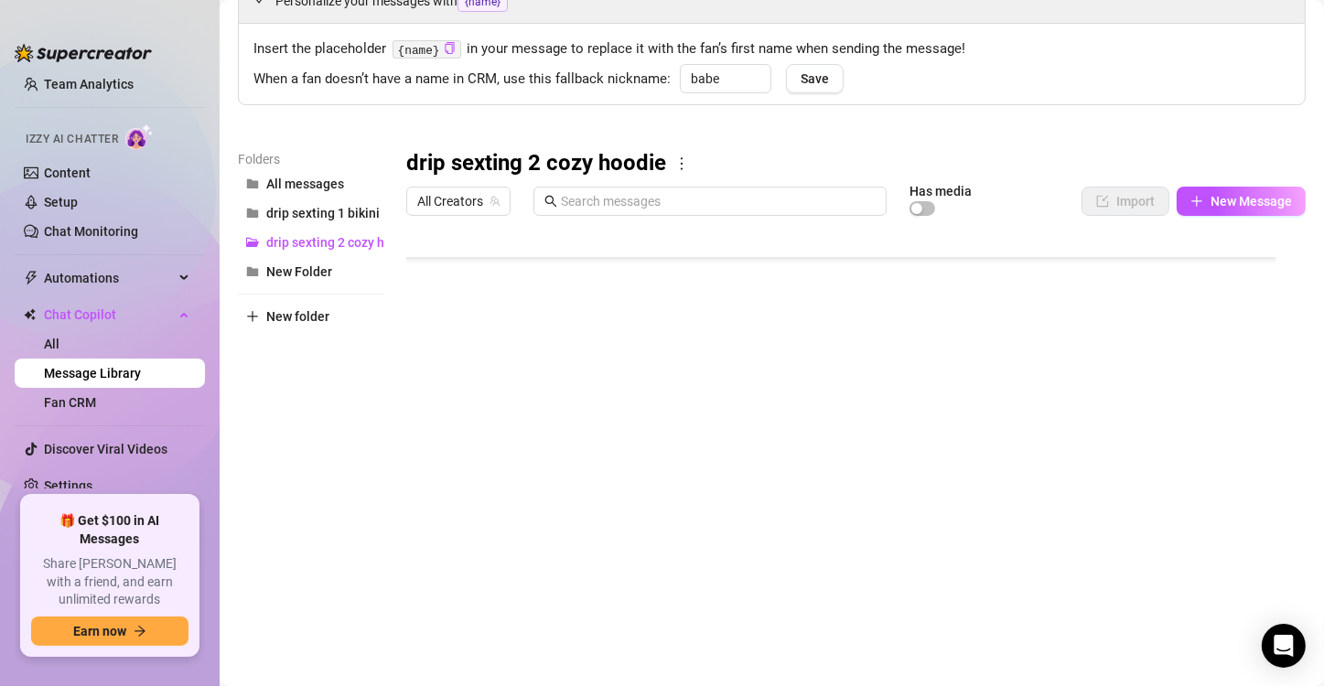
scroll to position [527, 0]
click at [1223, 199] on span "New Message" at bounding box center [1251, 201] width 81 height 15
type textarea "Type your message here..."
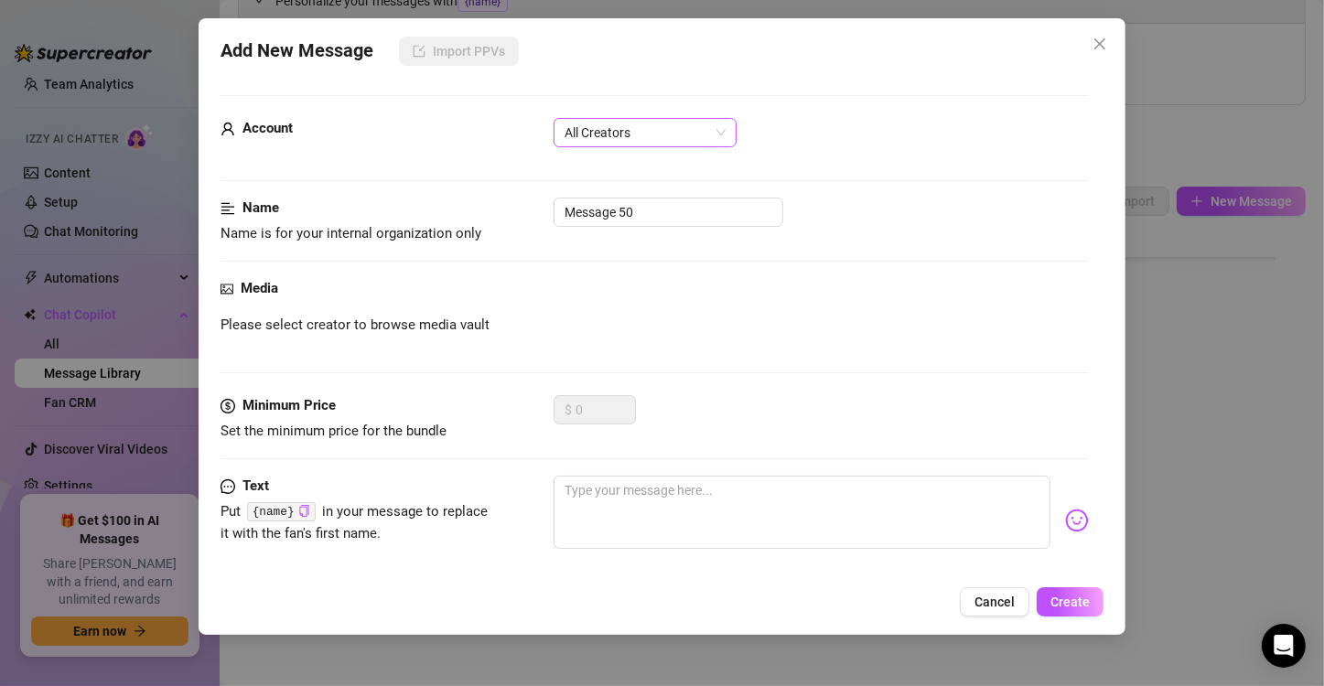
click at [697, 124] on span "All Creators" at bounding box center [645, 132] width 161 height 27
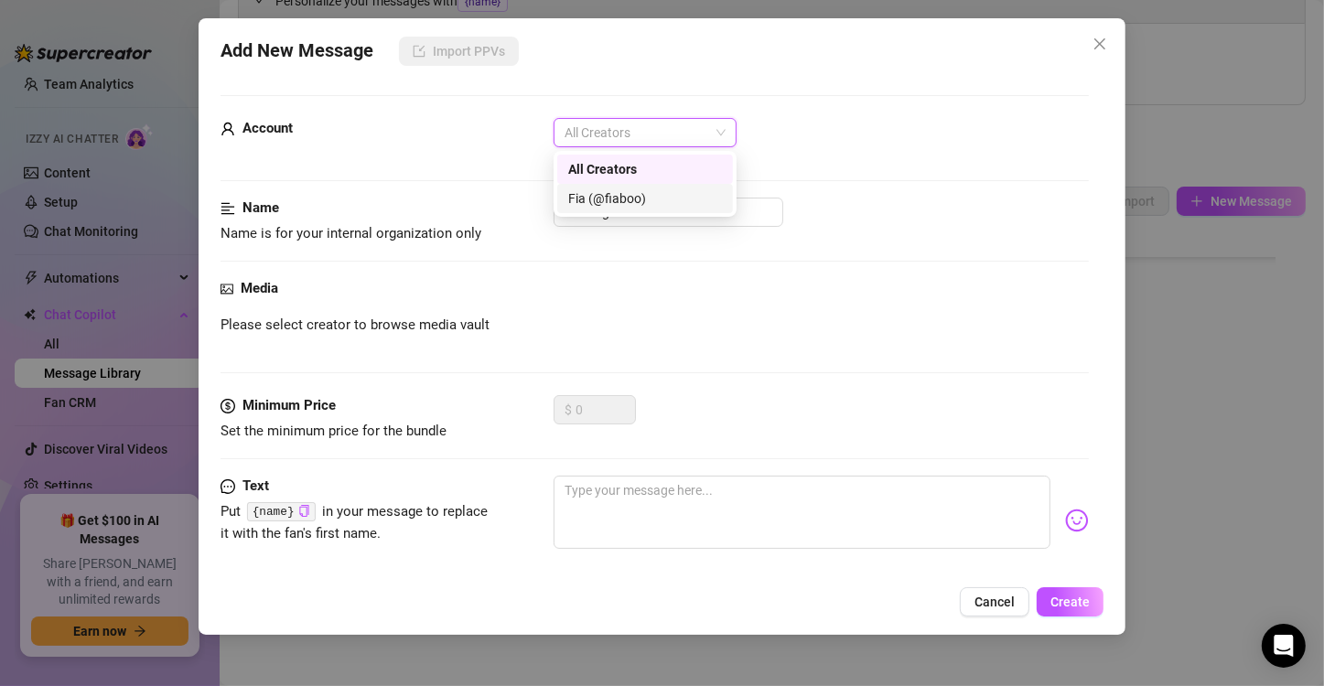
click at [661, 204] on div "Fia (@fiaboo)" at bounding box center [645, 199] width 154 height 20
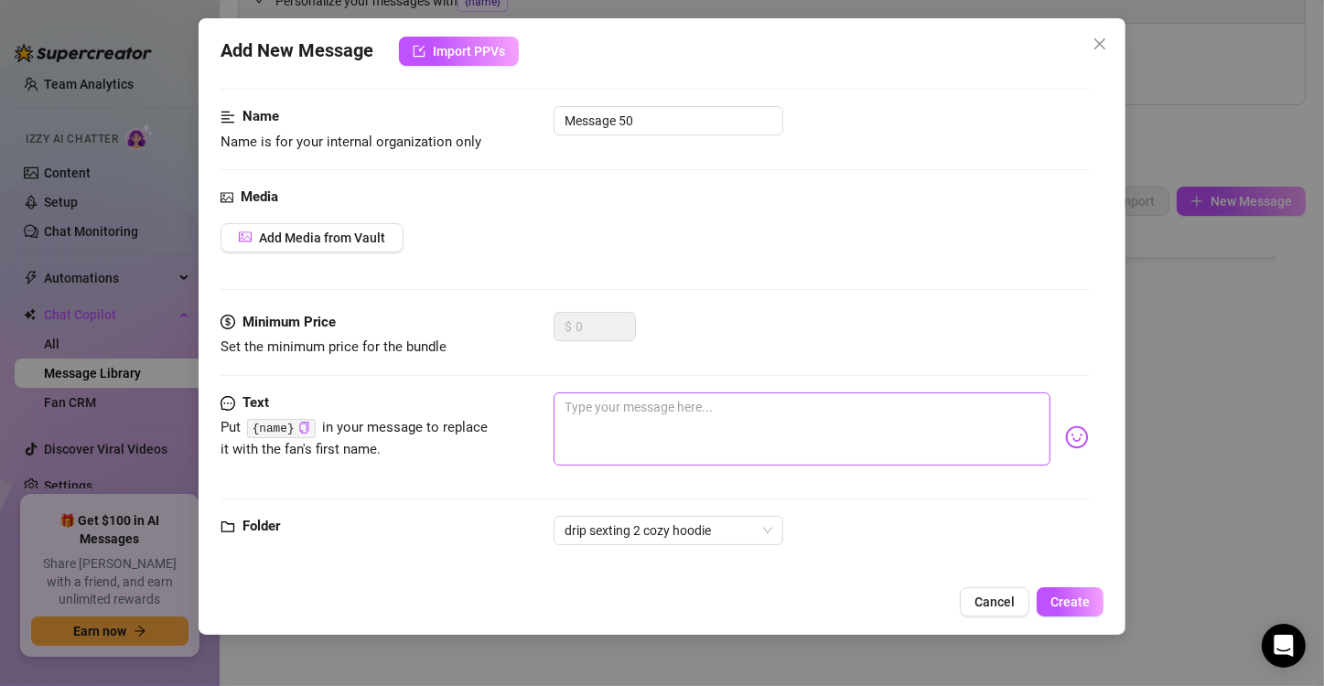
scroll to position [109, 0]
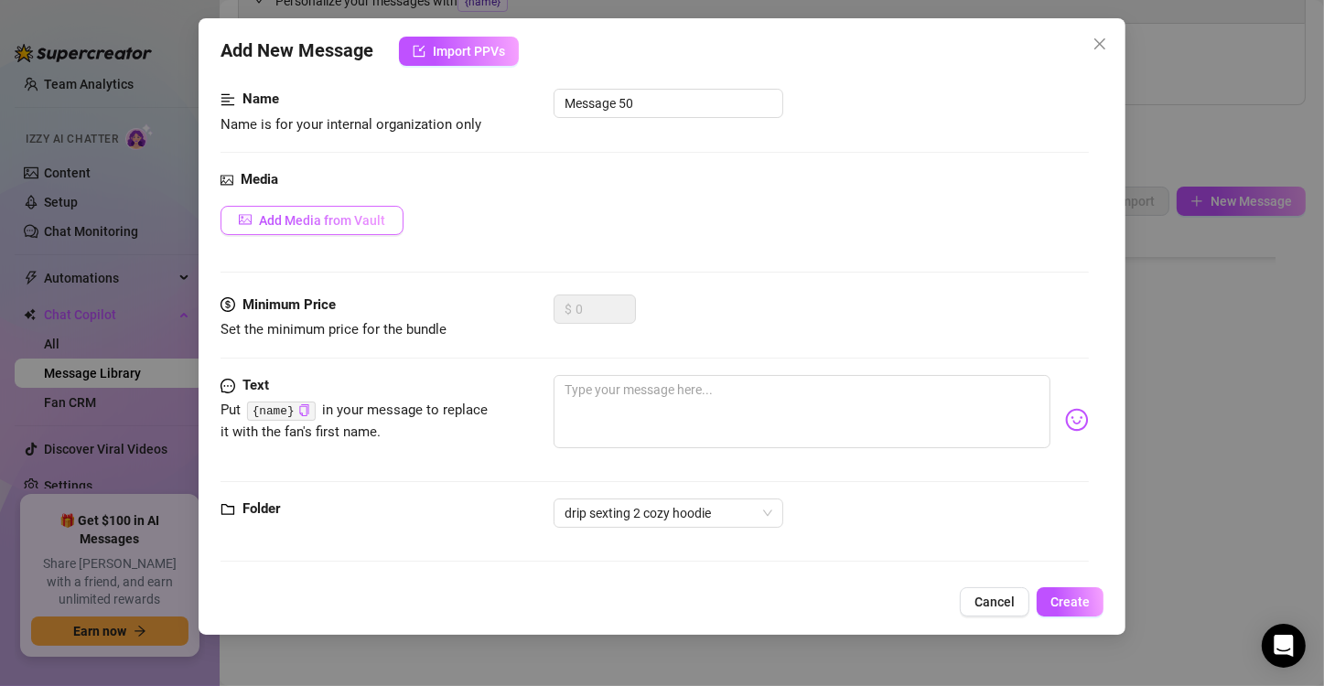
click at [296, 218] on span "Add Media from Vault" at bounding box center [322, 220] width 126 height 15
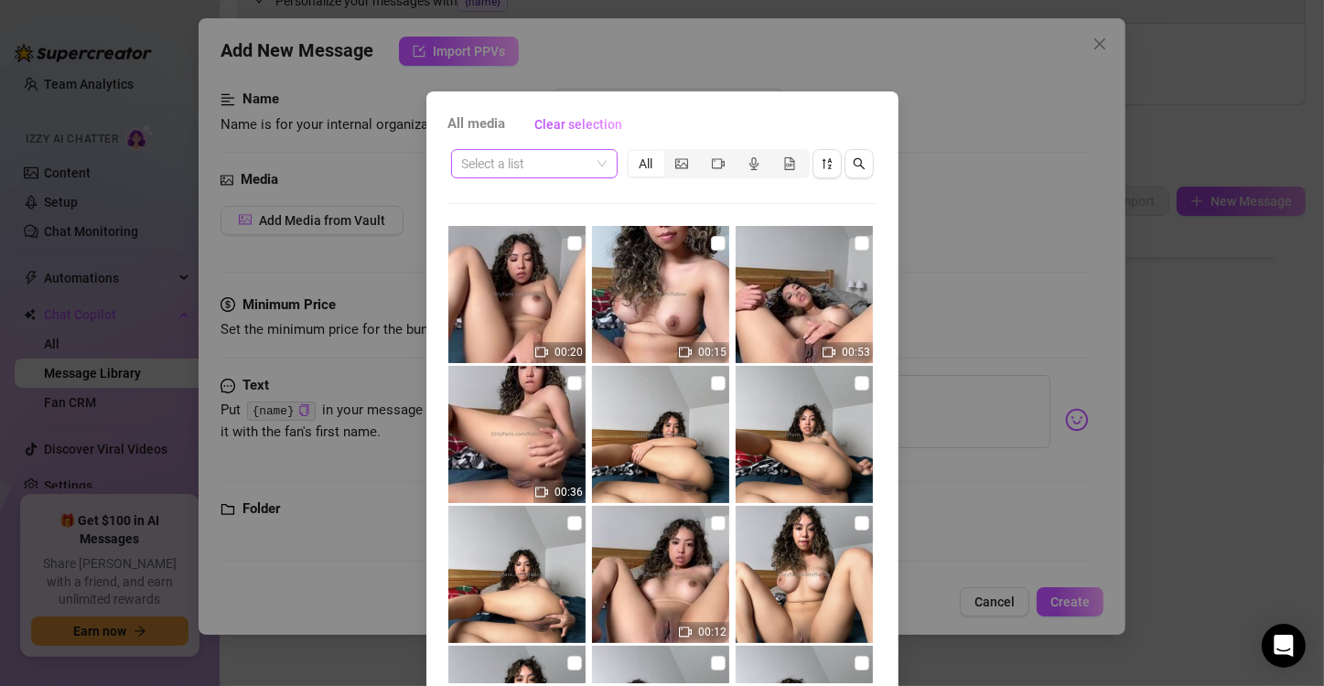
click at [555, 161] on input "search" at bounding box center [526, 163] width 128 height 27
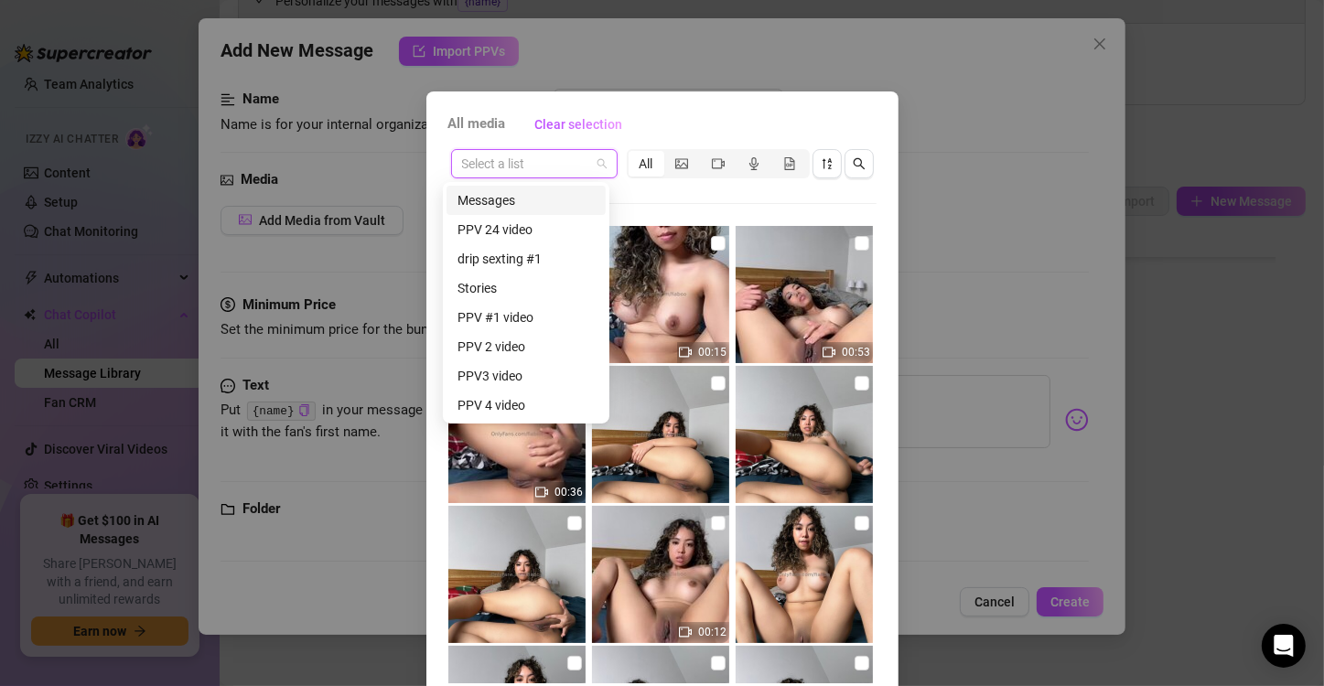
click at [536, 206] on div "Messages" at bounding box center [526, 200] width 137 height 20
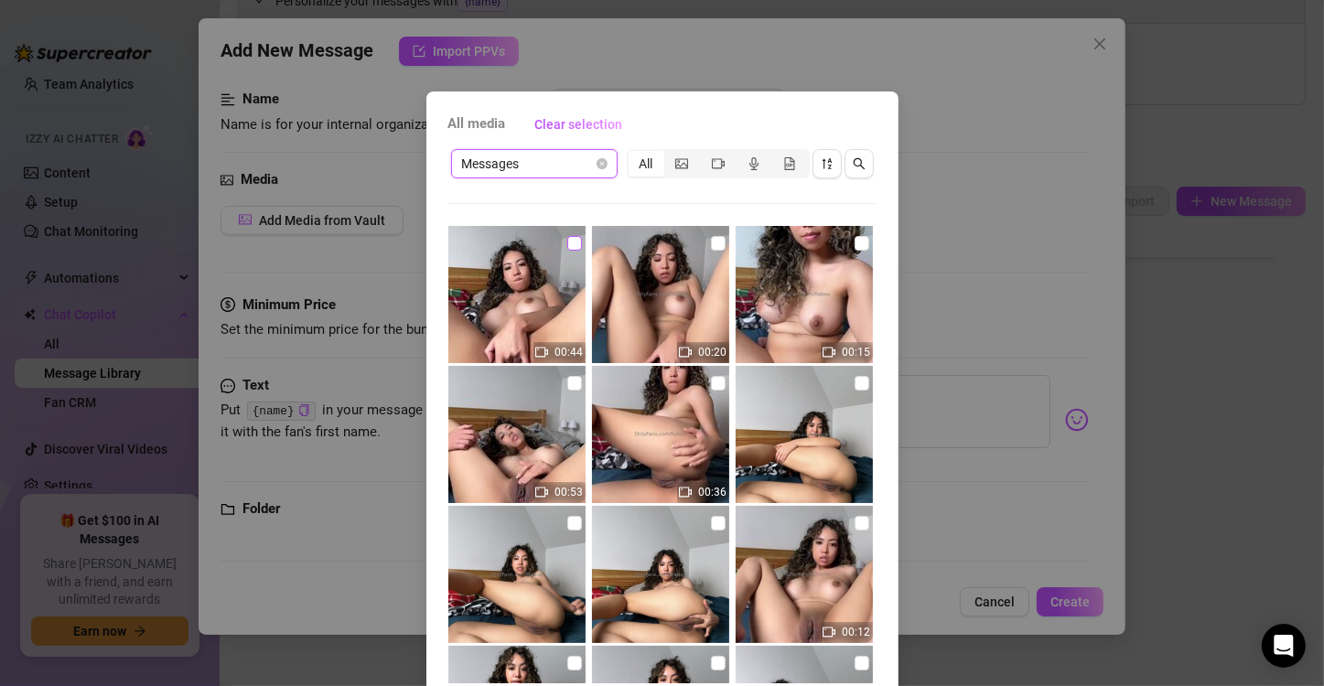
click at [567, 248] on input "checkbox" at bounding box center [574, 243] width 15 height 15
checkbox input "true"
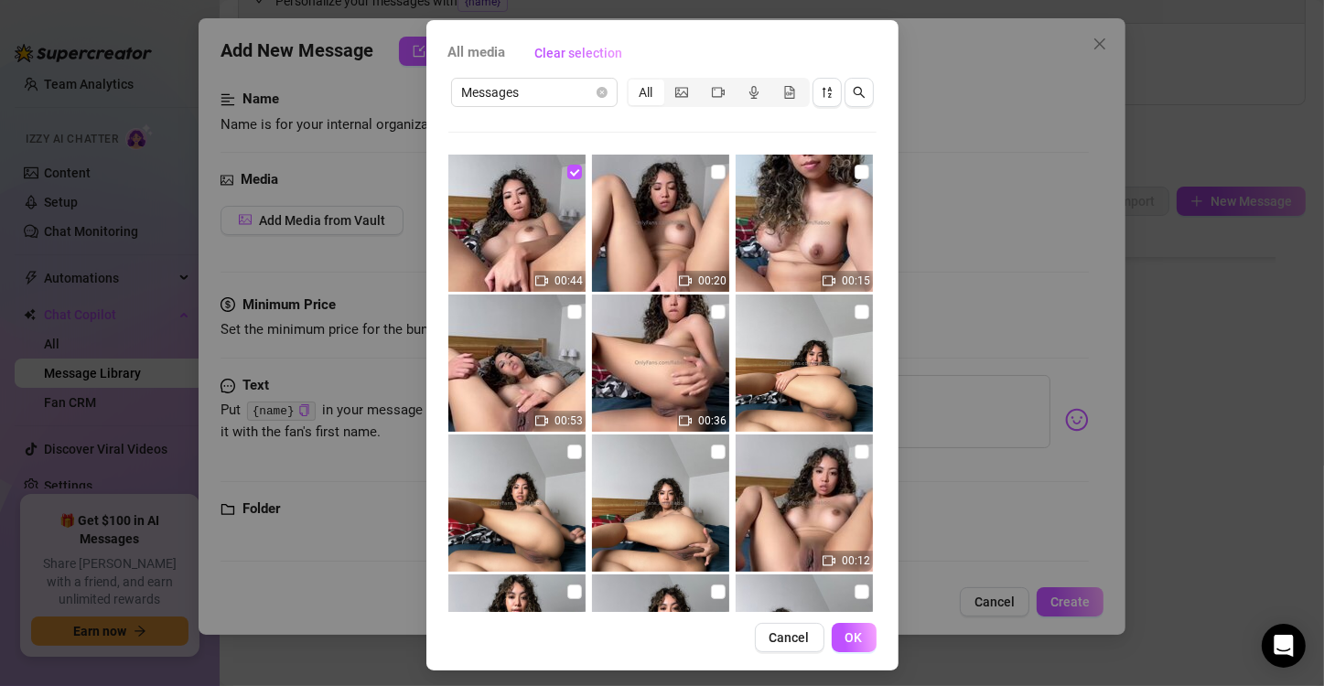
scroll to position [77, 0]
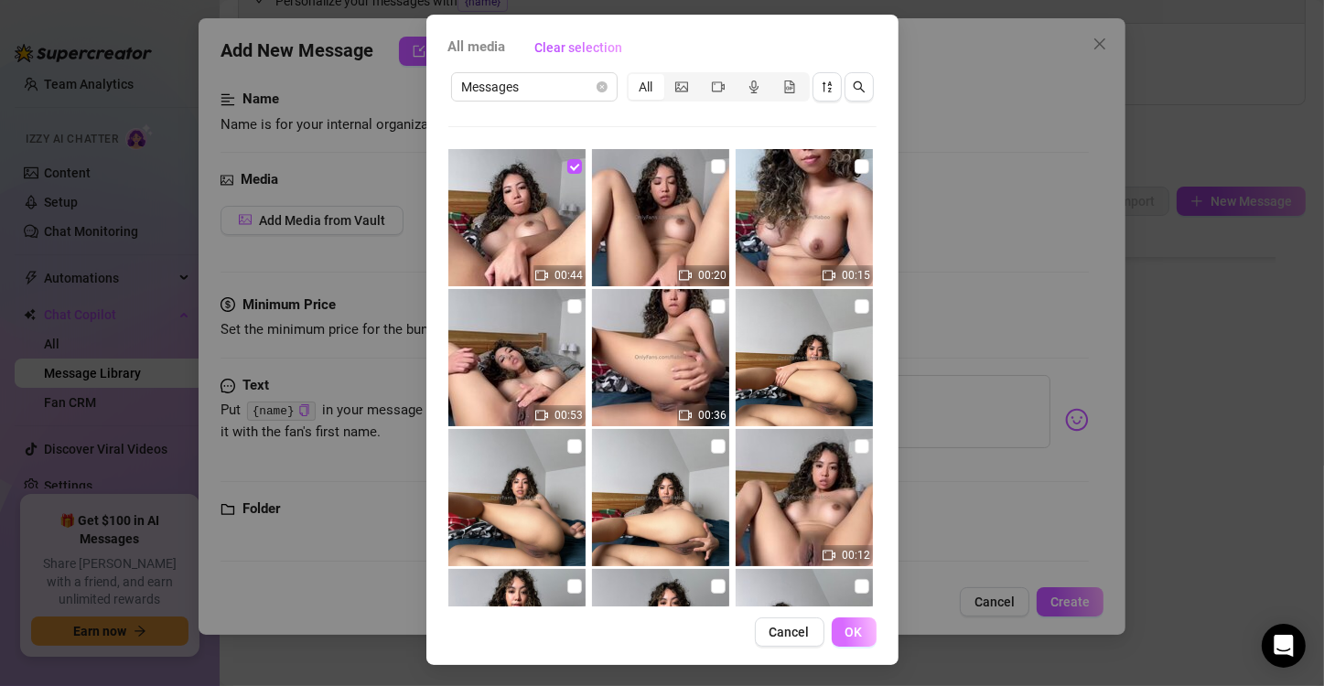
click at [846, 633] on span "OK" at bounding box center [854, 632] width 17 height 15
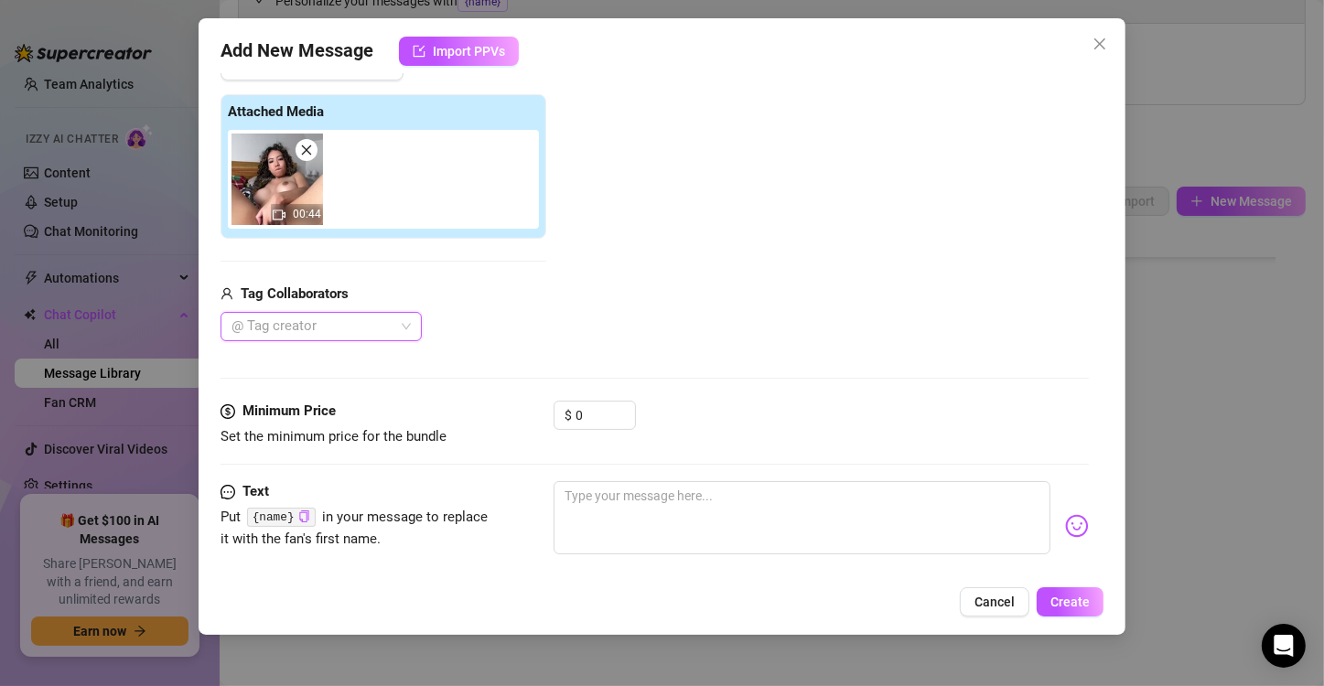
scroll to position [292, 0]
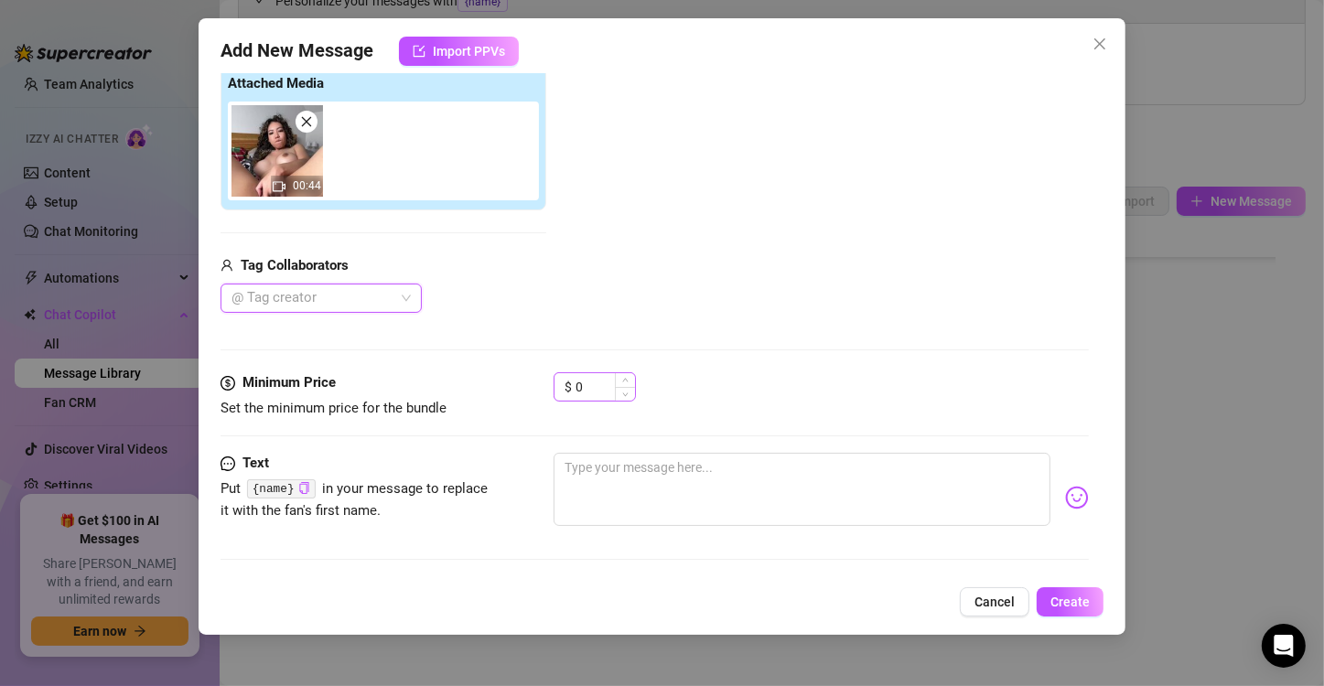
click at [574, 387] on div "$ 0" at bounding box center [595, 386] width 82 height 29
click at [614, 472] on textarea at bounding box center [802, 489] width 497 height 73
paste textarea "I can feel my pussy clenching already… and it’s just my fingers. If it was your…"
type textarea "I can feel my pussy clenching already… and it’s just my fingers. If it was your…"
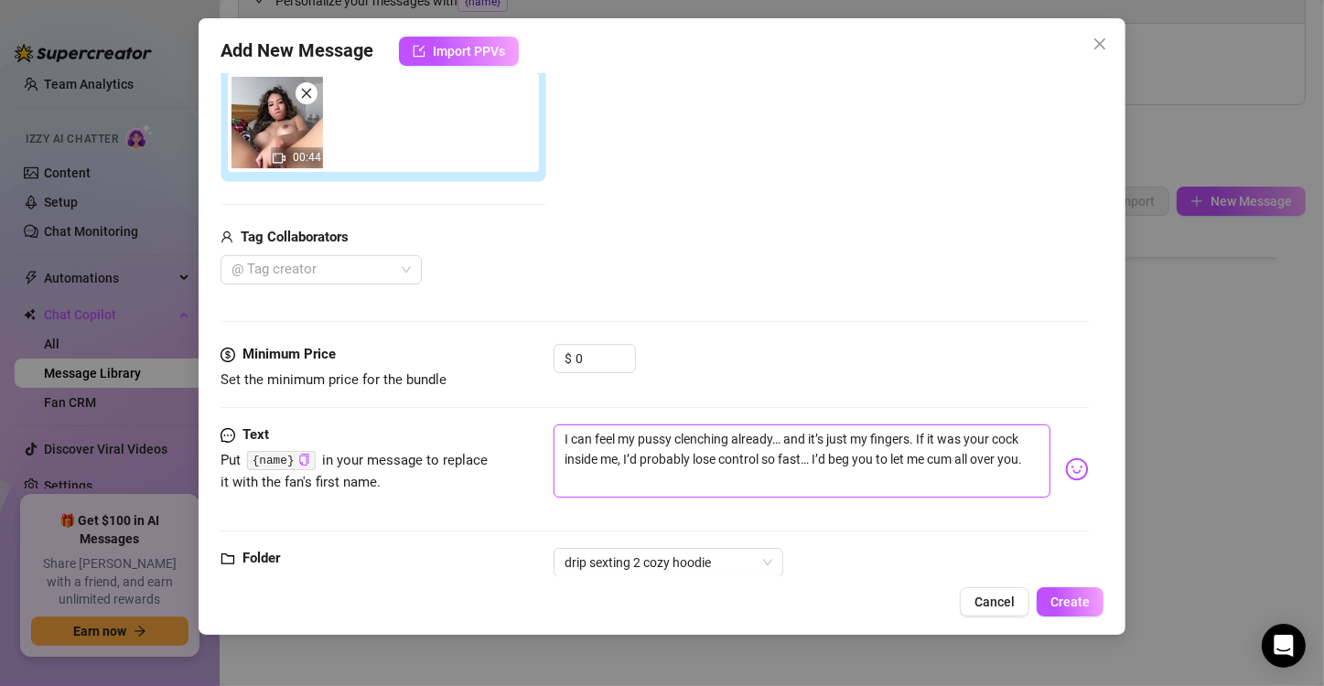
scroll to position [370, 0]
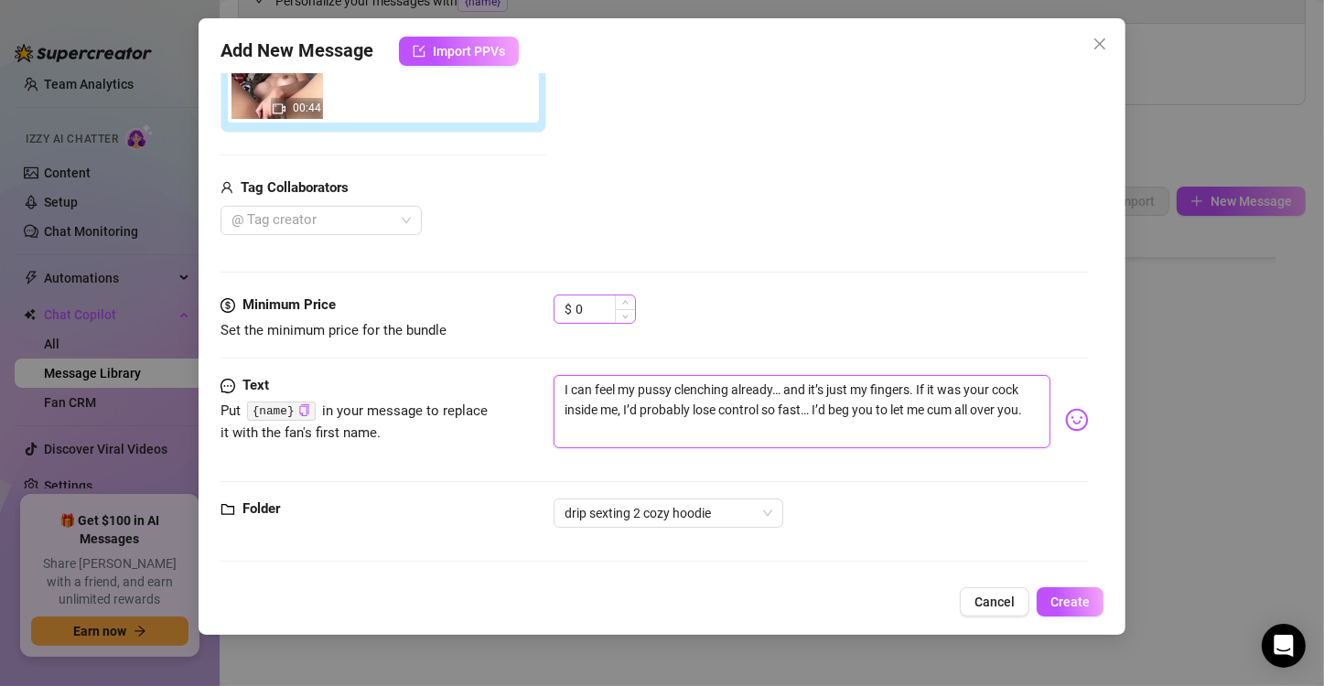
type textarea "I can feel my pussy clenching already… and it’s just my fingers. If it was your…"
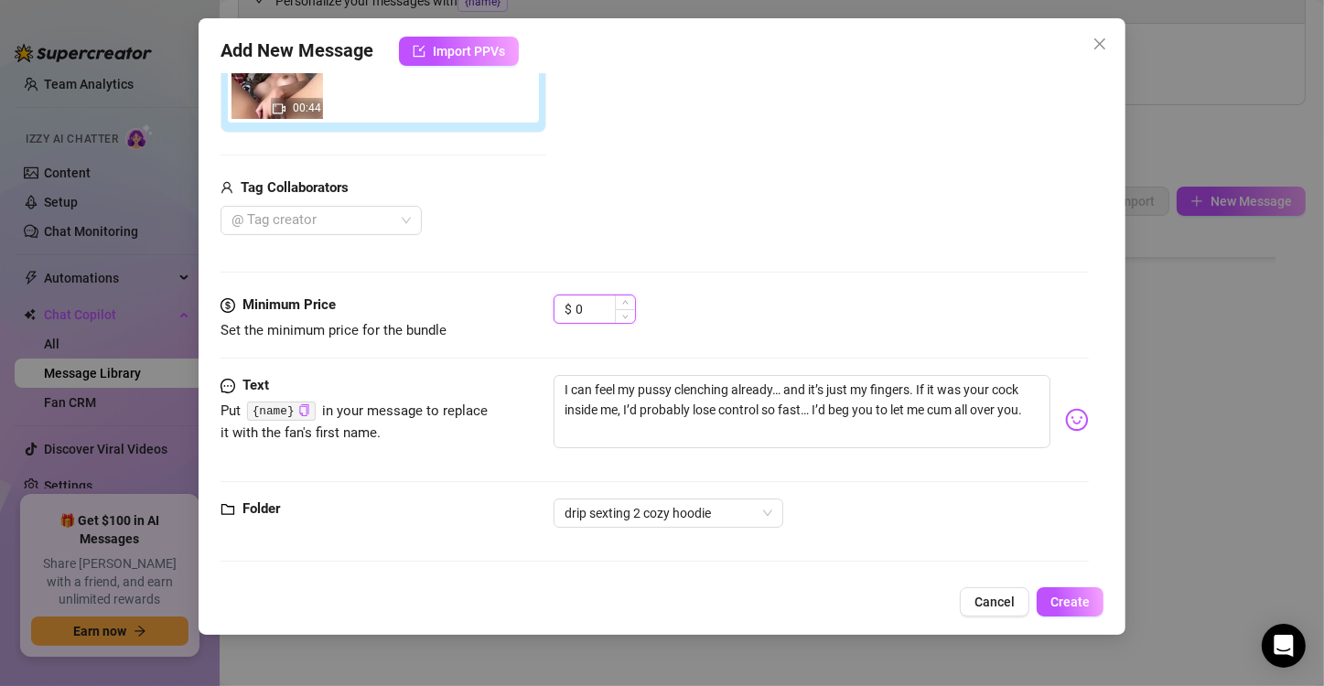
click at [600, 311] on input "0" at bounding box center [605, 309] width 59 height 27
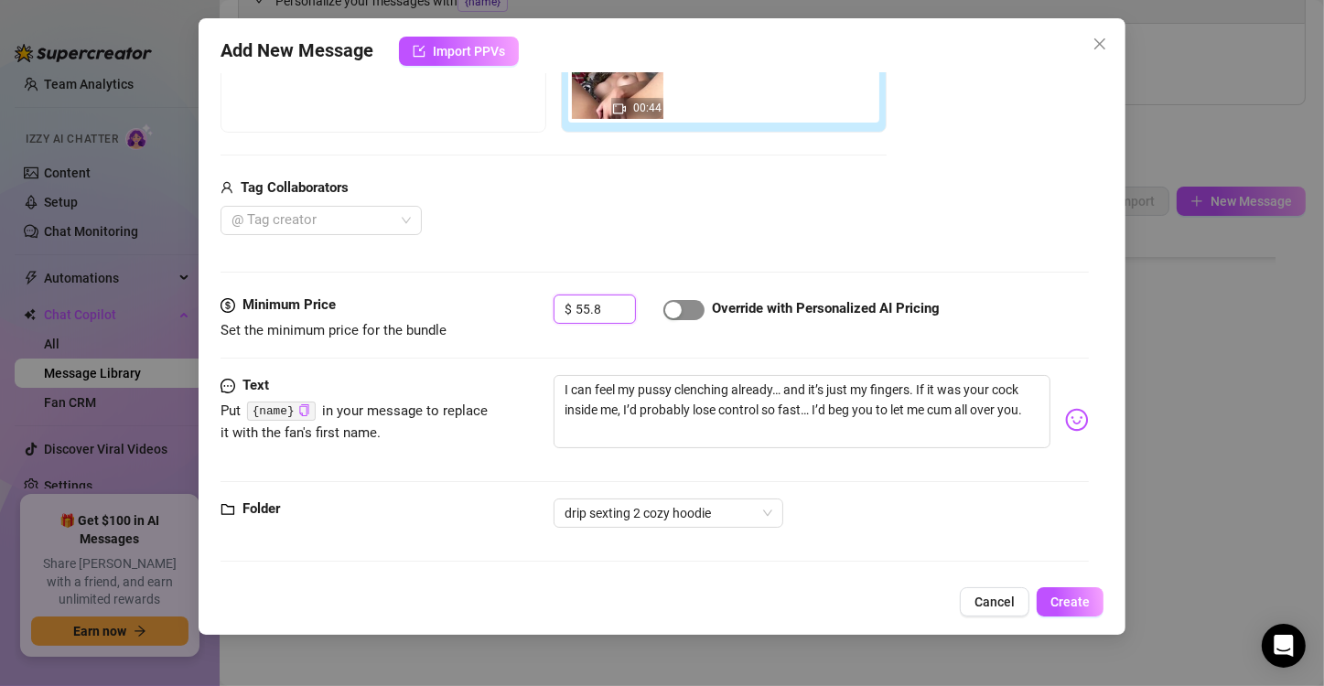
type input "55.8"
click at [685, 306] on span "button" at bounding box center [683, 310] width 41 height 20
click at [1079, 594] on button "Create" at bounding box center [1070, 601] width 67 height 29
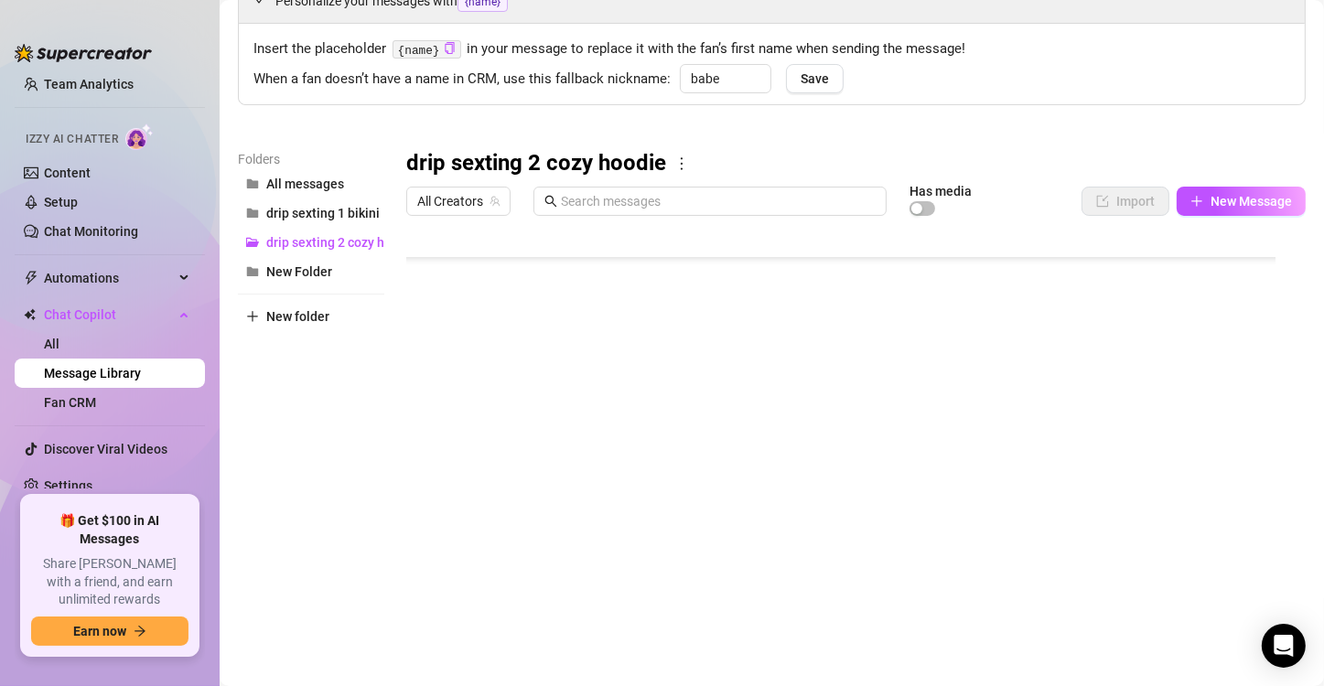
scroll to position [564, 0]
click at [1214, 203] on span "New Message" at bounding box center [1251, 201] width 81 height 15
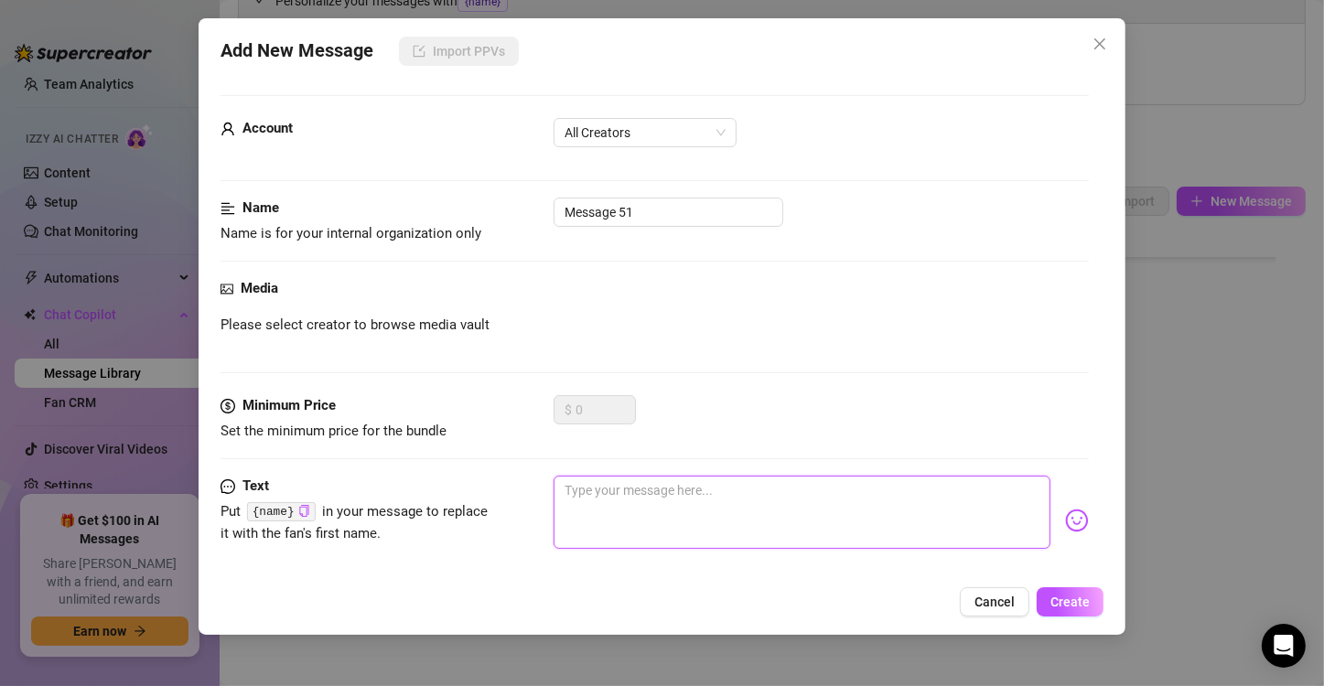
click at [634, 512] on textarea at bounding box center [802, 512] width 497 height 73
paste textarea "Ahh… I’m cumming so hard… my pussy’s squeezing my fingers but I wish it was you…"
type textarea "Ahh… I’m cumming so hard… my pussy’s squeezing my fingers but I wish it was you…"
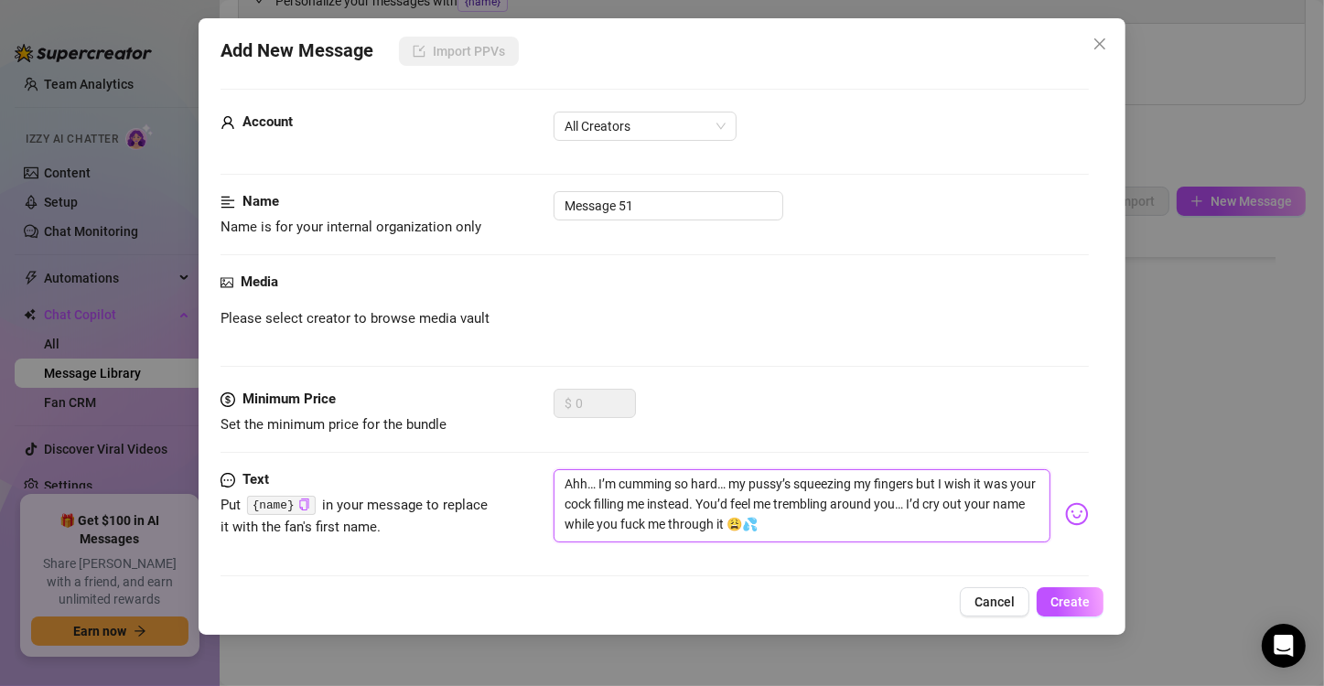
scroll to position [0, 0]
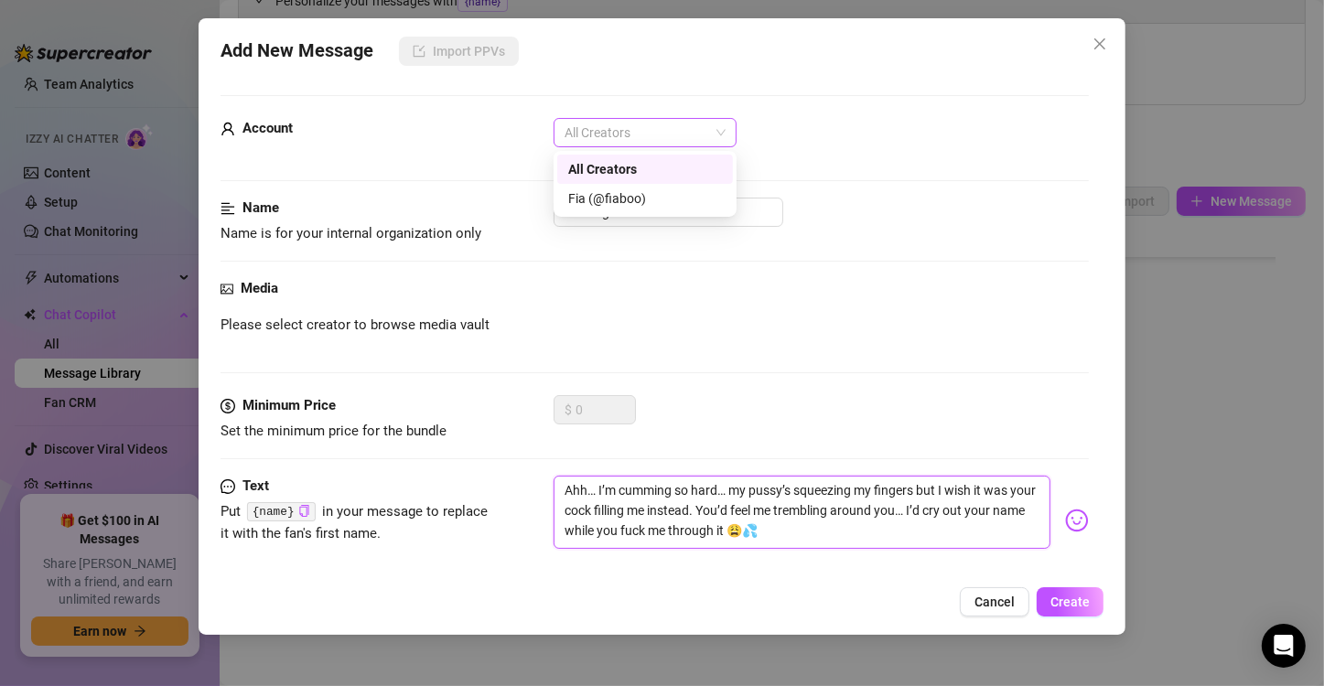
click at [706, 136] on span "All Creators" at bounding box center [645, 132] width 161 height 27
type textarea "Ahh… I’m cumming so hard… my pussy’s squeezing my fingers but I wish it was you…"
click at [666, 210] on div "Fia (@fiaboo)" at bounding box center [645, 198] width 176 height 29
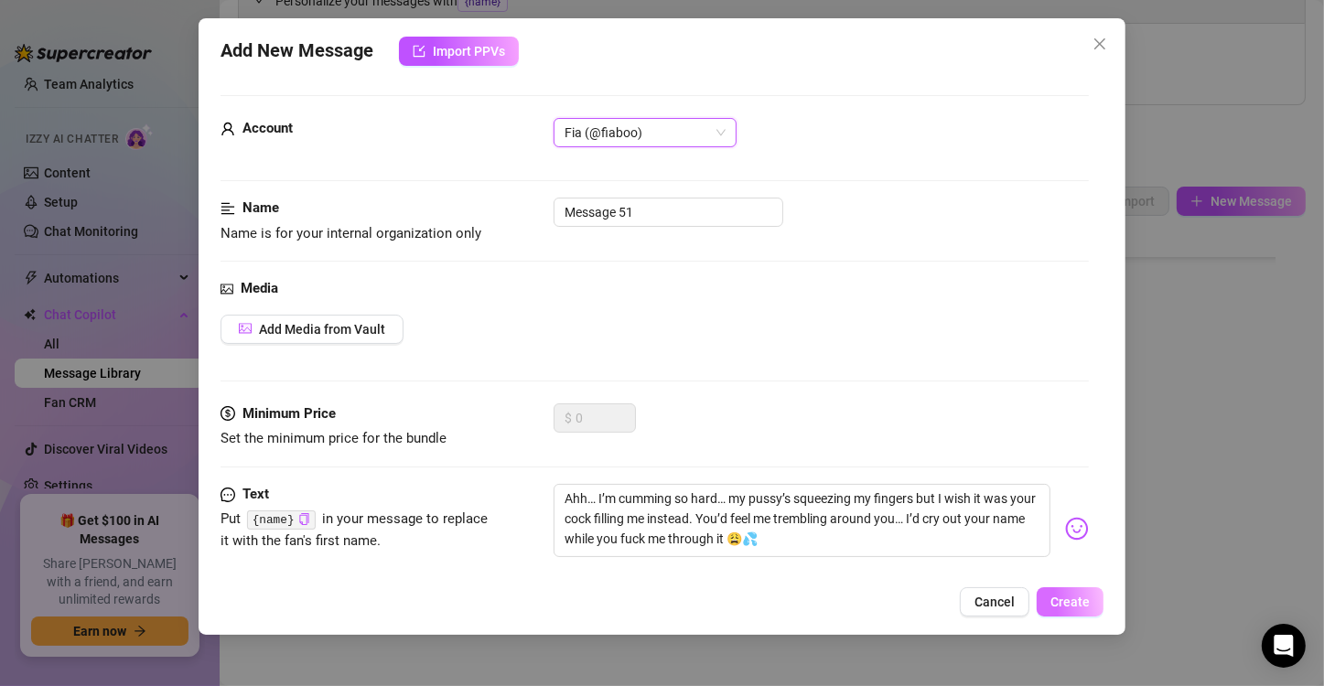
click at [1064, 600] on span "Create" at bounding box center [1069, 602] width 39 height 15
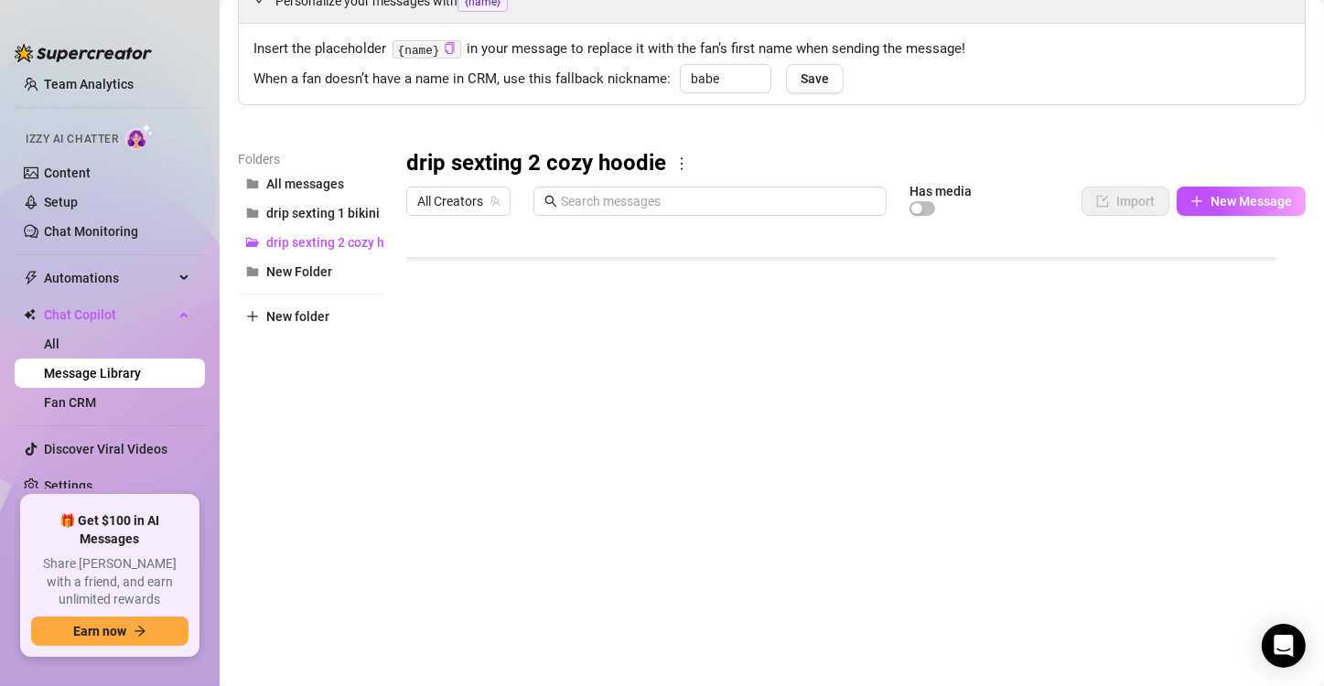
scroll to position [458, 0]
click at [523, 369] on div at bounding box center [848, 428] width 884 height 408
click at [518, 367] on div at bounding box center [848, 428] width 884 height 408
click at [523, 367] on textarea "Message 43" at bounding box center [491, 360] width 113 height 16
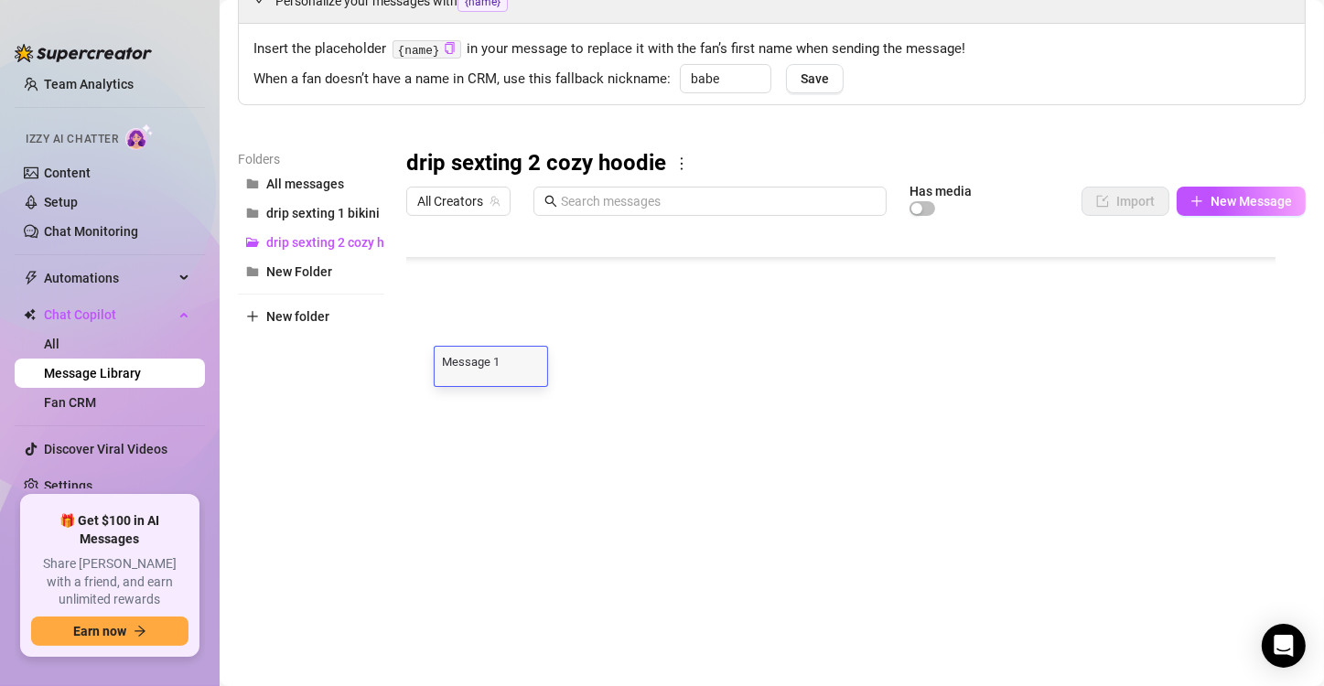
type textarea "Message 16"
click at [523, 398] on div at bounding box center [848, 428] width 884 height 408
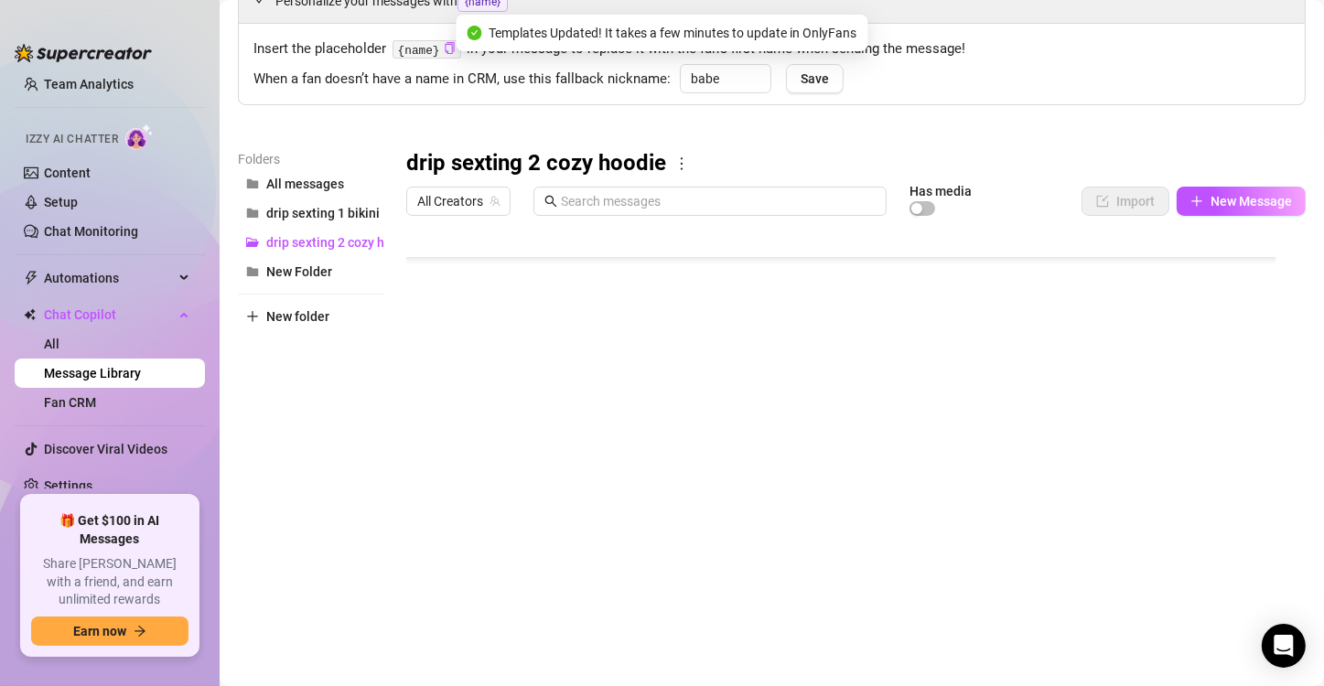
click at [523, 398] on div at bounding box center [848, 428] width 884 height 408
click at [523, 398] on textarea "Message 44" at bounding box center [491, 397] width 113 height 16
type textarea "Message 17"
click at [501, 443] on div at bounding box center [848, 428] width 884 height 408
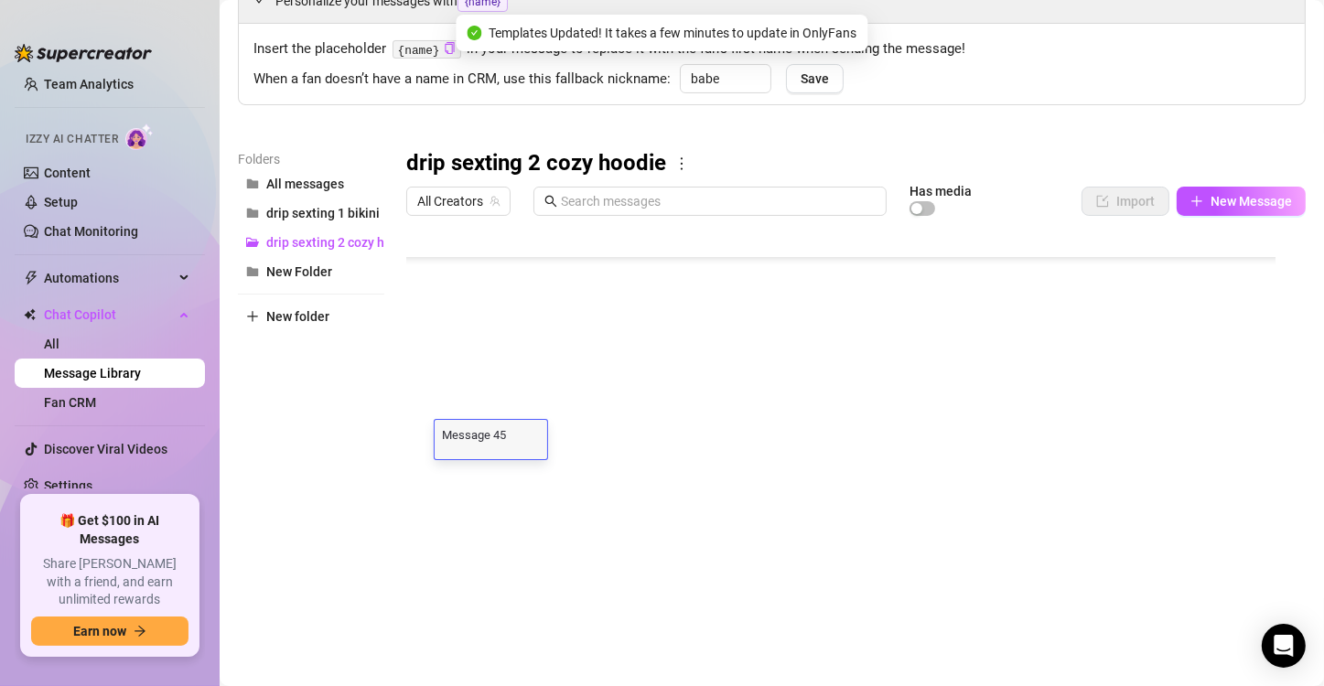
click at [508, 439] on textarea "Message 45" at bounding box center [491, 434] width 113 height 16
type textarea "Message 18"
click at [519, 477] on div at bounding box center [848, 428] width 884 height 408
click at [519, 477] on textarea "Message 46" at bounding box center [491, 470] width 113 height 16
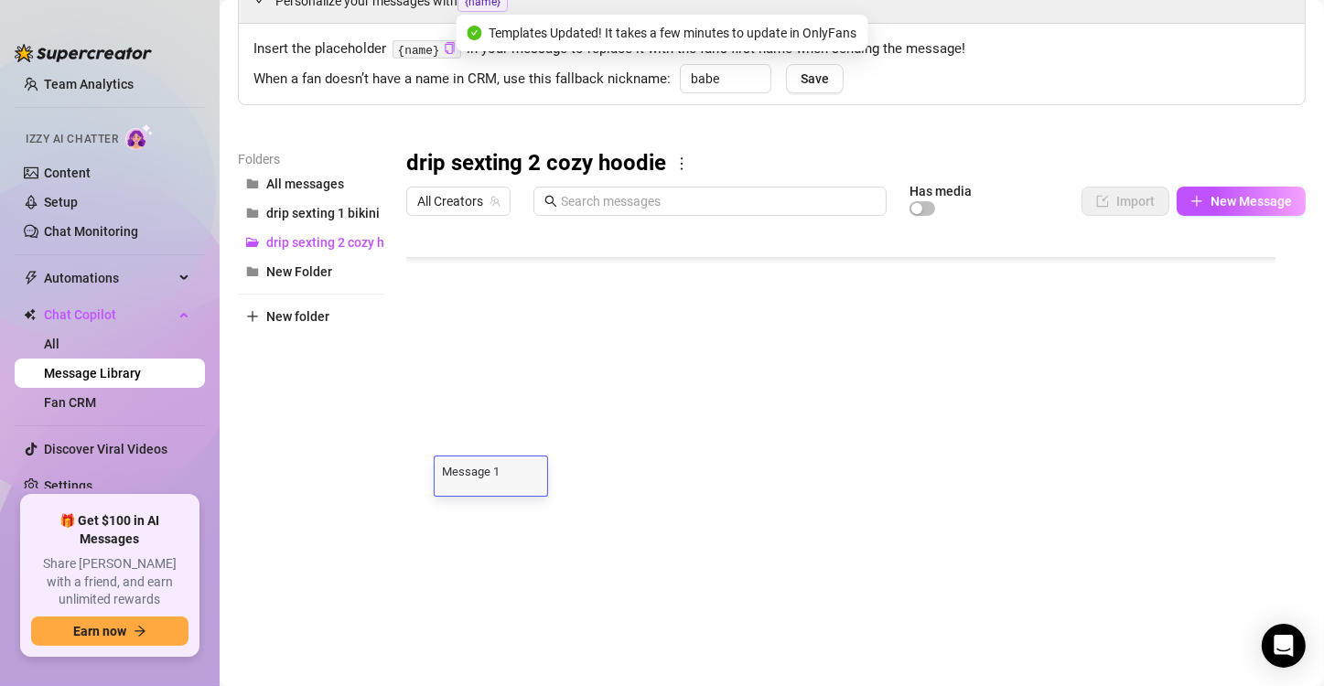
type textarea "Message 19"
click at [501, 512] on div at bounding box center [848, 428] width 884 height 408
click at [512, 512] on textarea "Message 47" at bounding box center [491, 507] width 113 height 16
type textarea "Message 20"
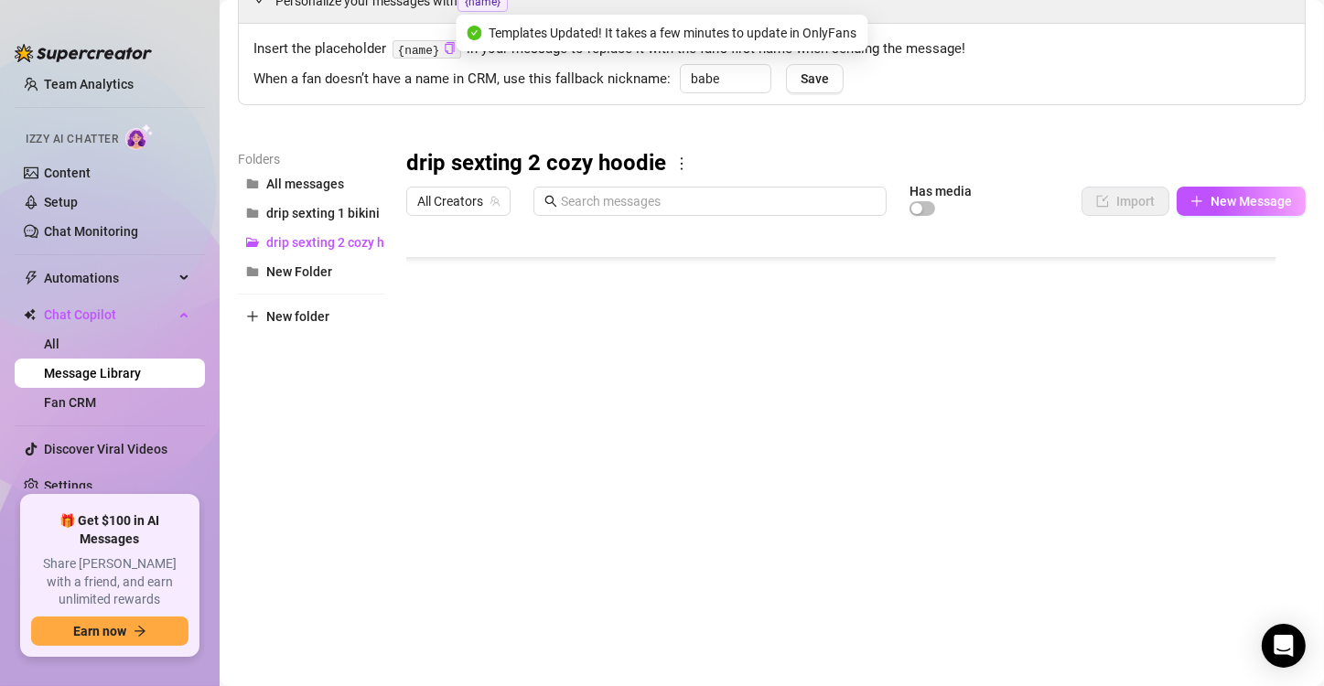
click at [512, 557] on div at bounding box center [848, 428] width 884 height 408
click at [516, 545] on textarea "Message 48" at bounding box center [491, 543] width 113 height 16
type textarea "Message 21"
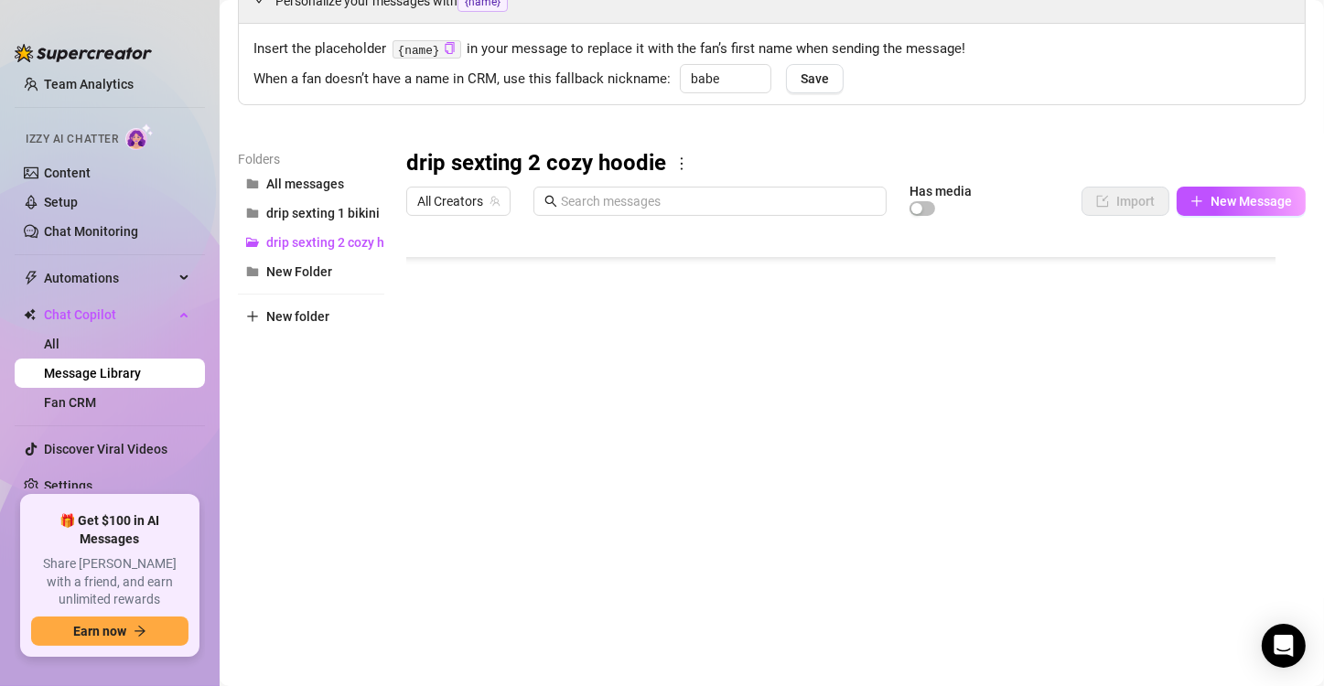
click at [616, 435] on div at bounding box center [848, 428] width 884 height 408
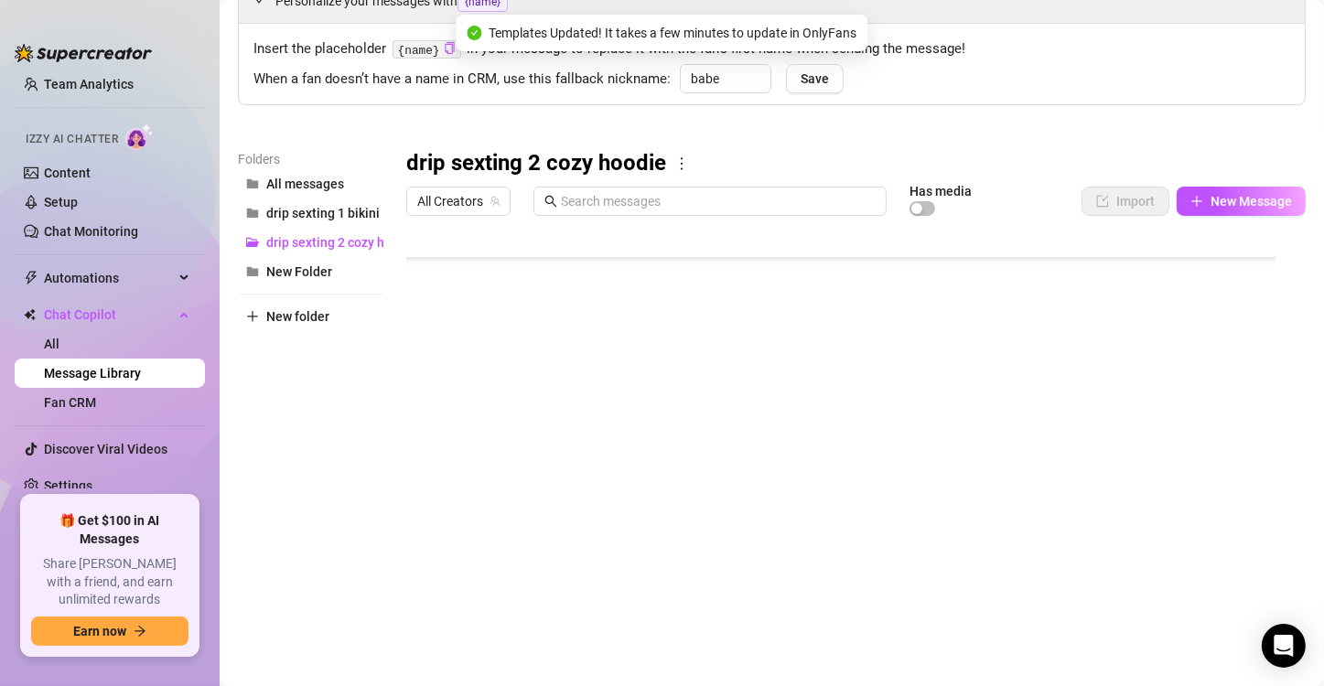
click at [494, 442] on div at bounding box center [848, 428] width 884 height 408
click at [527, 442] on div at bounding box center [848, 428] width 884 height 408
click at [527, 442] on textarea "Message 49" at bounding box center [491, 436] width 113 height 16
type textarea "Message 22"
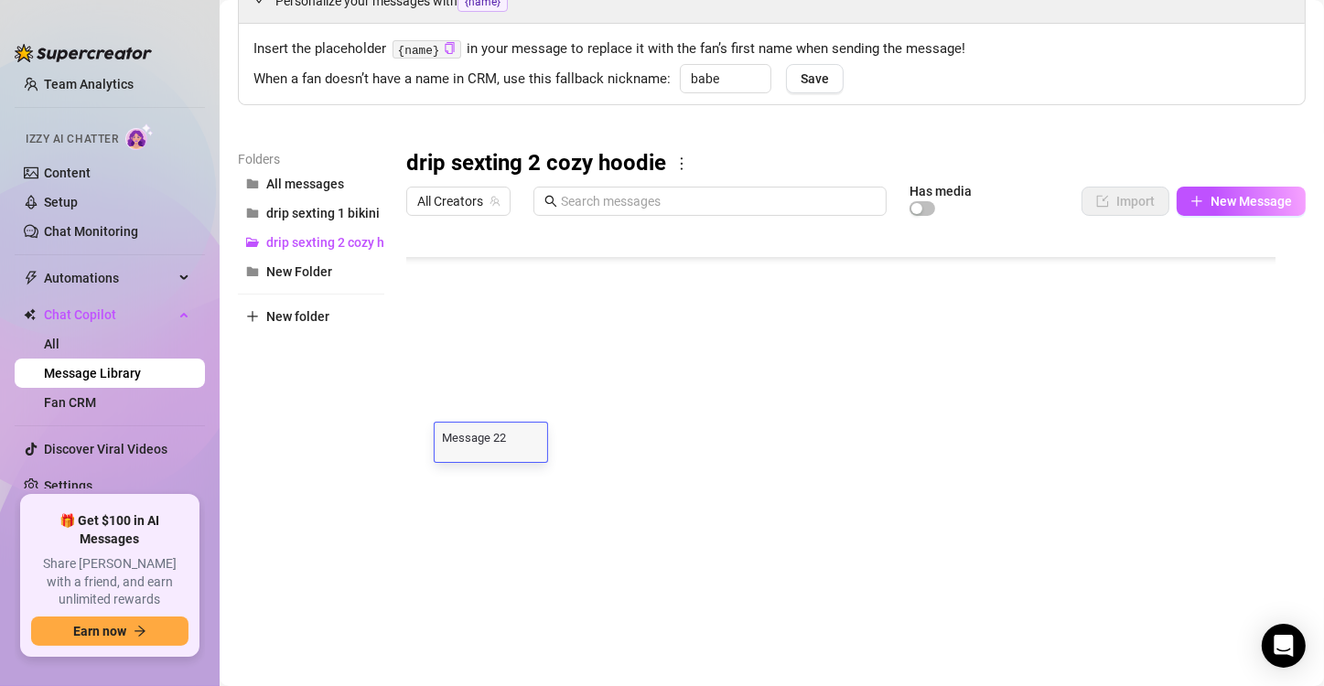
click at [526, 479] on div at bounding box center [848, 428] width 884 height 408
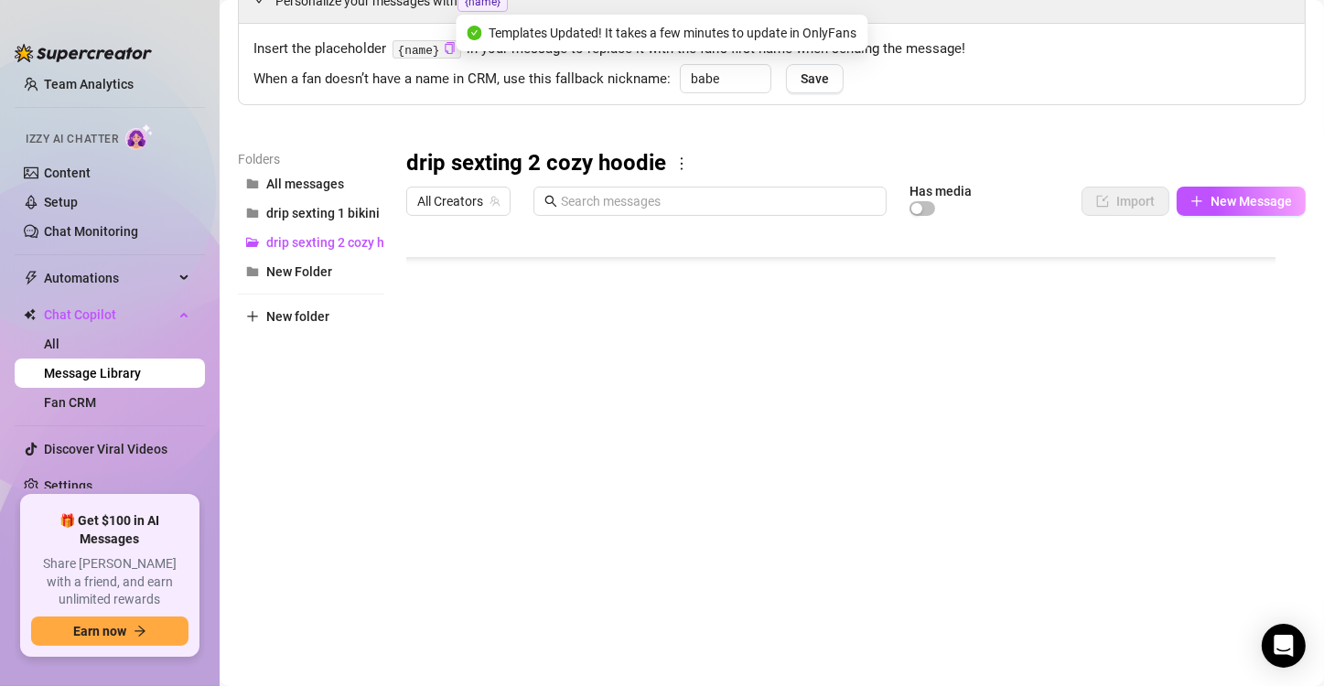
click at [526, 479] on div at bounding box center [848, 428] width 884 height 408
click at [513, 480] on textarea "Message 50" at bounding box center [491, 473] width 113 height 16
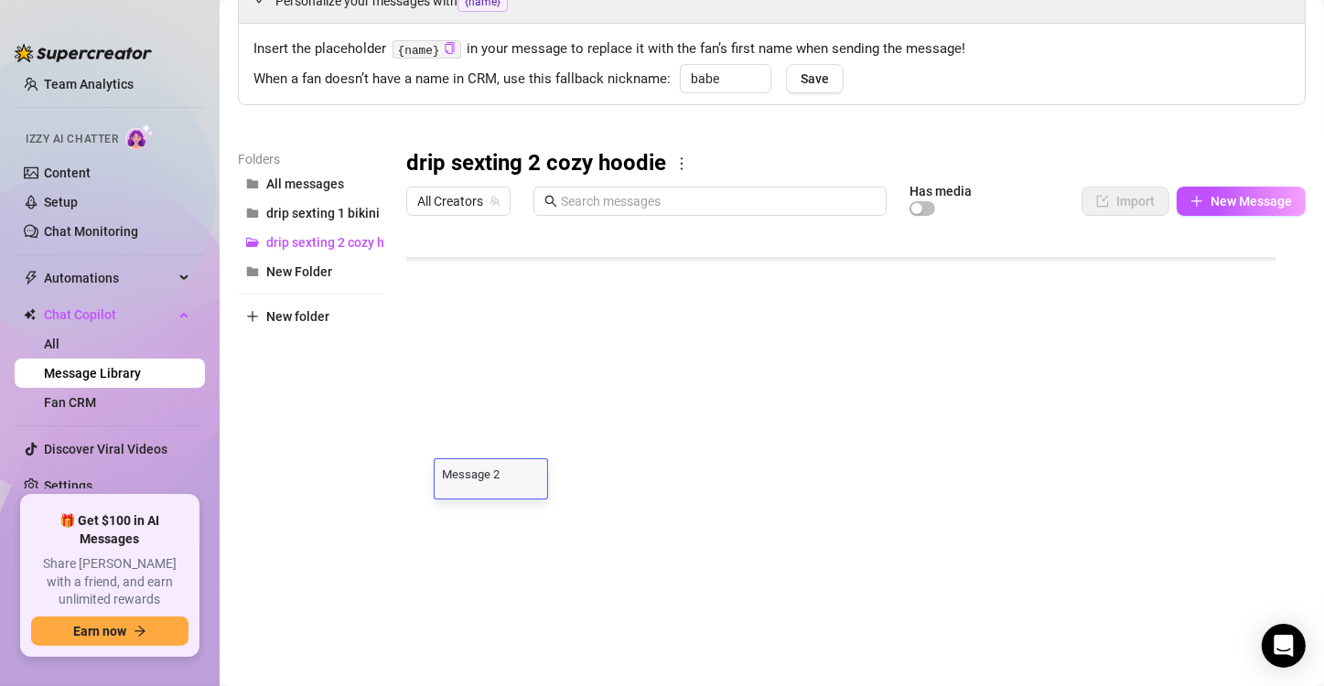
type textarea "Message 23"
click at [495, 516] on div at bounding box center [848, 428] width 884 height 408
click at [513, 523] on div at bounding box center [848, 428] width 884 height 408
click at [517, 510] on textarea "Message 51" at bounding box center [491, 509] width 113 height 16
type textarea "Message 24"
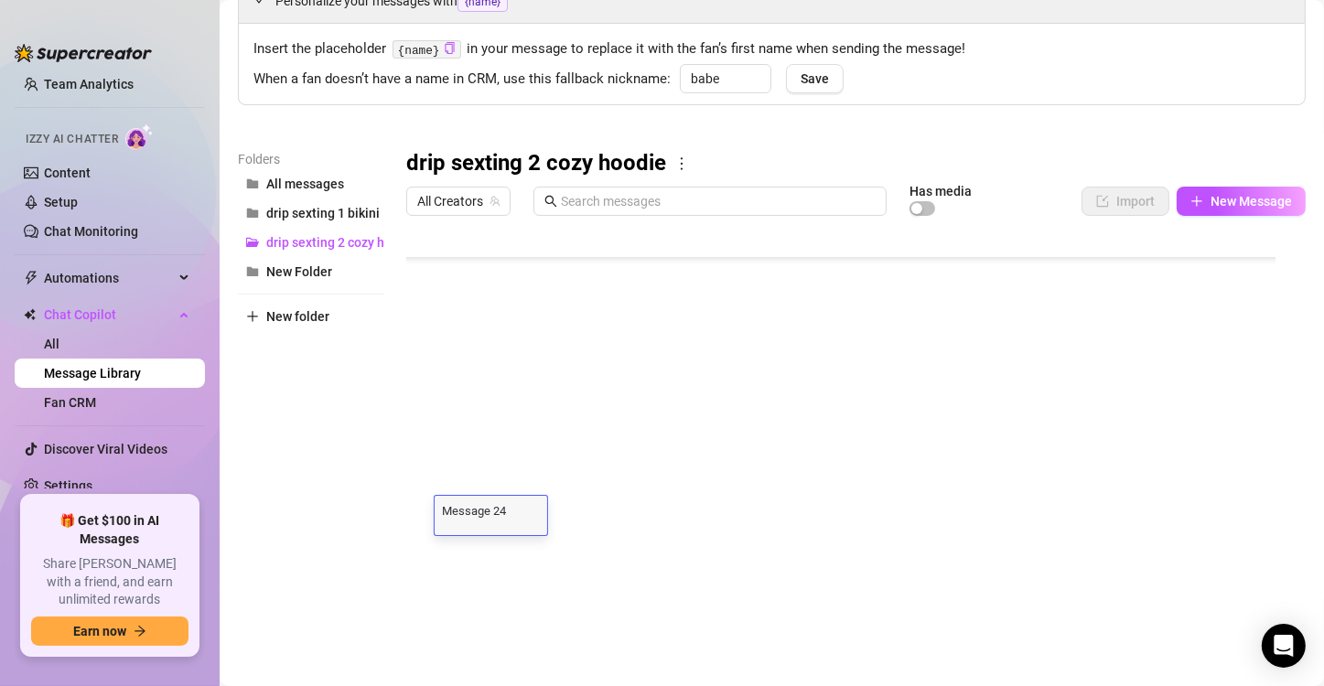
click at [251, 487] on div "Folders All messages drip sexting 1 bikini drip sexting 2 cozy hoodie New Folde…" at bounding box center [311, 390] width 146 height 483
click at [106, 88] on link "Team Analytics" at bounding box center [89, 84] width 90 height 15
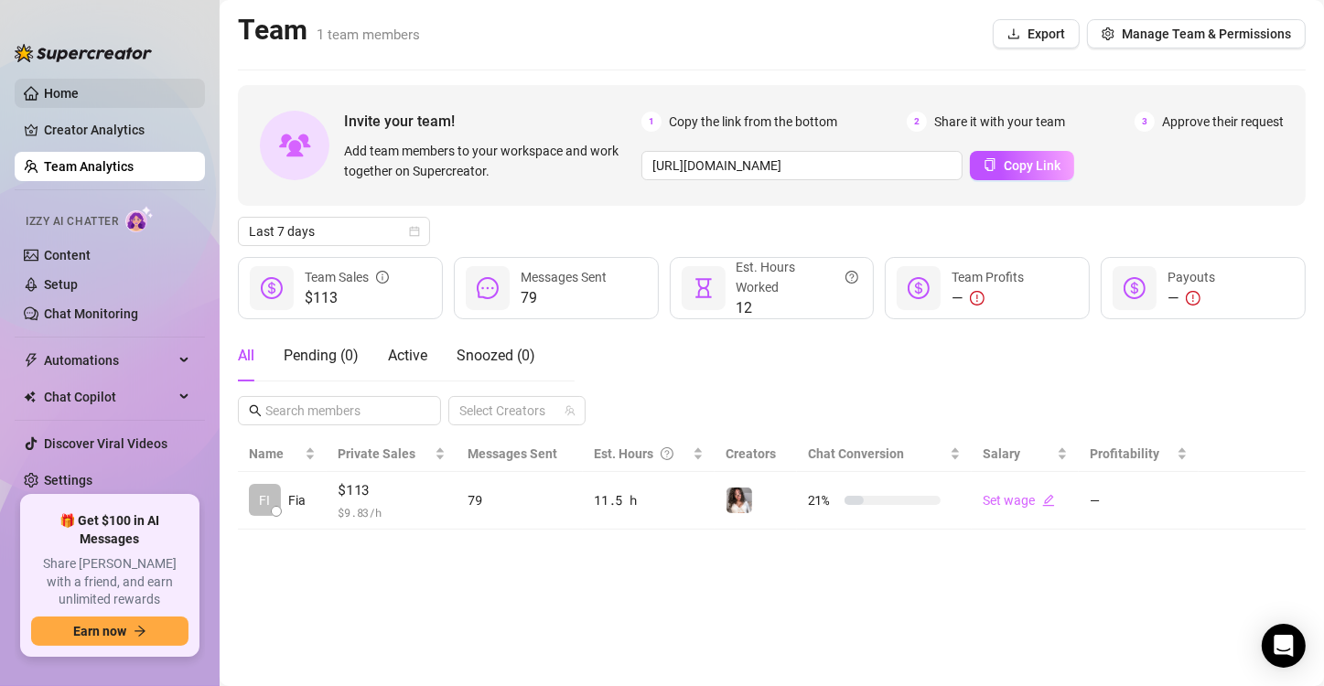
click at [79, 94] on link "Home" at bounding box center [61, 93] width 35 height 15
